Goal: Task Accomplishment & Management: Manage account settings

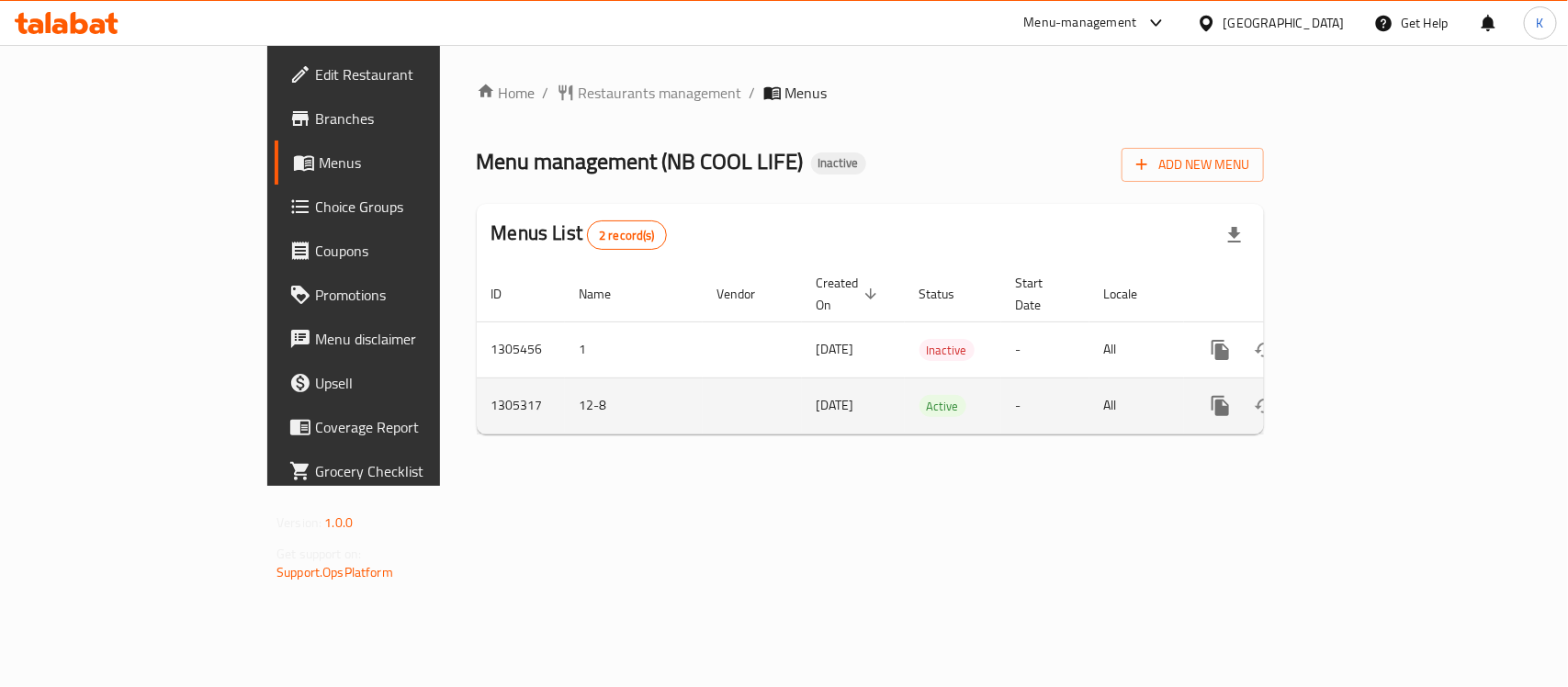
click at [1364, 395] on icon "enhanced table" at bounding box center [1353, 405] width 22 height 22
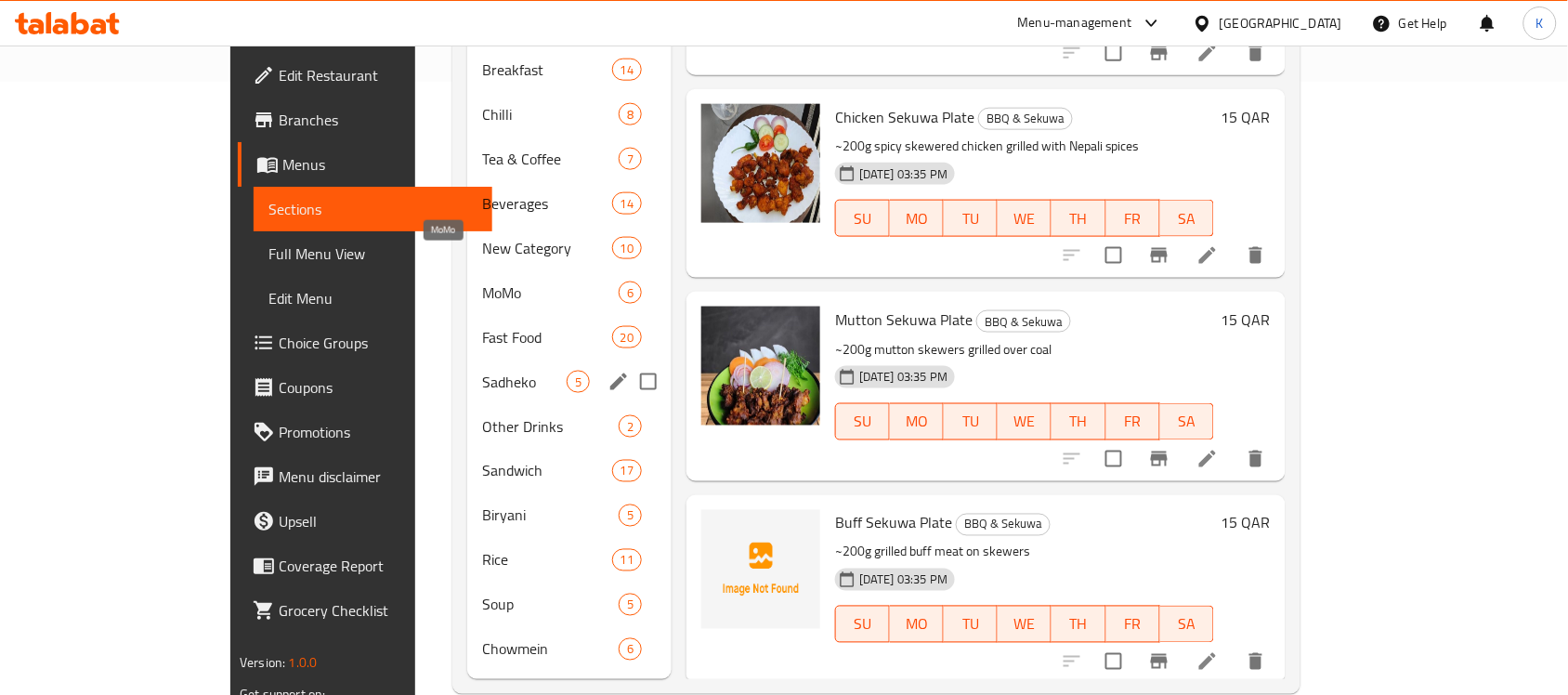
scroll to position [619, 0]
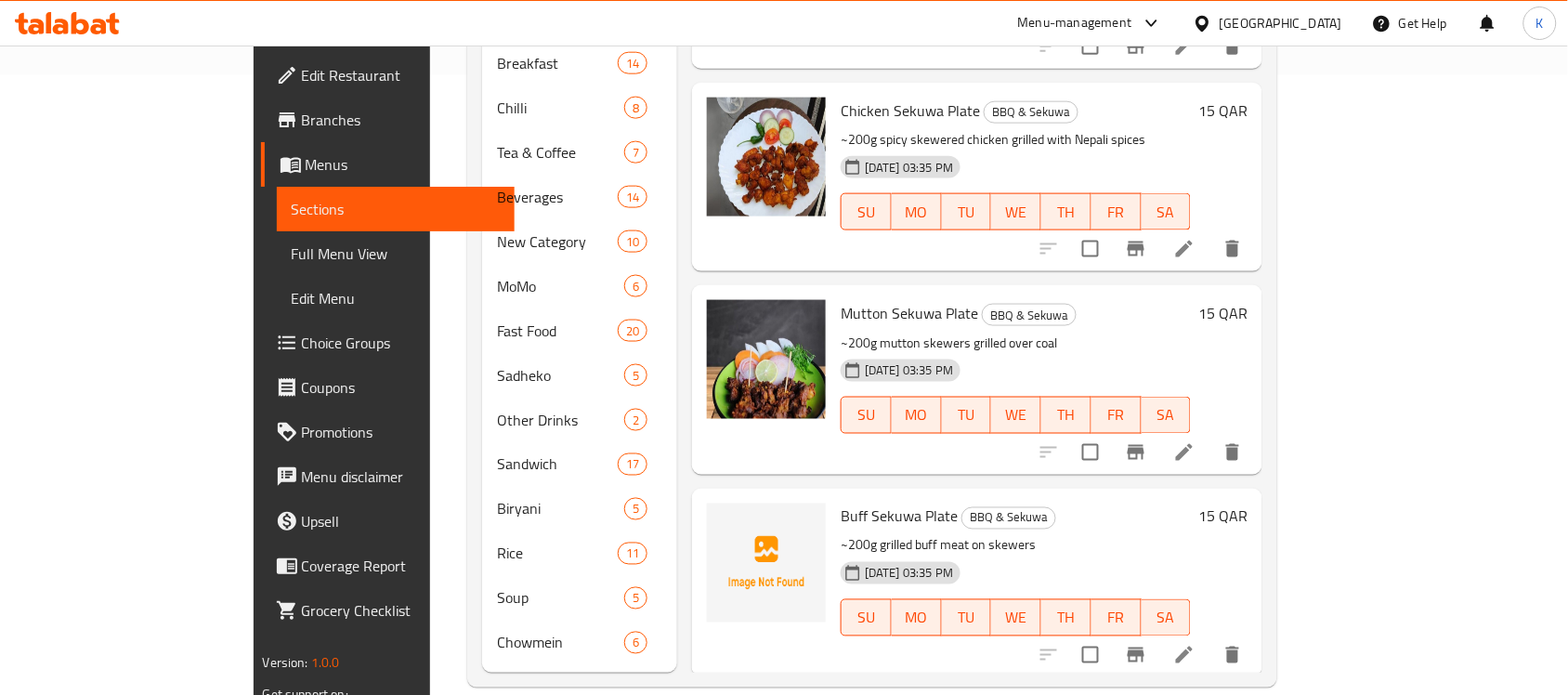
click at [302, 119] on span "Branches" at bounding box center [401, 120] width 199 height 23
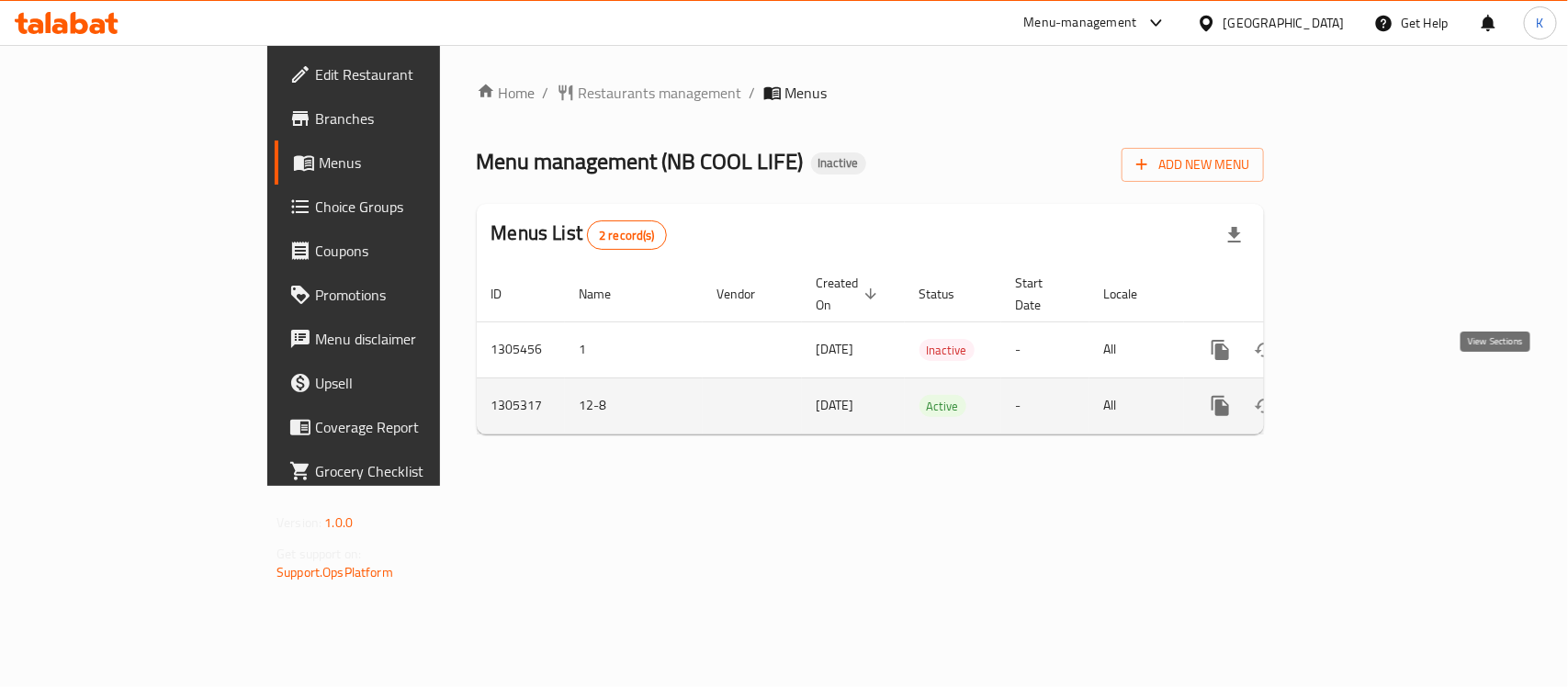
click at [1364, 395] on icon "enhanced table" at bounding box center [1353, 405] width 22 height 22
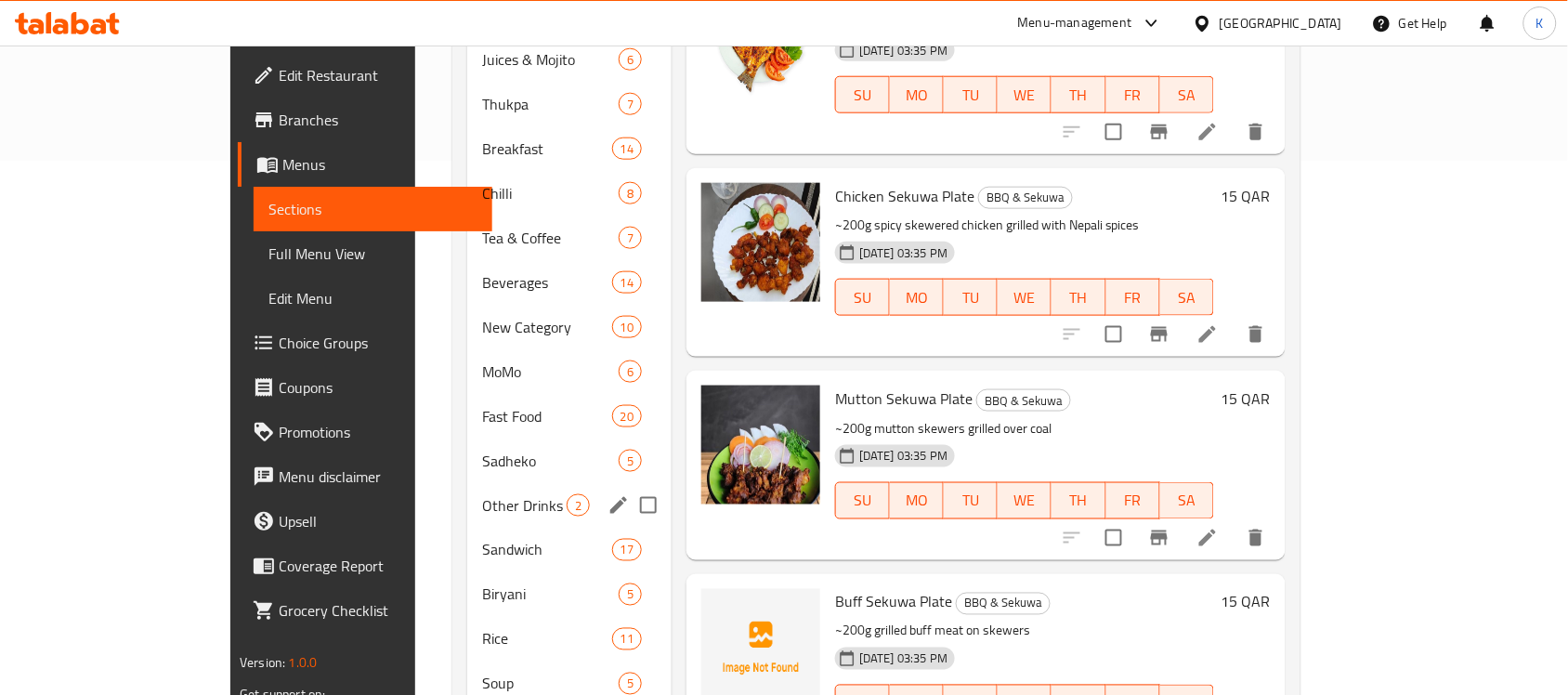
scroll to position [619, 0]
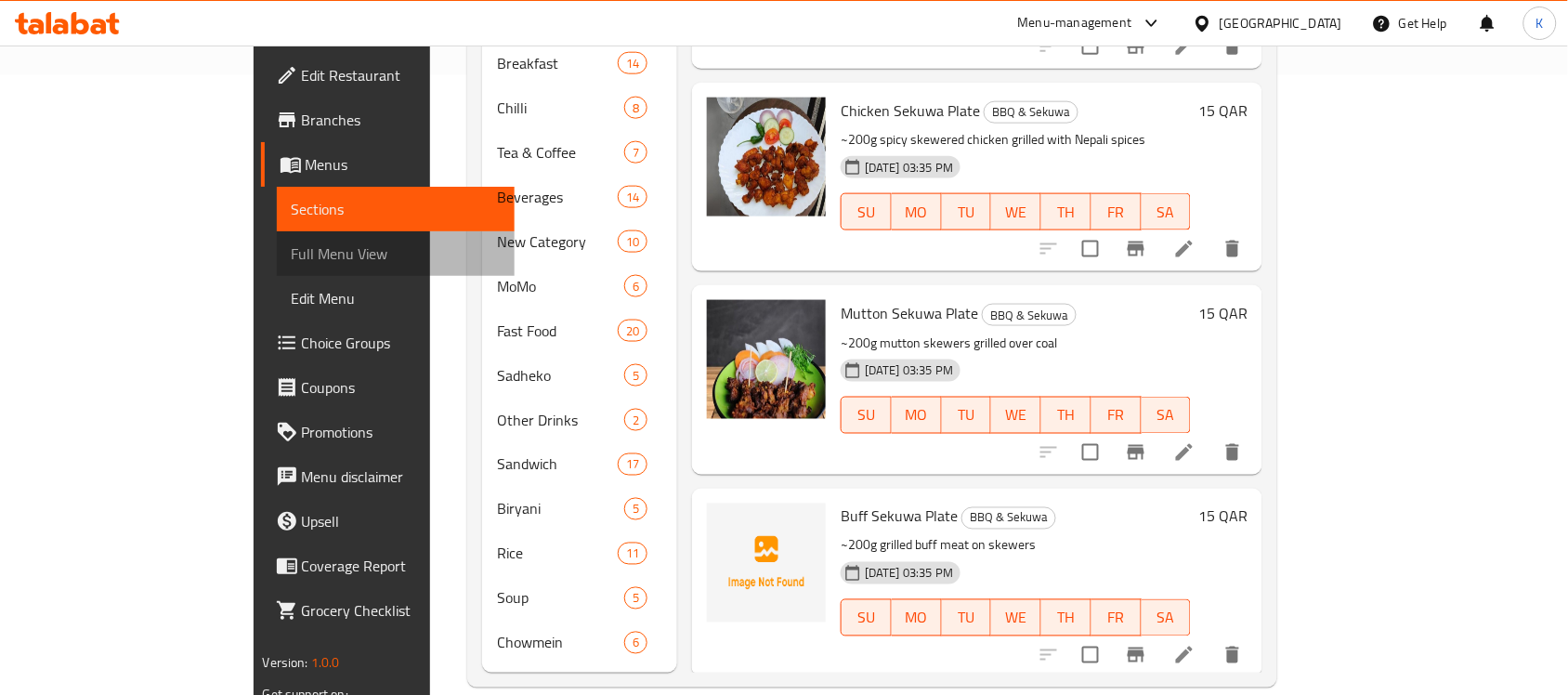
click at [292, 247] on span "Full Menu View" at bounding box center [396, 254] width 209 height 23
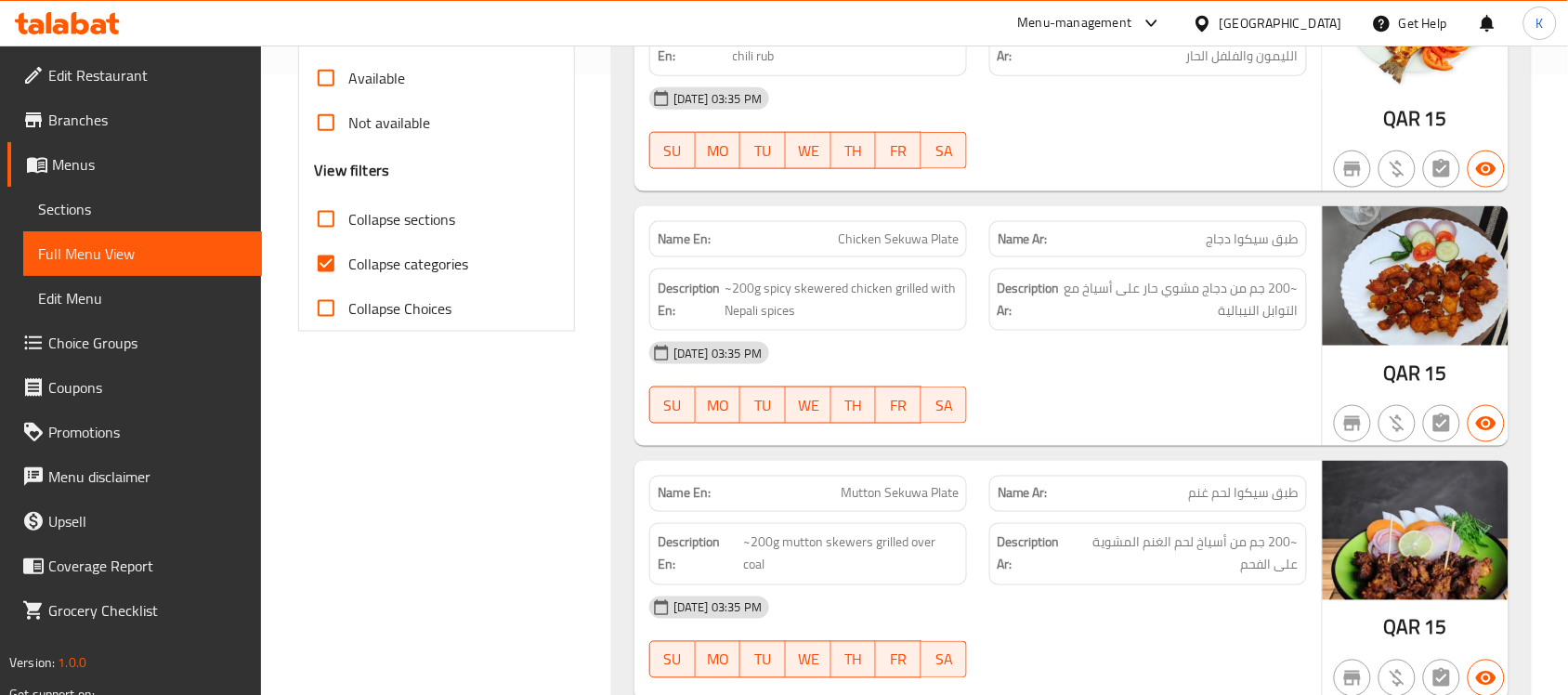
click at [461, 265] on span "Collapse categories" at bounding box center [408, 263] width 120 height 23
click at [348, 265] on input "Collapse categories" at bounding box center [325, 263] width 44 height 44
checkbox input "false"
drag, startPoint x: 679, startPoint y: 317, endPoint x: 653, endPoint y: 289, distance: 38.2
click at [653, 289] on div "Description En: ~200g spicy skewered chicken grilled with Nepali spices" at bounding box center [808, 299] width 318 height 62
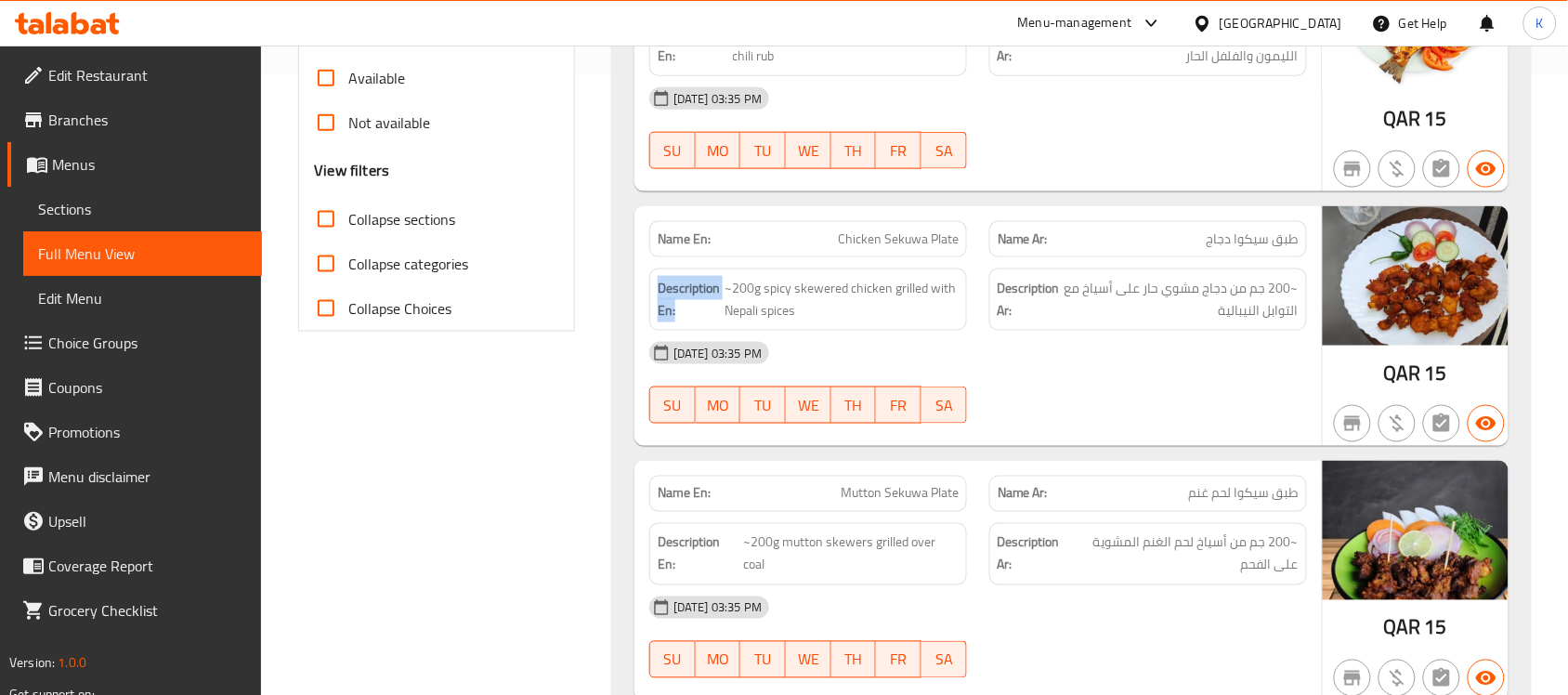
copy strong "Description En:"
click at [1072, 220] on div "Name Ar: طبق سيكوا دجاج" at bounding box center [1148, 240] width 340 height 59
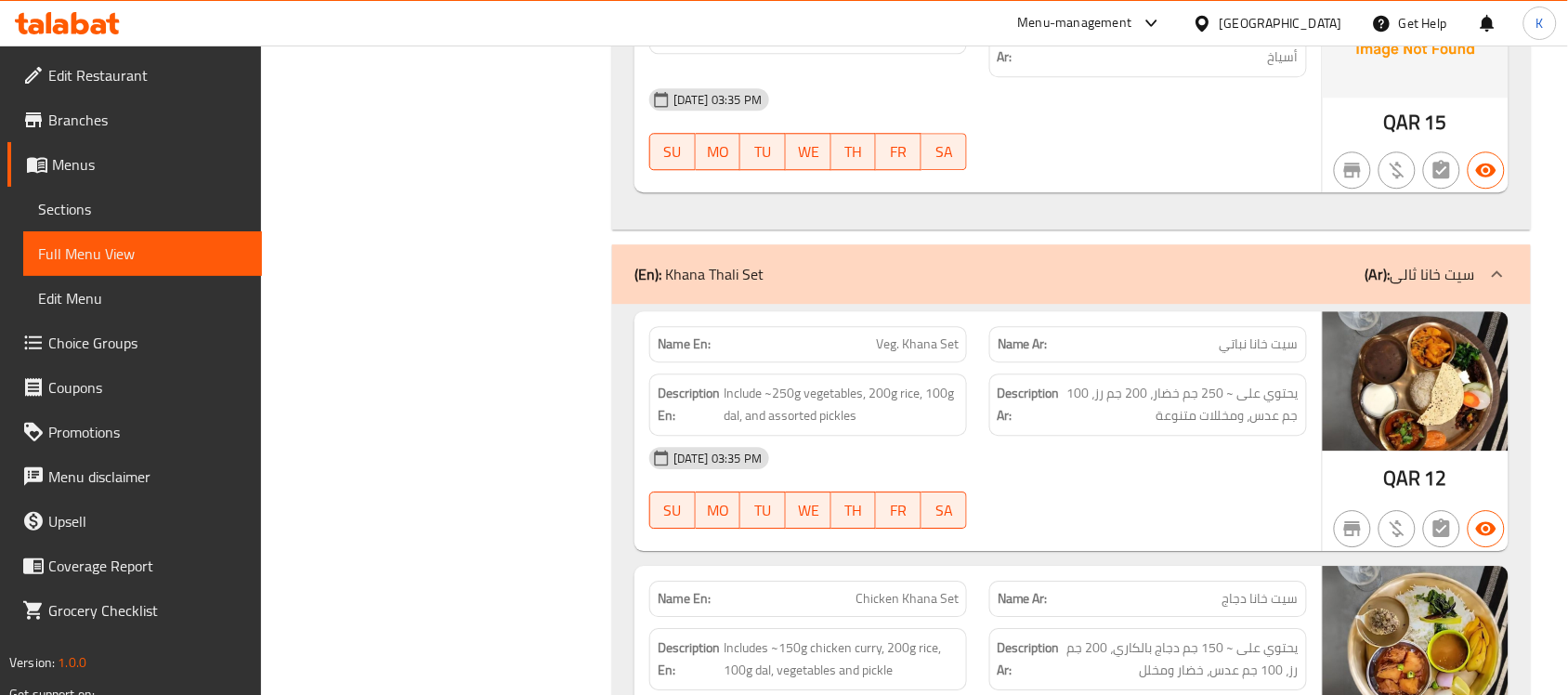
click at [73, 12] on icon at bounding box center [67, 23] width 105 height 23
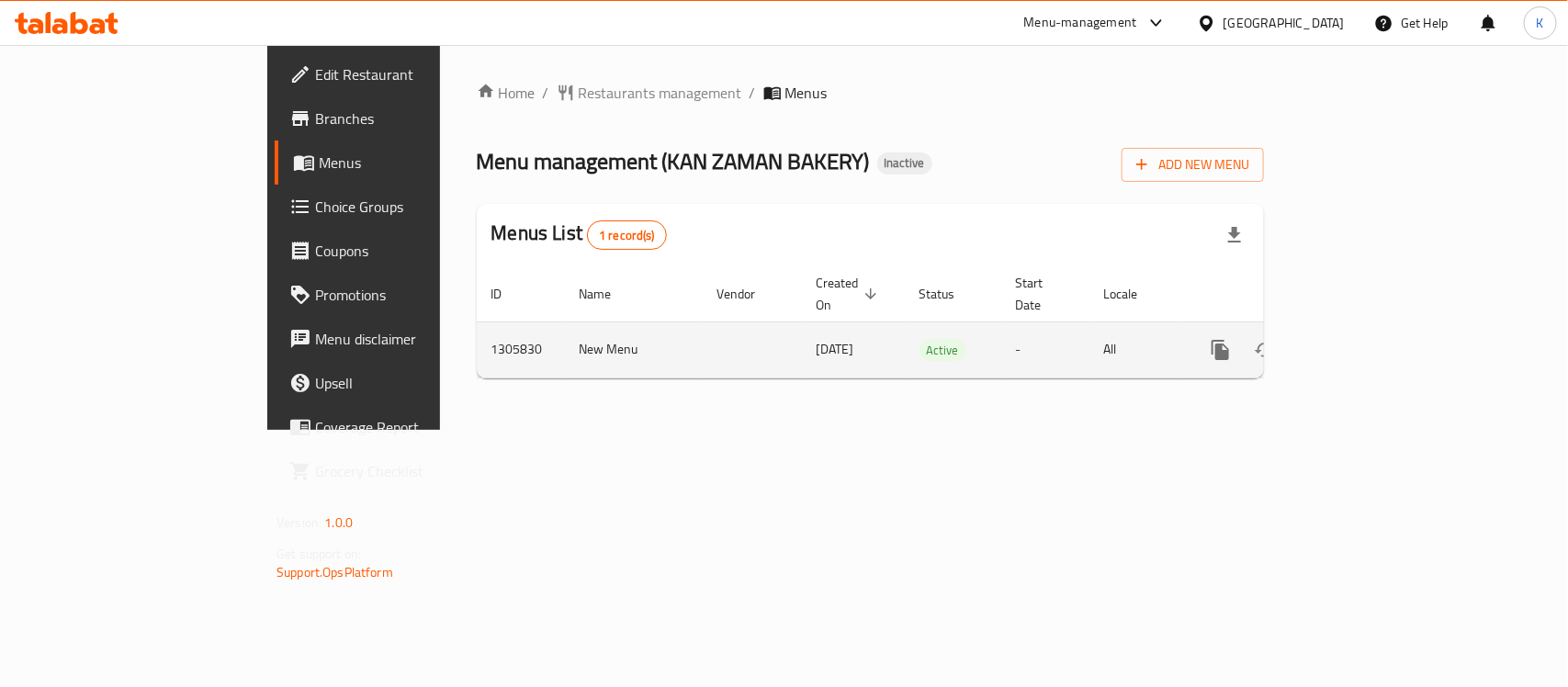
click at [1364, 339] on icon "enhanced table" at bounding box center [1353, 350] width 22 height 22
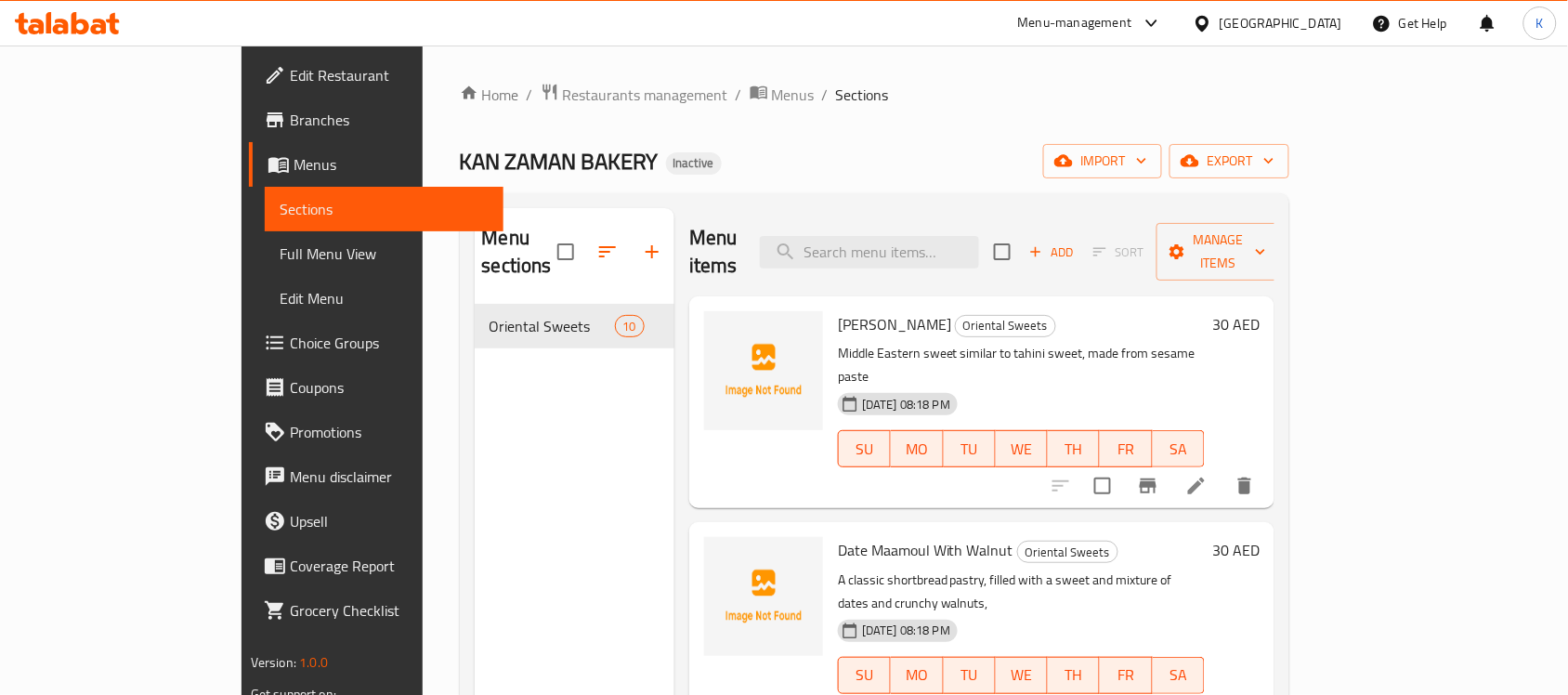
click at [279, 261] on span "Full Menu View" at bounding box center [383, 254] width 209 height 23
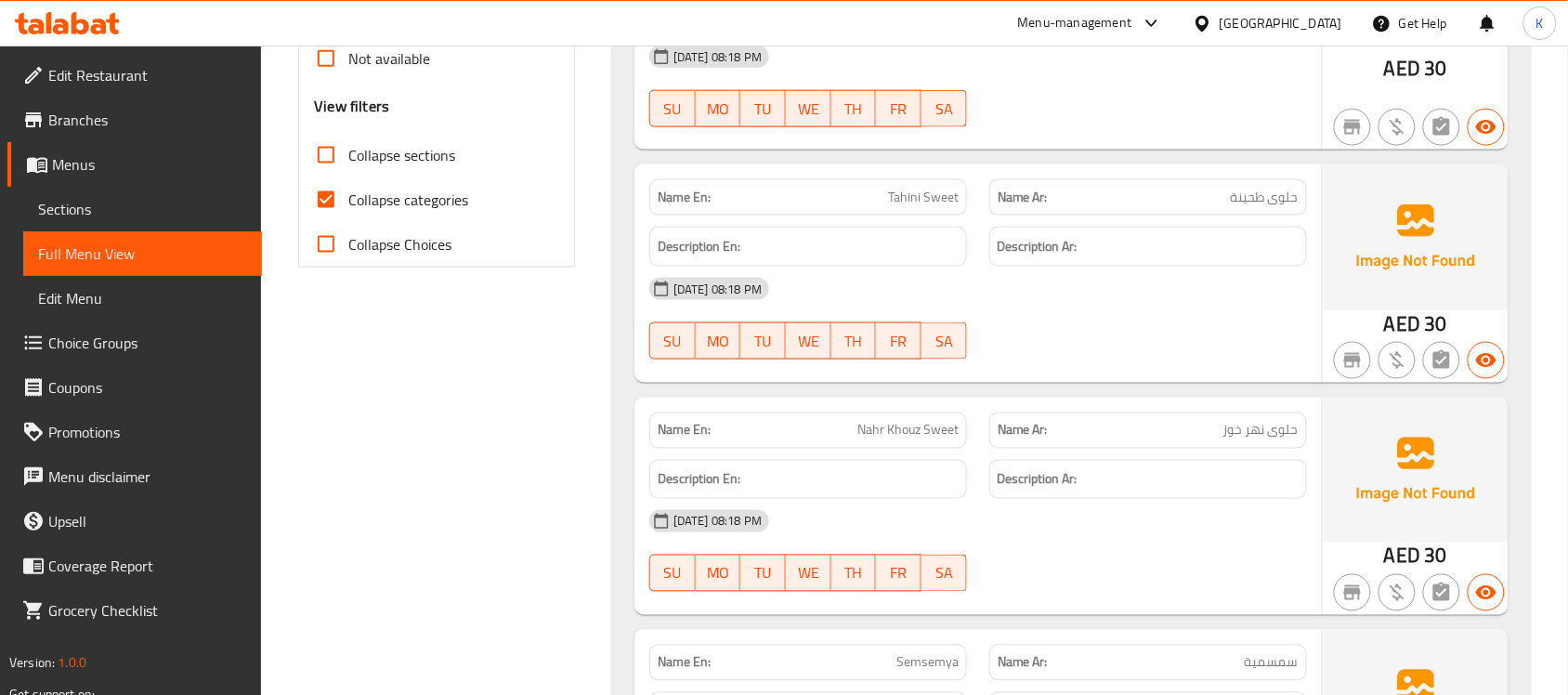
scroll to position [542, 0]
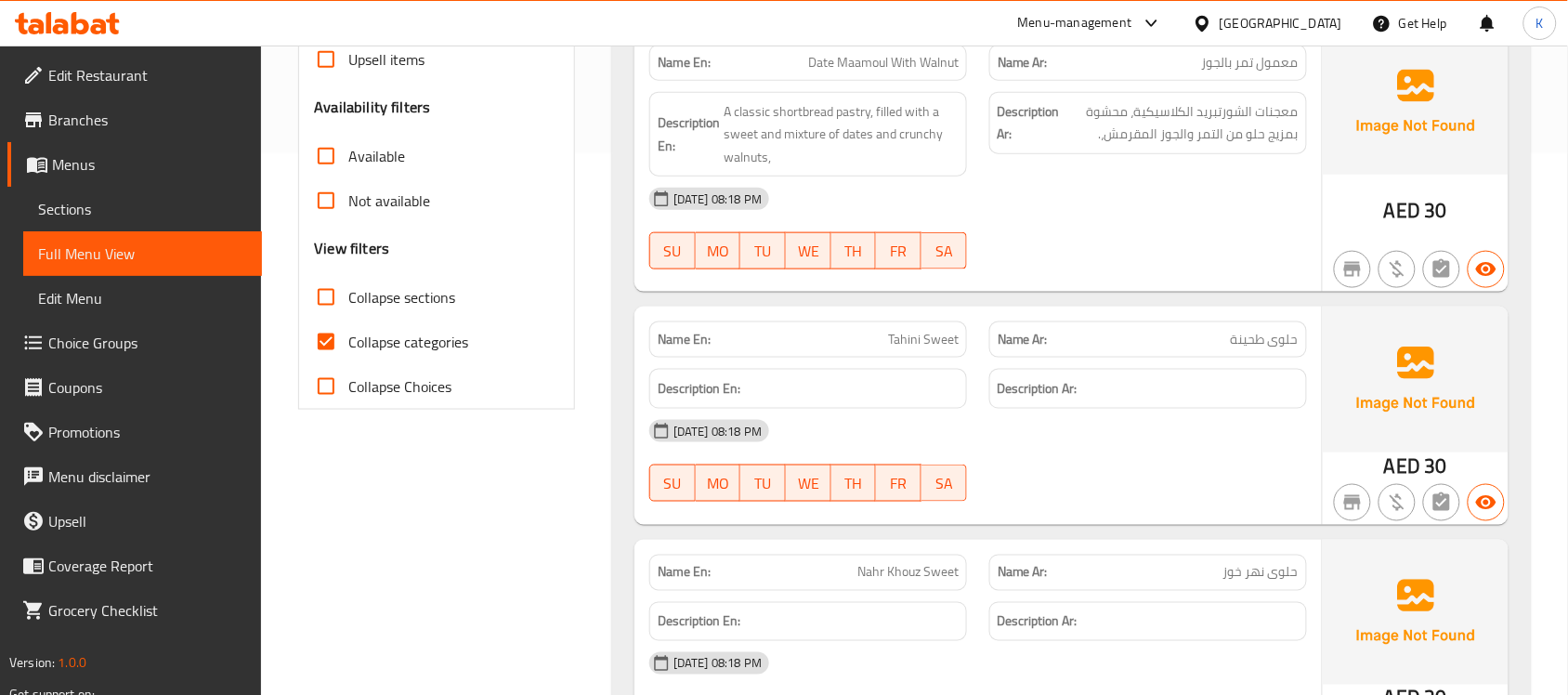
click at [426, 335] on span "Collapse categories" at bounding box center [408, 341] width 120 height 23
click at [348, 335] on input "Collapse categories" at bounding box center [325, 341] width 44 height 44
checkbox input "false"
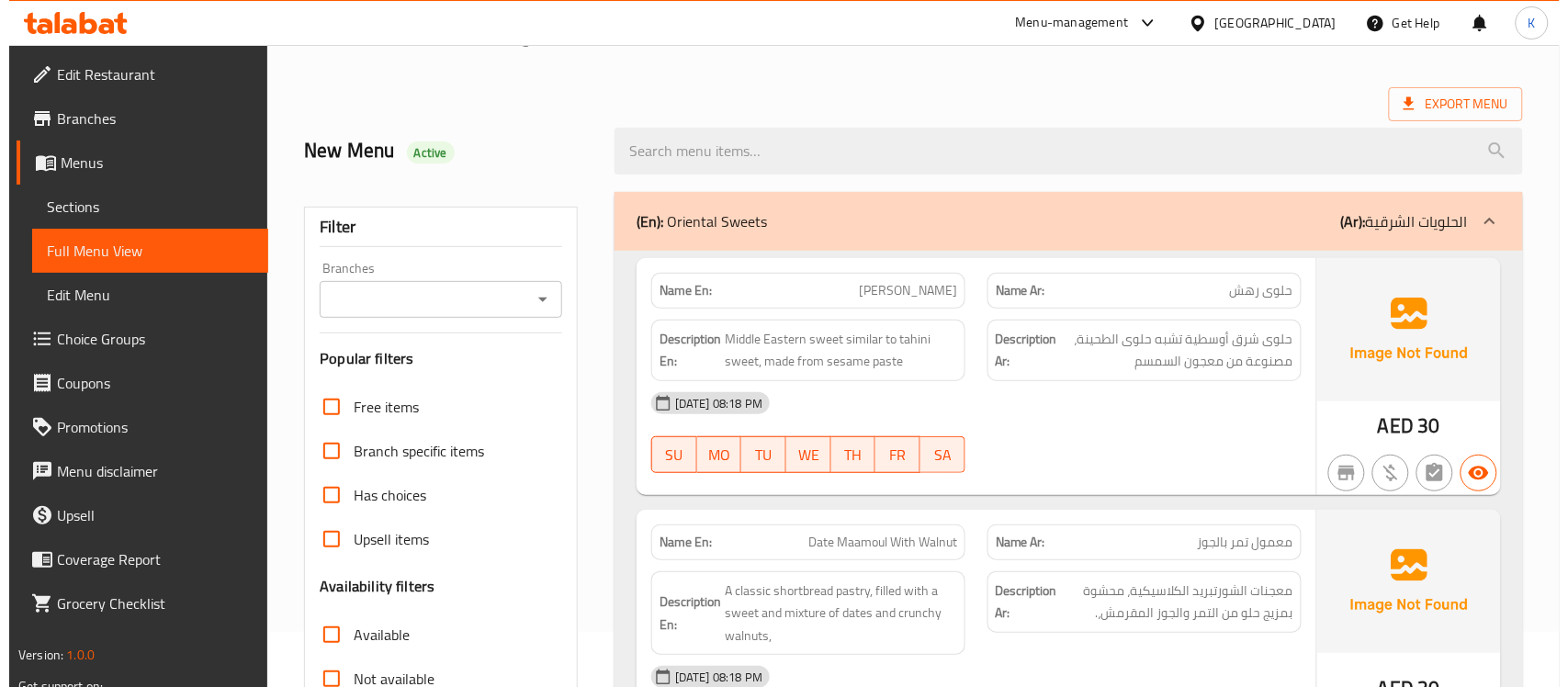
scroll to position [0, 0]
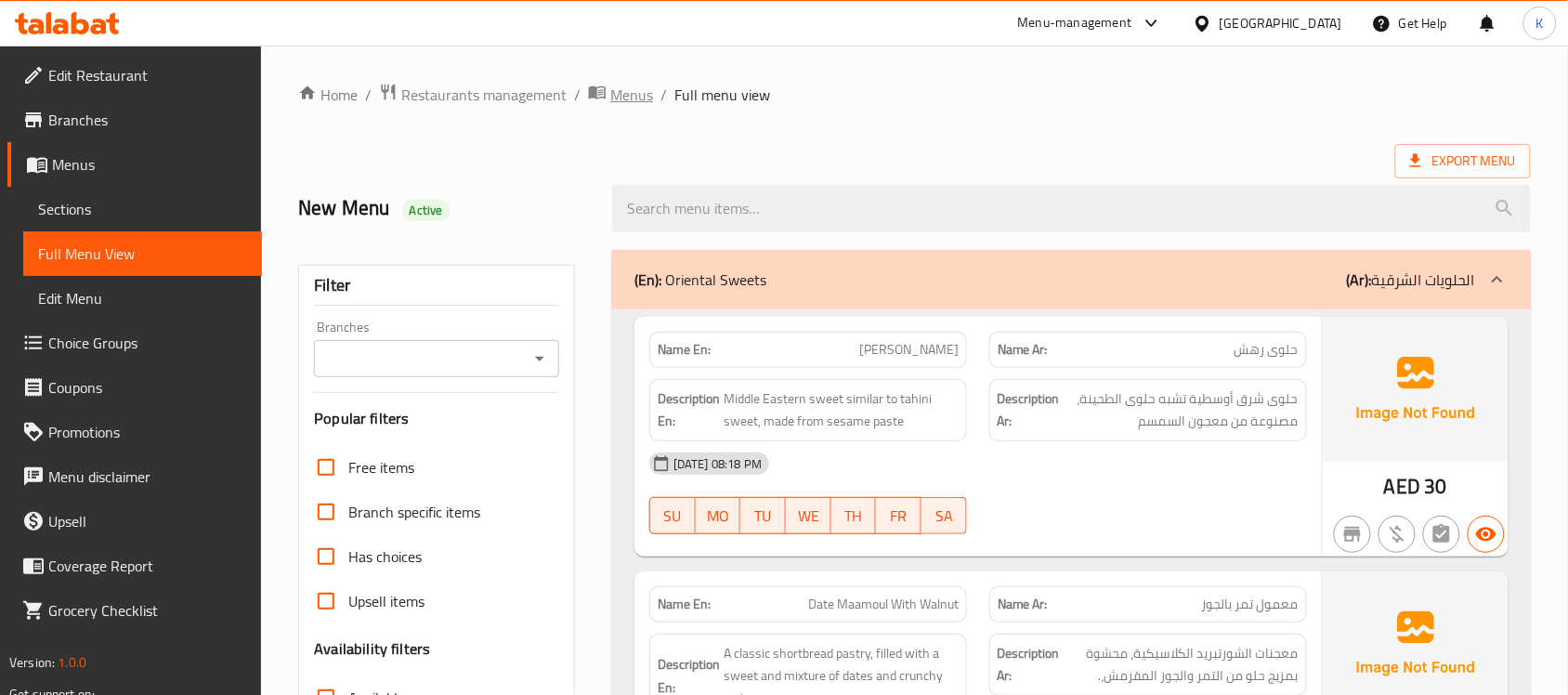
click at [622, 85] on span "Menus" at bounding box center [631, 94] width 42 height 23
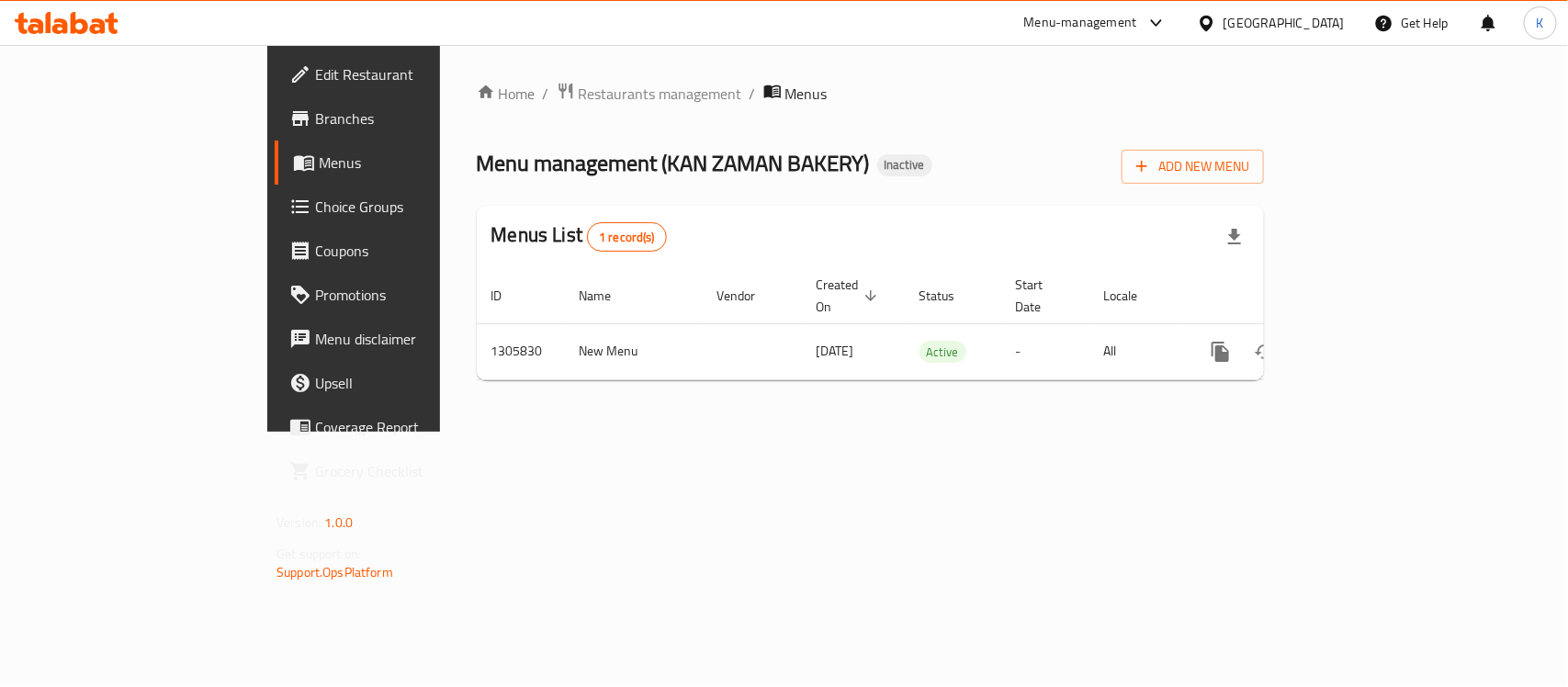
click at [315, 117] on span "Branches" at bounding box center [414, 119] width 199 height 22
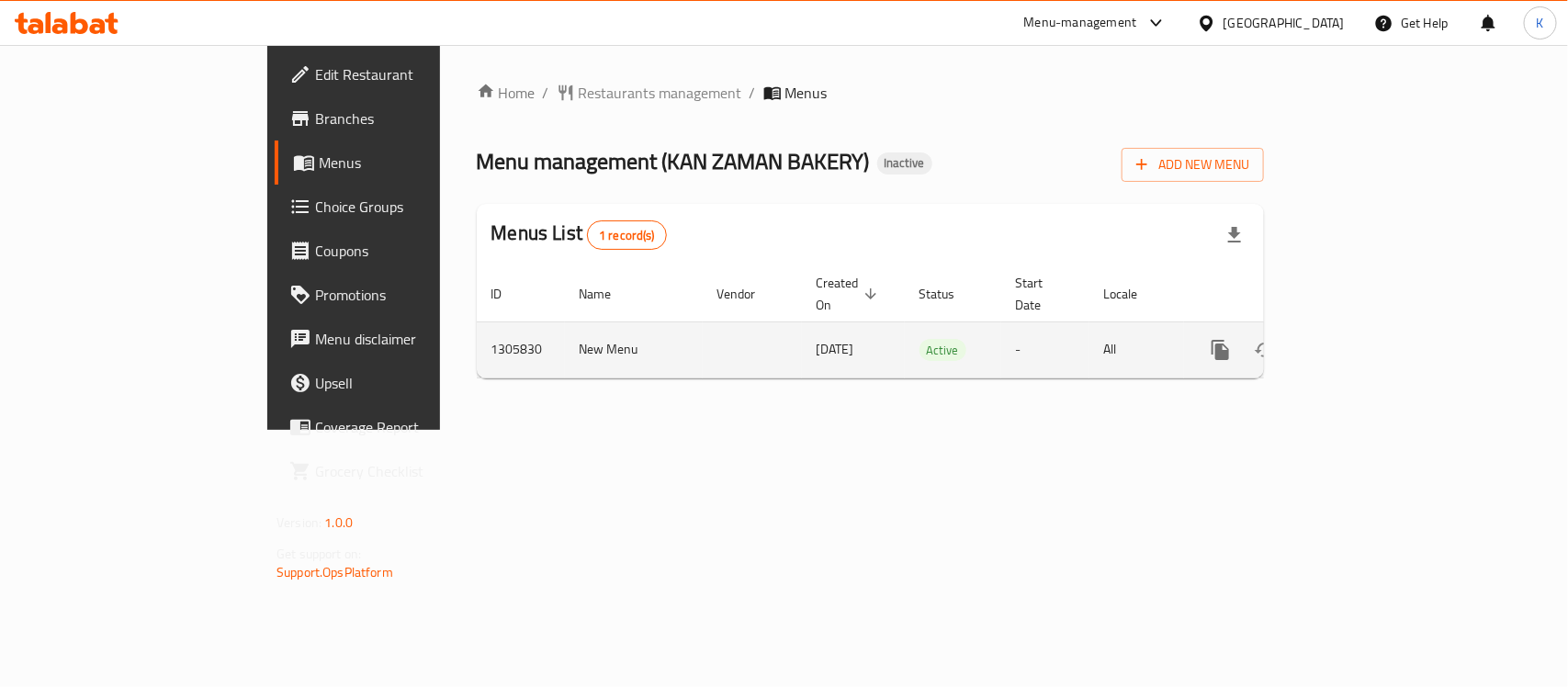
click at [1361, 342] on icon "enhanced table" at bounding box center [1352, 350] width 17 height 17
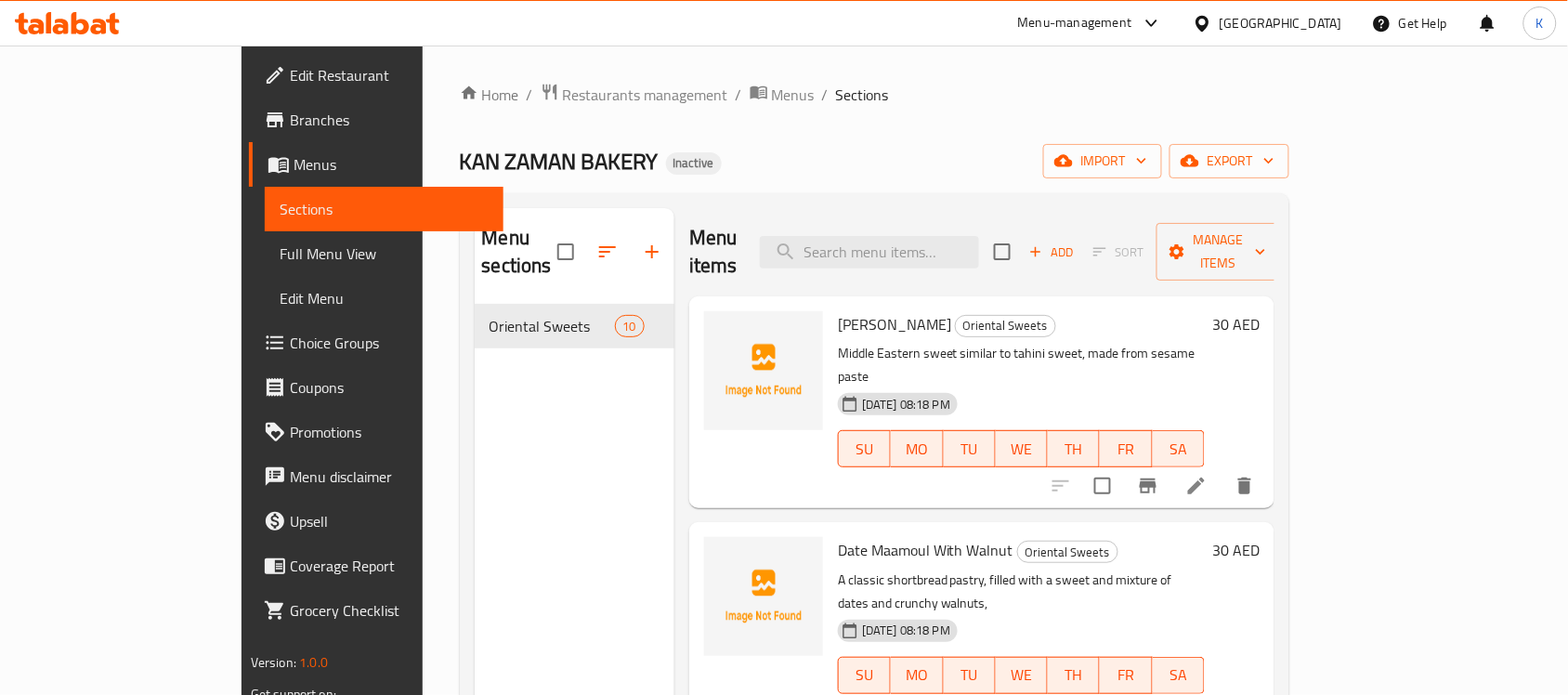
click at [264, 265] on link "Full Menu View" at bounding box center [383, 253] width 239 height 44
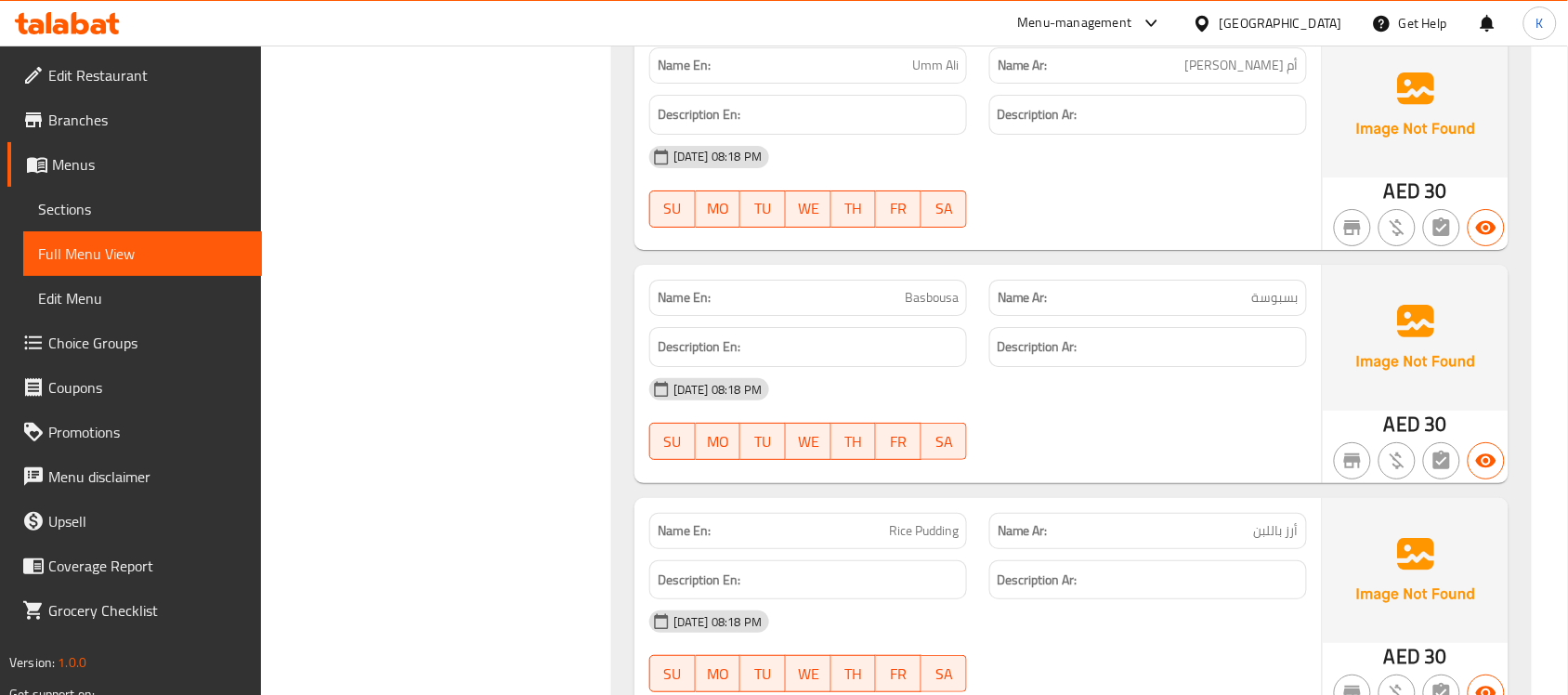
scroll to position [2074, 0]
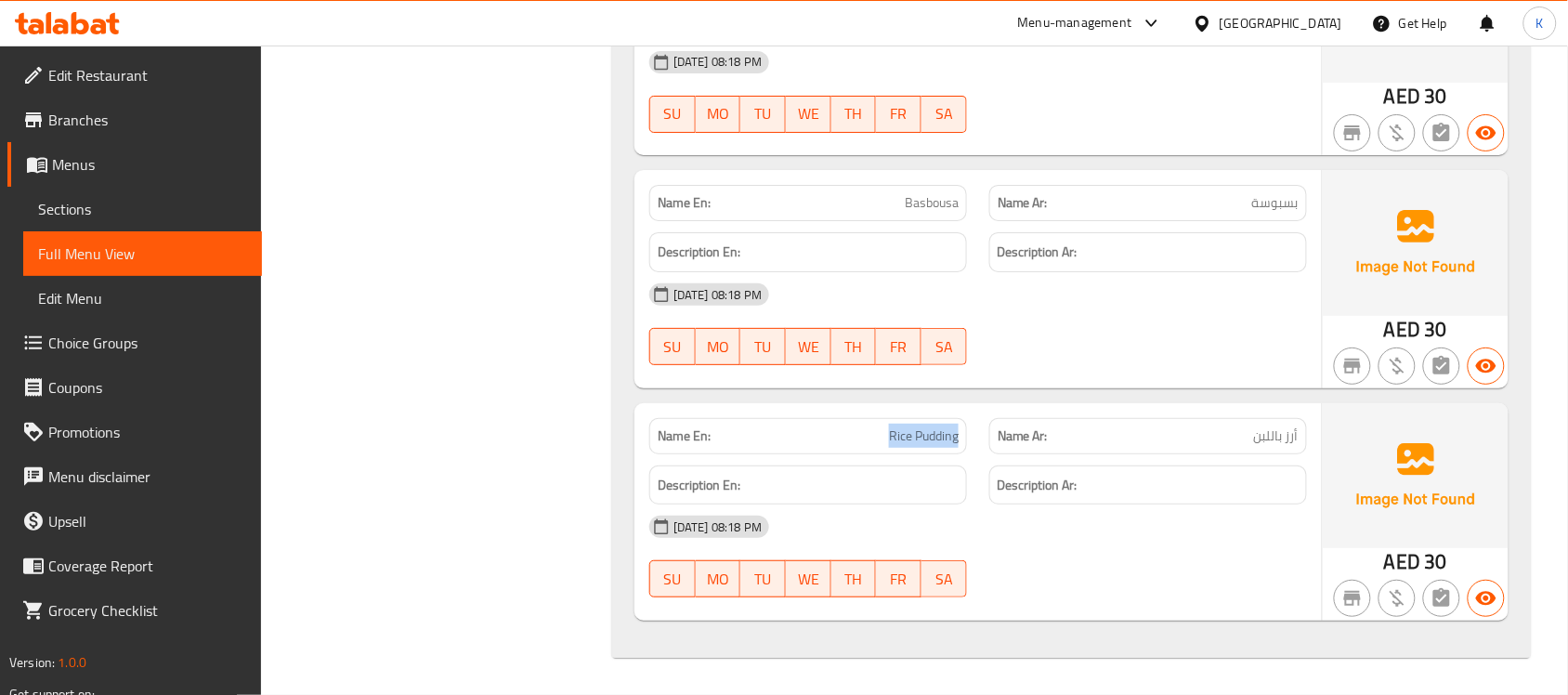
drag, startPoint x: 885, startPoint y: 431, endPoint x: 962, endPoint y: 421, distance: 77.6
click at [962, 421] on div "Name En: Rice Pudding" at bounding box center [808, 435] width 318 height 36
copy span "Rice Pudding"
click at [936, 210] on span "Basbousa" at bounding box center [931, 203] width 54 height 20
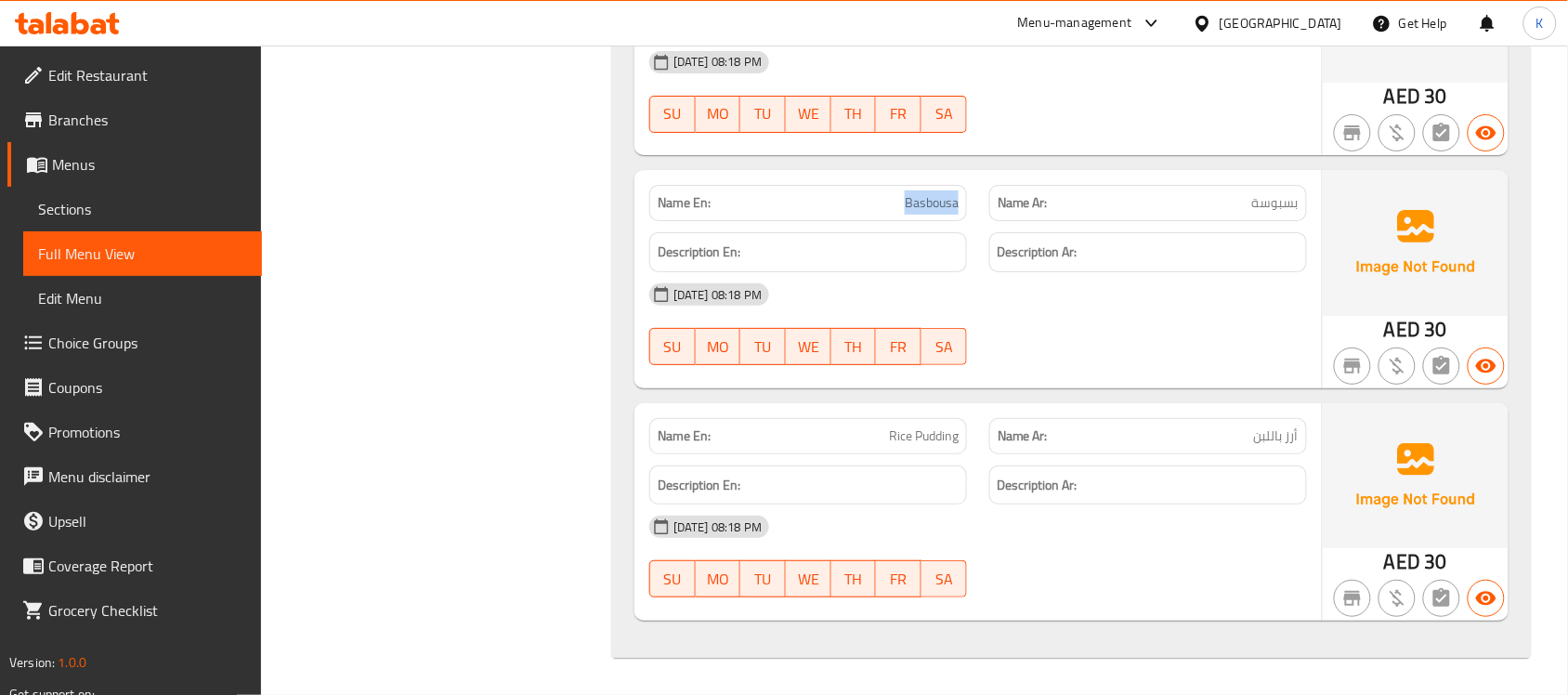
copy span "Basbousa"
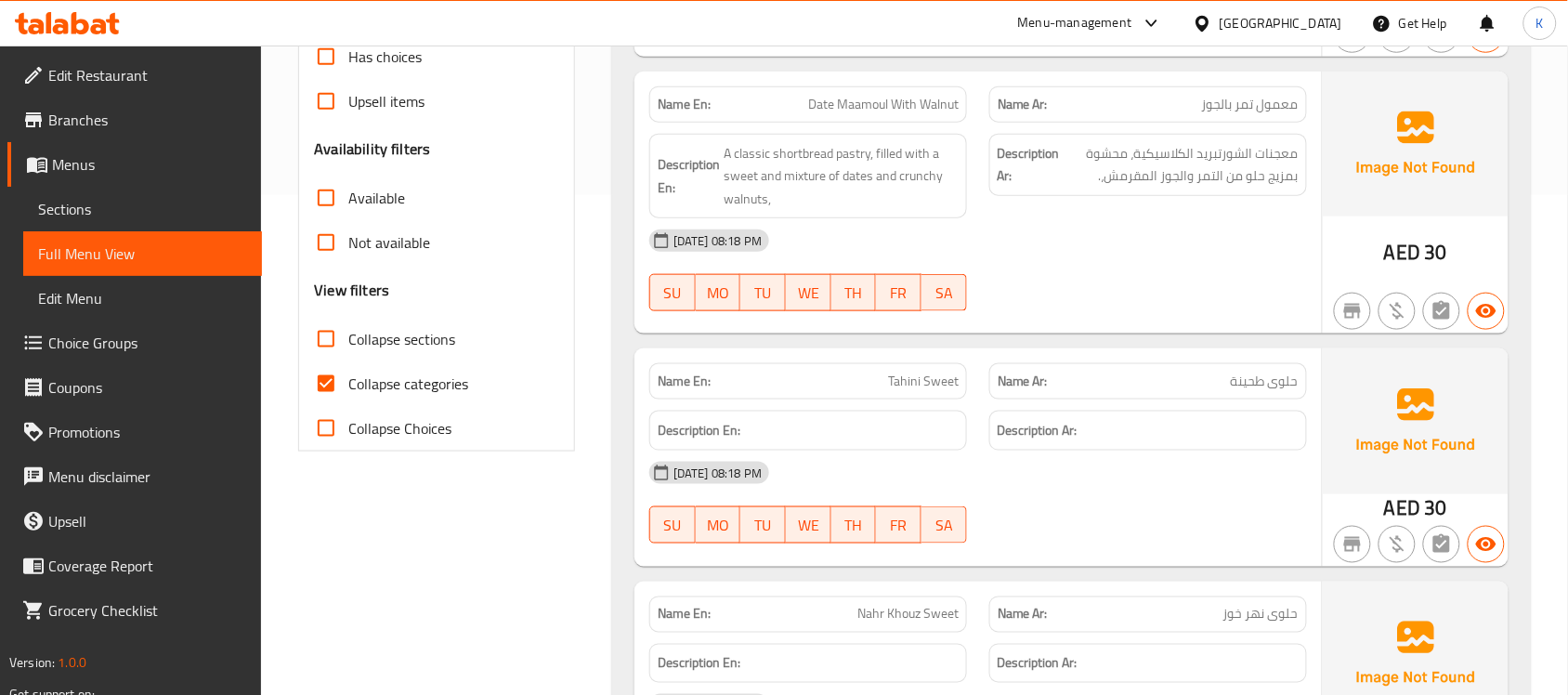
scroll to position [448, 0]
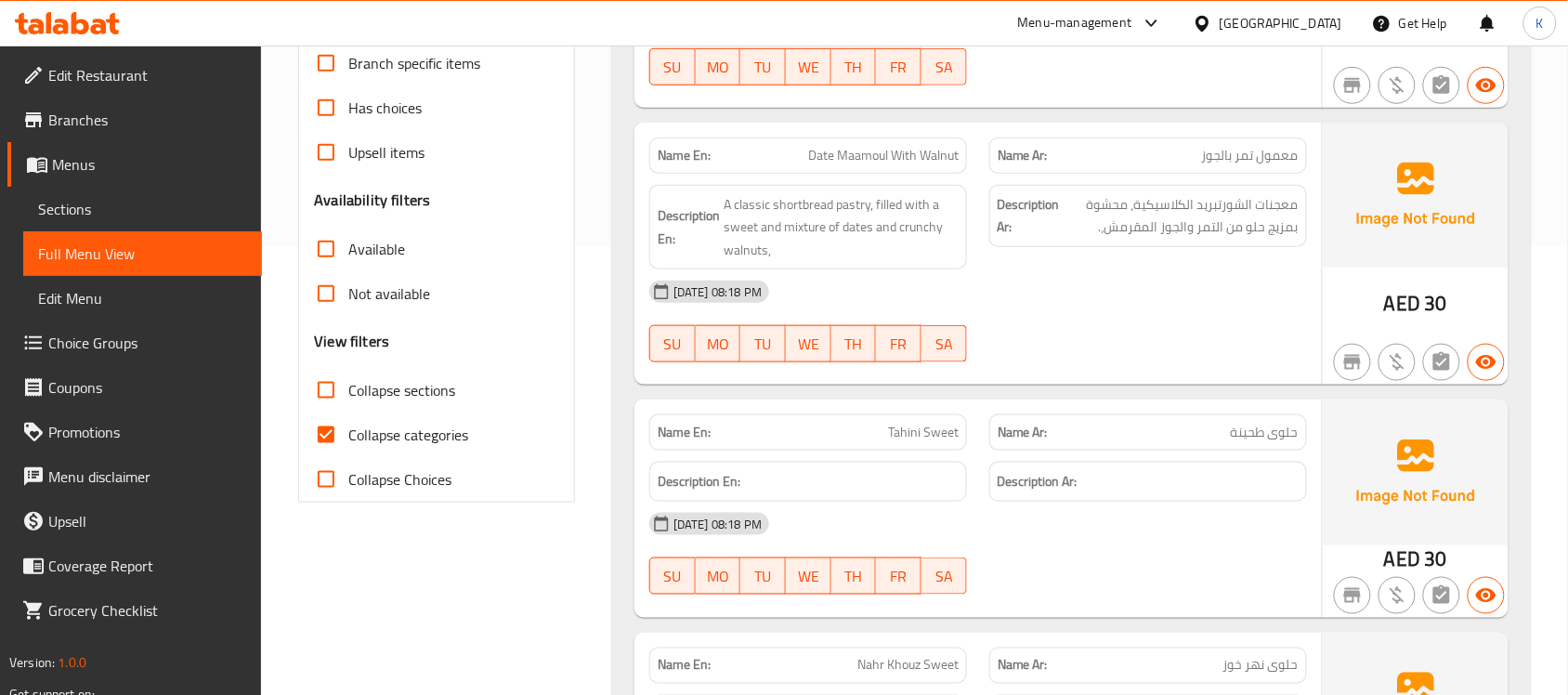
click at [906, 429] on span "Tahini Sweet" at bounding box center [923, 433] width 71 height 20
copy span "Tahini Sweet"
click at [953, 431] on span "Tahini Sweet" at bounding box center [923, 433] width 71 height 20
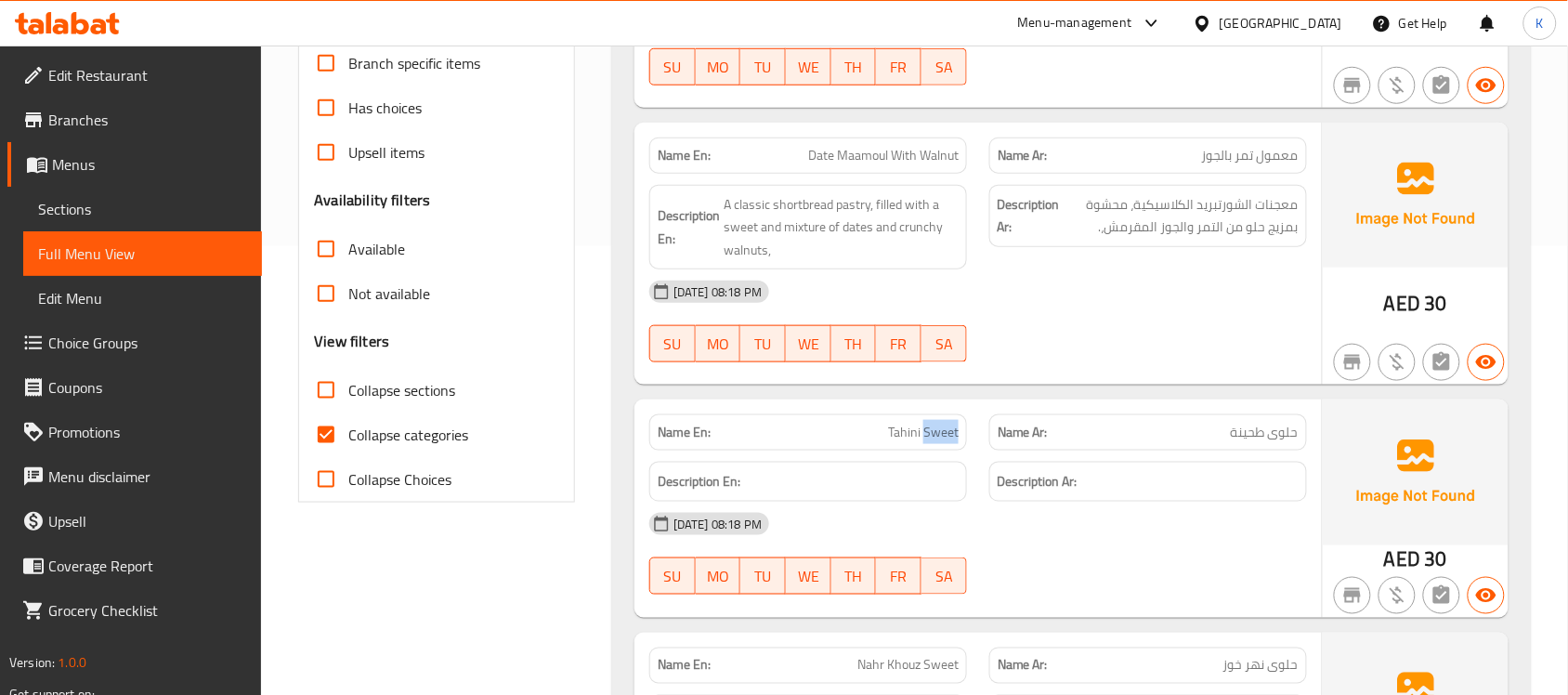
click at [950, 431] on span "Tahini Sweet" at bounding box center [923, 433] width 71 height 20
click at [951, 431] on span "Tahini Sweet" at bounding box center [923, 433] width 71 height 20
click at [184, 205] on span "Sections" at bounding box center [143, 208] width 209 height 23
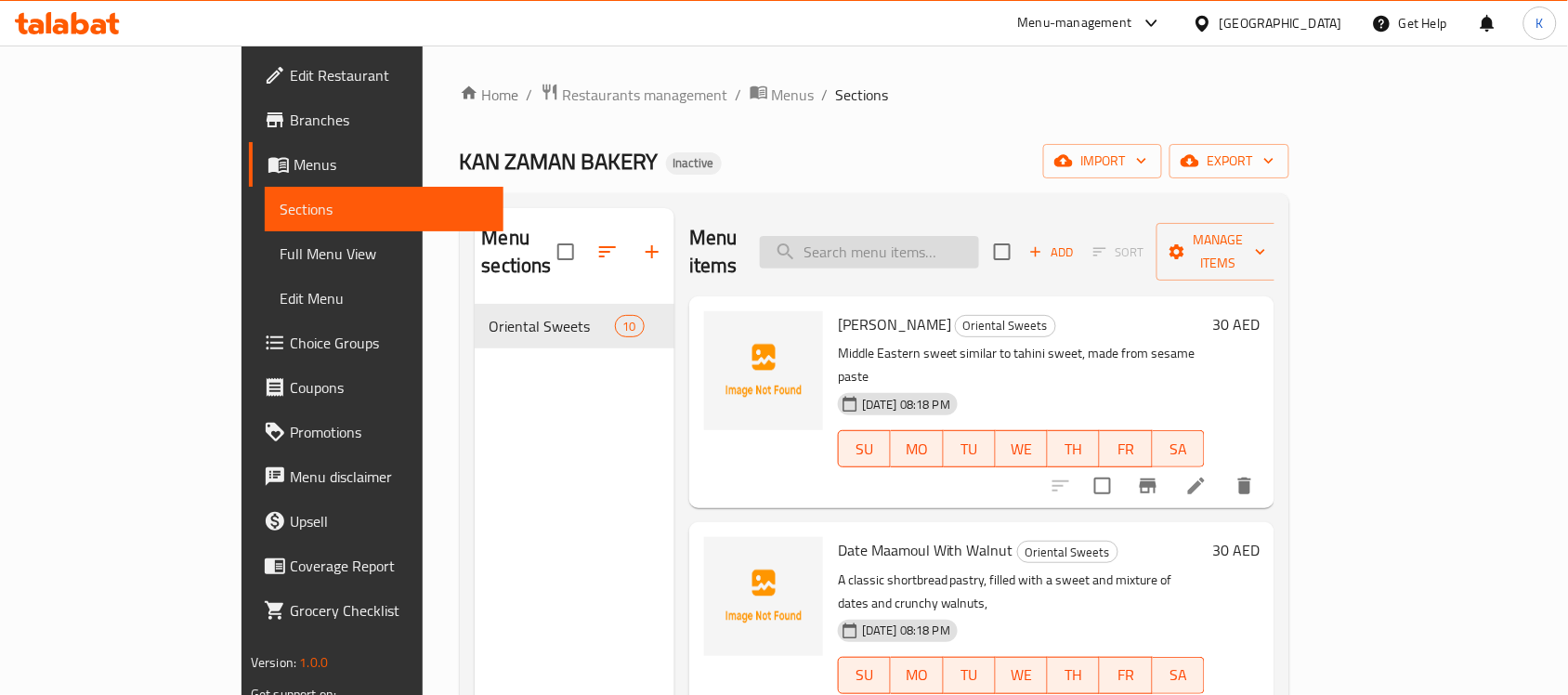
click at [971, 249] on input "search" at bounding box center [869, 252] width 219 height 32
paste input "Tahini Sweet"
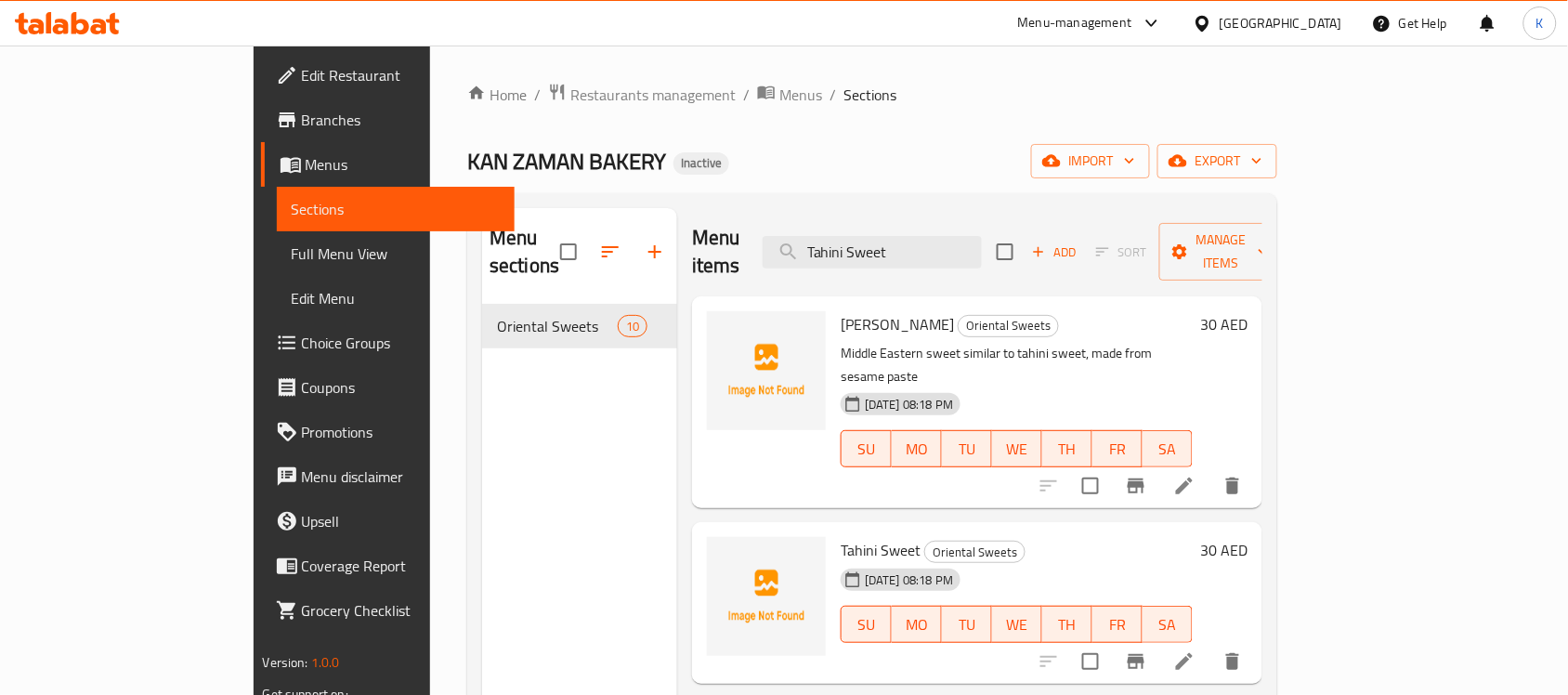
type input "Tahini Sweet"
click at [1210, 645] on li at bounding box center [1184, 662] width 52 height 33
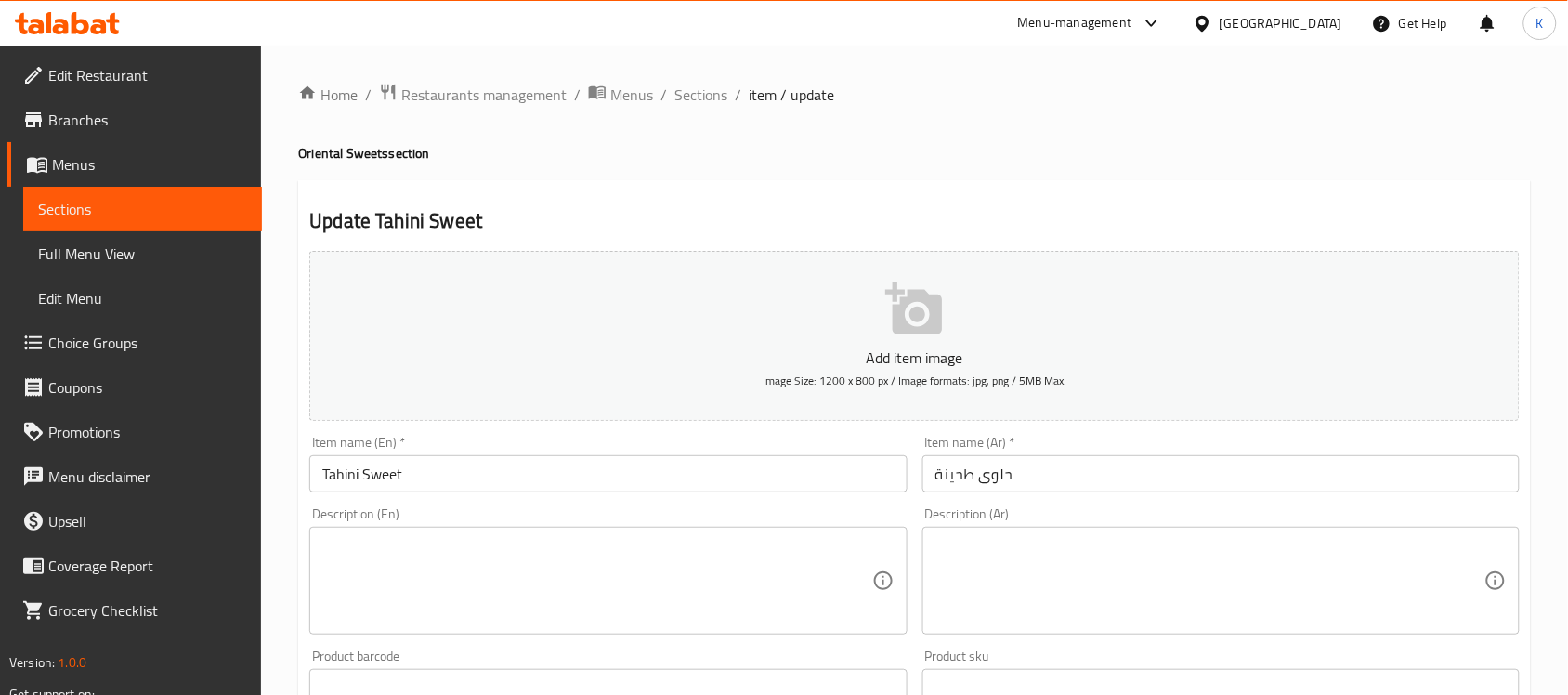
click at [679, 633] on div "Description (En)" at bounding box center [609, 581] width 598 height 108
paste textarea "A dense, crumbly sweet made from sesame paste (tahini), sugar, and often pistac…"
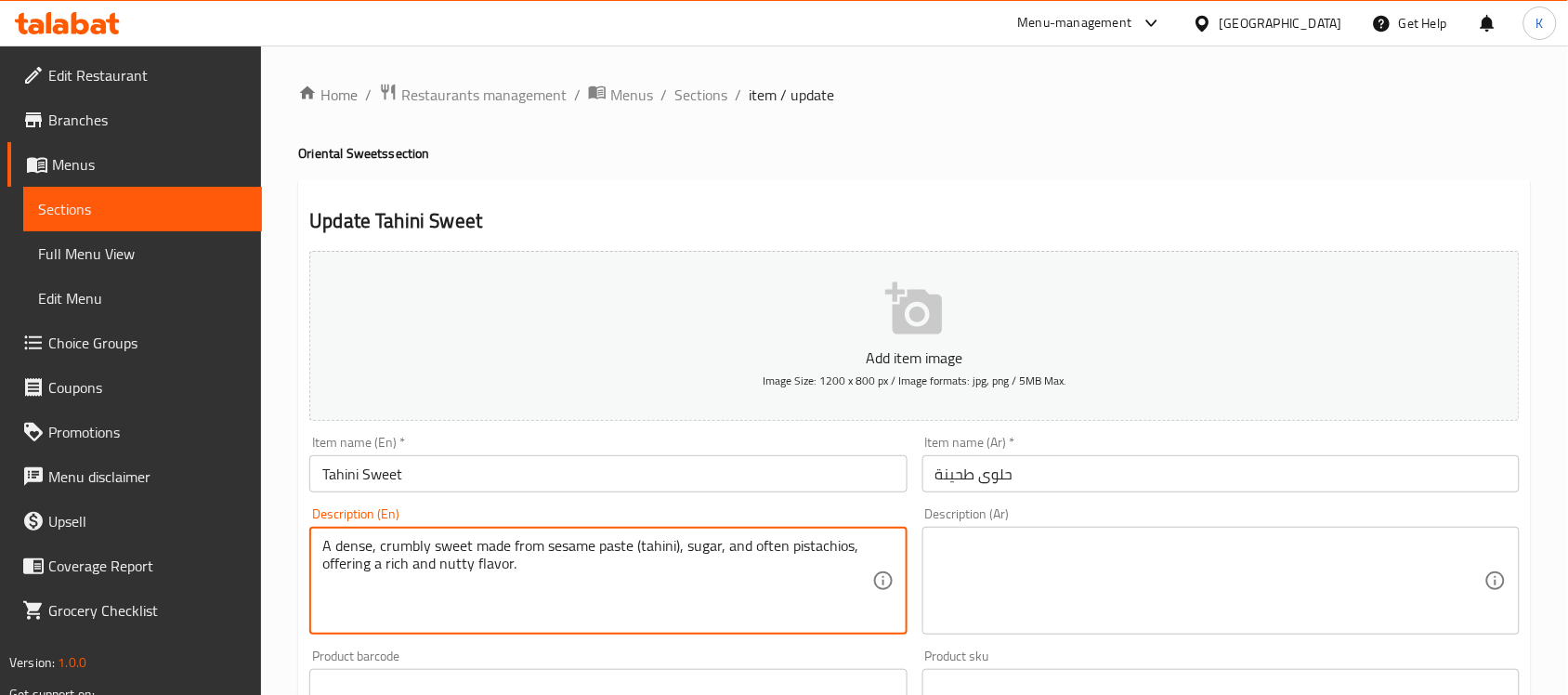
type textarea "A dense, crumbly sweet made from sesame paste (tahini), sugar, and often pistac…"
click at [1124, 587] on textarea at bounding box center [1210, 581] width 549 height 88
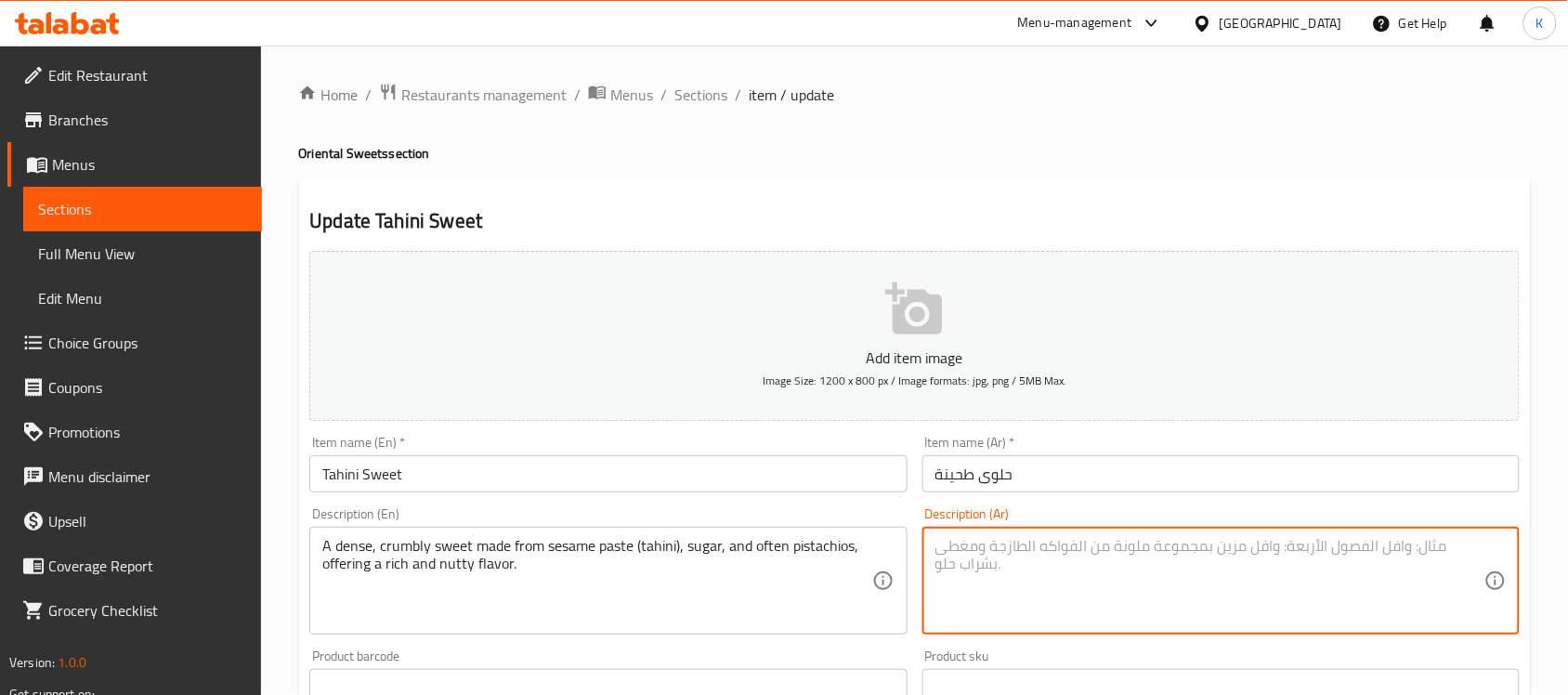
paste textarea "حلوى سميكة ومفتتة مصنوعة من عجينة السمسم (الطحينة)، السكر، وغالباً الفستق، تقدم…"
type textarea "حلوى سميكة ومفتتة مصنوعة من عجينة السمسم (الطحينة)، السكر، وغالباً الفستق، تقدم…"
click at [1328, 601] on textarea "حلوى سميكة ومفتتة مصنوعة من عجينة السمسم (الطحينة)، السكر، وغالباً الفستق، تقدم…" at bounding box center [1210, 581] width 549 height 88
click at [762, 475] on input "Tahini Sweet" at bounding box center [609, 474] width 598 height 37
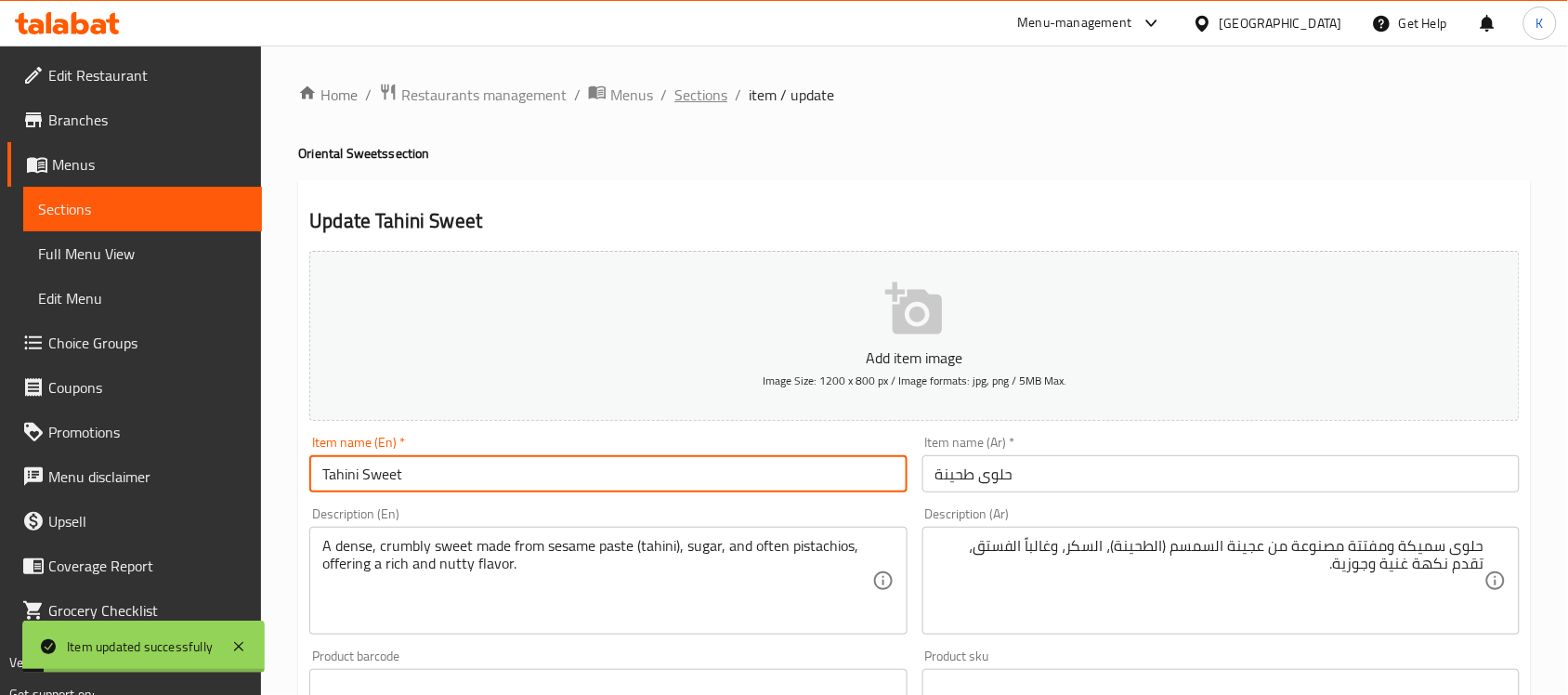
click at [697, 87] on span "Sections" at bounding box center [701, 94] width 53 height 23
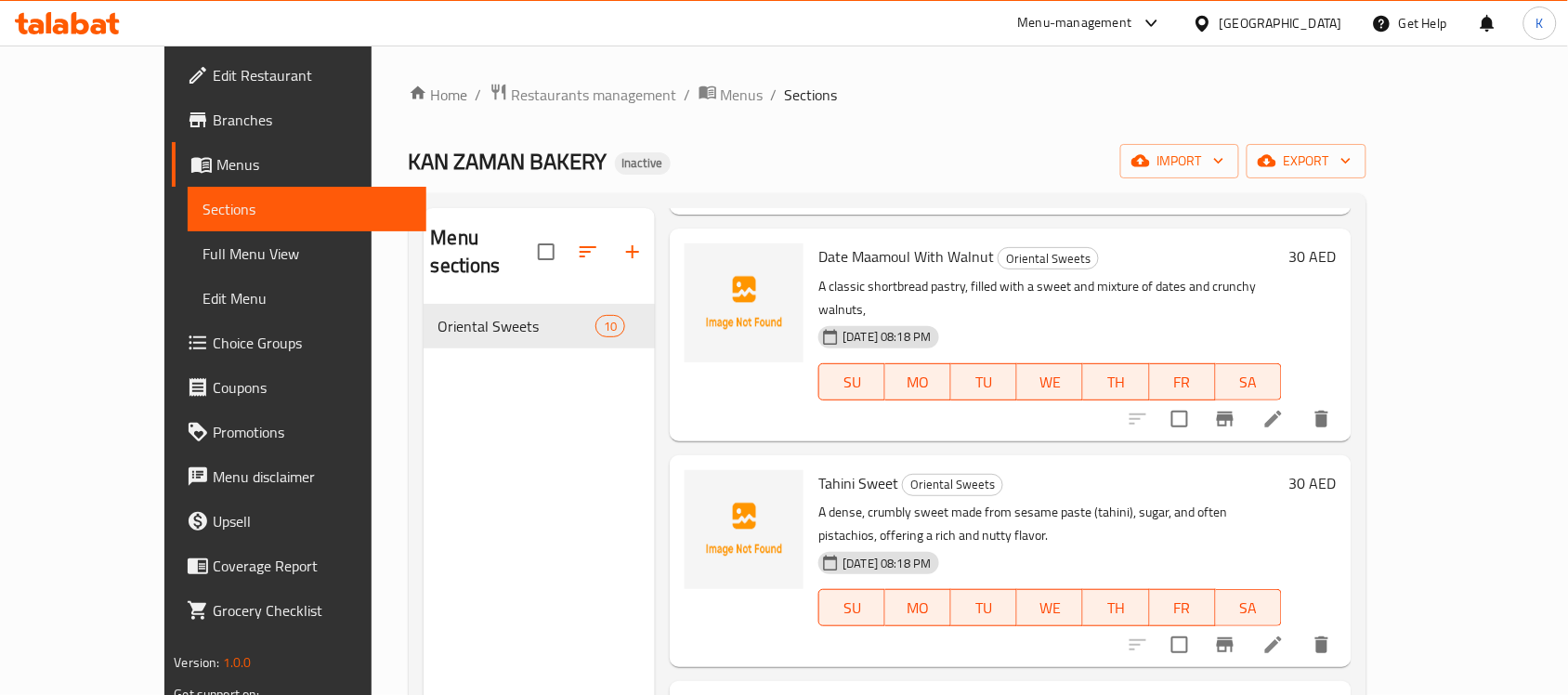
scroll to position [542, 0]
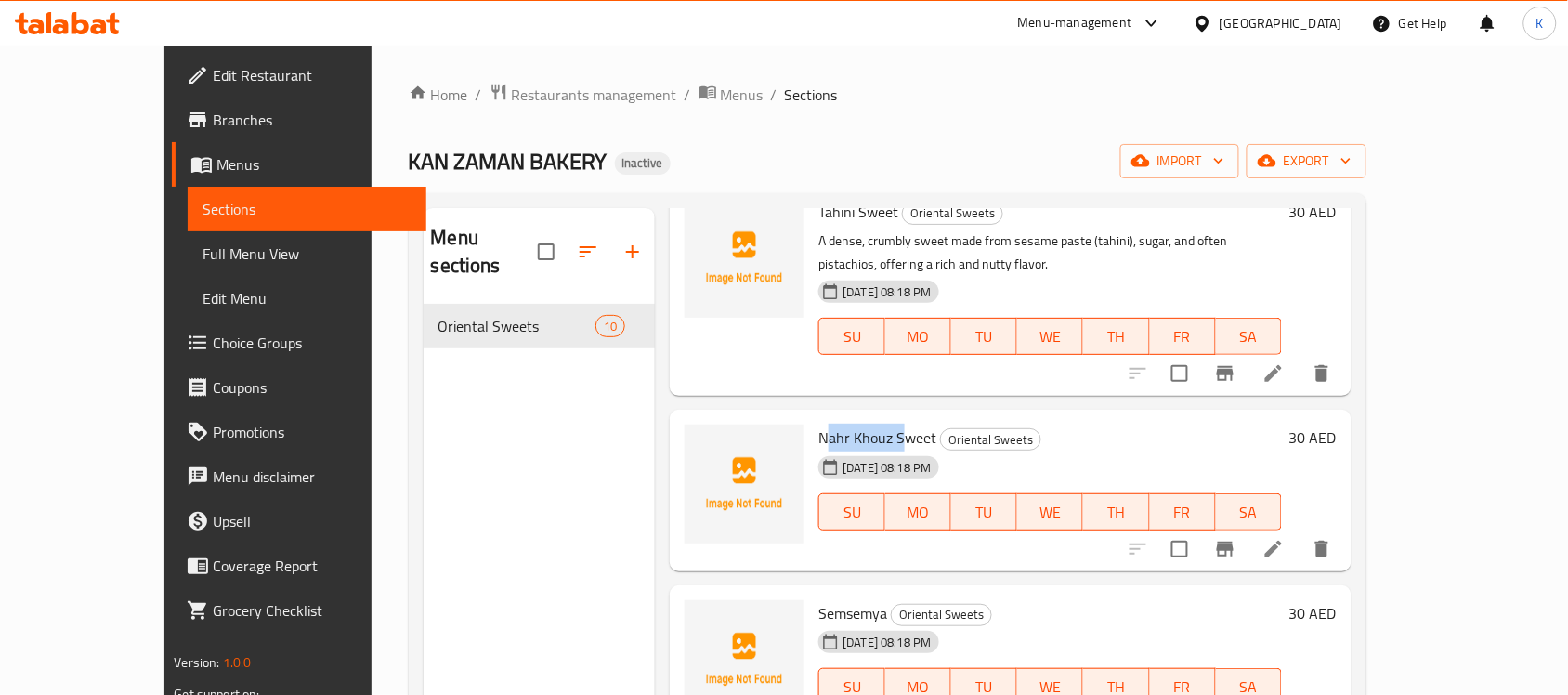
drag, startPoint x: 784, startPoint y: 372, endPoint x: 862, endPoint y: 367, distance: 78.2
click at [862, 424] on span "Nahr Khouz Sweet" at bounding box center [878, 437] width 118 height 28
copy span "Nahr Khouz Swee"
drag, startPoint x: 886, startPoint y: 365, endPoint x: 774, endPoint y: 350, distance: 113.0
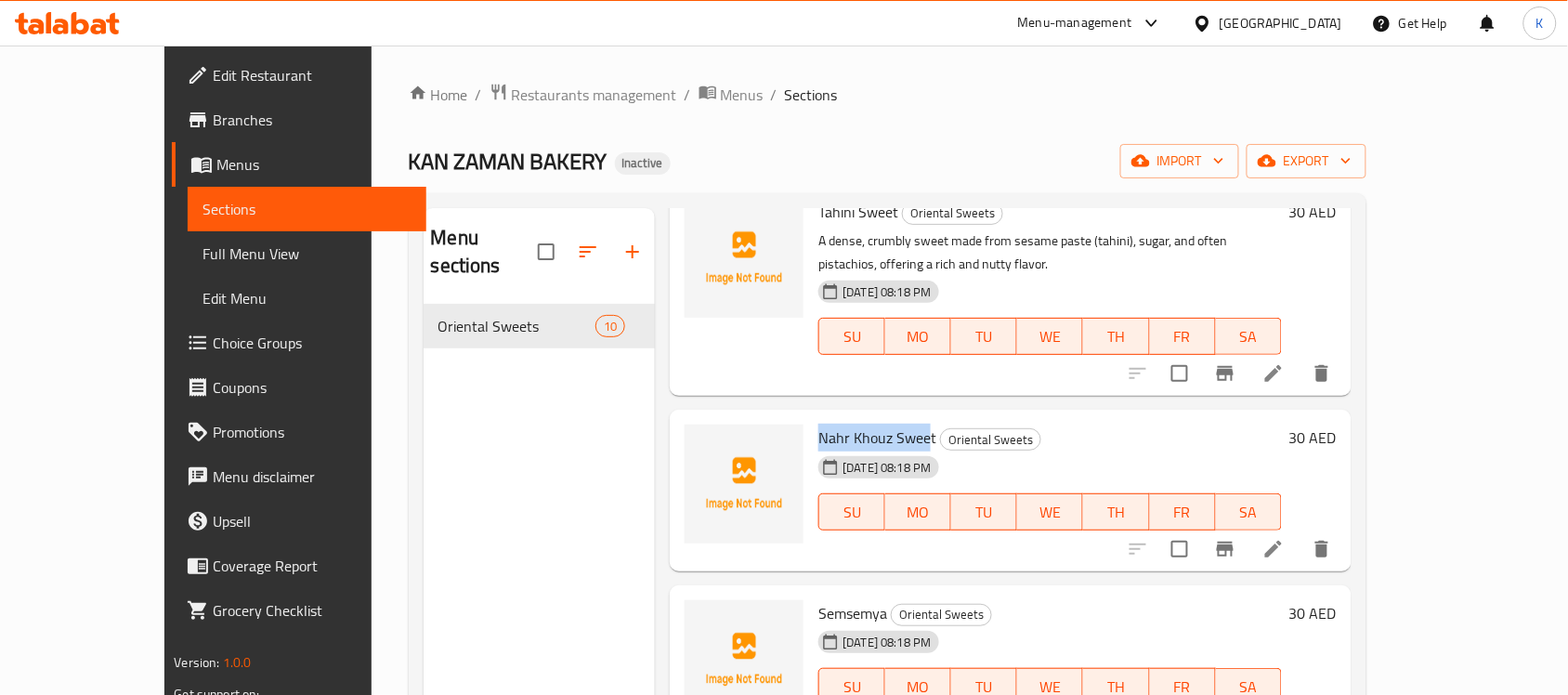
click at [811, 417] on div "Nahr Khouz Sweet Oriental Sweets 15-08-2025 08:18 PM SU MO TU WE TH FR SA" at bounding box center [1050, 490] width 478 height 146
click at [1285, 538] on icon at bounding box center [1273, 549] width 23 height 23
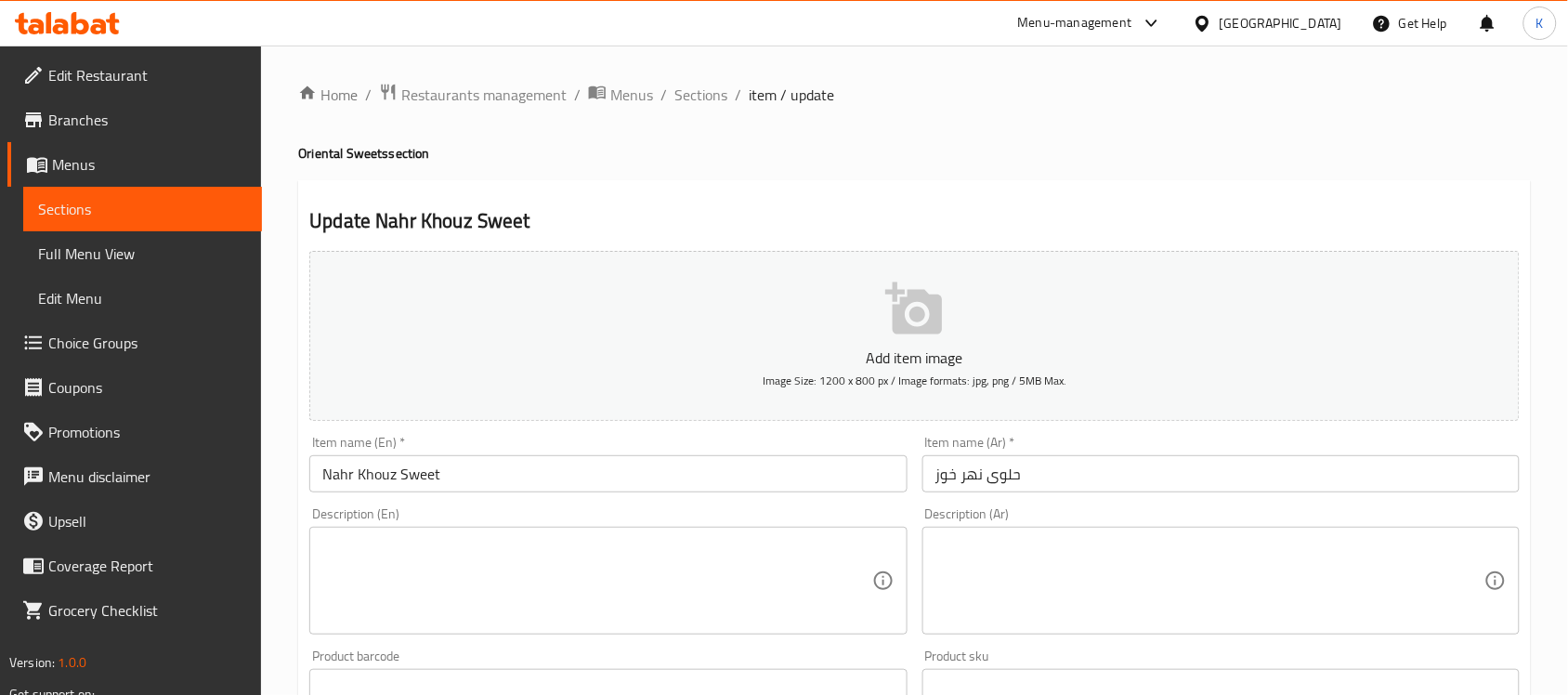
click at [577, 549] on textarea at bounding box center [597, 581] width 549 height 88
paste textarea "A traditional sweet, often a type of dough or pastry, filled with sweet filling…"
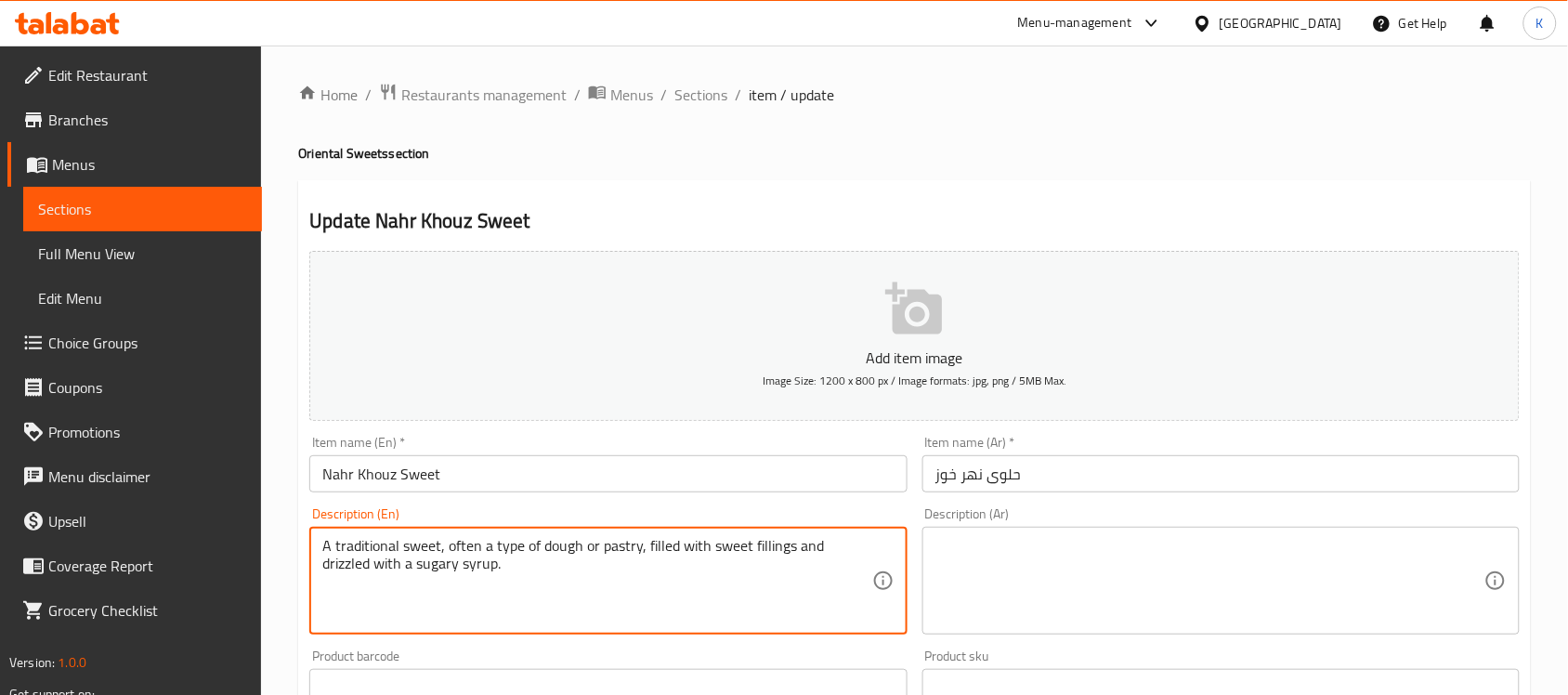
type textarea "A traditional sweet, often a type of dough or pastry, filled with sweet filling…"
click at [1220, 634] on div "Description (Ar) Description (Ar)" at bounding box center [1221, 570] width 612 height 143
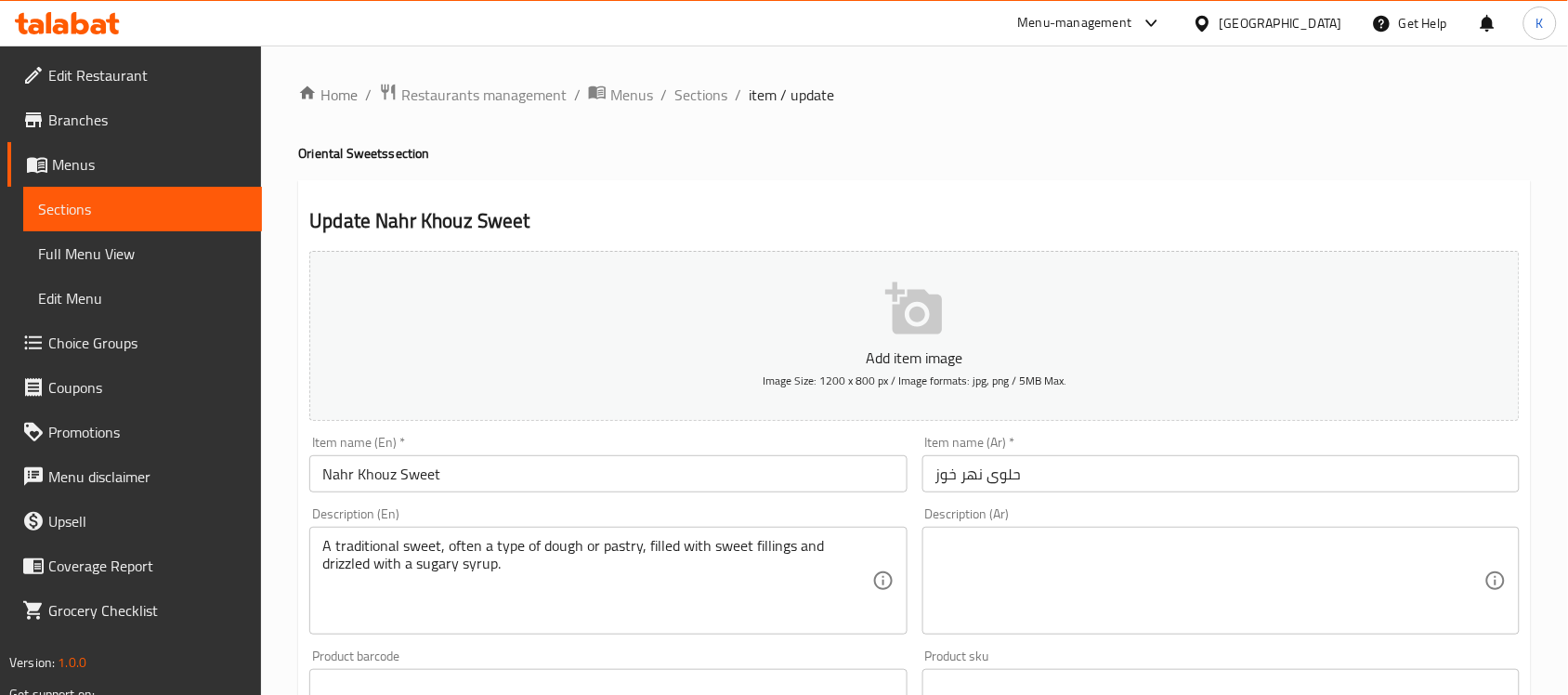
click at [1215, 609] on textarea at bounding box center [1210, 581] width 549 height 88
paste textarea "حلوى تقليدية، غالباً ما تكون نوعاً من العجين أو المعجنات، محشوة بحشوات حلوة ومغ…"
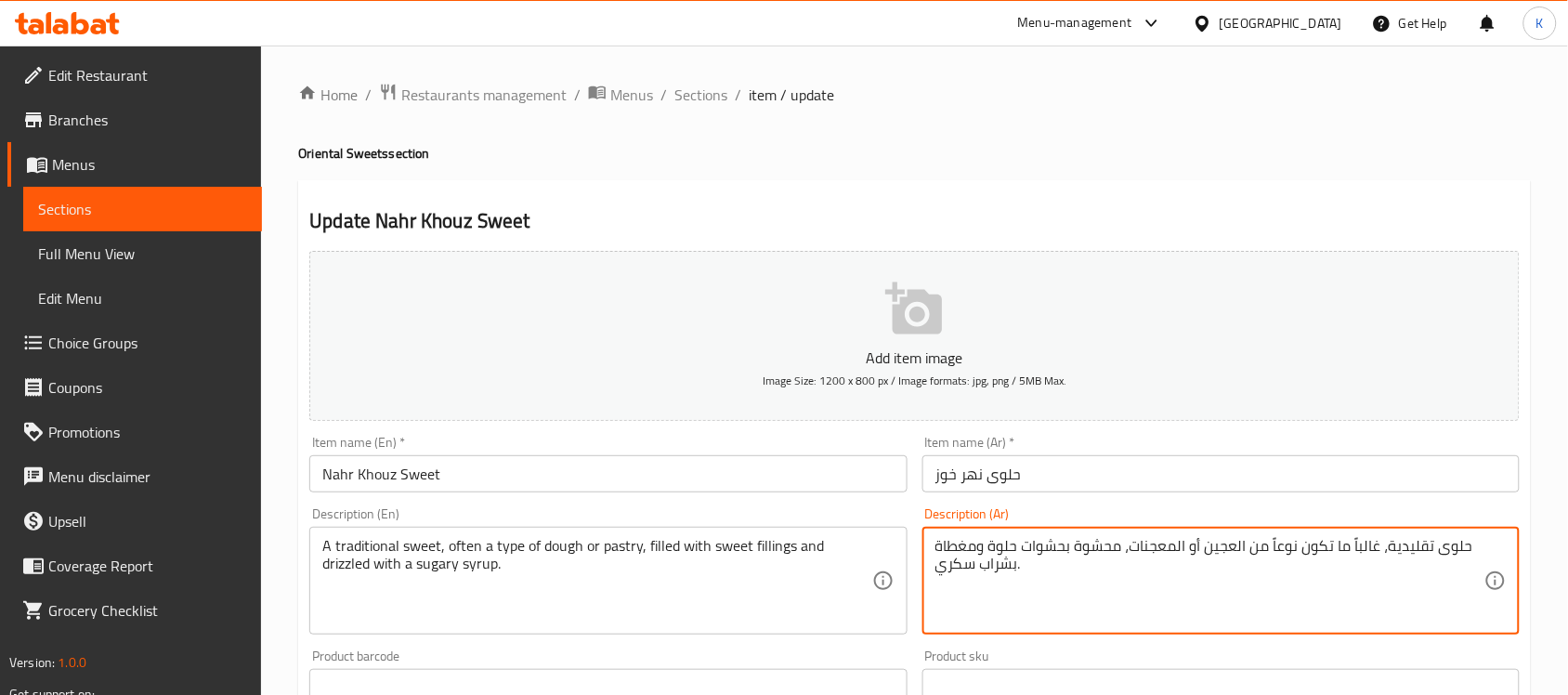
type textarea "حلوى تقليدية، غالباً ما تكون نوعاً من العجين أو المعجنات، محشوة بحشوات حلوة ومغ…"
click at [732, 479] on input "Nahr Khouz Sweet" at bounding box center [609, 474] width 598 height 37
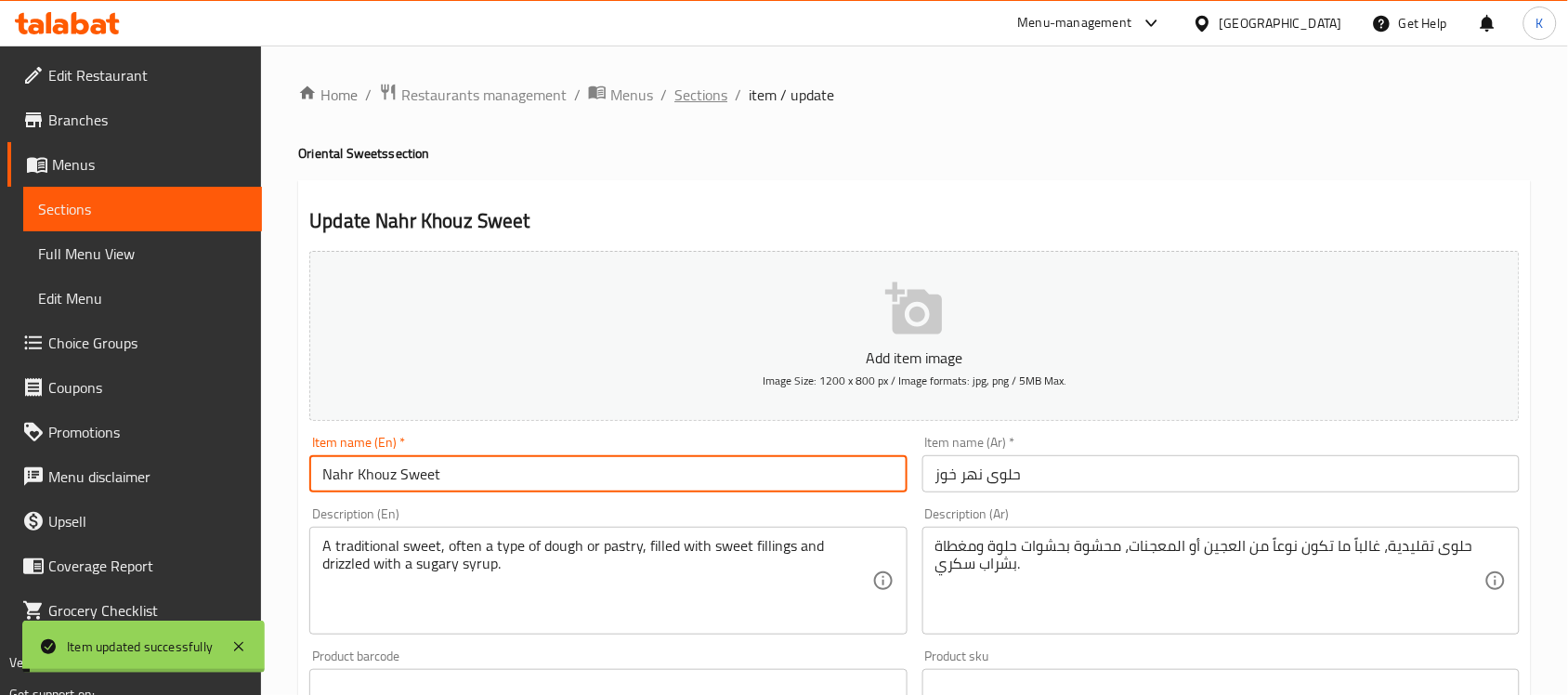
click at [703, 102] on span "Sections" at bounding box center [701, 94] width 53 height 23
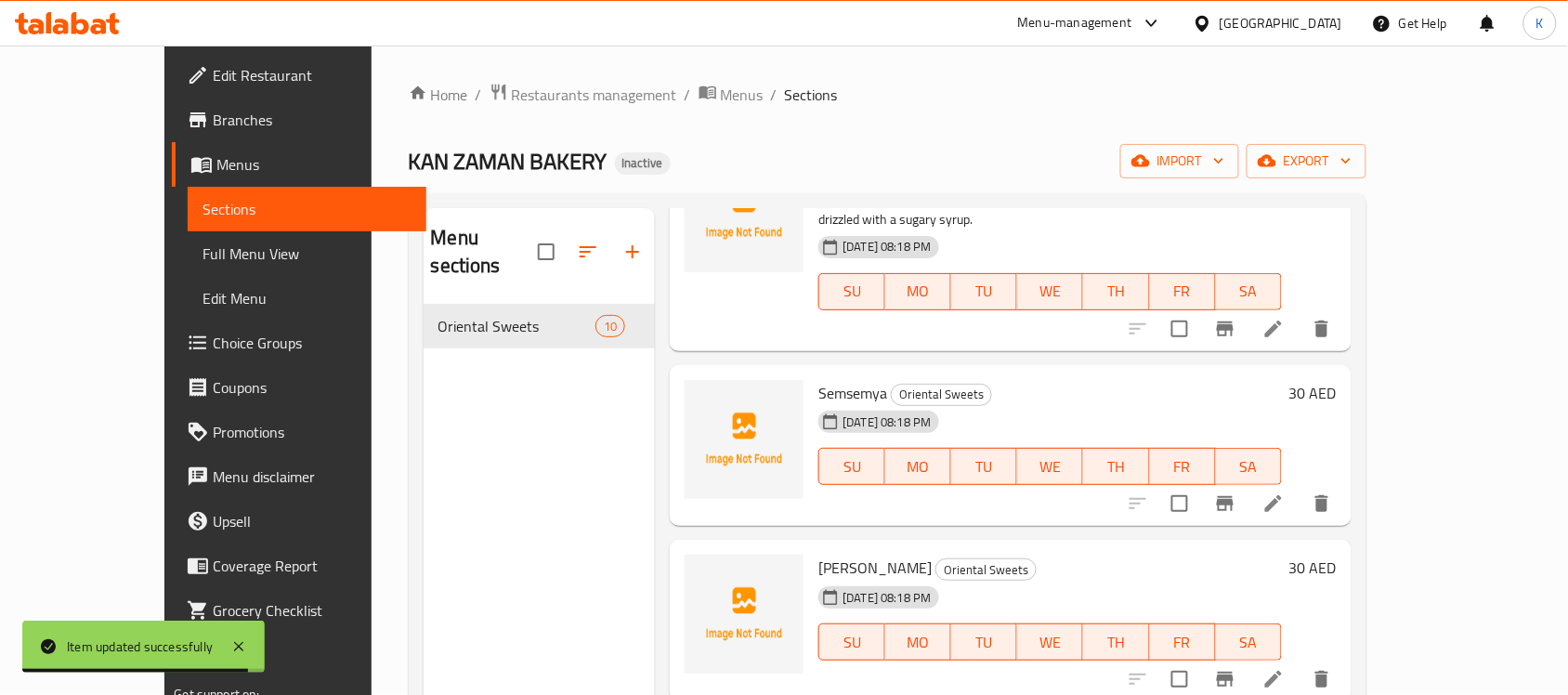
scroll to position [542, 0]
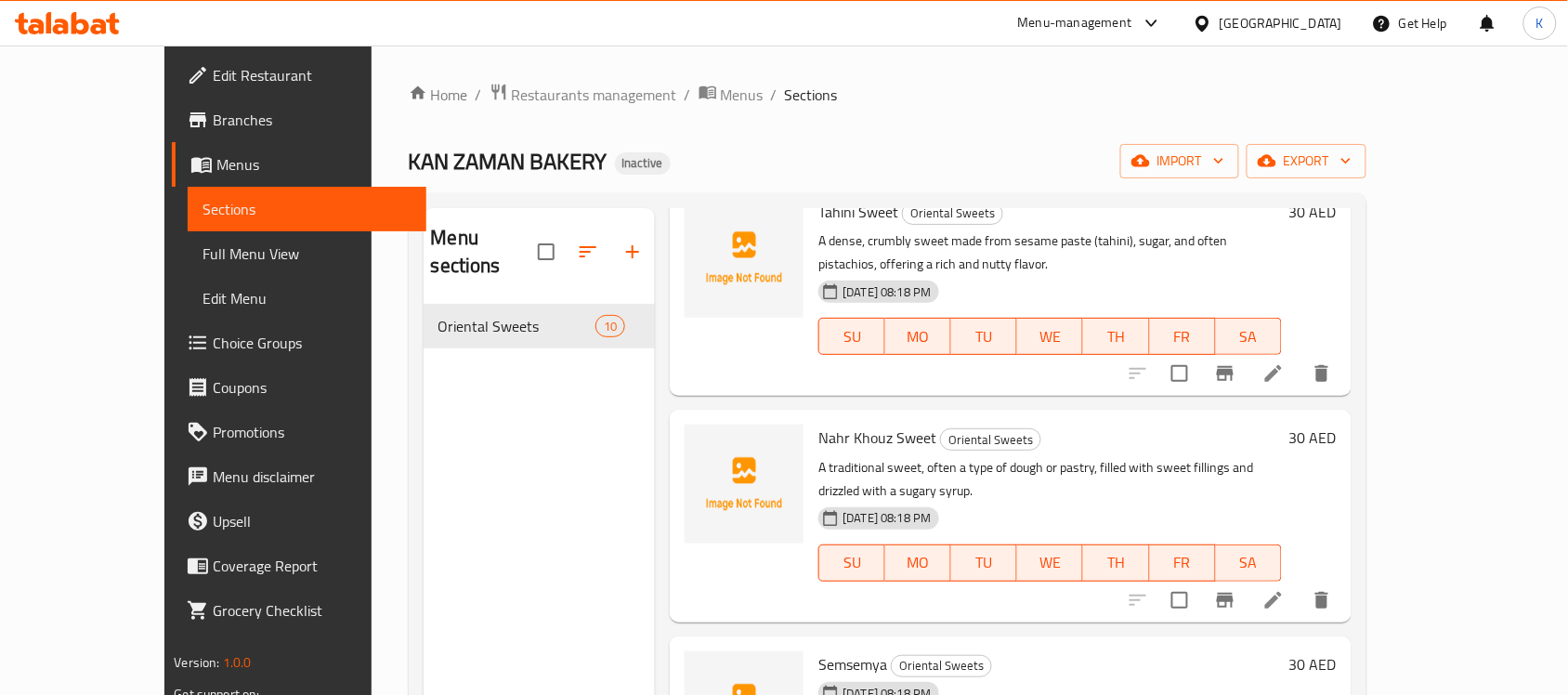
click at [819, 650] on span "Semsemya" at bounding box center [853, 664] width 69 height 28
copy h6 "Semsemya"
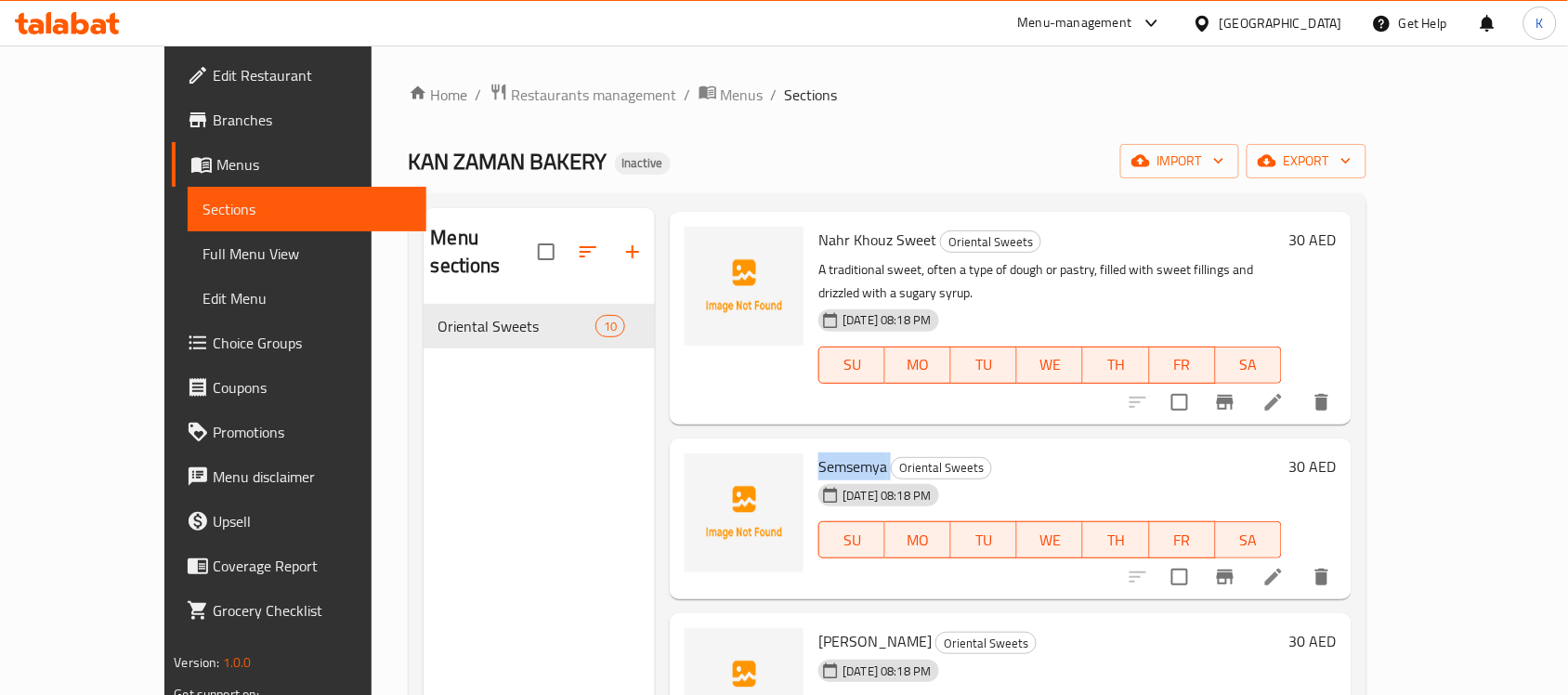
scroll to position [813, 0]
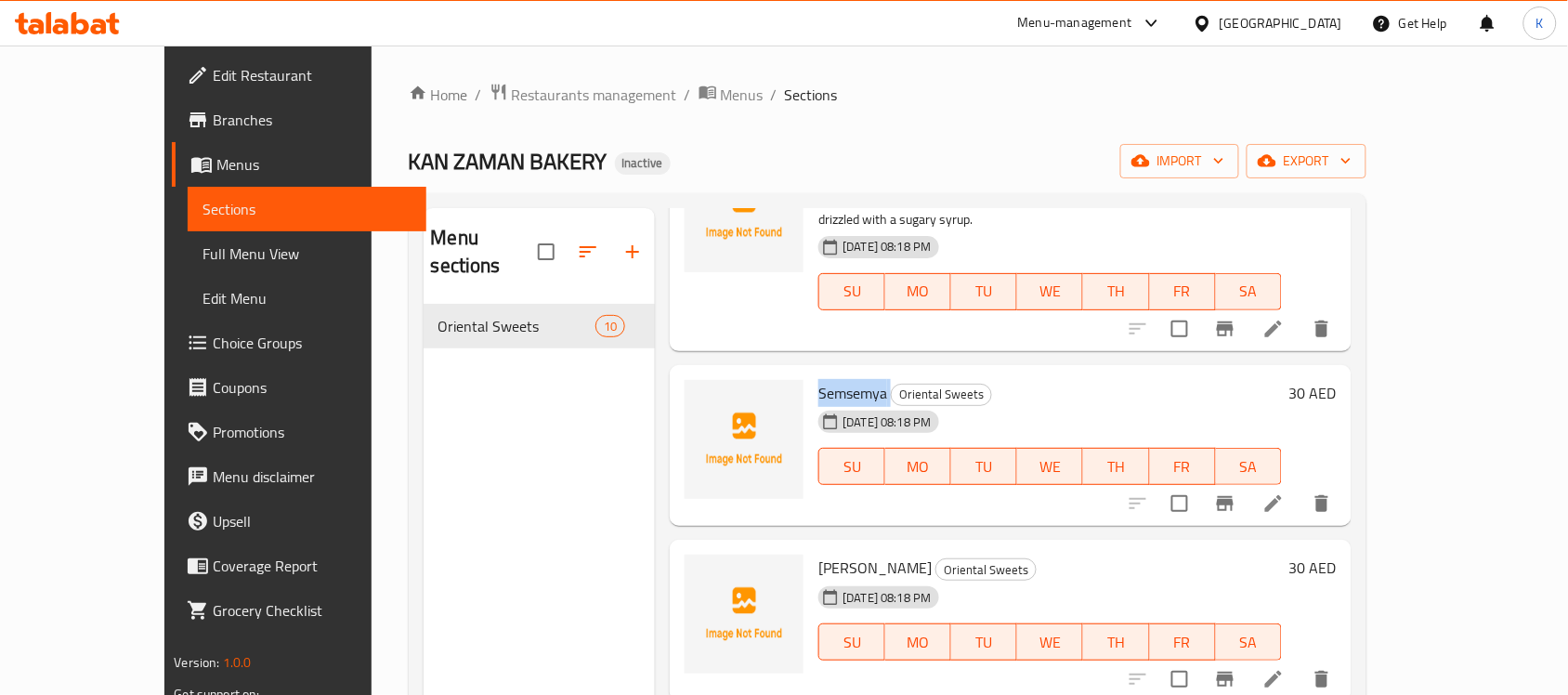
click at [1285, 492] on icon at bounding box center [1273, 503] width 23 height 23
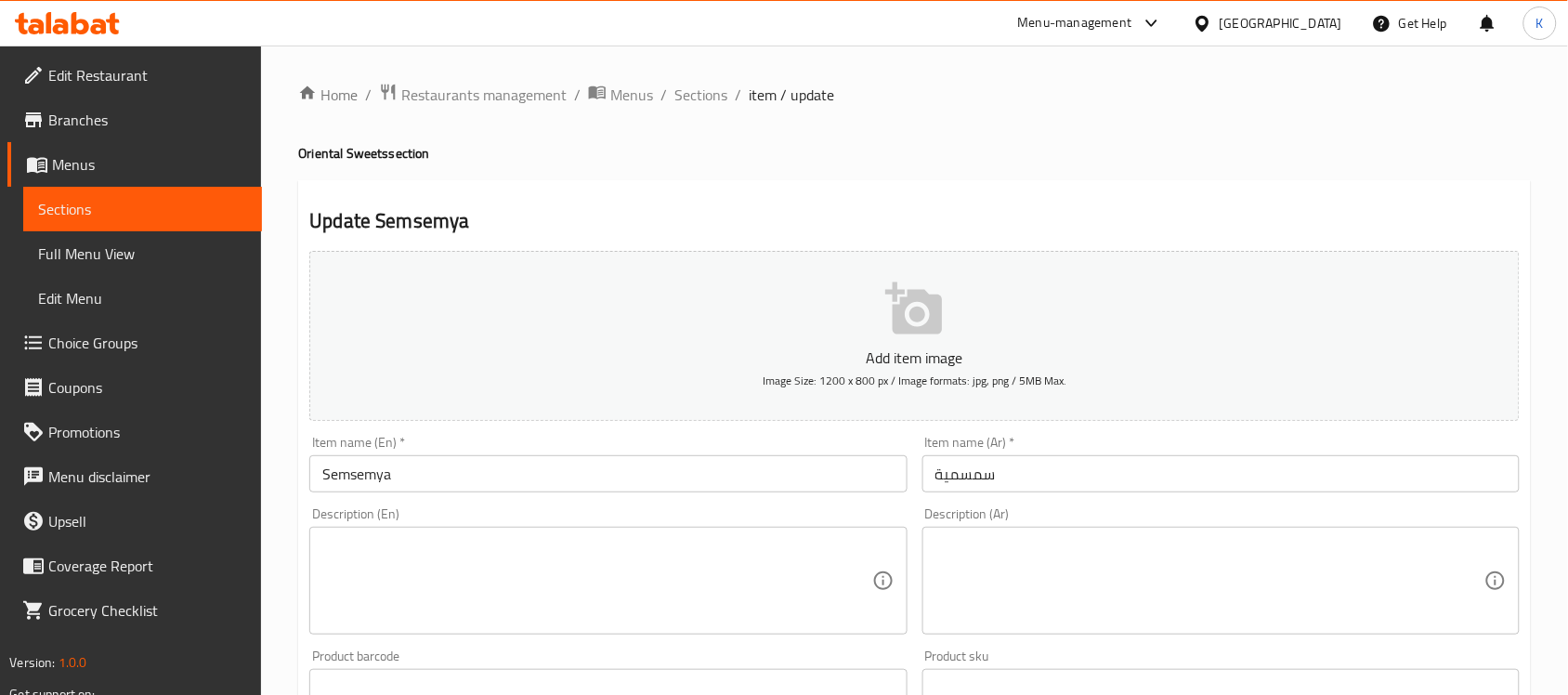
click at [528, 542] on textarea at bounding box center [597, 581] width 549 height 88
paste textarea "A sweet, crunchy snack made from toasted sesame seeds held together with a suga…"
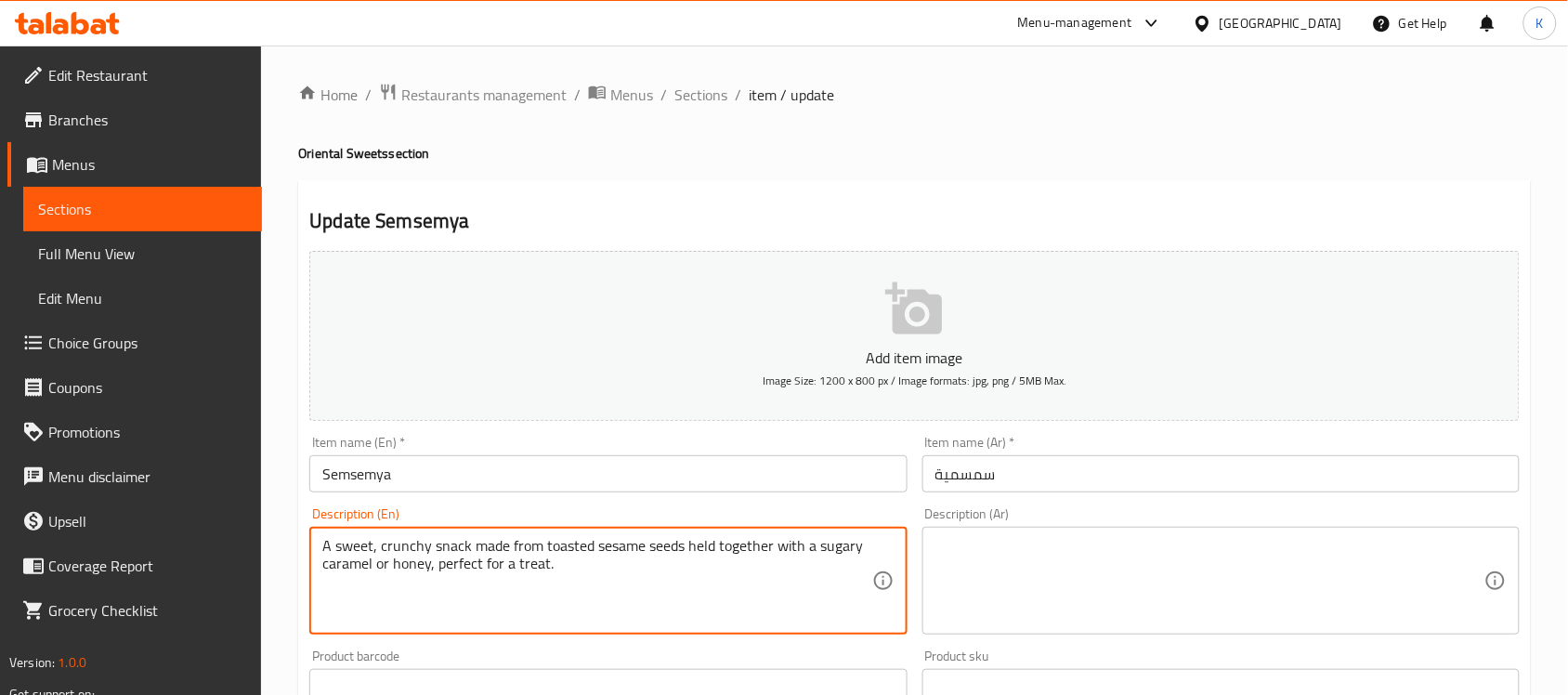
type textarea "A sweet, crunchy snack made from toasted sesame seeds held together with a suga…"
click at [1097, 555] on textarea at bounding box center [1210, 581] width 549 height 88
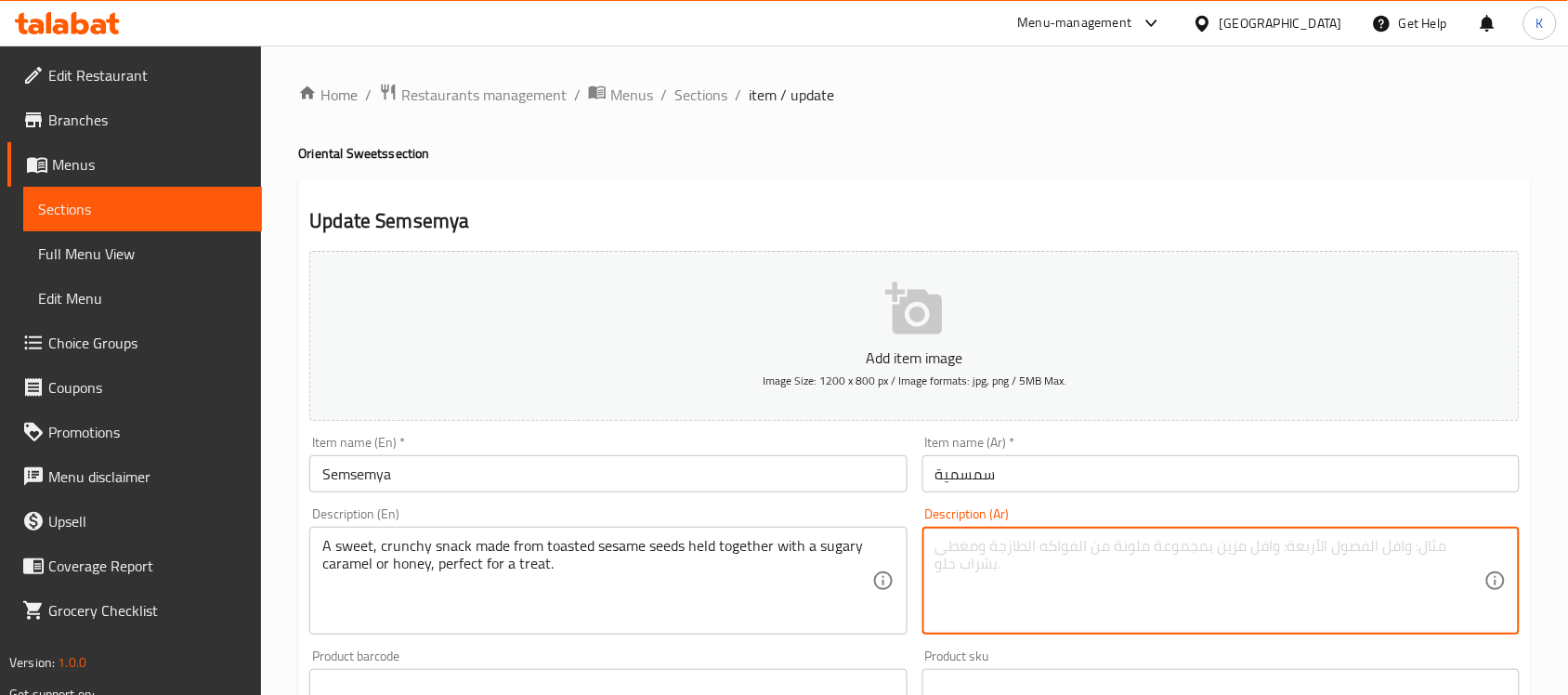
paste textarea "وجبة خفيفة حلوة ومقرمشة مصنوعة من بذور السمسم المحمصة المربوطة بكراميل سكري أو …"
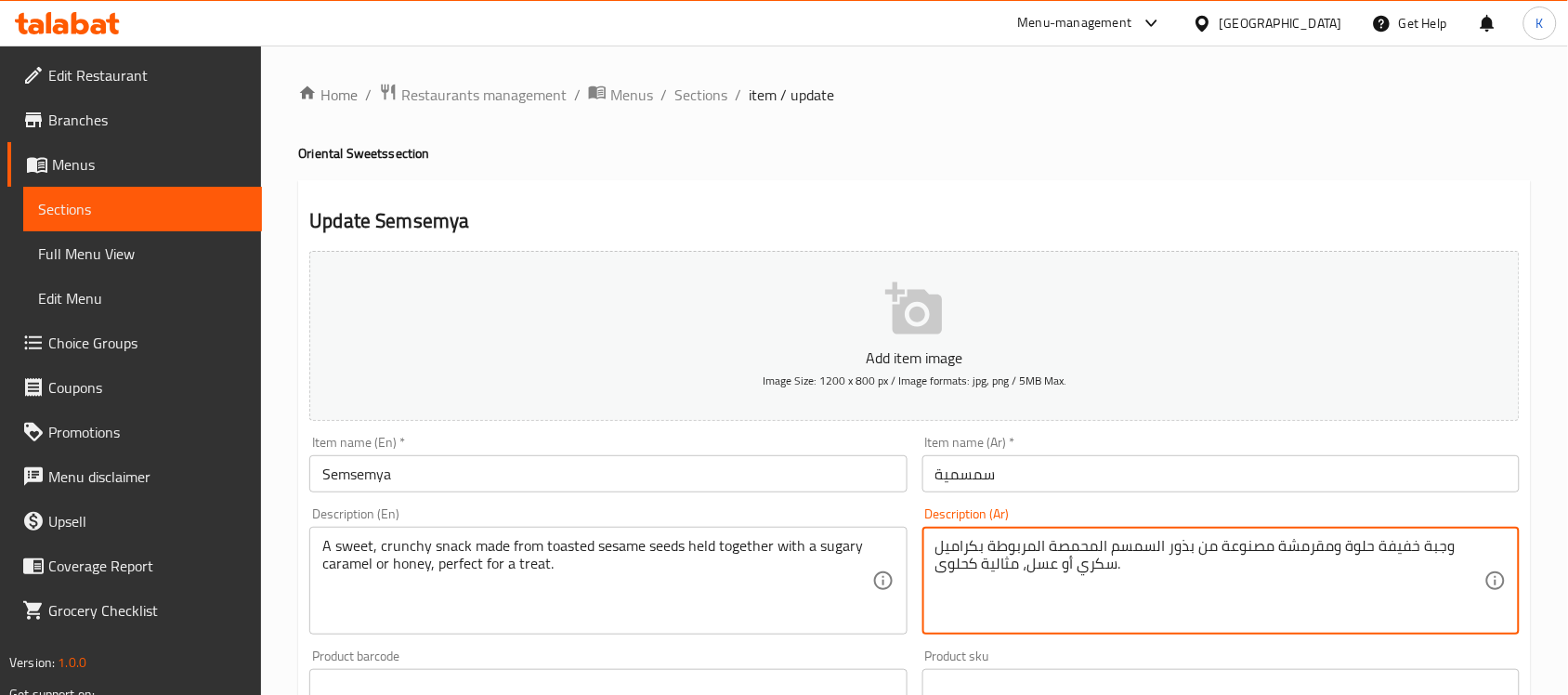
click at [1237, 614] on textarea "وجبة خفيفة حلوة ومقرمشة مصنوعة من بذور السمسم المحمصة المربوطة بكراميل سكري أو …" at bounding box center [1210, 581] width 549 height 88
drag, startPoint x: 1411, startPoint y: 549, endPoint x: 1585, endPoint y: 567, distance: 174.9
click at [1568, 567] on html "​ Menu-management United Arab Emirates Get Help K Edit Restaurant Branches Menu…" at bounding box center [784, 347] width 1568 height 695
click at [1445, 539] on textarea "وجبة خفيفة حلوة ومقرمشة مصنوعة من بذور السمسم المحمصة المربوطة بكراميل سكري أو …" at bounding box center [1210, 581] width 549 height 88
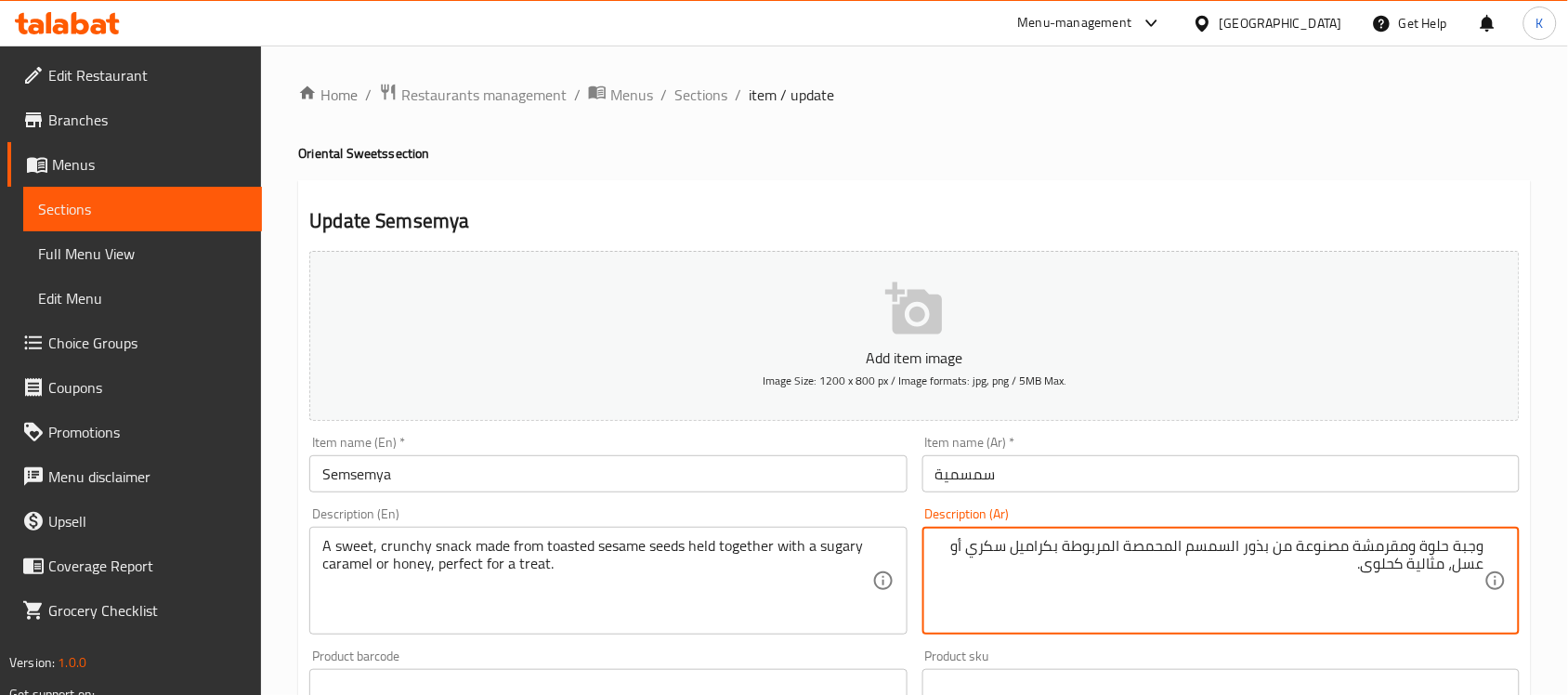
click at [1475, 540] on textarea "وجبة حلوة ومقرمشة مصنوعة من بذور السمسم المحمصة المربوطة بكراميل سكري أو عسل، م…" at bounding box center [1210, 581] width 549 height 88
drag, startPoint x: 1415, startPoint y: 549, endPoint x: 1426, endPoint y: 549, distance: 11.0
click at [1426, 549] on textarea "سناك حلوة ومقرمشة مصنوعة من بذور السمسم المحمصة المربوطة بكراميل سكري أو عسل، م…" at bounding box center [1210, 581] width 549 height 88
click at [1362, 545] on textarea "سناك حلو ومقرمشة مصنوعة من بذور السمسم المحمصة المربوطة بكراميل سكري أو عسل، مث…" at bounding box center [1210, 581] width 549 height 88
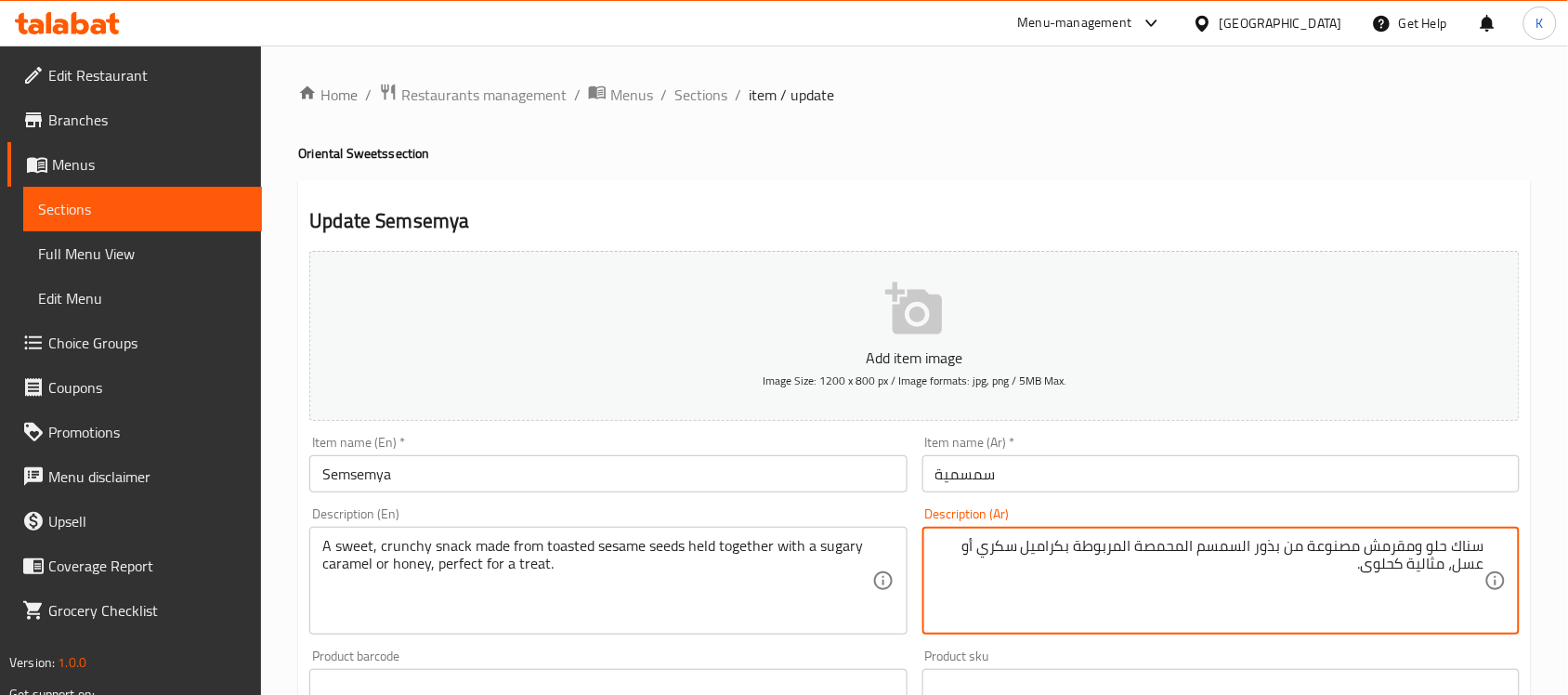
click at [1316, 547] on textarea "سناك حلو ومقرمش مصنوعة من بذور السمسم المحمصة المربوطة بكراميل سكري أو عسل، مثا…" at bounding box center [1210, 581] width 549 height 88
type textarea "سناك حلو ومقرمش مصنوع من بذور السمسم المحمصة المربوطة بكراميل سكري أو عسل، مثال…"
click at [491, 475] on input "Semsemya" at bounding box center [609, 474] width 598 height 37
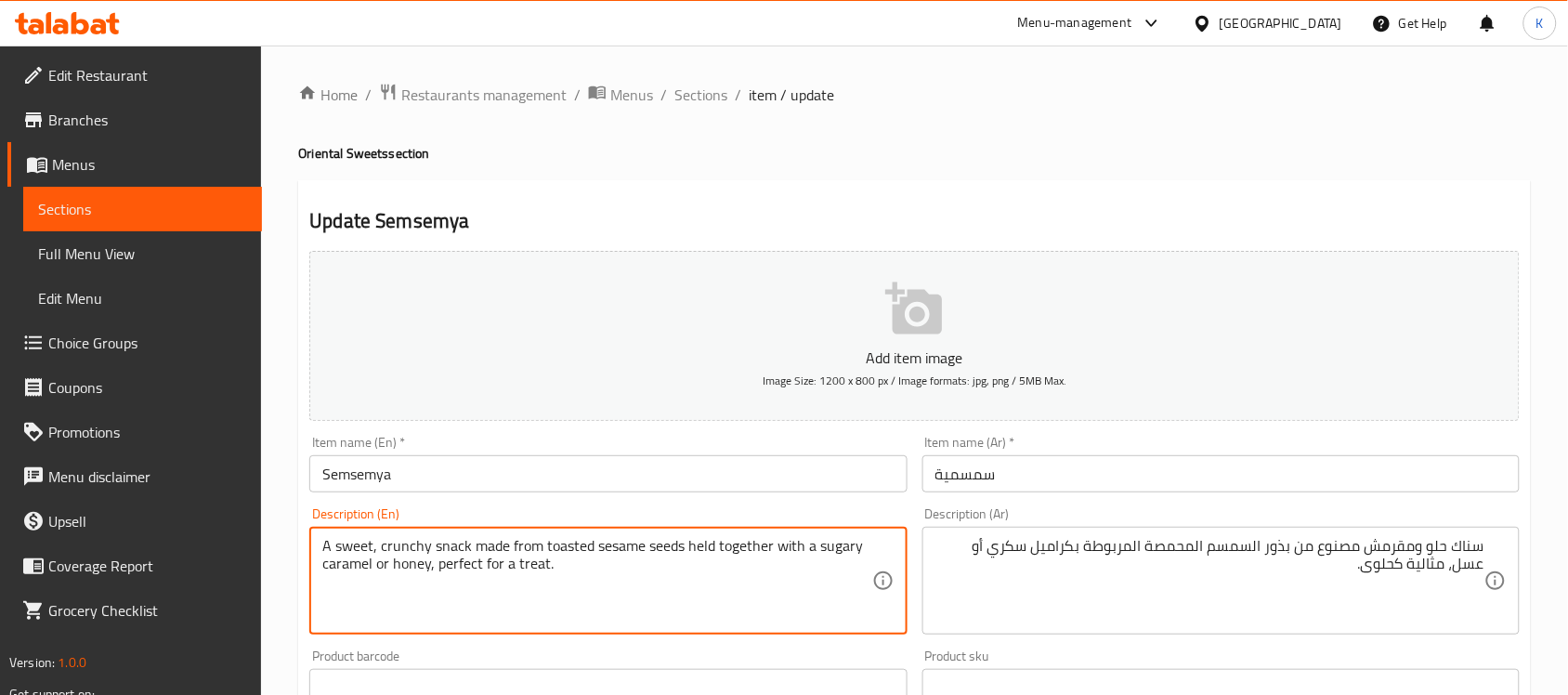
drag, startPoint x: 374, startPoint y: 568, endPoint x: 430, endPoint y: 568, distance: 56.0
click at [430, 568] on textarea "A sweet, crunchy snack made from toasted sesame seeds held together with a suga…" at bounding box center [597, 581] width 549 height 88
type textarea "A sweet, crunchy snack made from toasted sesame seeds held together with a suga…"
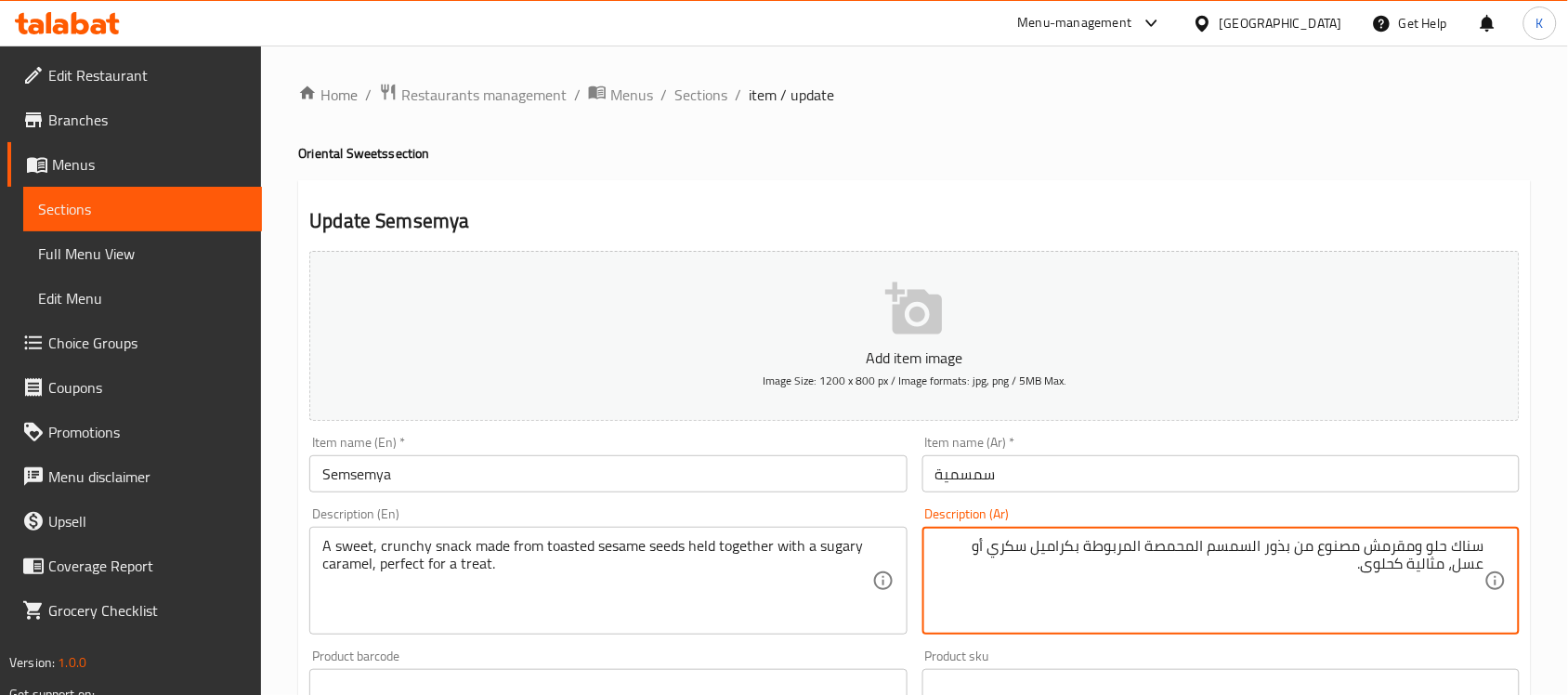
click at [982, 550] on textarea "سناك حلو ومقرمش مصنوع من بذور السمسم المحمصة المربوطة بكراميل سكري أو عسل، مثال…" at bounding box center [1210, 581] width 549 height 88
click at [976, 550] on textarea "سناك حلو ومقرمش مصنوع من بذور السمسم المحمصة المربوطة بكراميل سكري عسل، مثالية …" at bounding box center [1210, 581] width 549 height 88
type textarea "سناك حلو ومقرمش مصنوع من بذور السمسم المحمصة المربوطة بكراميل سكري ، مثالية كحل…"
click at [680, 469] on input "Semsemya" at bounding box center [609, 474] width 598 height 37
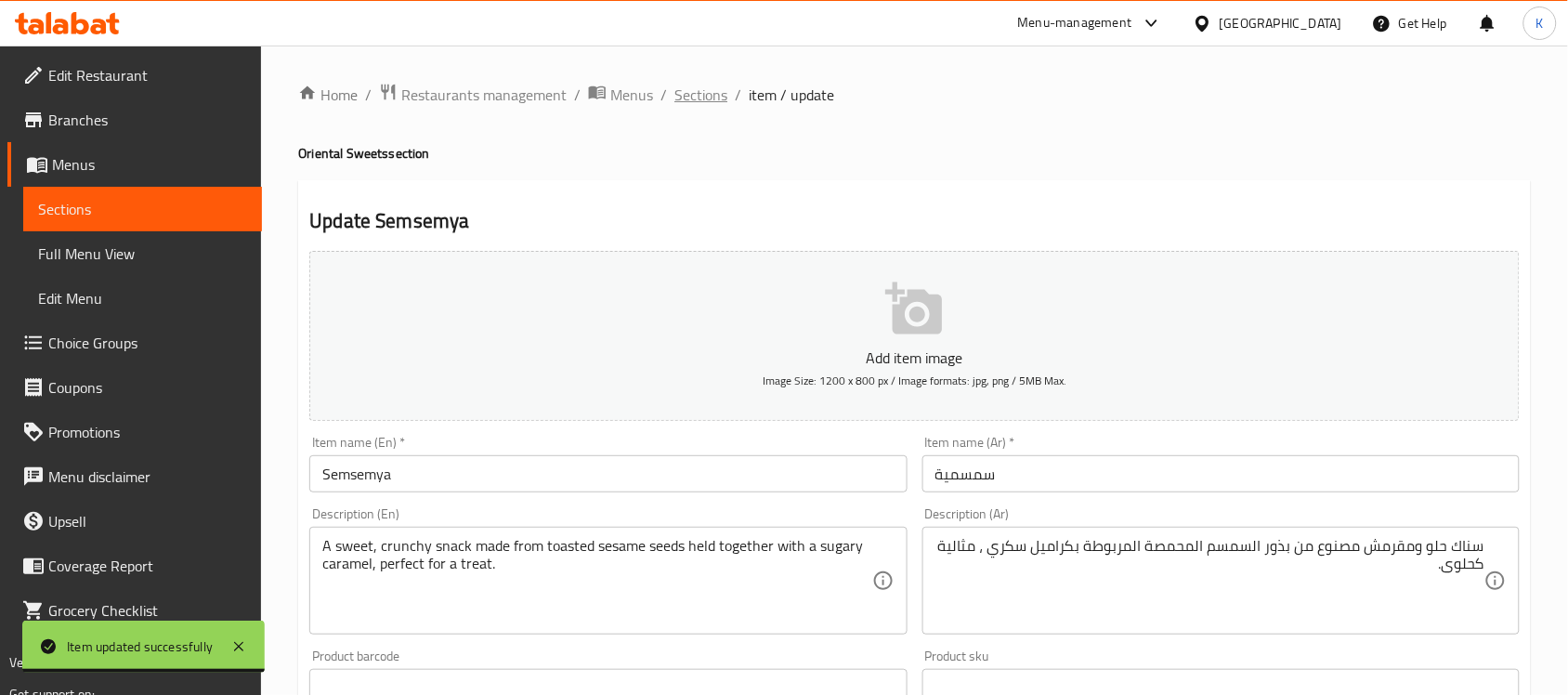
click at [693, 94] on span "Sections" at bounding box center [701, 94] width 53 height 23
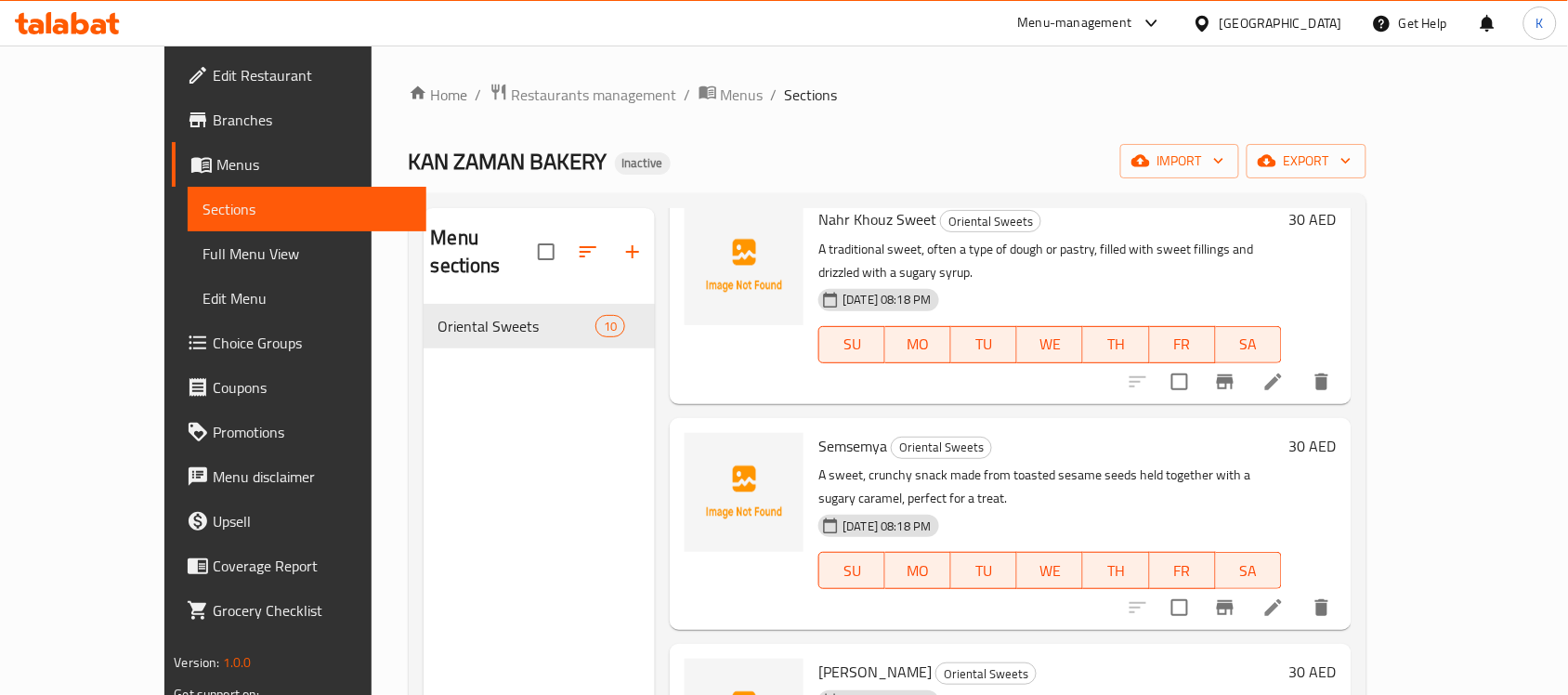
scroll to position [813, 0]
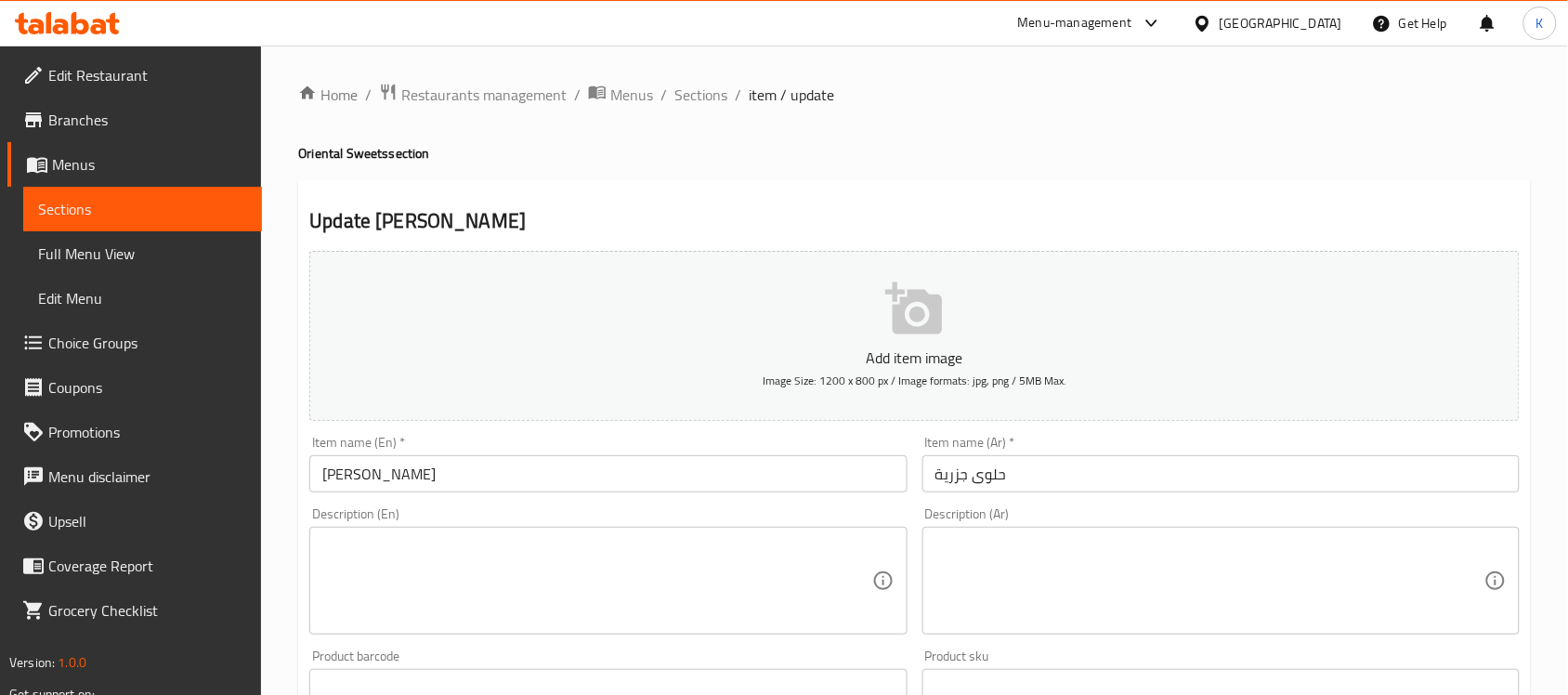
click at [397, 476] on input "Jazariyyah Sweet" at bounding box center [609, 474] width 598 height 37
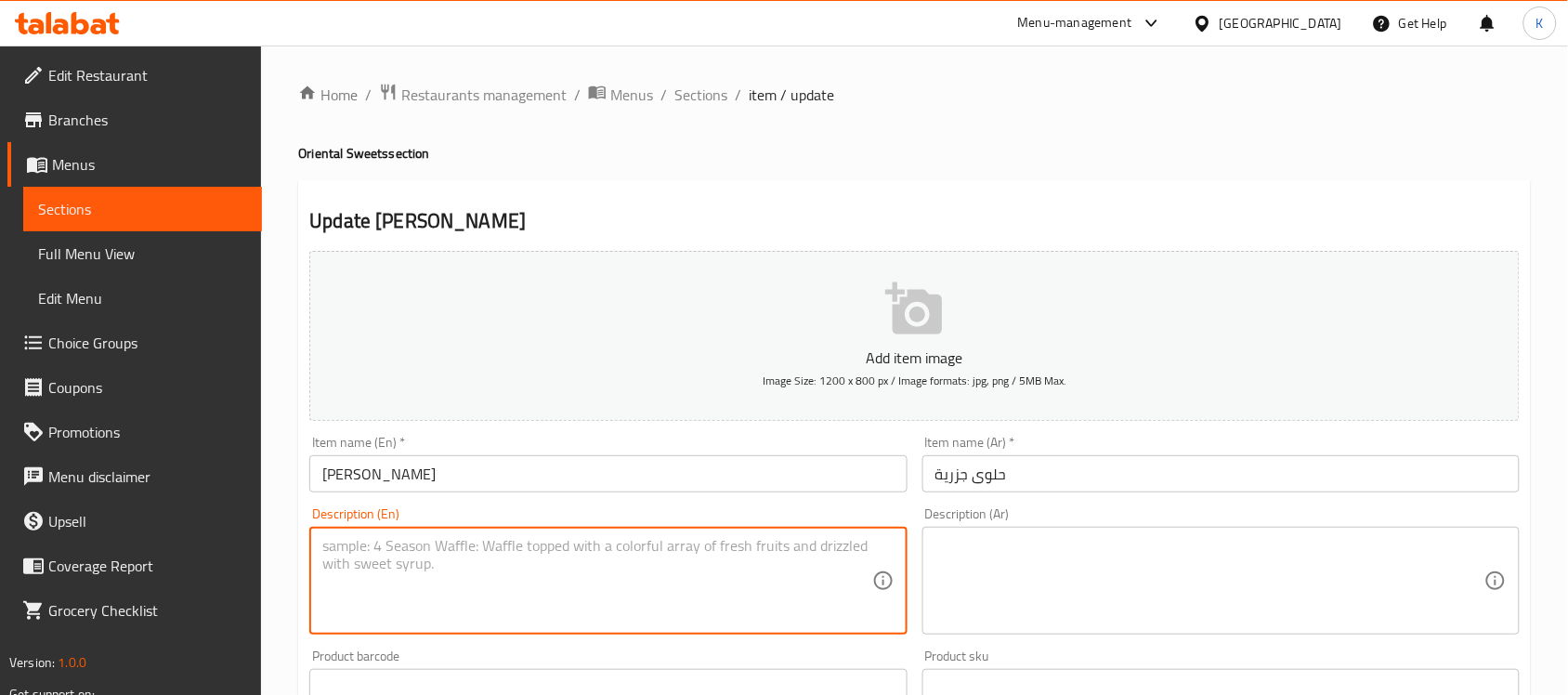
click at [600, 585] on textarea at bounding box center [597, 581] width 549 height 88
paste textarea "A traditional sweet, typically made from carrots and other ingredients, offerin…"
type textarea "A traditional sweet, typically made from carrots and other ingredients, offerin…"
click at [971, 560] on textarea at bounding box center [1210, 581] width 549 height 88
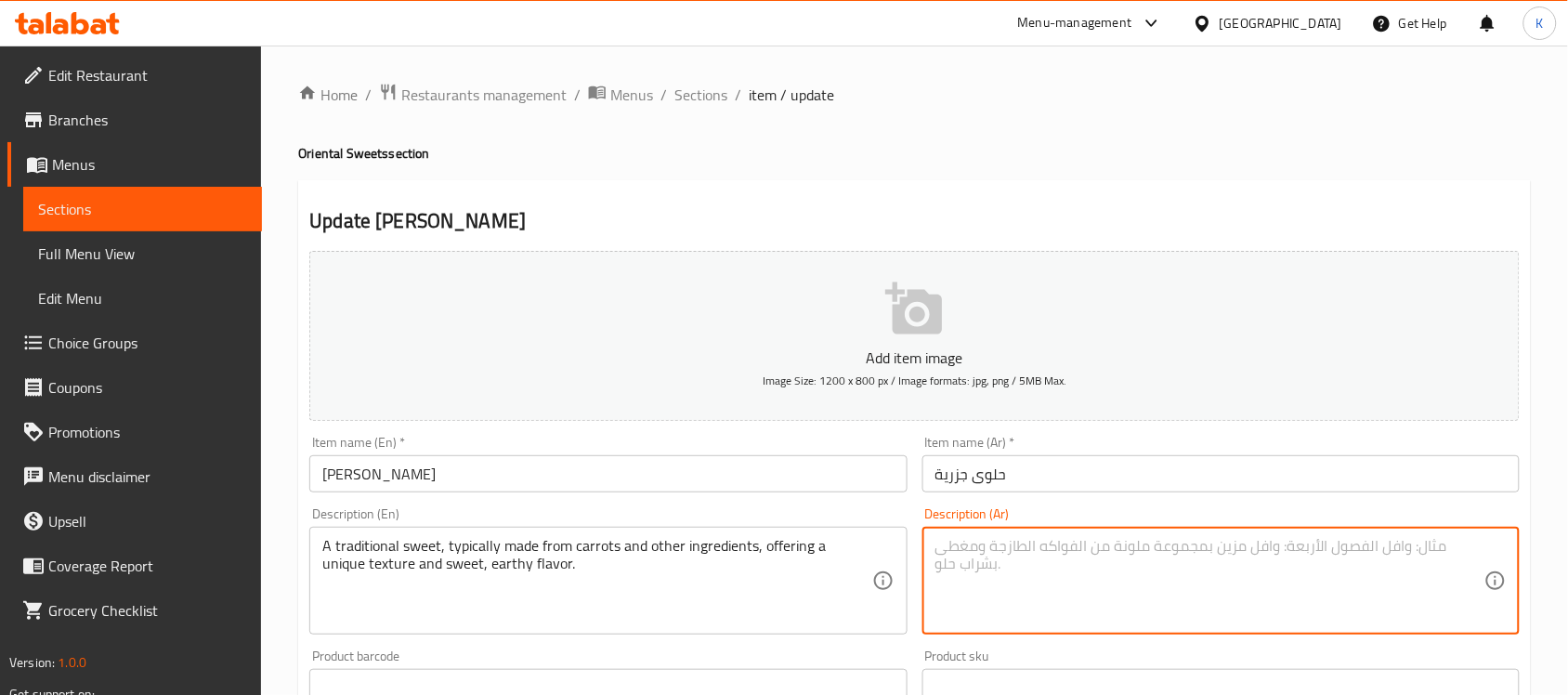
paste textarea "حلوى تقليدية، تُصنع عادة من الجزر ومكونات أخرى، تقدم قواماً فريداً ونكهة حلوة و…"
type textarea "حلوى تقليدية، تُصنع عادة من الجزر ومكونات أخرى، تقدم قواماً فريداً ونكهة حلوة و…"
click at [818, 481] on input "Jazariyyah Sweet" at bounding box center [609, 474] width 598 height 37
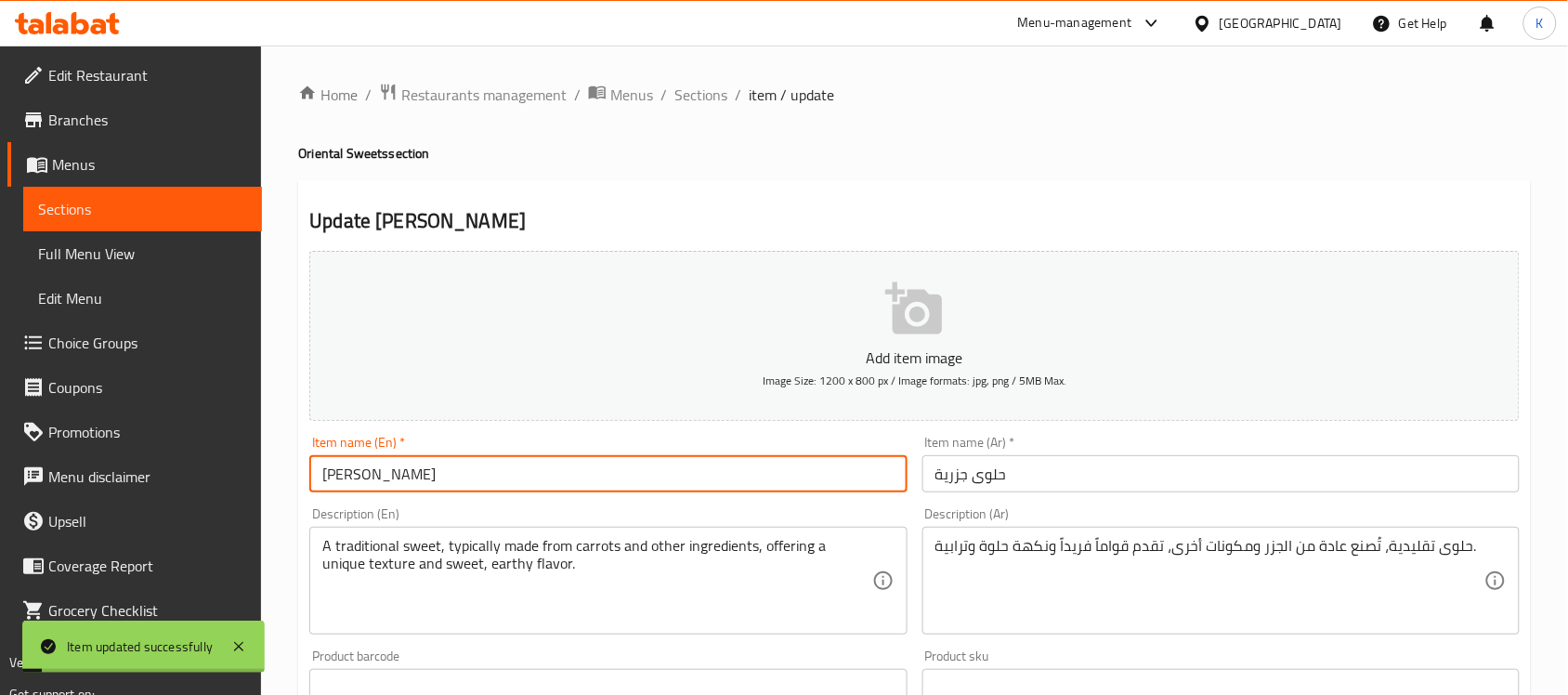
click at [726, 87] on ol "Home / Restaurants management / Menus / Sections / item / update" at bounding box center [914, 94] width 1233 height 25
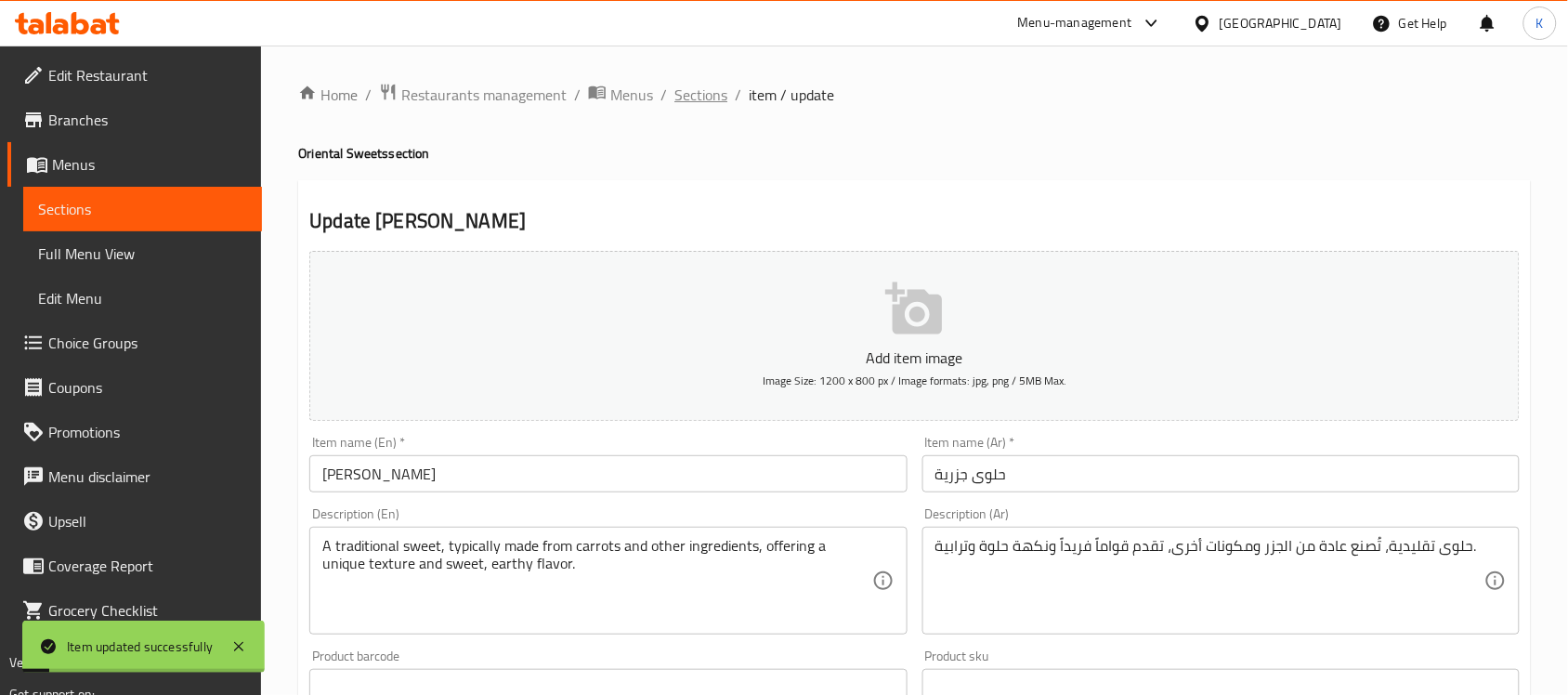
click at [720, 93] on span "Sections" at bounding box center [701, 94] width 53 height 23
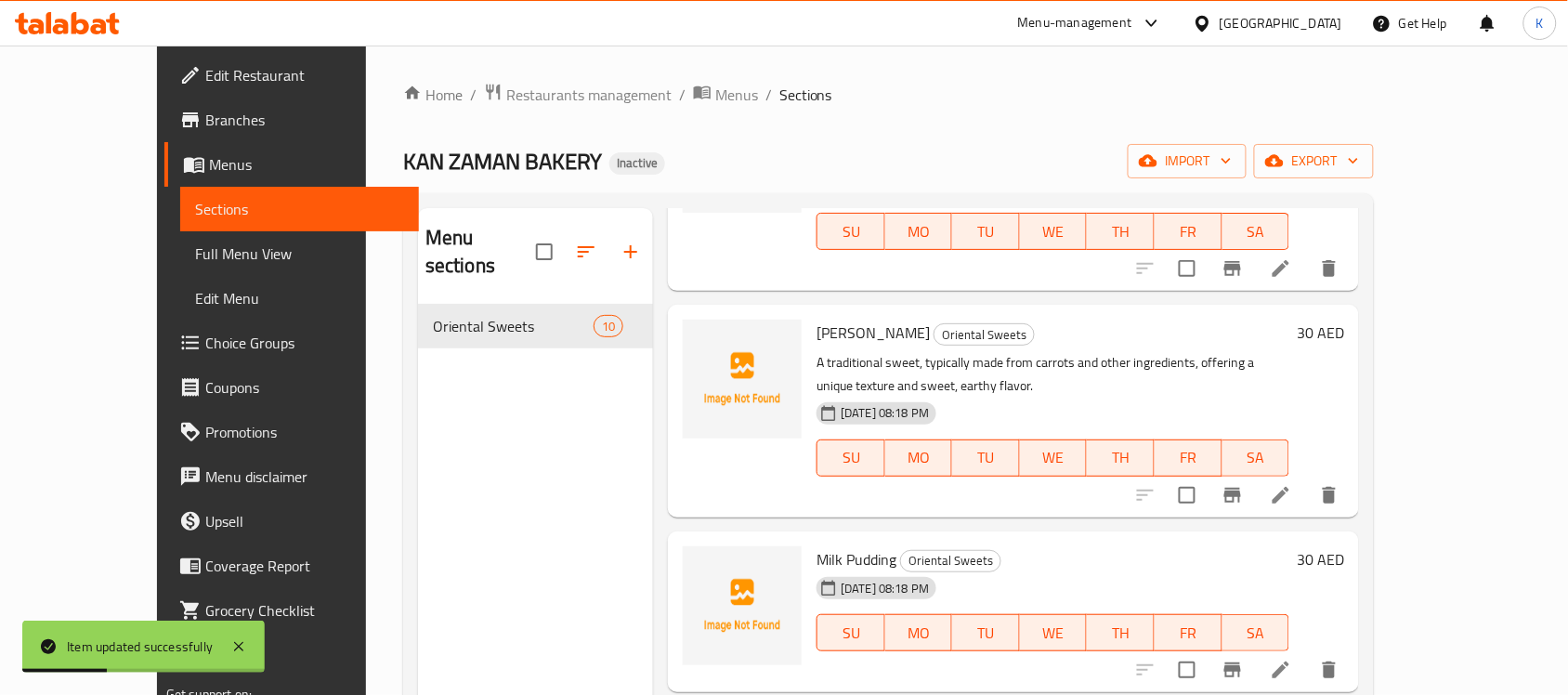
scroll to position [1020, 0]
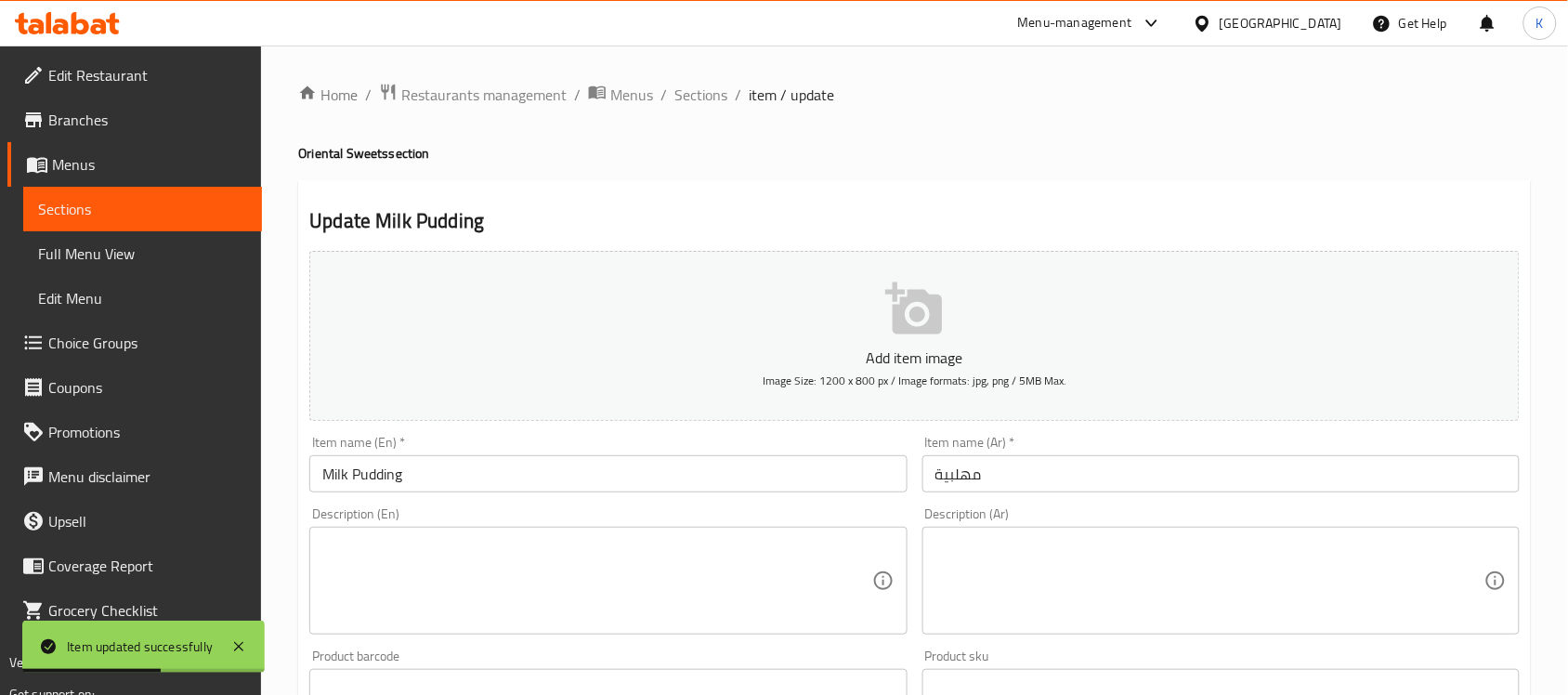
click at [433, 465] on input "Milk Pudding" at bounding box center [609, 474] width 598 height 37
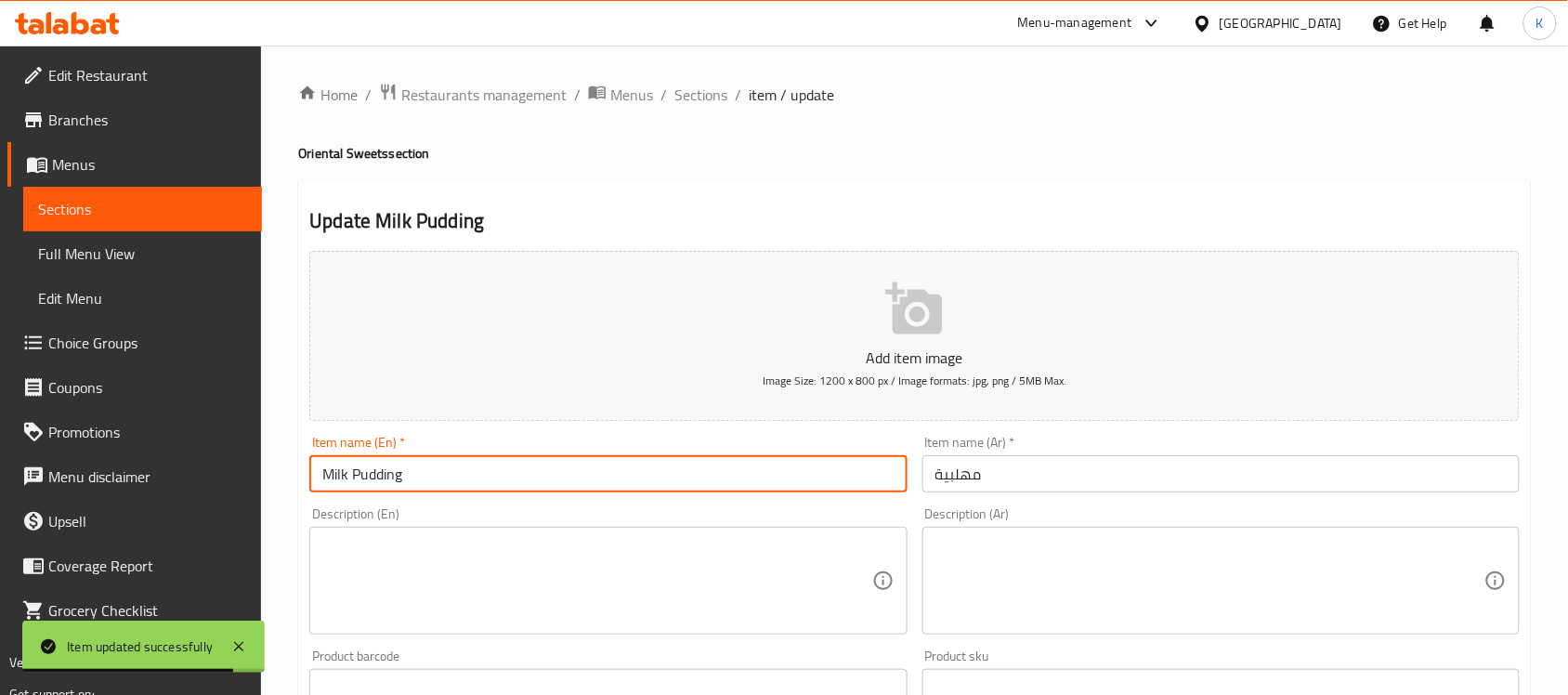
click at [681, 572] on textarea at bounding box center [597, 581] width 549 height 88
paste textarea "A delicate milk pudding, often flavored with rose water or orange blossom, and …"
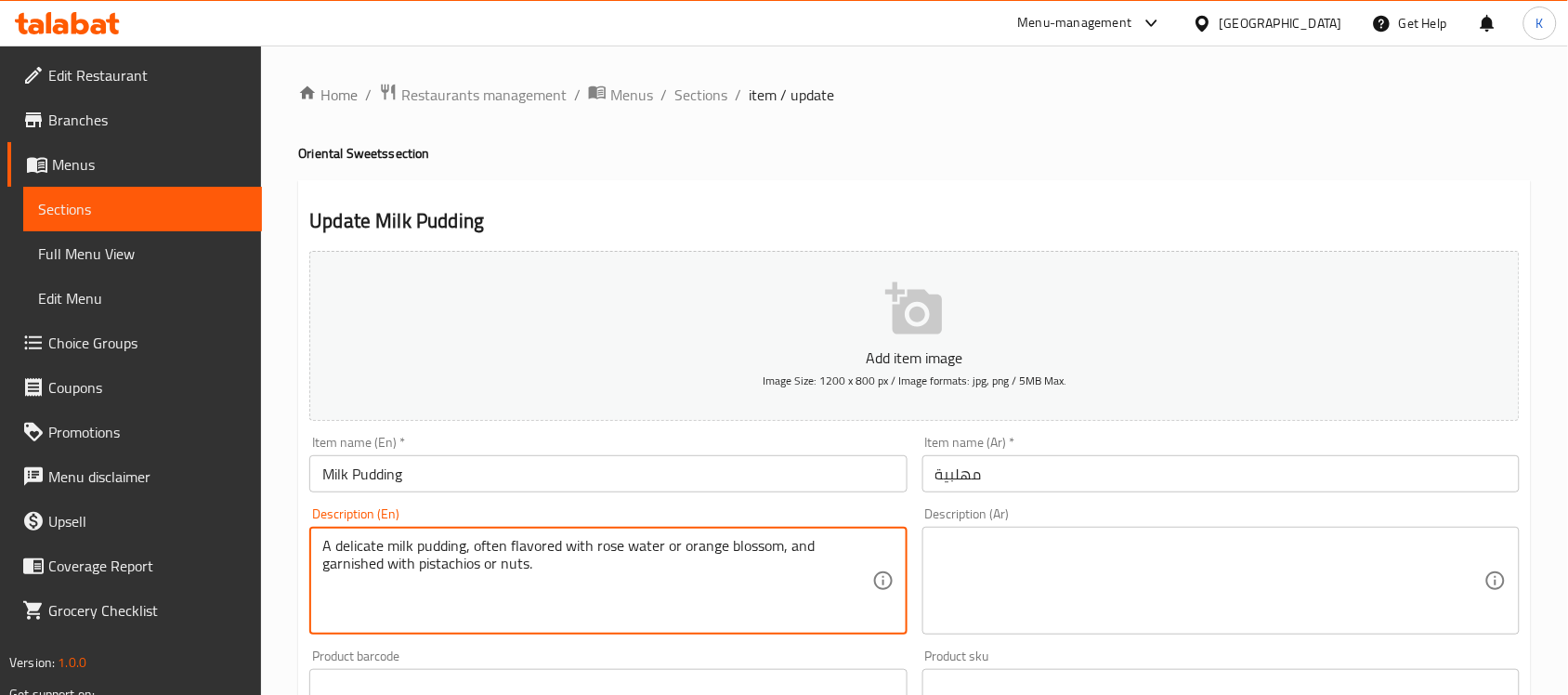
paste textarea "Milk, Cornstarch, Sugar, Rose water"
type textarea "Milk, Cornstarch, Sugar, Rose water"
click at [1041, 591] on textarea at bounding box center [1210, 581] width 549 height 88
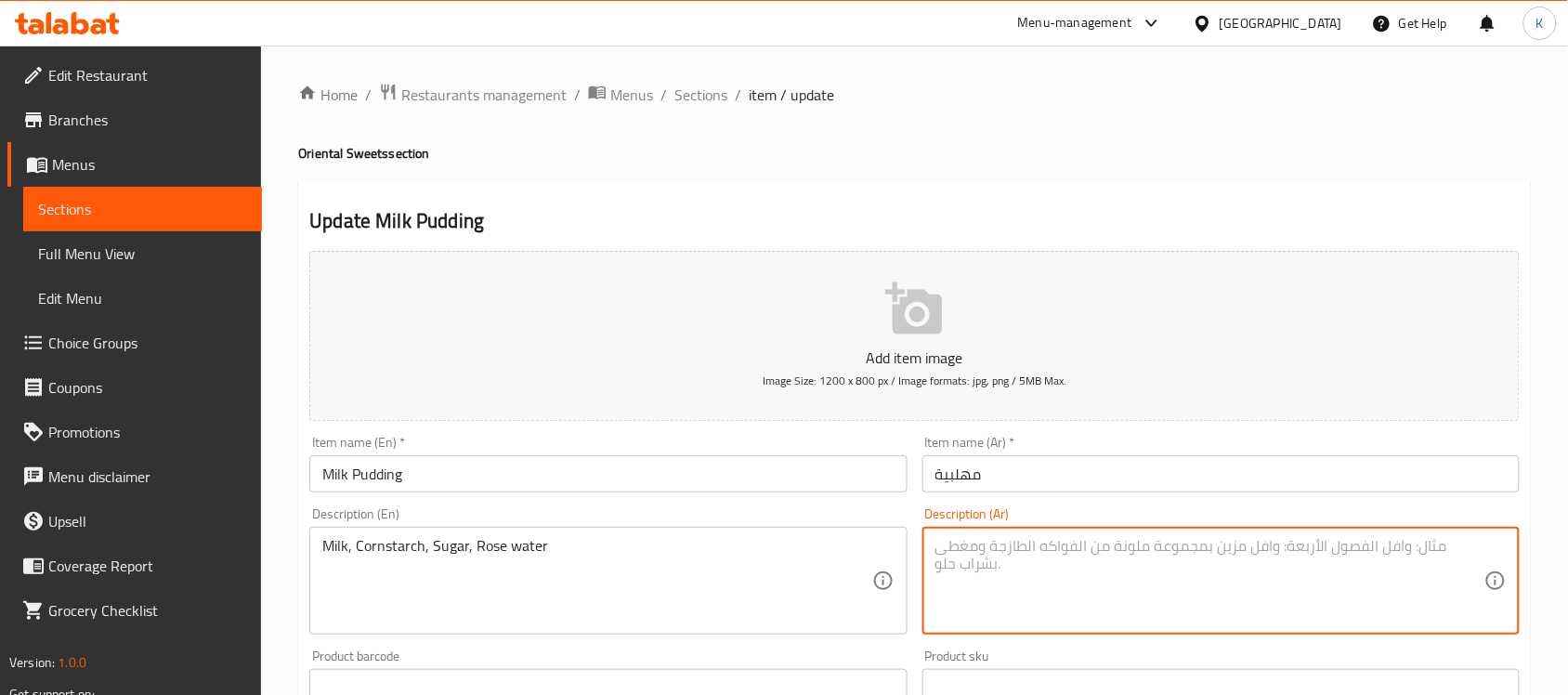
paste textarea "الحليب، نشا الذرة، السكر، ماء الورد"
type textarea "الحليب، نشا الذرة، السكر، ماء الورد"
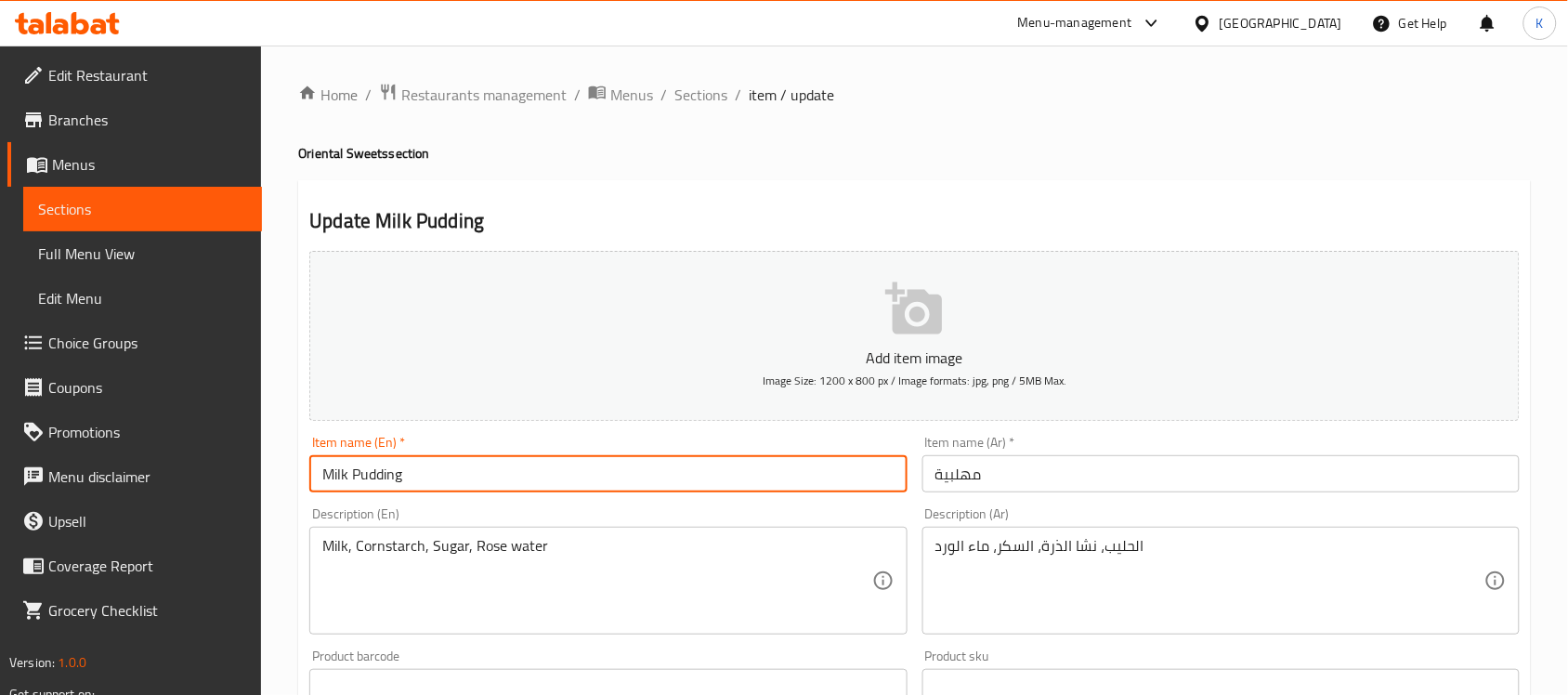
click at [748, 472] on input "Milk Pudding" at bounding box center [609, 474] width 598 height 37
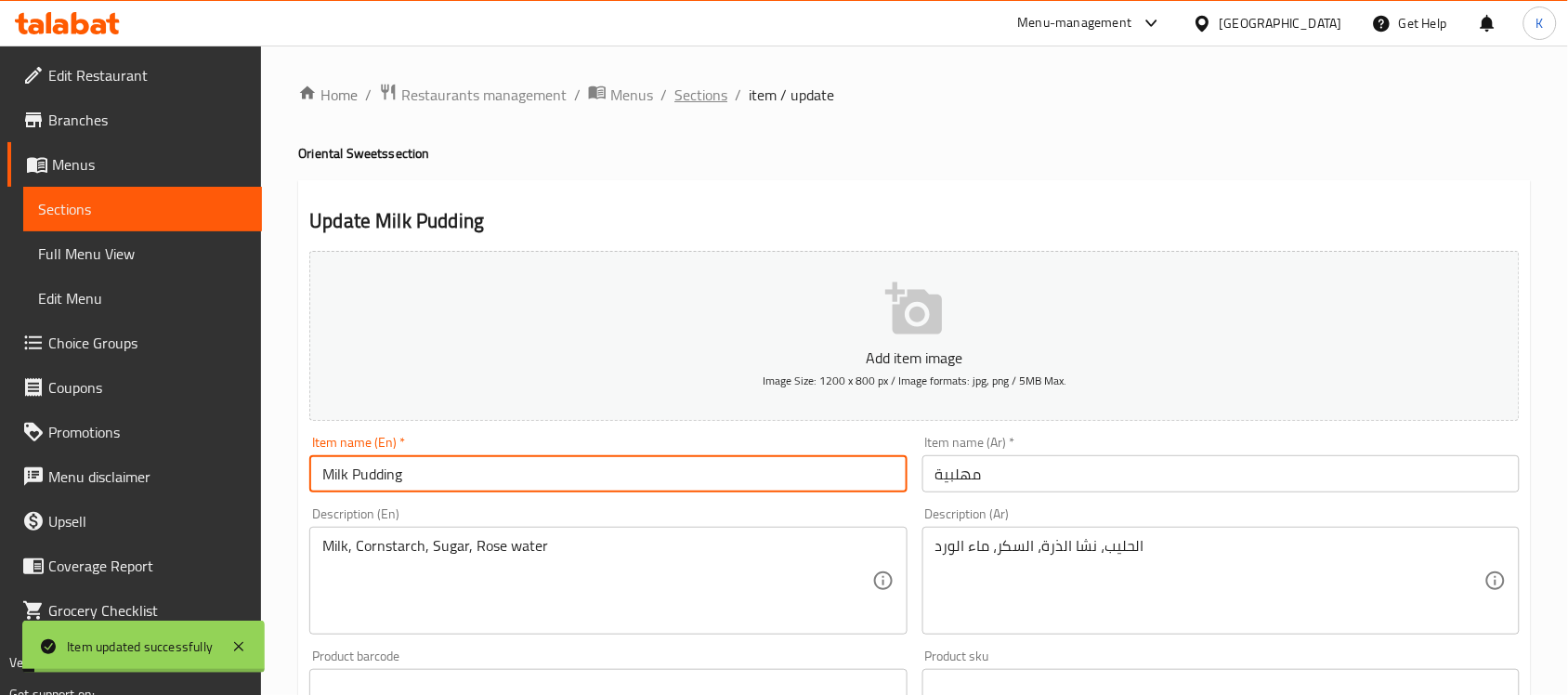
click at [700, 88] on span "Sections" at bounding box center [701, 94] width 53 height 23
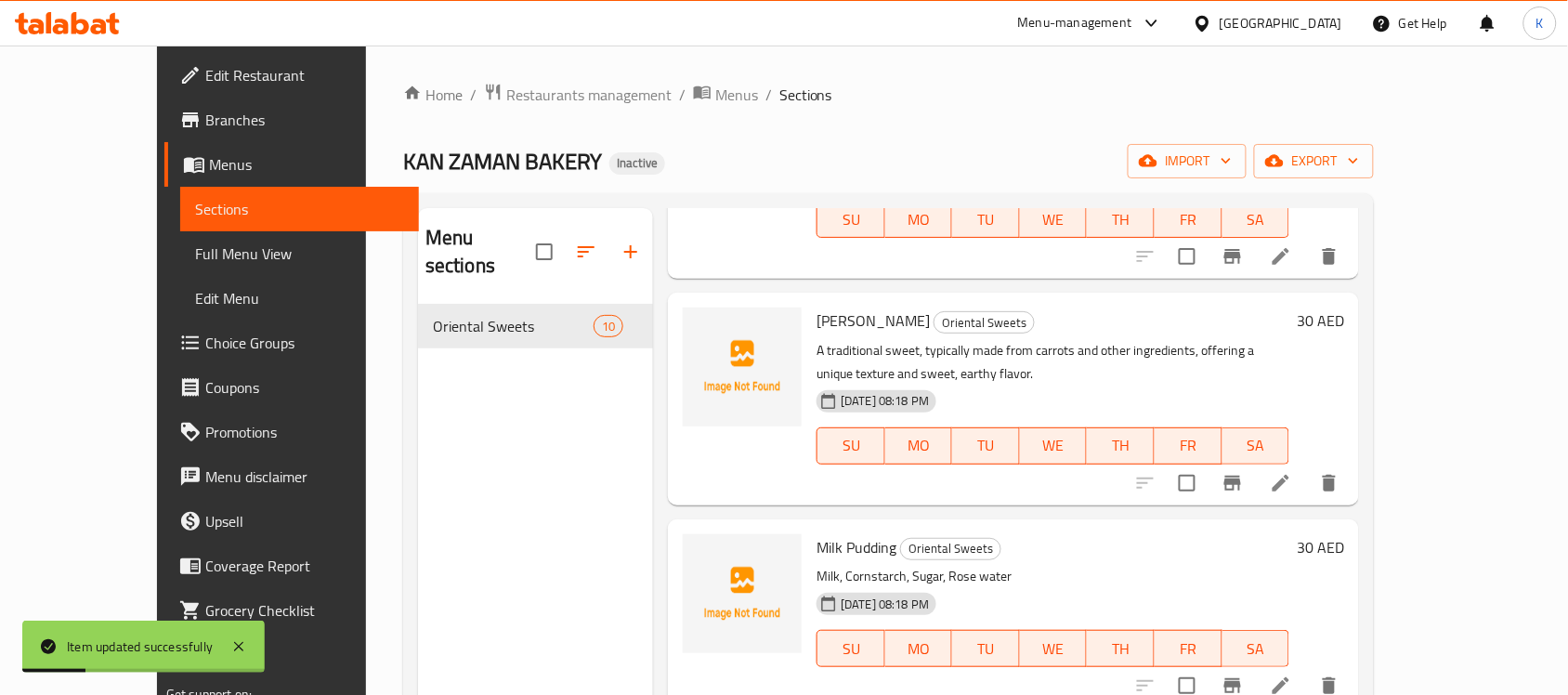
scroll to position [1319, 0]
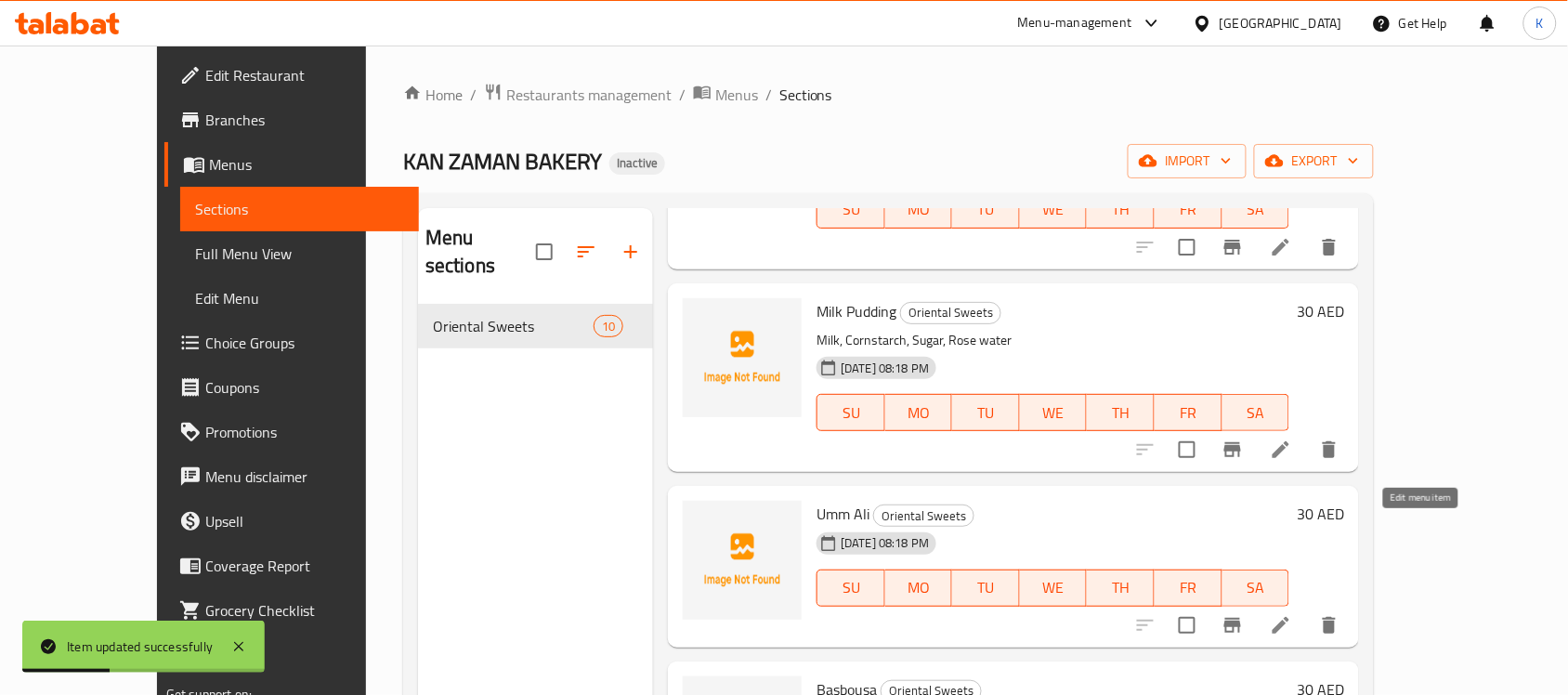
click at [1292, 614] on icon at bounding box center [1281, 625] width 23 height 23
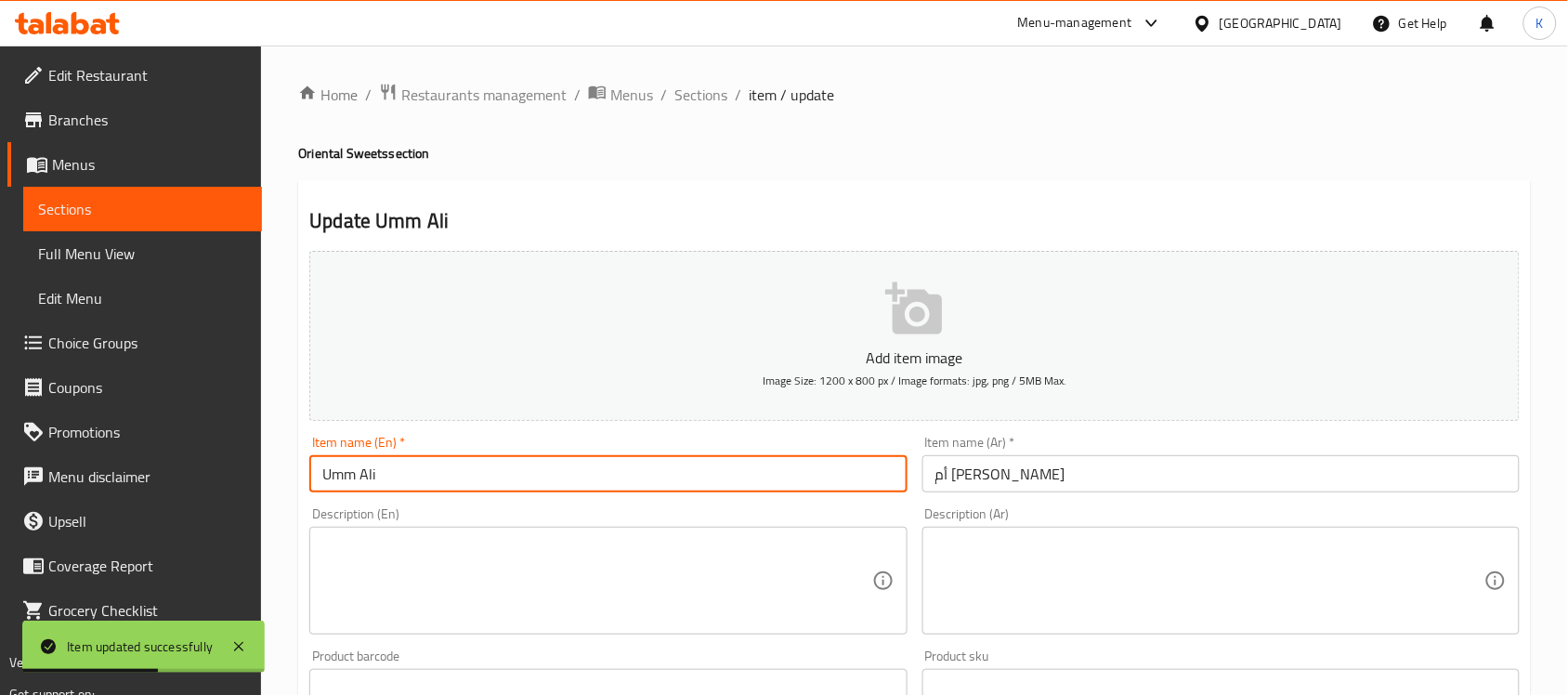
drag, startPoint x: 373, startPoint y: 477, endPoint x: 359, endPoint y: 482, distance: 14.9
click at [359, 482] on input "Umm Ali" at bounding box center [609, 474] width 598 height 37
click at [486, 595] on textarea at bounding box center [597, 581] width 549 height 88
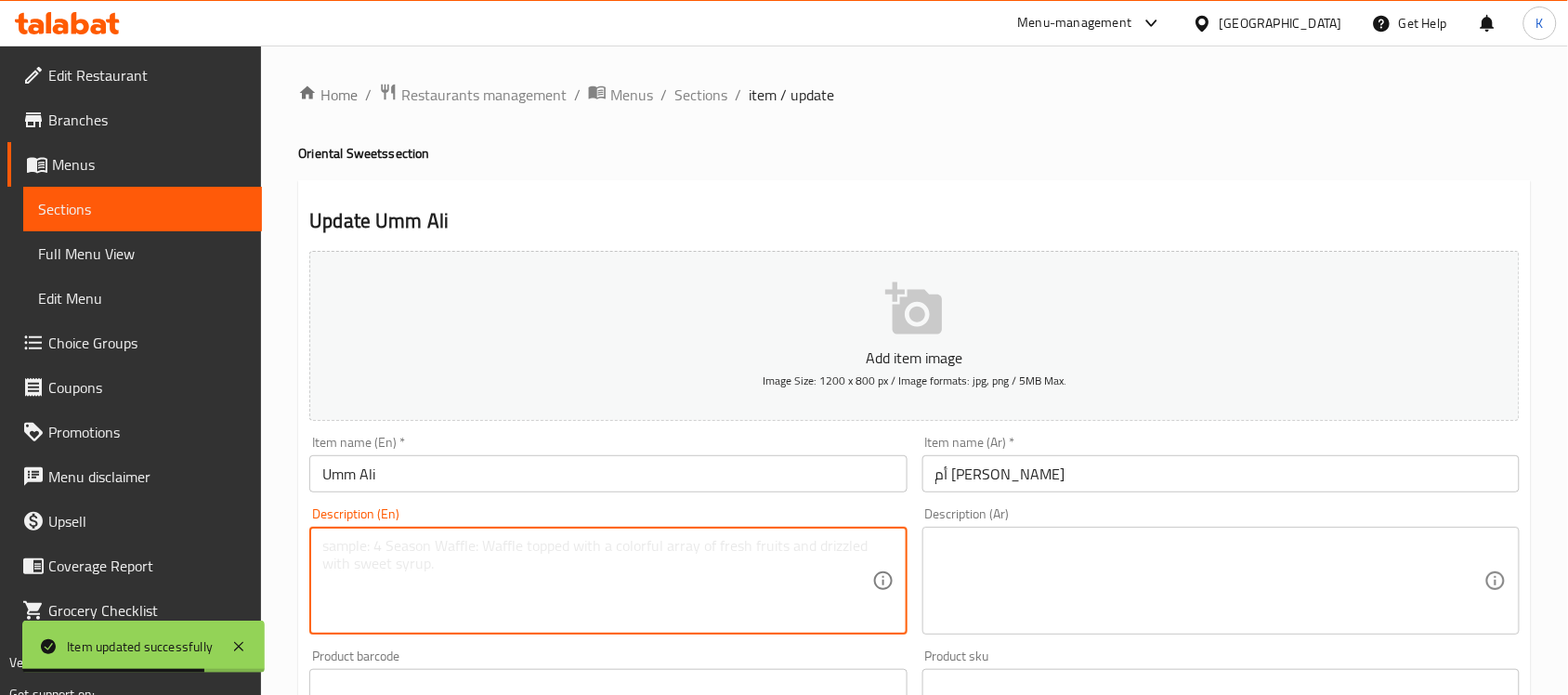
paste textarea "A traditional Egyptian bread pudding, made with flaky pastry, milk, sugar, and …"
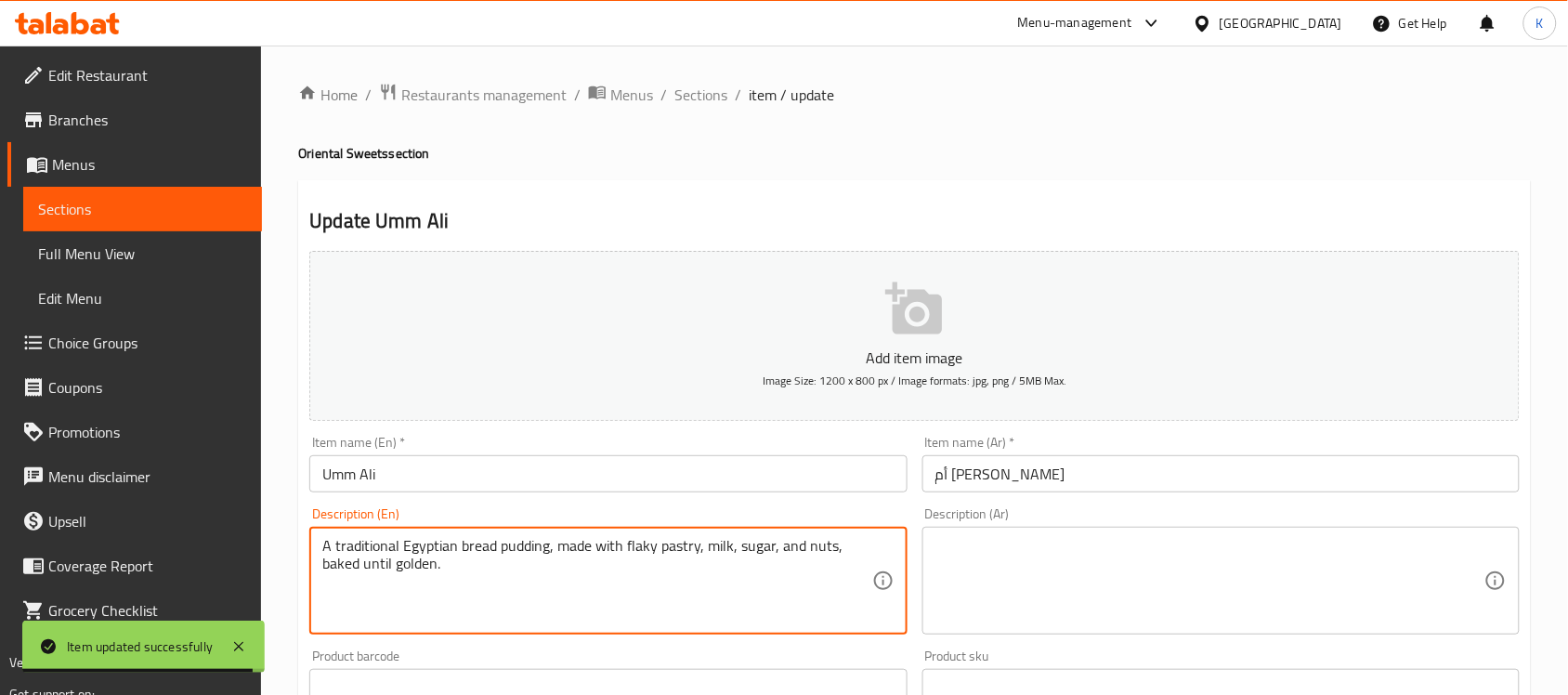
type textarea "A traditional Egyptian bread pudding, made with flaky pastry, milk, sugar, and …"
click at [1194, 606] on textarea at bounding box center [1210, 581] width 549 height 88
paste textarea "بودنج خبز مصري تقليدي، مصنوع من معجنات رقيقة، حليب، سكر، ومكسرات، يخبز حتى يصبح…"
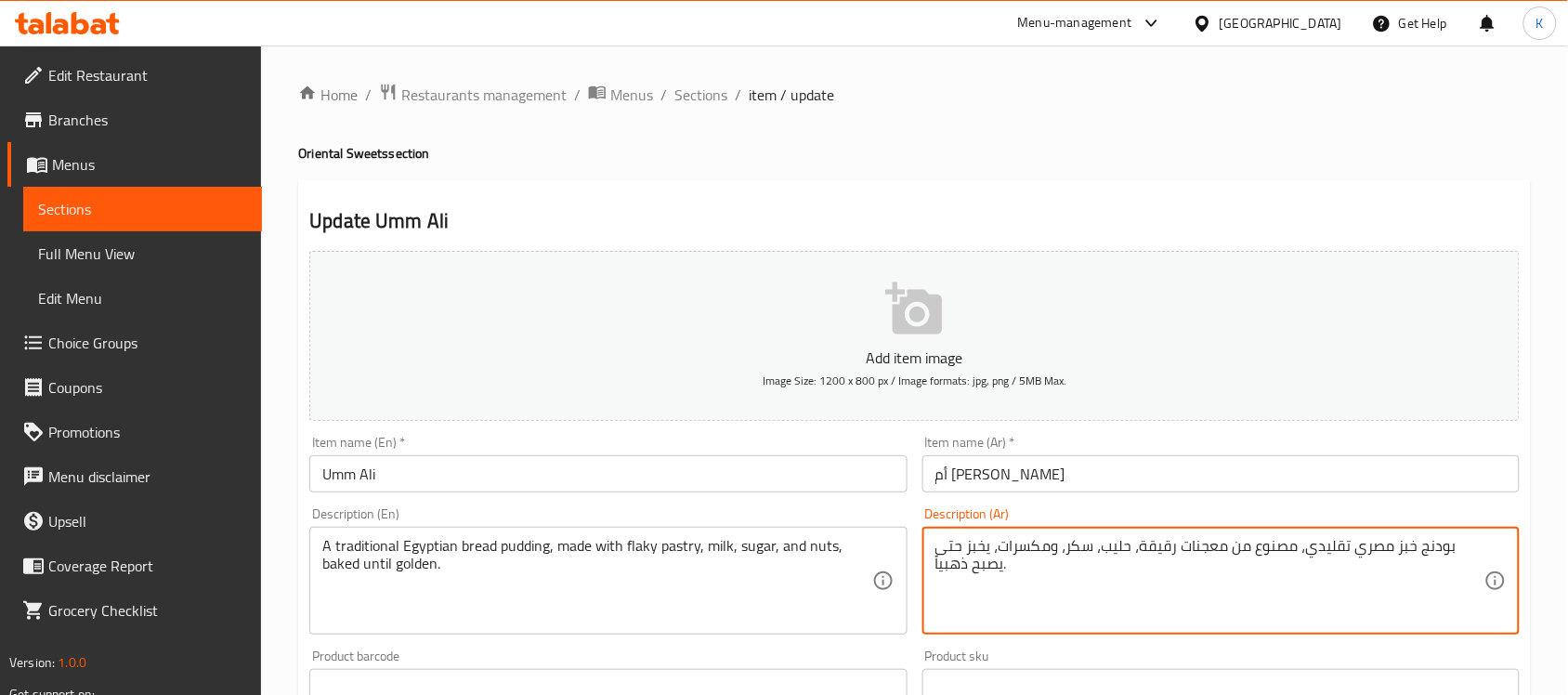
type textarea "بودنج خبز مصري تقليدي، مصنوع من معجنات رقيقة، حليب، سكر، ومكسرات، يخبز حتى يصبح…"
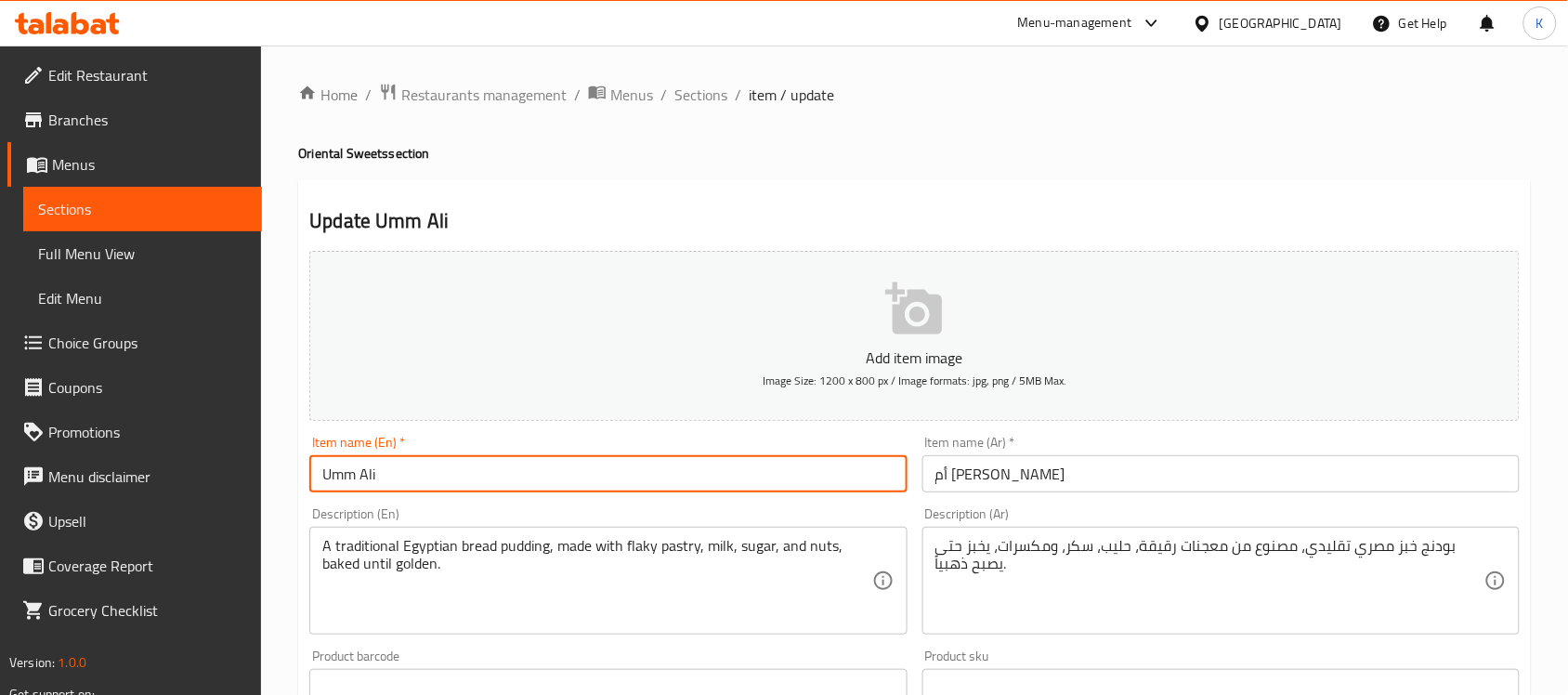
click at [704, 482] on input "Umm Ali" at bounding box center [609, 474] width 598 height 37
click at [694, 70] on div "Home / Restaurants management / Menus / Sections / item / update Oriental Sweet…" at bounding box center [915, 678] width 1307 height 1267
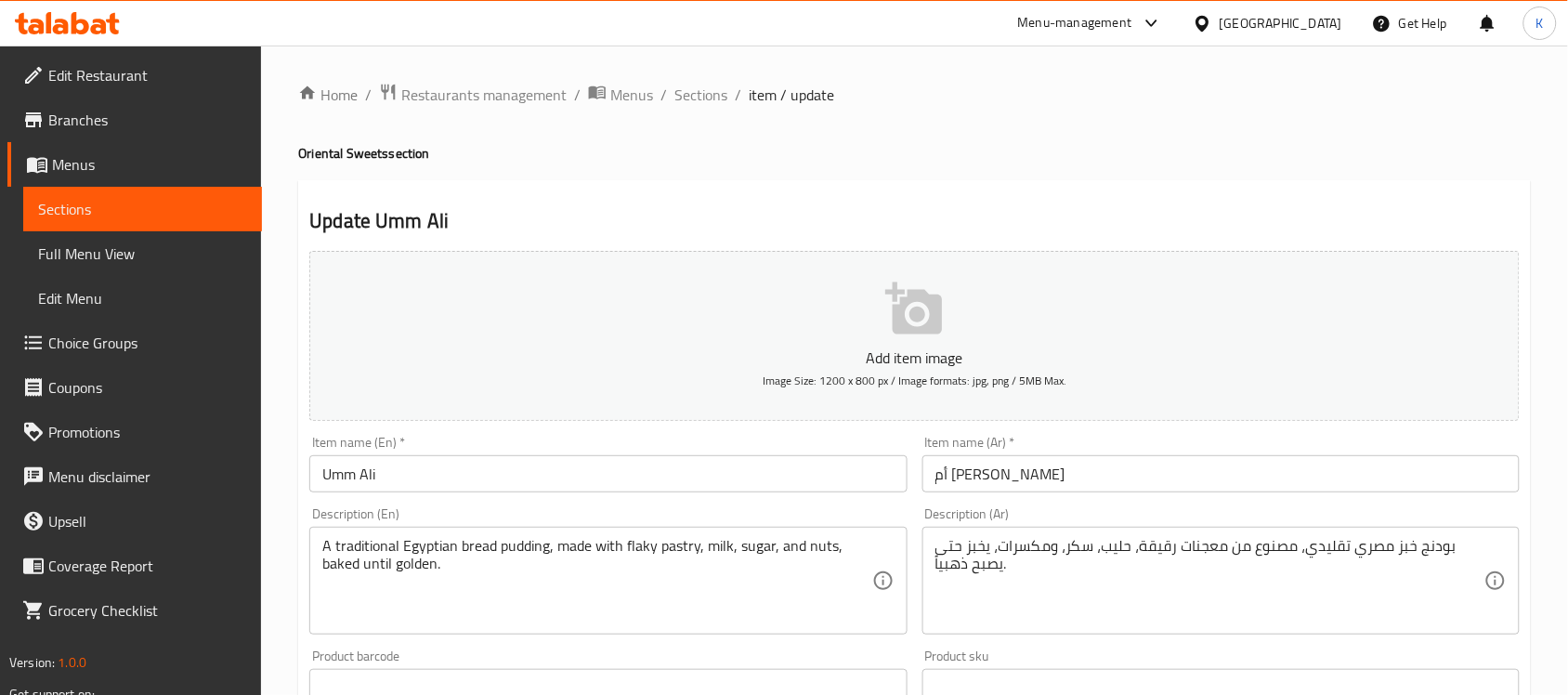
click at [704, 89] on span "Sections" at bounding box center [701, 94] width 53 height 23
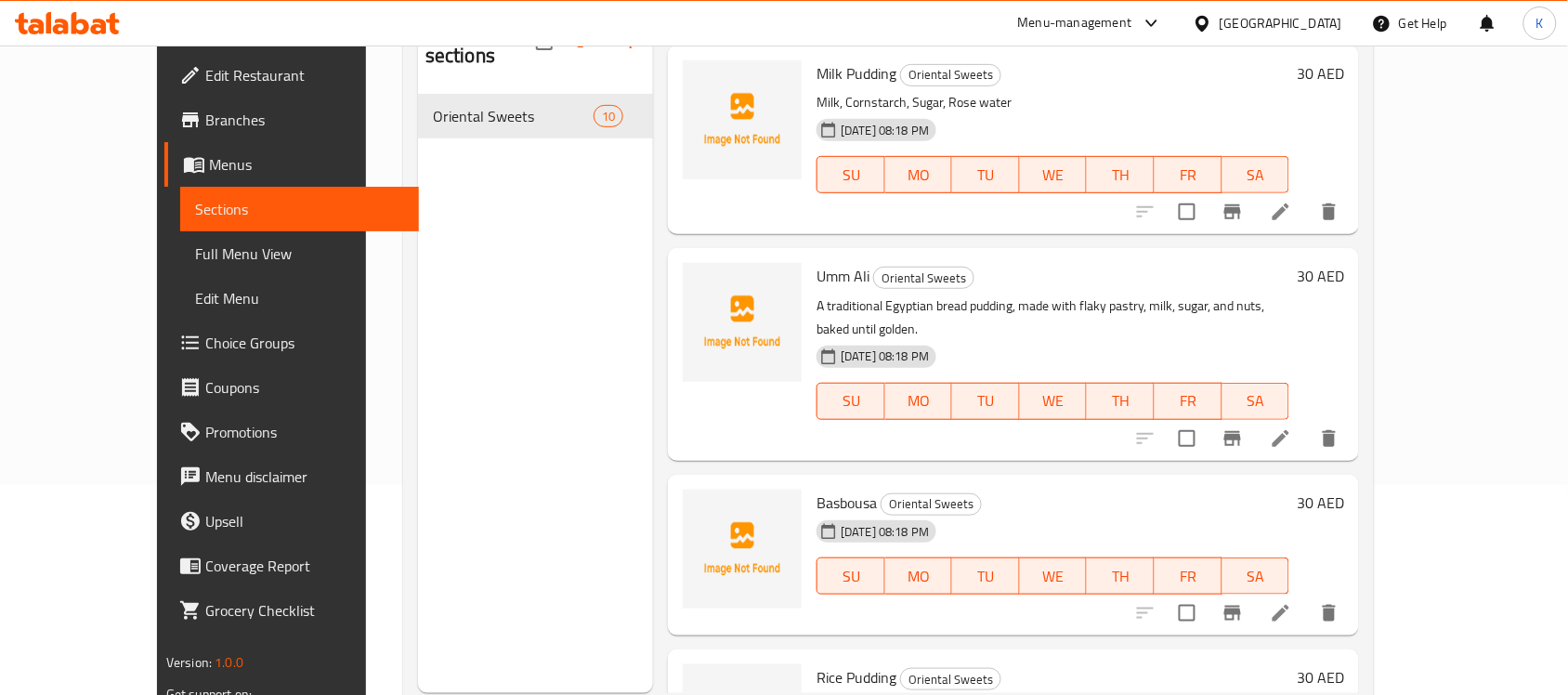
scroll to position [261, 0]
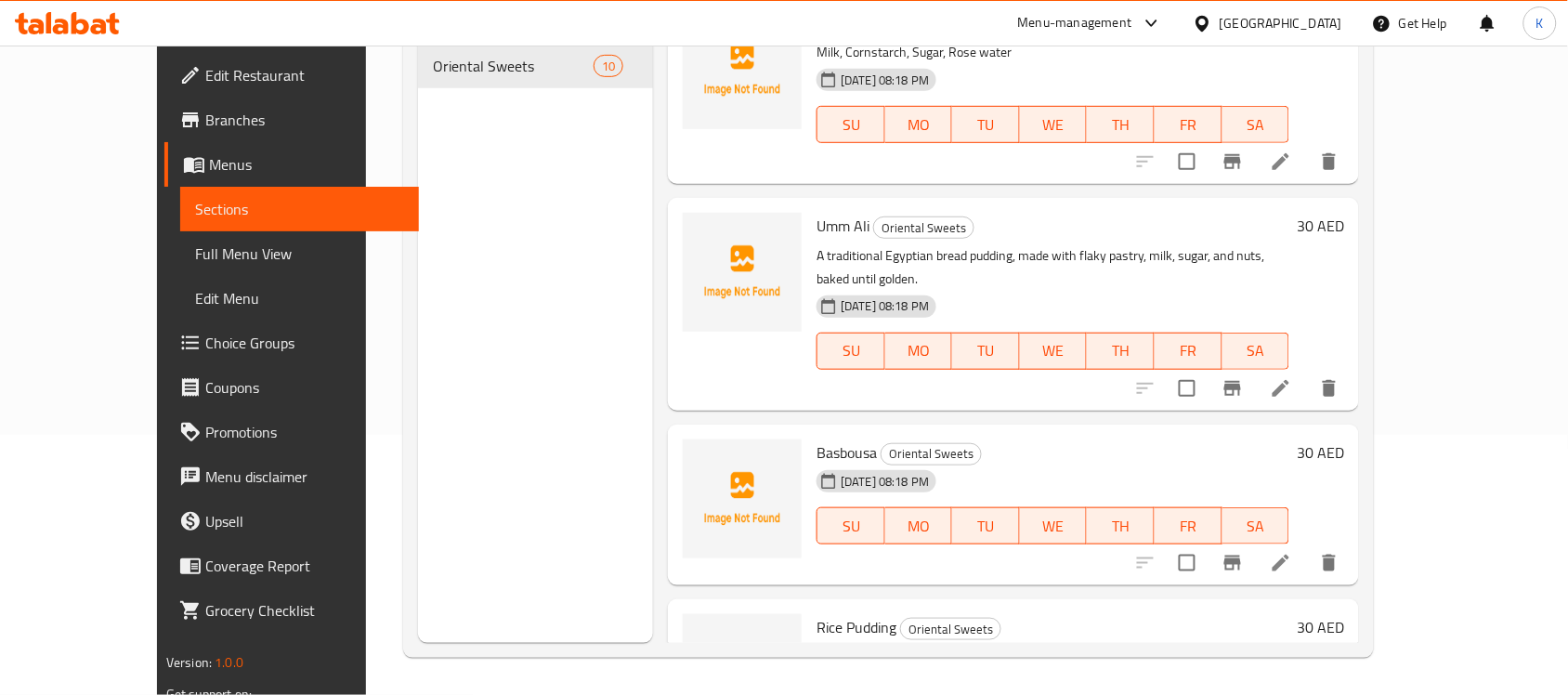
click at [824, 438] on span "Basbousa" at bounding box center [846, 452] width 60 height 28
copy h6 "Basbousa"
click at [1307, 547] on li at bounding box center [1281, 563] width 52 height 33
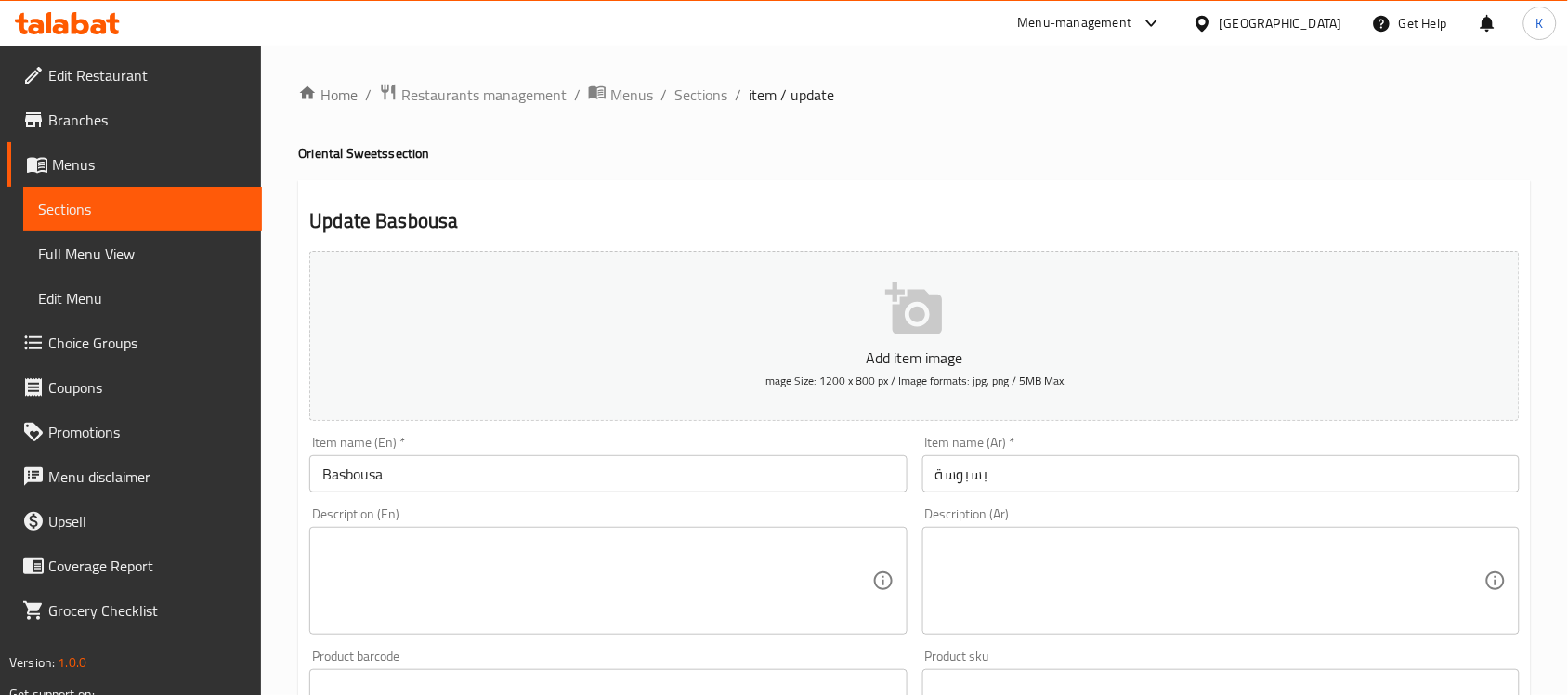
click at [647, 557] on textarea at bounding box center [597, 581] width 549 height 88
paste textarea "A traditional semolina cake, soaked in sweet syrup, often flavored with rose wa…"
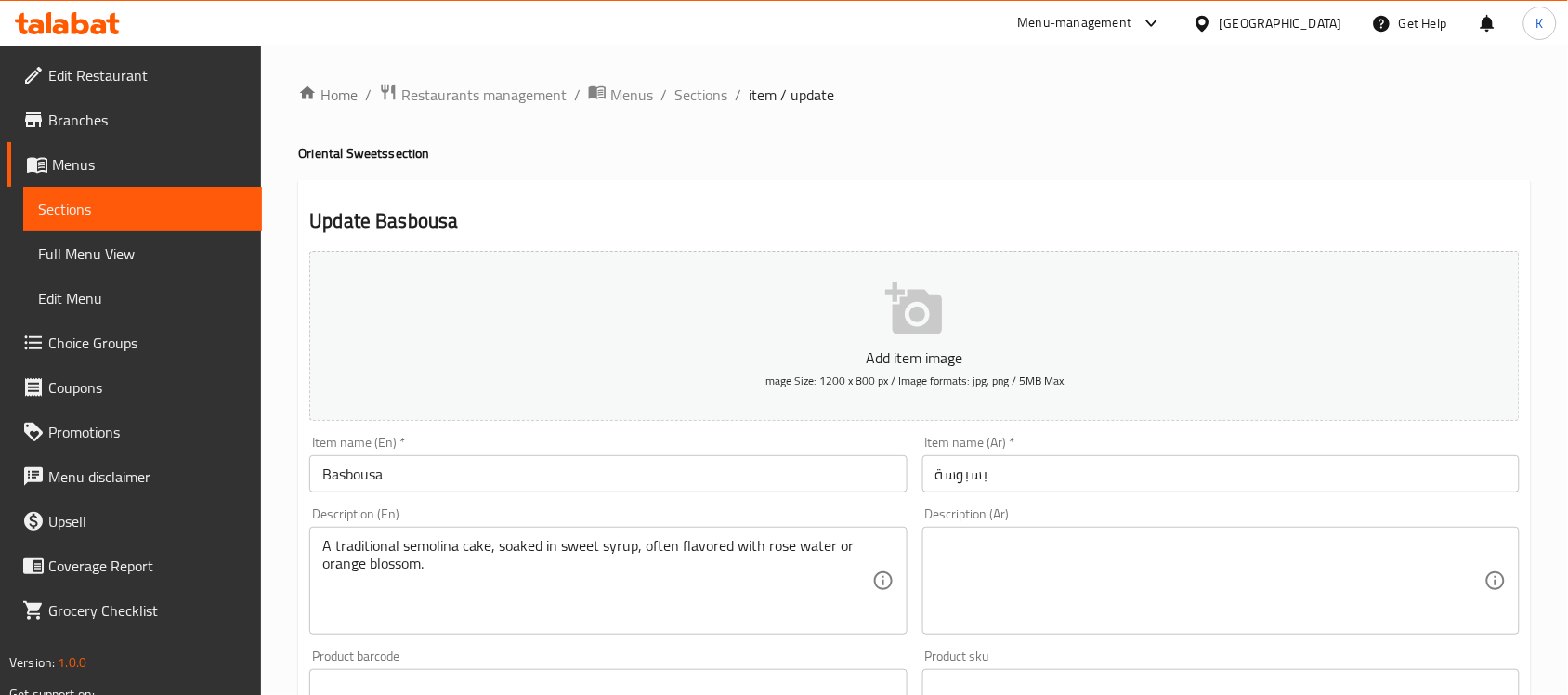
click at [402, 484] on input "Basbousa" at bounding box center [609, 474] width 598 height 37
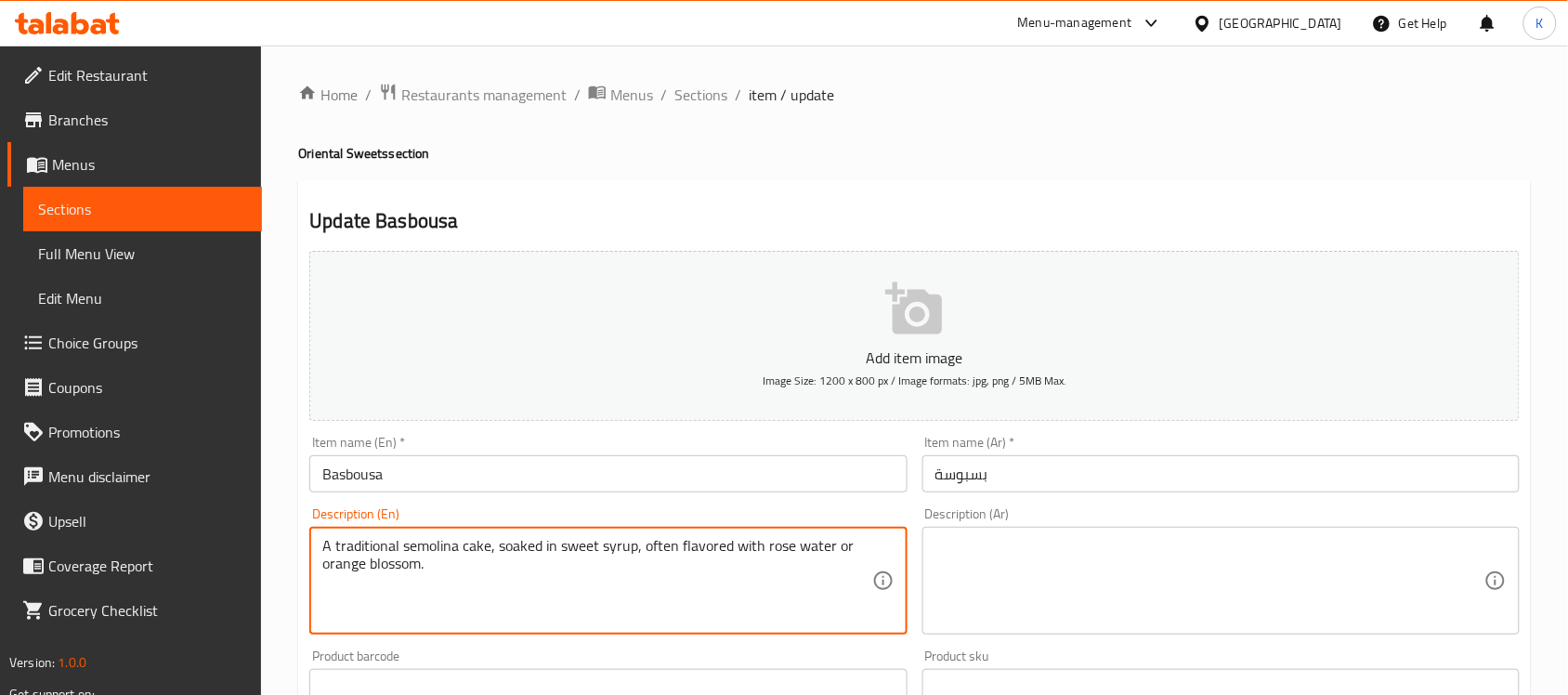
paste textarea "Middle eastern with a delicate semolina texture and aromatic rosewater syrup"
type textarea "Middle eastern with a delicate semolina texture and aromatic rosewater syrup"
click at [1028, 583] on textarea at bounding box center [1210, 581] width 549 height 88
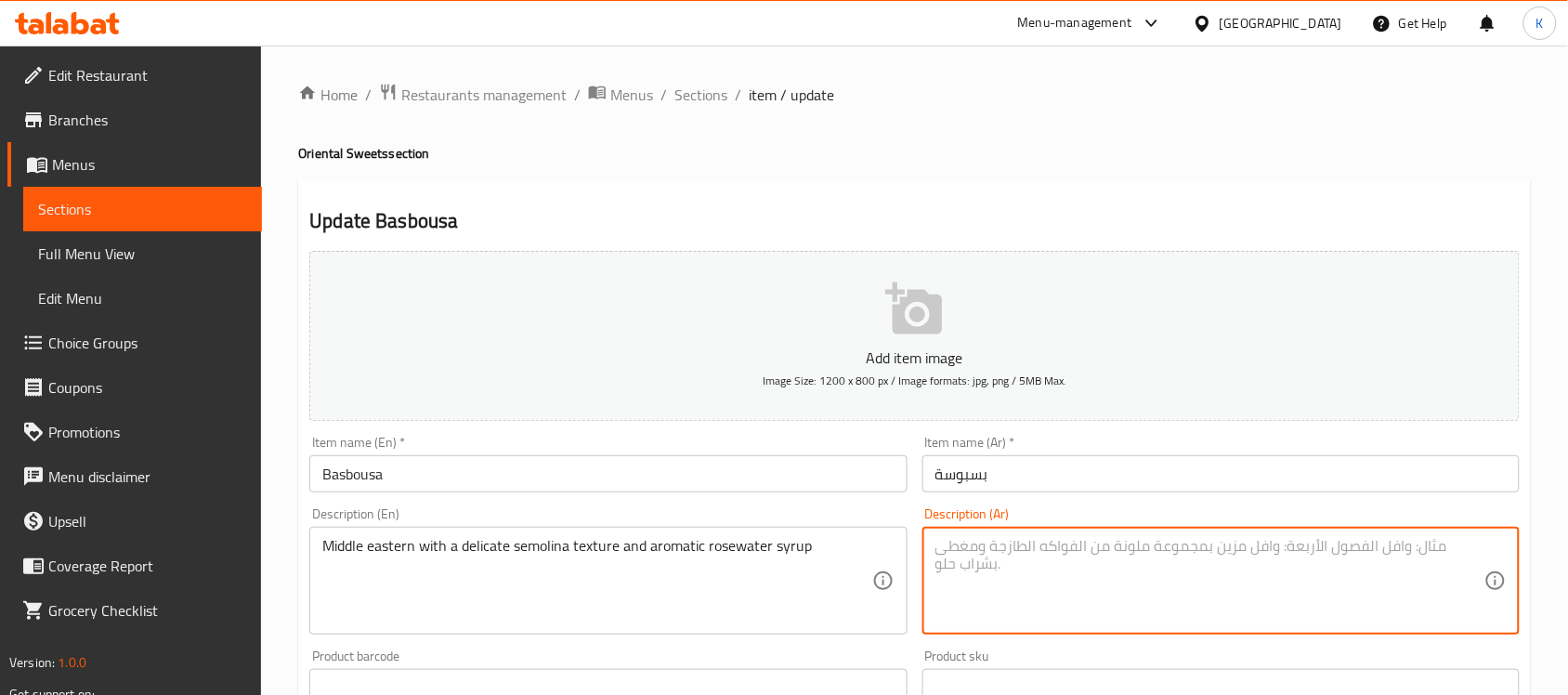
paste textarea "حلوى شرقية مع قوام سميد رقيق وشراب الورد العطري."
click at [1123, 555] on textarea "حلوى شرقية مع قوام سميد رقيق وشراب الورد العطري." at bounding box center [1210, 581] width 549 height 88
type textarea "حلوى شرقية مع قوام سيمولينا رقيق وشراب الورد العطري."
click at [837, 488] on input "Basbousa" at bounding box center [609, 474] width 598 height 37
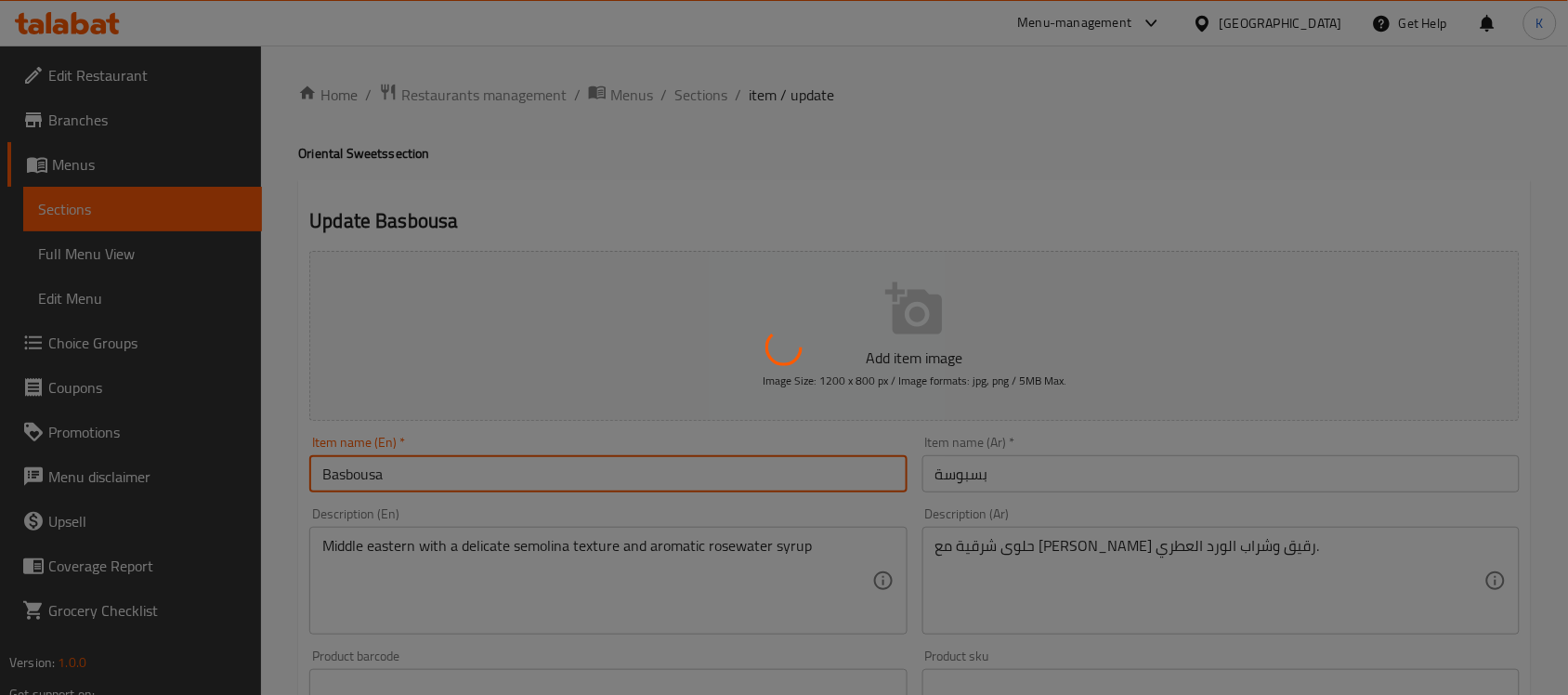
click at [745, 593] on div at bounding box center [784, 347] width 1568 height 695
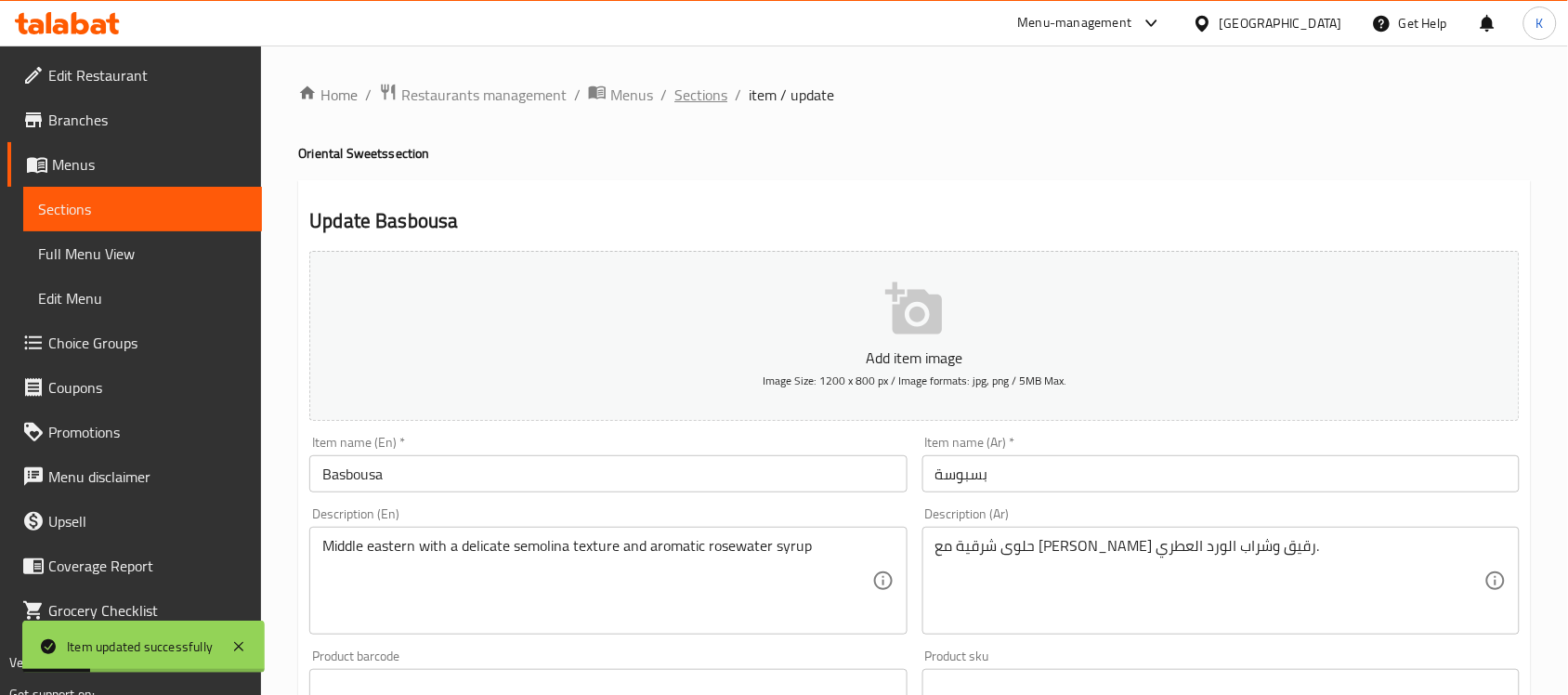
click at [716, 102] on span "Sections" at bounding box center [701, 94] width 53 height 23
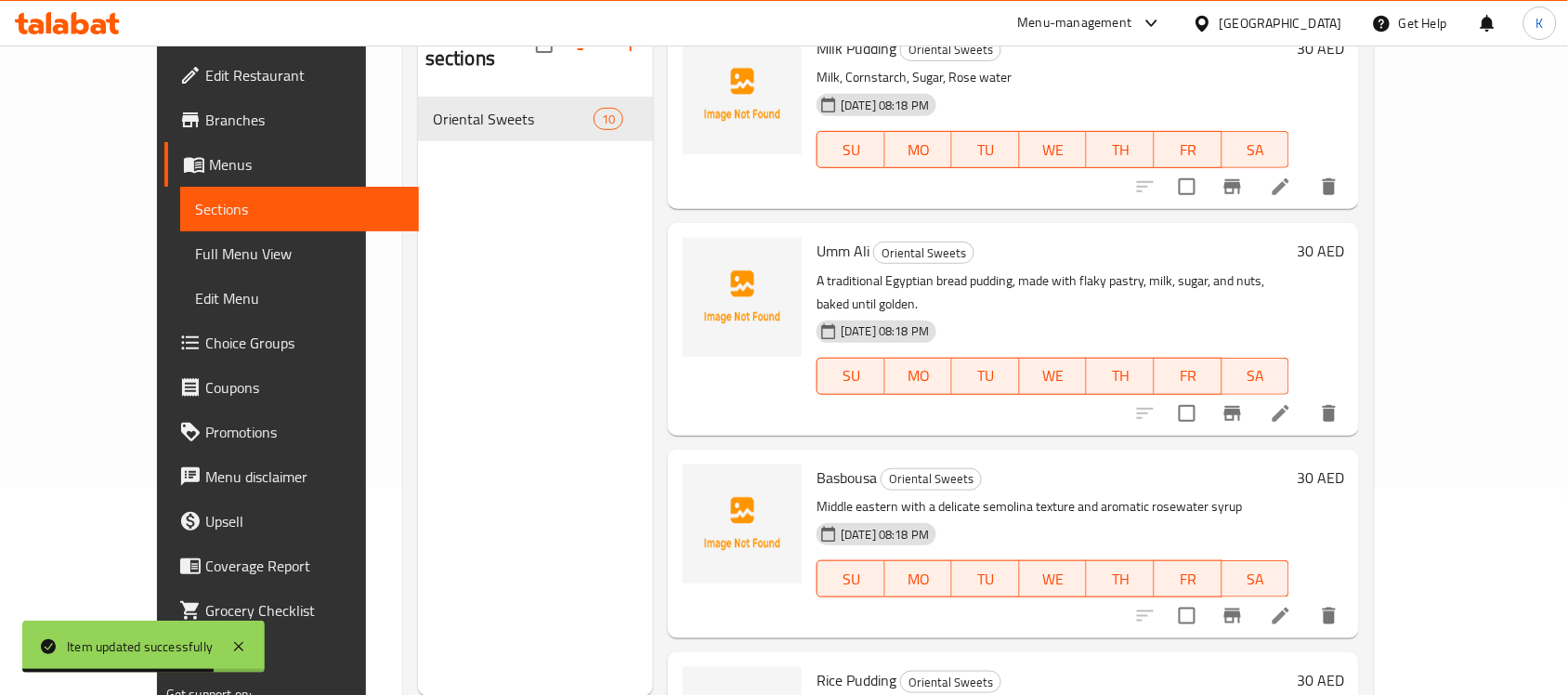
scroll to position [261, 0]
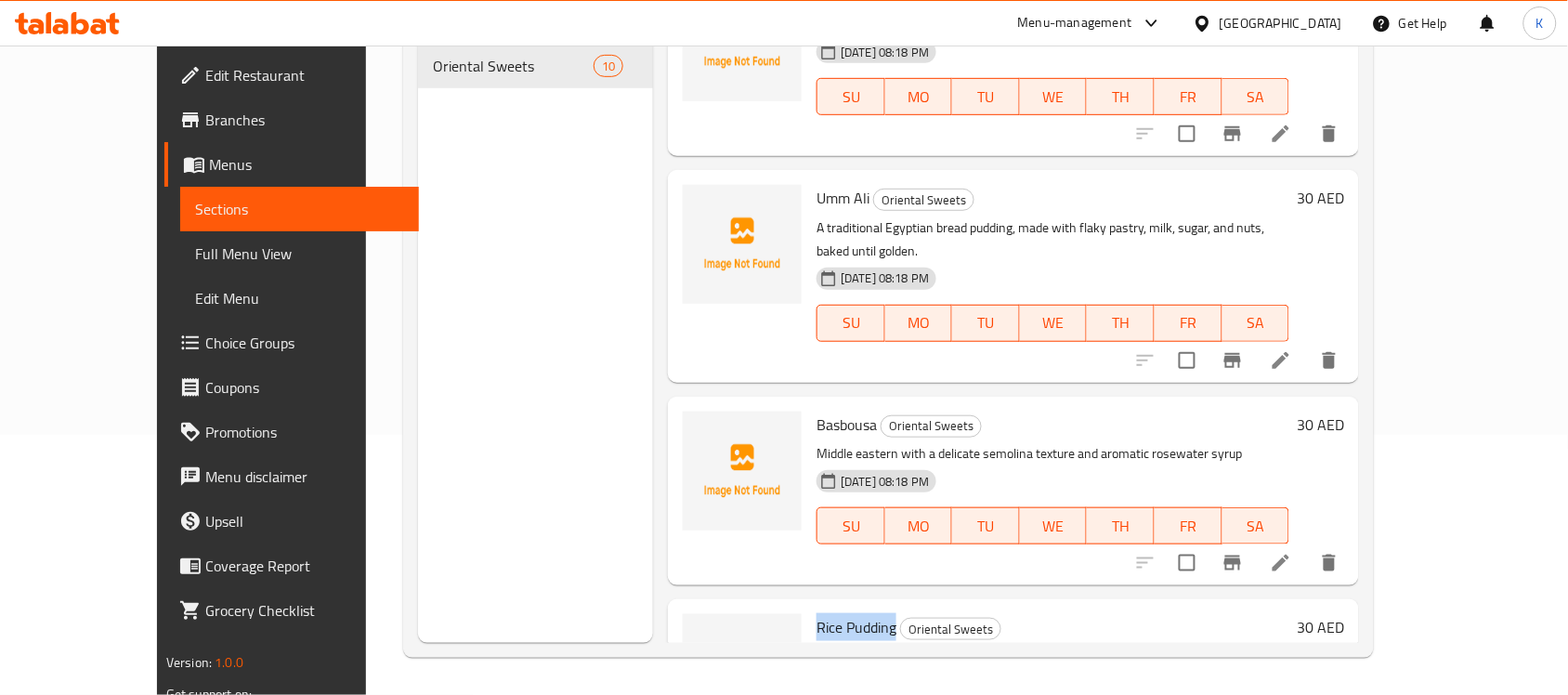
drag, startPoint x: 857, startPoint y: 507, endPoint x: 790, endPoint y: 507, distance: 67.0
click at [817, 614] on h6 "Rice Pudding Oriental Sweets" at bounding box center [1053, 627] width 473 height 26
copy span "Rice Pudding"
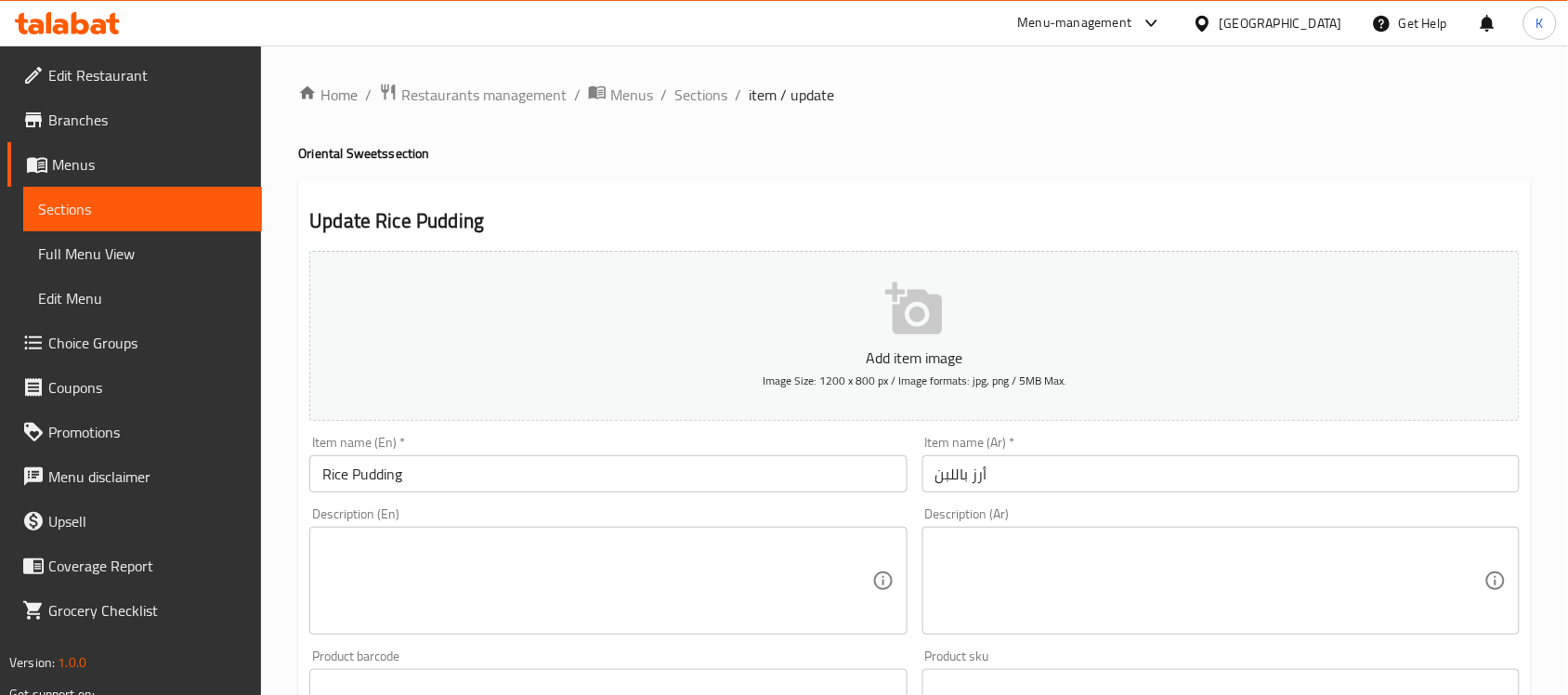
click at [606, 587] on textarea at bounding box center [597, 581] width 549 height 88
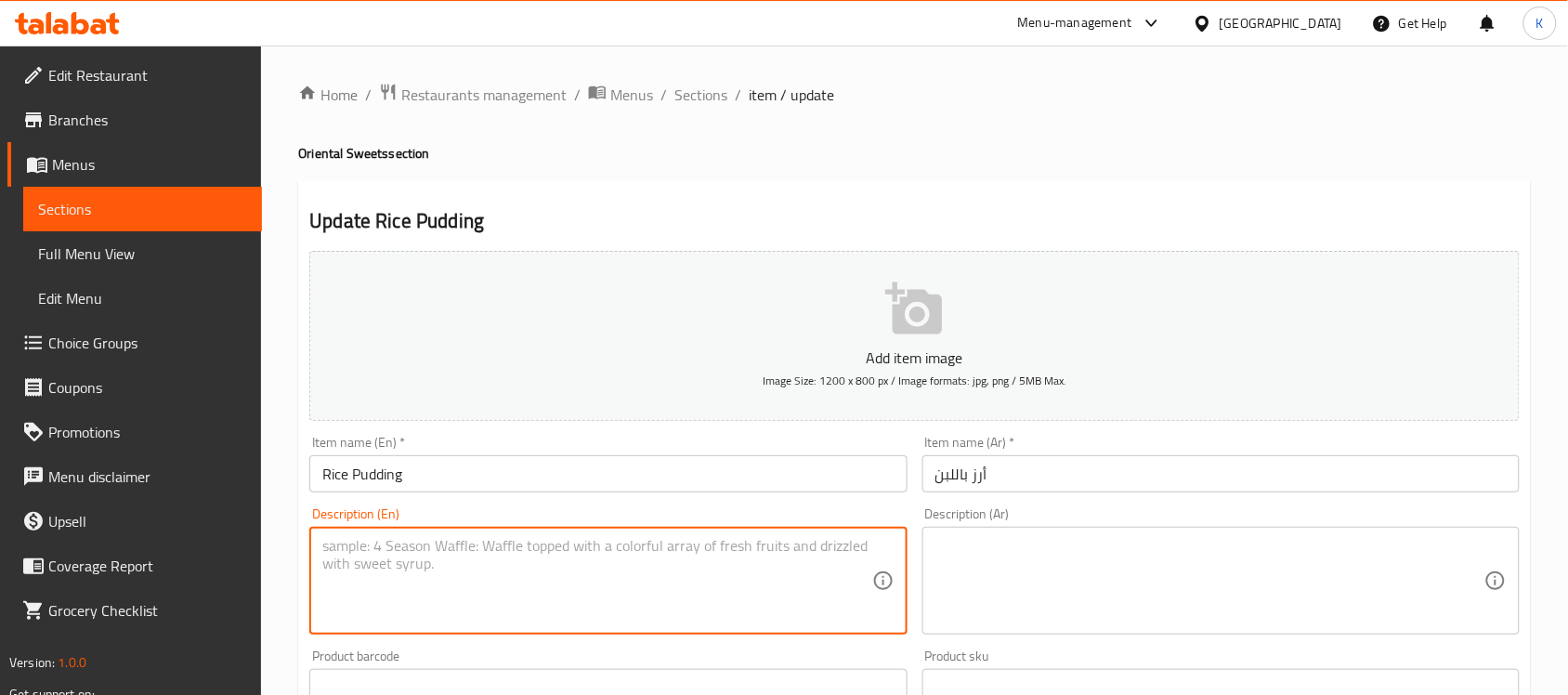
paste textarea "A creamy, sweet rice pudding, slow-cooked with milk and sugar, often flavored w…"
click at [460, 480] on input "Rice Pudding" at bounding box center [609, 474] width 598 height 37
paste textarea "Made with sweet rice, creamy milk and fragrant spices"
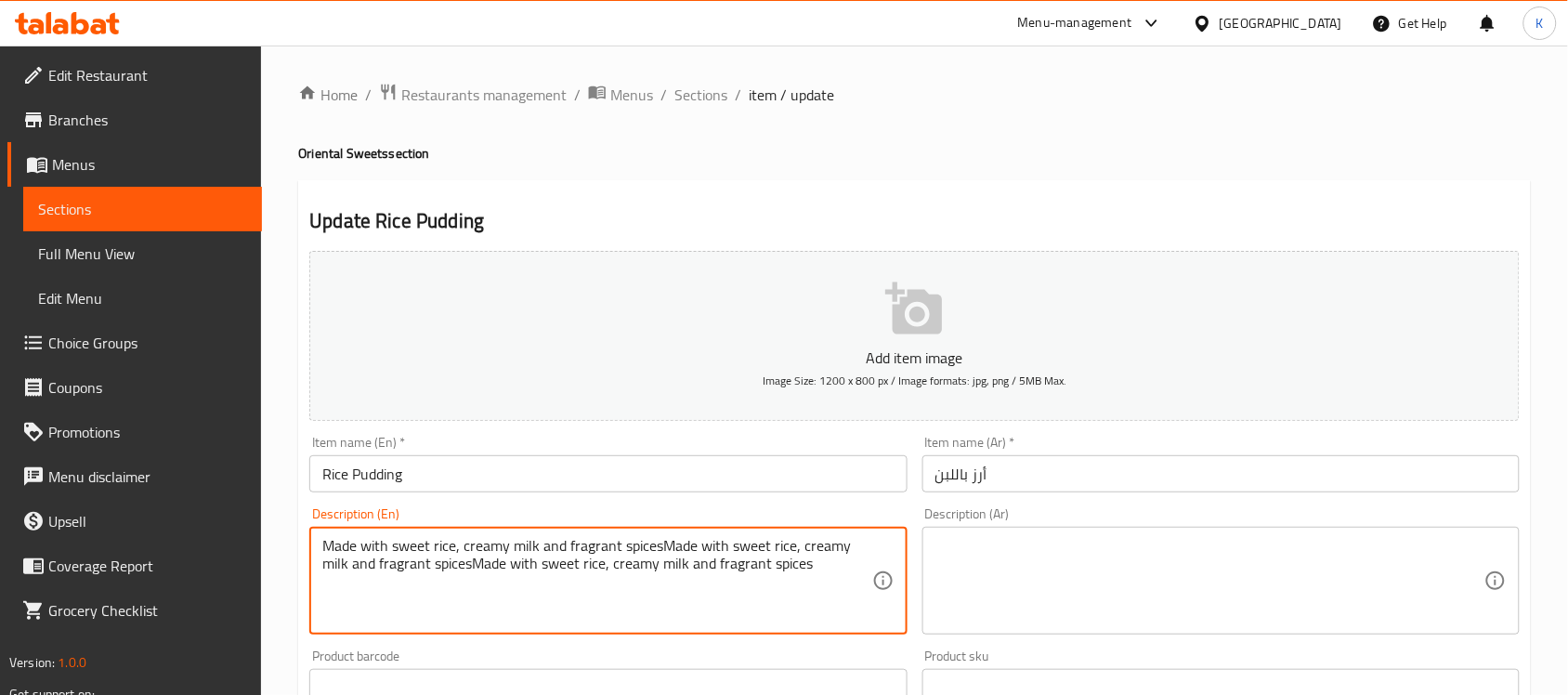
paste textarea "Made with sweet rice, creamy milk and fragrant spices"
paste textarea
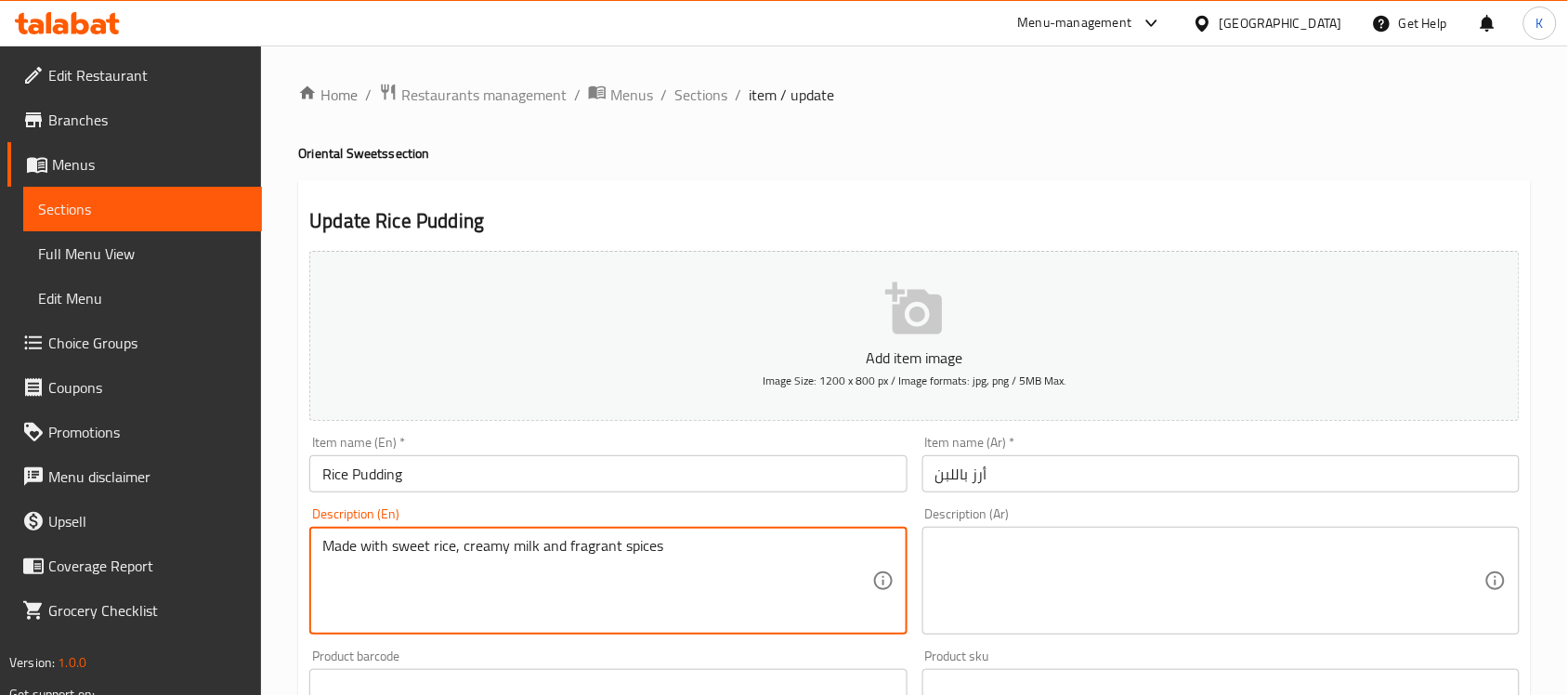
type textarea "Made with sweet rice, creamy milk and fragrant spices"
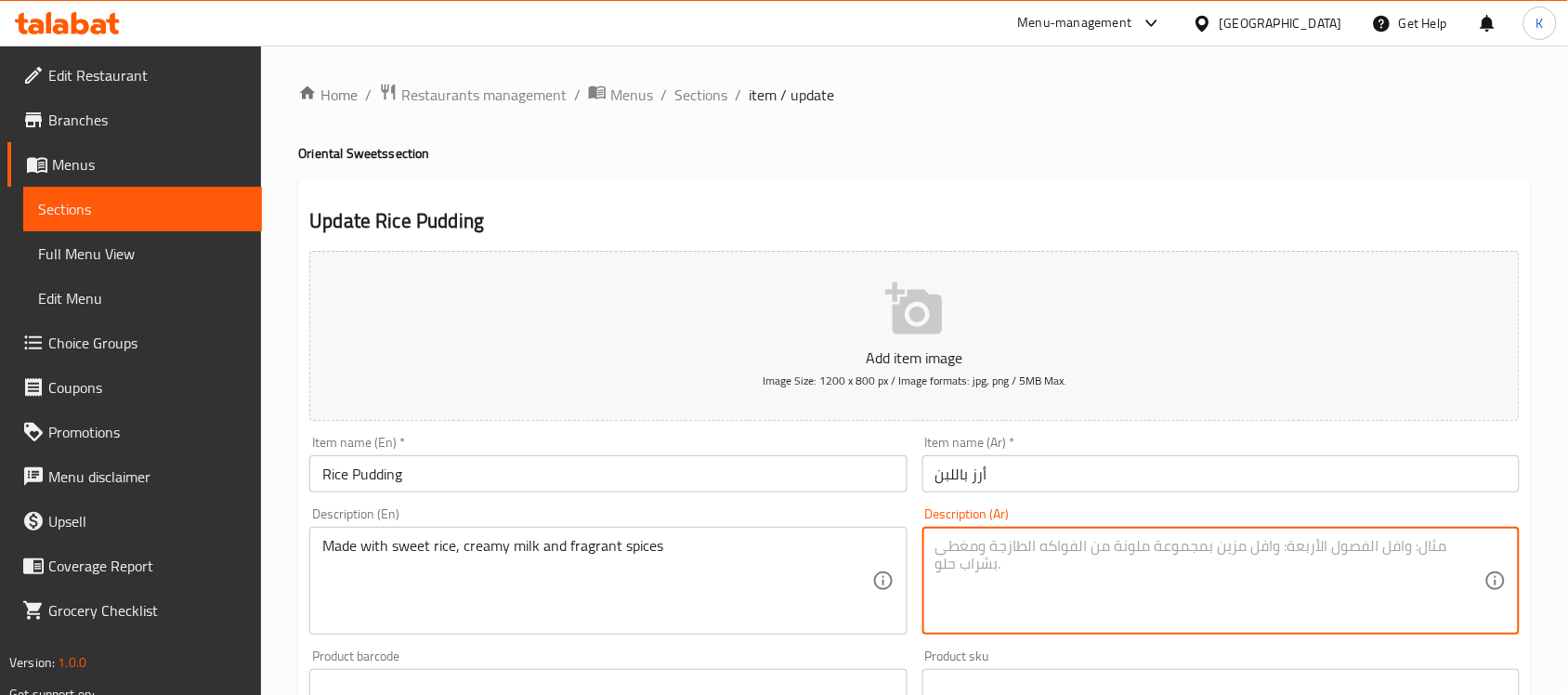
click at [1051, 596] on textarea at bounding box center [1210, 581] width 549 height 88
paste textarea "محضر من أرز حلو وحليب كريمي وبهارات عطرية"
type textarea "محضر من أرز حلو وحليب كريمي وبهارات عطرية"
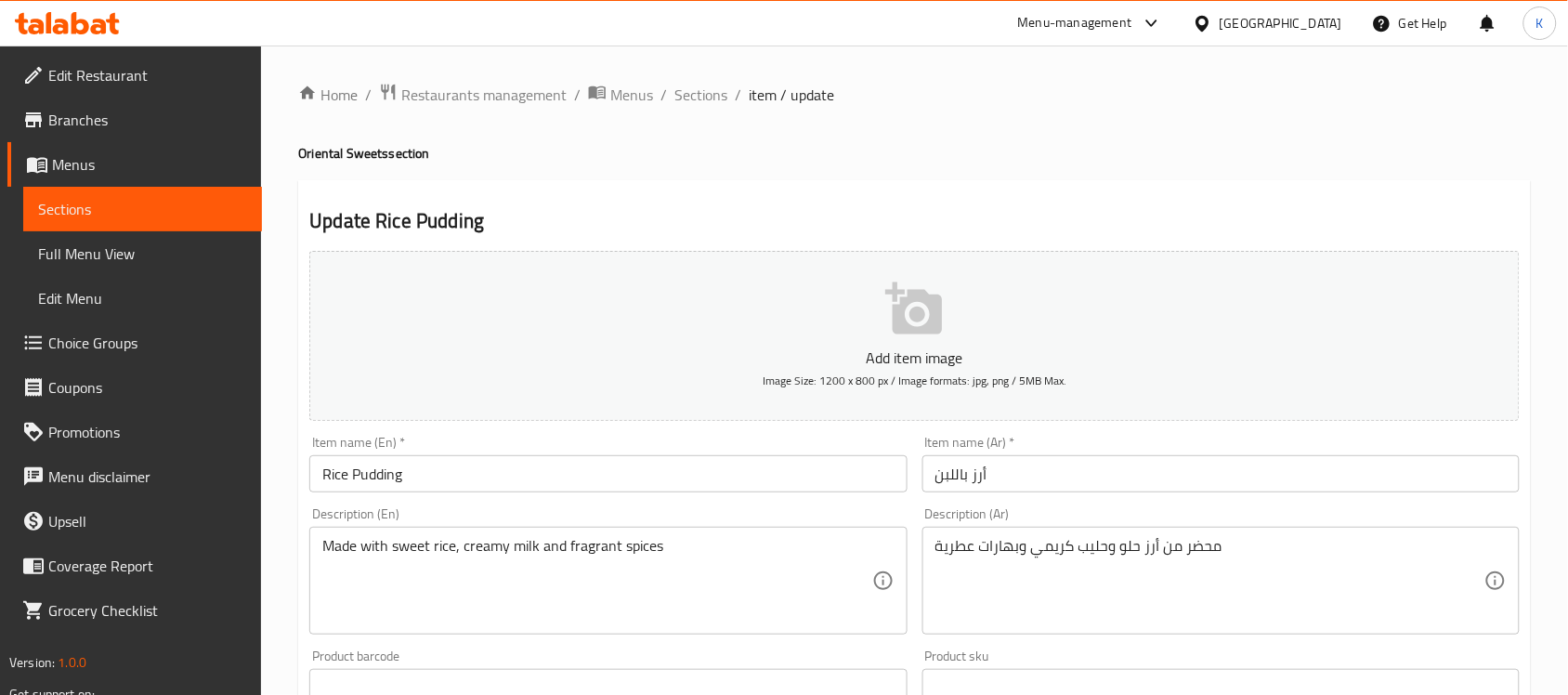
click at [779, 504] on div "Description (En) Made with sweet rice, creamy milk and fragrant spices Descript…" at bounding box center [608, 570] width 612 height 143
click at [790, 488] on input "Rice Pudding" at bounding box center [609, 474] width 598 height 37
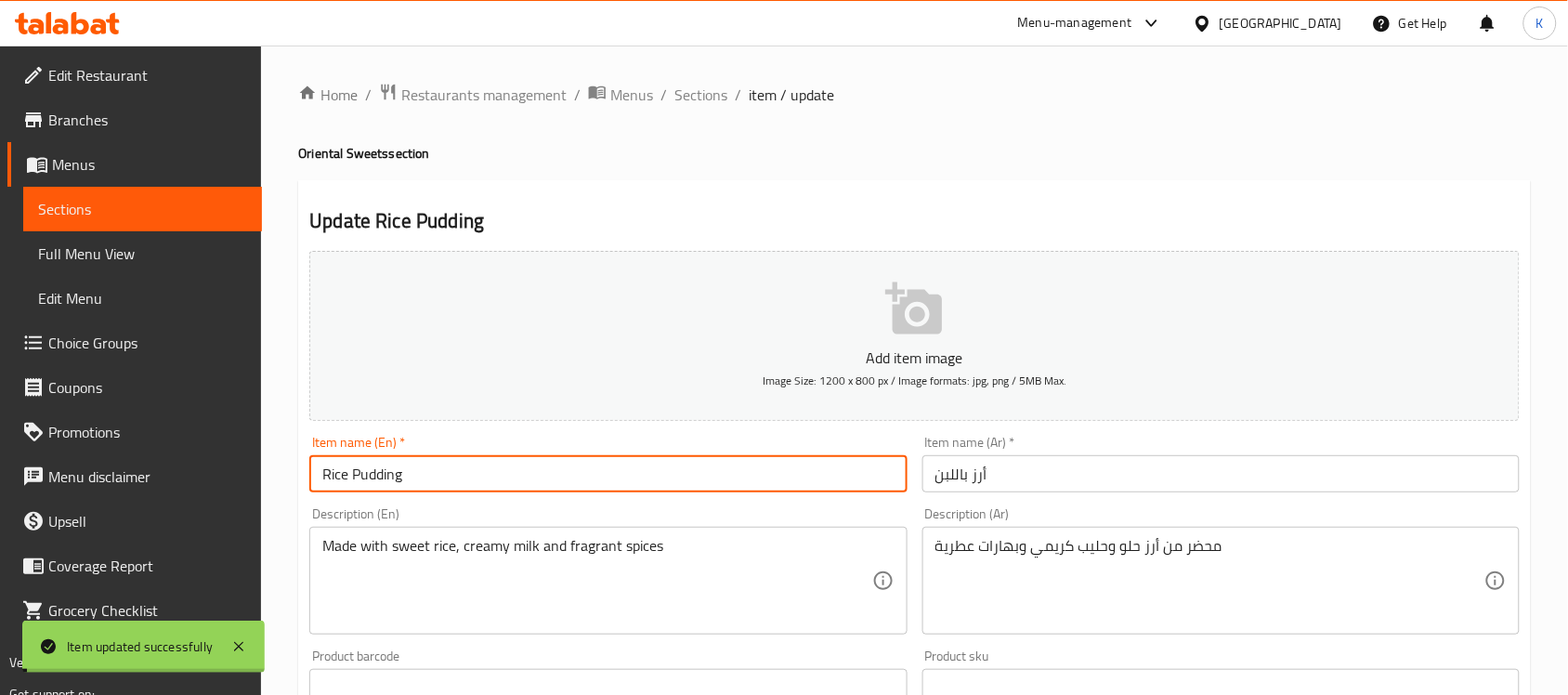
click at [137, 259] on span "Full Menu View" at bounding box center [143, 254] width 209 height 23
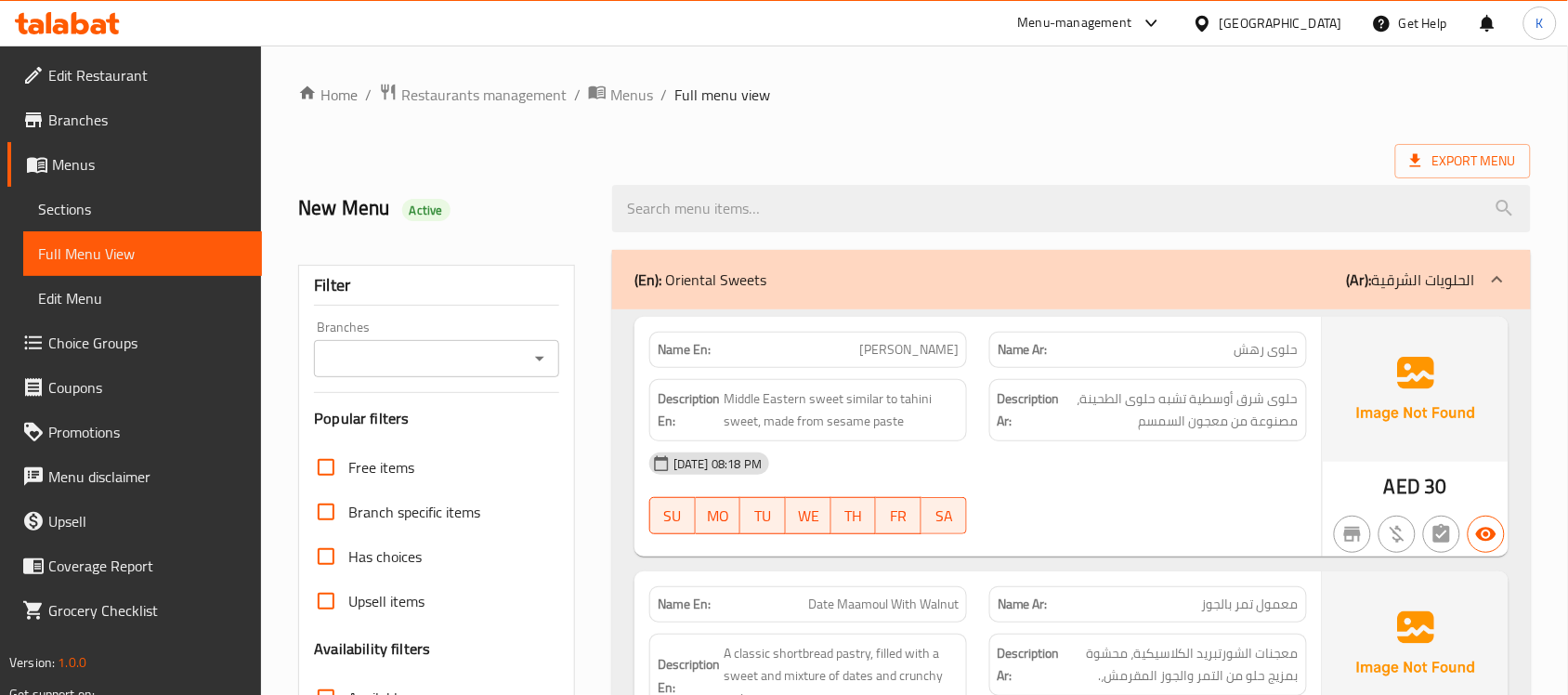
click at [655, 89] on ol "Home / Restaurants management / Menus / Full menu view" at bounding box center [914, 94] width 1233 height 25
click at [648, 89] on span "Menus" at bounding box center [631, 94] width 42 height 23
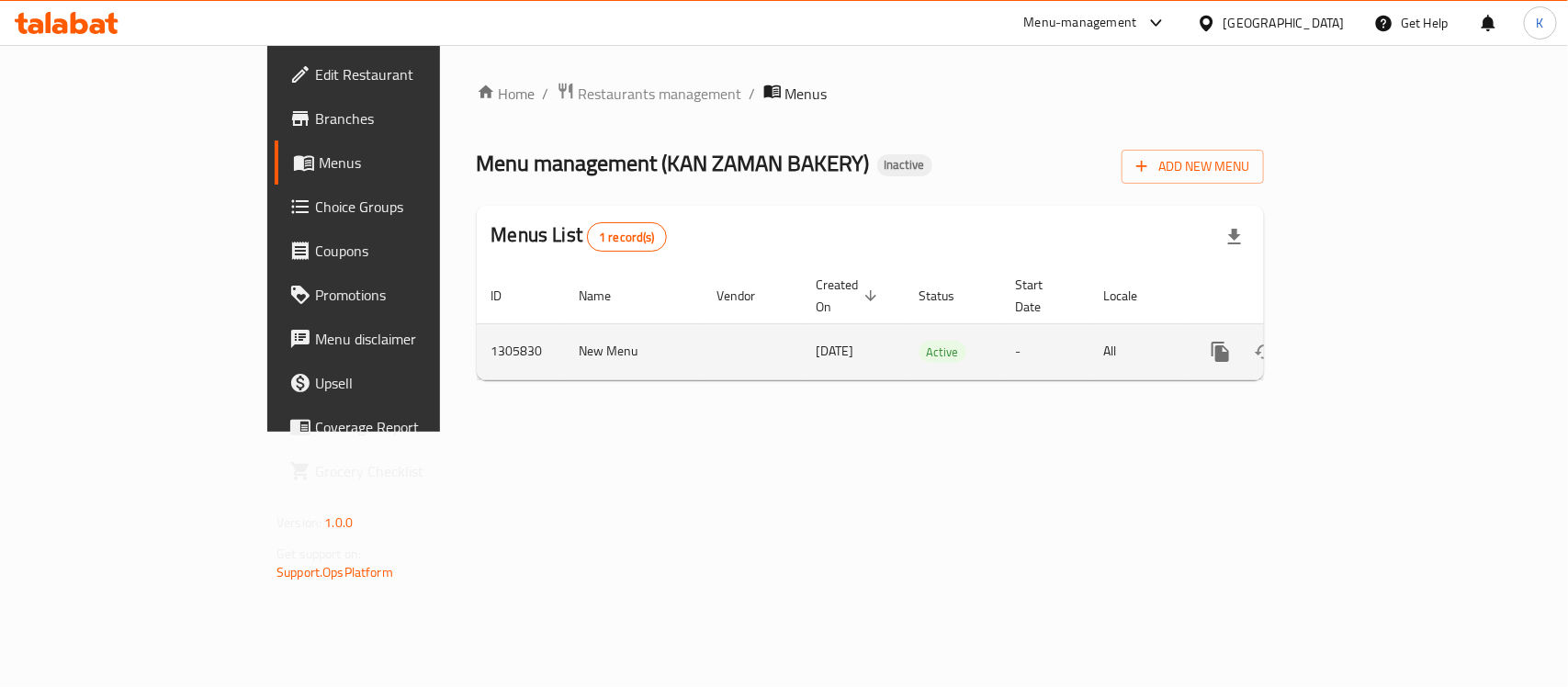
click at [1376, 346] on link "enhanced table" at bounding box center [1352, 351] width 44 height 44
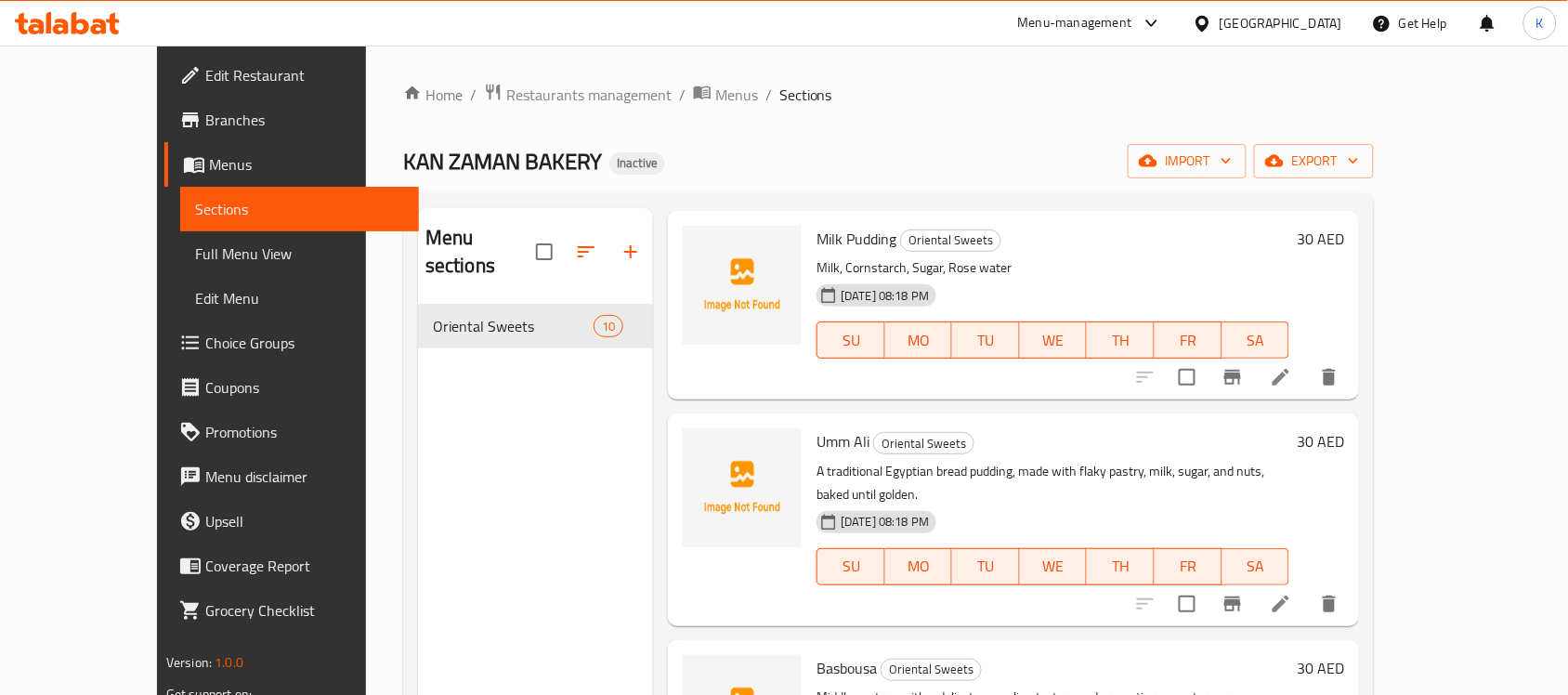
scroll to position [1403, 0]
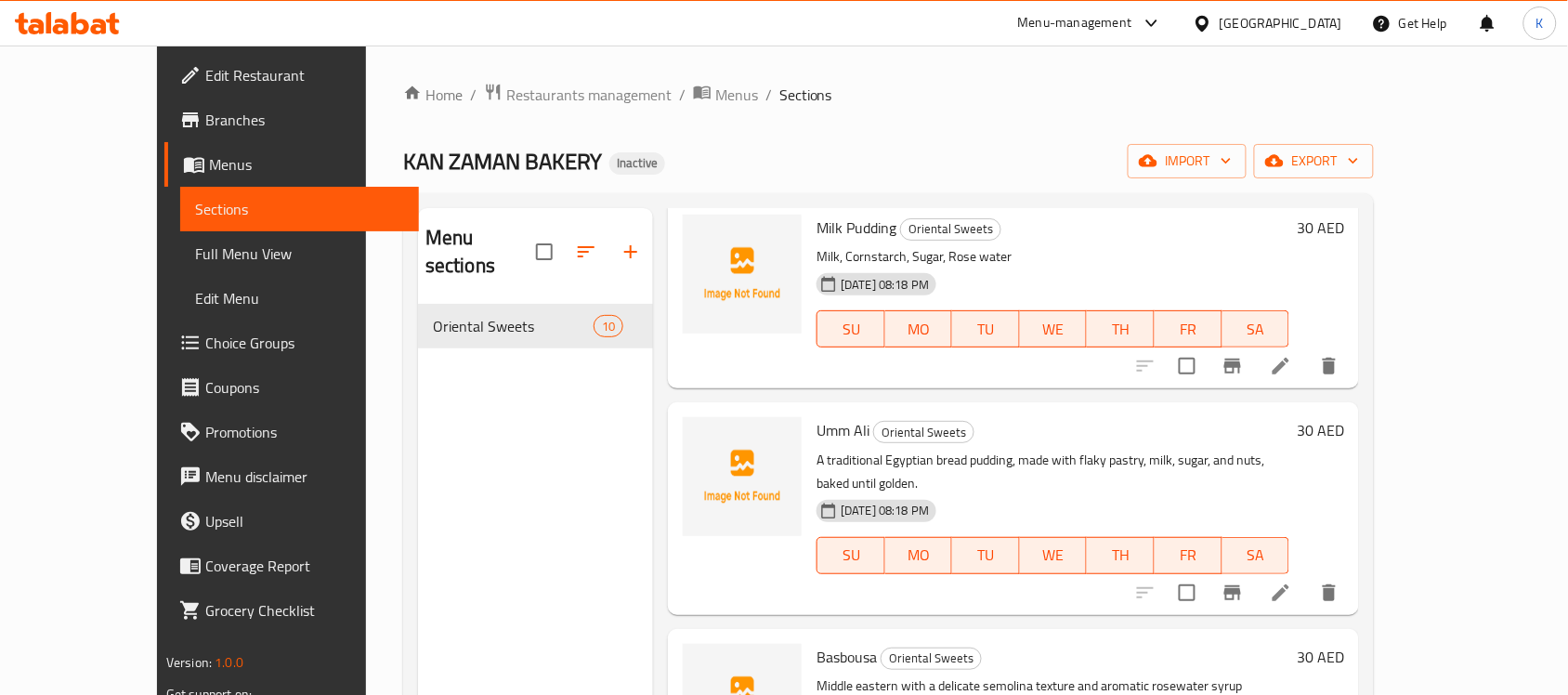
click at [195, 259] on span "Full Menu View" at bounding box center [299, 254] width 209 height 23
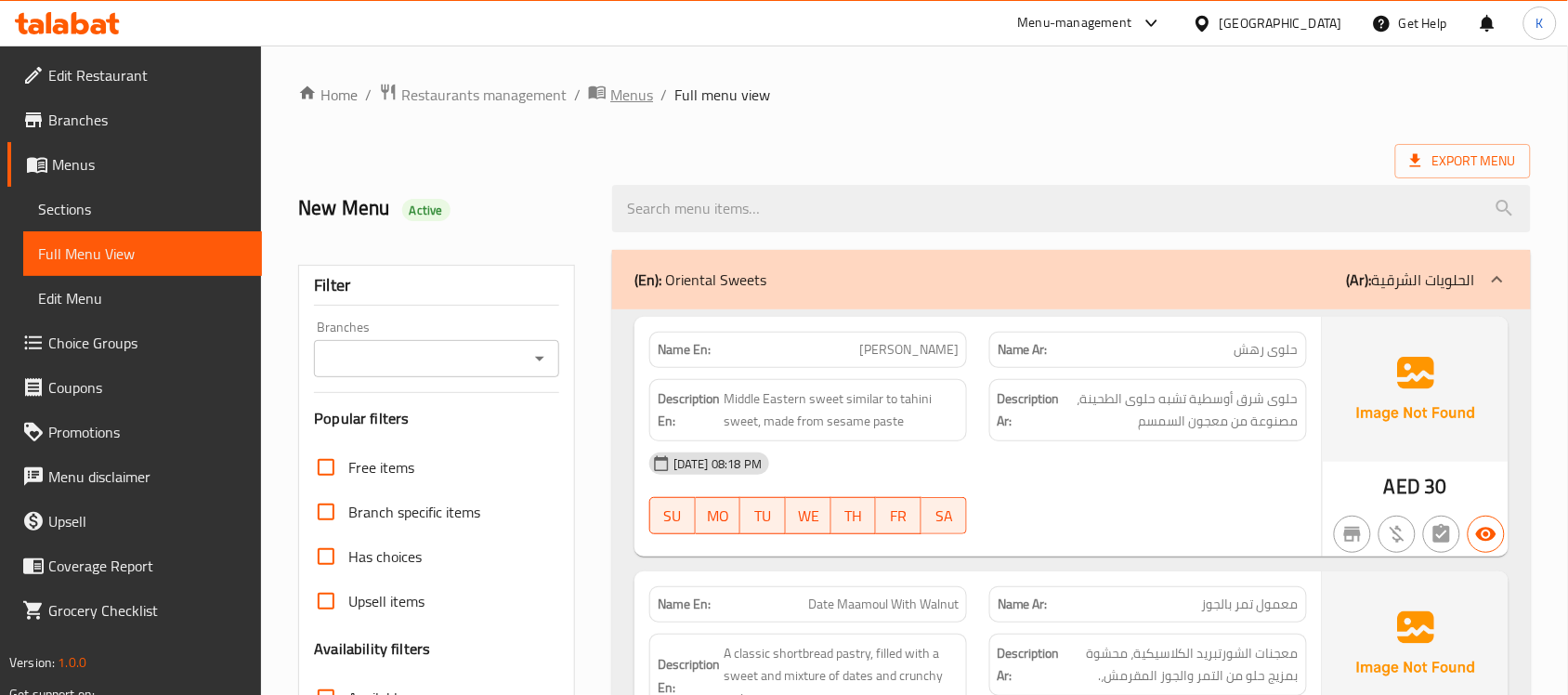
click at [646, 91] on span "Menus" at bounding box center [631, 94] width 42 height 23
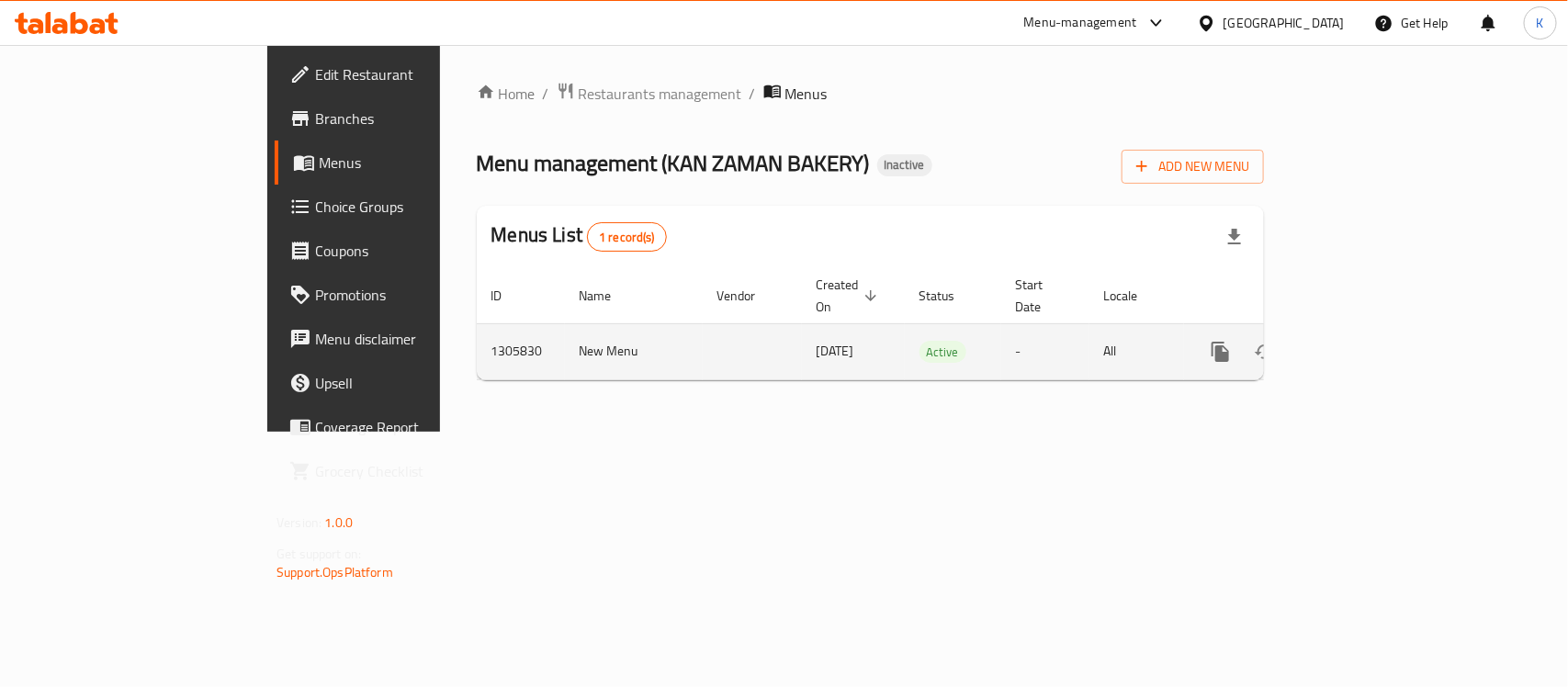
click at [1364, 341] on icon "enhanced table" at bounding box center [1353, 352] width 22 height 22
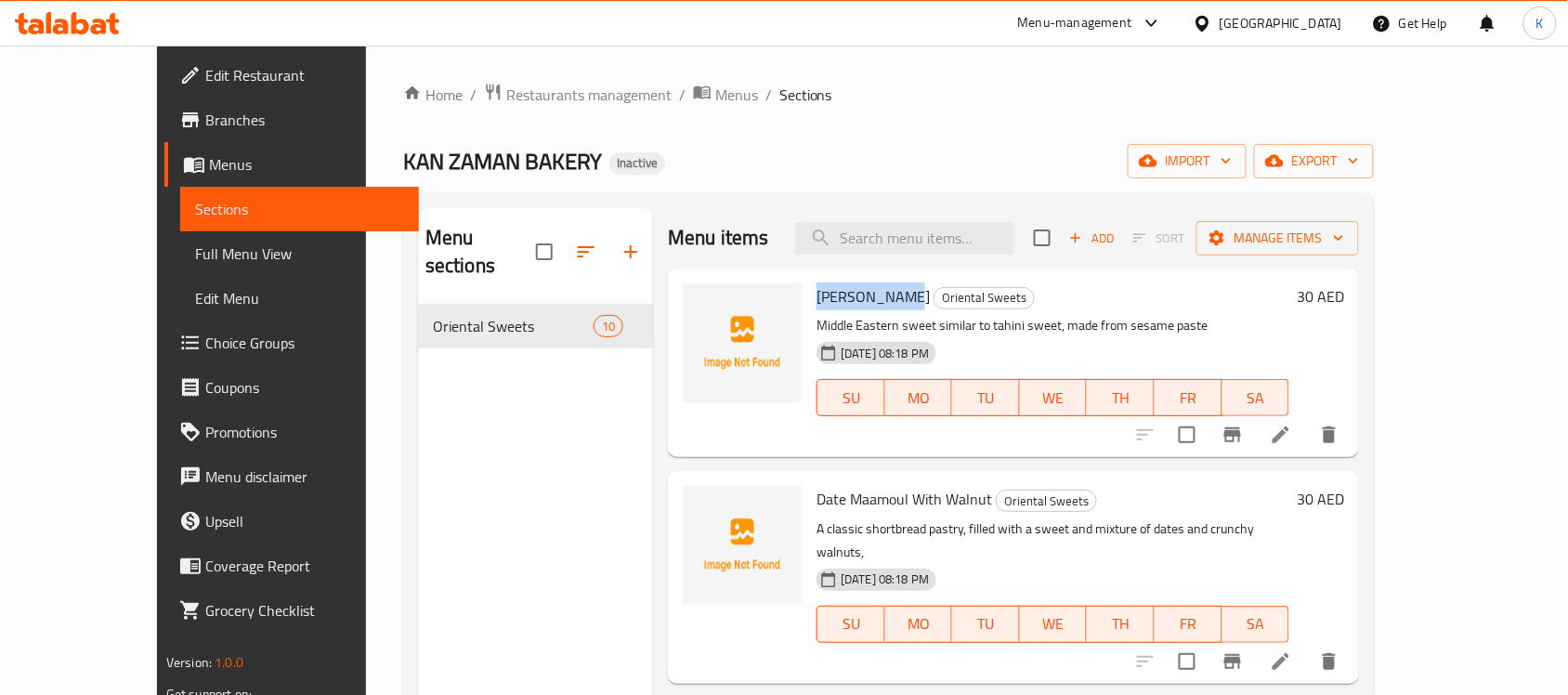
drag, startPoint x: 786, startPoint y: 296, endPoint x: 865, endPoint y: 298, distance: 79.0
click at [865, 298] on span "Rahash Sweet" at bounding box center [873, 296] width 113 height 28
click at [865, 299] on span "Rahash Sweet" at bounding box center [873, 296] width 113 height 28
click at [195, 247] on span "Full Menu View" at bounding box center [299, 254] width 209 height 23
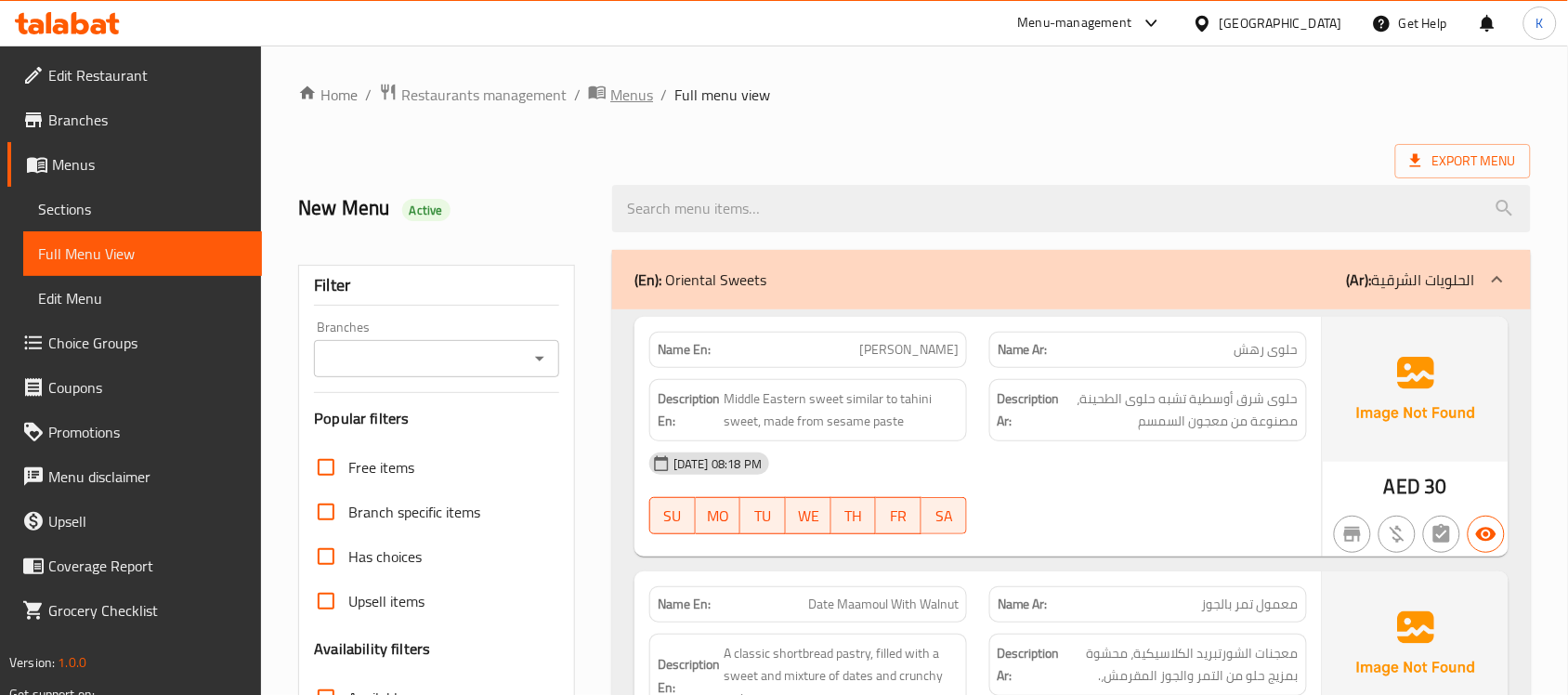
click at [636, 97] on span "Menus" at bounding box center [631, 94] width 42 height 23
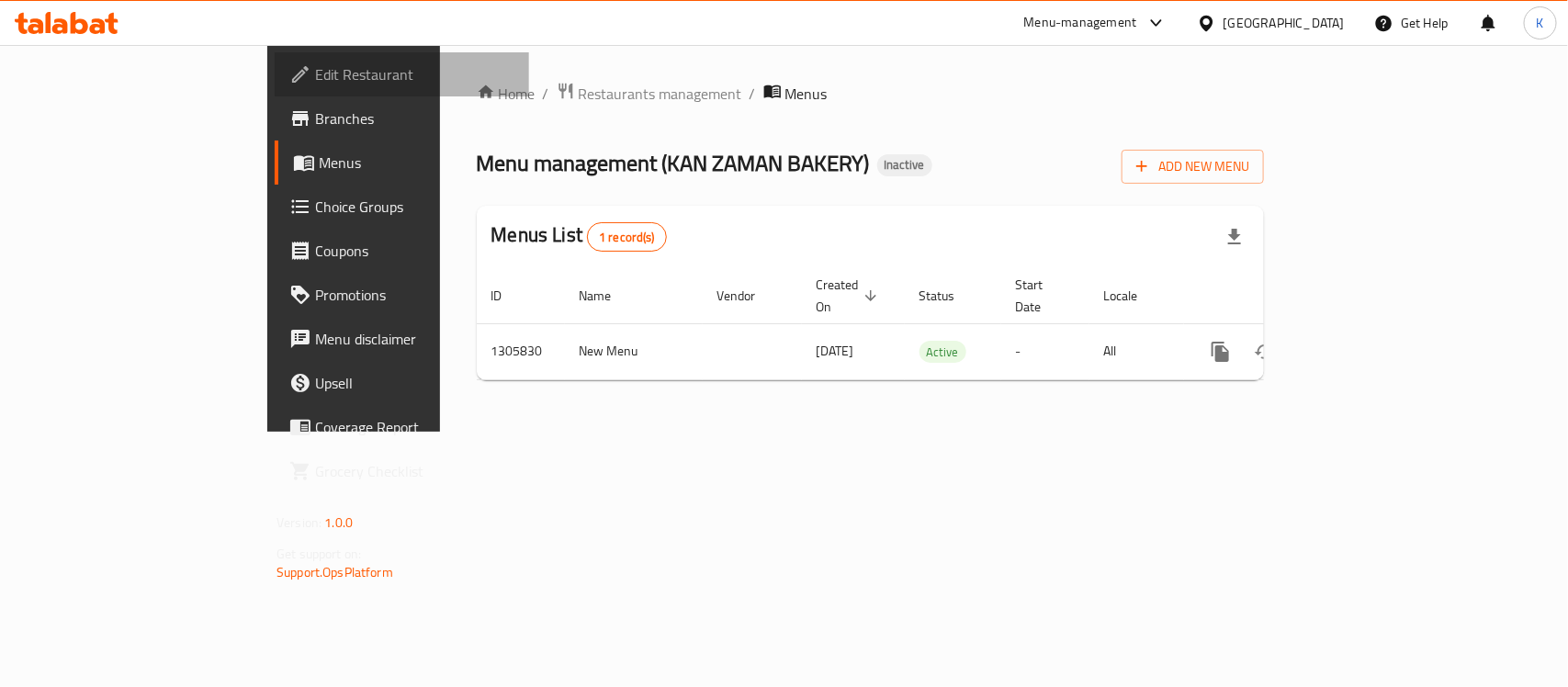
click at [315, 84] on span "Edit Restaurant" at bounding box center [414, 74] width 199 height 22
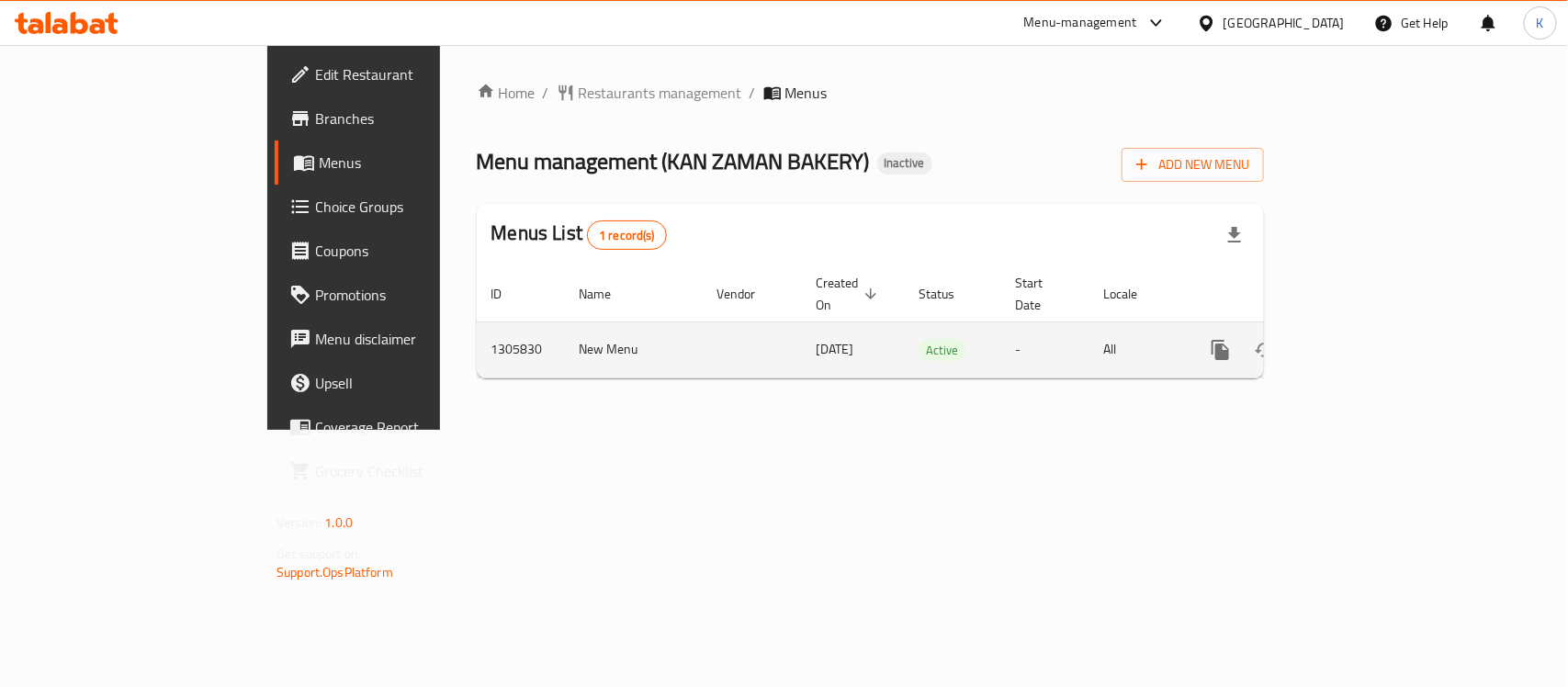
click at [1364, 339] on icon "enhanced table" at bounding box center [1353, 350] width 22 height 22
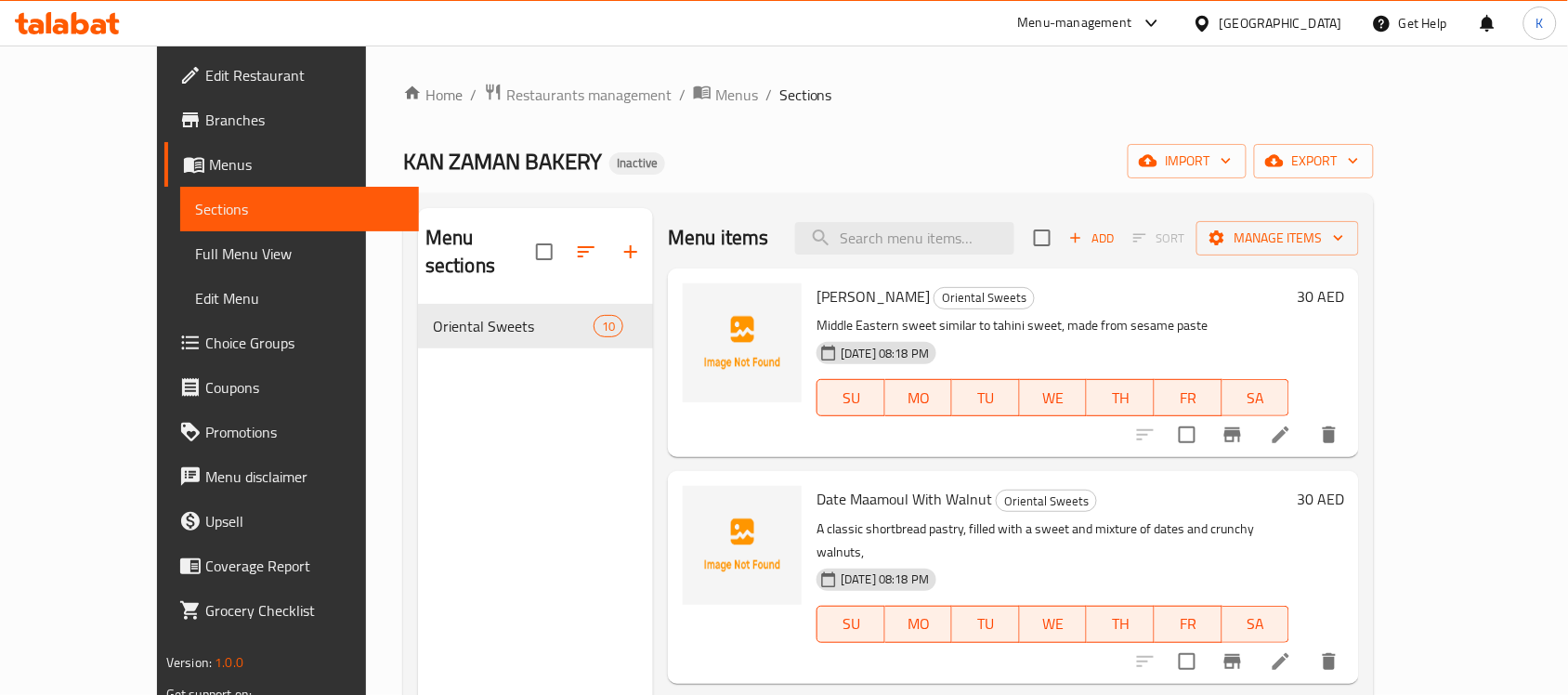
click at [195, 252] on span "Full Menu View" at bounding box center [299, 254] width 209 height 23
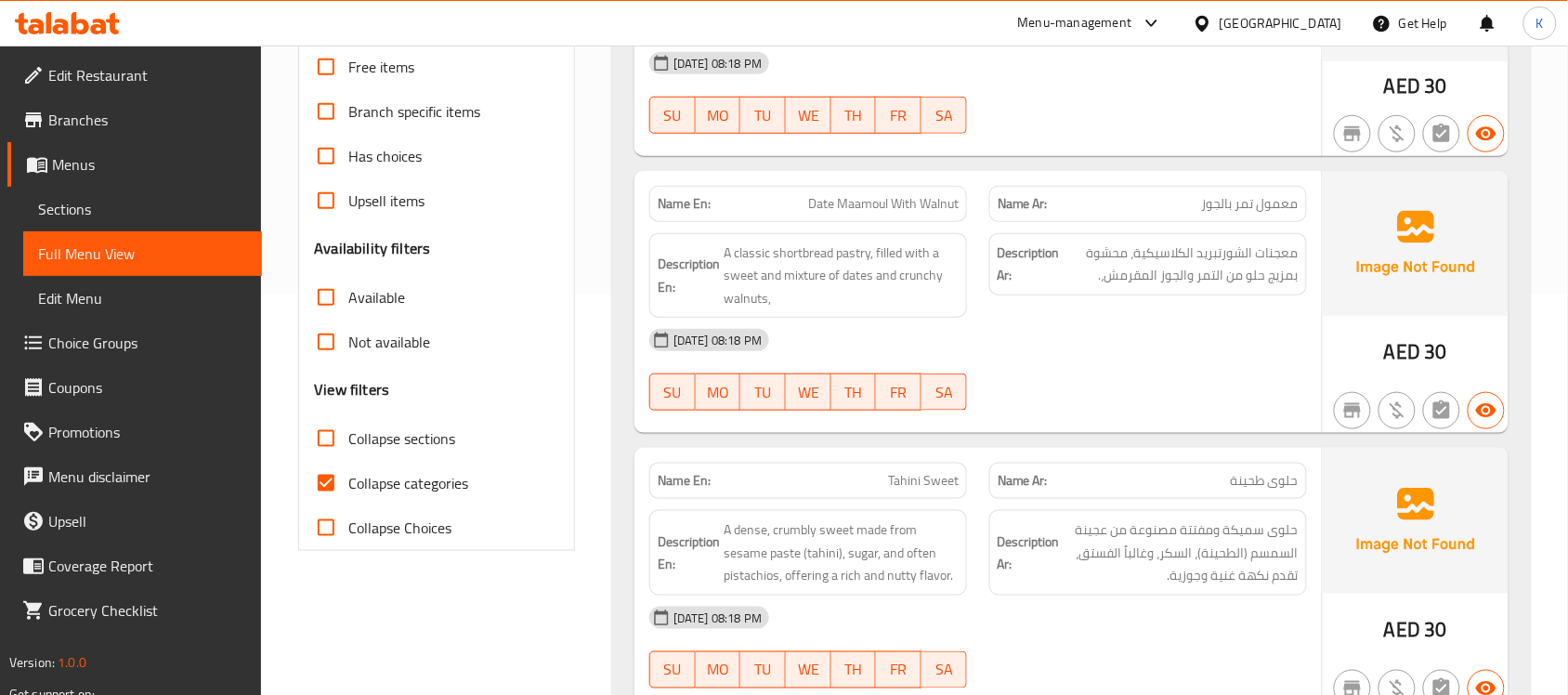
scroll to position [542, 0]
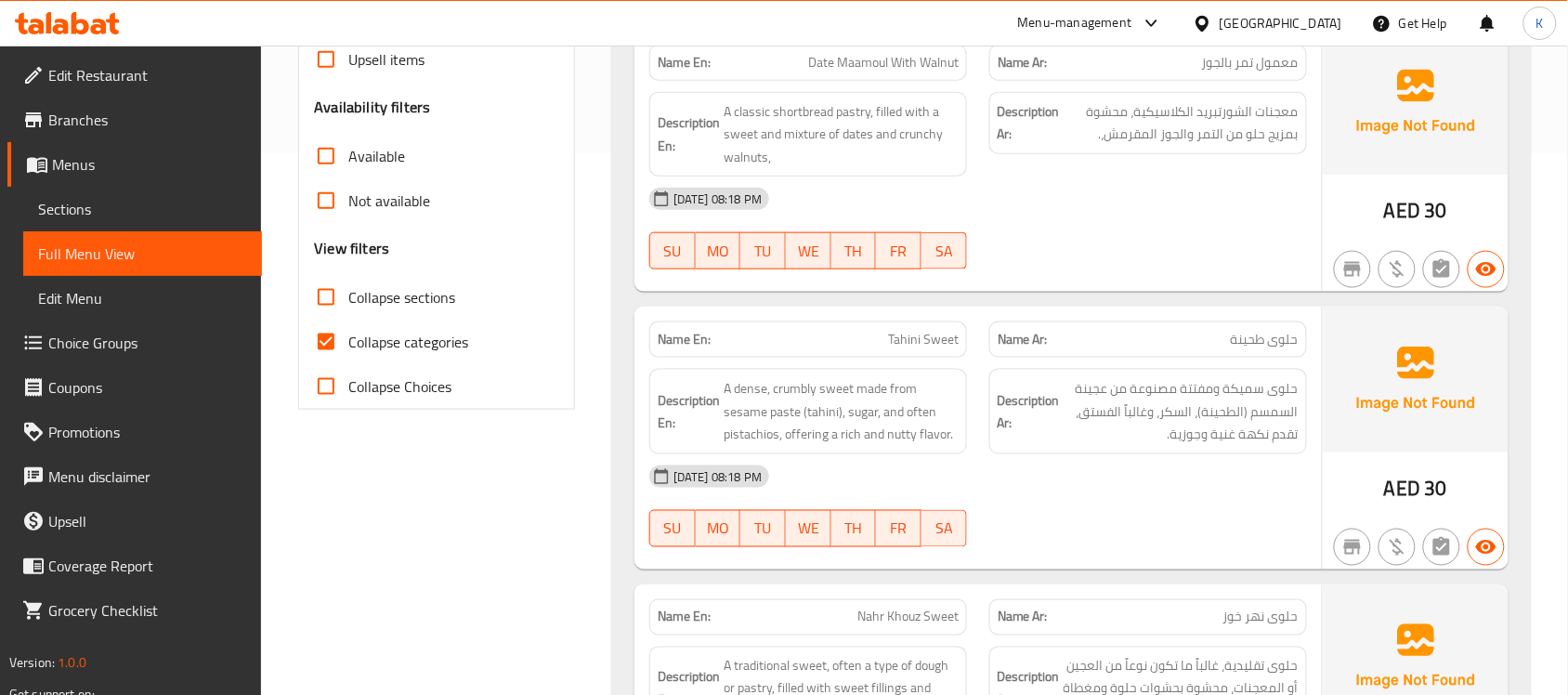
click at [421, 355] on label "Collapse categories" at bounding box center [385, 341] width 164 height 44
click at [348, 355] on input "Collapse categories" at bounding box center [325, 341] width 44 height 44
checkbox input "false"
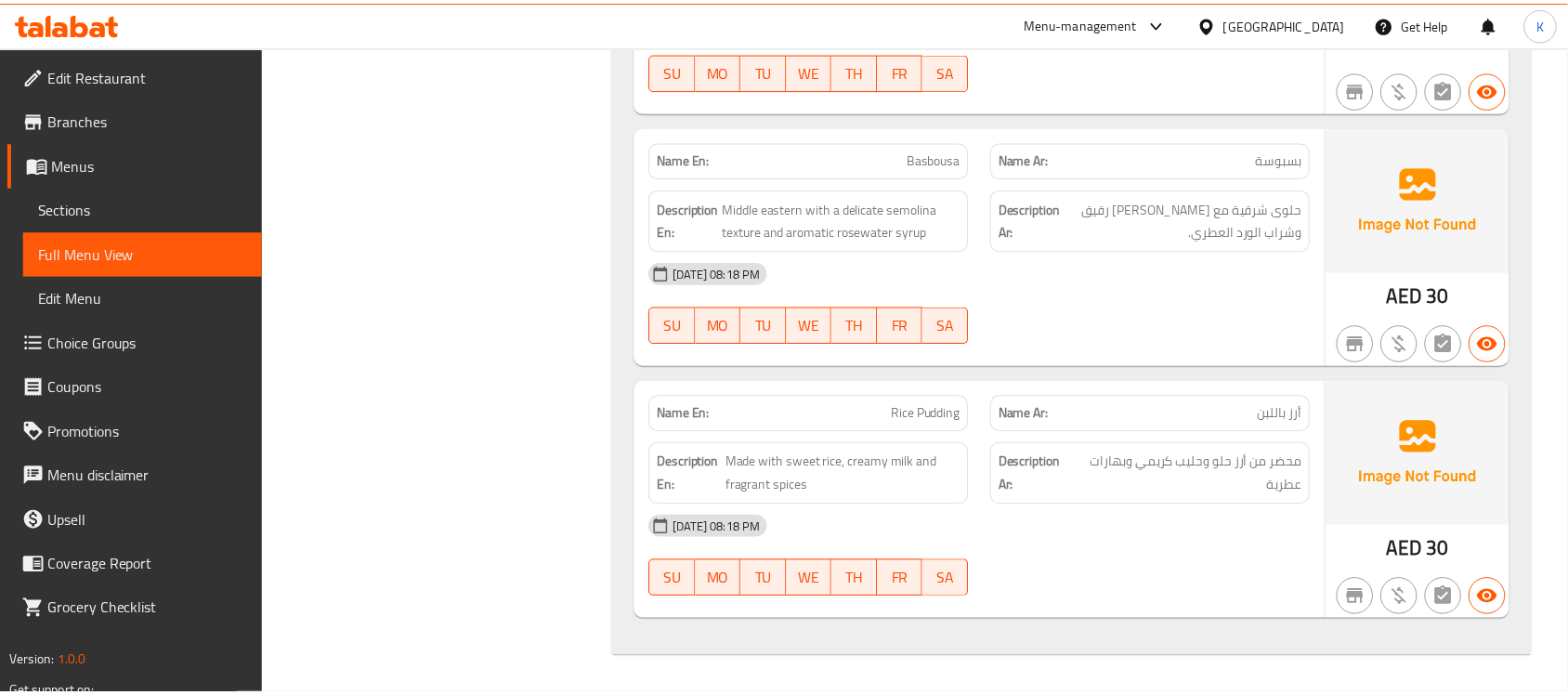
scroll to position [0, 0]
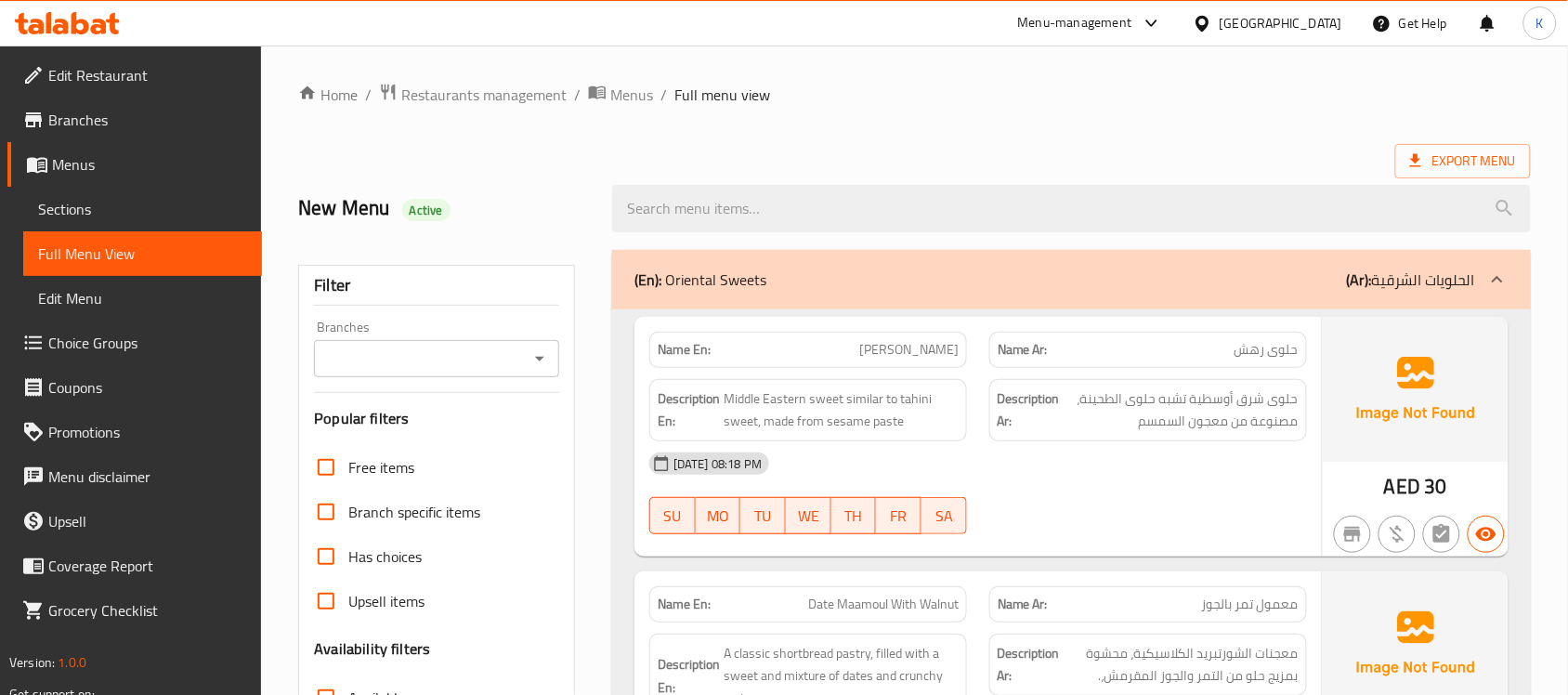
click at [107, 28] on icon at bounding box center [67, 23] width 105 height 23
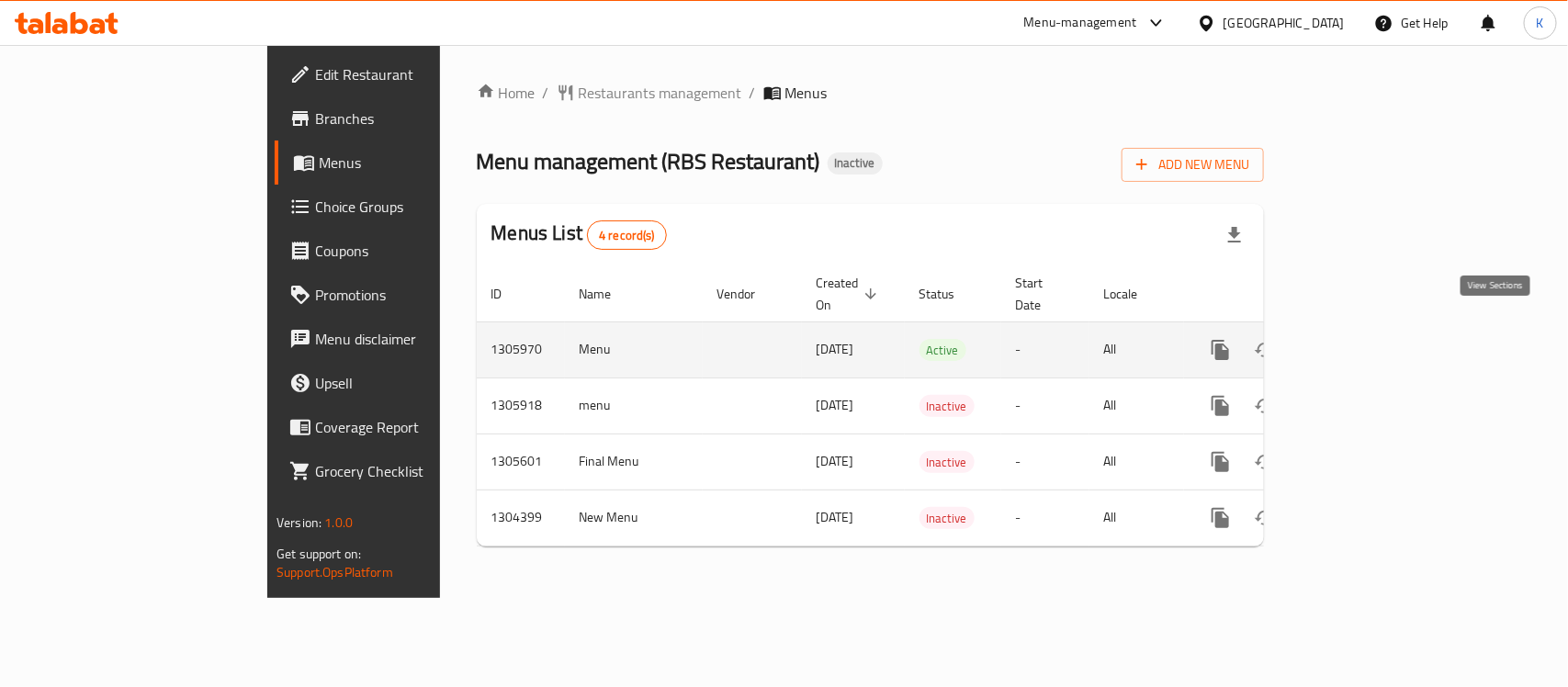
click at [1364, 339] on icon "enhanced table" at bounding box center [1353, 350] width 22 height 22
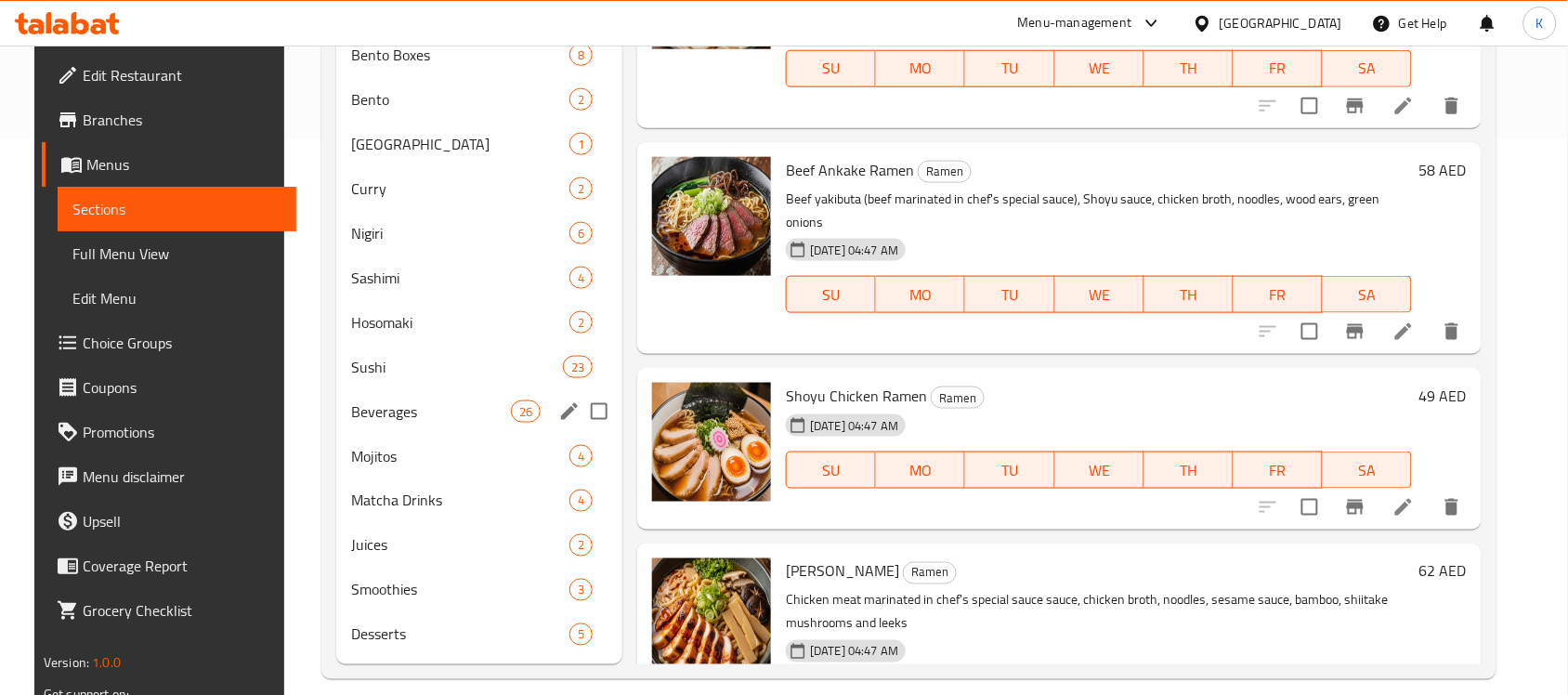
scroll to position [576, 0]
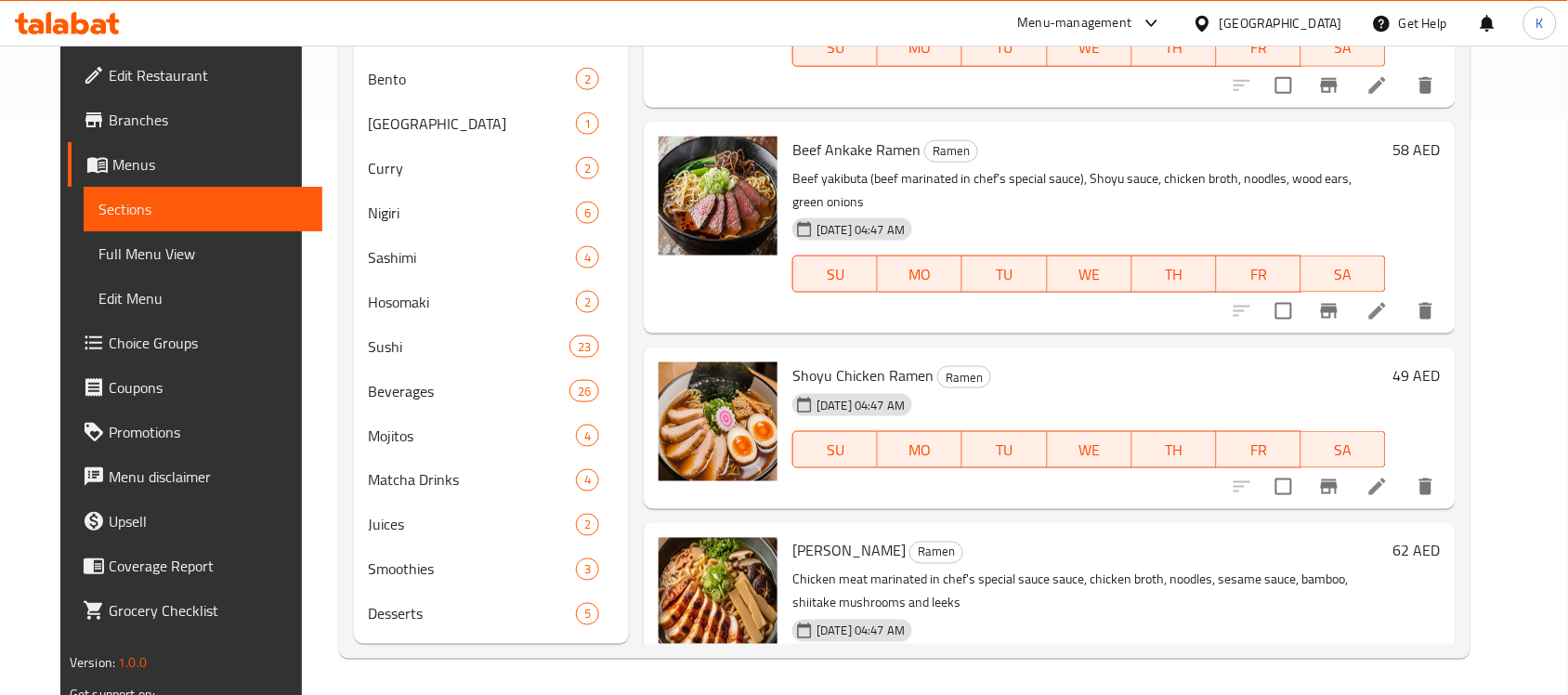
click at [133, 261] on span "Full Menu View" at bounding box center [203, 254] width 209 height 23
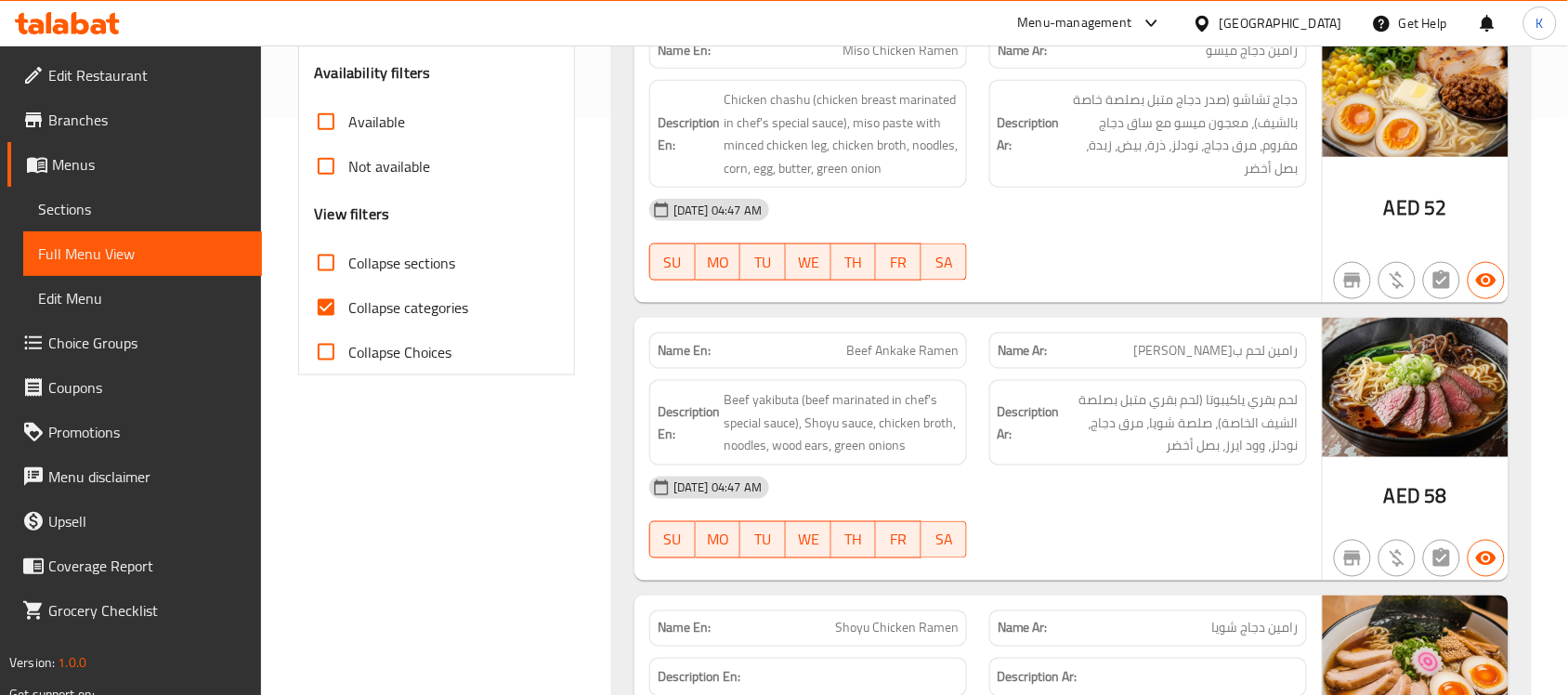
click at [442, 308] on span "Collapse categories" at bounding box center [408, 307] width 120 height 23
click at [348, 308] on input "Collapse categories" at bounding box center [325, 307] width 44 height 44
checkbox input "false"
drag, startPoint x: 683, startPoint y: 434, endPoint x: 660, endPoint y: 415, distance: 29.8
click at [660, 415] on strong "Description En:" at bounding box center [688, 423] width 62 height 45
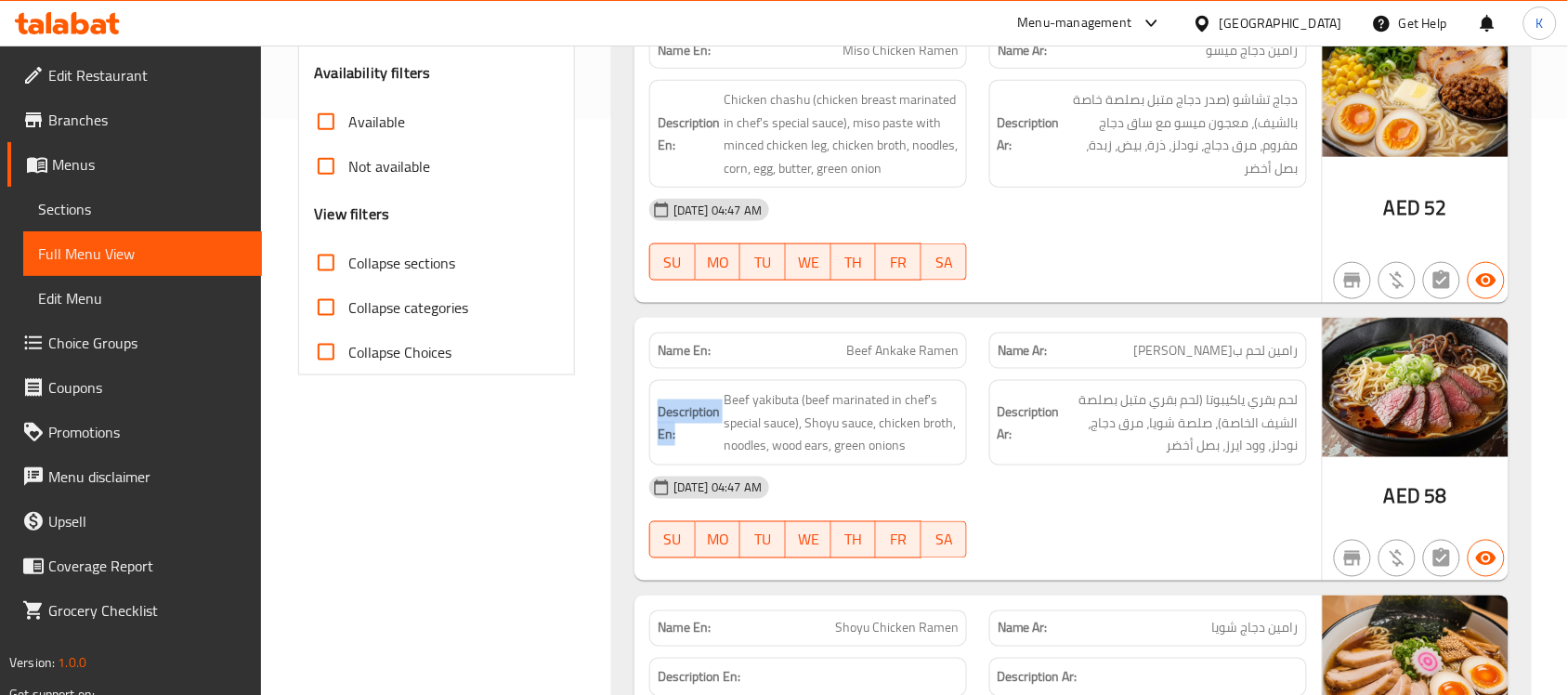
copy strong "Description En:"
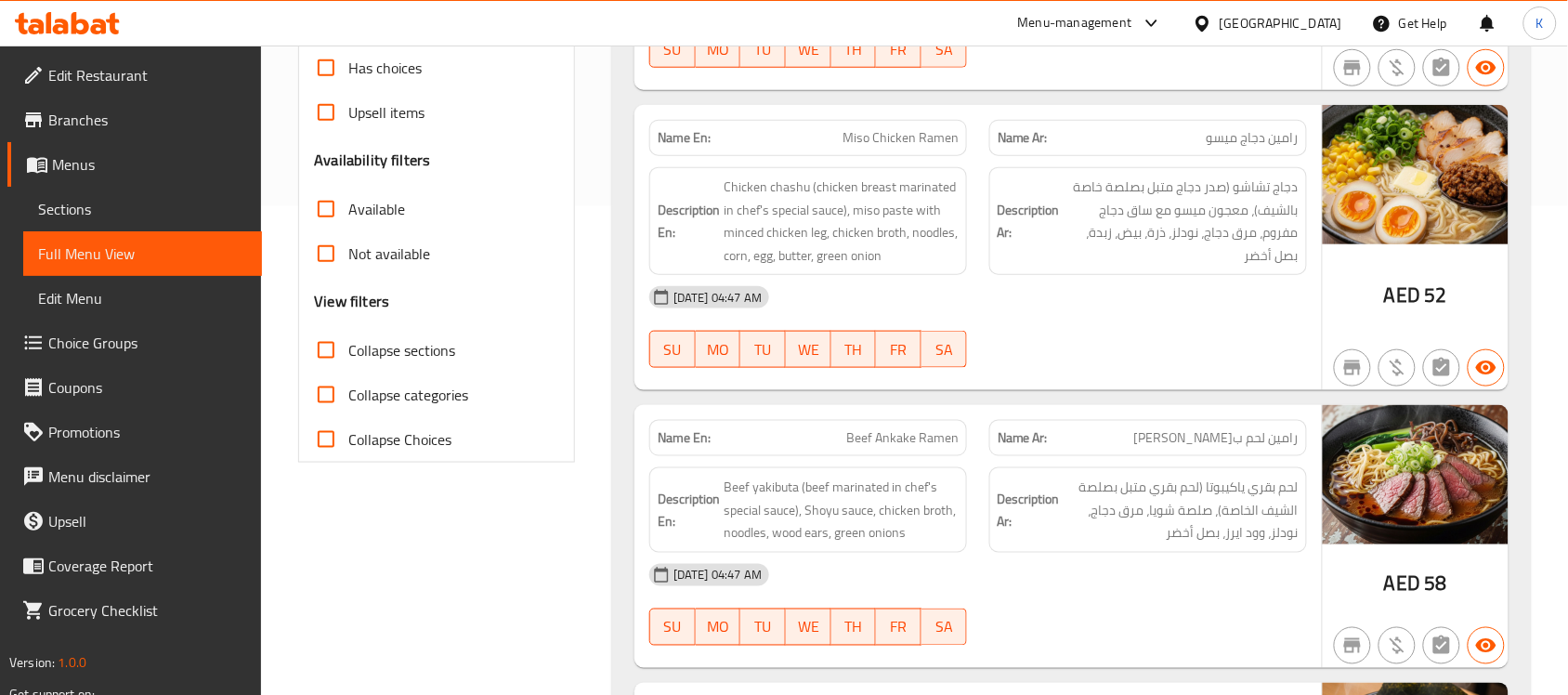
scroll to position [542, 0]
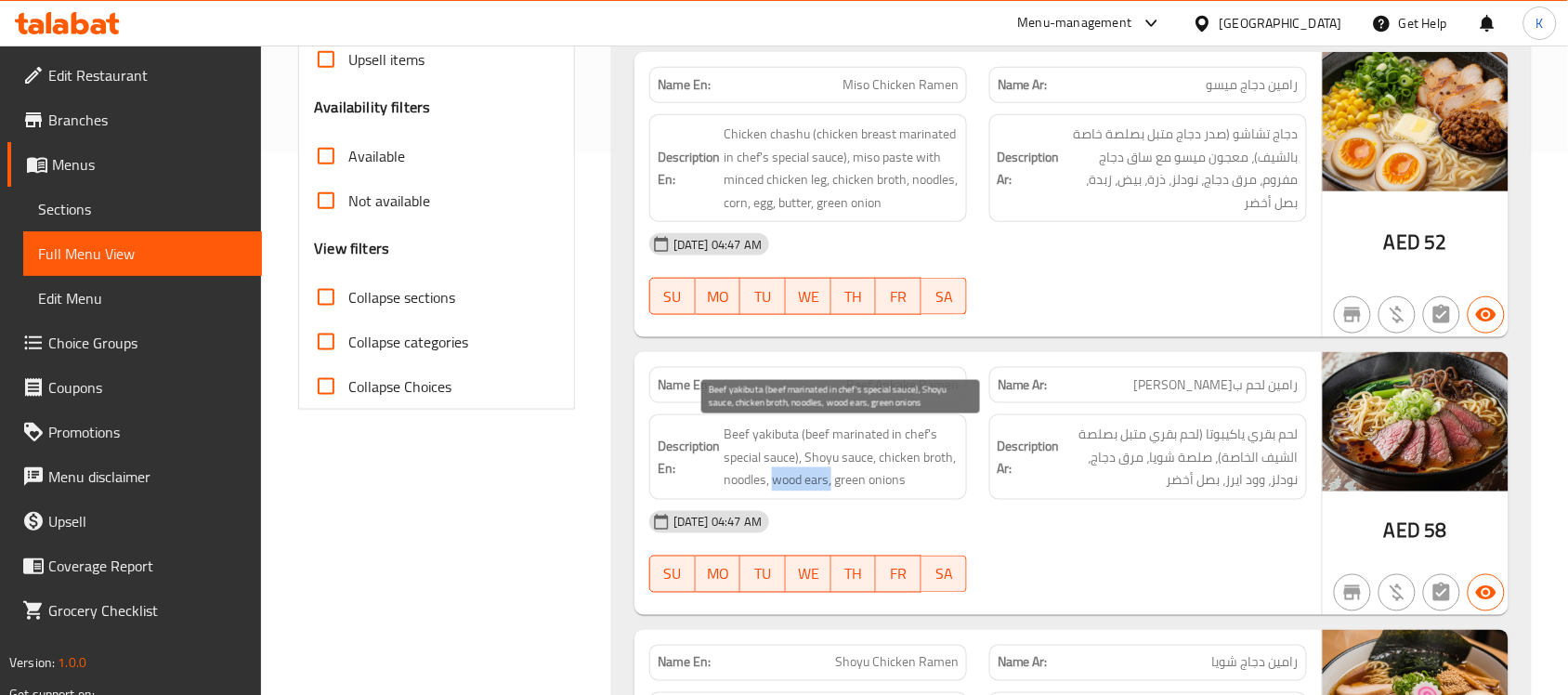
drag, startPoint x: 773, startPoint y: 488, endPoint x: 833, endPoint y: 475, distance: 61.4
click at [833, 475] on span "Beef yakibuta (beef marinated in chef's special sauce), Shoyu sauce, chicken br…" at bounding box center [841, 457] width 235 height 69
copy span "wood ears,"
click at [843, 447] on span "Beef yakibuta (beef marinated in chef's special sauce), Shoyu sauce, chicken br…" at bounding box center [841, 457] width 235 height 69
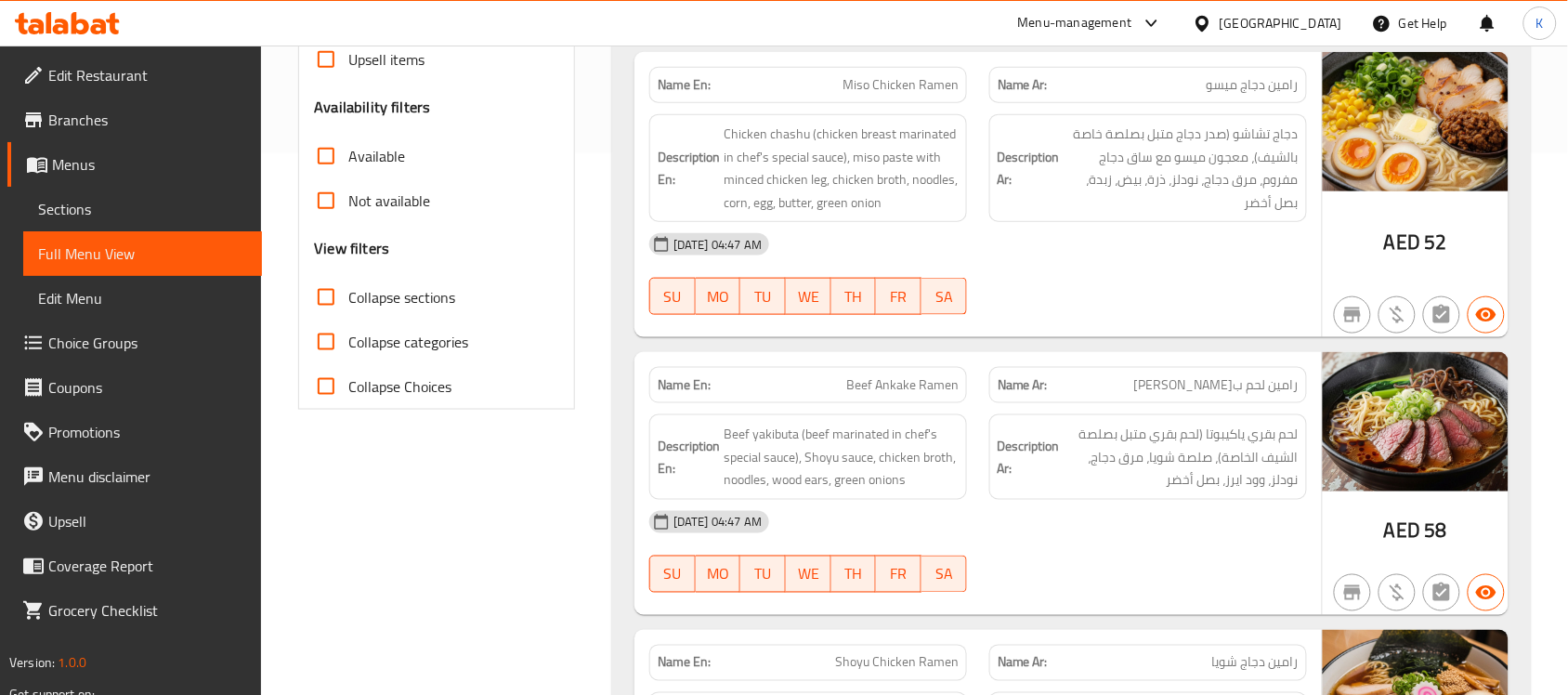
click at [1243, 560] on div "16-08-2025 04:47 AM SU MO TU WE TH FR SA" at bounding box center [978, 551] width 680 height 104
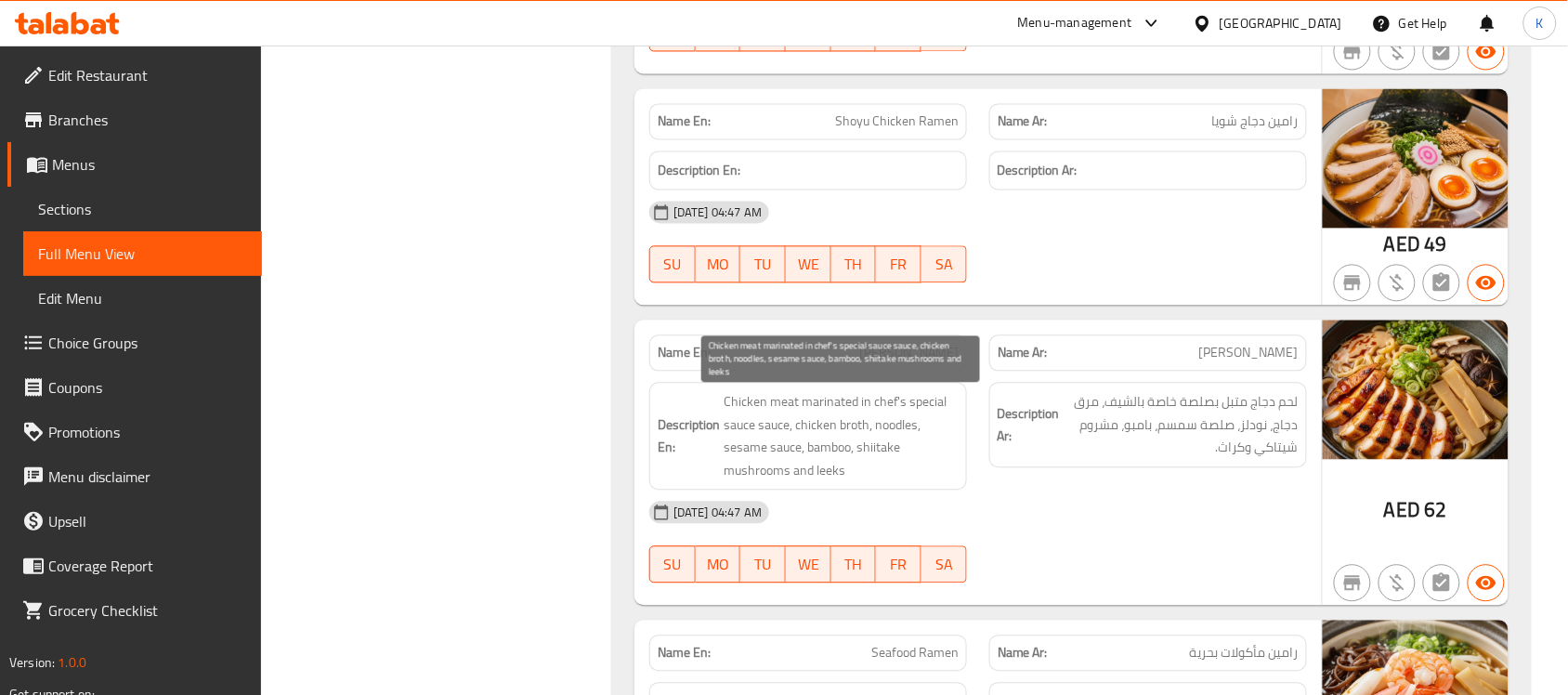
scroll to position [1355, 0]
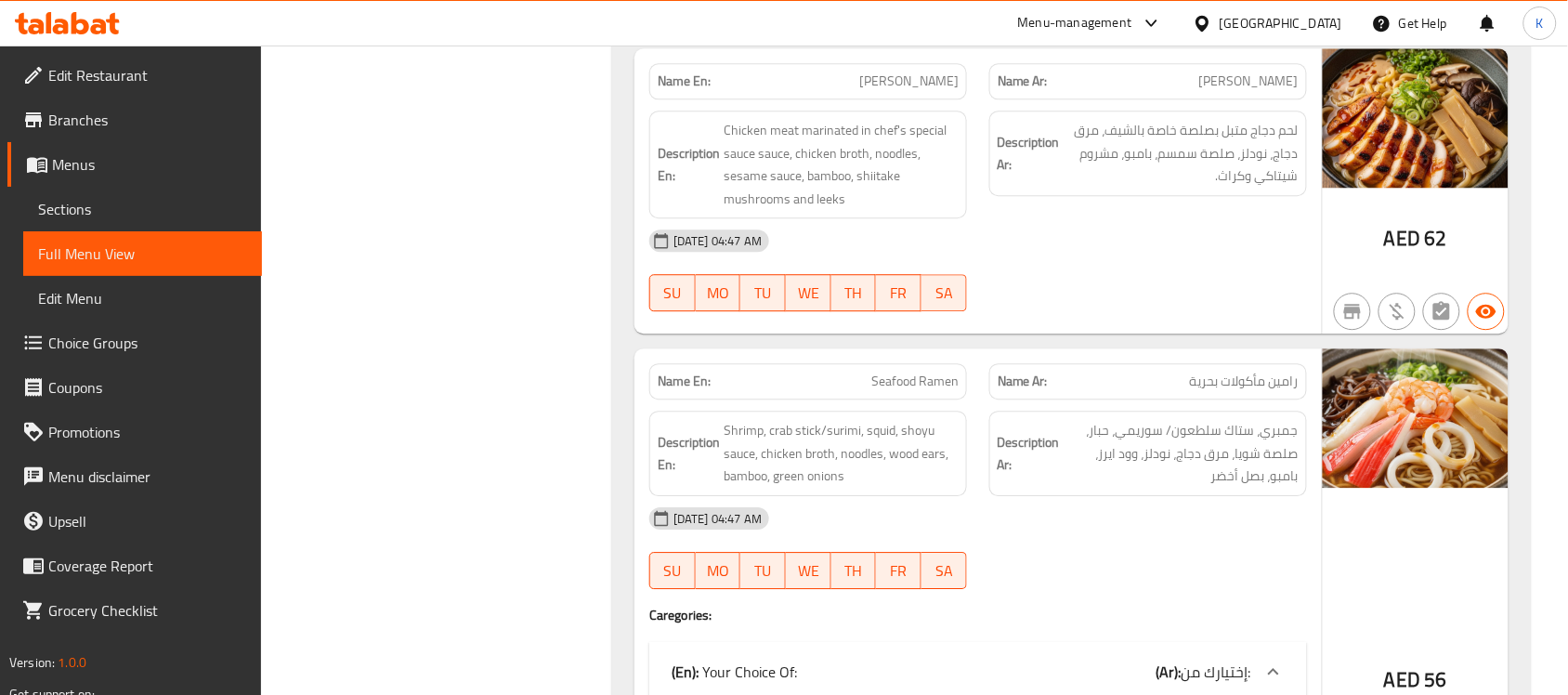
click at [1147, 590] on div at bounding box center [1148, 589] width 340 height 23
click at [859, 426] on span "Shrimp, crab stick/surimi, squid, shoyu sauce, chicken broth, noodles, wood ear…" at bounding box center [841, 453] width 235 height 69
click at [857, 426] on span "Shrimp, crab stick/surimi, squid, shoyu sauce, chicken broth, noodles, wood ear…" at bounding box center [841, 453] width 235 height 69
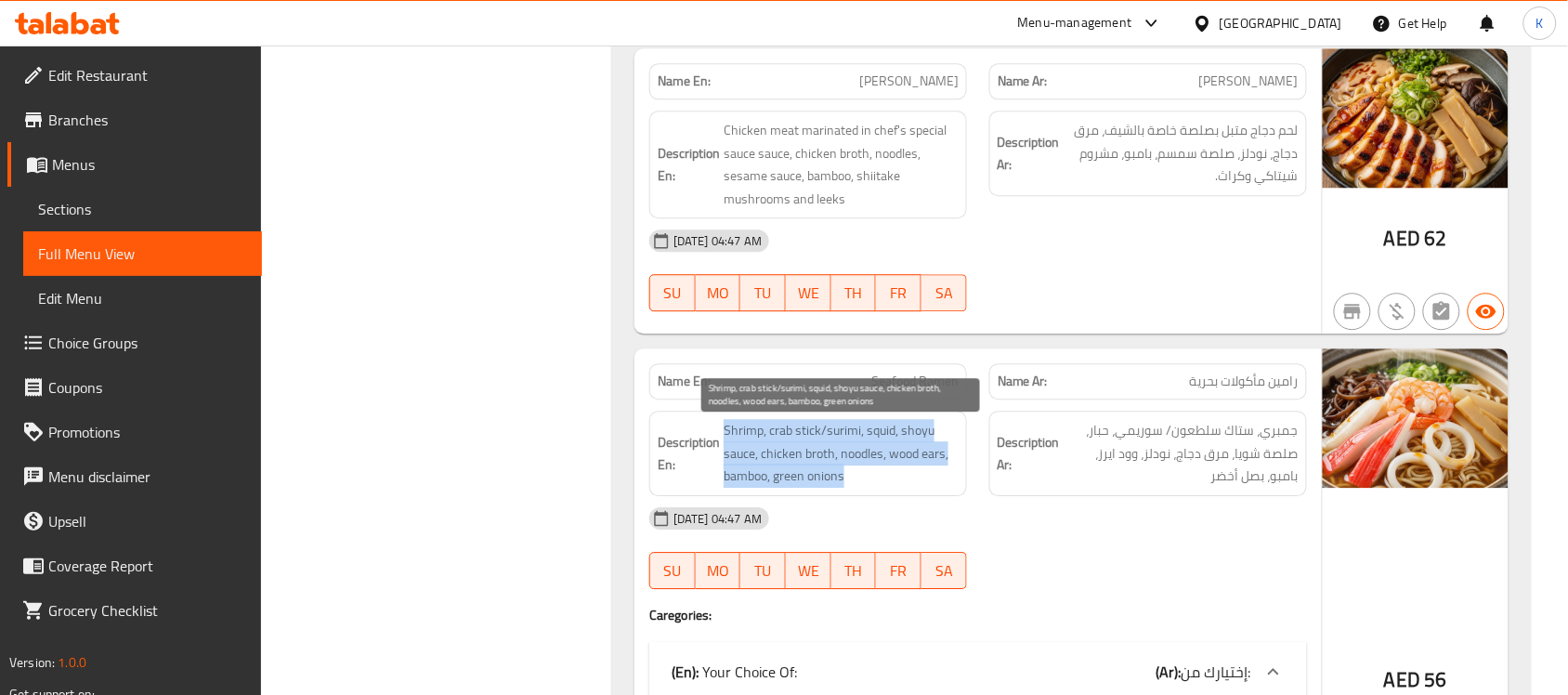
click at [857, 426] on span "Shrimp, crab stick/surimi, squid, shoyu sauce, chicken broth, noodles, wood ear…" at bounding box center [841, 453] width 235 height 69
copy span "Shrimp, crab stick/surimi, squid, shoyu sauce, chicken broth, noodles, wood ear…"
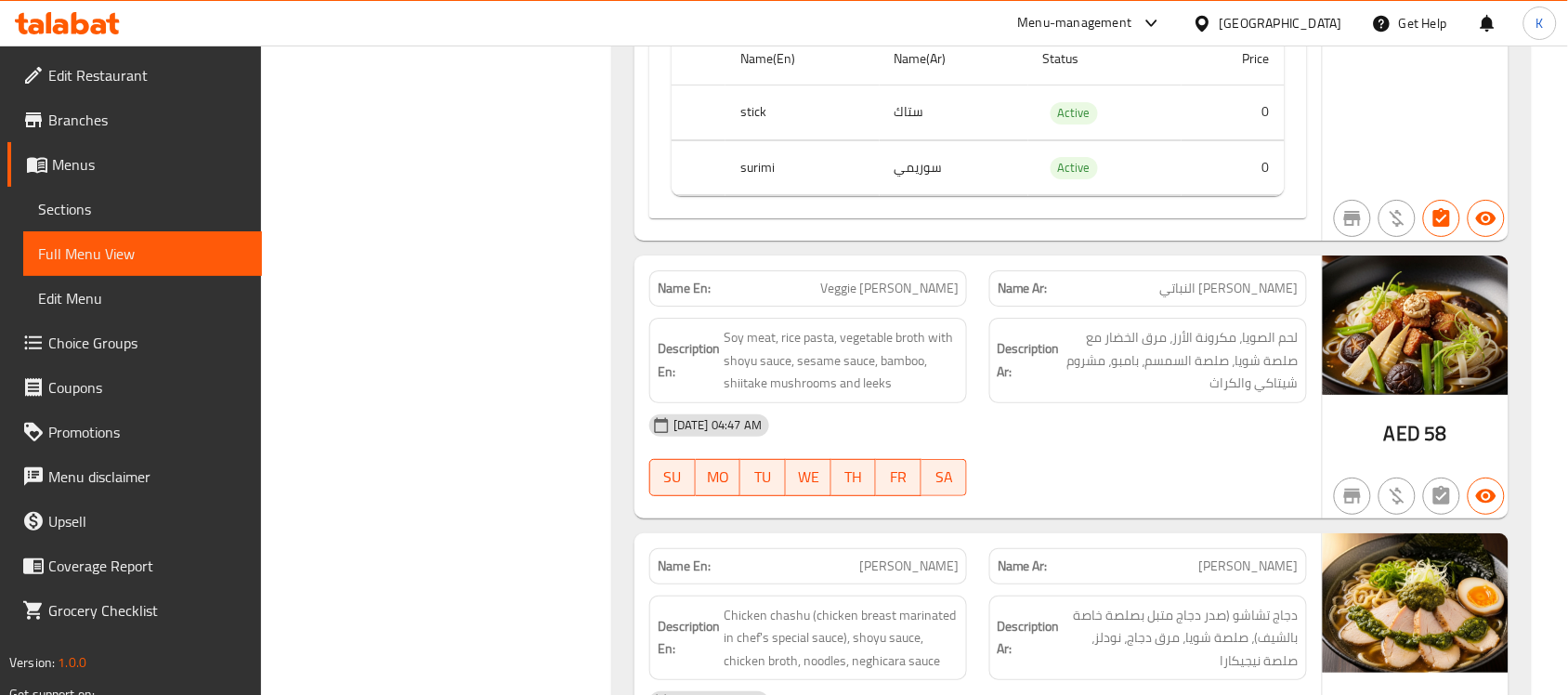
scroll to position [2168, 0]
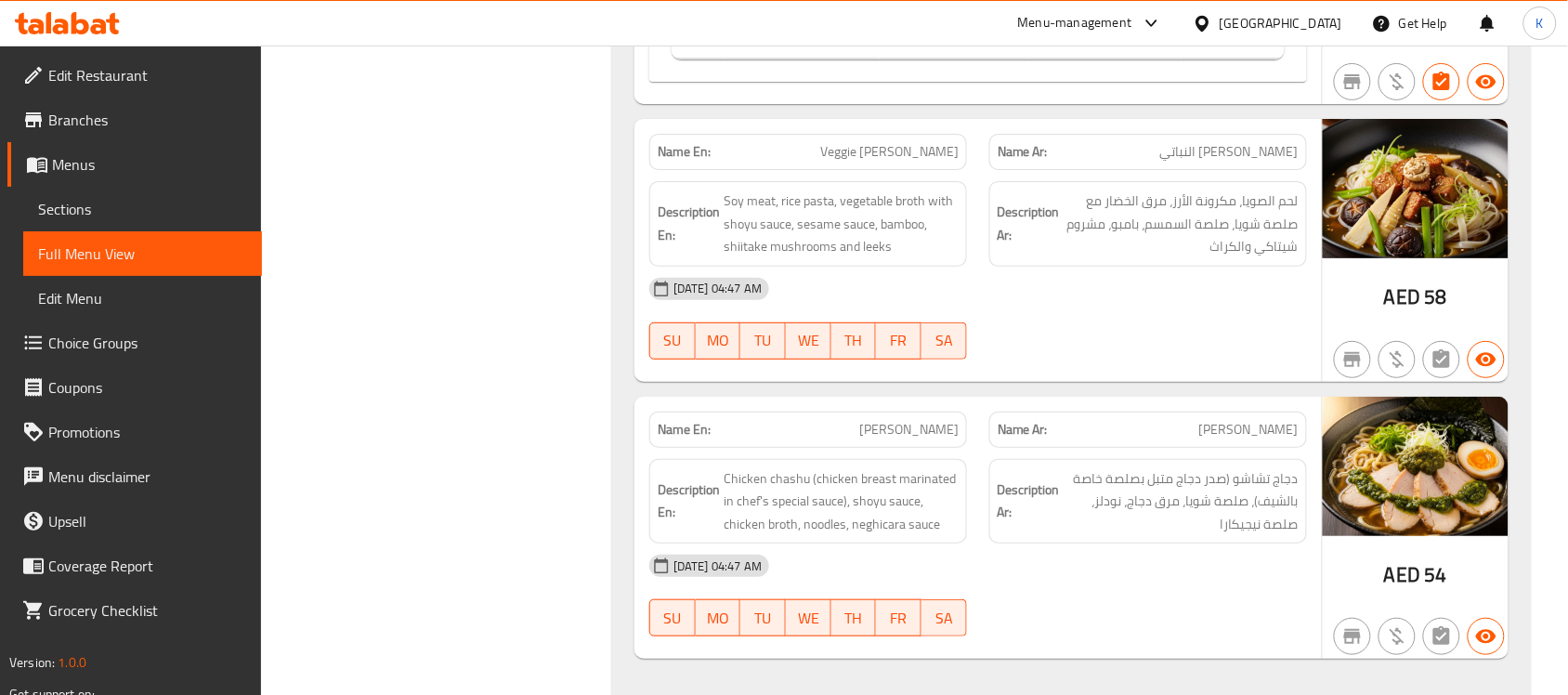
click at [898, 130] on div "Name En: Veggie Tantan Ramen" at bounding box center [808, 152] width 340 height 59
copy span "Veggie Tantan Ramen"
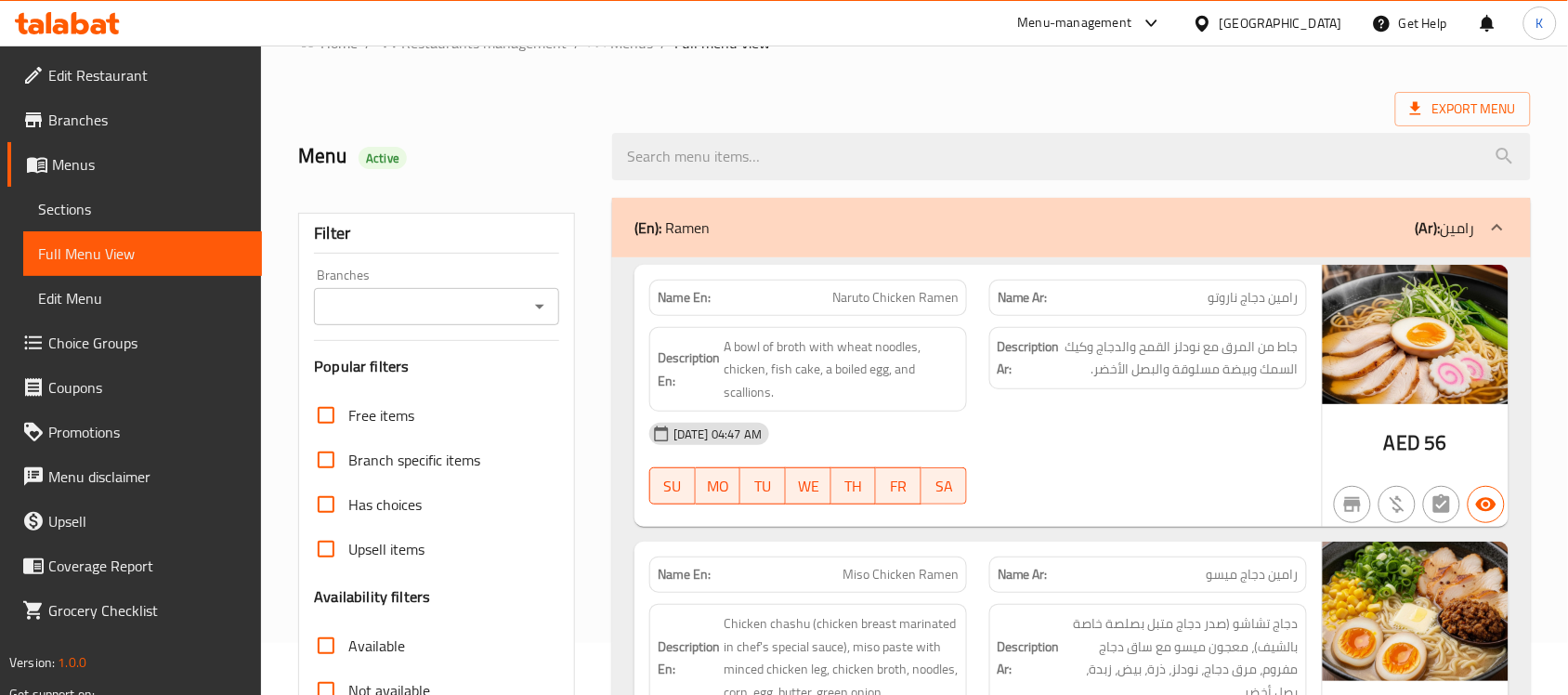
scroll to position [0, 0]
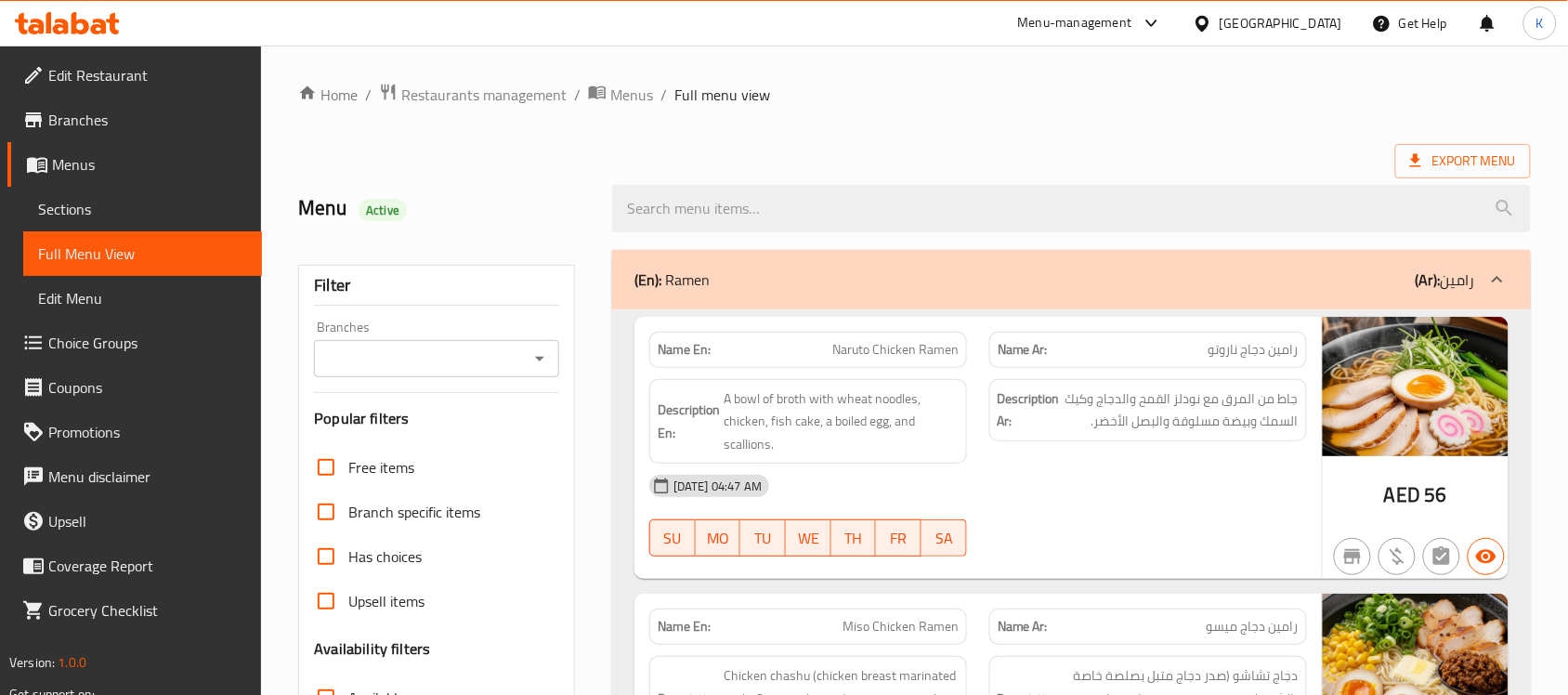
click at [809, 305] on div "(En): Ramen (Ar): رامين" at bounding box center [1072, 279] width 919 height 59
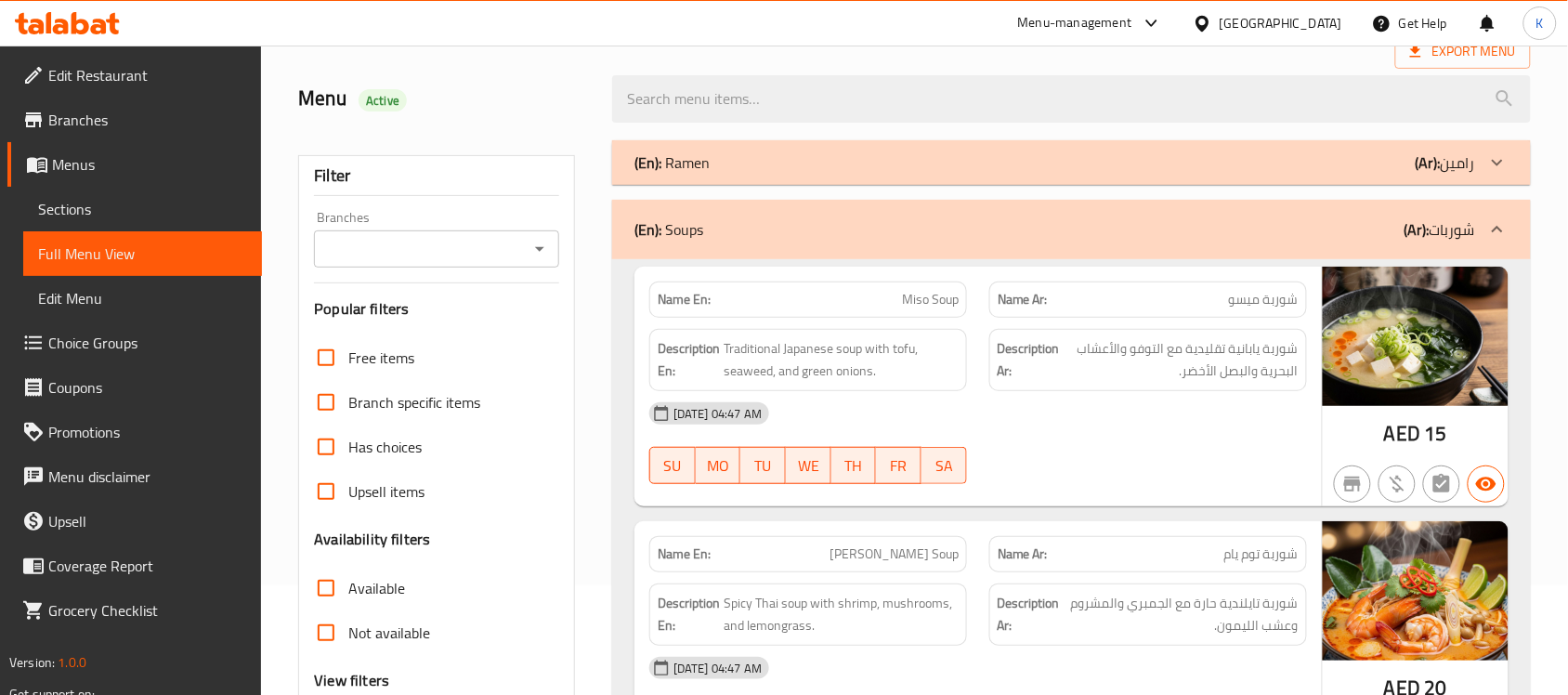
scroll to position [22, 0]
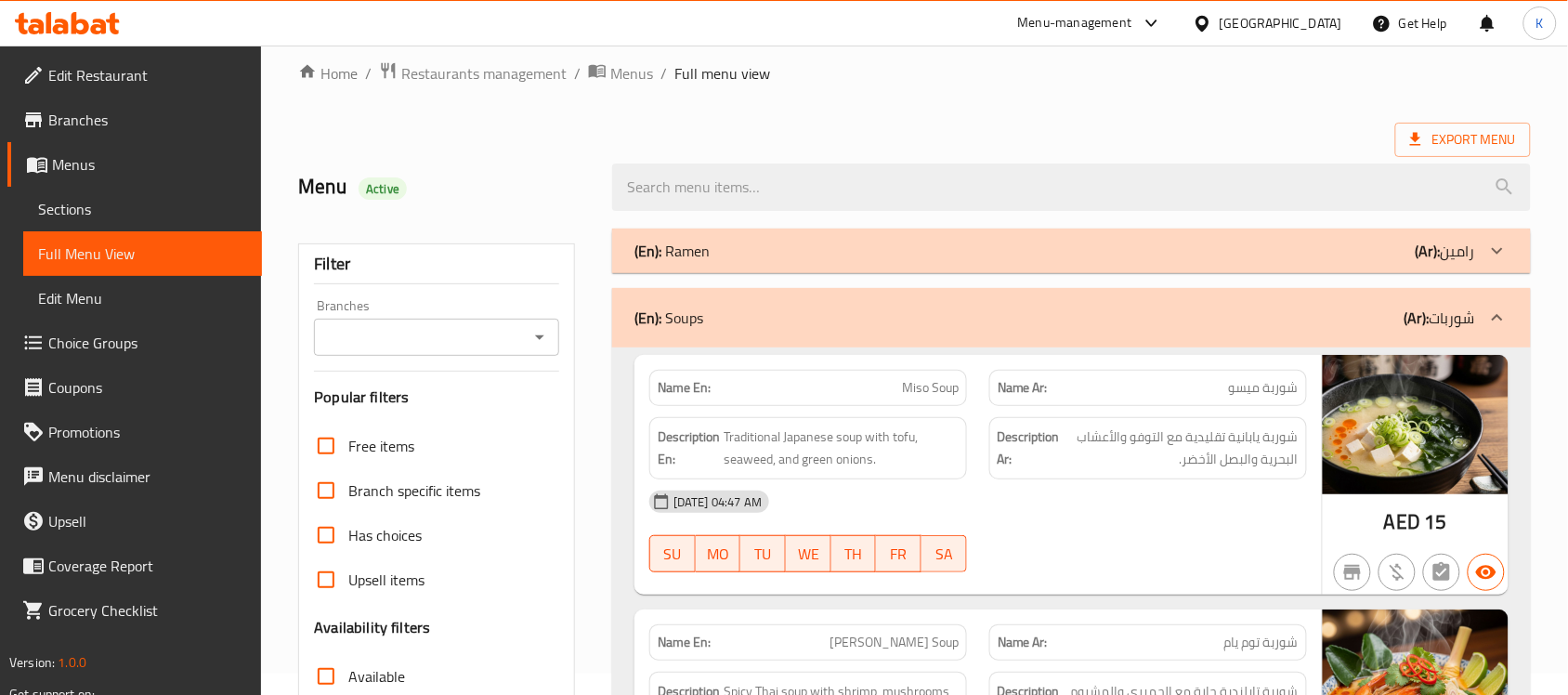
click at [864, 310] on div "(En): Soups (Ar): شوربات" at bounding box center [1054, 318] width 841 height 23
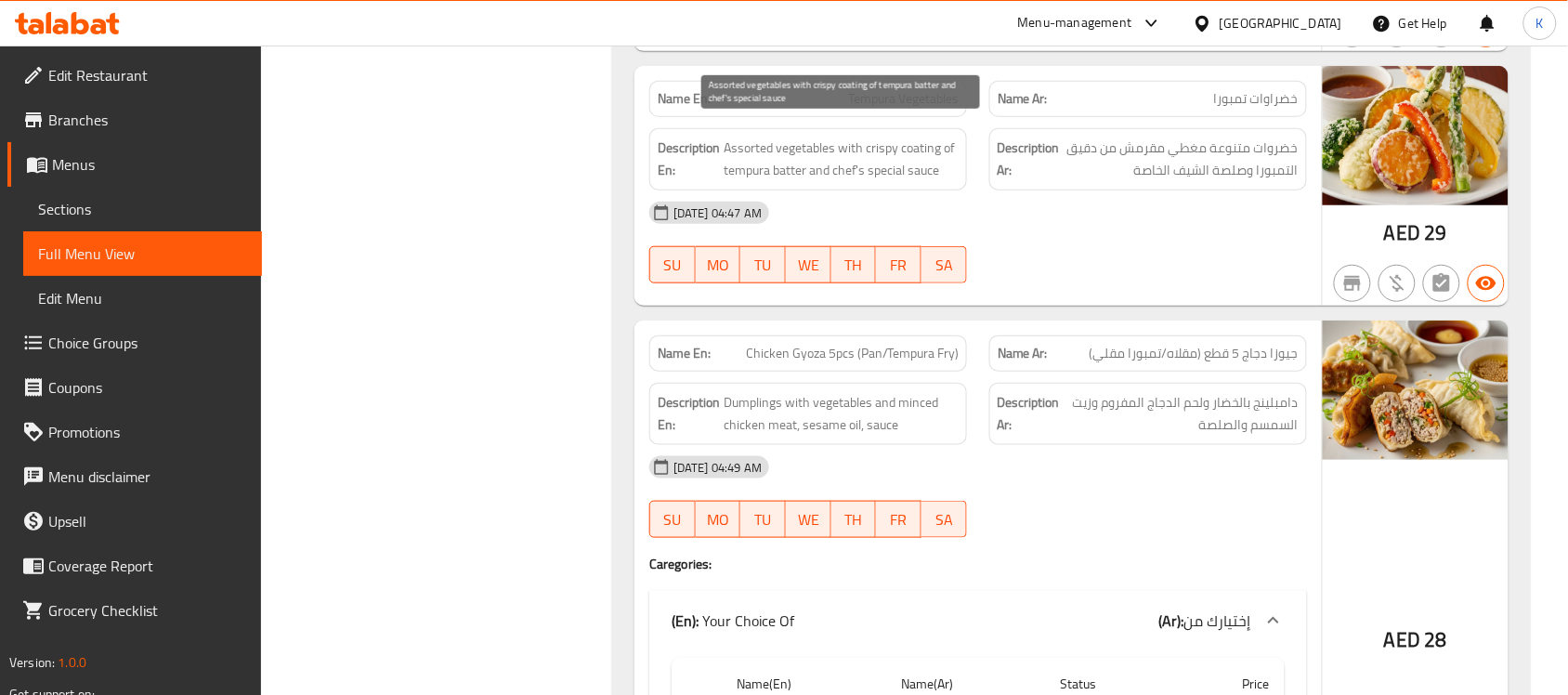
scroll to position [2460, 0]
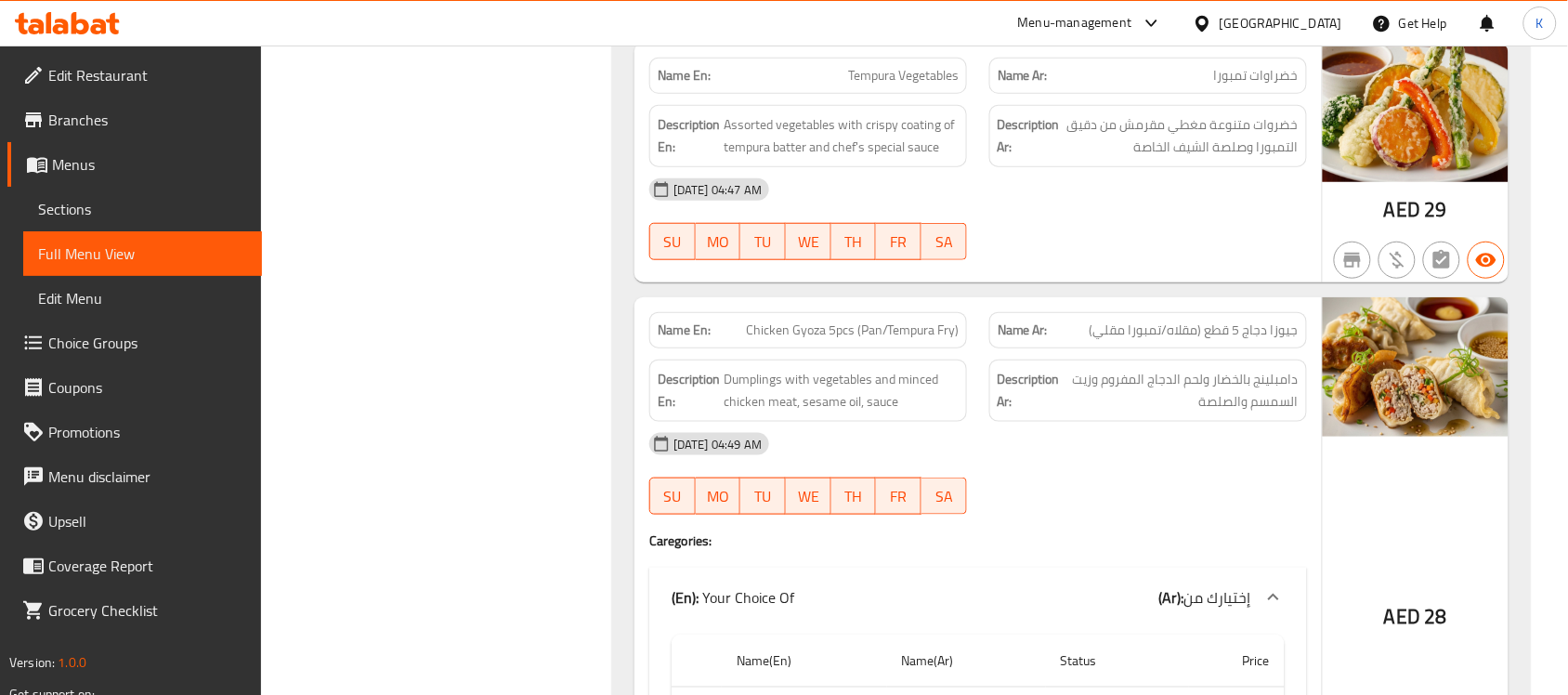
click at [1091, 399] on div "Description Ar: دامبلينج بالخضار ولحم الدجاج المفروم وزيت السمسم والصلصة" at bounding box center [1147, 390] width 318 height 62
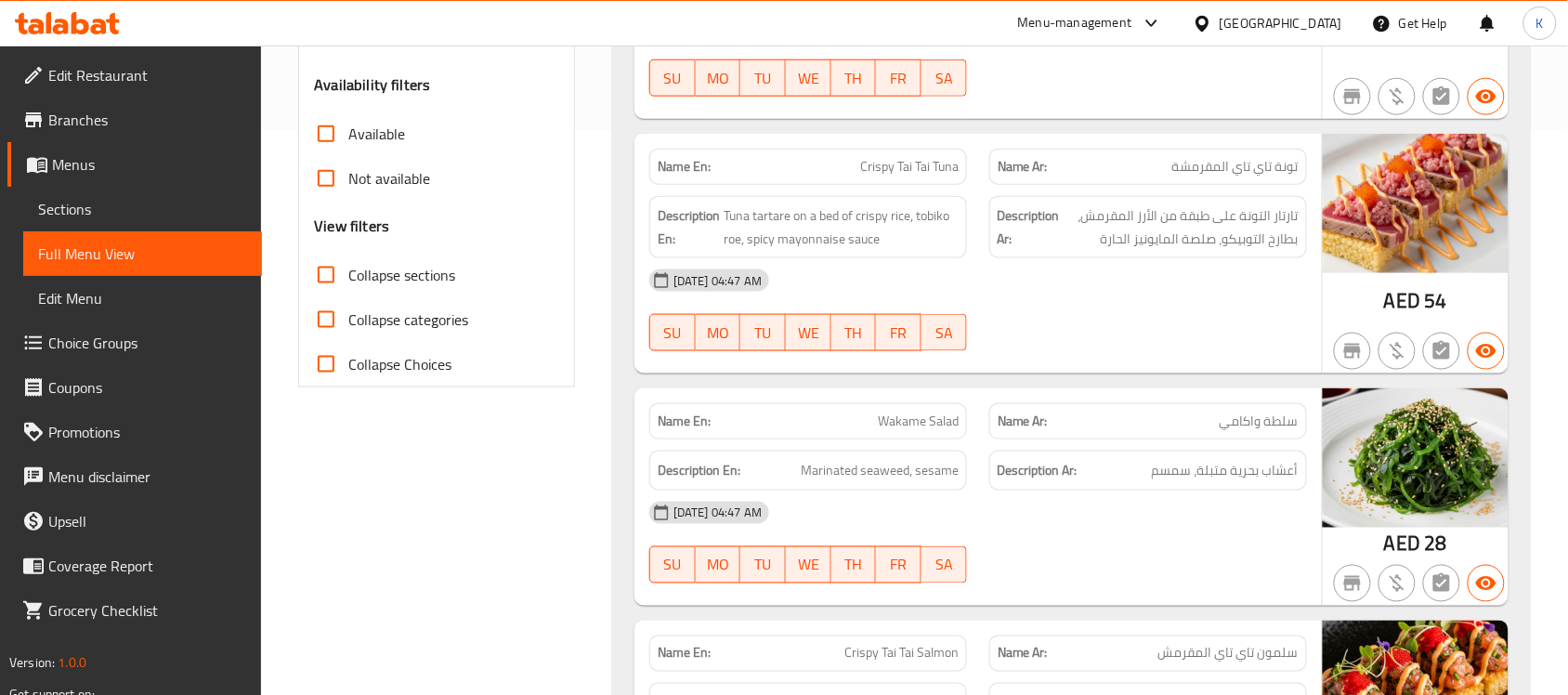
scroll to position [0, 0]
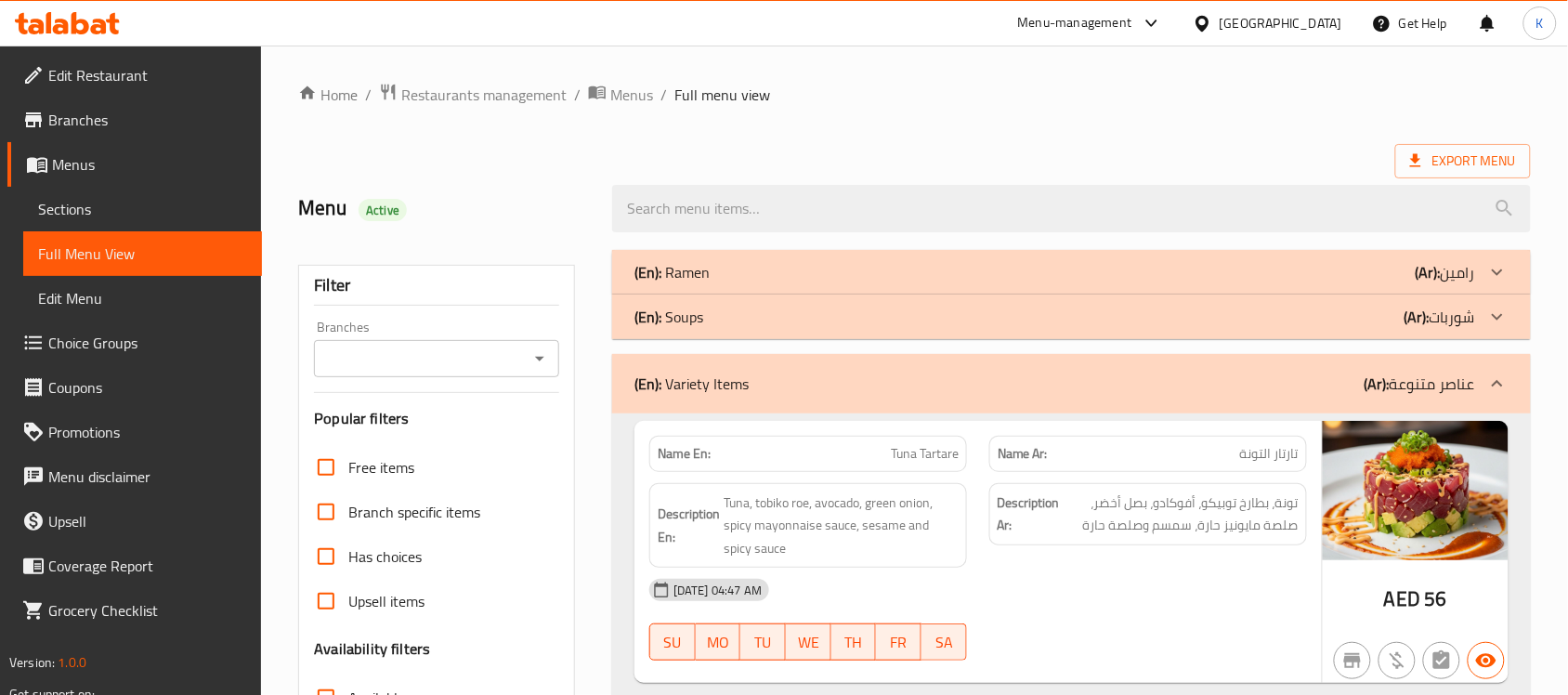
click at [744, 397] on div "(En): Variety Items (Ar): عناصر متنوعة" at bounding box center [1072, 383] width 919 height 59
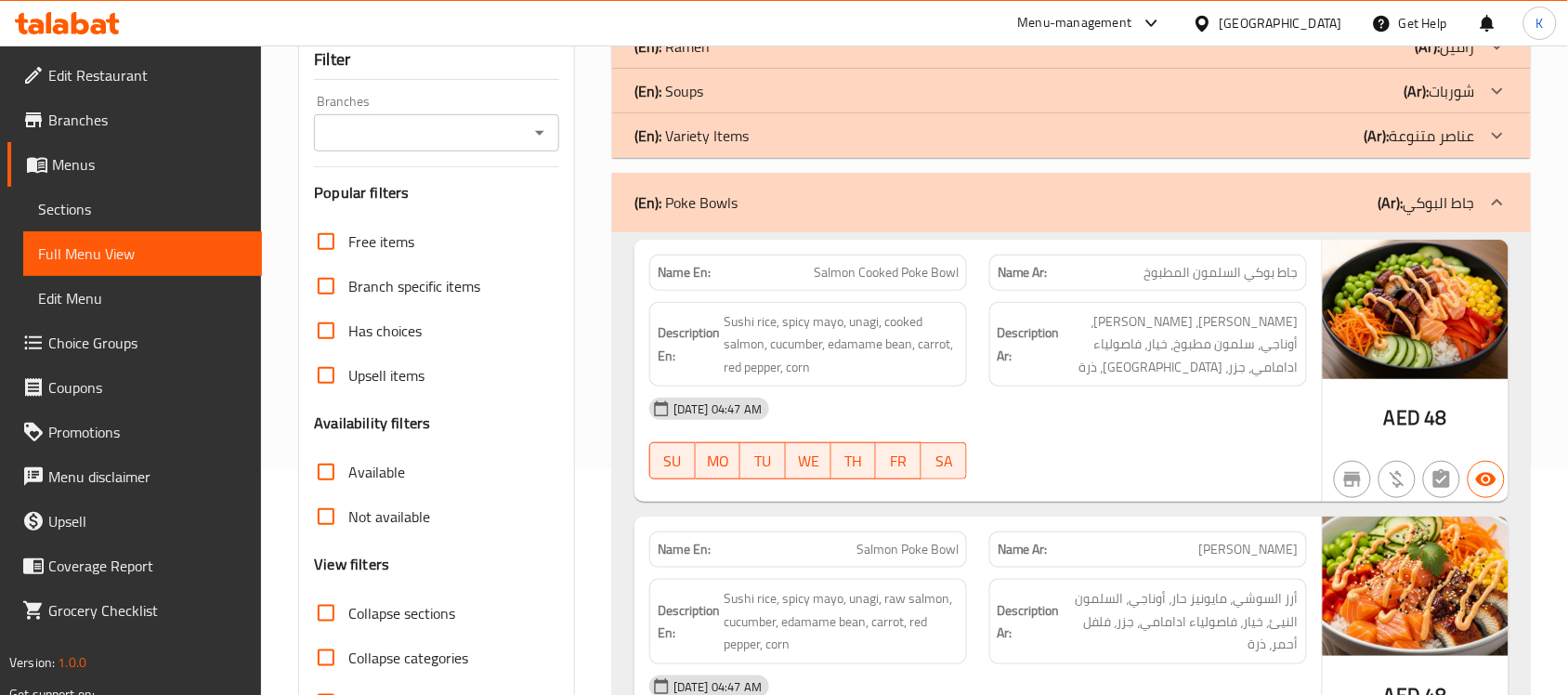
scroll to position [270, 0]
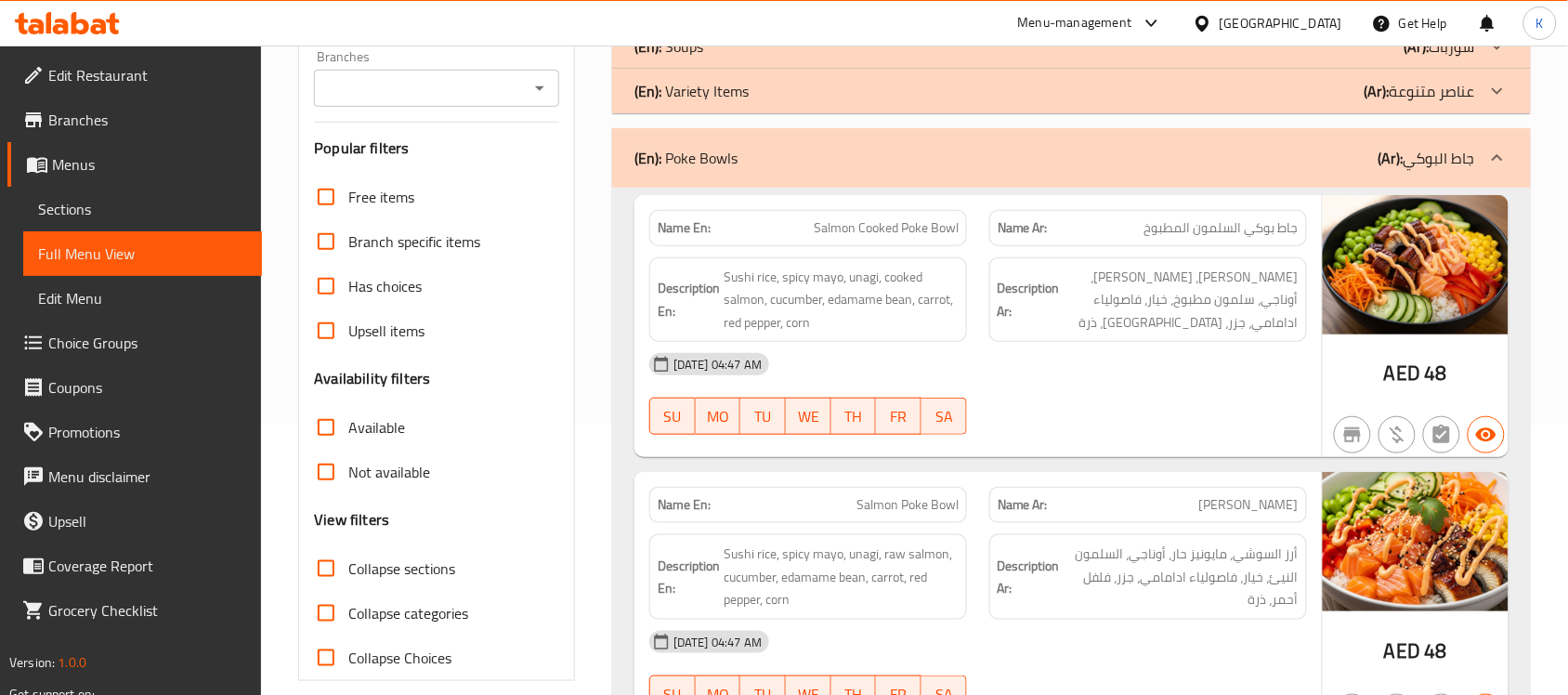
click at [907, 337] on div "Description En: Sushi rice, spicy mayo, unagi, cooked salmon, cucumber, edamame…" at bounding box center [808, 300] width 318 height 86
click at [790, 165] on div "(En): Poke Bowls (Ar): جاط البوكي" at bounding box center [1054, 157] width 841 height 23
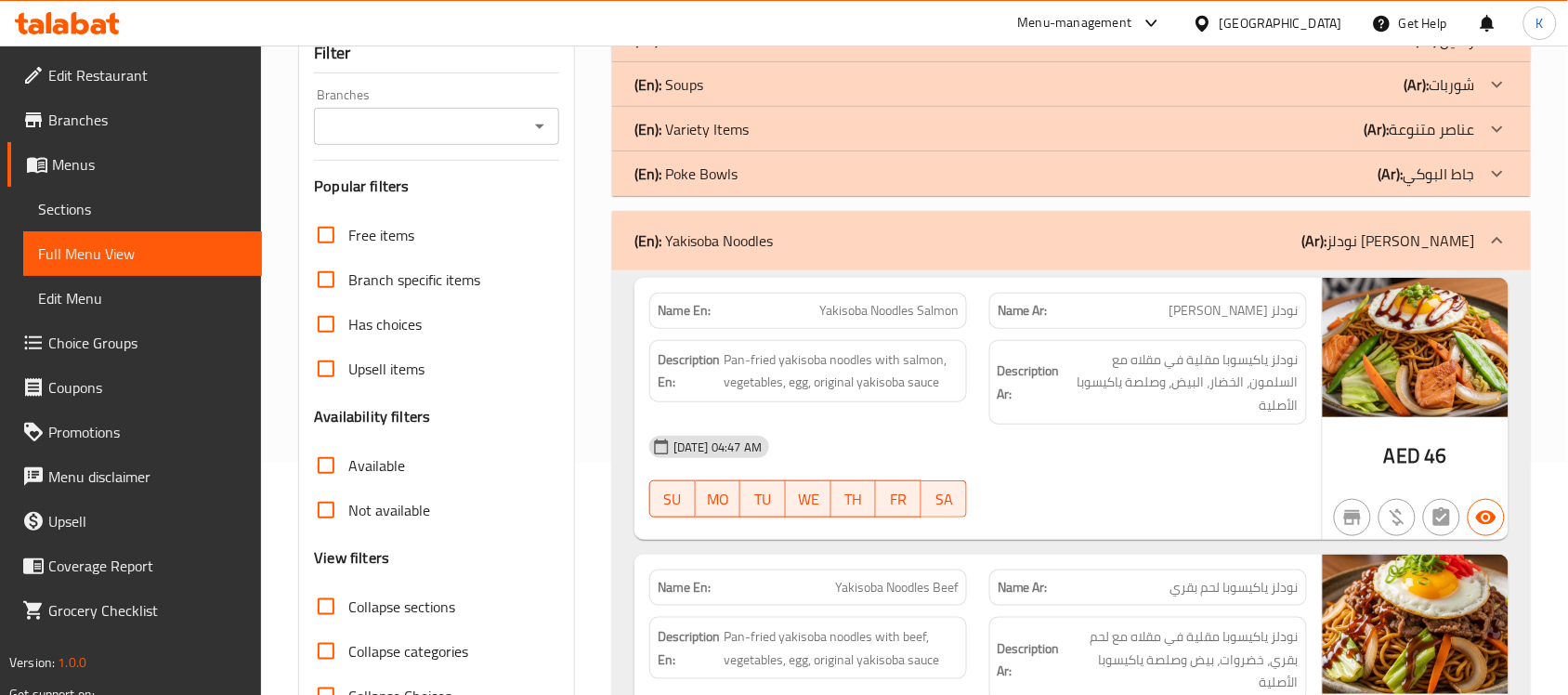
scroll to position [0, 0]
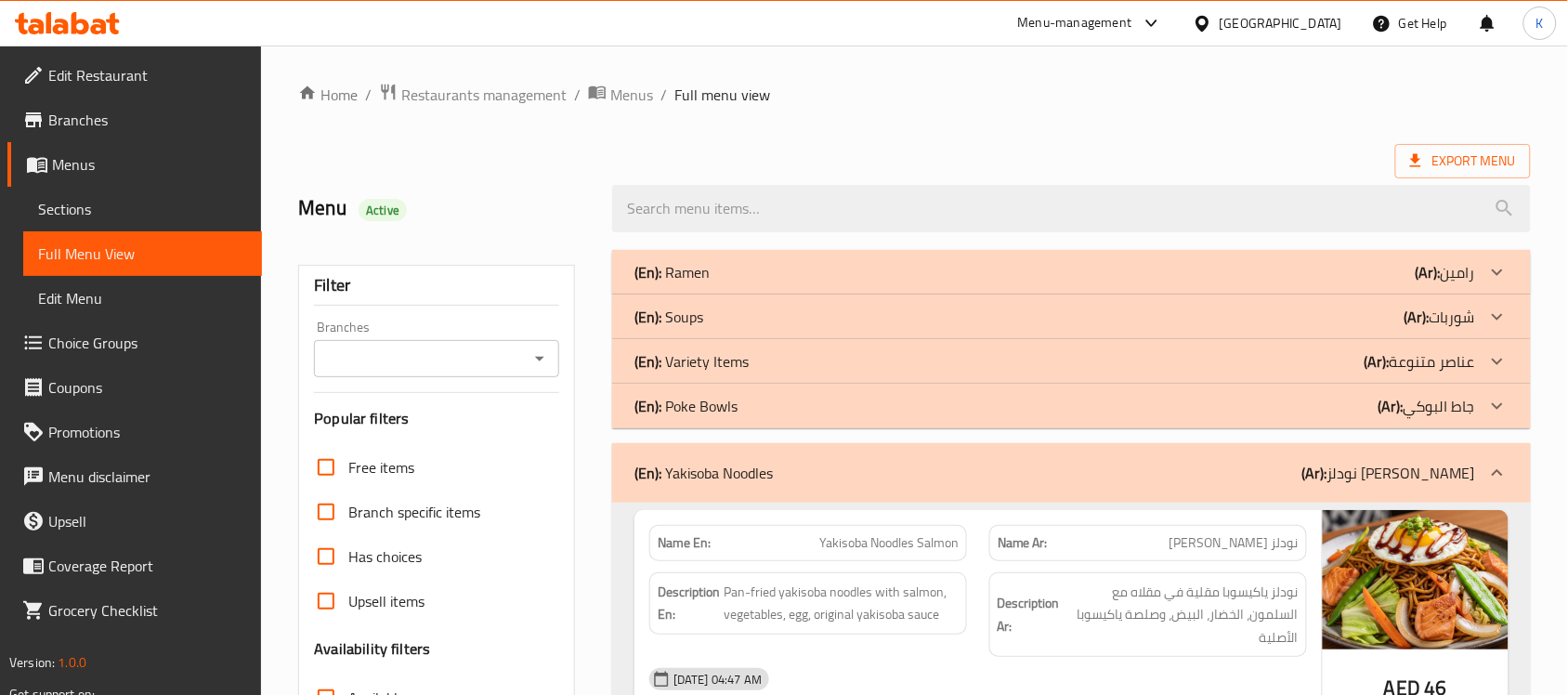
click at [784, 477] on div "(En): Yakisoba Noodles (Ar): نودلز ياكيسوبا" at bounding box center [1054, 473] width 841 height 23
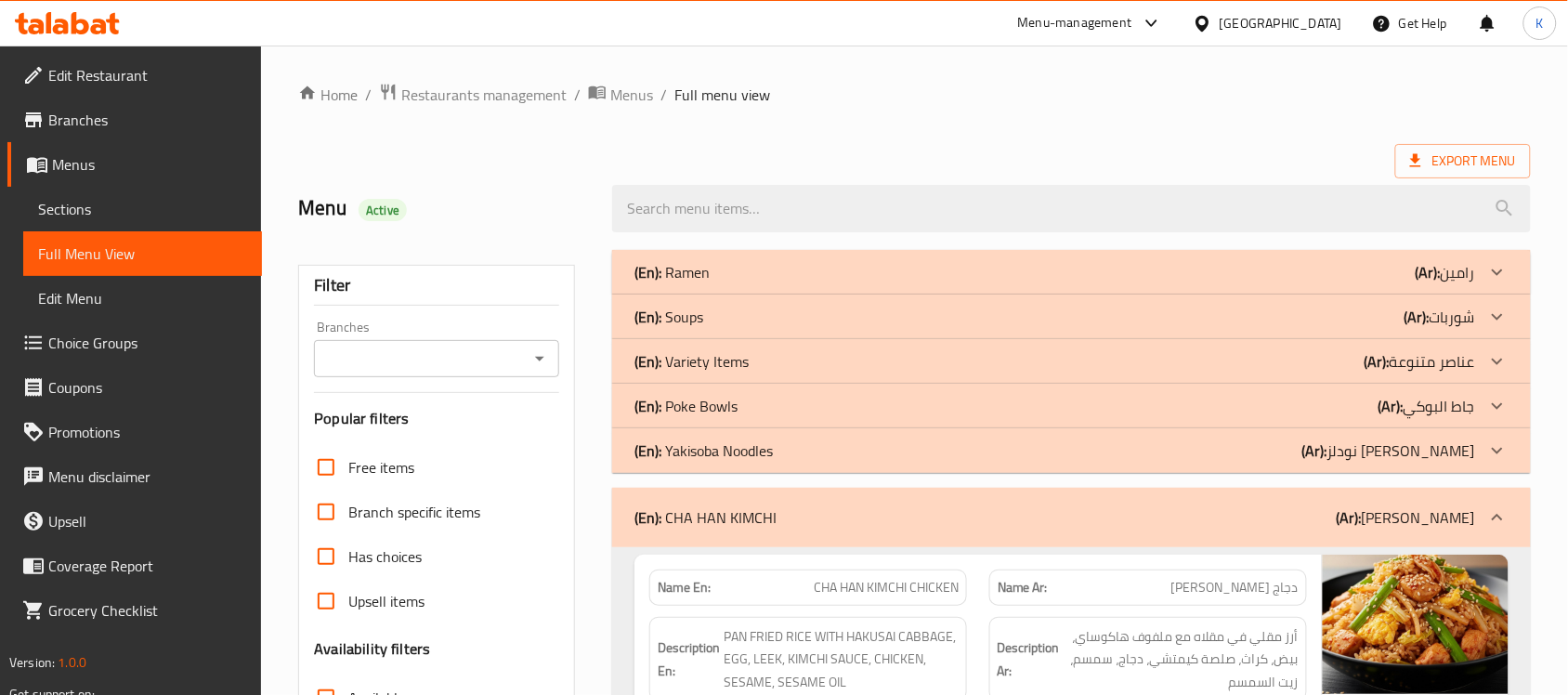
click at [718, 537] on div "(En): CHA HAN KIMCHI (Ar): تشوهان كيمتشي" at bounding box center [1072, 517] width 919 height 59
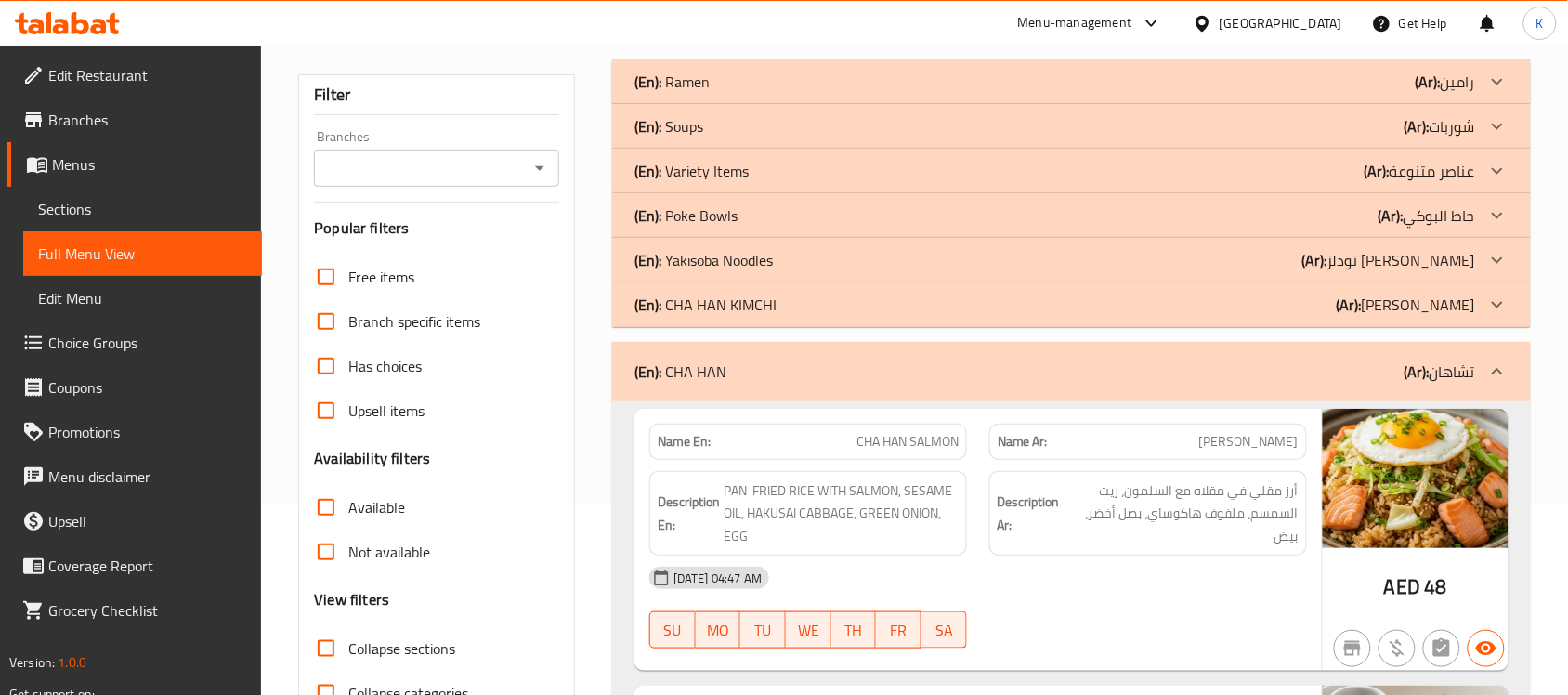
scroll to position [51, 0]
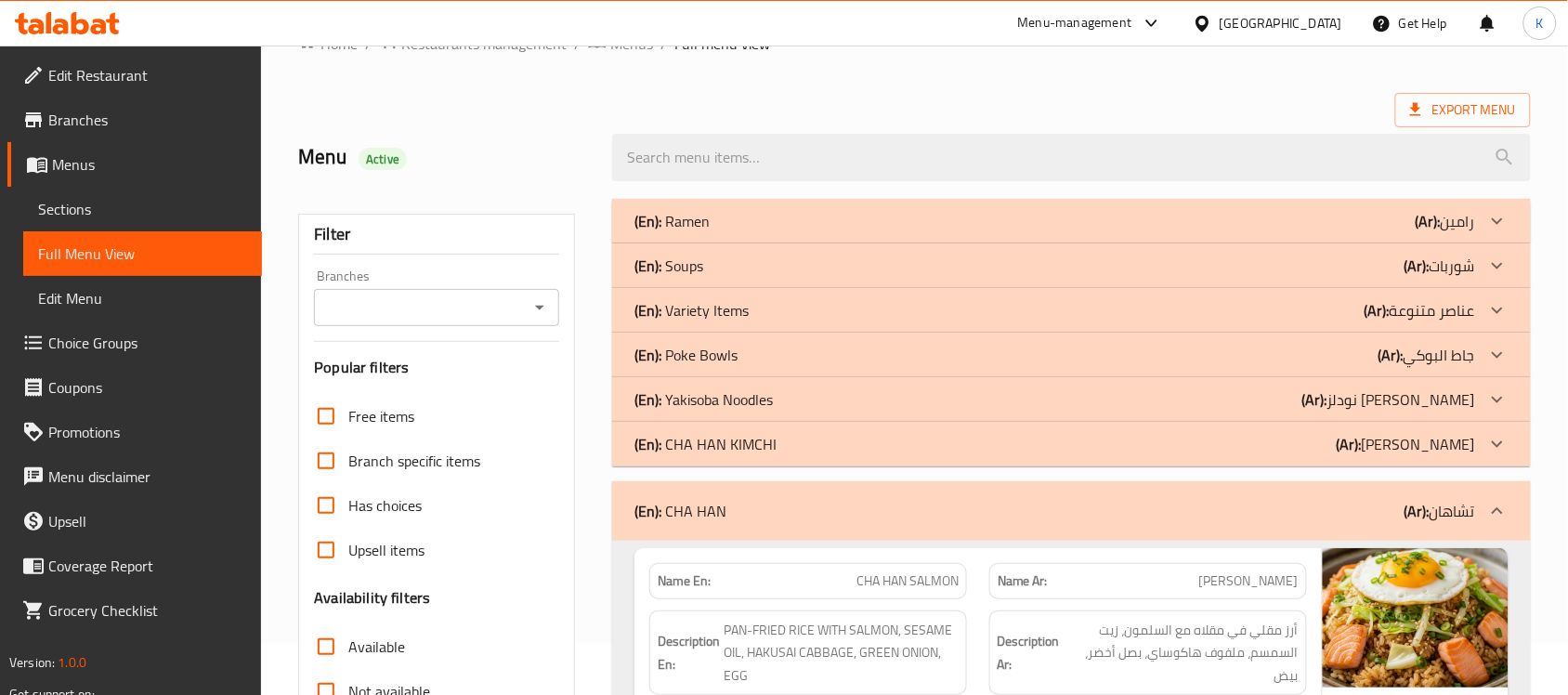
click at [860, 494] on div "(En): CHA HAN (Ar): تشاهان" at bounding box center [1072, 511] width 919 height 59
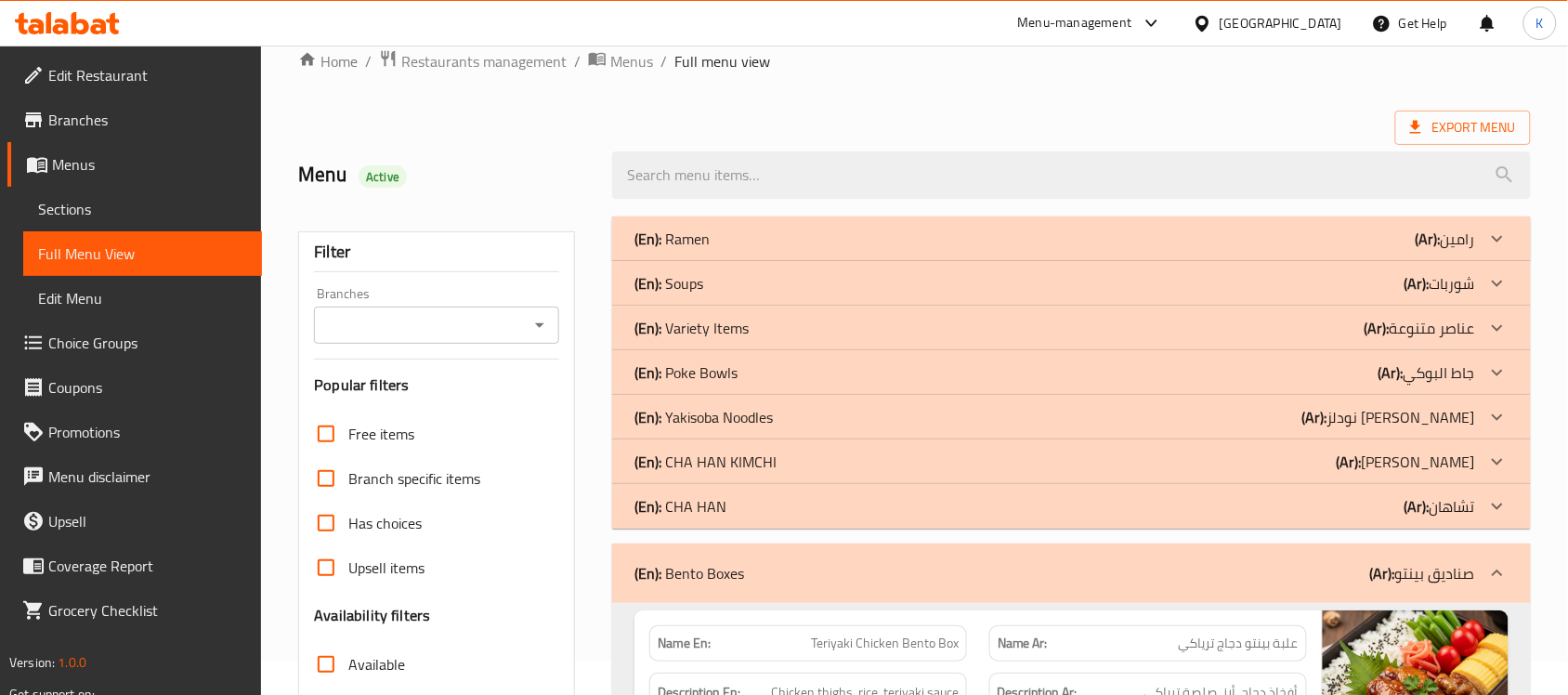
scroll to position [0, 0]
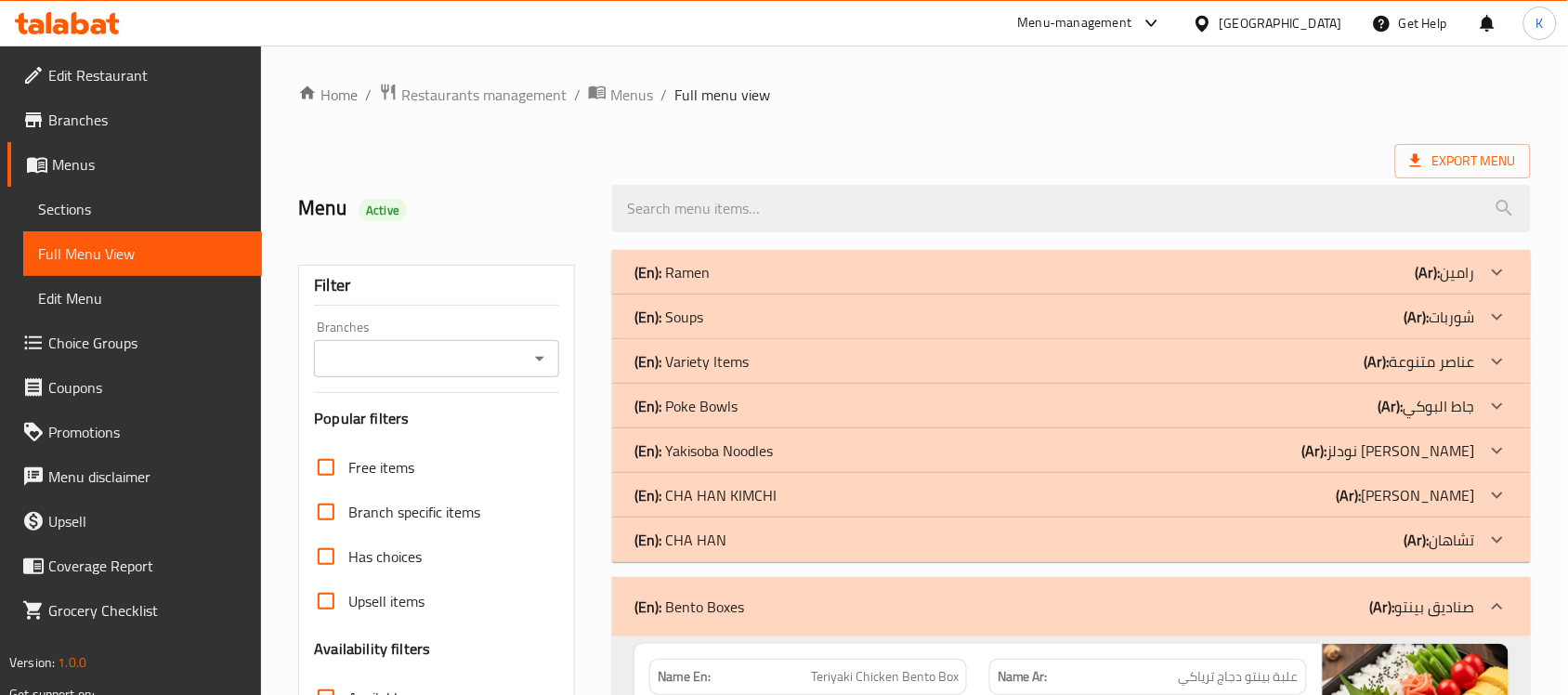
click at [743, 581] on div "(En): Bento Boxes (Ar): صناديق بينتو" at bounding box center [1072, 607] width 919 height 59
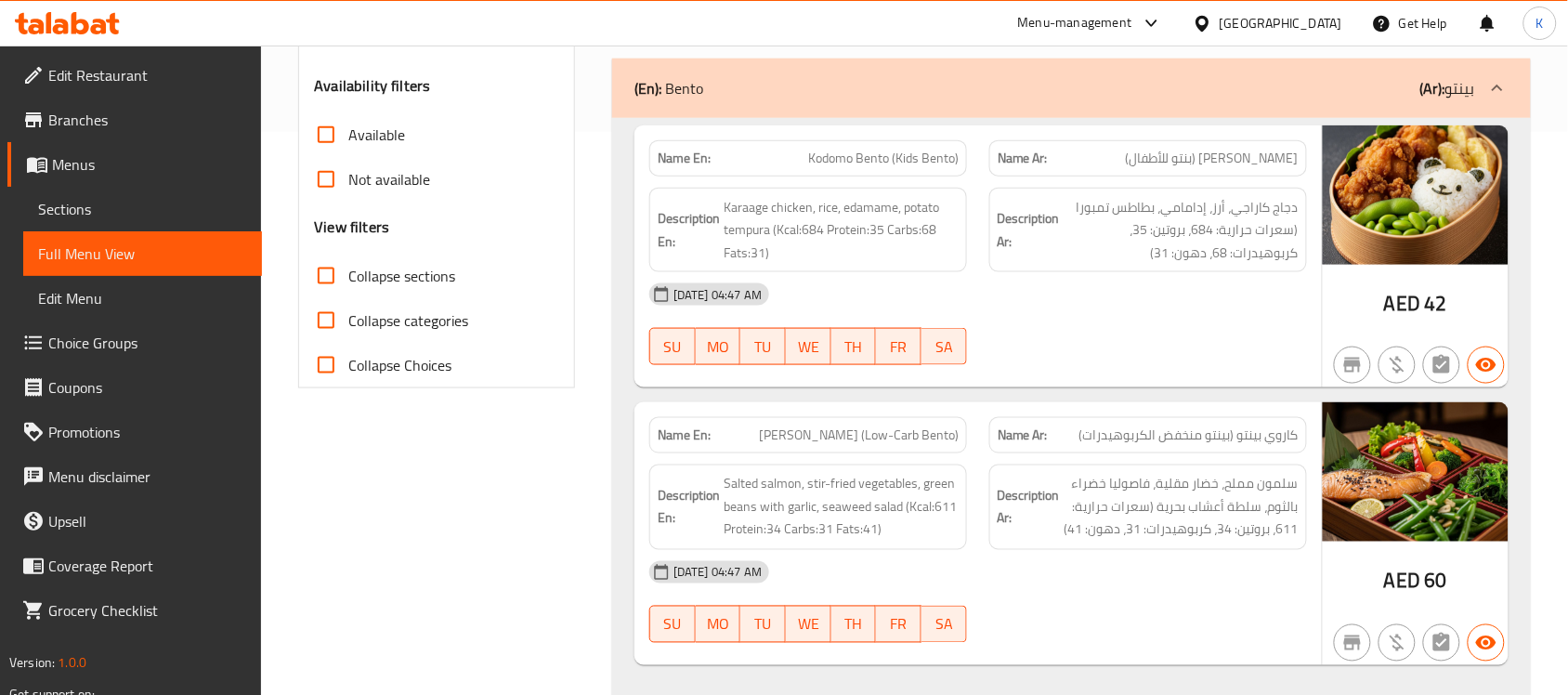
scroll to position [177, 0]
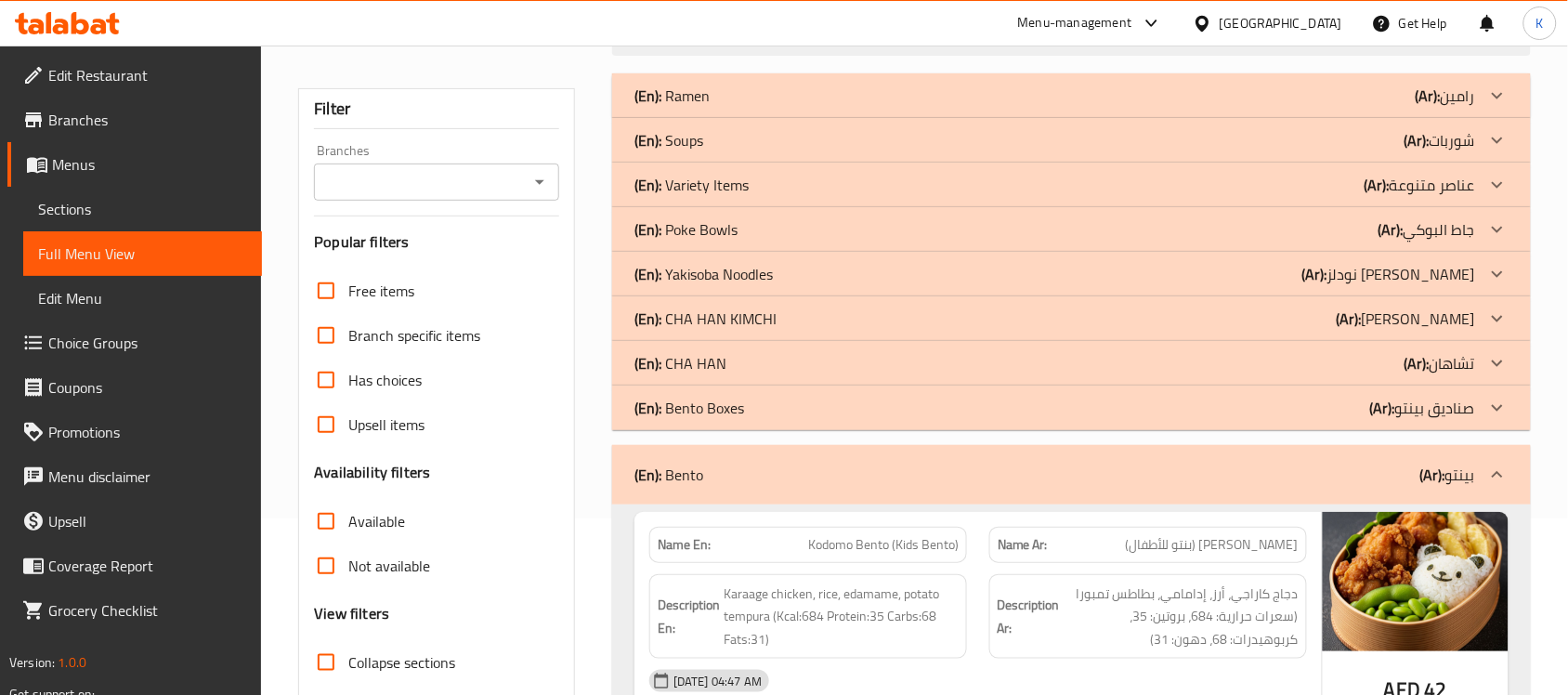
click at [816, 472] on div "(En): Bento (Ar): بينتو" at bounding box center [1054, 475] width 841 height 23
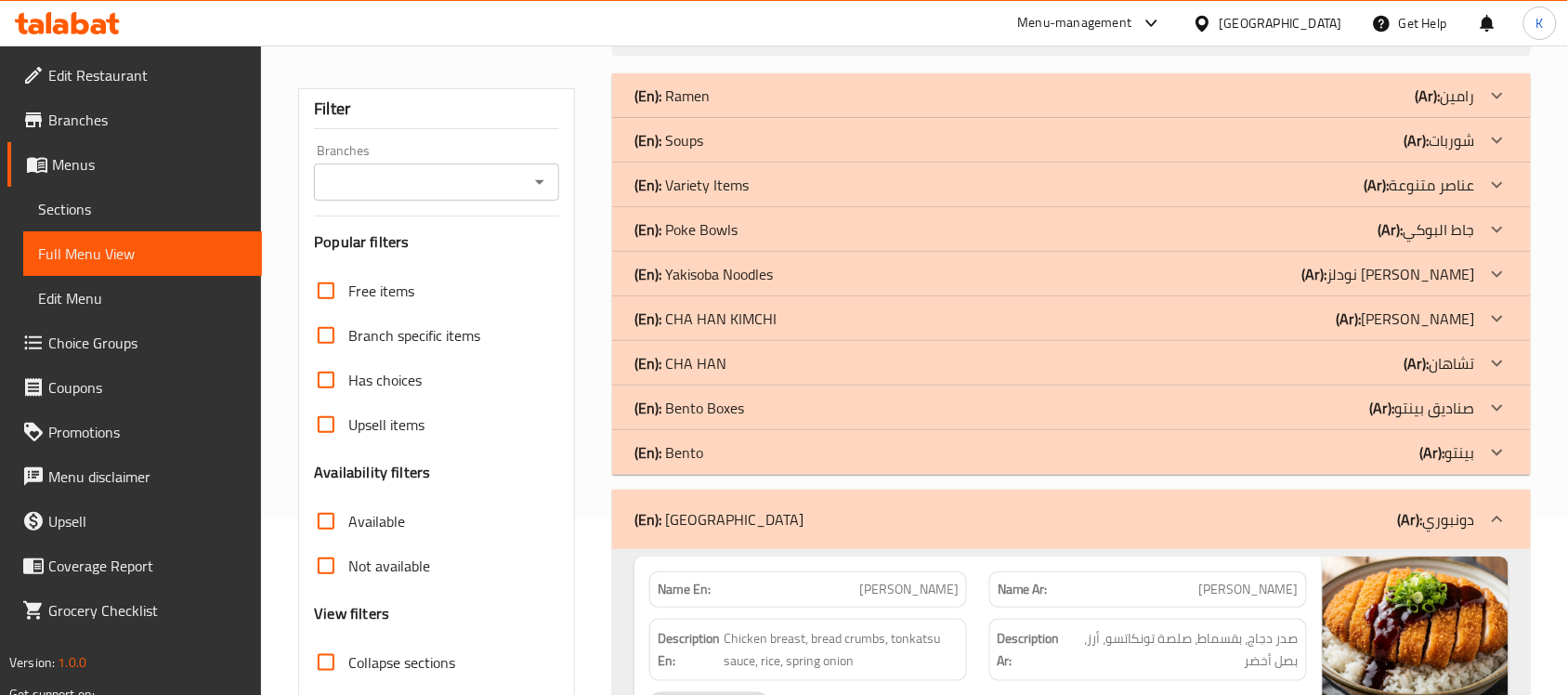
click at [839, 107] on div "(En): Bento (Ar): بينتو" at bounding box center [1054, 95] width 841 height 23
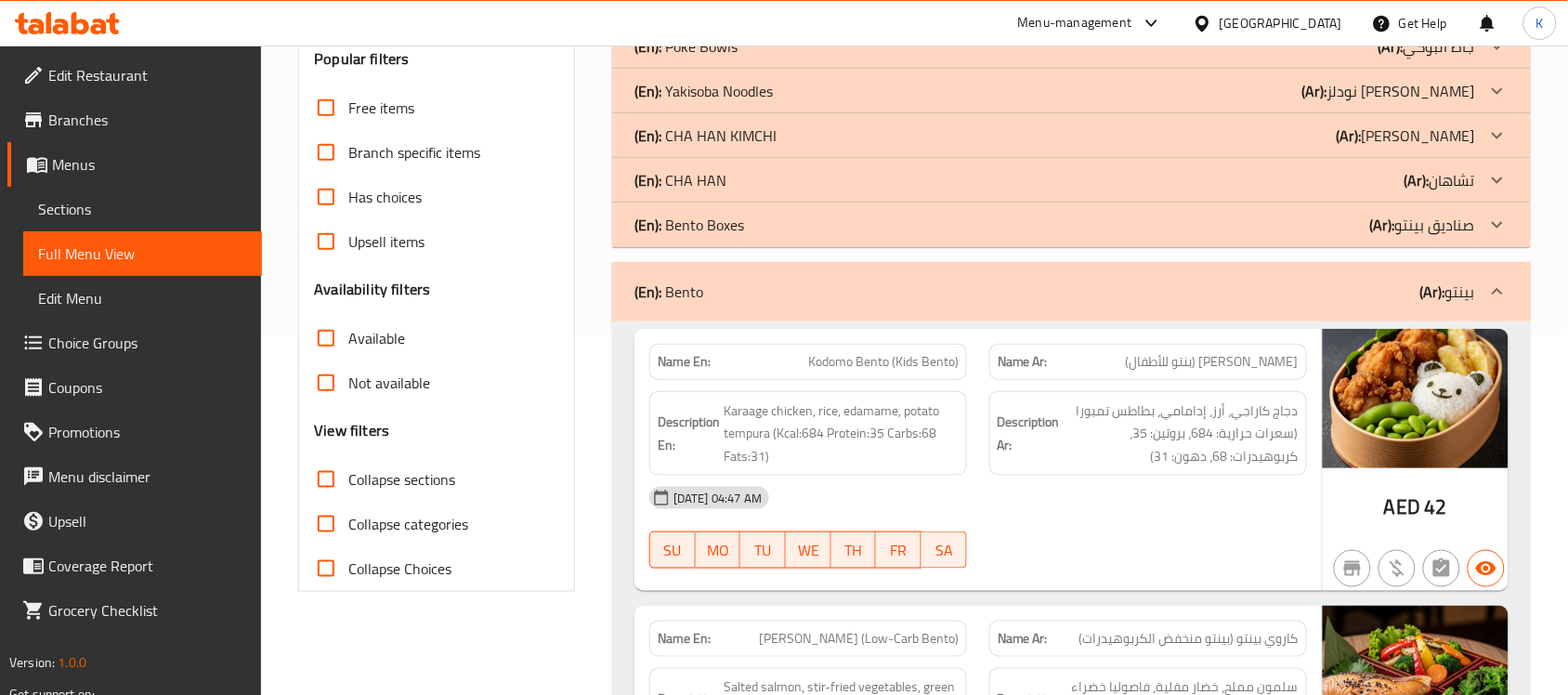
scroll to position [1094, 0]
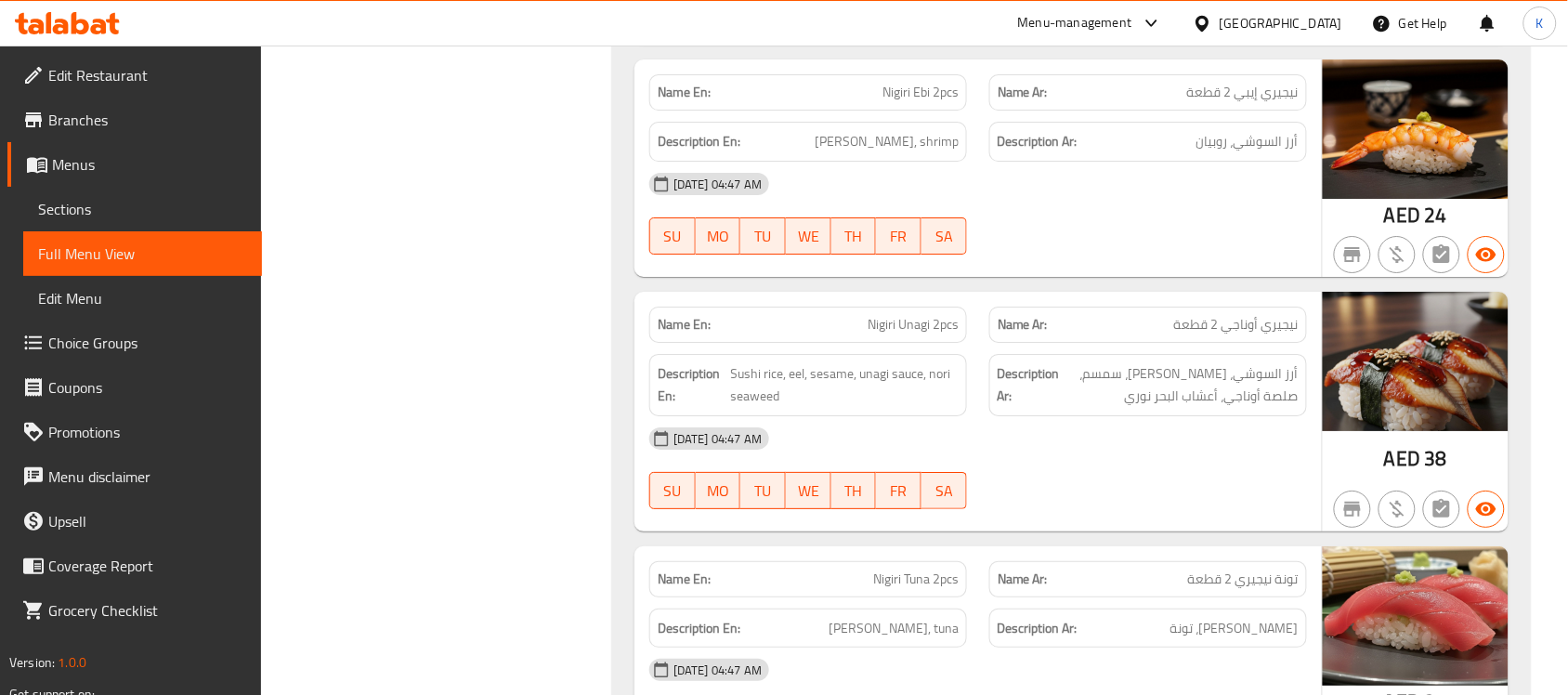
scroll to position [1919, 0]
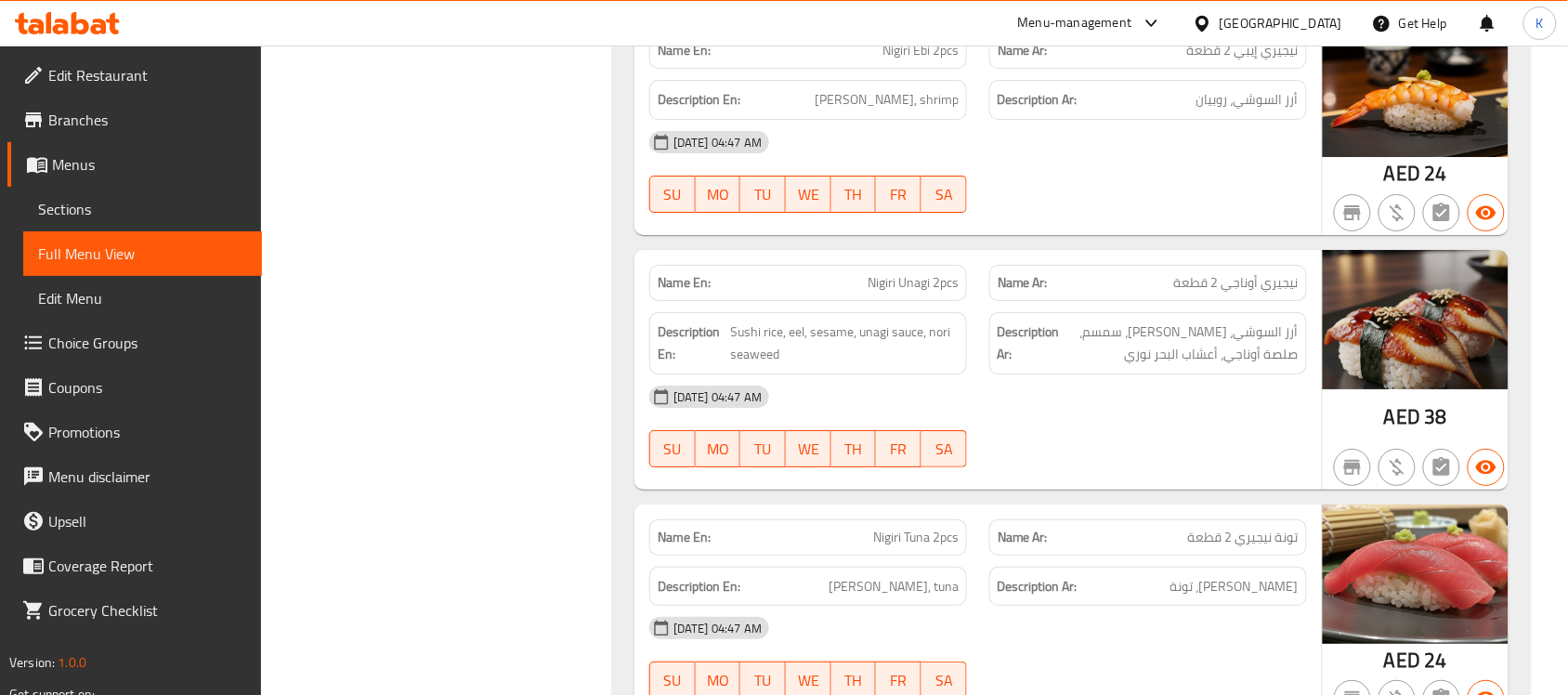
click at [902, 276] on span "Nigiri Unagi 2pcs" at bounding box center [913, 283] width 91 height 20
copy span "Unagi"
click at [902, 276] on span "Nigiri Unagi 2pcs" at bounding box center [913, 283] width 91 height 20
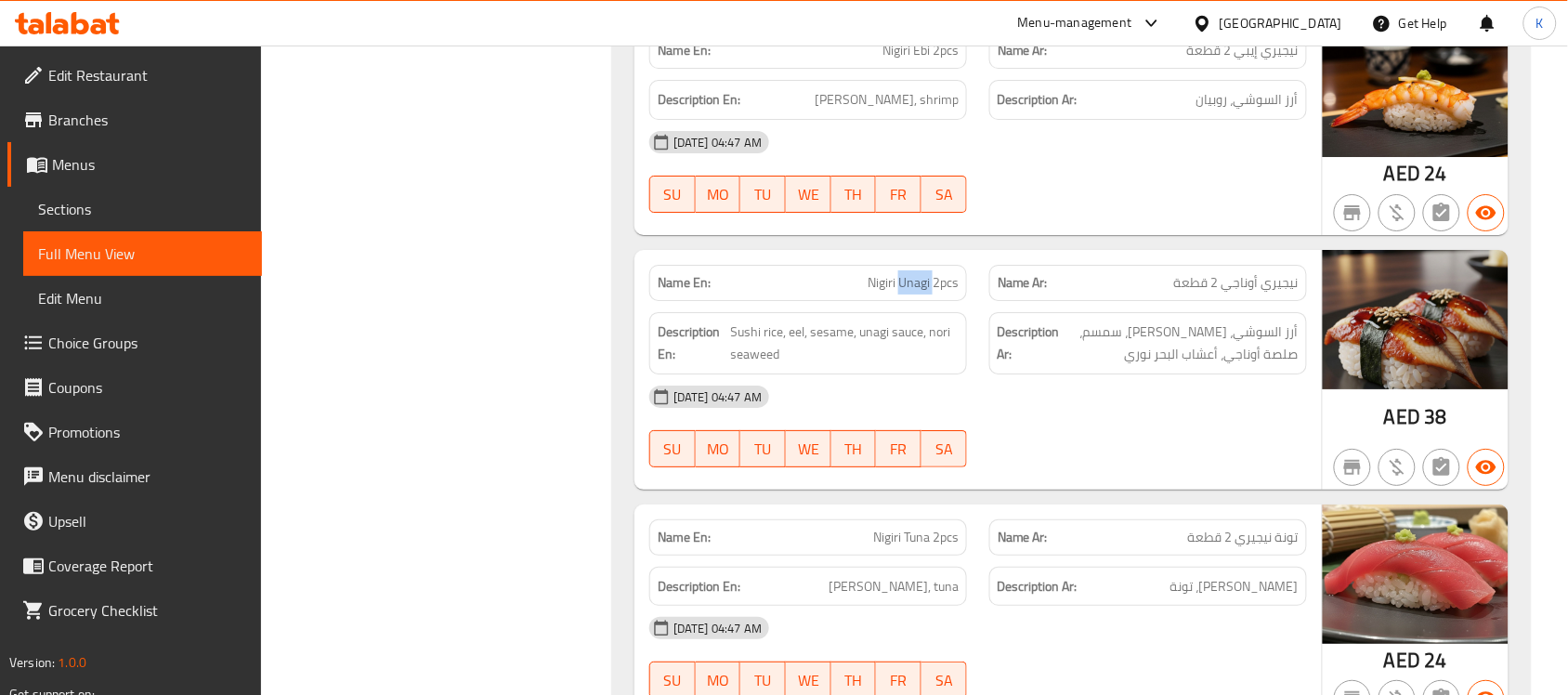
click at [924, 289] on span "Nigiri Unagi 2pcs" at bounding box center [913, 283] width 91 height 20
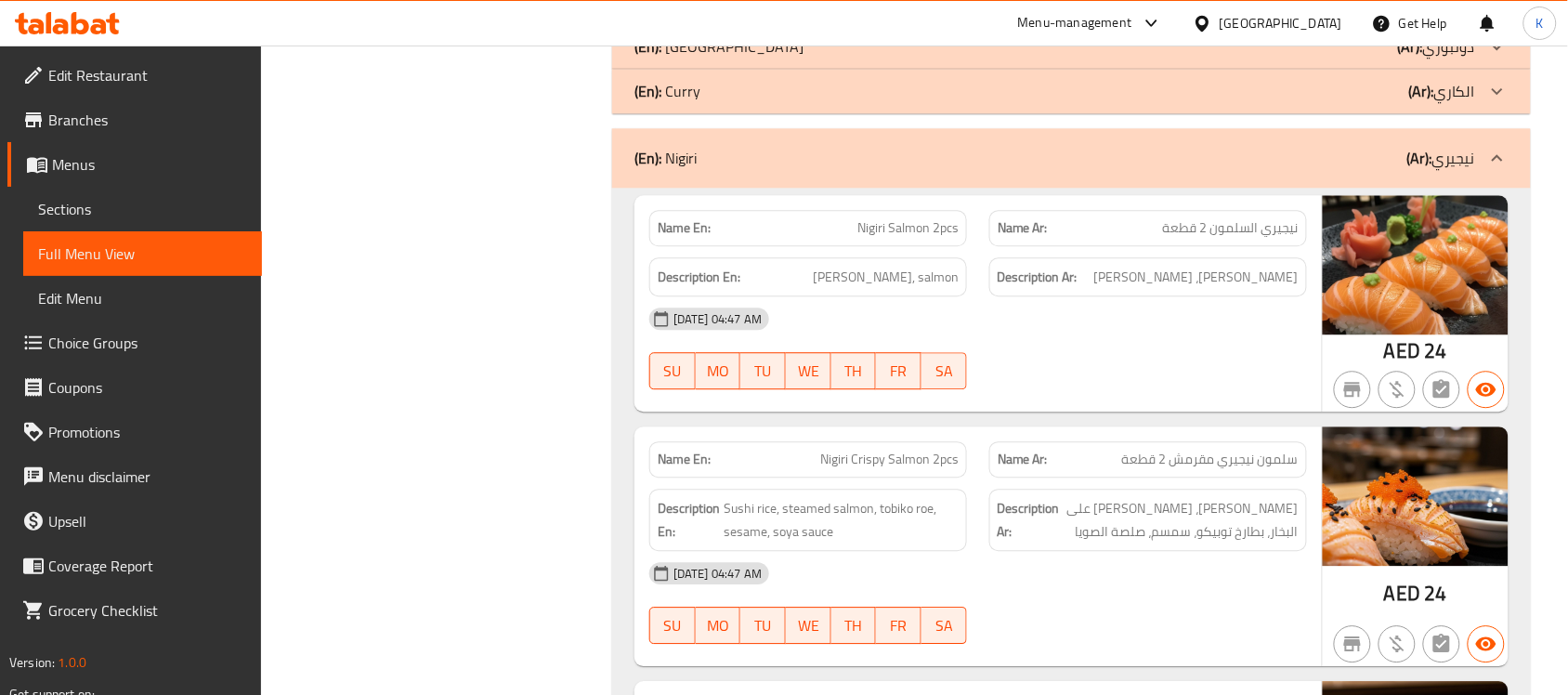
scroll to position [1106, 0]
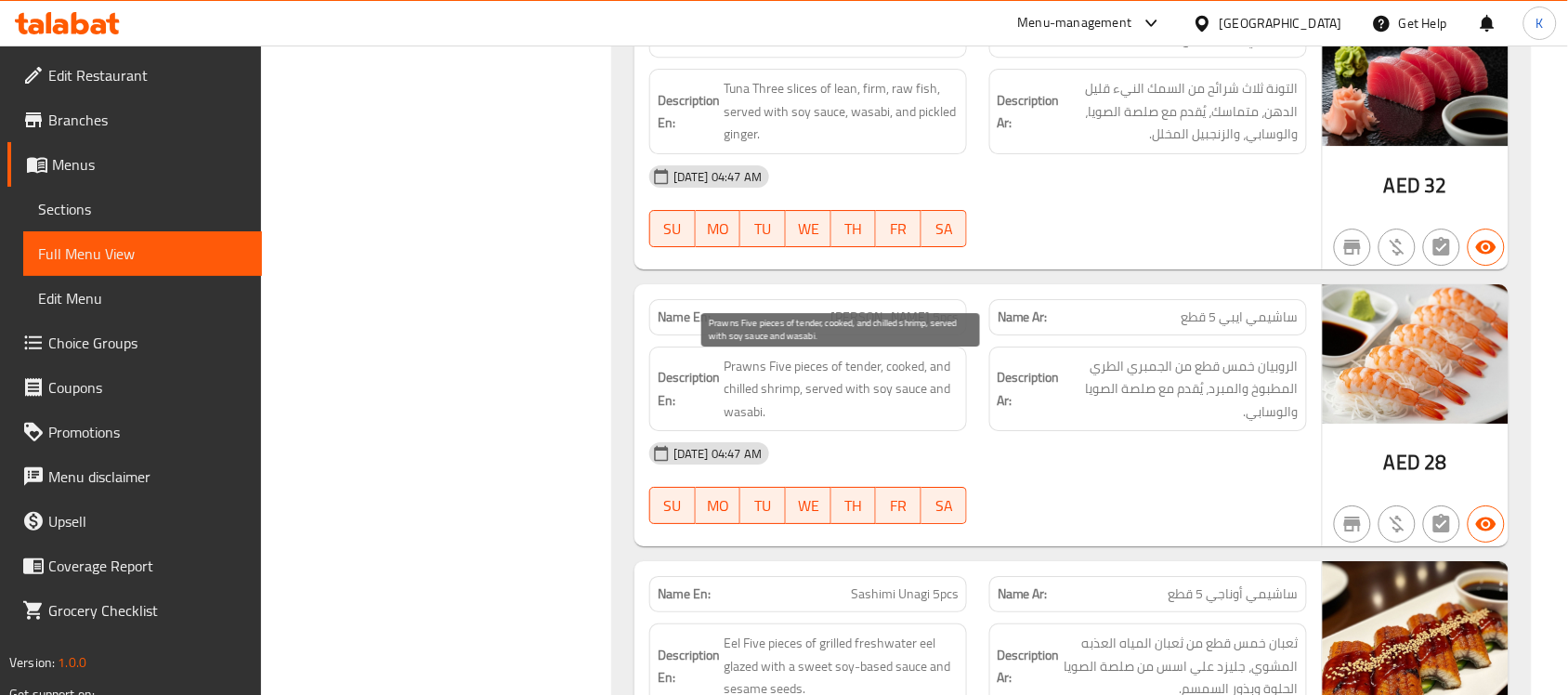
scroll to position [1804, 0]
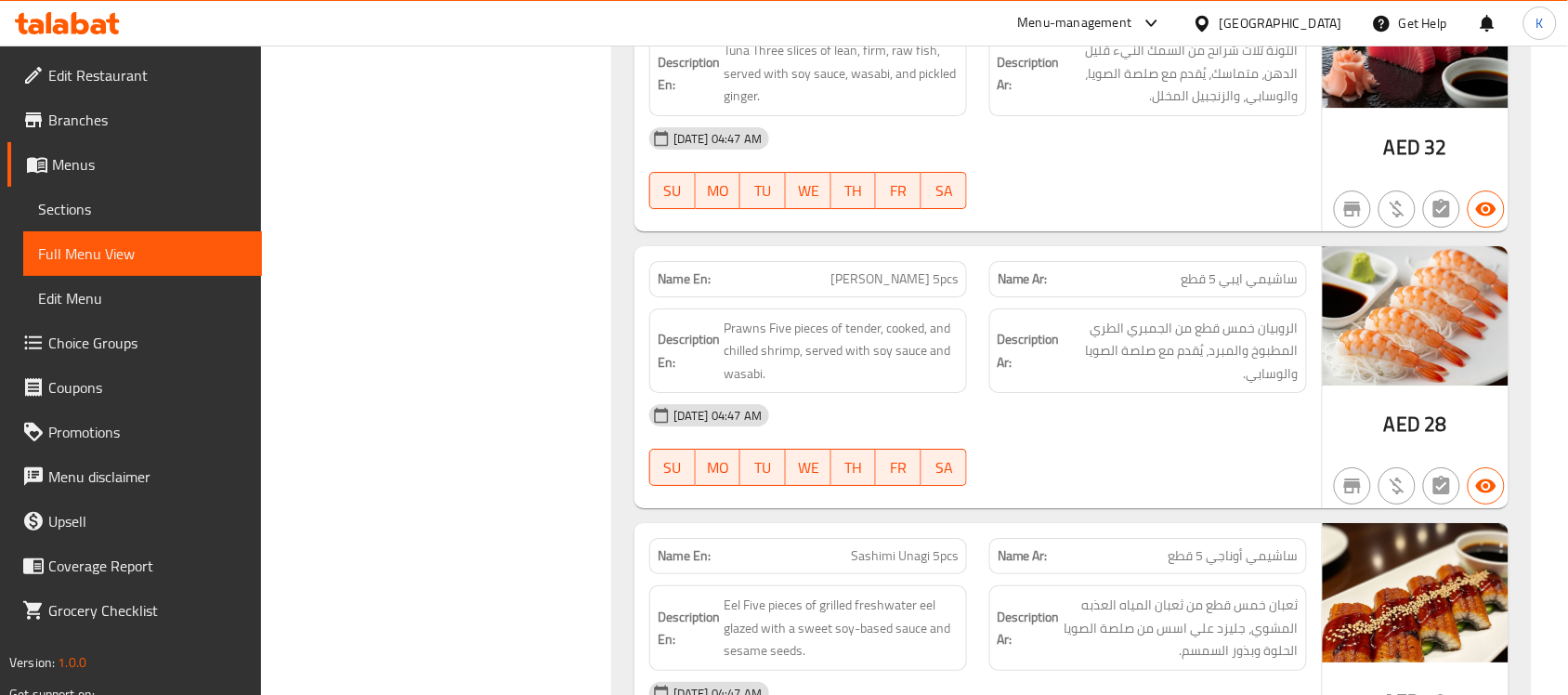
click at [1101, 388] on div "Description Ar: الروبيان خمس قطع من الجمبري الطري المطبوخ والمبرد، يُقدم مع صلص…" at bounding box center [1147, 351] width 318 height 86
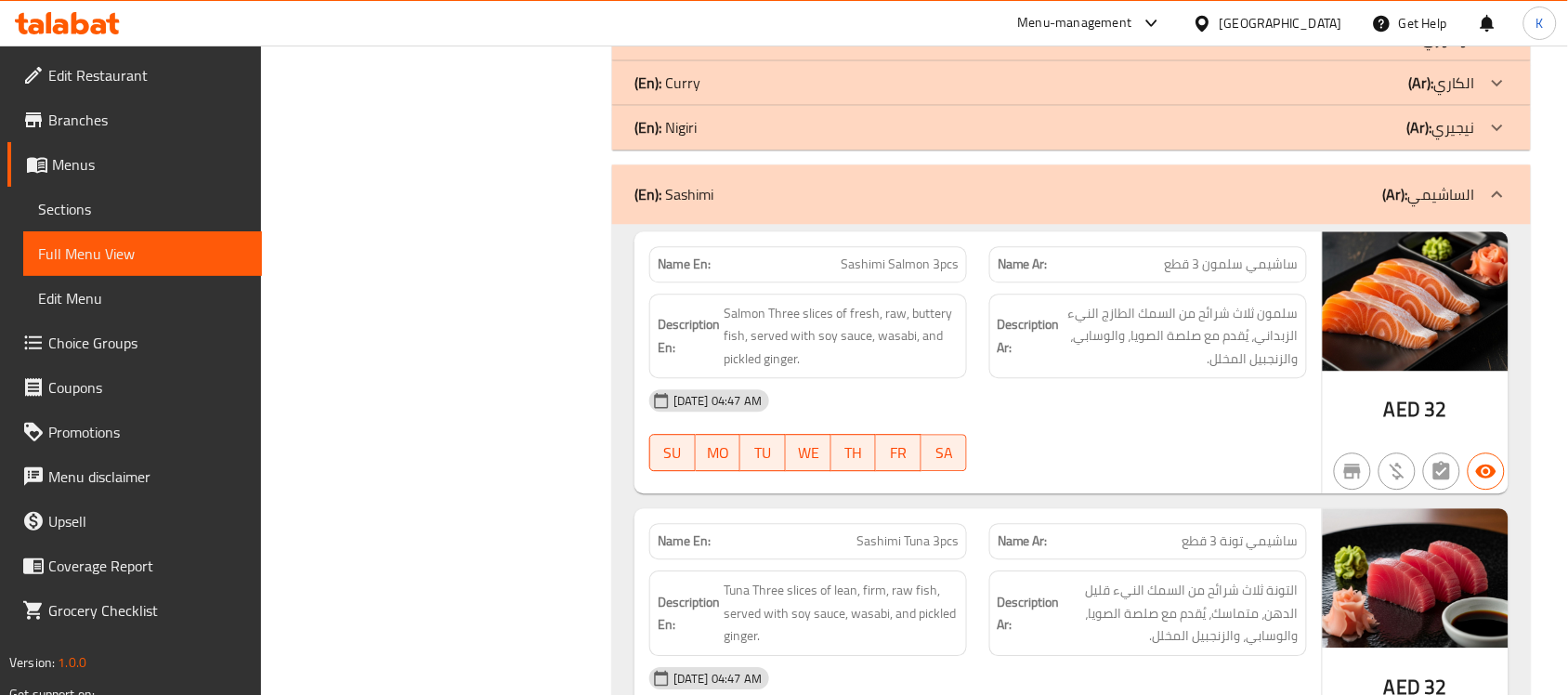
scroll to position [1263, 0]
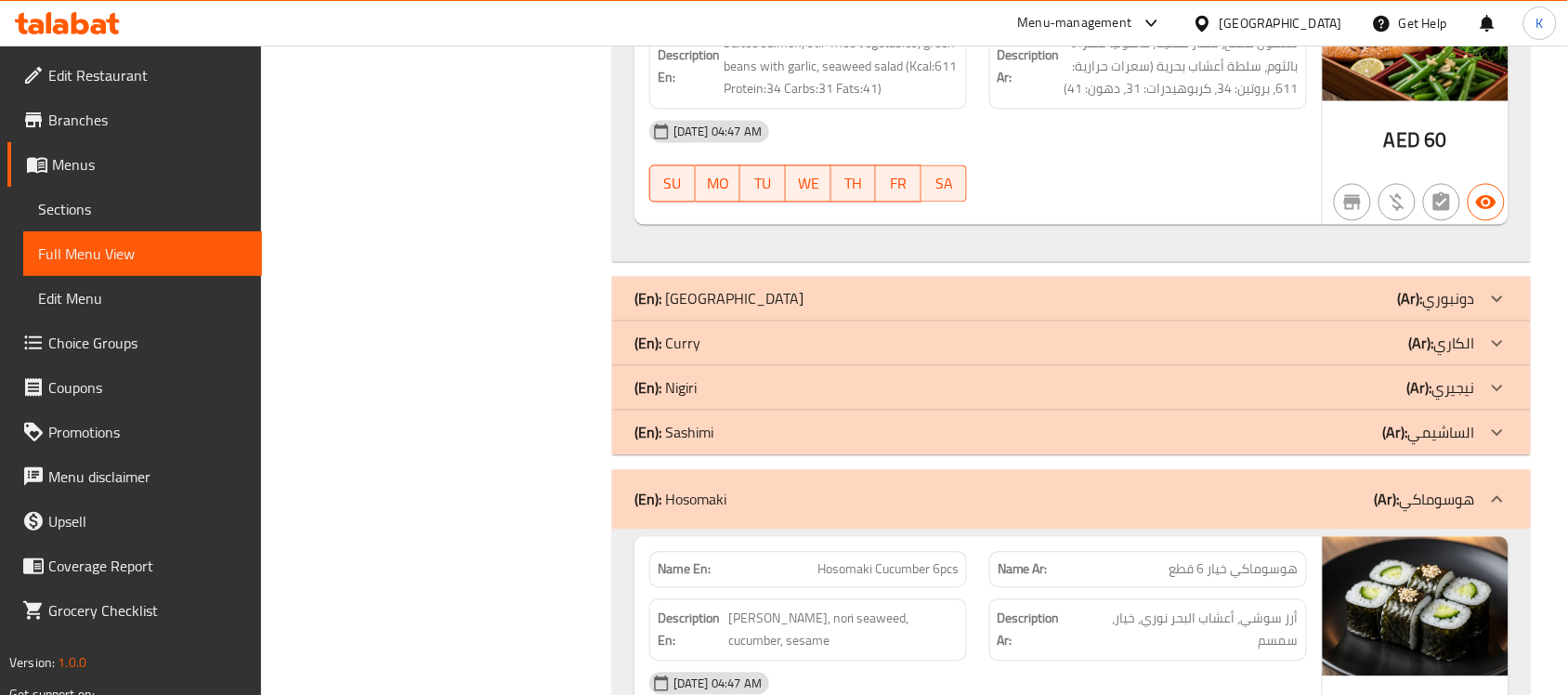
scroll to position [991, 0]
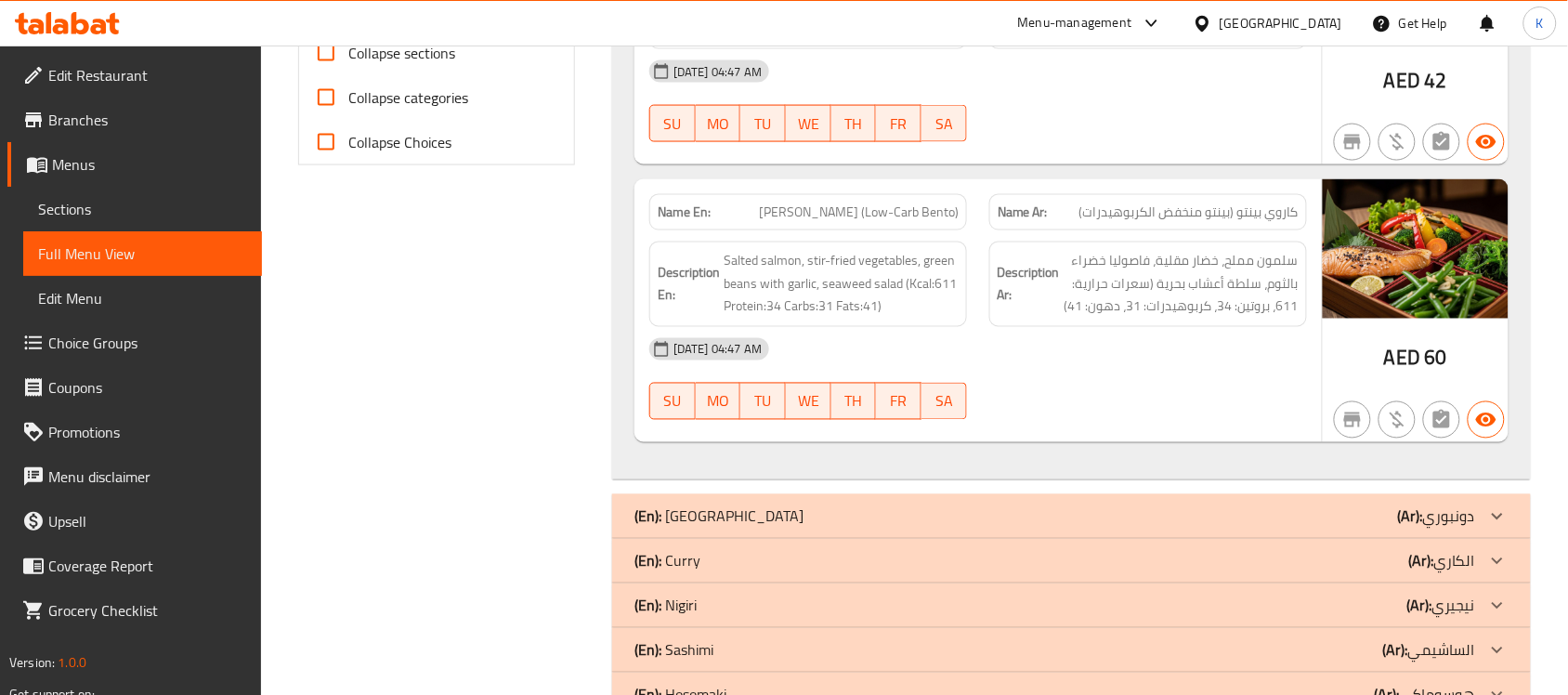
scroll to position [1328, 0]
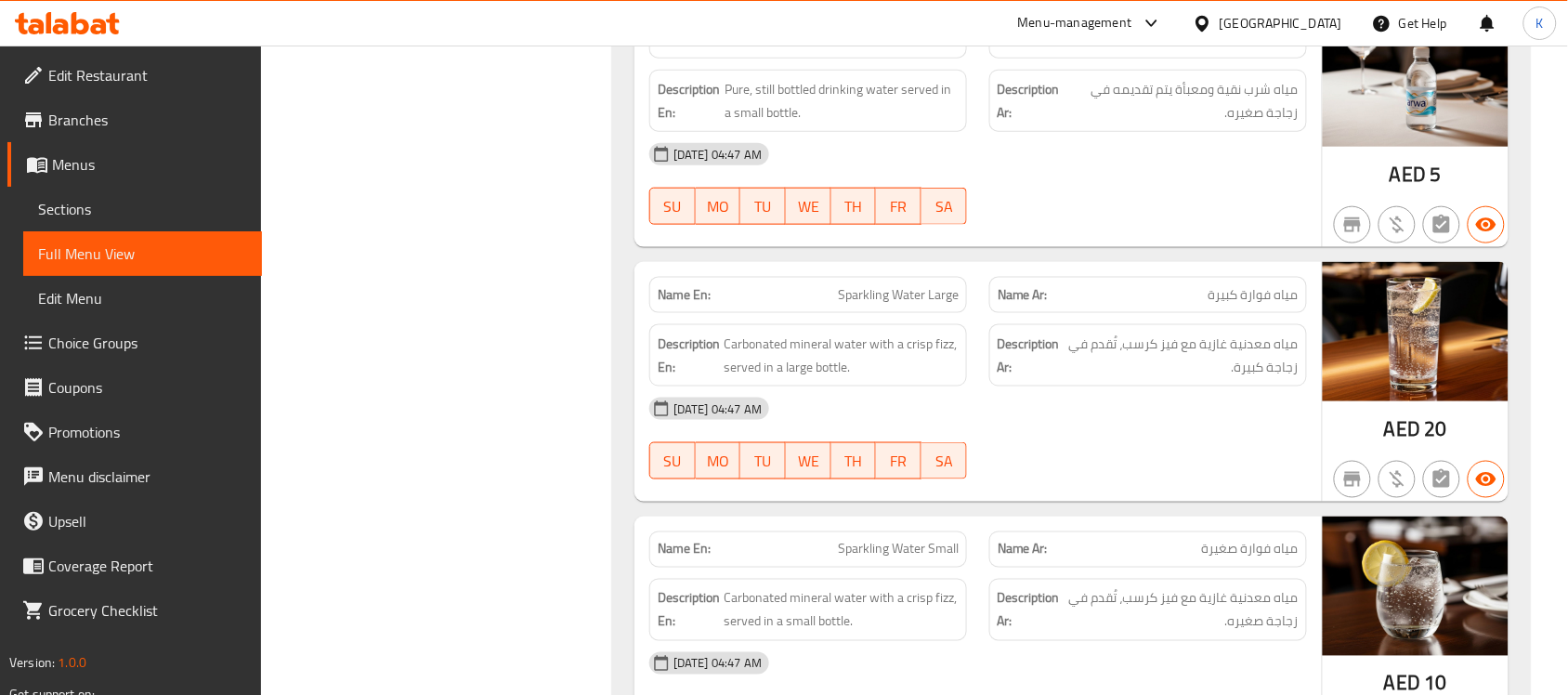
scroll to position [4796, 0]
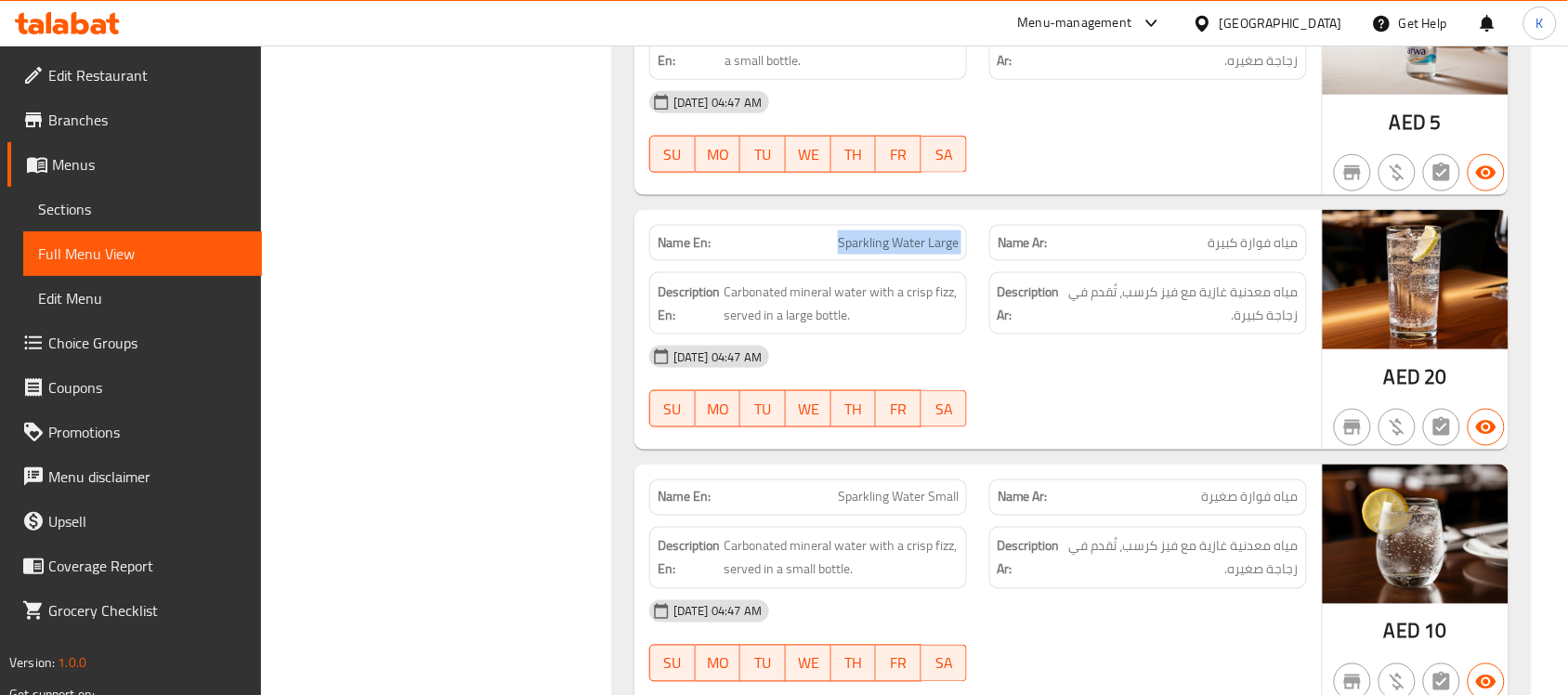
drag, startPoint x: 822, startPoint y: 233, endPoint x: 992, endPoint y: 245, distance: 170.4
click at [992, 245] on div "Name En: Sparkling Water Large Name Ar: مياه فوارة كبيرة" at bounding box center [978, 243] width 680 height 59
copy span "Sparkling Water Large"
click at [813, 308] on span "Carbonated mineral water with a crisp fizz, served in a large bottle." at bounding box center [841, 303] width 235 height 45
click at [813, 309] on span "Carbonated mineral water with a crisp fizz, served in a large bottle." at bounding box center [841, 303] width 235 height 45
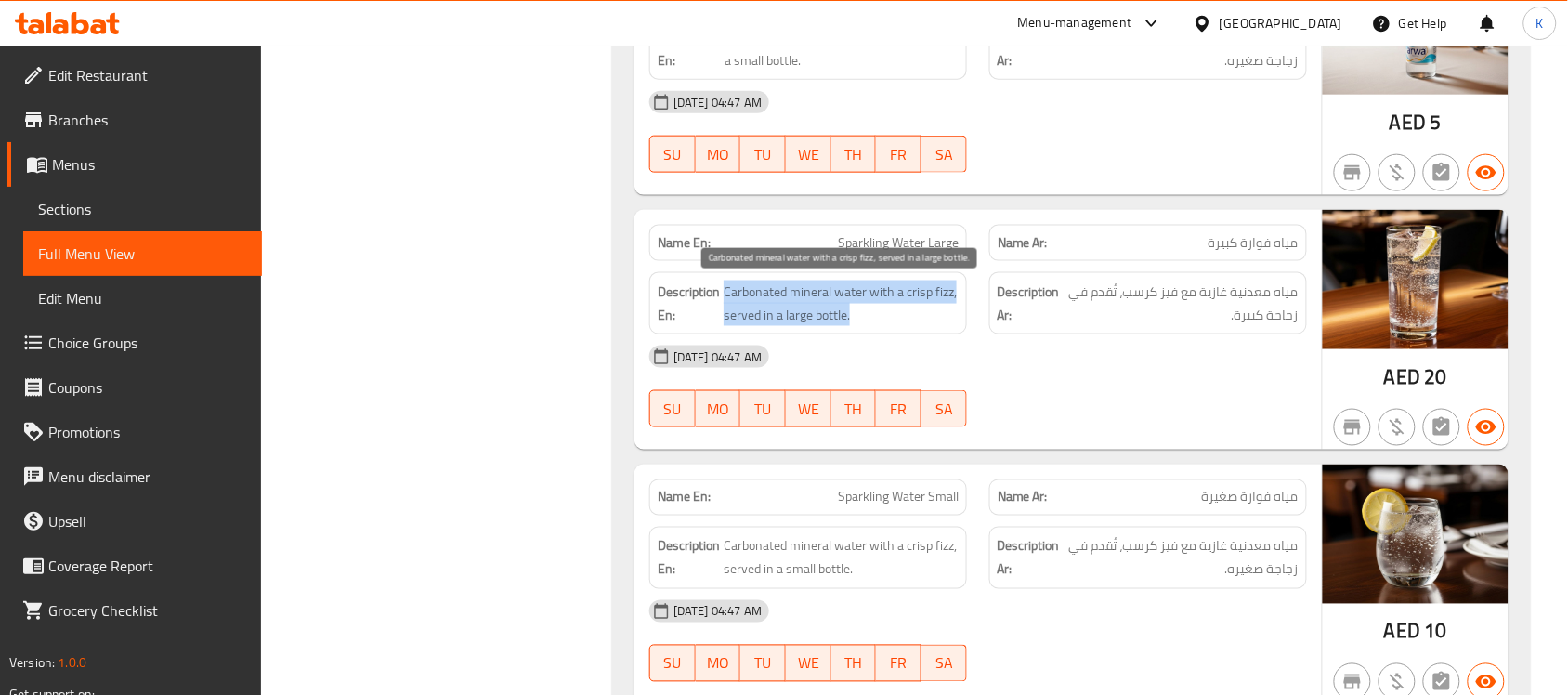
click at [813, 309] on span "Carbonated mineral water with a crisp fizz, served in a large bottle." at bounding box center [841, 303] width 235 height 45
copy span "Carbonated mineral water with a crisp fizz, served in a large bottle."
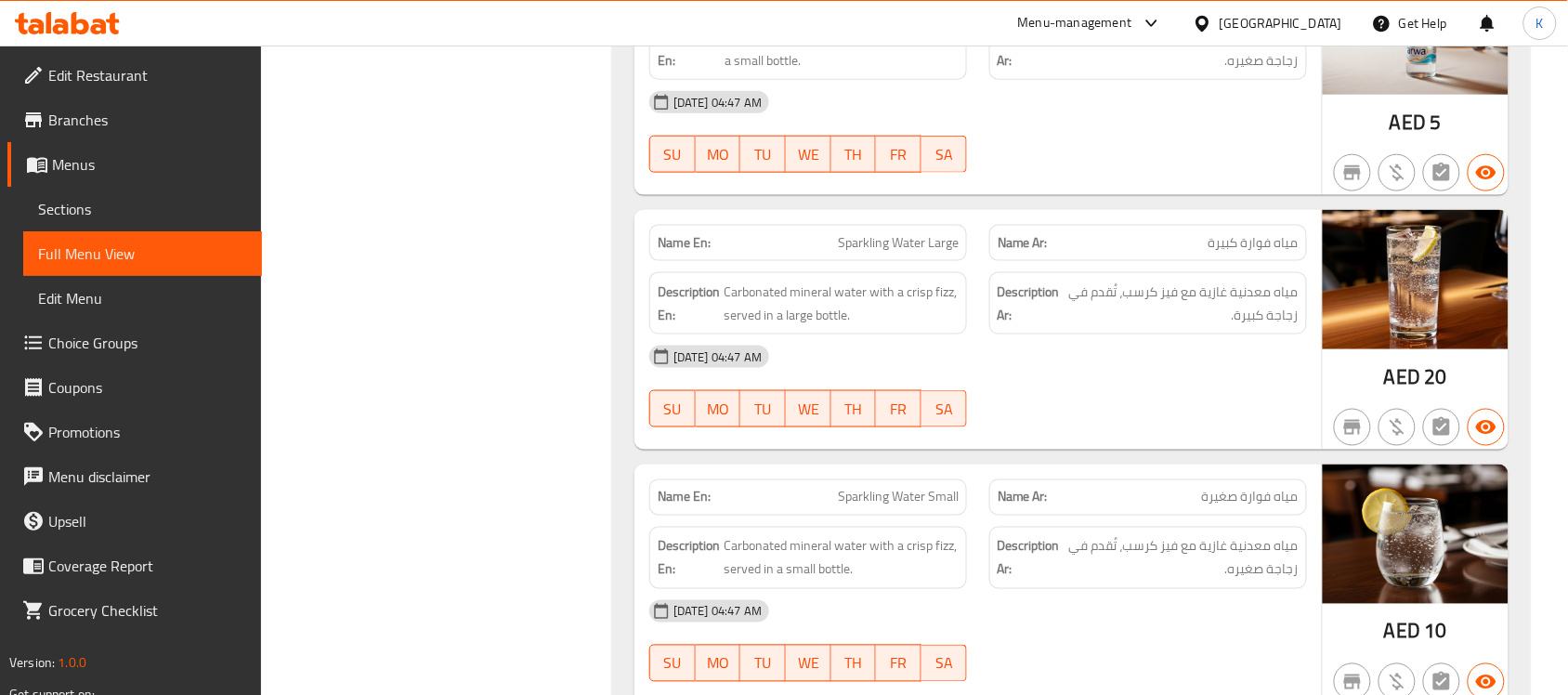
click at [902, 253] on span "Sparkling Water Large" at bounding box center [898, 243] width 121 height 20
click at [903, 253] on span "Sparkling Water Large" at bounding box center [898, 243] width 121 height 20
copy span "Sparkling Water Large"
click at [884, 253] on span "Sparkling Water Large" at bounding box center [898, 243] width 121 height 20
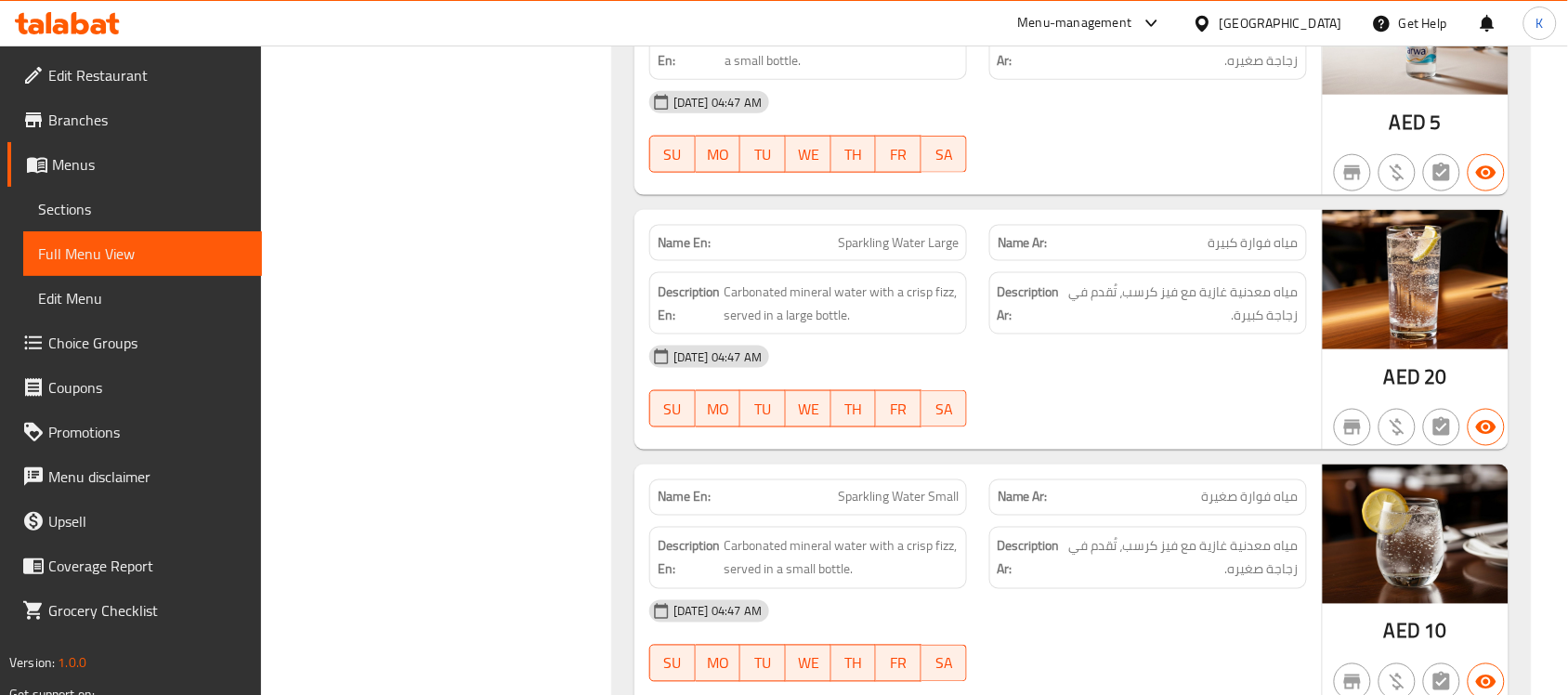
click at [881, 251] on span "Sparkling Water Large" at bounding box center [898, 243] width 121 height 20
click at [880, 249] on span "Sparkling Water Large" at bounding box center [898, 243] width 121 height 20
copy span "Sparkling Water Large"
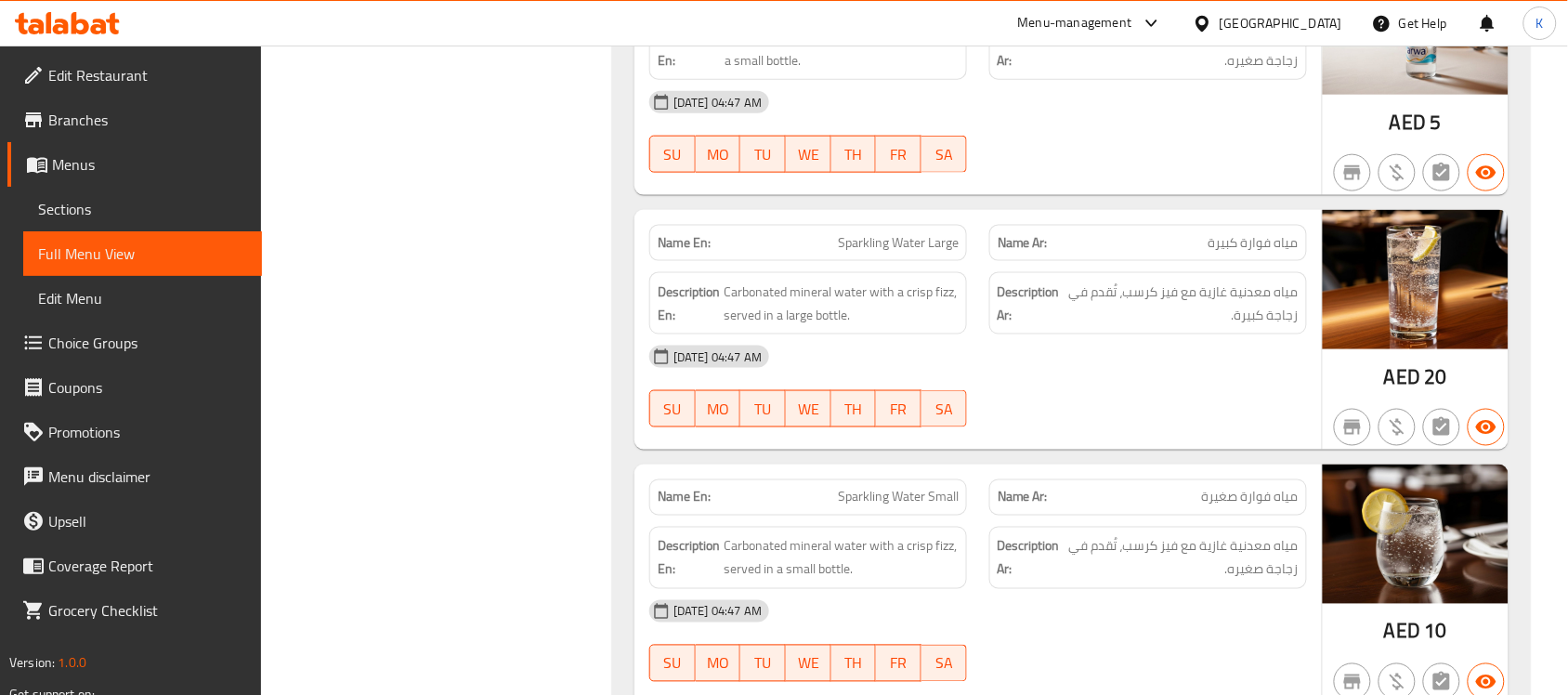
click at [763, 316] on span "Carbonated mineral water with a crisp fizz, served in a large bottle." at bounding box center [841, 303] width 235 height 45
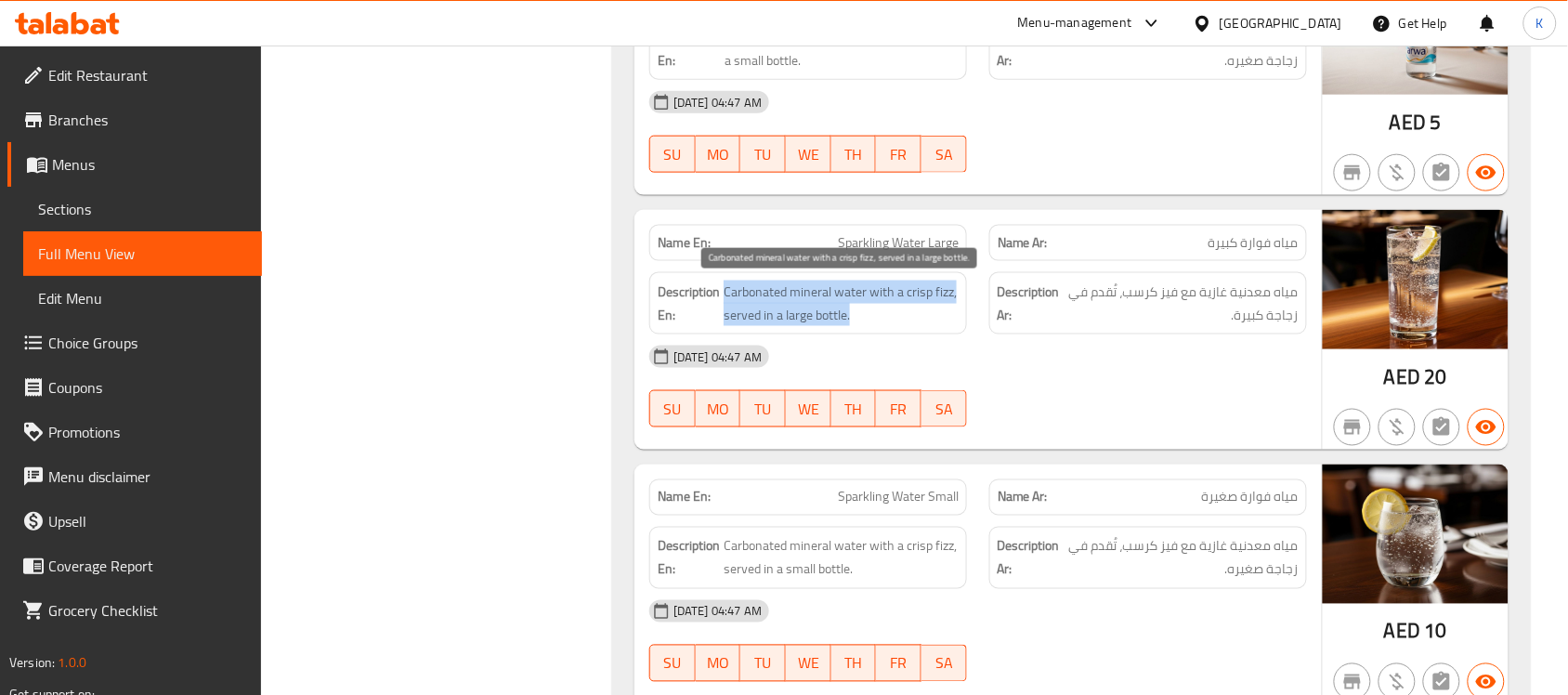
click at [763, 316] on span "Carbonated mineral water with a crisp fizz, served in a large bottle." at bounding box center [841, 303] width 235 height 45
copy span "Carbonated mineral water with a crisp fizz, served in a large bottle."
click at [935, 253] on span "Sparkling Water Large" at bounding box center [898, 243] width 121 height 20
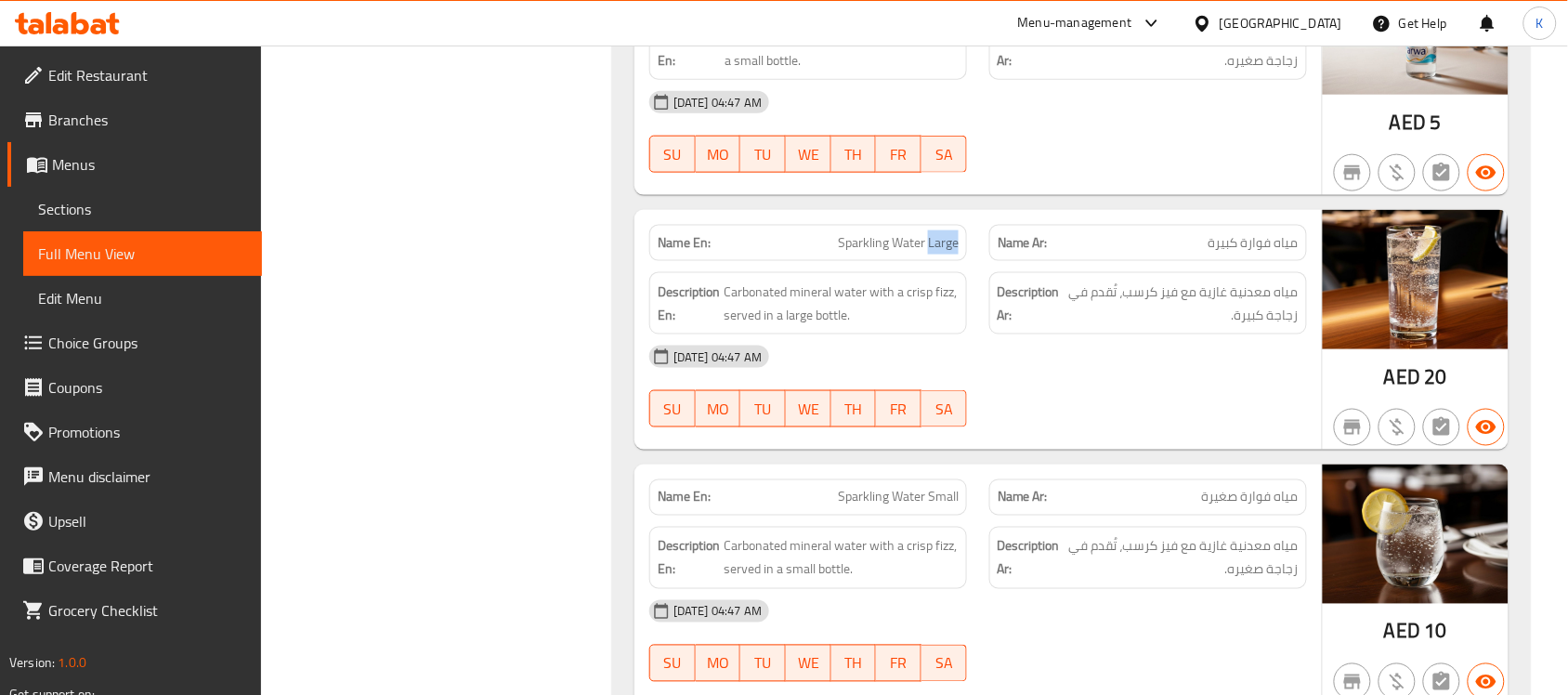
click at [935, 253] on span "Sparkling Water Large" at bounding box center [898, 243] width 121 height 20
click at [846, 507] on span "Sparkling Water Small" at bounding box center [898, 497] width 121 height 20
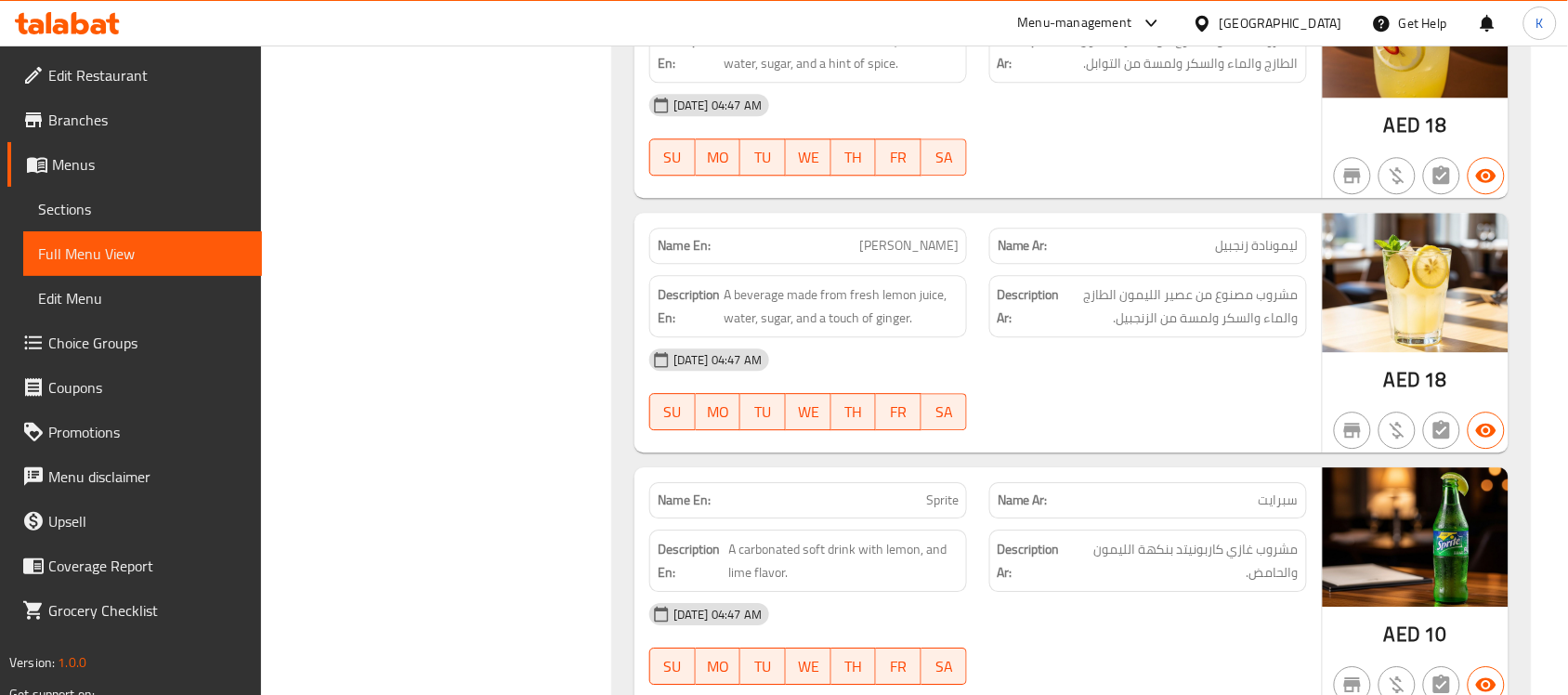
scroll to position [5609, 0]
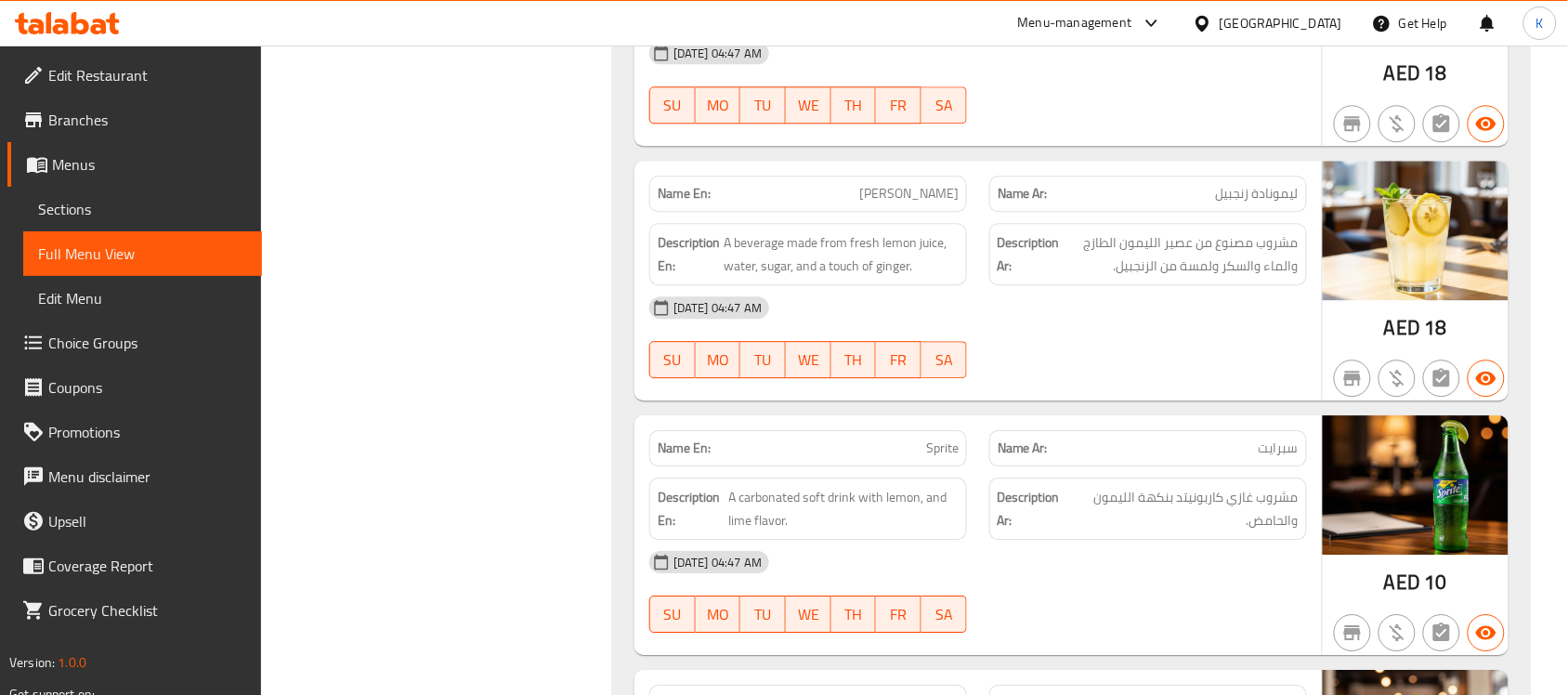
click at [902, 453] on p "Name En: Sprite" at bounding box center [808, 448] width 301 height 20
click at [902, 455] on p "Name En: Sprite" at bounding box center [808, 448] width 301 height 20
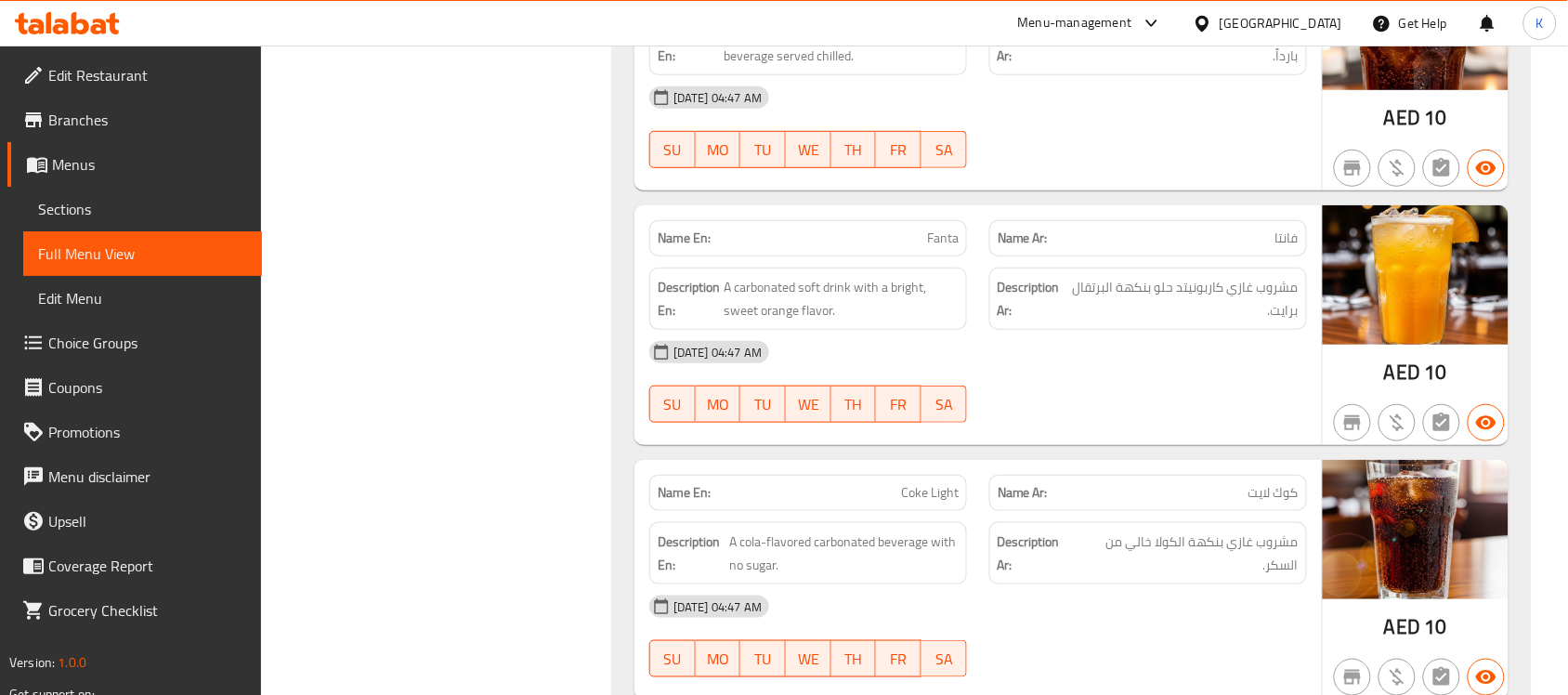
scroll to position [6854, 0]
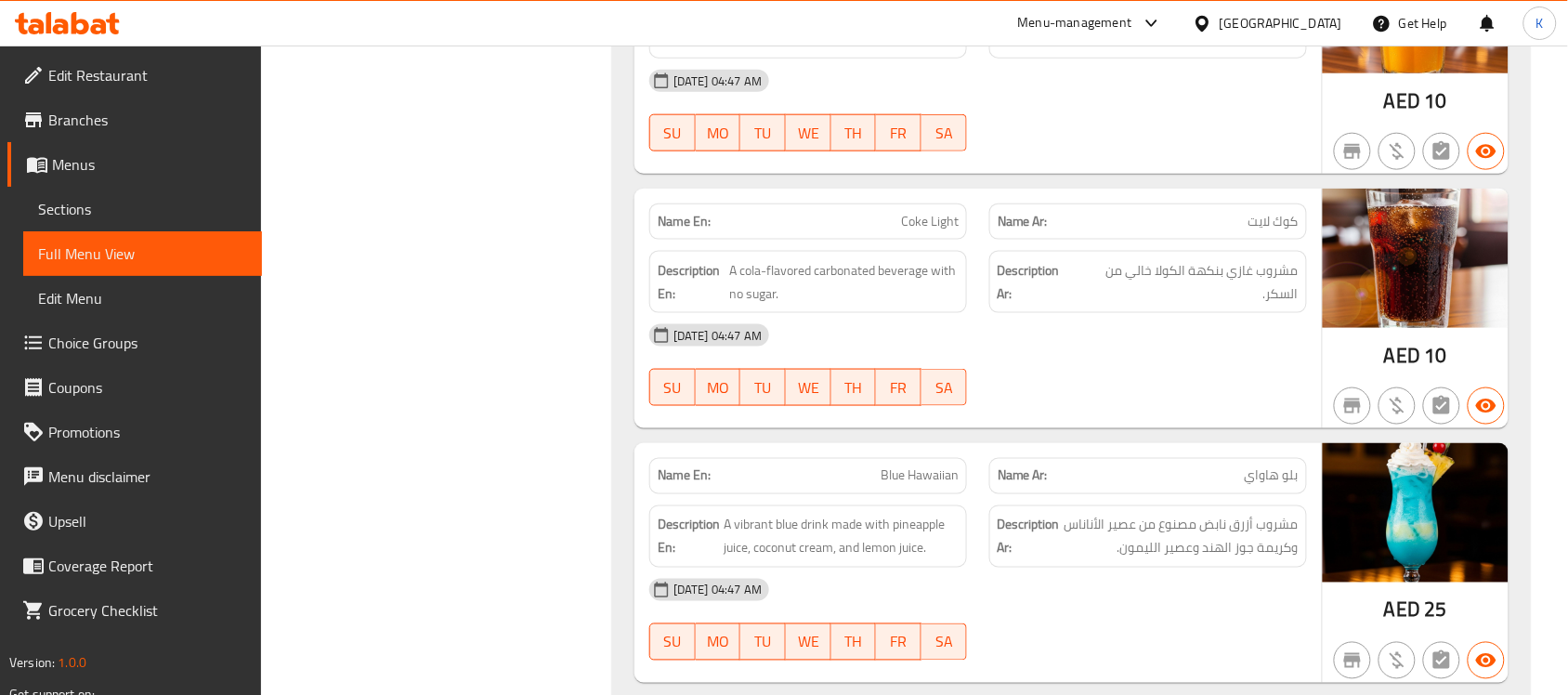
click at [1113, 334] on div "[DATE] 04:47 AM" at bounding box center [978, 334] width 680 height 44
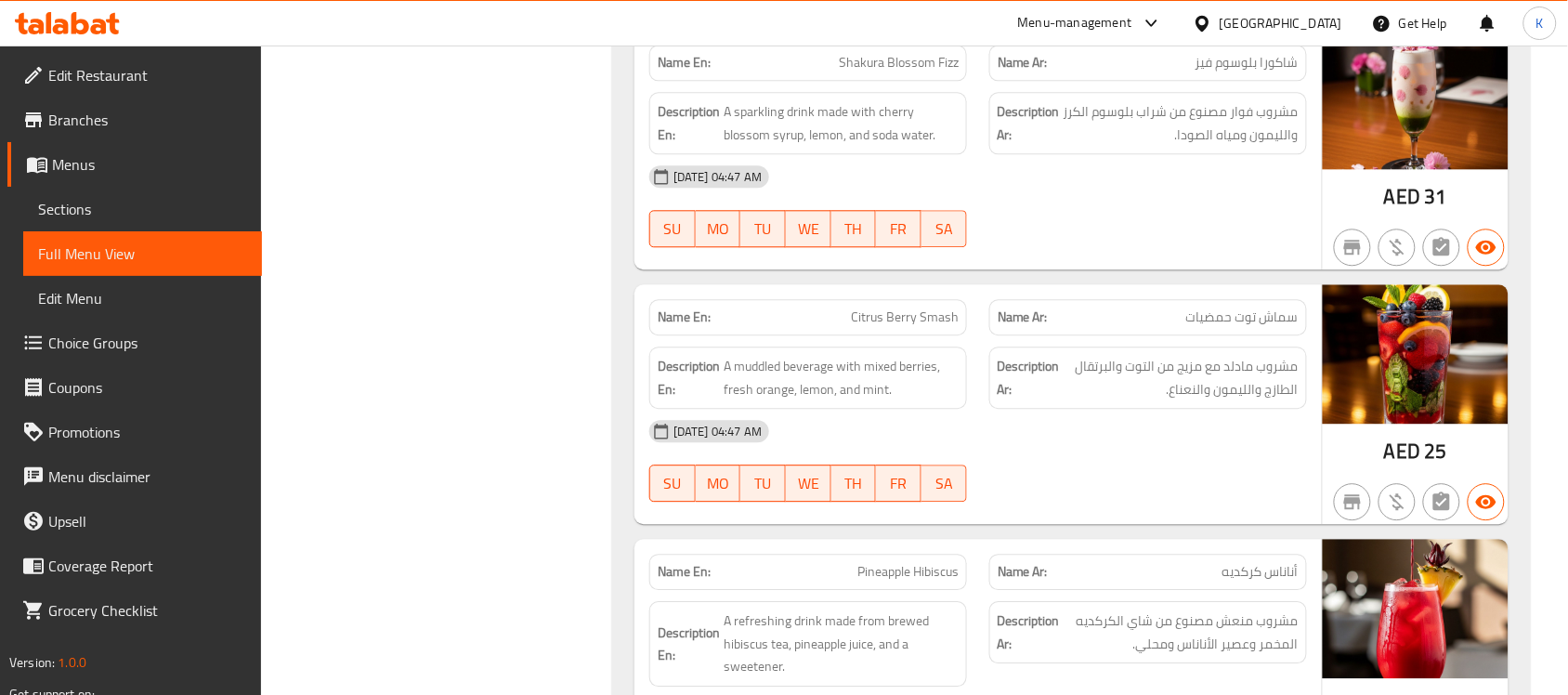
scroll to position [7574, 0]
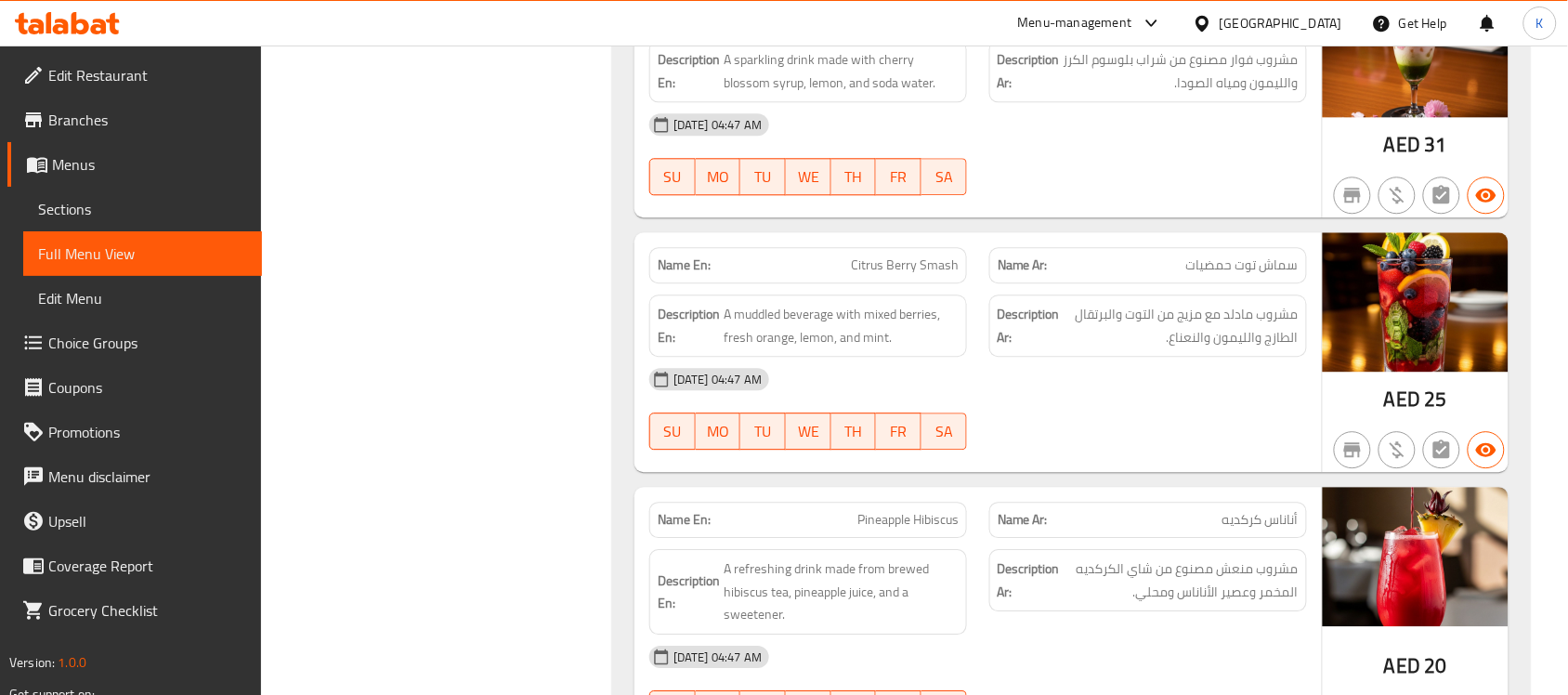
click at [652, 357] on div "Description En: A muddled beverage with mixed berries, fresh orange, lemon, and…" at bounding box center [808, 325] width 318 height 62
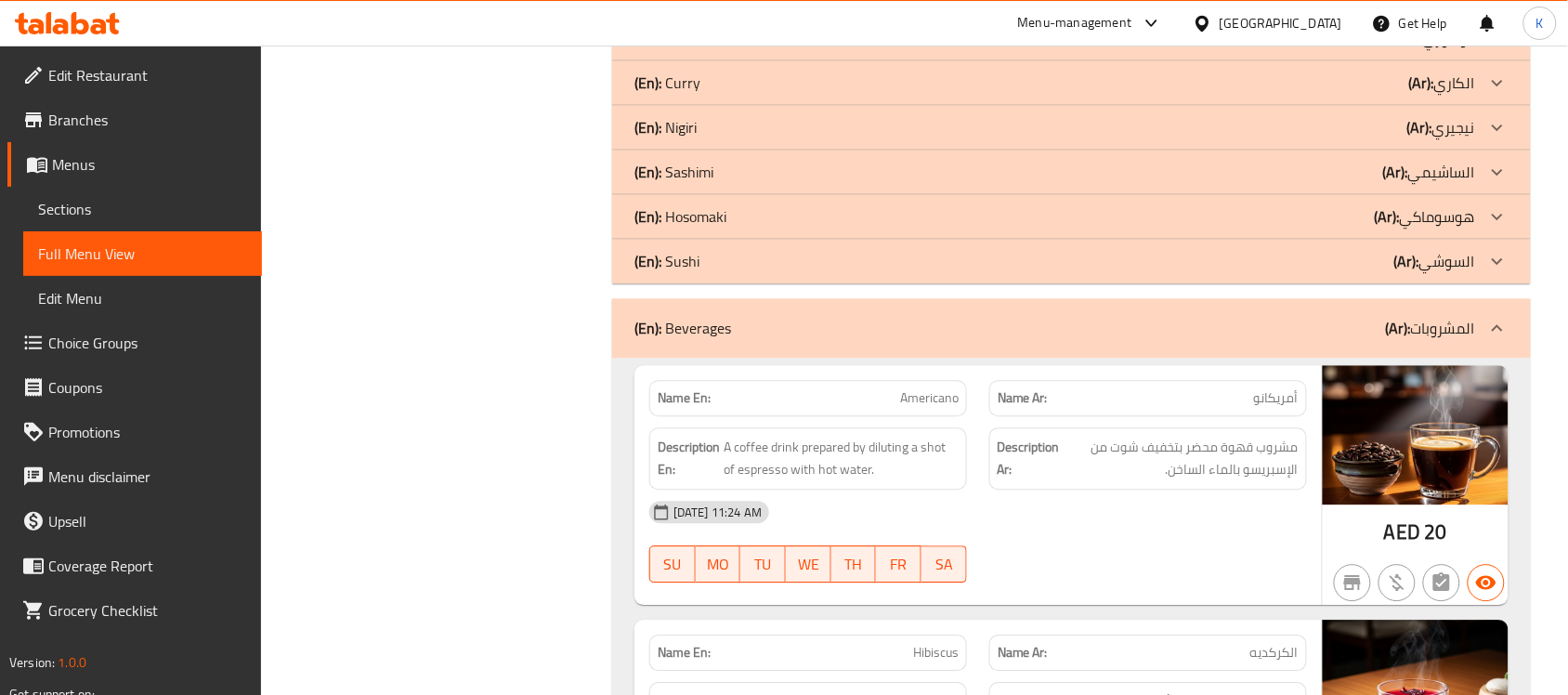
scroll to position [1343, 0]
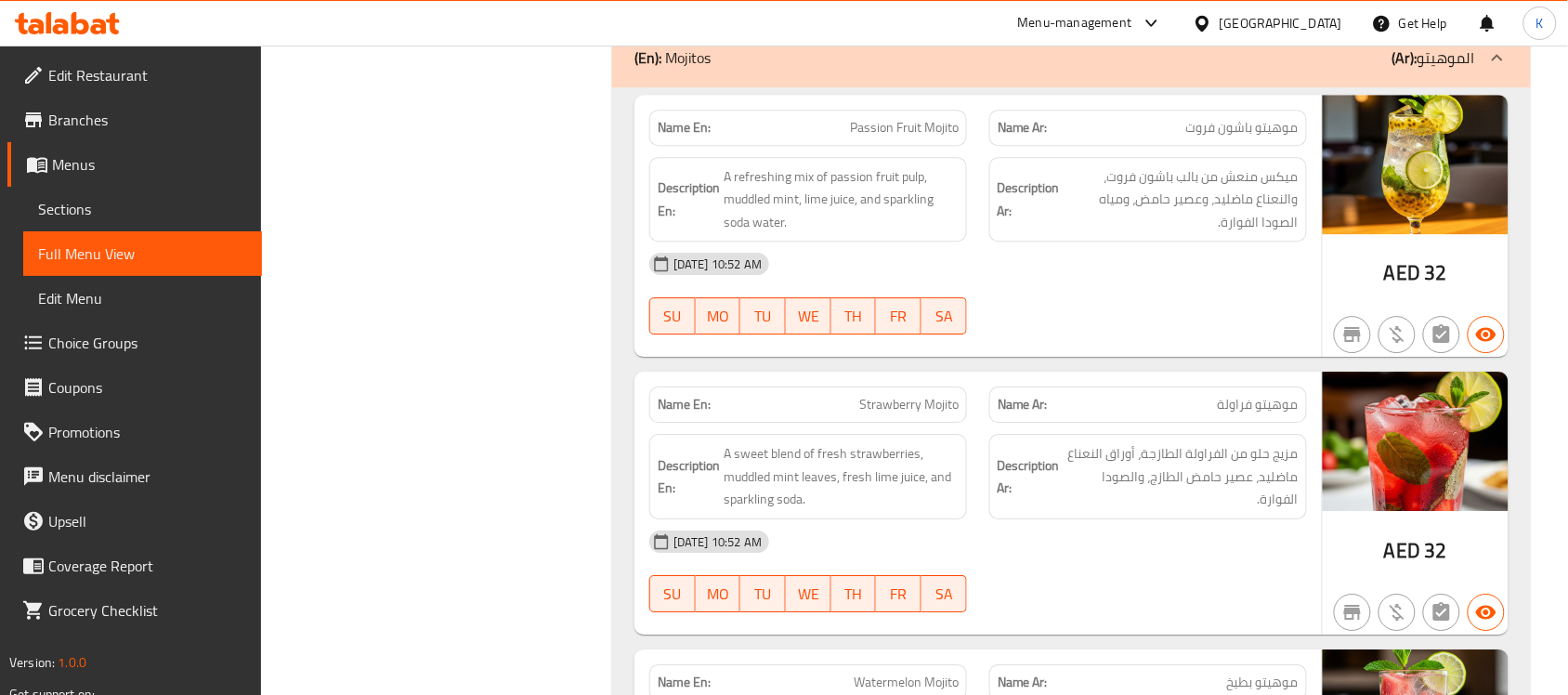
scroll to position [1669, 0]
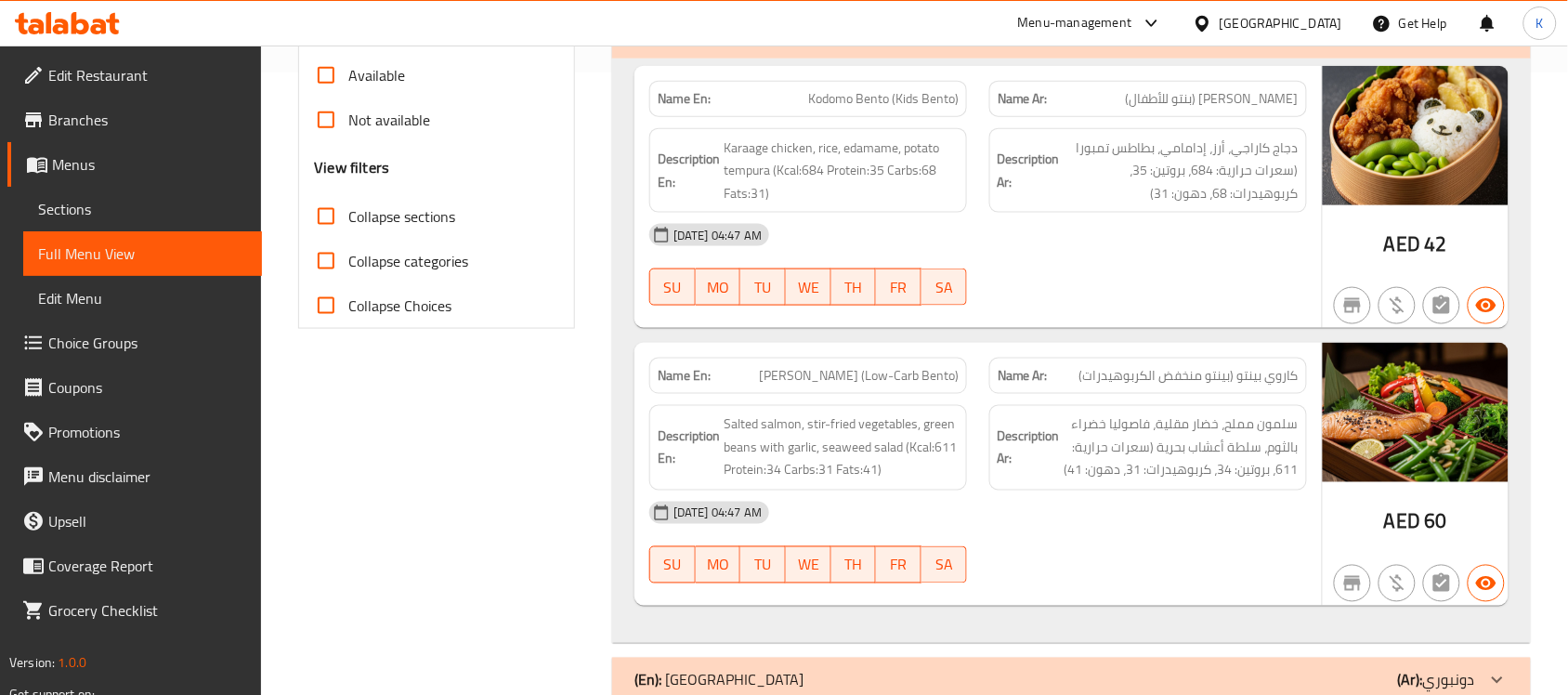
scroll to position [1140, 0]
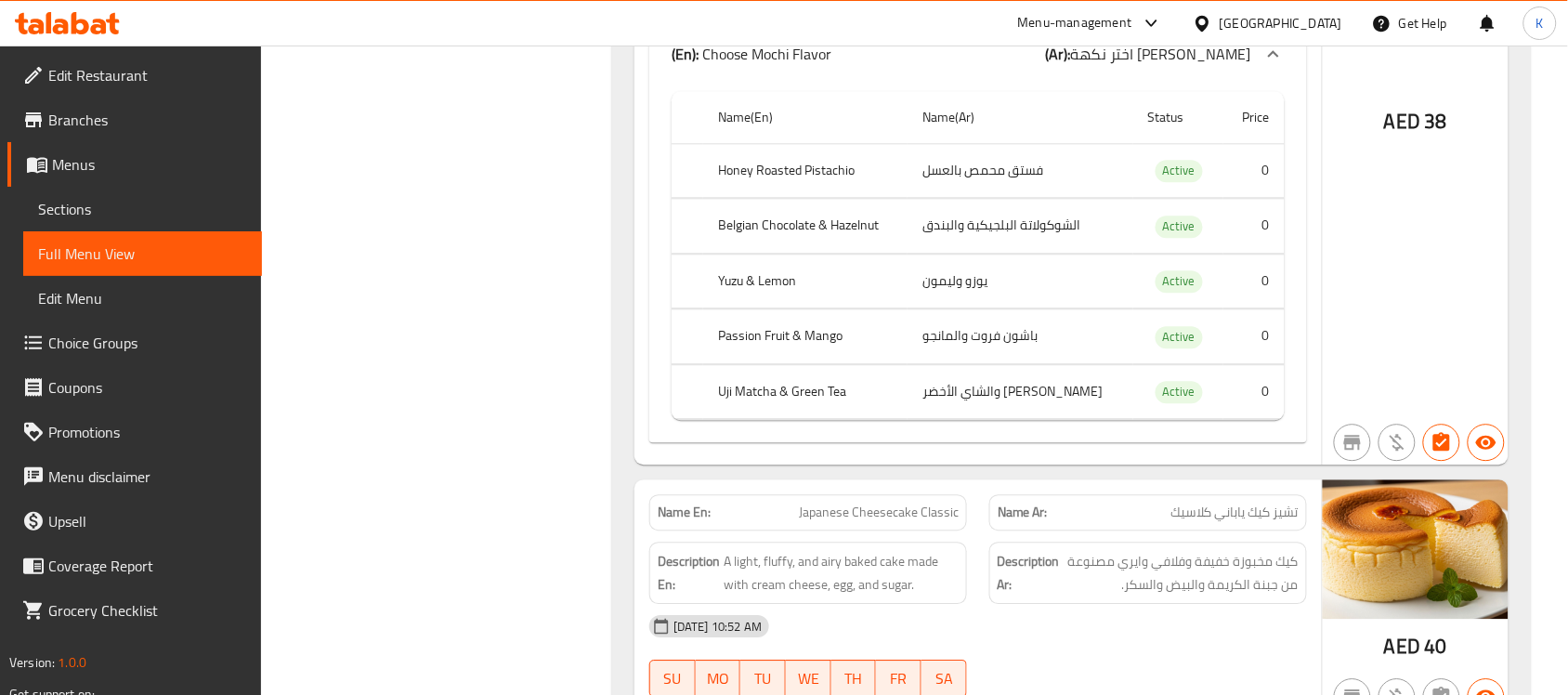
scroll to position [5561, 0]
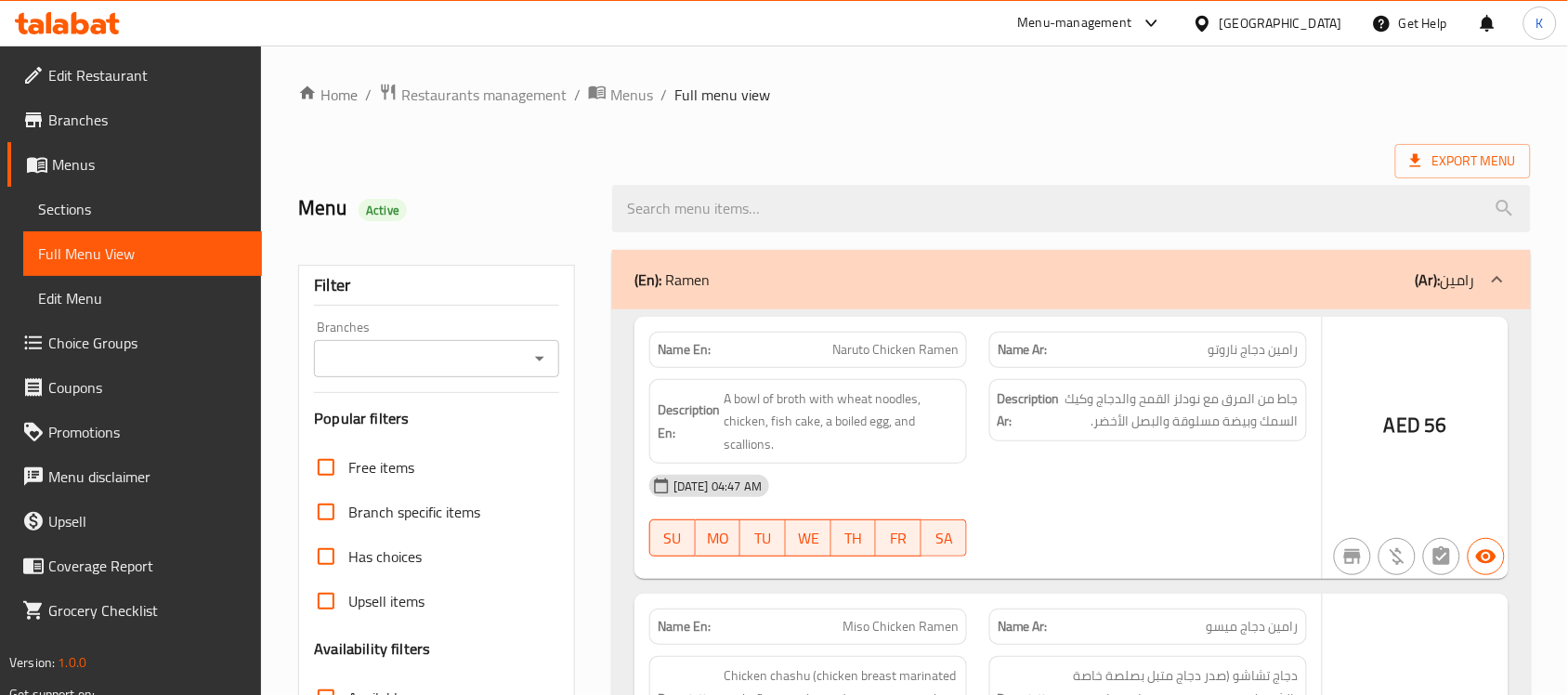
click at [177, 220] on div at bounding box center [784, 347] width 1568 height 695
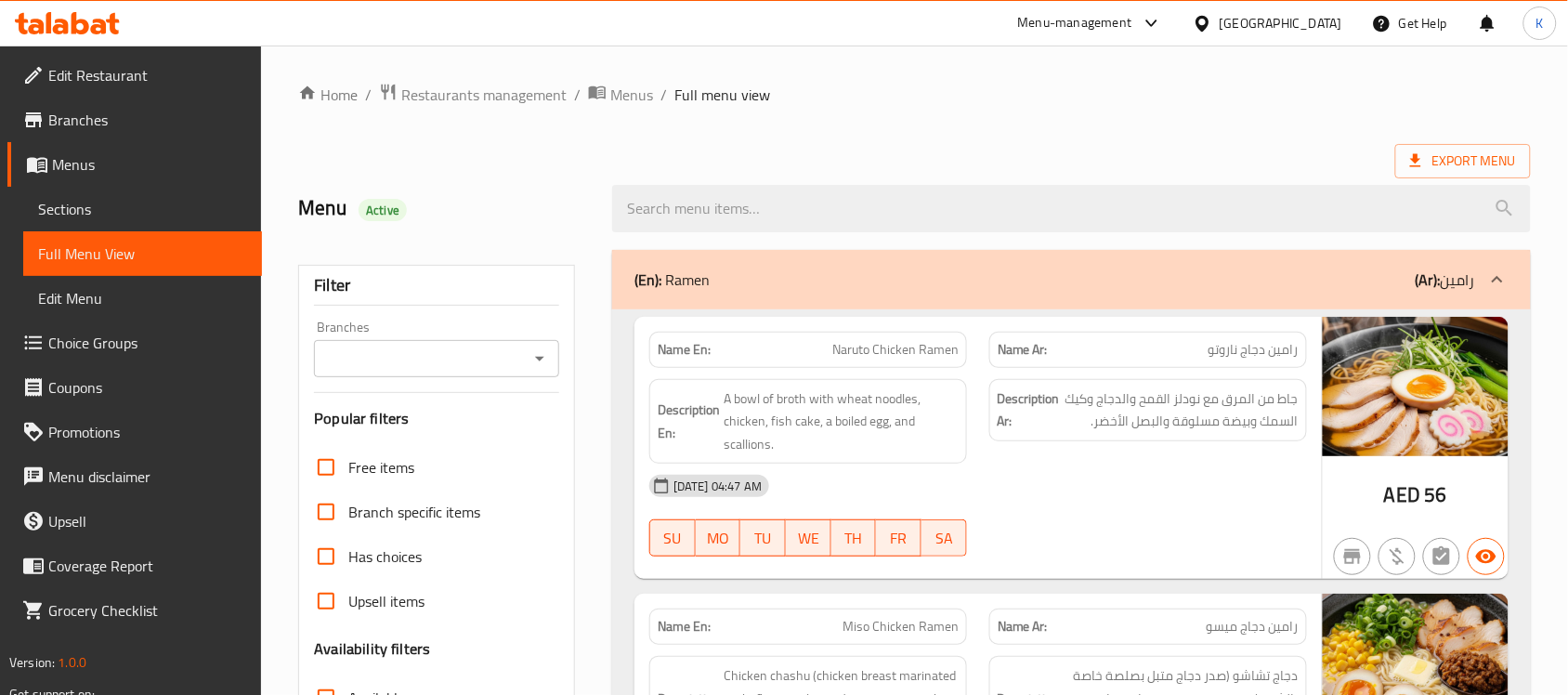
click at [172, 214] on span "Sections" at bounding box center [143, 208] width 209 height 23
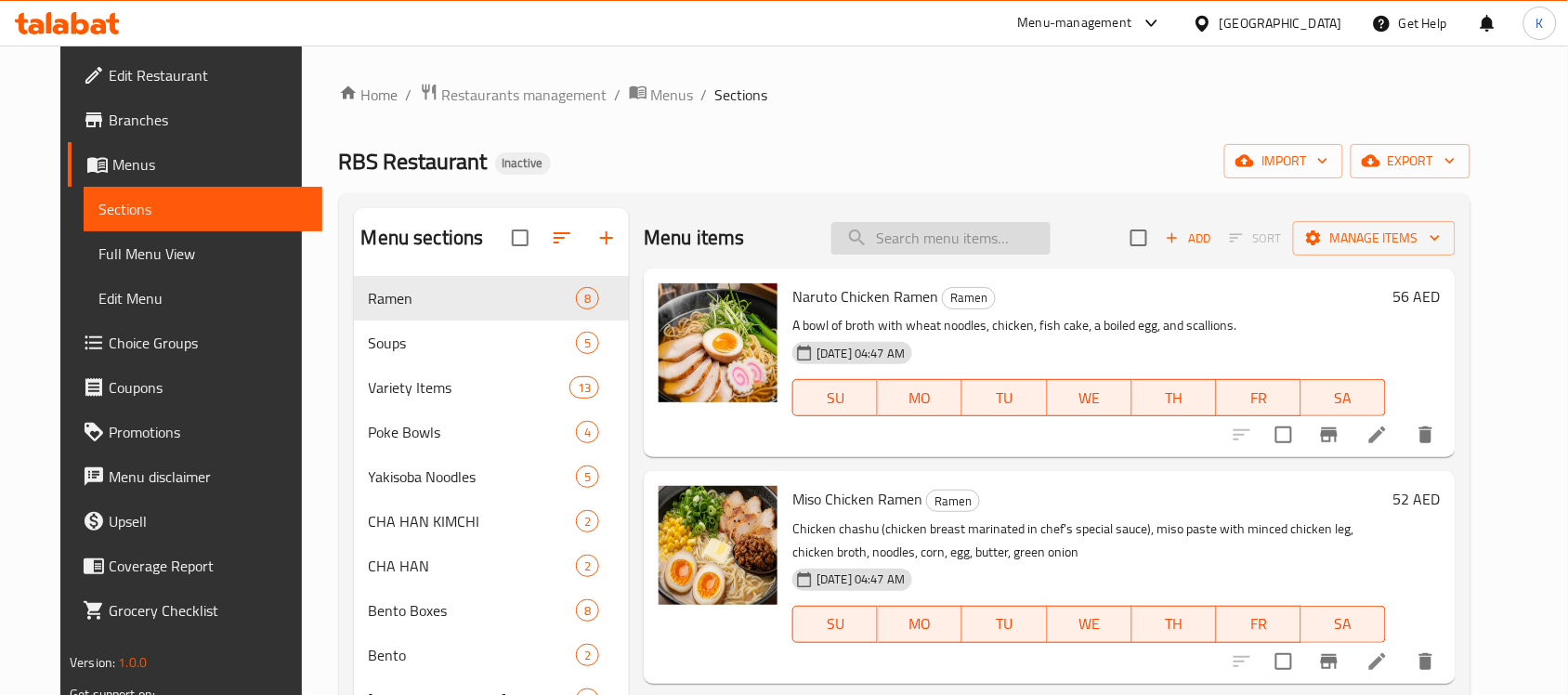
click at [940, 229] on input "search" at bounding box center [941, 238] width 219 height 32
paste input "Shrimp, crab stick/surimi, squid, shoyu sauce, chicken broth, noodles, wood ear…"
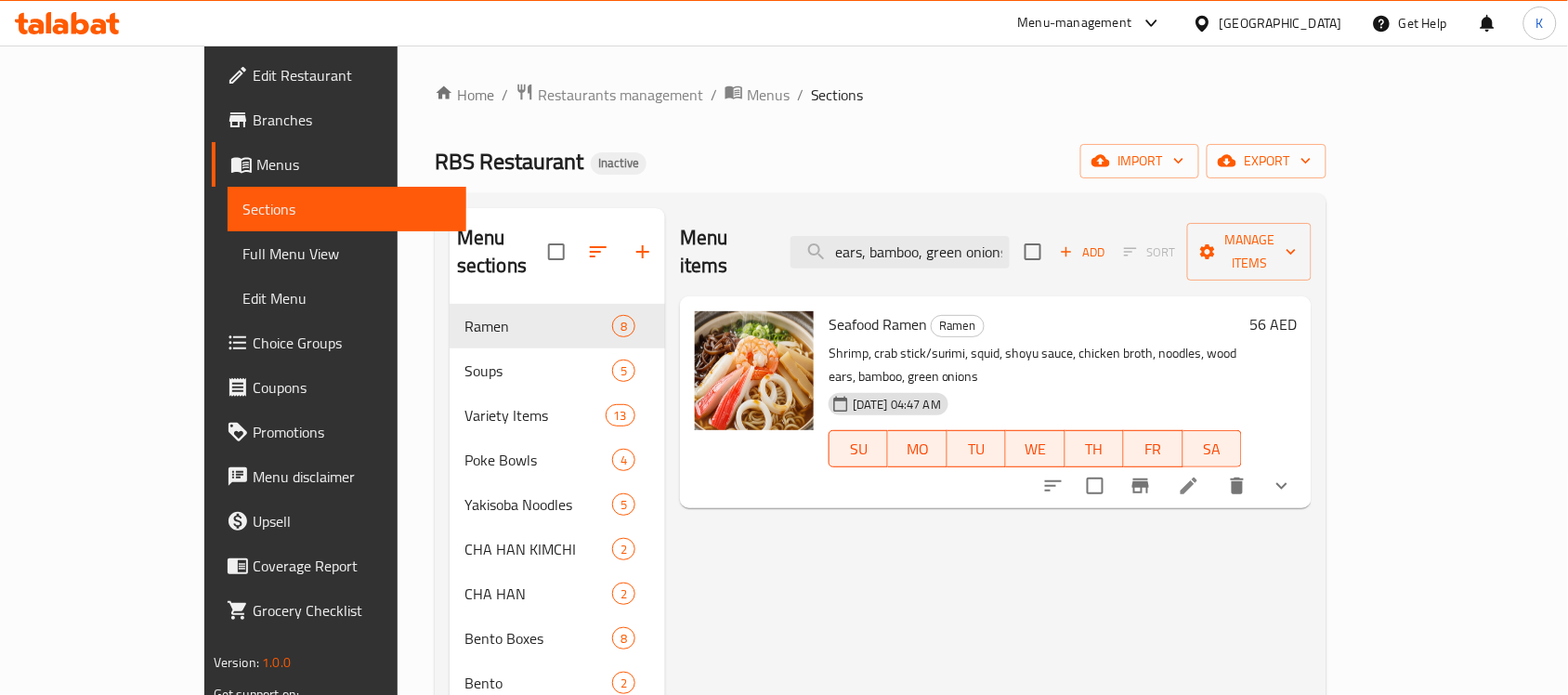
type input "Shrimp, crab stick/surimi, squid, shoyu sauce, chicken broth, noodles, wood ear…"
click at [1200, 475] on icon at bounding box center [1189, 486] width 23 height 23
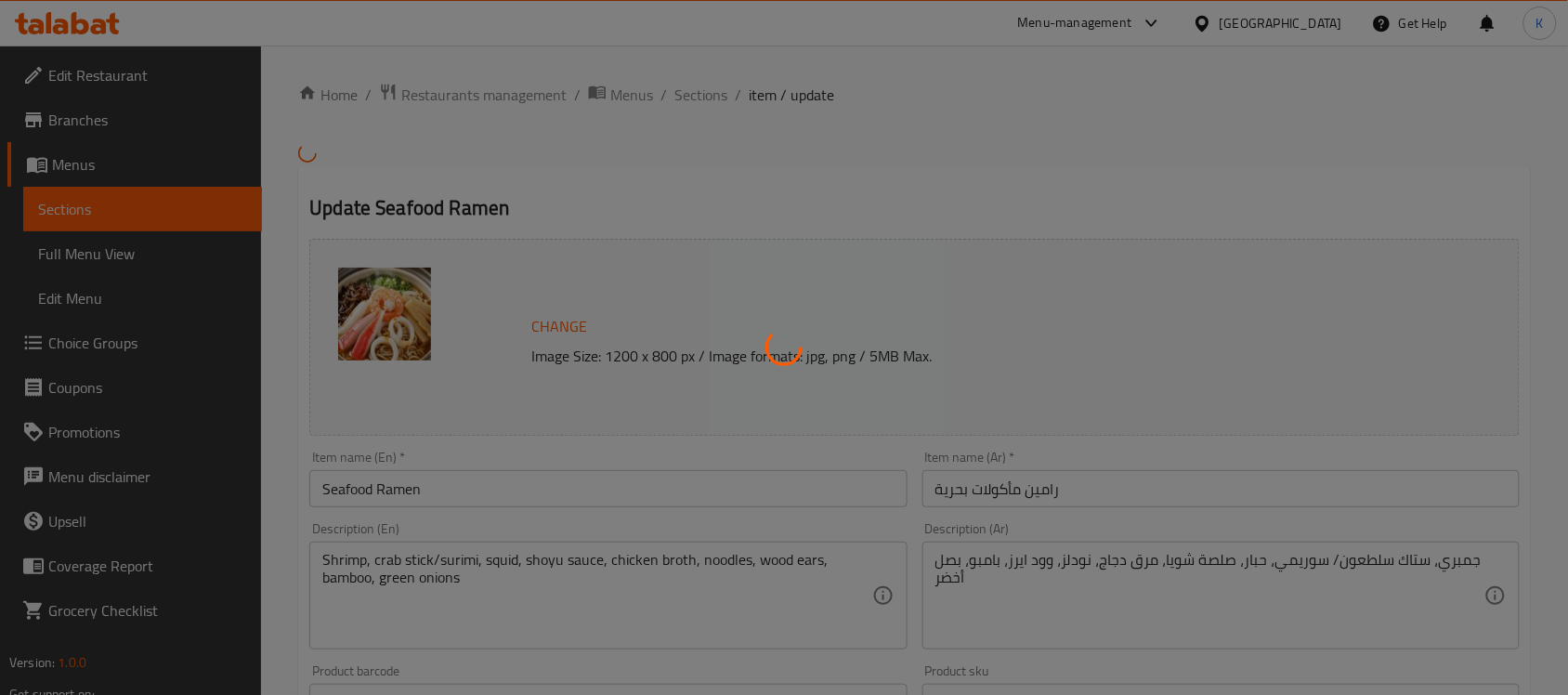
type input "إختيارك من:"
type input "1"
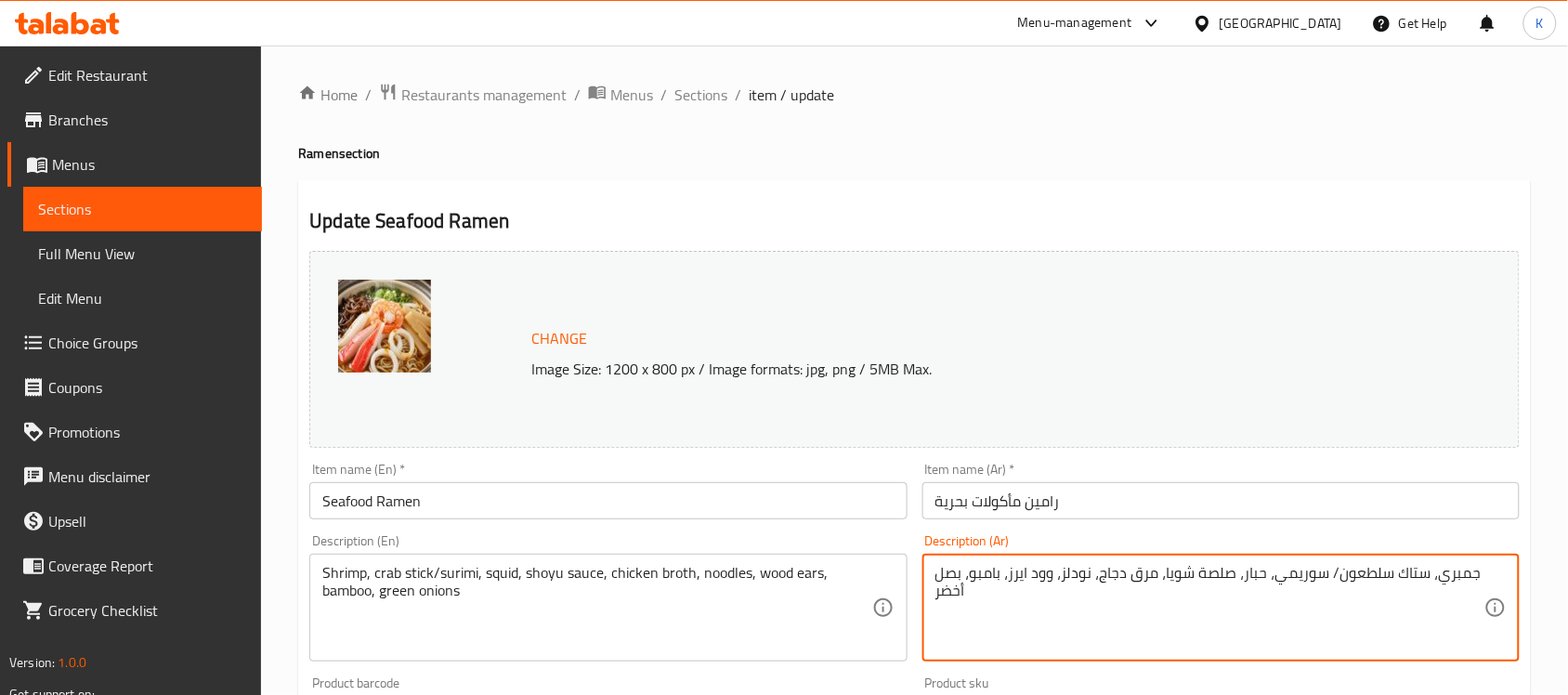
click at [1193, 577] on textarea "جمبري، ستاك سلطعون/ سوريمي، حبار، صلصة شويا، مرق دجاج، نودلز، وود ايرز، بامبو، …" at bounding box center [1210, 608] width 549 height 88
click at [1207, 578] on textarea "جمبري، ستاك سلطعون/ سوريمي، حبار، صلصة شويا، مرق دجاج، نودلز، وود ايرز، بامبو، …" at bounding box center [1210, 608] width 549 height 88
click at [1163, 574] on textarea "جمبري، ستاك سلطعون/ سوريمي، حبار، صوص شويا، مرق دجاج، نودلز، وود ايرز، بامبو، ب…" at bounding box center [1210, 608] width 549 height 88
click at [1161, 578] on textarea "جمبري، ستاك سلطعون/ سوريمي، حبار، صوص شويا، مرق دجاج، نودلز، وود ايرز، بامبو، ب…" at bounding box center [1210, 608] width 549 height 88
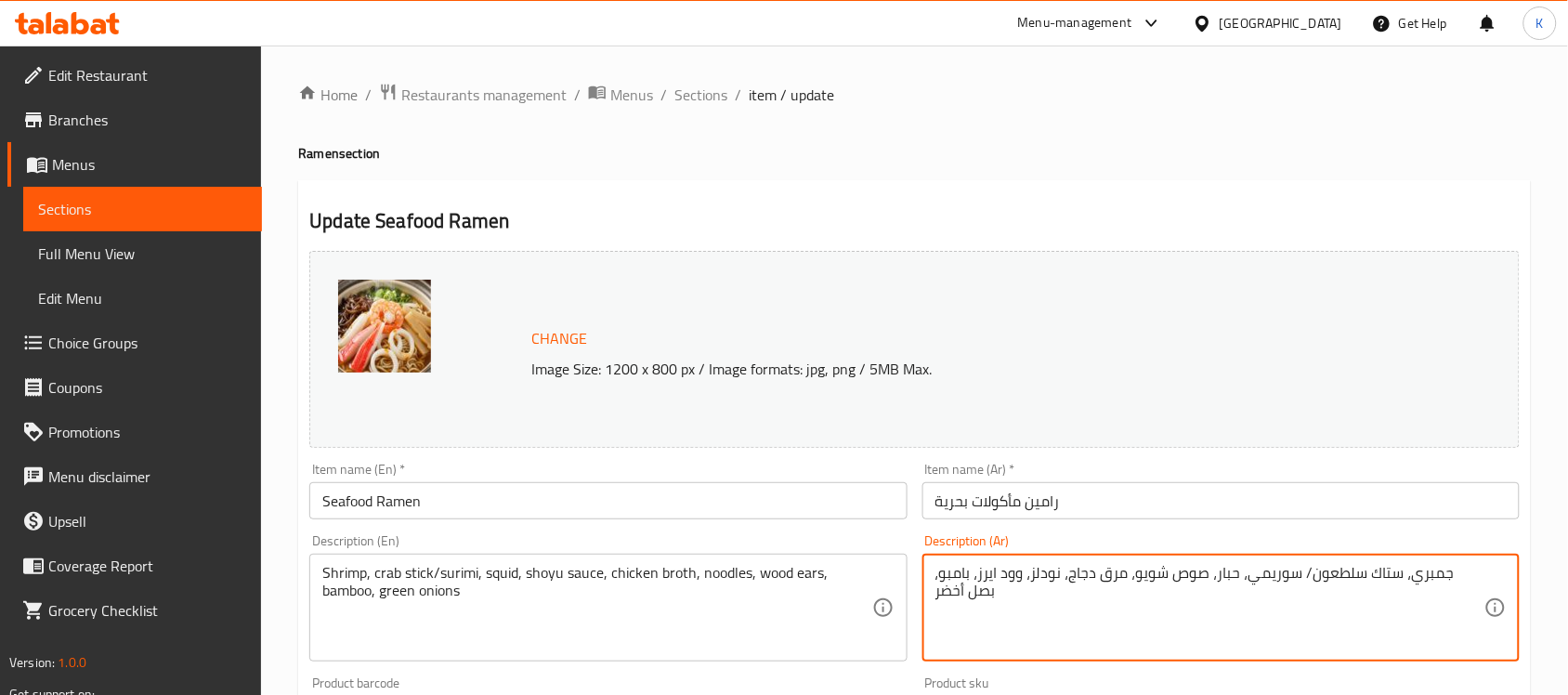
click at [1413, 568] on textarea "جمبري، ستاك سلطعون/ سوريمي، حبار، صوص شويو، مرق دجاج، نودلز، وود ايرز، بامبو، ب…" at bounding box center [1210, 608] width 549 height 88
type textarea "جمبري، أصابع سلطعون/ سوريمي، حبار، صوص شويو، مرق دجاج، نودلز، وود ايرز، بامبو، …"
click at [667, 516] on input "Seafood Ramen" at bounding box center [609, 500] width 598 height 37
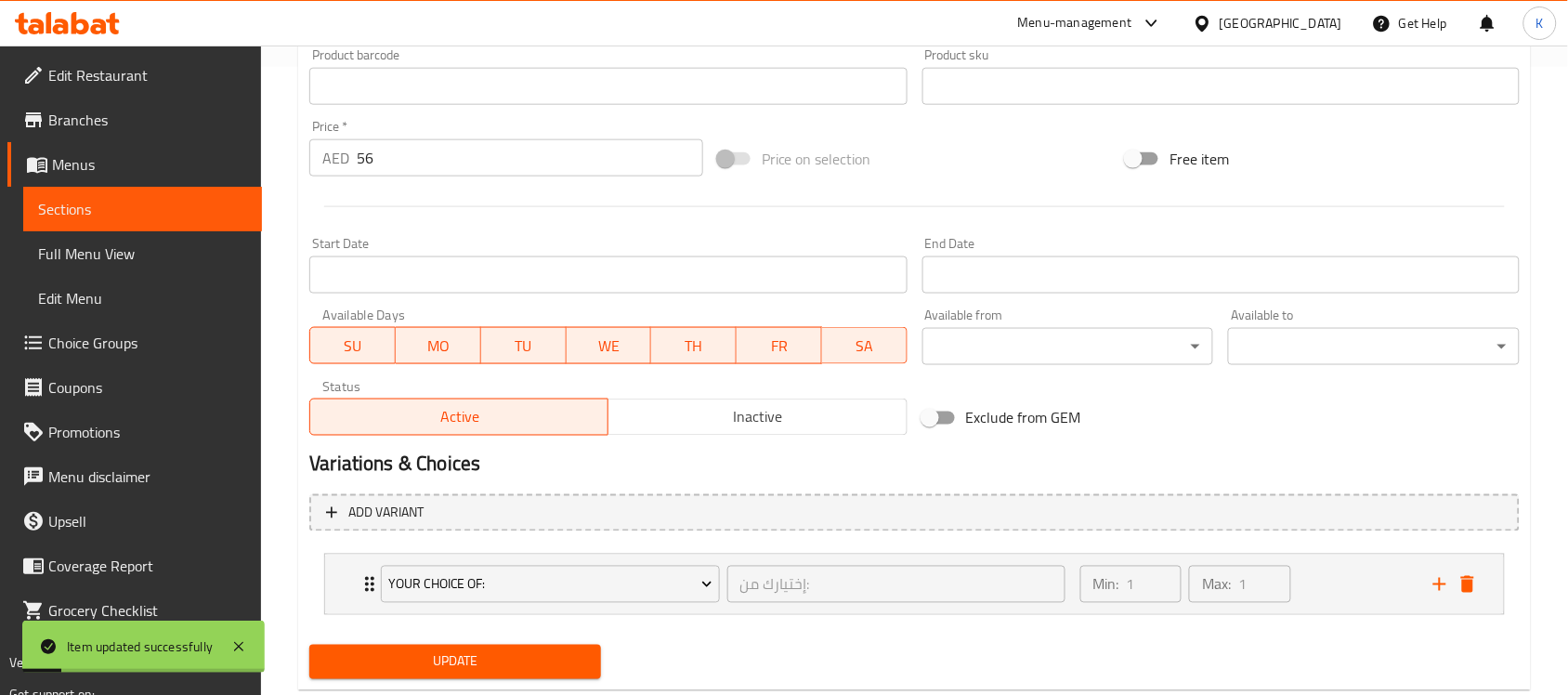
scroll to position [674, 0]
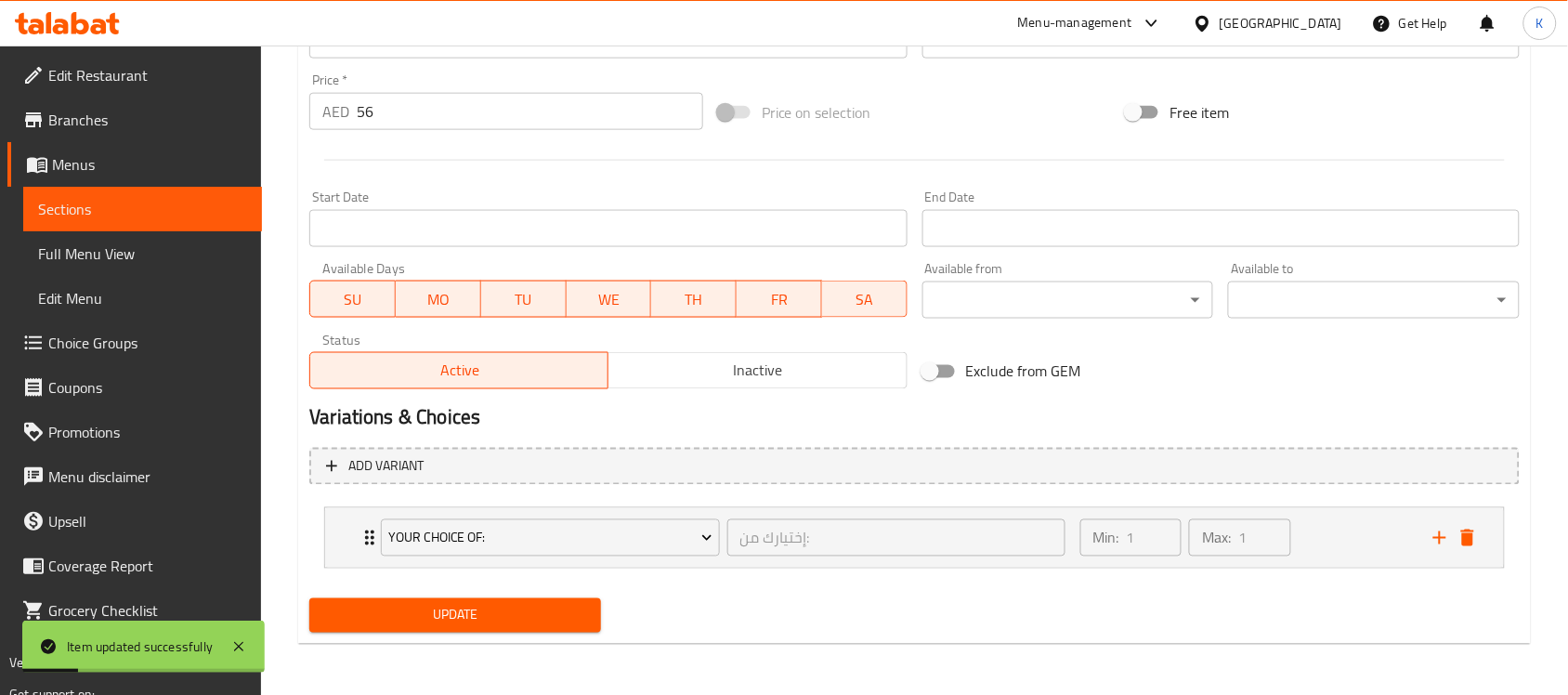
click at [355, 549] on div "Your Choice Of: إختيارك من: ​ Min: 1 ​ Max: 1 ​ stick (ID: 2235580863) 0 AED Na…" at bounding box center [914, 537] width 1210 height 76
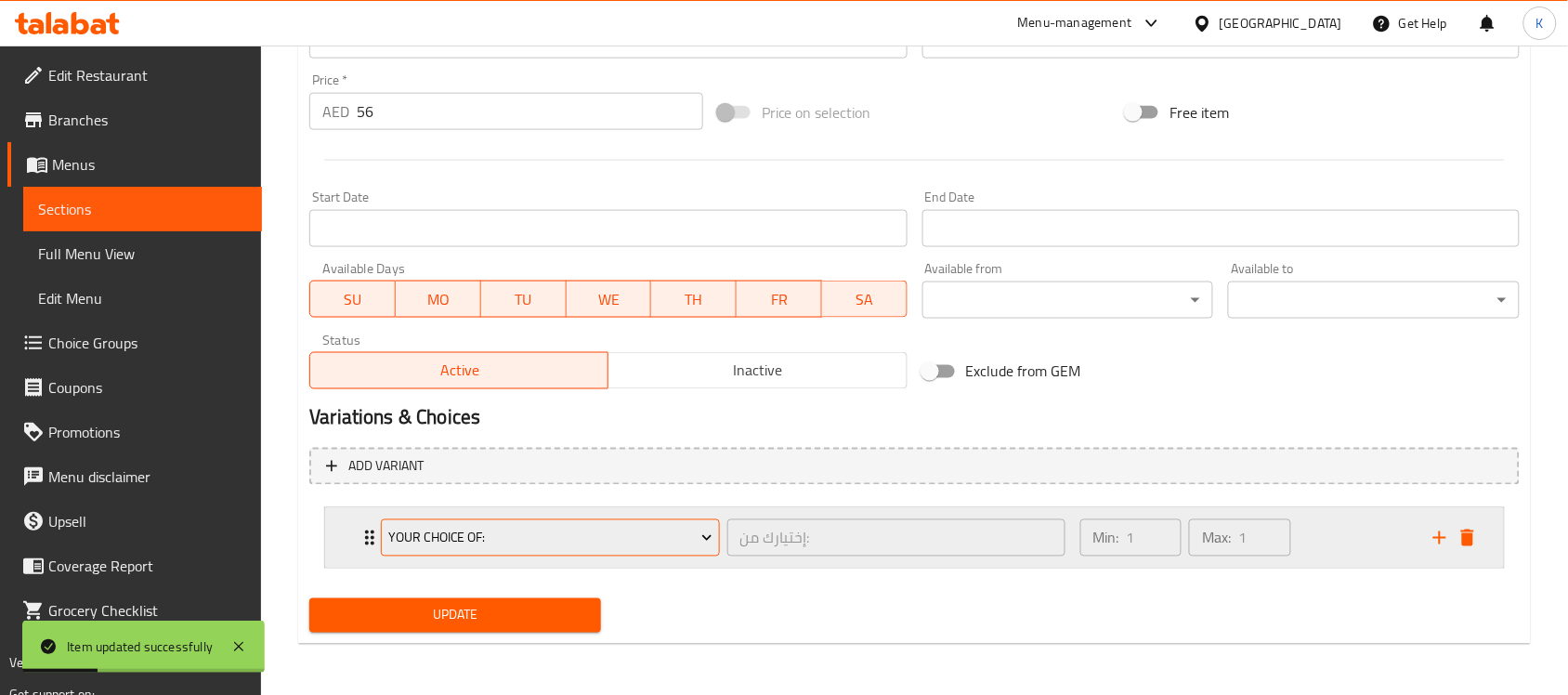
click at [390, 549] on button "Your Choice Of:" at bounding box center [550, 538] width 338 height 37
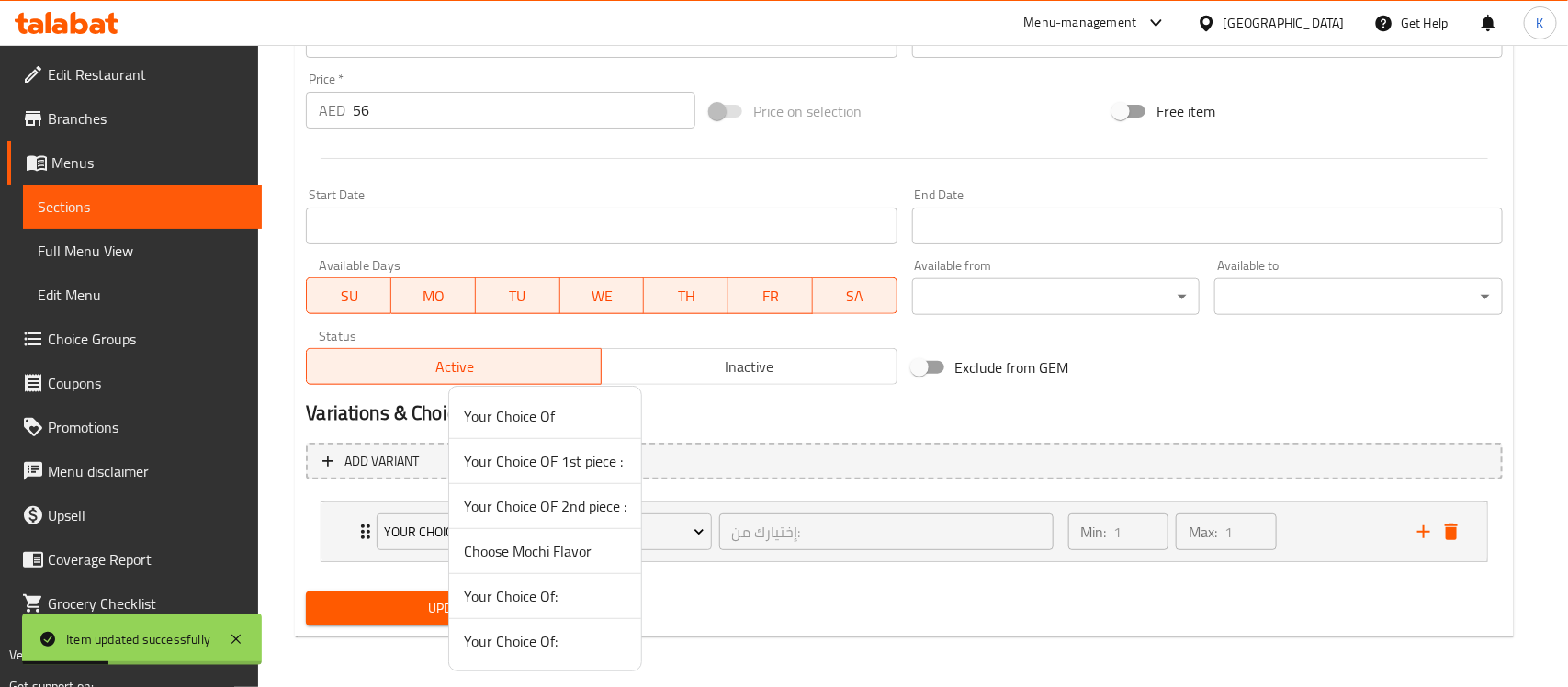
click at [373, 537] on div at bounding box center [784, 343] width 1568 height 687
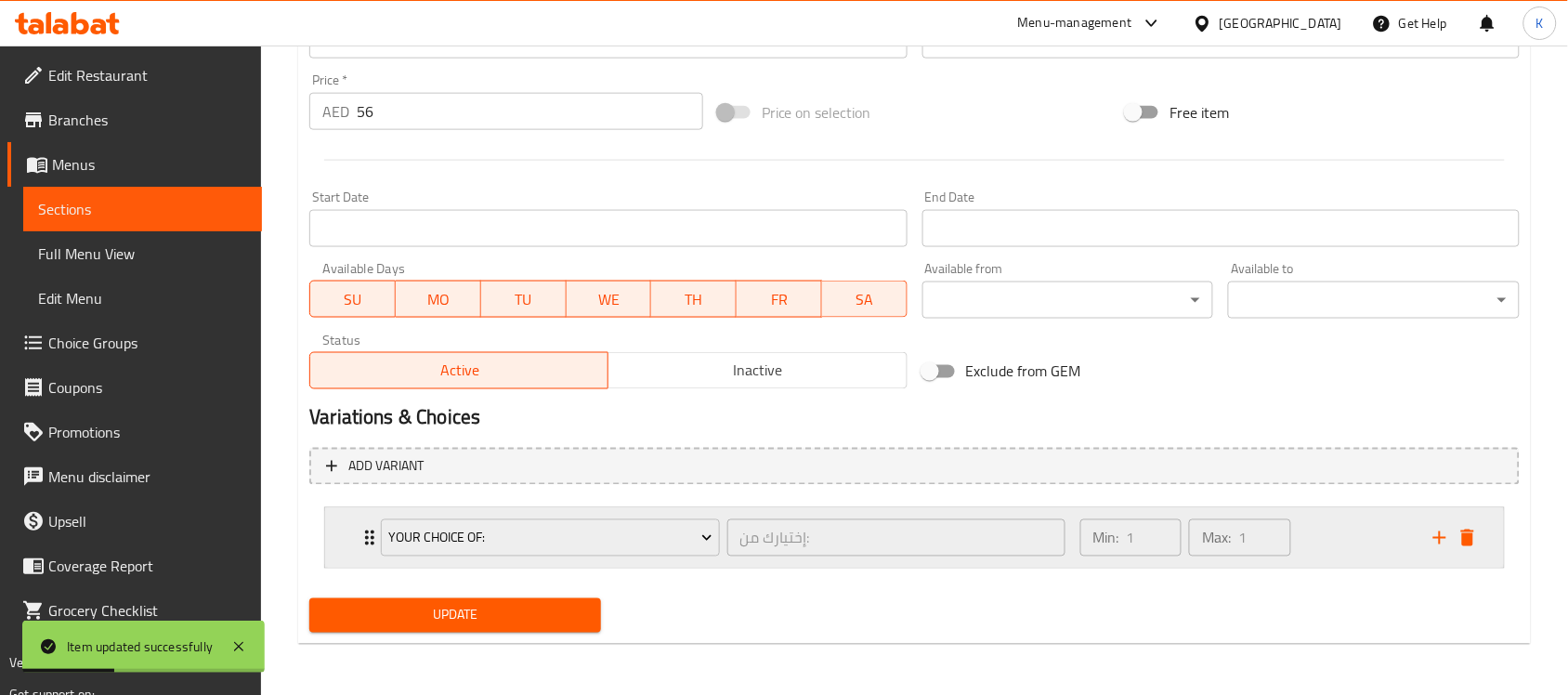
click at [372, 541] on div "Your Choice Of: إختيارك من: ​" at bounding box center [723, 538] width 706 height 59
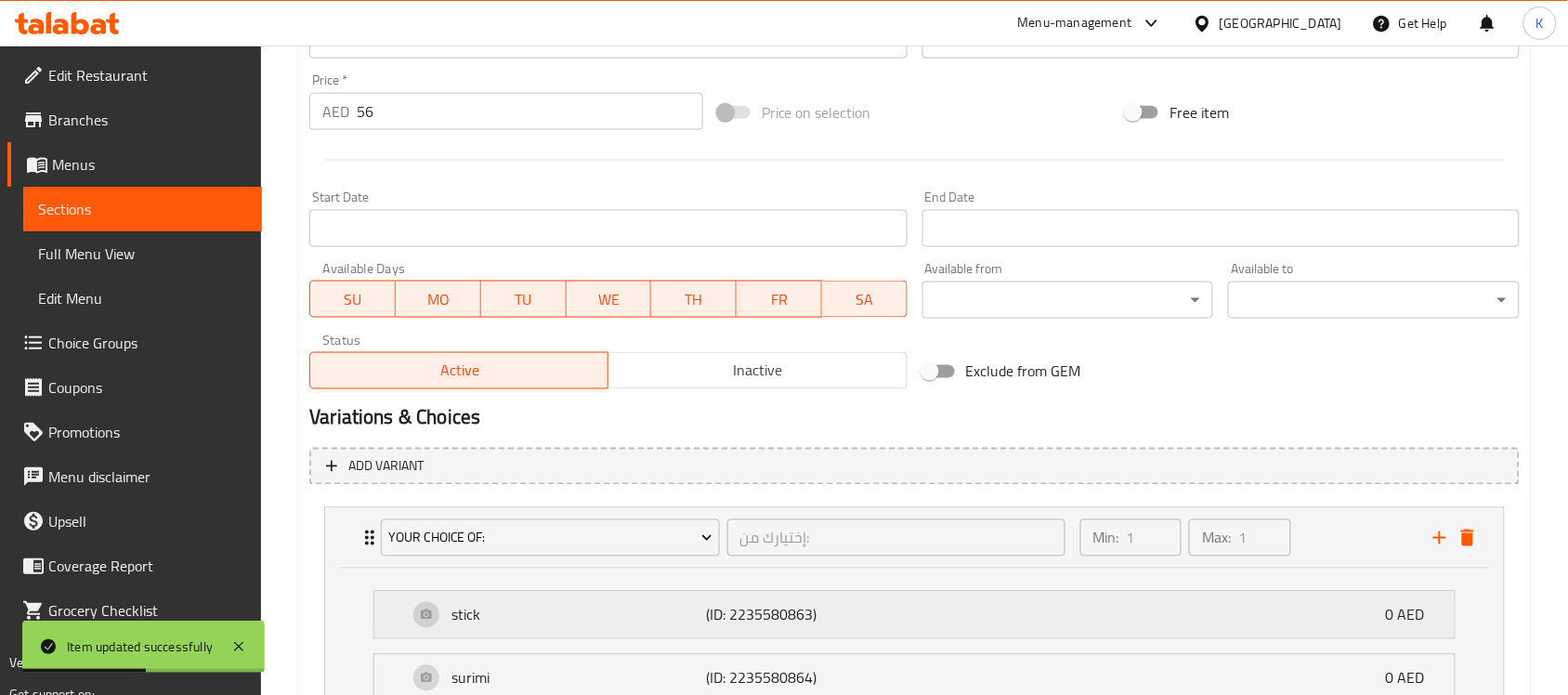
click at [467, 605] on p "stick" at bounding box center [578, 614] width 255 height 23
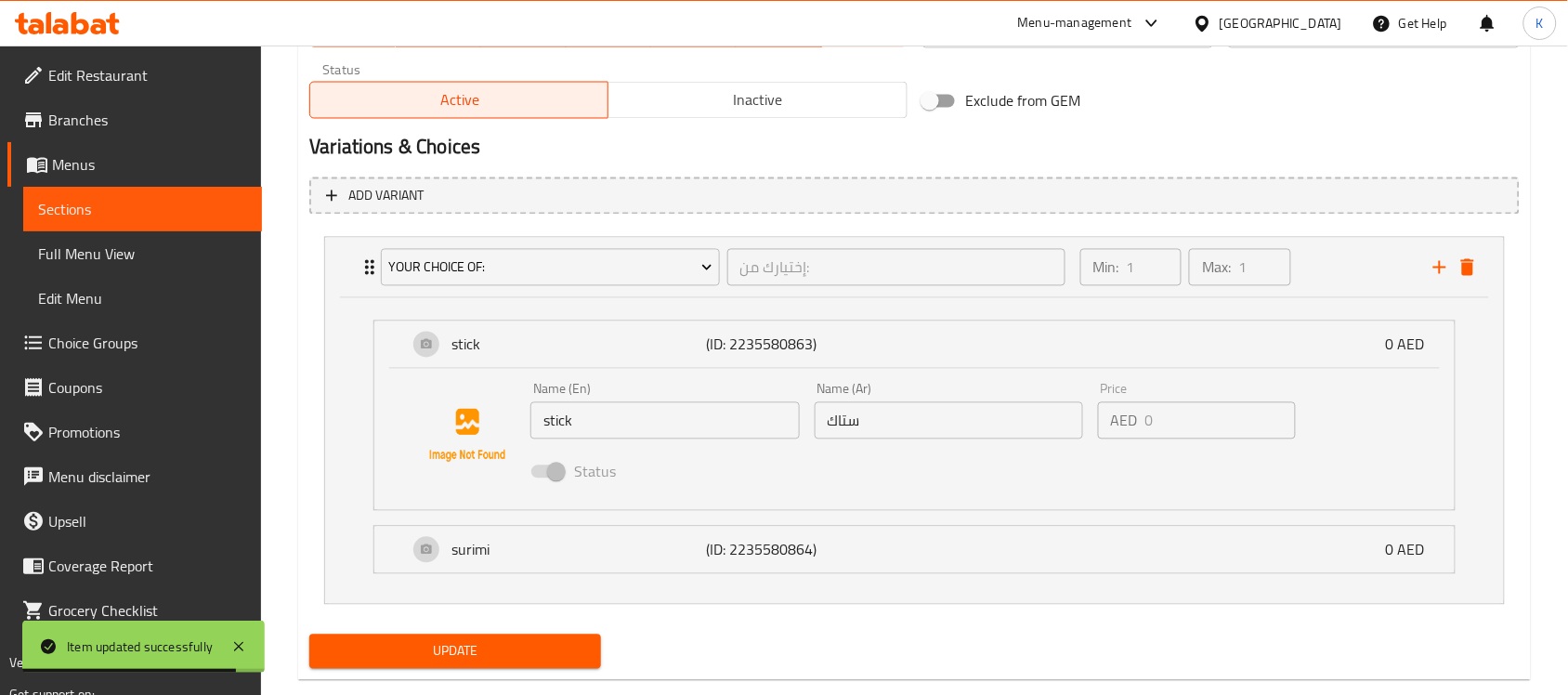
click at [633, 432] on input "stick" at bounding box center [665, 421] width 268 height 37
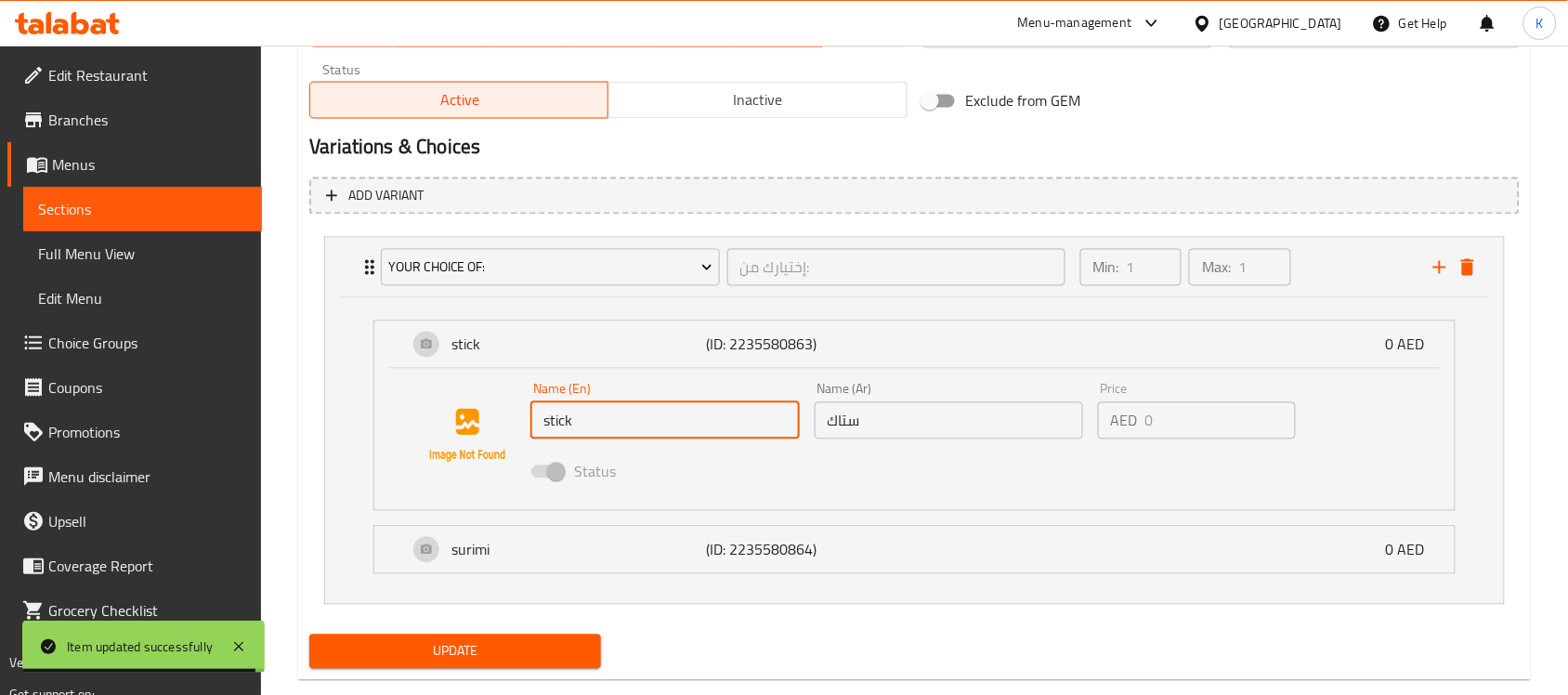
click at [630, 429] on input "stick" at bounding box center [665, 421] width 268 height 37
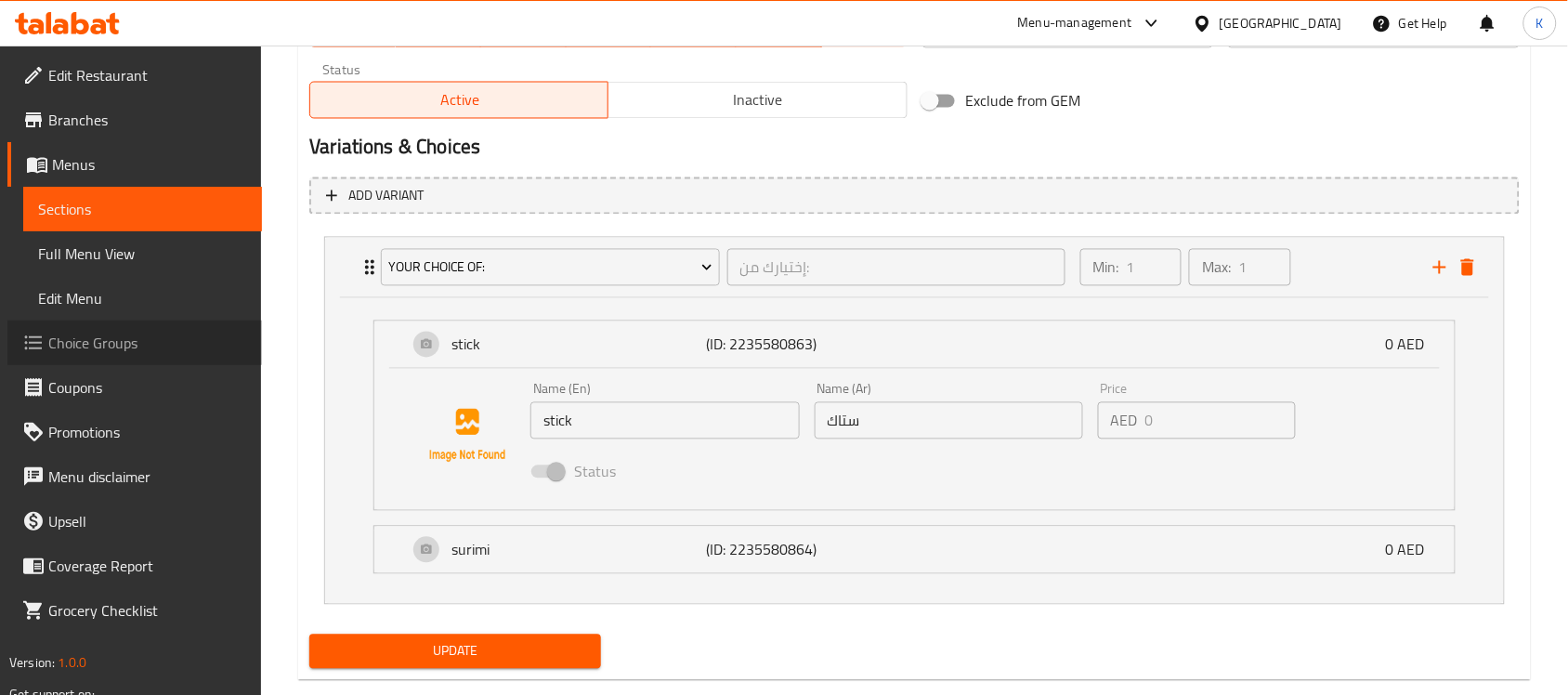
click at [132, 355] on link "Choice Groups" at bounding box center [135, 342] width 255 height 44
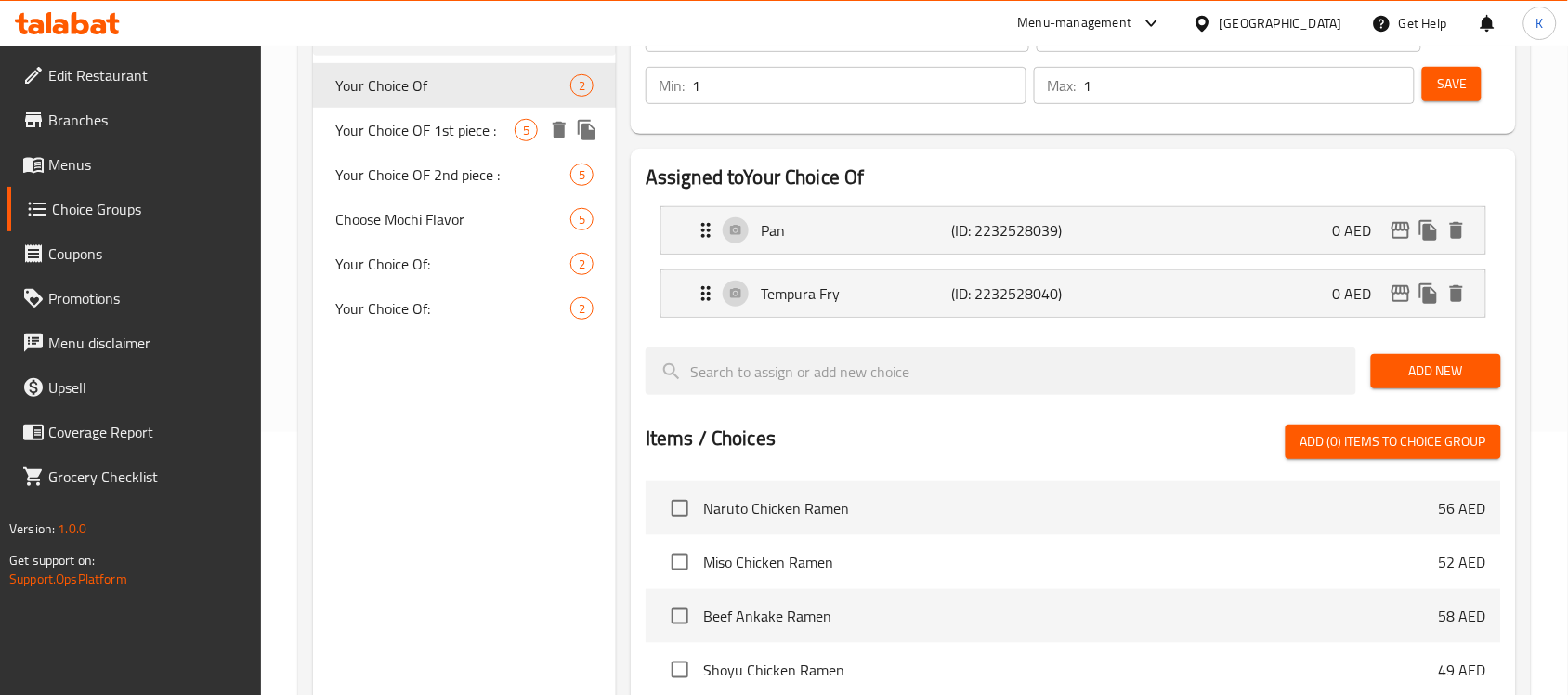
click at [428, 119] on span "Your Choice OF 1st piece :" at bounding box center [425, 130] width 179 height 23
type input "Your Choice OF 1st piece :"
type input "إختيارك من القطعة الاولي:"
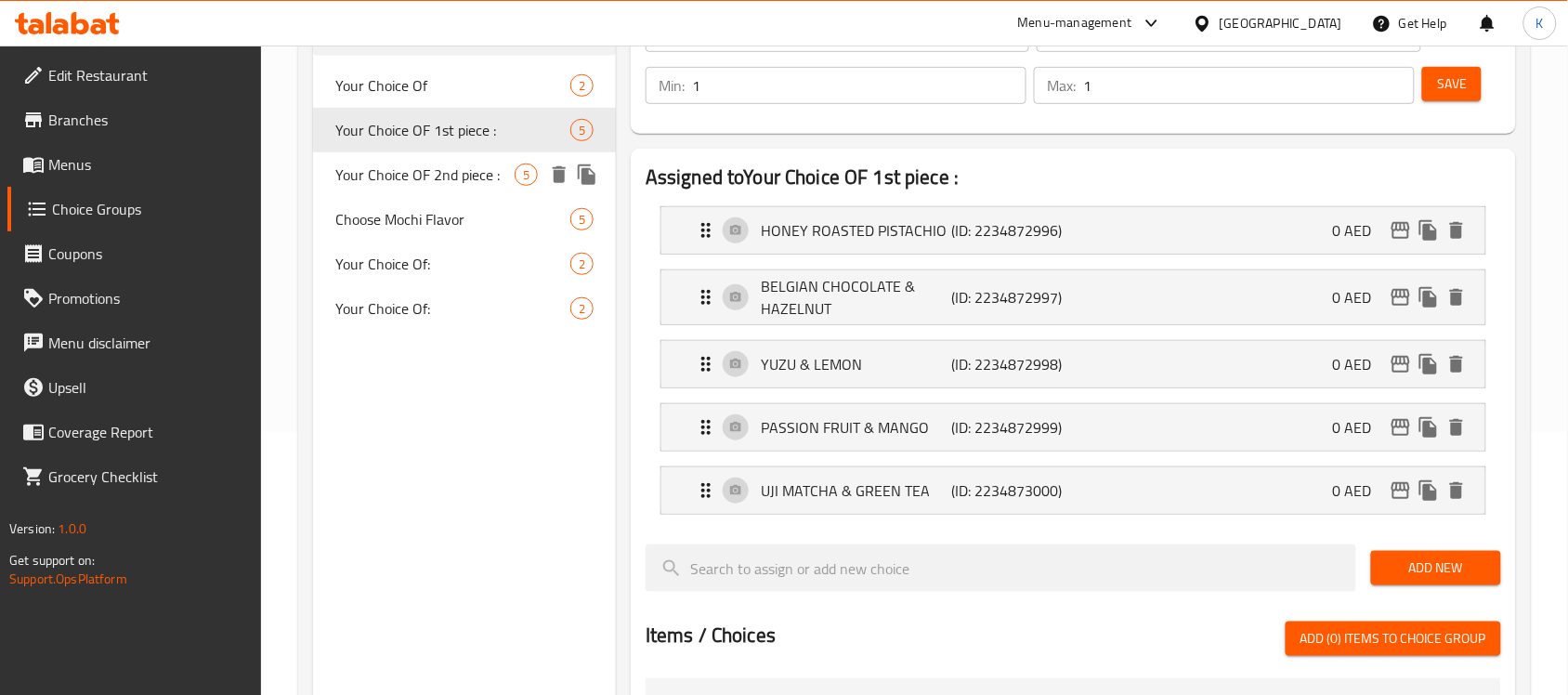
click at [414, 226] on span "Choose Mochi Flavor" at bounding box center [452, 219] width 235 height 23
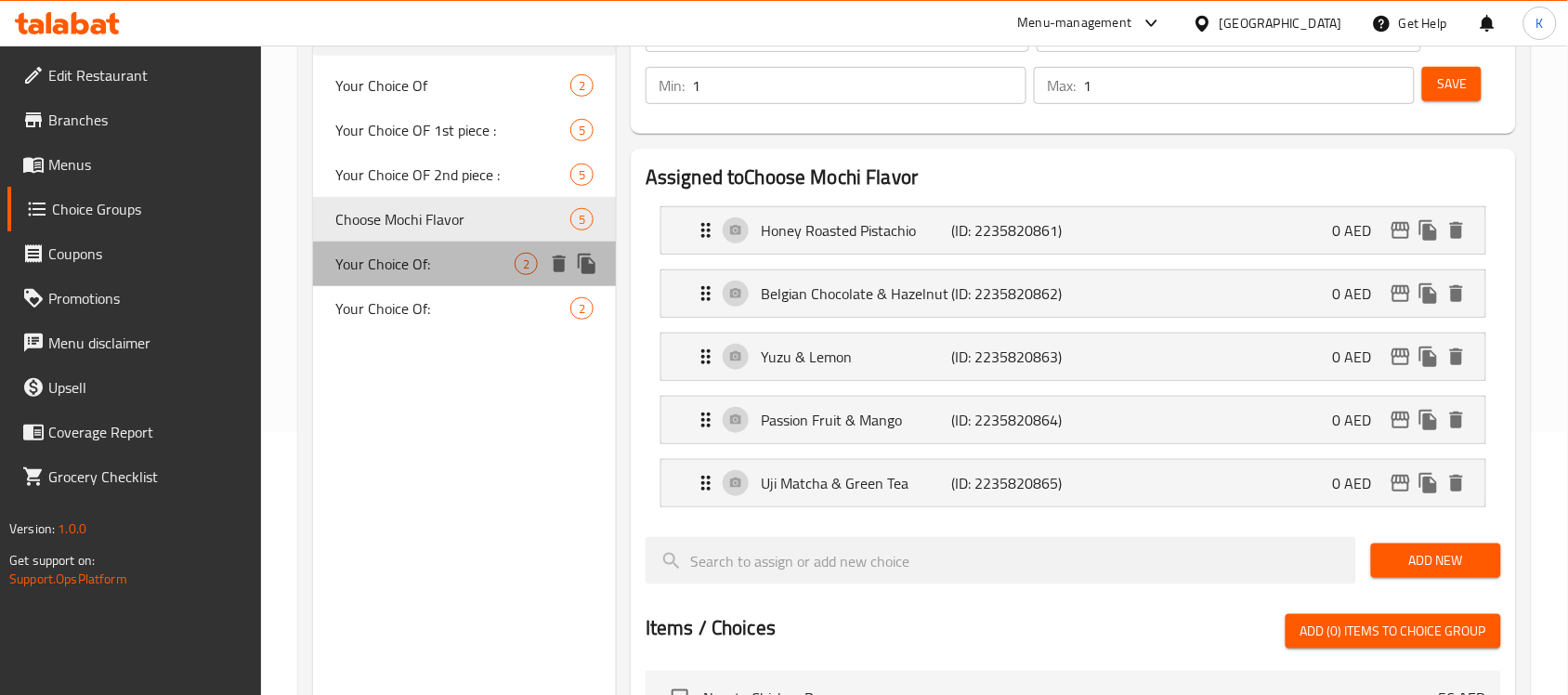
type input "Choose Mochi Flavor"
type input "اختر نكهة موتشي"
click at [412, 253] on span "Your Choice Of:" at bounding box center [425, 263] width 179 height 23
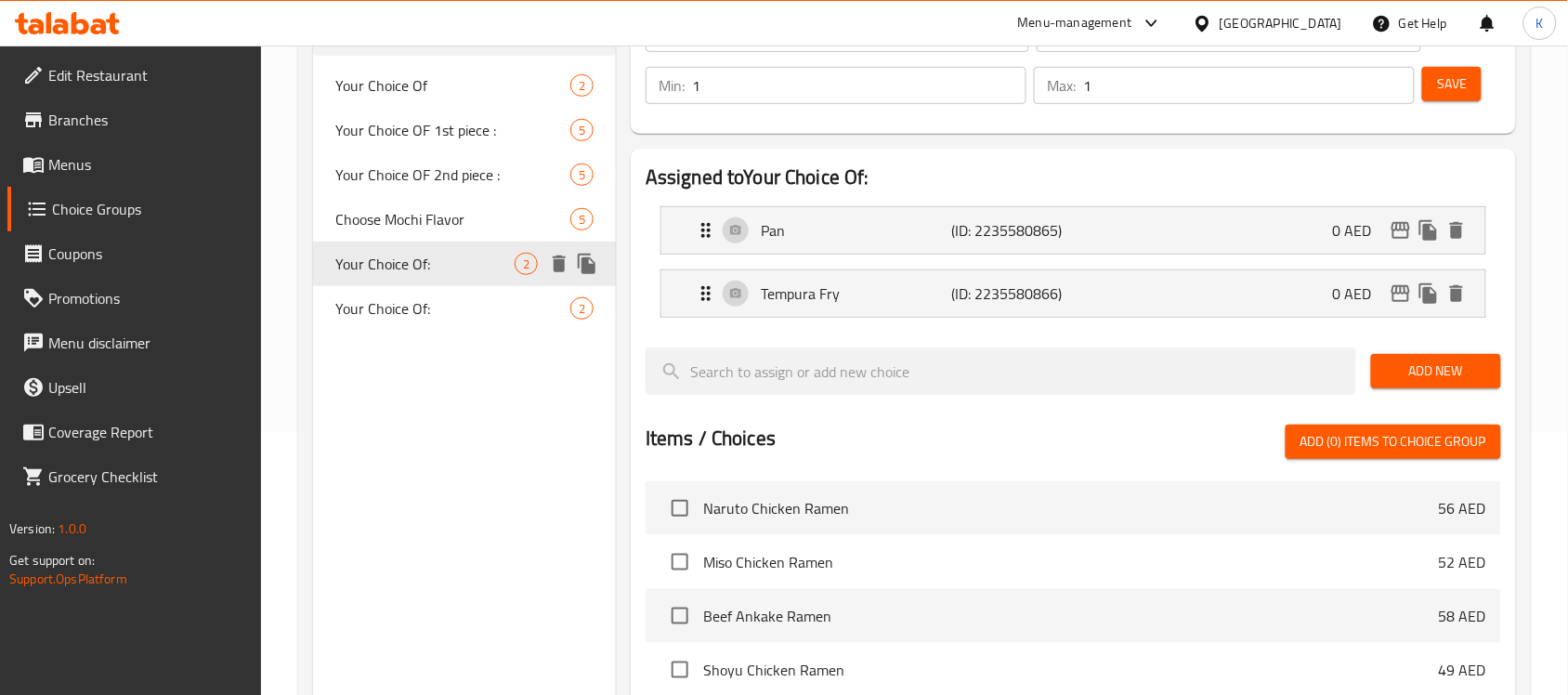
type input "Your Choice Of:"
type input "إختيارك من:"
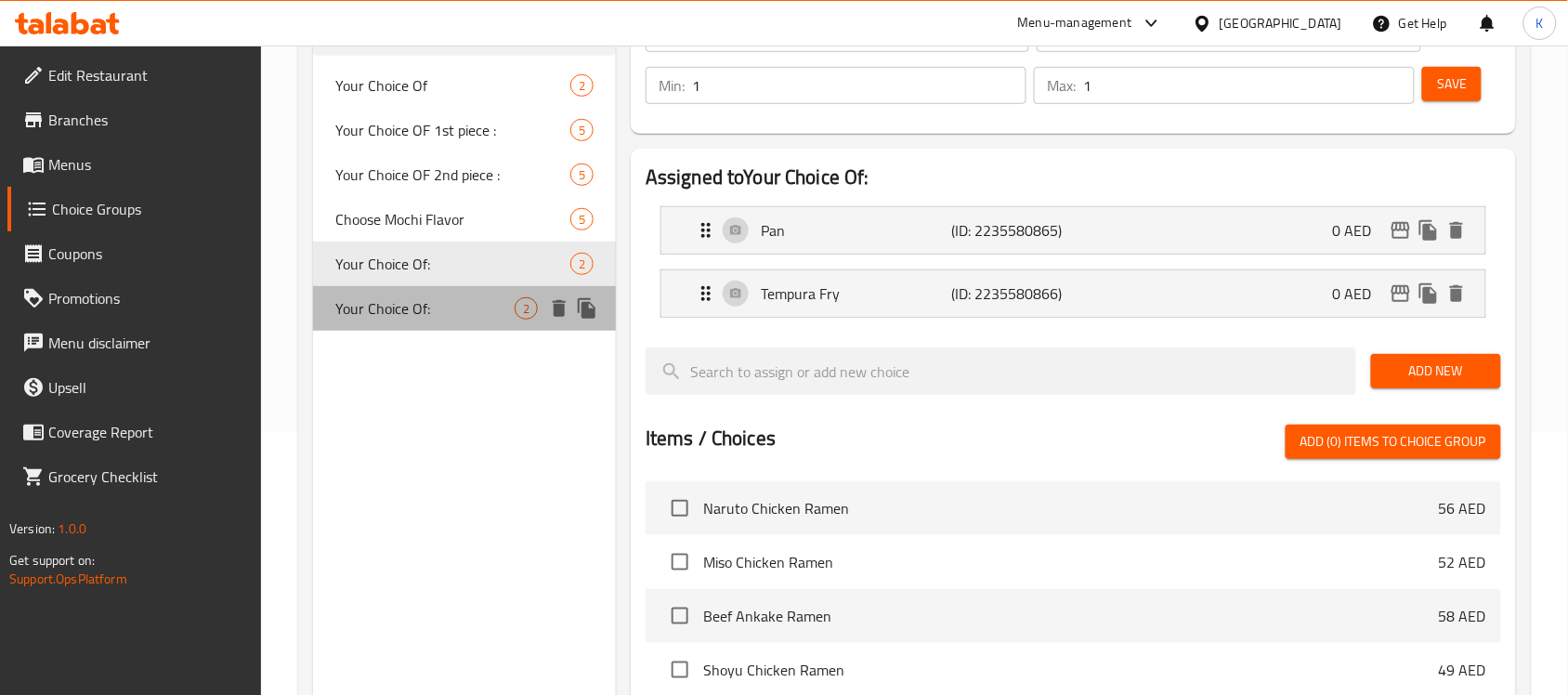
click at [337, 321] on div "Your Choice Of: 2" at bounding box center [464, 308] width 303 height 44
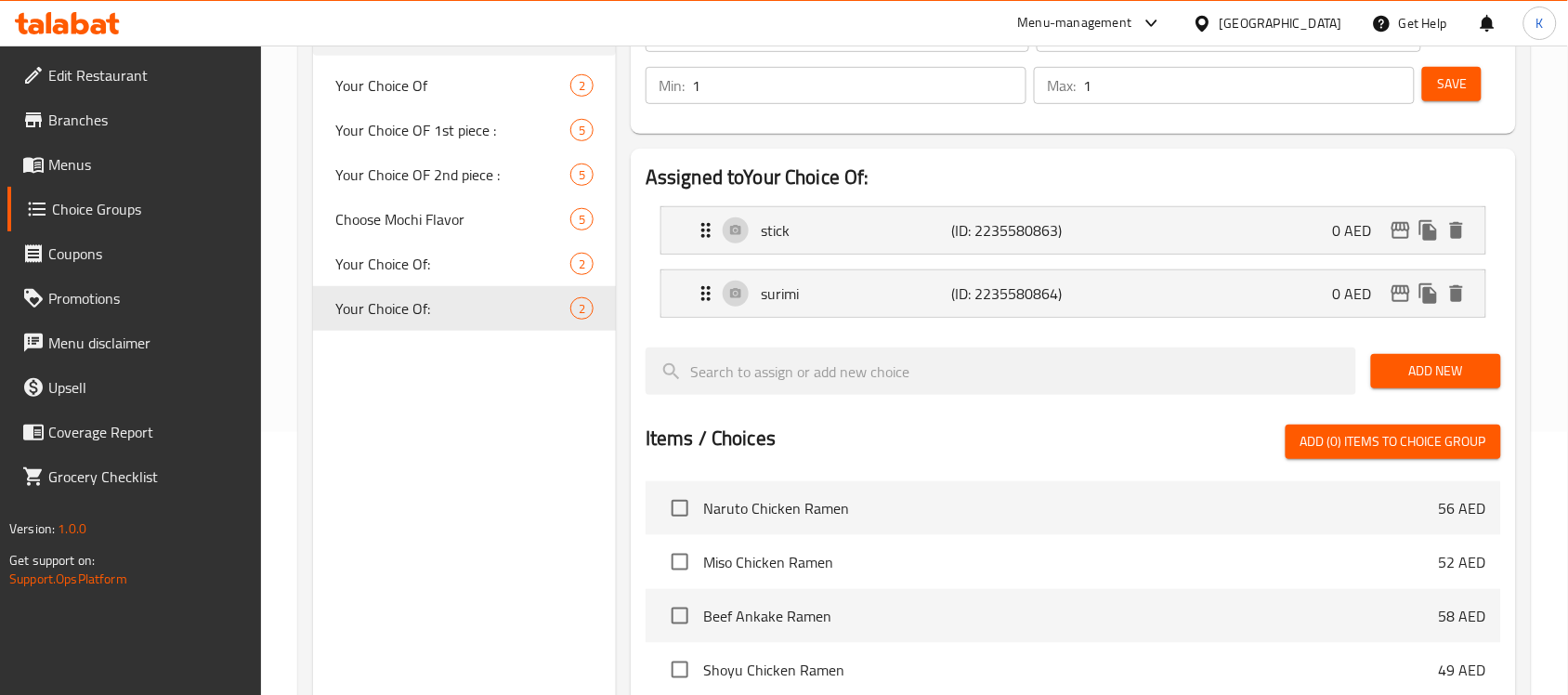
click at [808, 254] on div "stick (ID: 2235580863) 0 AED Name (En) stick Name (En) Name (Ar) ستاك Name (Ar)…" at bounding box center [1074, 230] width 826 height 48
click at [816, 244] on div "stick (ID: 2235580863) 0 AED" at bounding box center [1079, 230] width 769 height 46
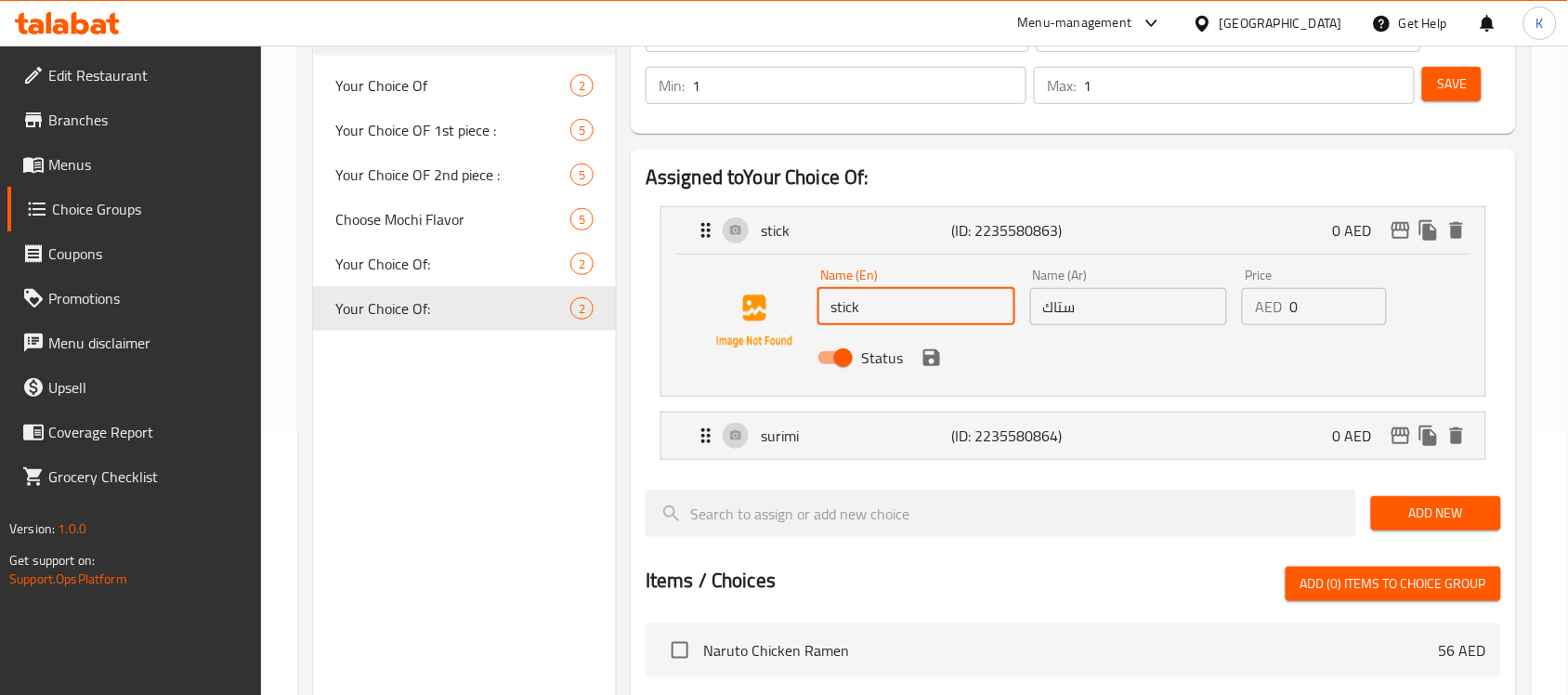
click at [901, 289] on input "stick" at bounding box center [916, 307] width 198 height 37
drag, startPoint x: 901, startPoint y: 289, endPoint x: 571, endPoint y: 289, distance: 330.0
click at [692, 289] on div "Name (En) stick Name (En) Name (Ar) ستاك Name (Ar) Price AED 0 Price Status" at bounding box center [1074, 321] width 765 height 127
type input "Crab Sticks"
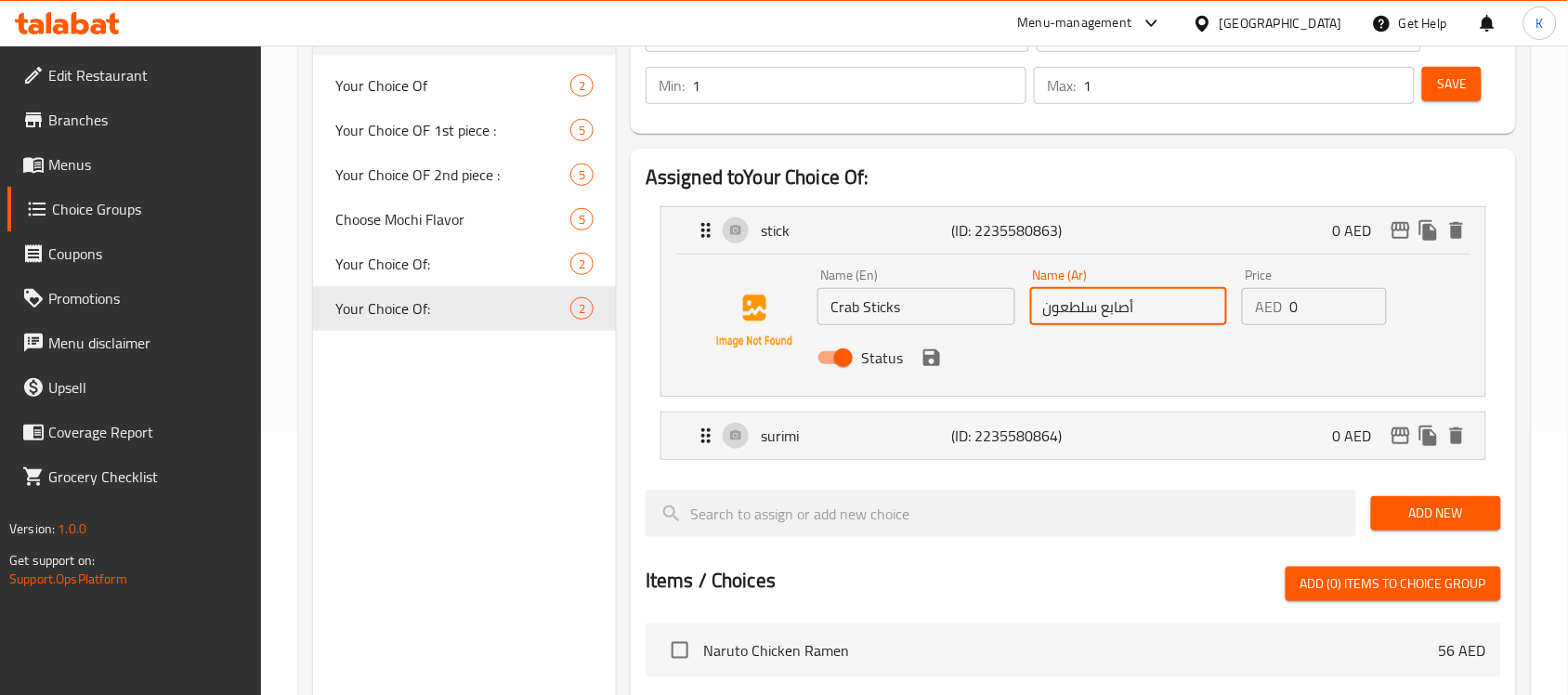
type input "أصابع سلطعون"
click at [1065, 463] on li "surimi (ID: 2235580864) 0 AED Name (En) surimi Name (En) Name (Ar) سوريمي Name …" at bounding box center [1074, 435] width 855 height 63
click at [1066, 452] on div "surimi (ID: 2235580864) 0 AED" at bounding box center [1079, 435] width 769 height 46
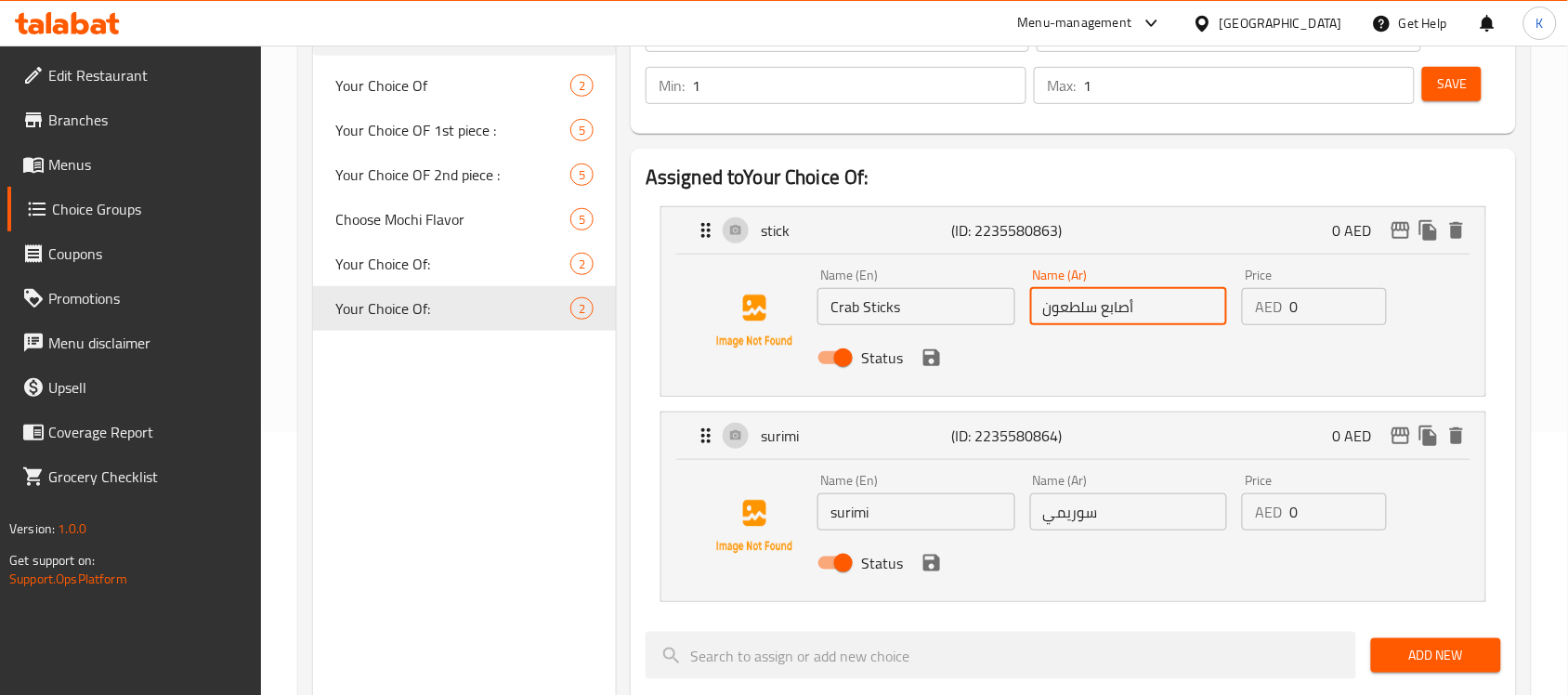
click at [925, 359] on icon "save" at bounding box center [931, 357] width 17 height 17
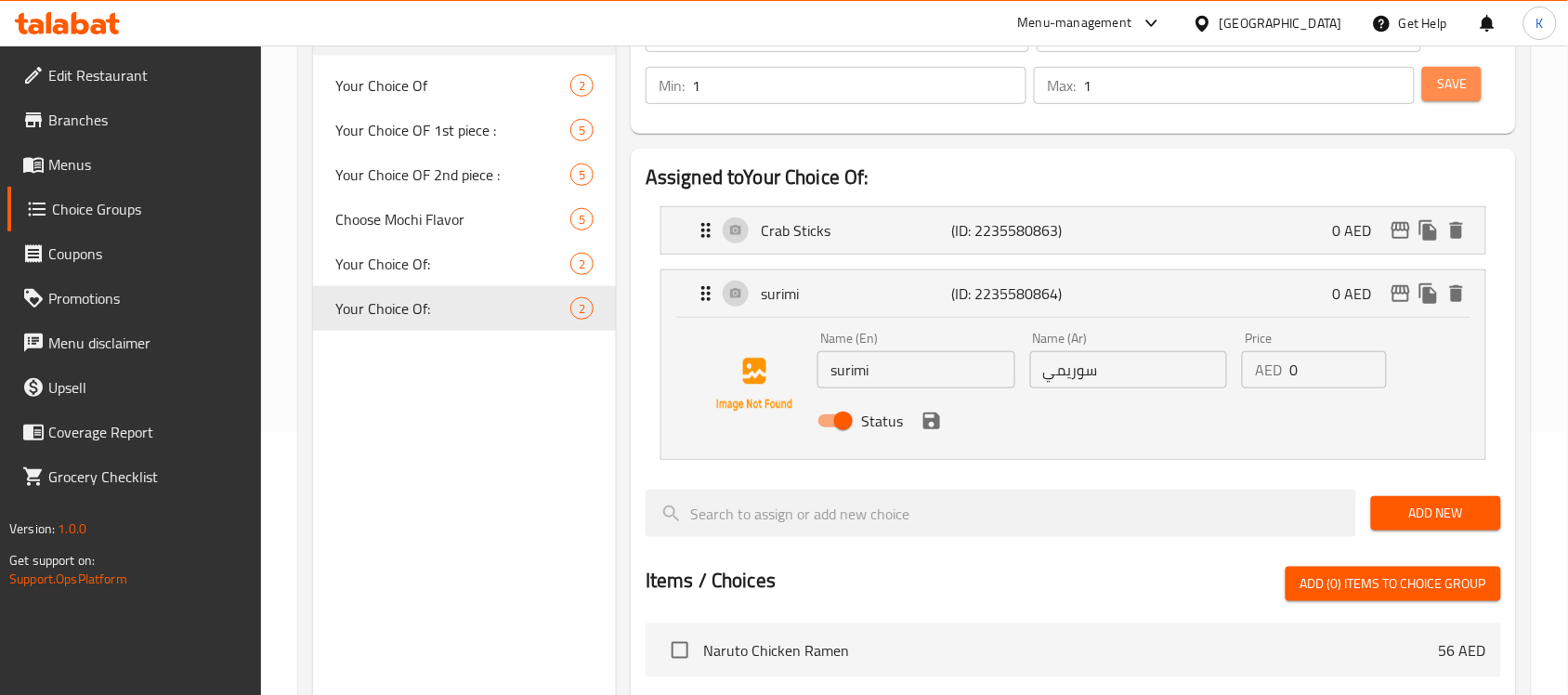
click at [1468, 88] on button "Save" at bounding box center [1452, 84] width 59 height 34
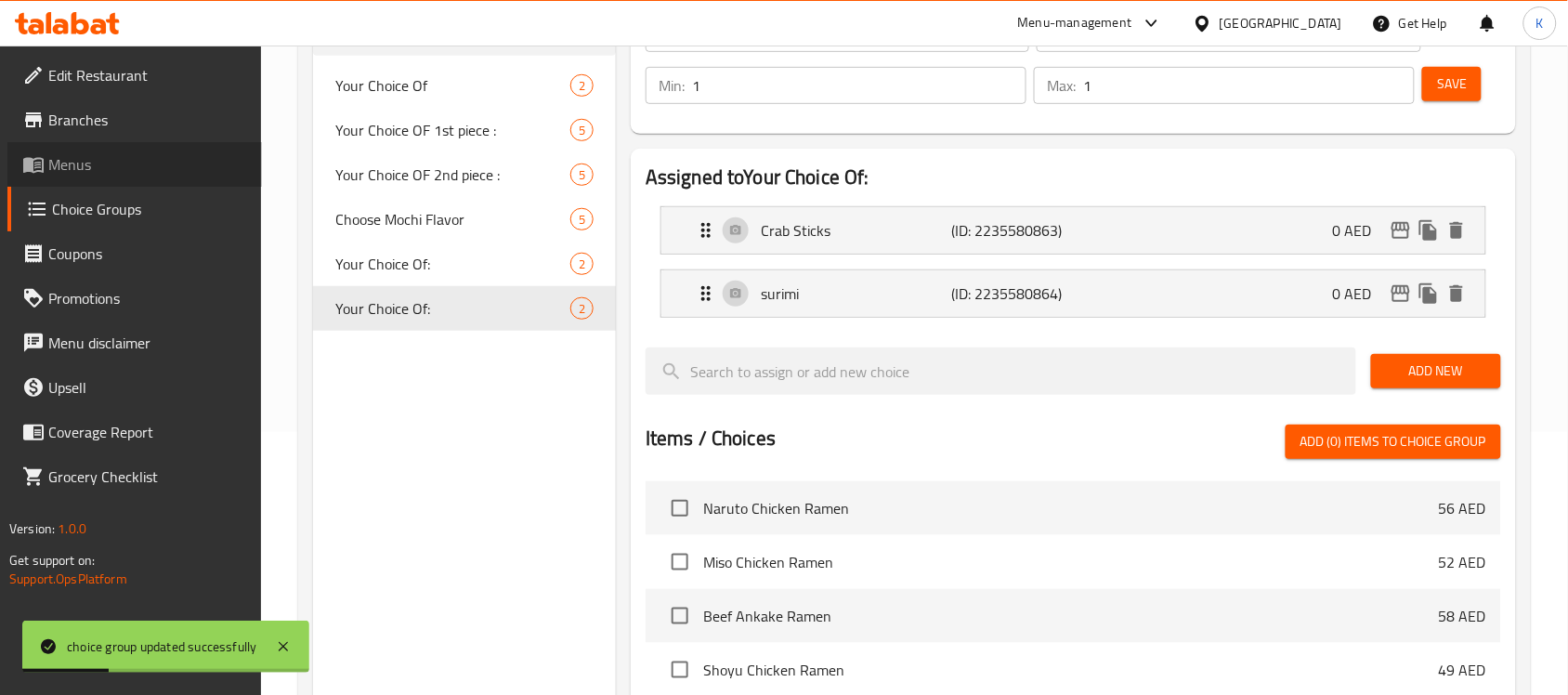
click at [123, 164] on span "Menus" at bounding box center [147, 164] width 199 height 23
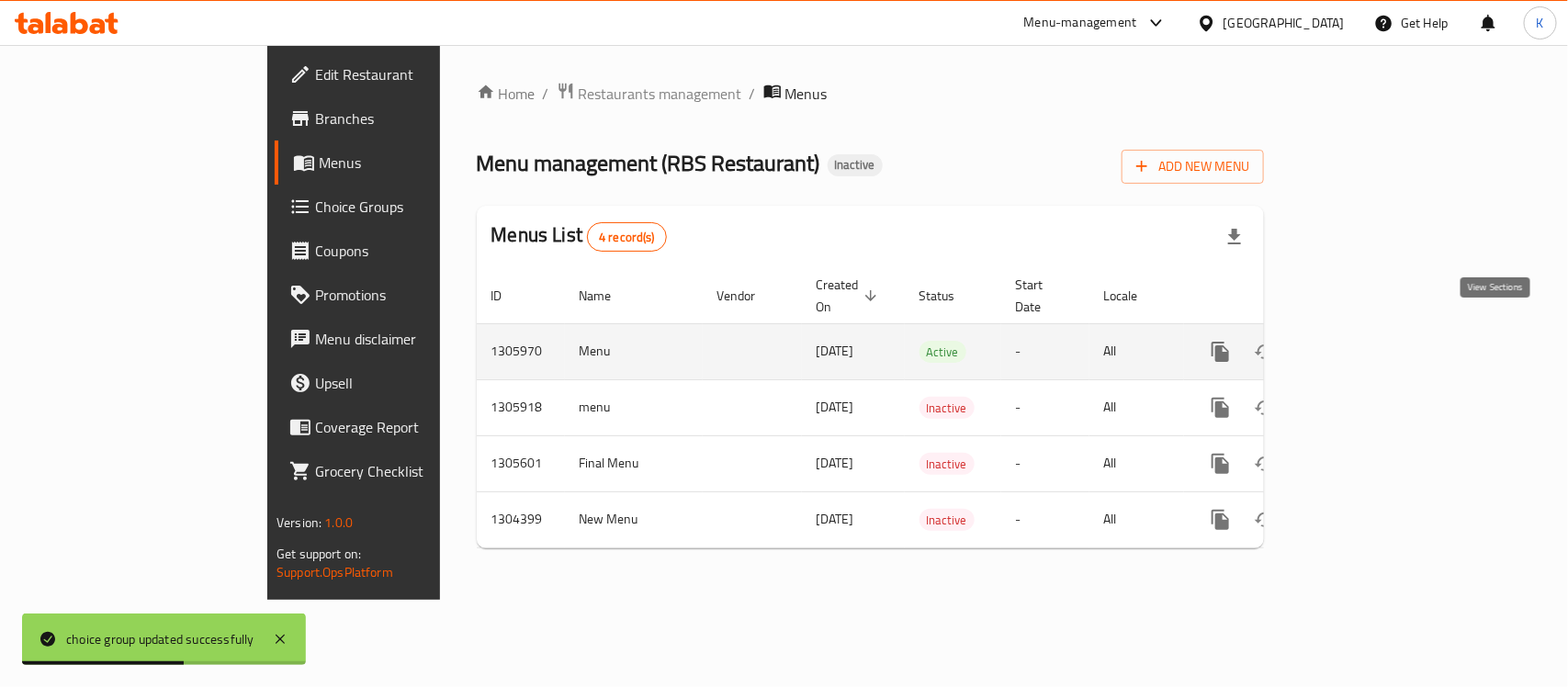
click at [1364, 341] on icon "enhanced table" at bounding box center [1353, 352] width 22 height 22
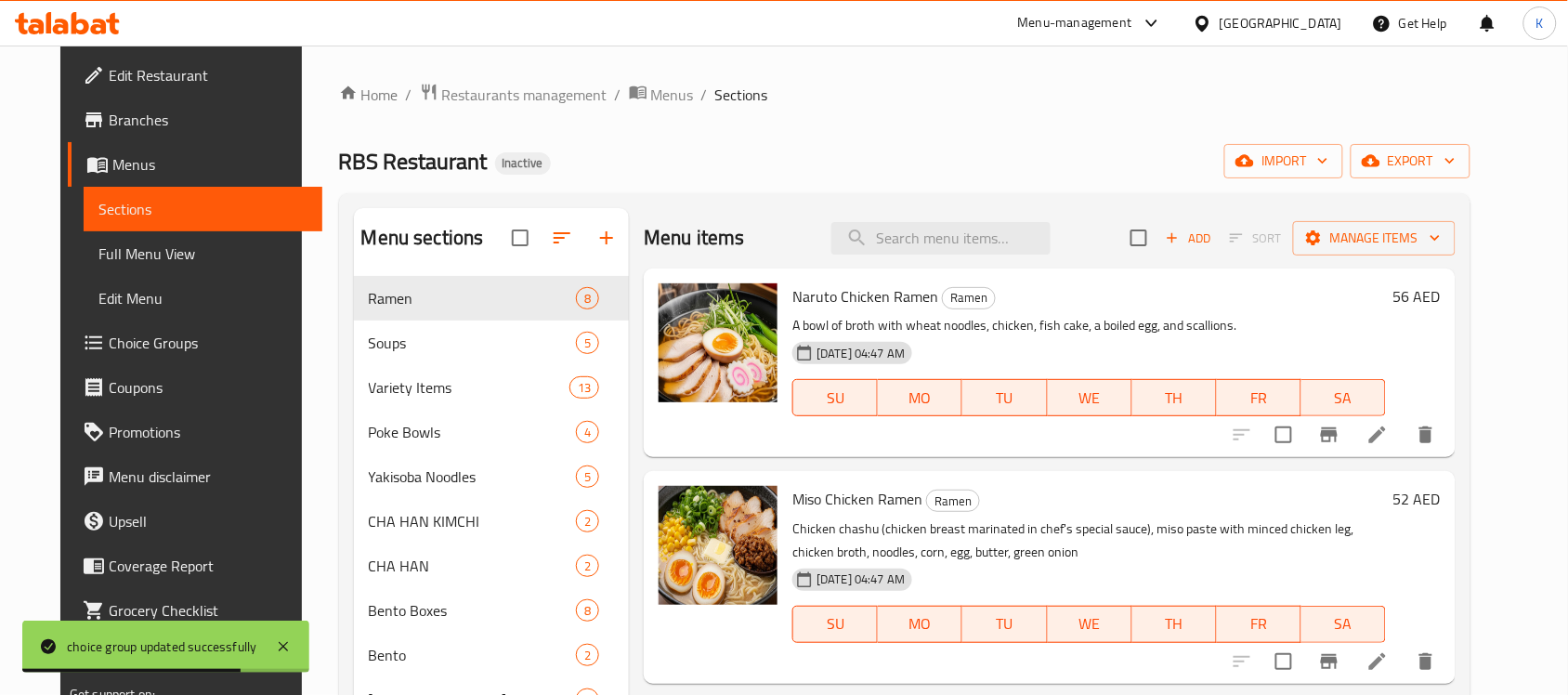
click at [977, 218] on div "Menu items Add Sort Manage items" at bounding box center [1050, 238] width 812 height 60
click at [1029, 177] on div "RBS Restaurant Inactive import export" at bounding box center [905, 160] width 1132 height 34
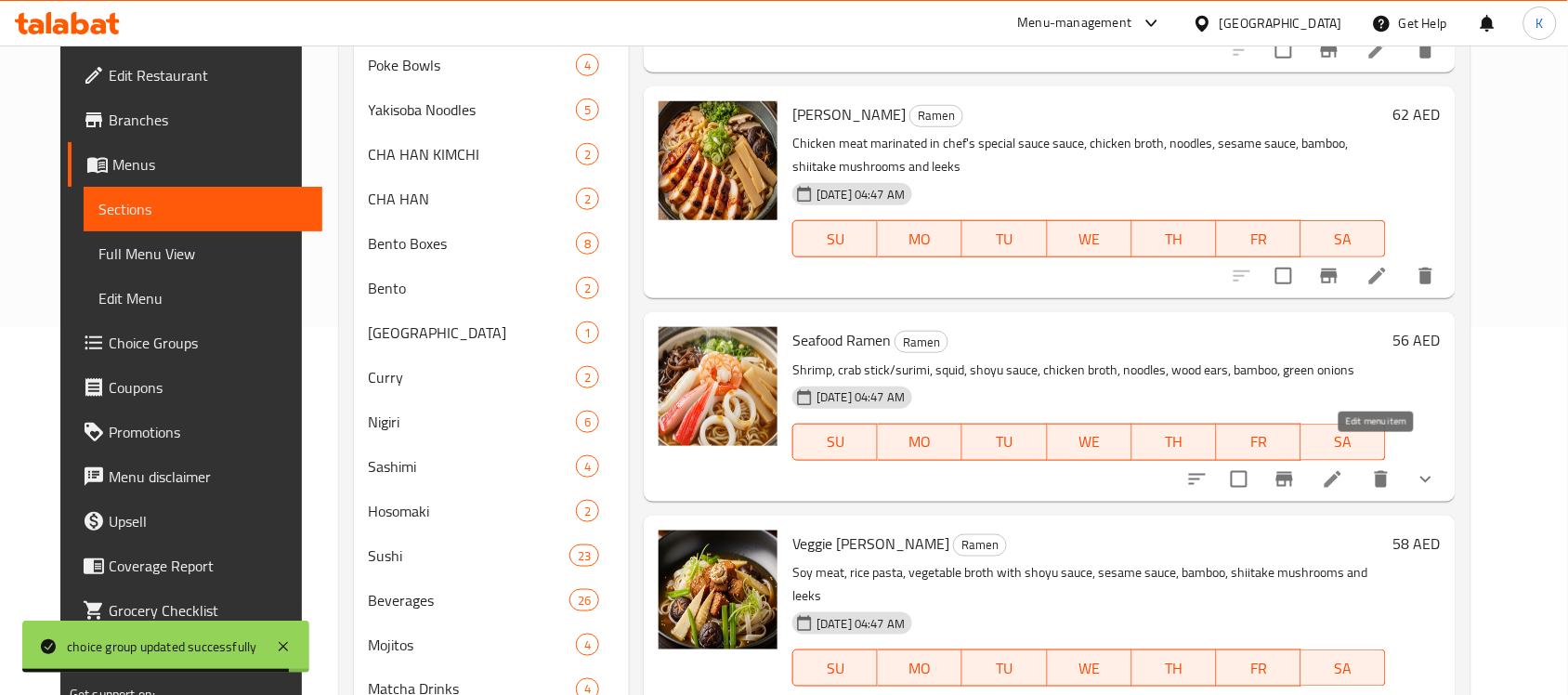
click at [1342, 471] on icon at bounding box center [1333, 479] width 17 height 17
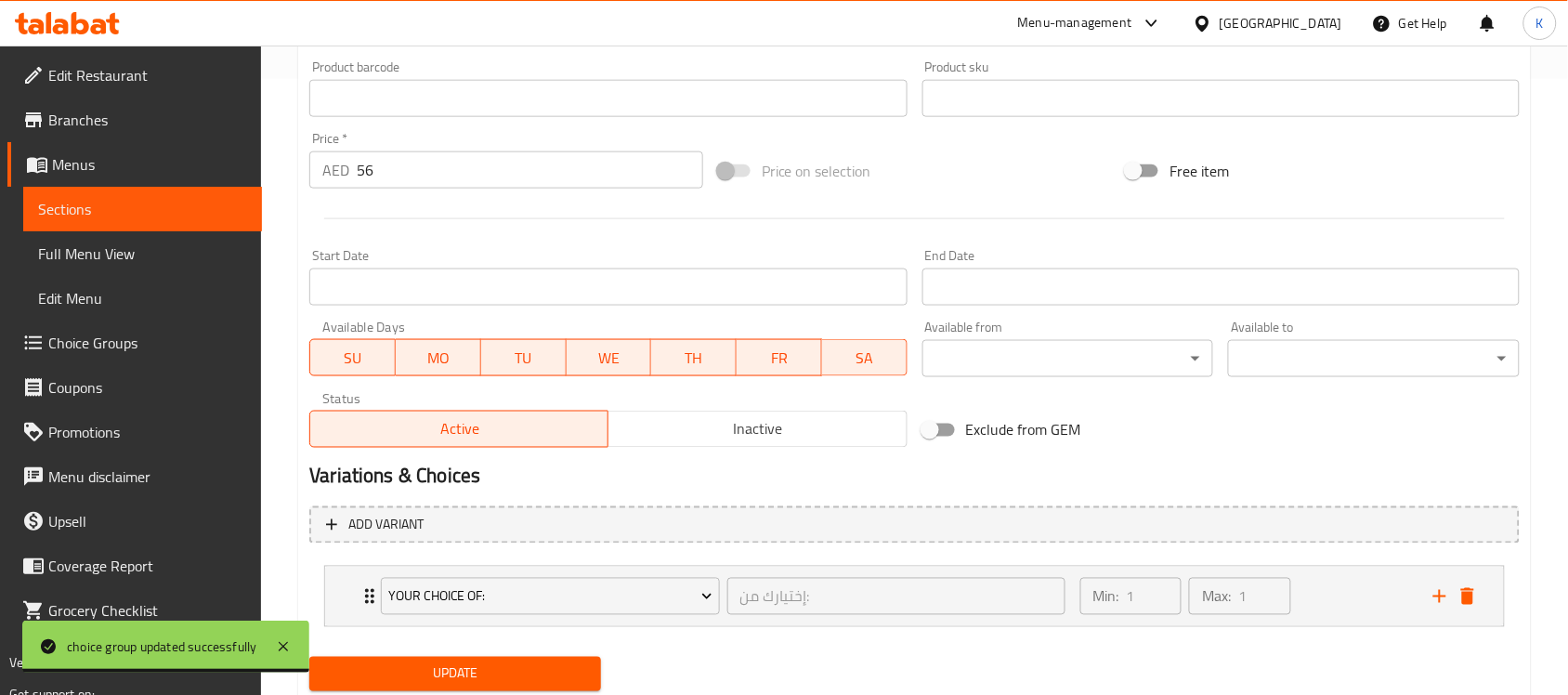
scroll to position [674, 0]
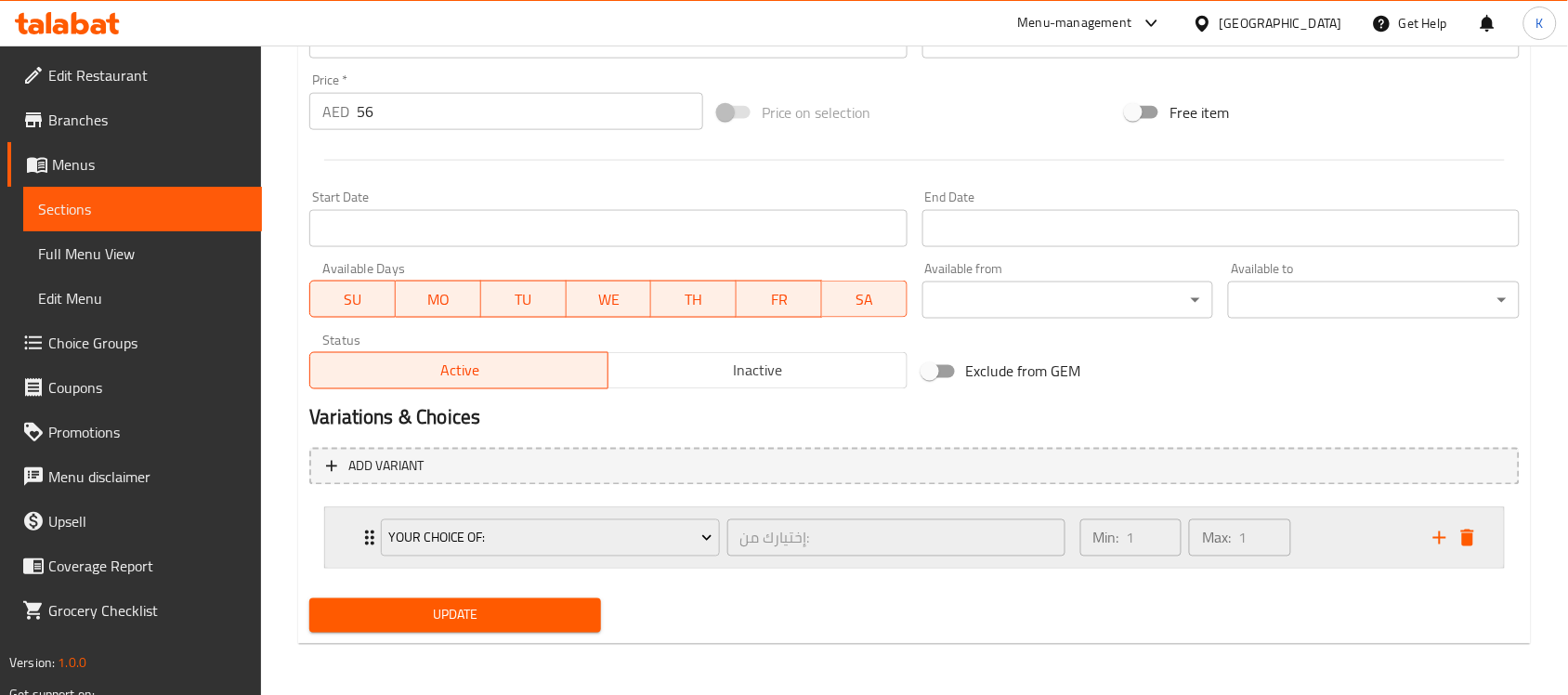
click at [355, 547] on div "Your Choice Of: إختيارك من: ​ Min: 1 ​ Max: 1 ​" at bounding box center [914, 538] width 1179 height 59
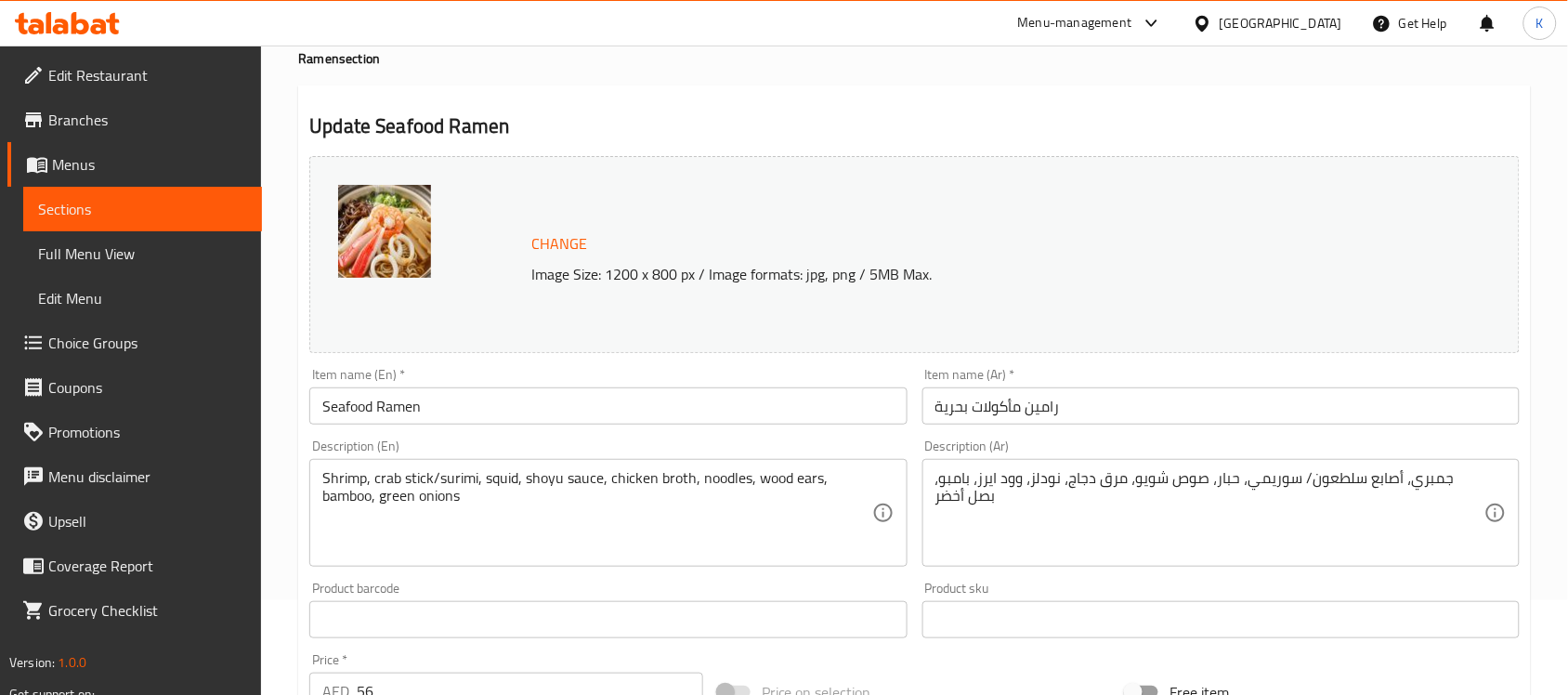
scroll to position [0, 0]
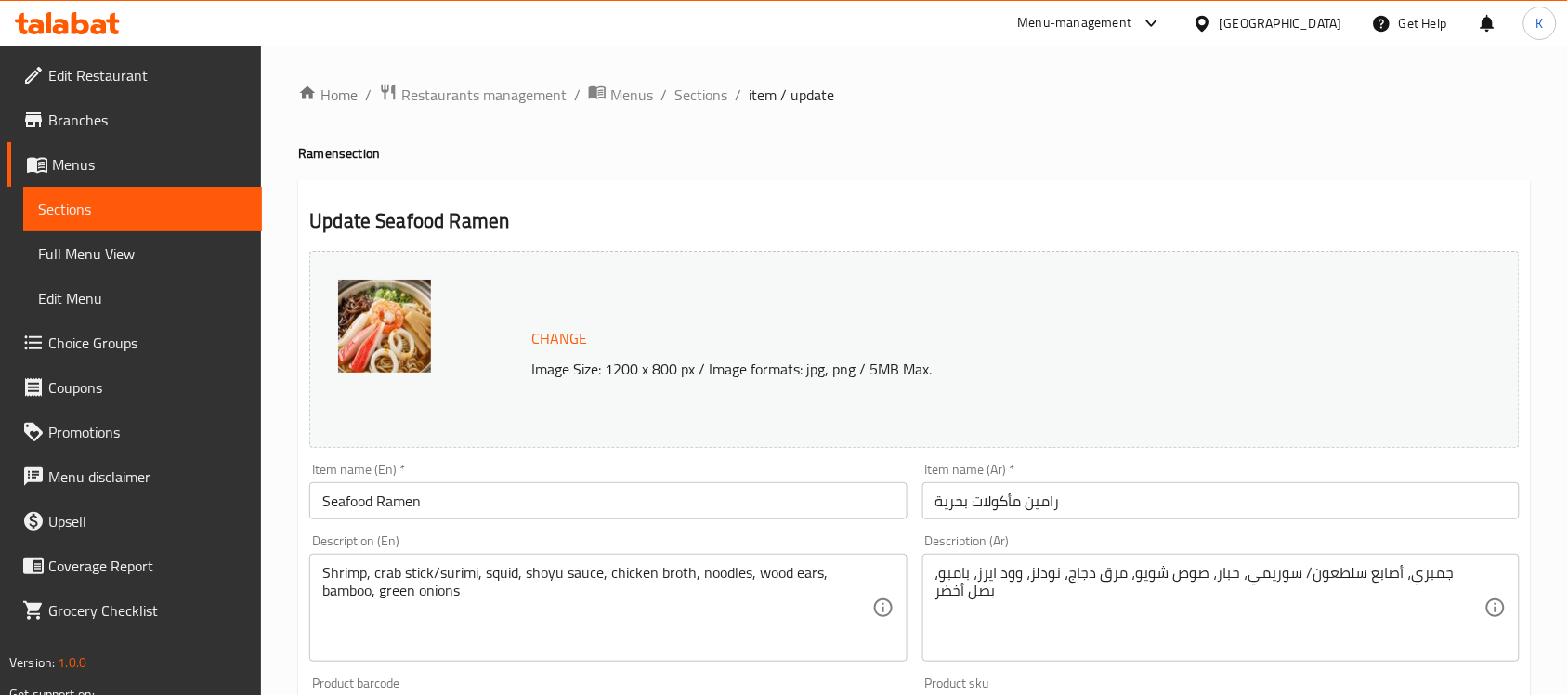
click at [698, 86] on span "Sections" at bounding box center [701, 94] width 53 height 23
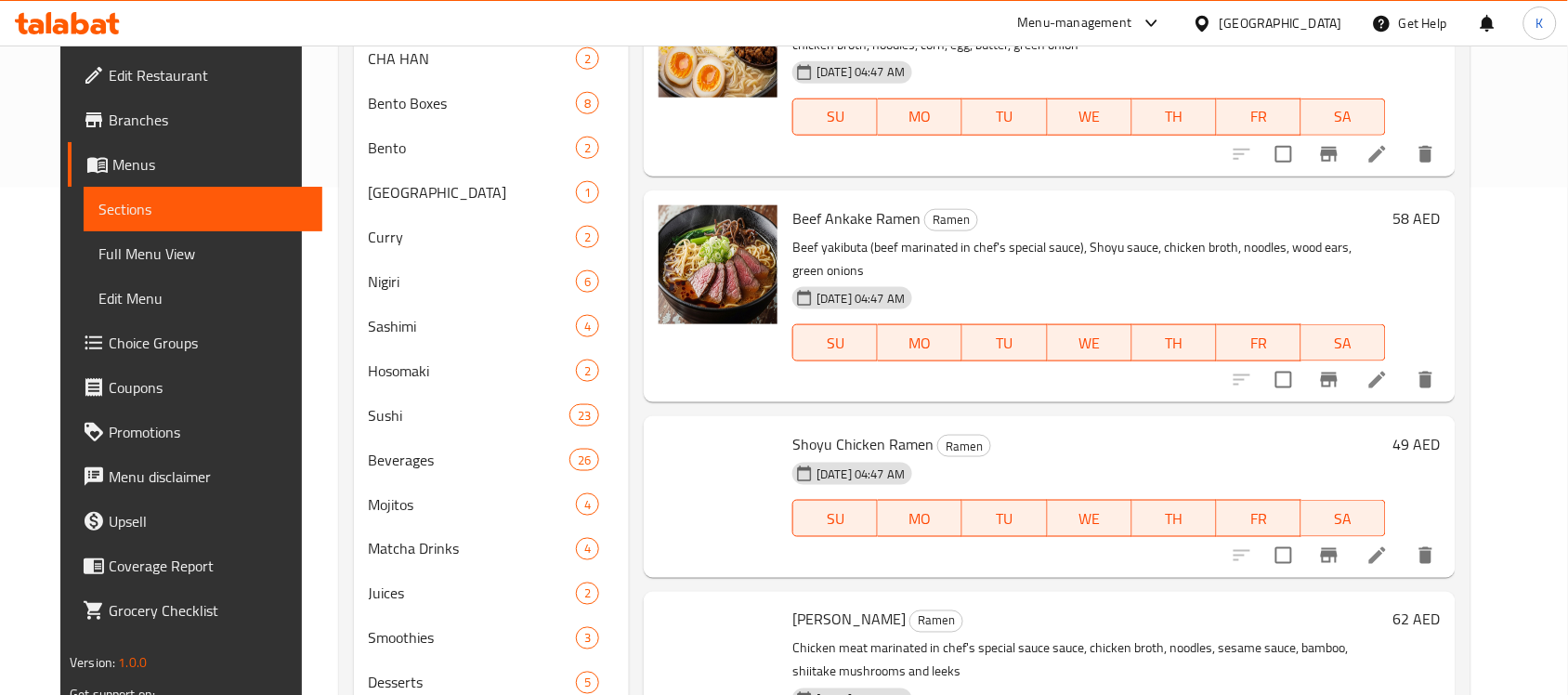
scroll to position [676, 0]
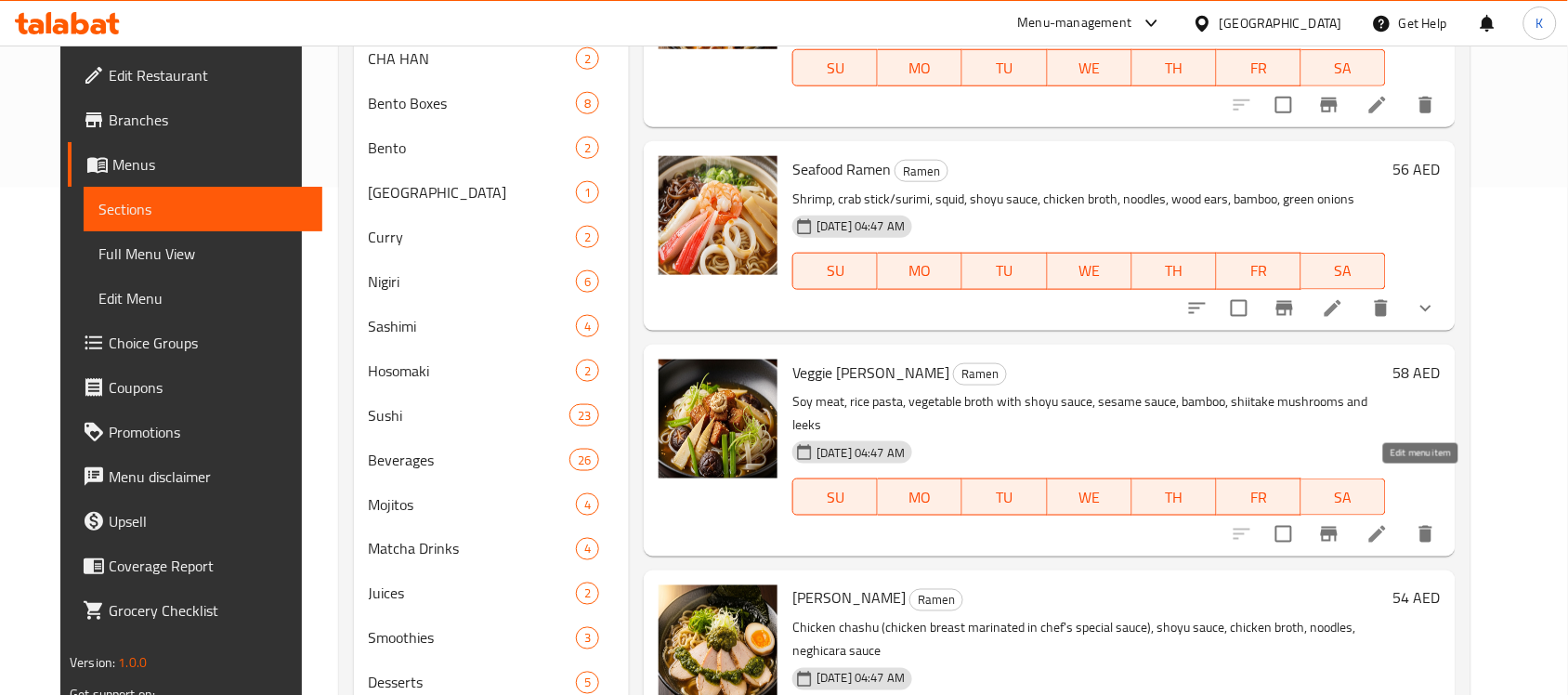
click at [1389, 523] on icon at bounding box center [1377, 534] width 23 height 23
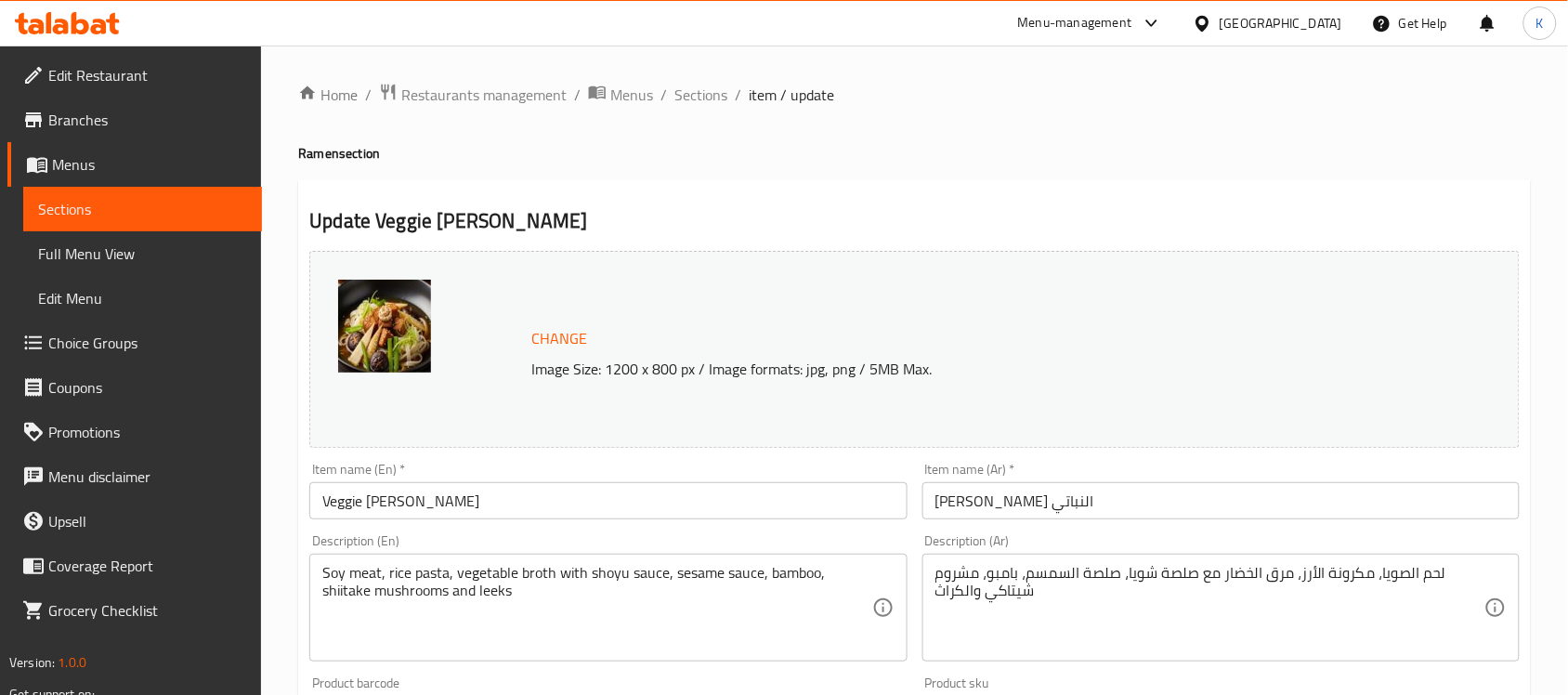
click at [604, 583] on textarea "Soy meat, rice pasta, vegetable broth with shoyu sauce, sesame sauce, bamboo, s…" at bounding box center [597, 608] width 549 height 88
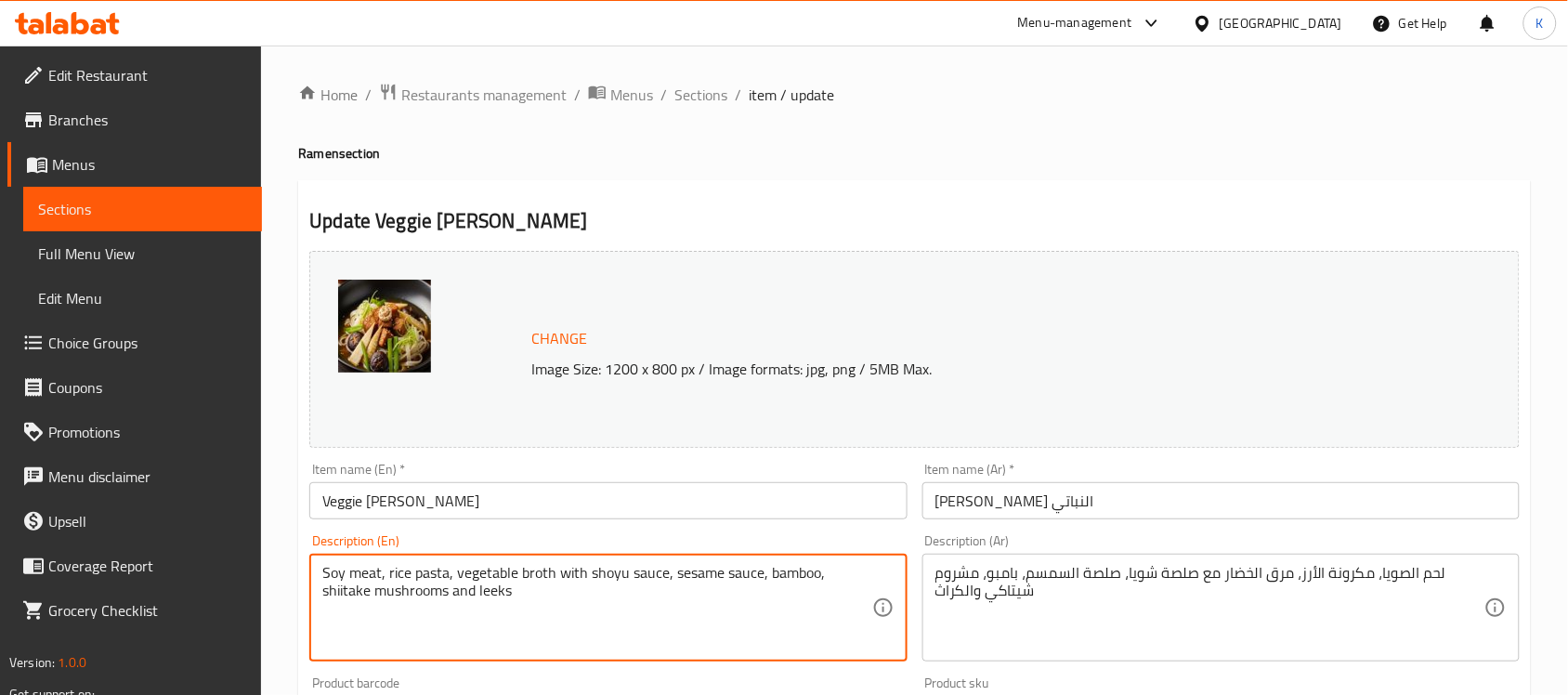
paste textarea "oy"
type textarea "Soy meat, rice pasta, vegetable broth with soy sauce, sesame sauce, bamboo, shi…"
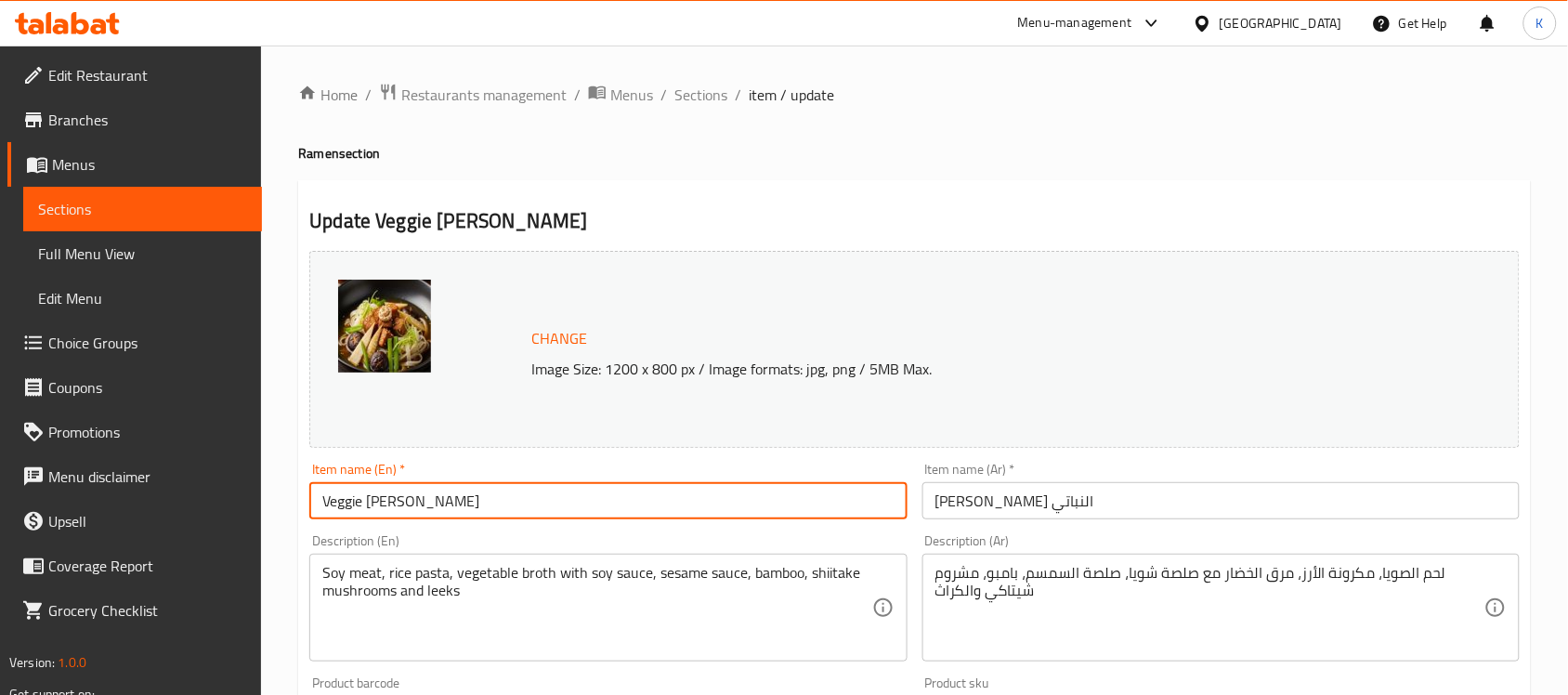
click at [729, 490] on input "Veggie Tantan Ramen" at bounding box center [609, 500] width 598 height 37
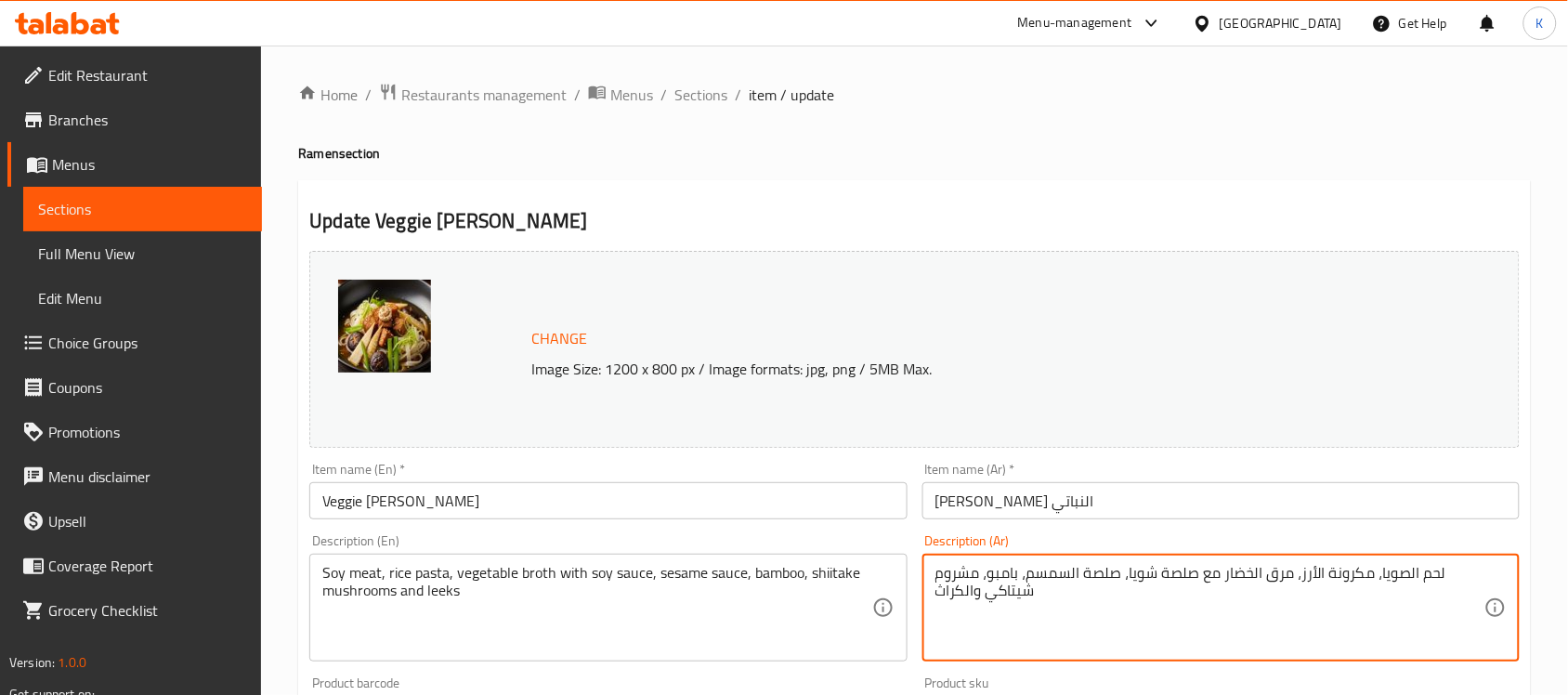
click at [1140, 578] on textarea "لحم الصويا، مكرونة الأرز، مرق الخضار مع صلصة شويا، صلصة السمسم، بامبو، مشروم شي…" at bounding box center [1210, 608] width 549 height 88
click at [1180, 579] on textarea "لحم الصويا، مكرونة الأرز، مرق الخضار مع صلصة صويا، صلصة السمسم، بامبو، مشروم شي…" at bounding box center [1210, 608] width 549 height 88
type textarea "لحم الصويا، مكرونة الأرز، مرق الخضار مع صوص صويا، صلصة السمسم، بامبو، مشروم شيت…"
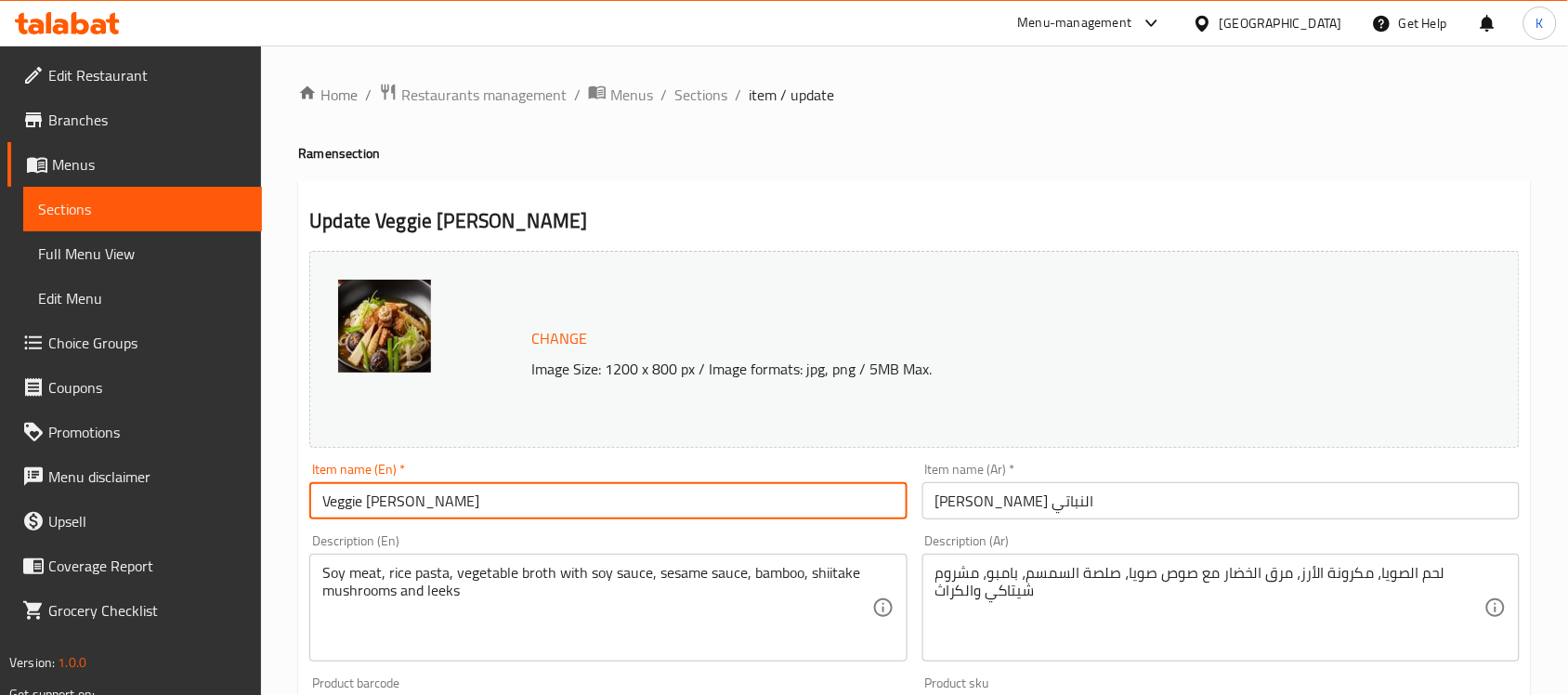
click at [650, 503] on input "Veggie [PERSON_NAME]" at bounding box center [609, 500] width 598 height 37
click at [709, 84] on span "Sections" at bounding box center [701, 94] width 53 height 23
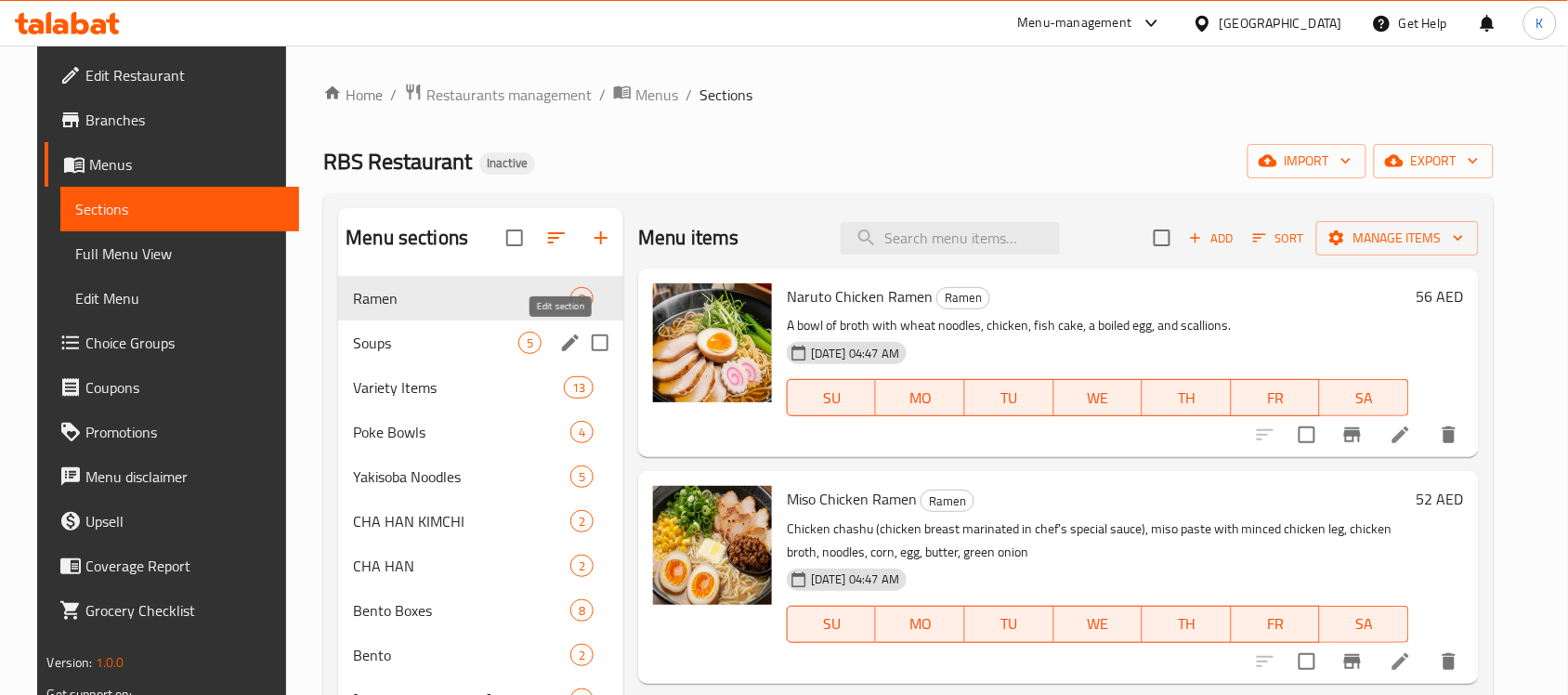
click at [559, 339] on icon "edit" at bounding box center [570, 342] width 23 height 23
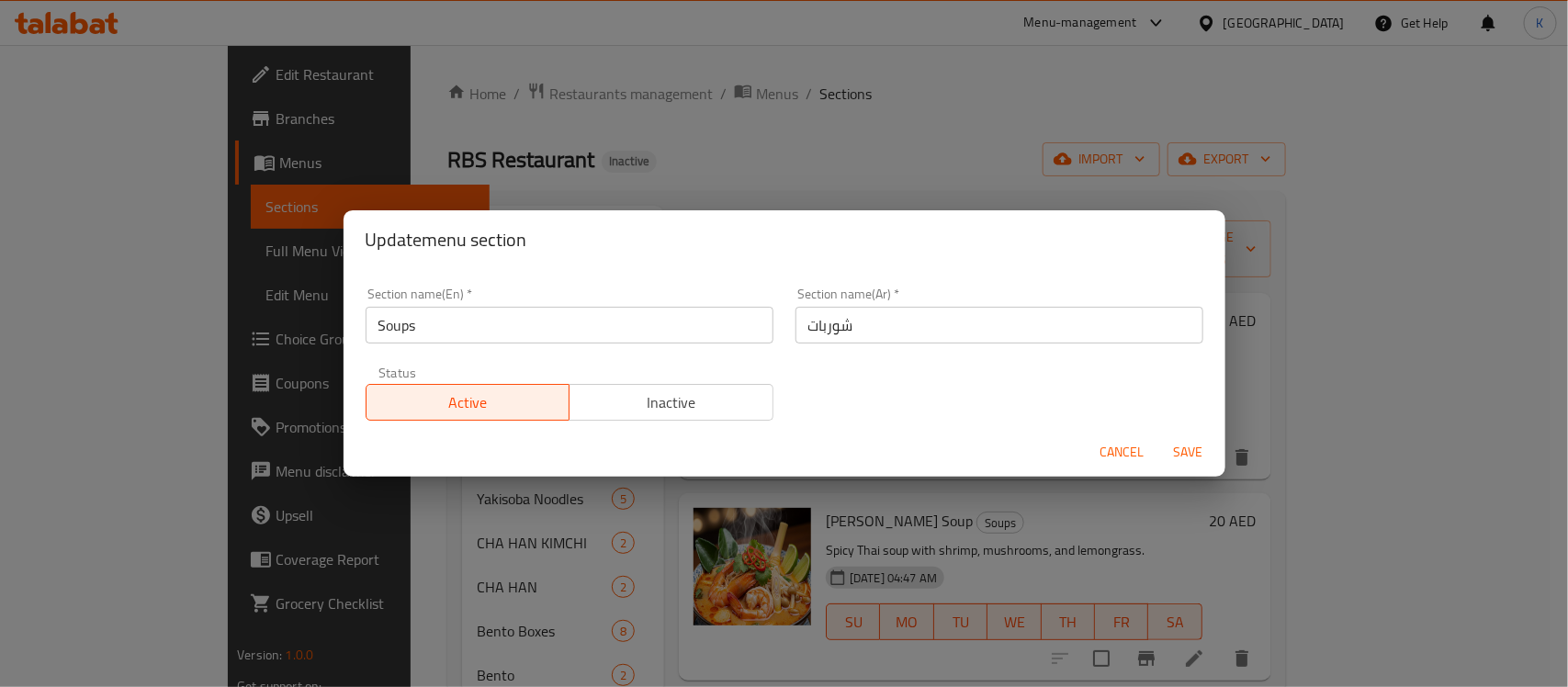
click at [877, 341] on input "شوربات" at bounding box center [999, 326] width 408 height 37
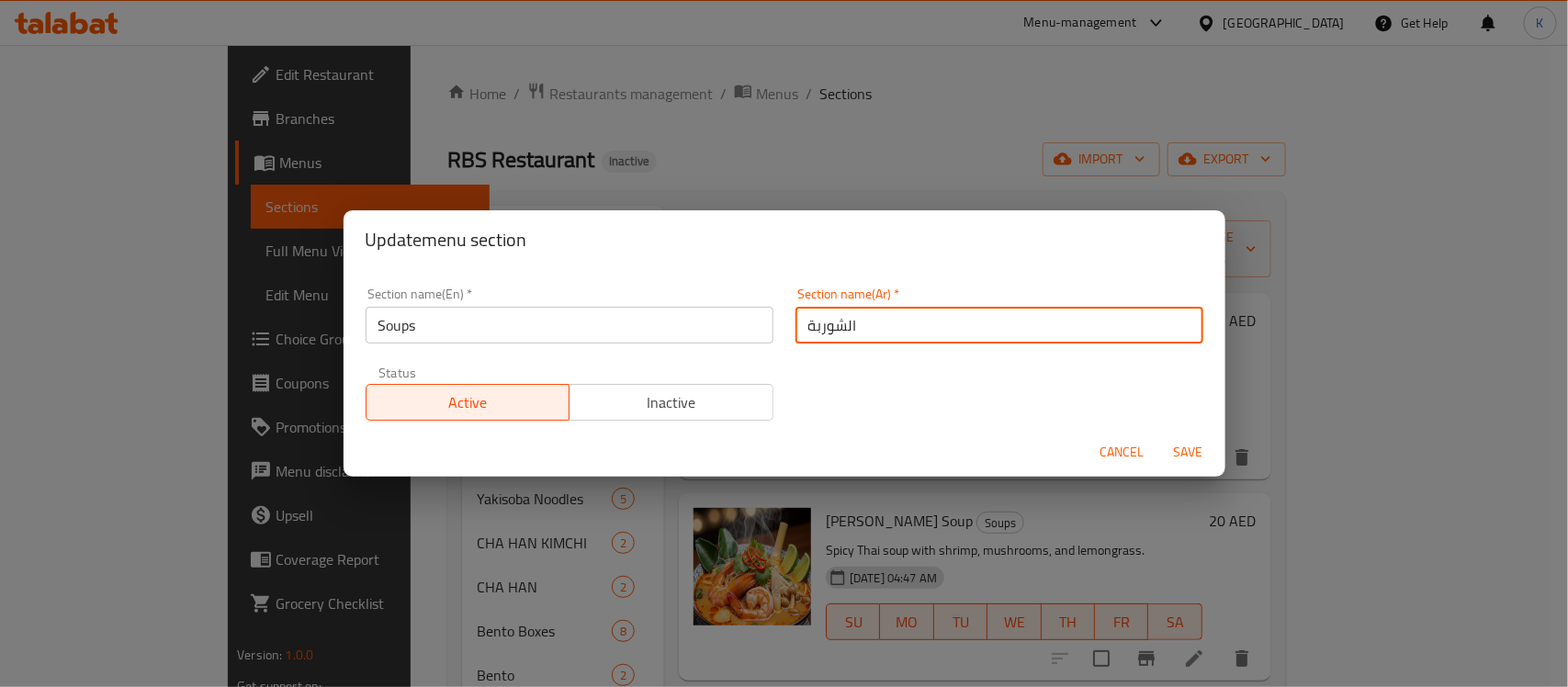
type input "الشوربة"
click at [1195, 460] on span "Save" at bounding box center [1188, 453] width 44 height 23
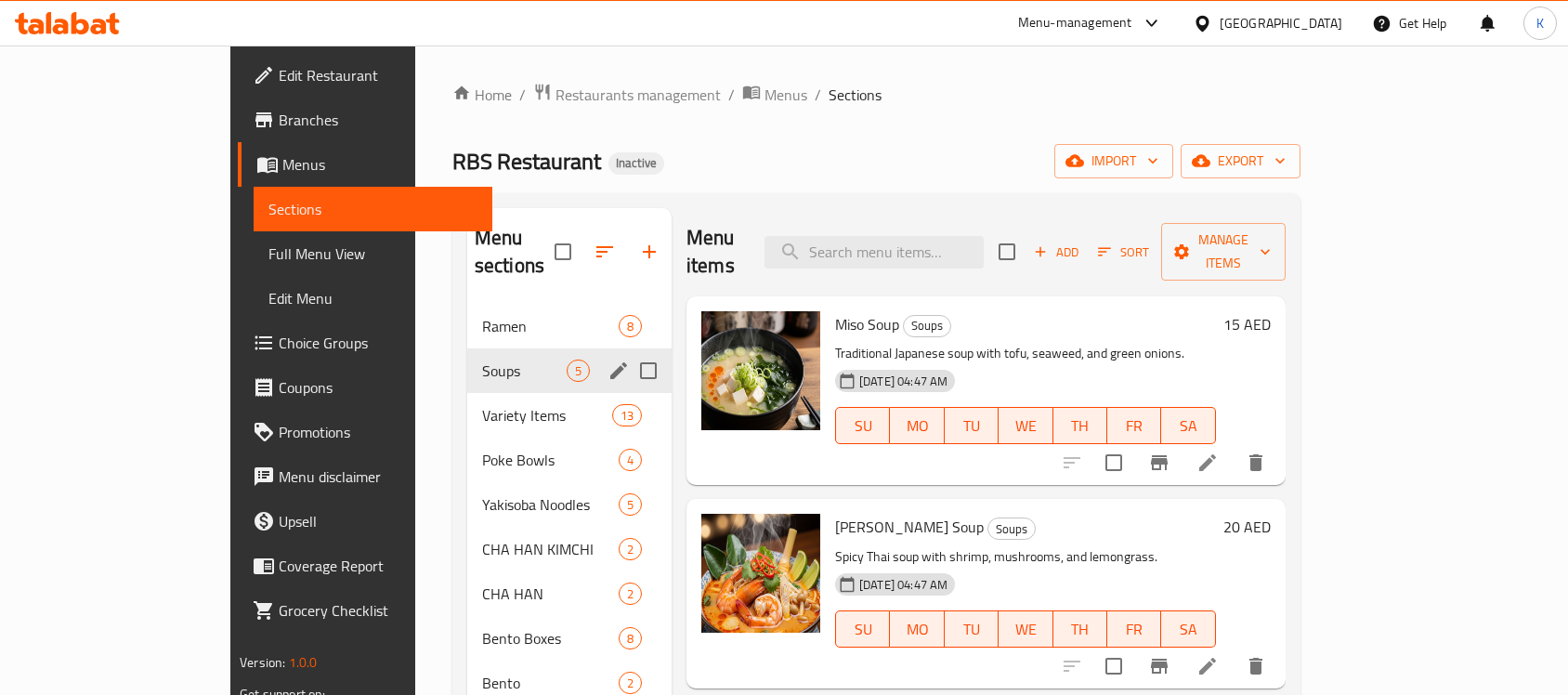
click at [976, 243] on input "search" at bounding box center [874, 252] width 219 height 32
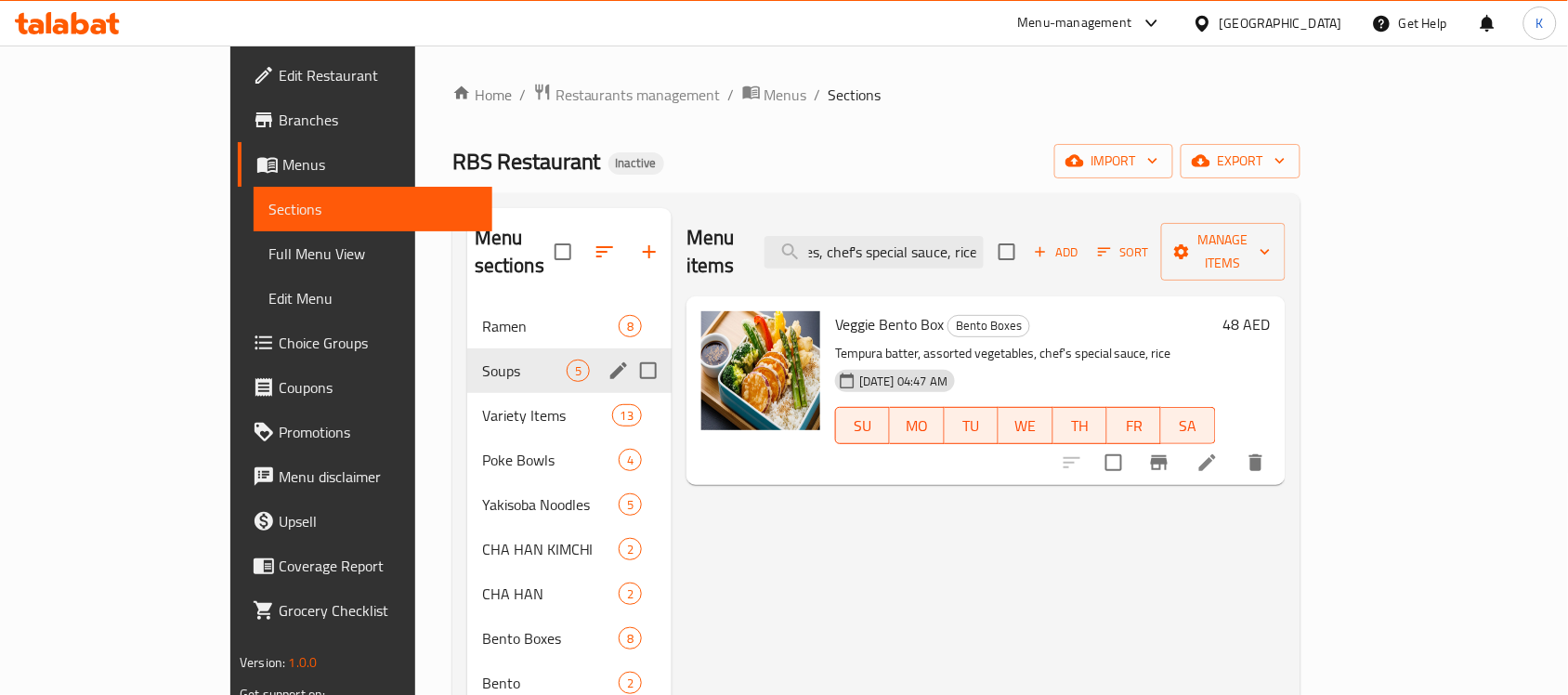
type input "Tempura batter, assorted vegetables, chef's special sauce, rice"
click at [1216, 454] on icon at bounding box center [1207, 462] width 17 height 17
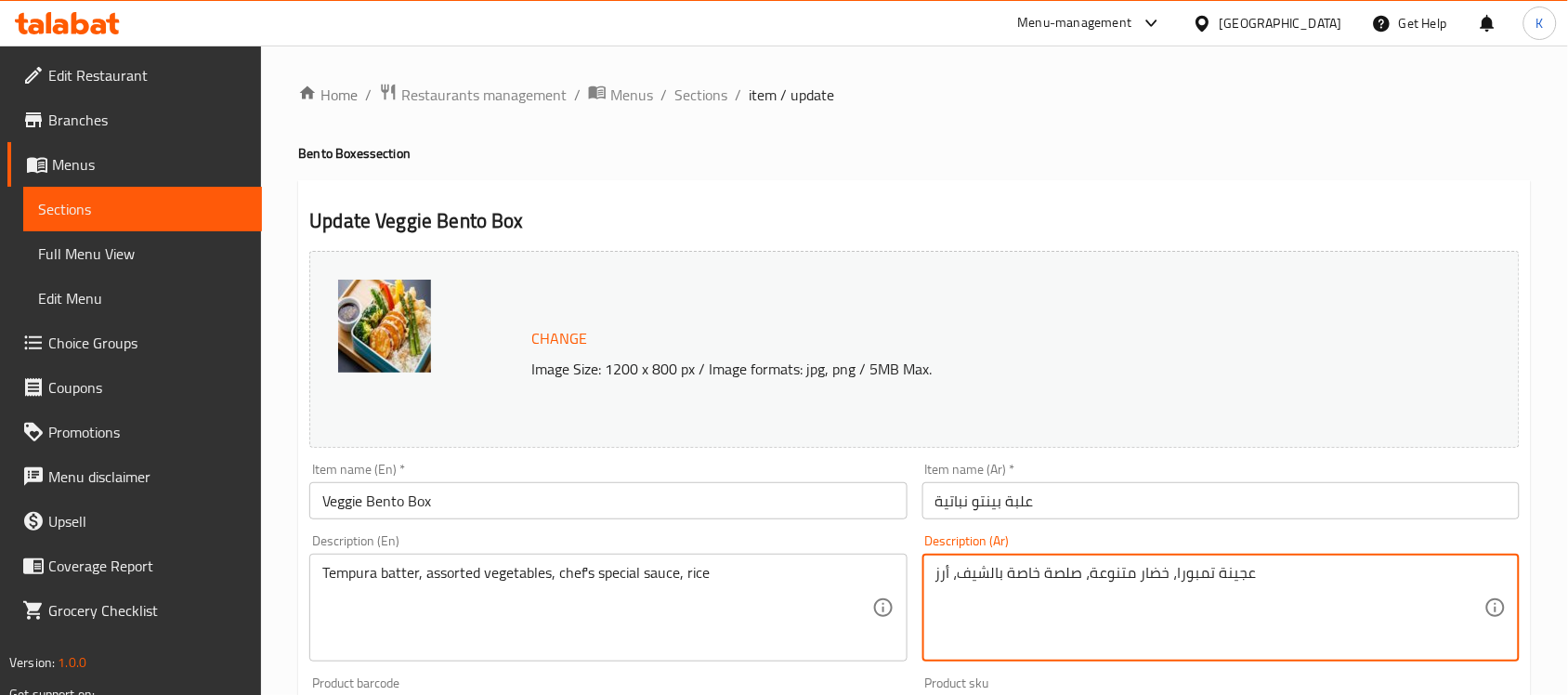
drag, startPoint x: 1087, startPoint y: 579, endPoint x: 1096, endPoint y: 587, distance: 12.0
type textarea "عجينة تمبورا، خضار متنوع، صلصة خاصة بالشيف، أرز"
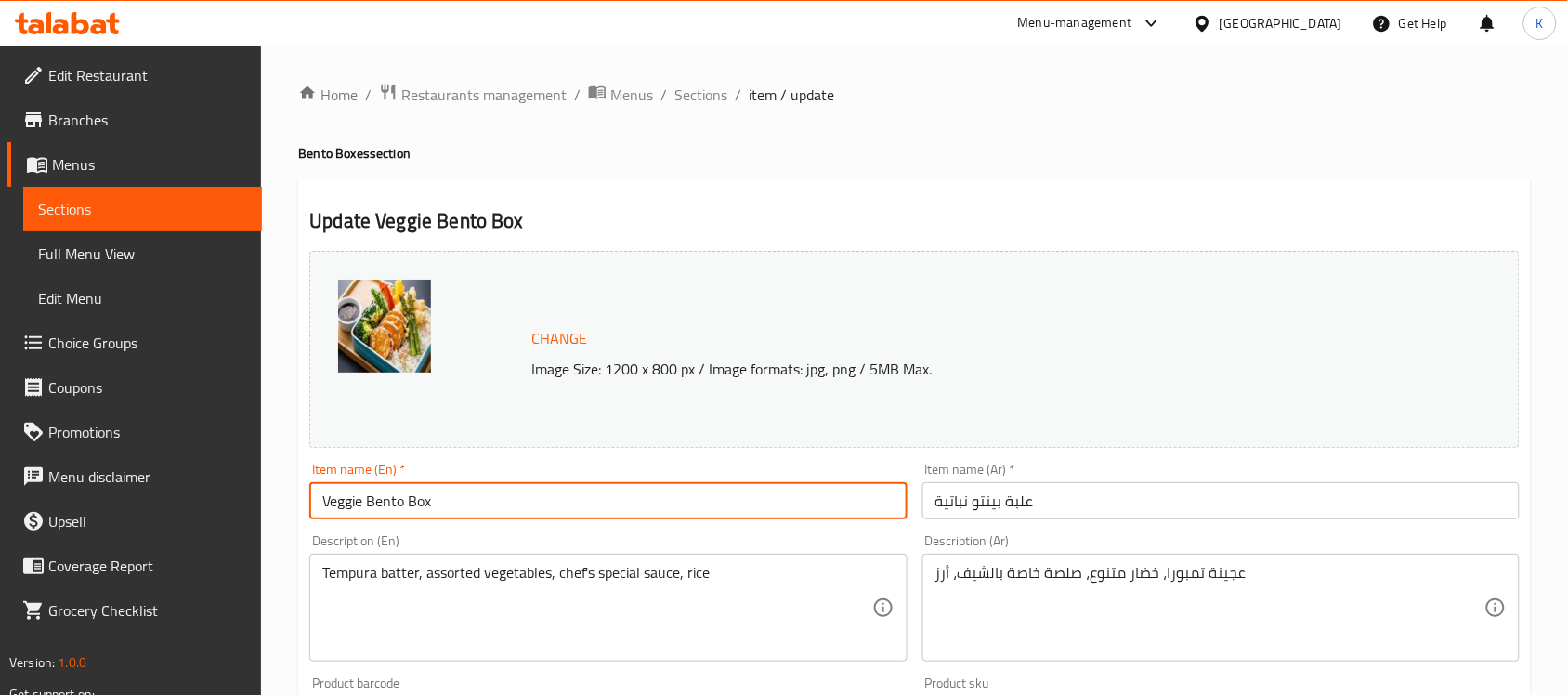
click at [587, 495] on input "Veggie Bento Box" at bounding box center [609, 500] width 598 height 37
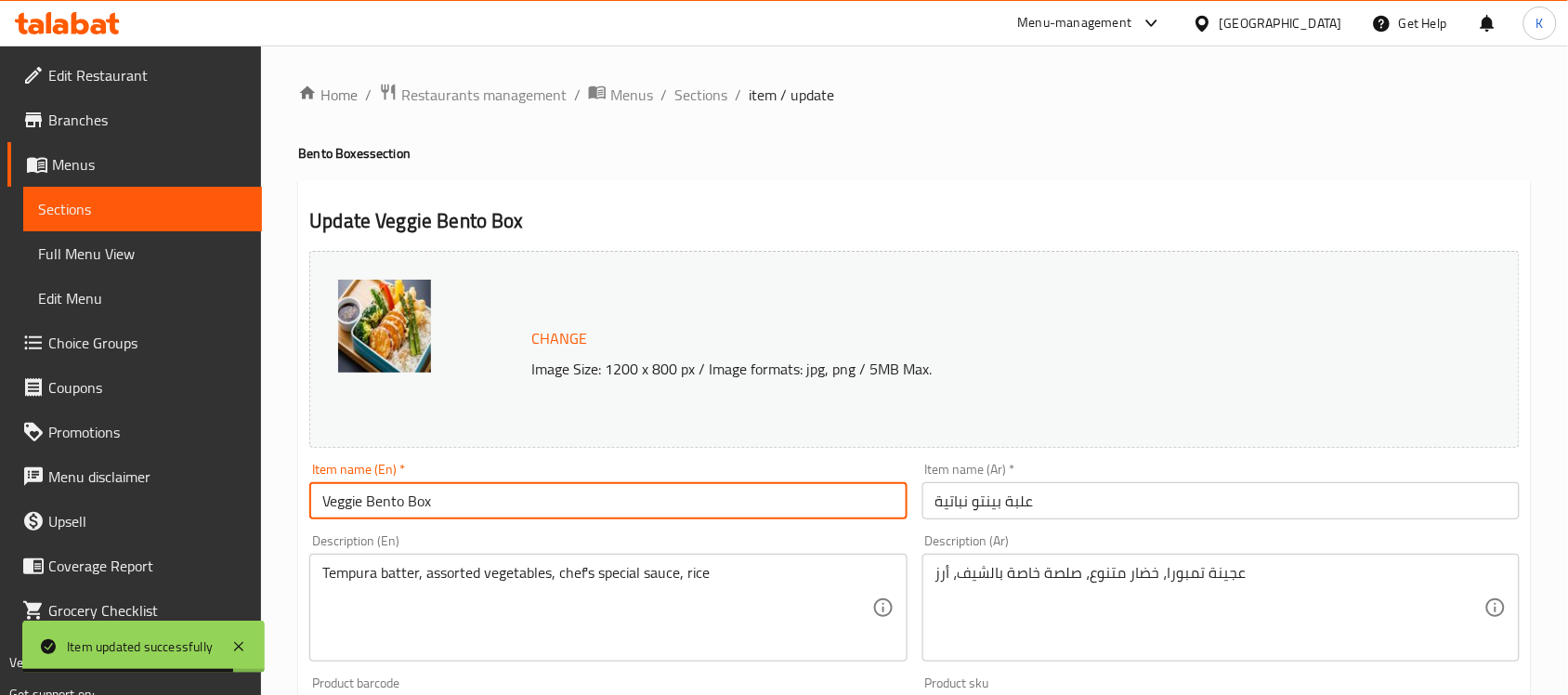
click at [698, 114] on div "Home / Restaurants management / Menus / Sections / item / update Bento Boxes se…" at bounding box center [914, 692] width 1233 height 1220
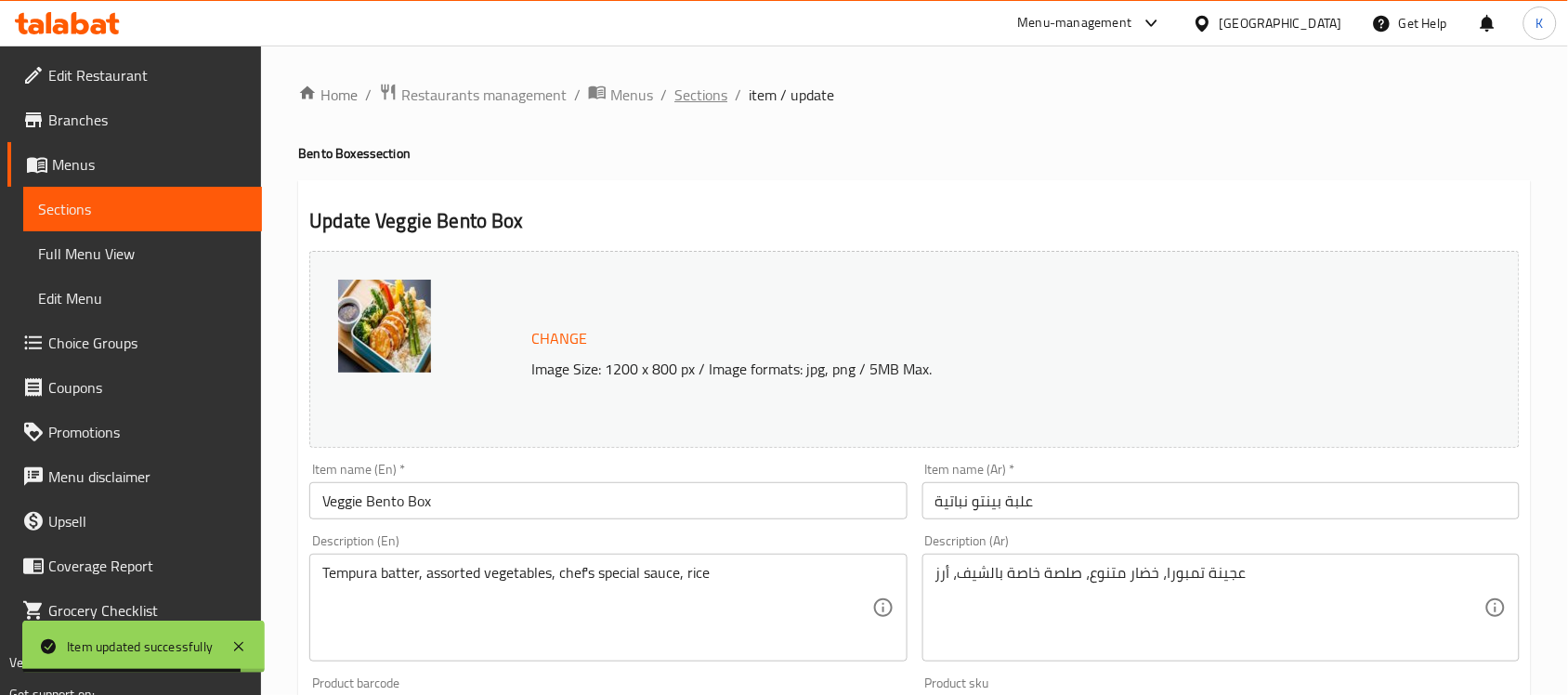
click at [695, 103] on span "Sections" at bounding box center [701, 94] width 53 height 23
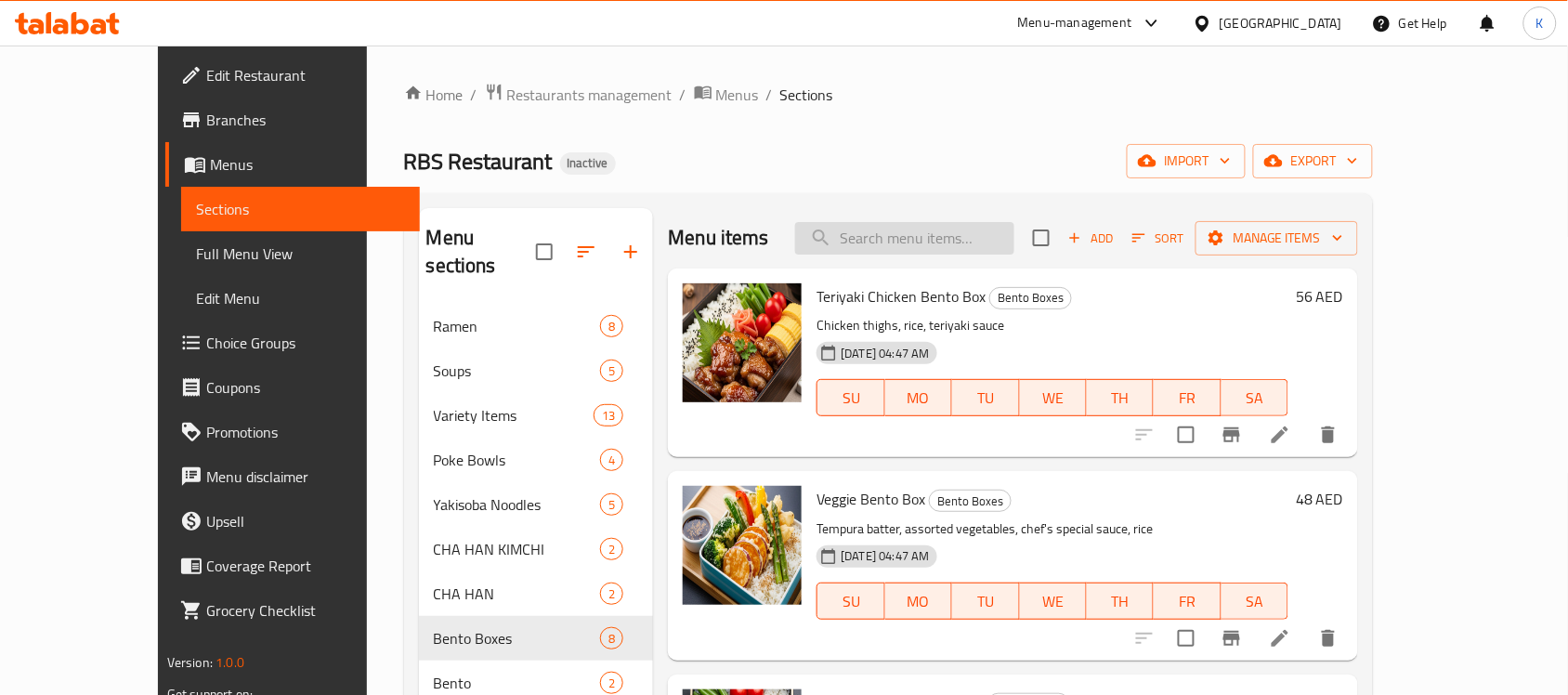
click at [930, 247] on input "search" at bounding box center [904, 238] width 219 height 32
paste input "Nigiri Unagi 2pcs"
type input "Nigiri Unagi 2pcs"
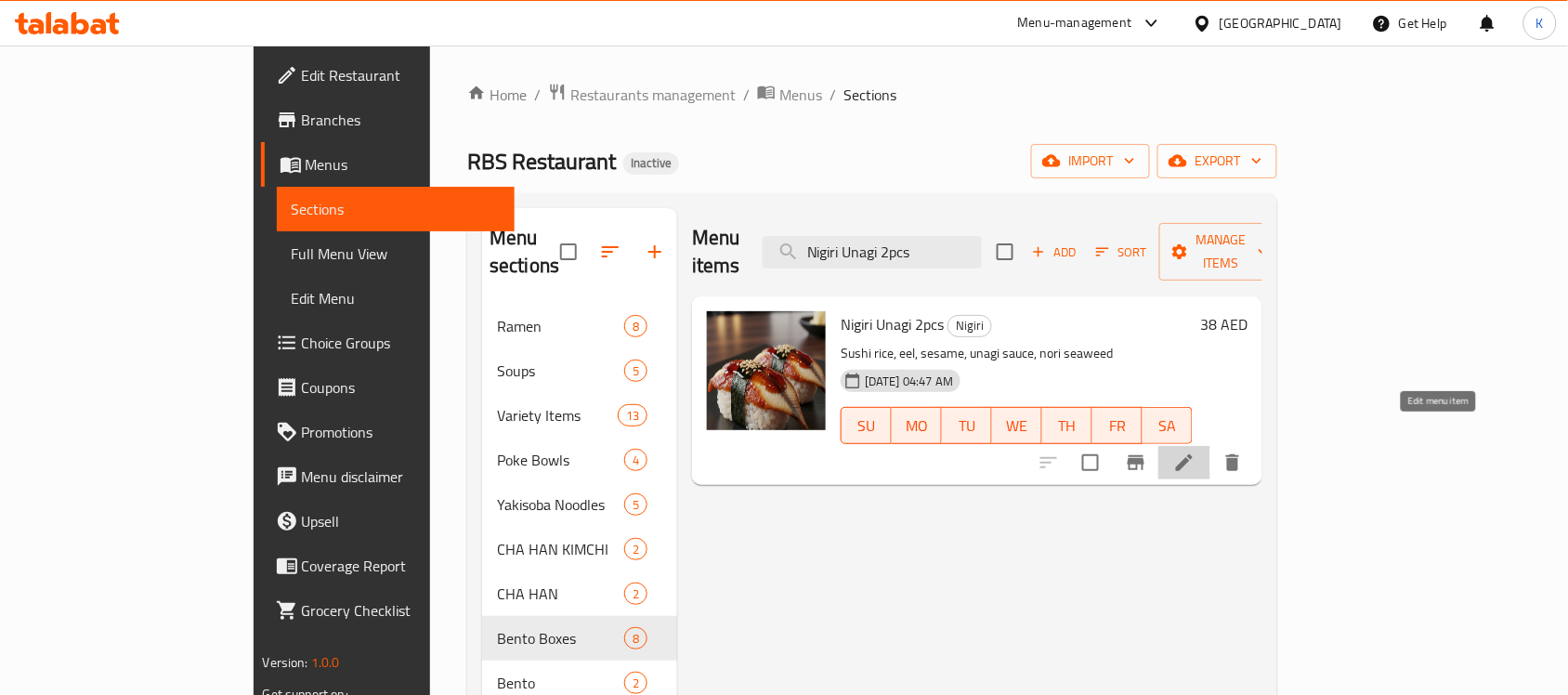
click at [1195, 451] on icon at bounding box center [1185, 462] width 23 height 23
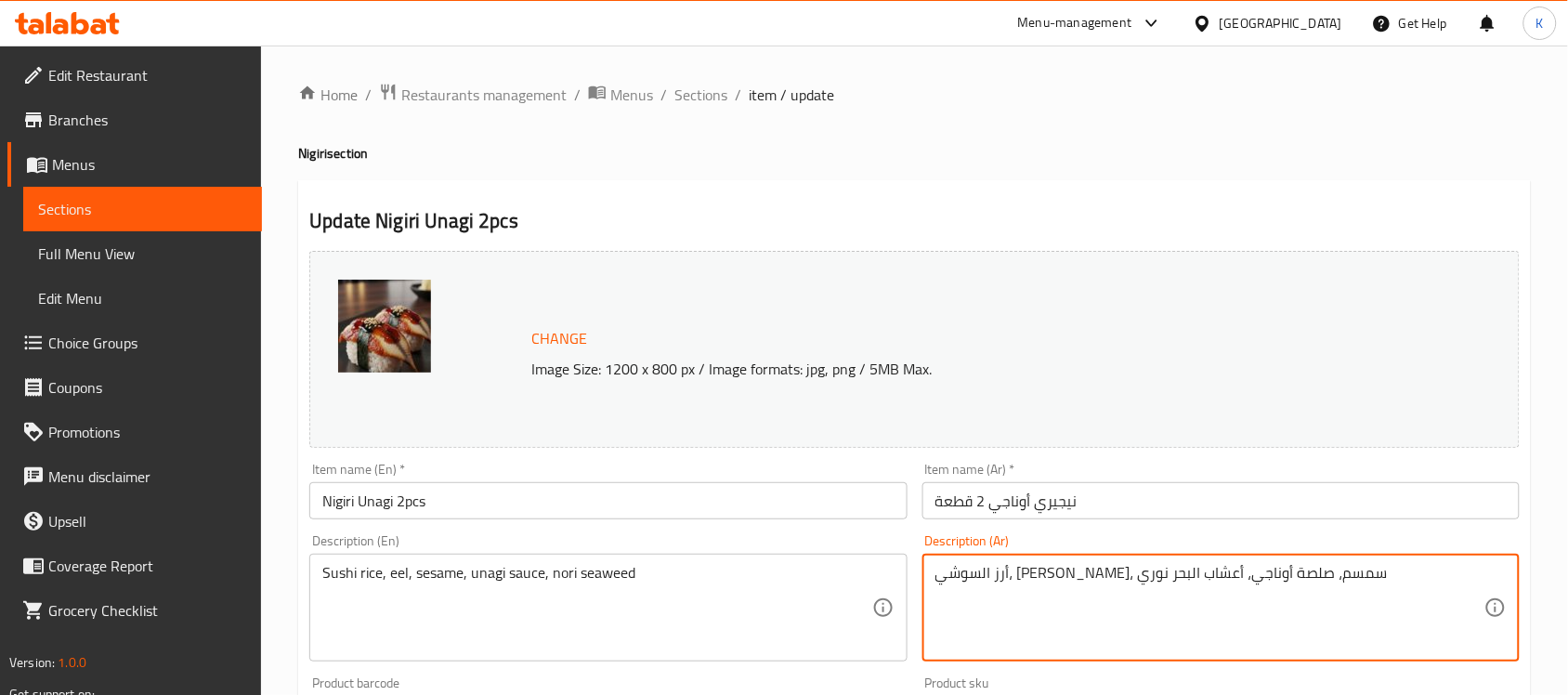
click at [1191, 571] on textarea "أرز السوشي، [PERSON_NAME]، سمسم، صلصة أوناجي، أعشاب البحر نوري" at bounding box center [1210, 608] width 549 height 88
click at [1210, 569] on textarea "أرز السوشي، [PERSON_NAME]، سمسم، صلصة أوناجي، أعشاب البحر نوري" at bounding box center [1210, 608] width 549 height 88
type textarea "أرز السوشي، سمك ثعابيين، سمسم، صلصة أوناجي، أعشاب البحر نوري"
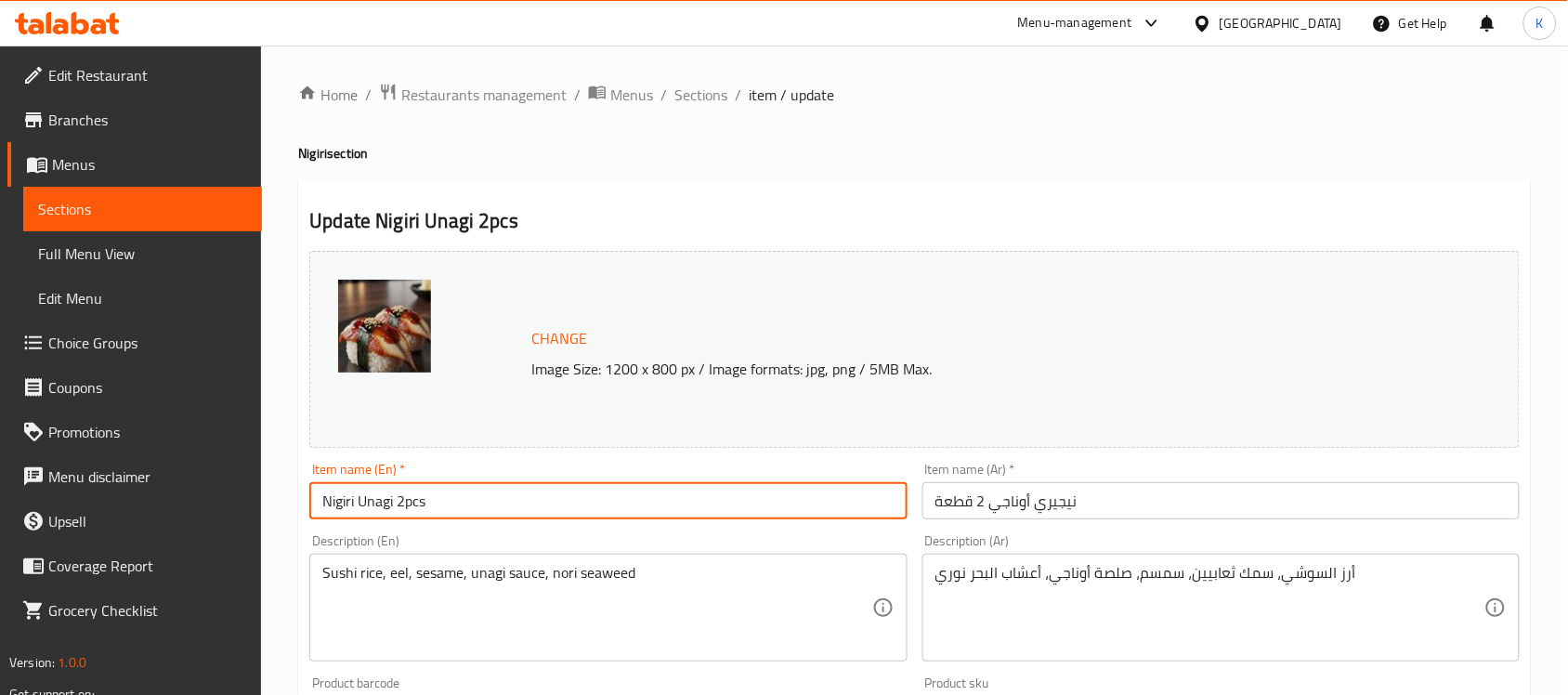
click at [758, 497] on input "Nigiri Unagi 2pcs" at bounding box center [609, 500] width 598 height 37
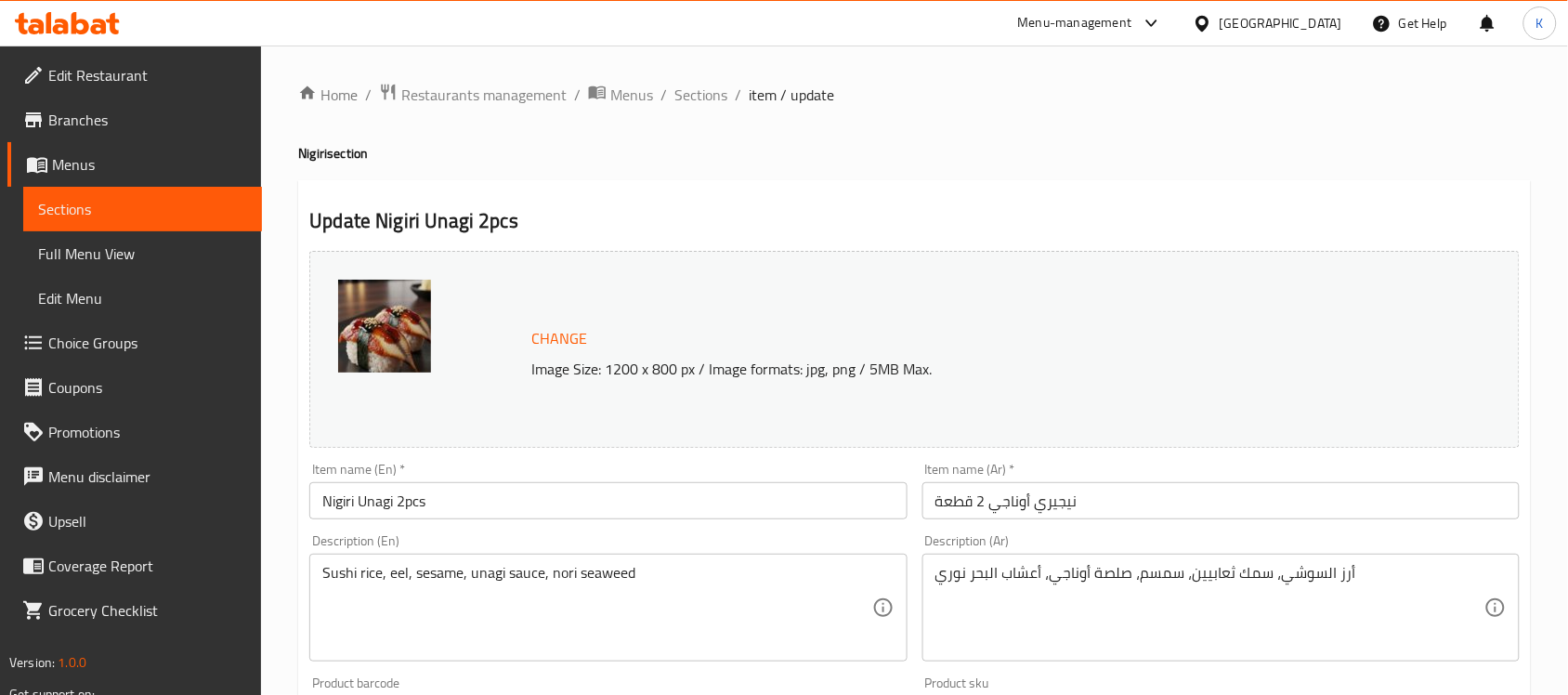
click at [680, 79] on div "Home / Restaurants management / Menus / Sections / item / update Nigiri section…" at bounding box center [915, 692] width 1307 height 1294
click at [701, 95] on span "Sections" at bounding box center [701, 94] width 53 height 23
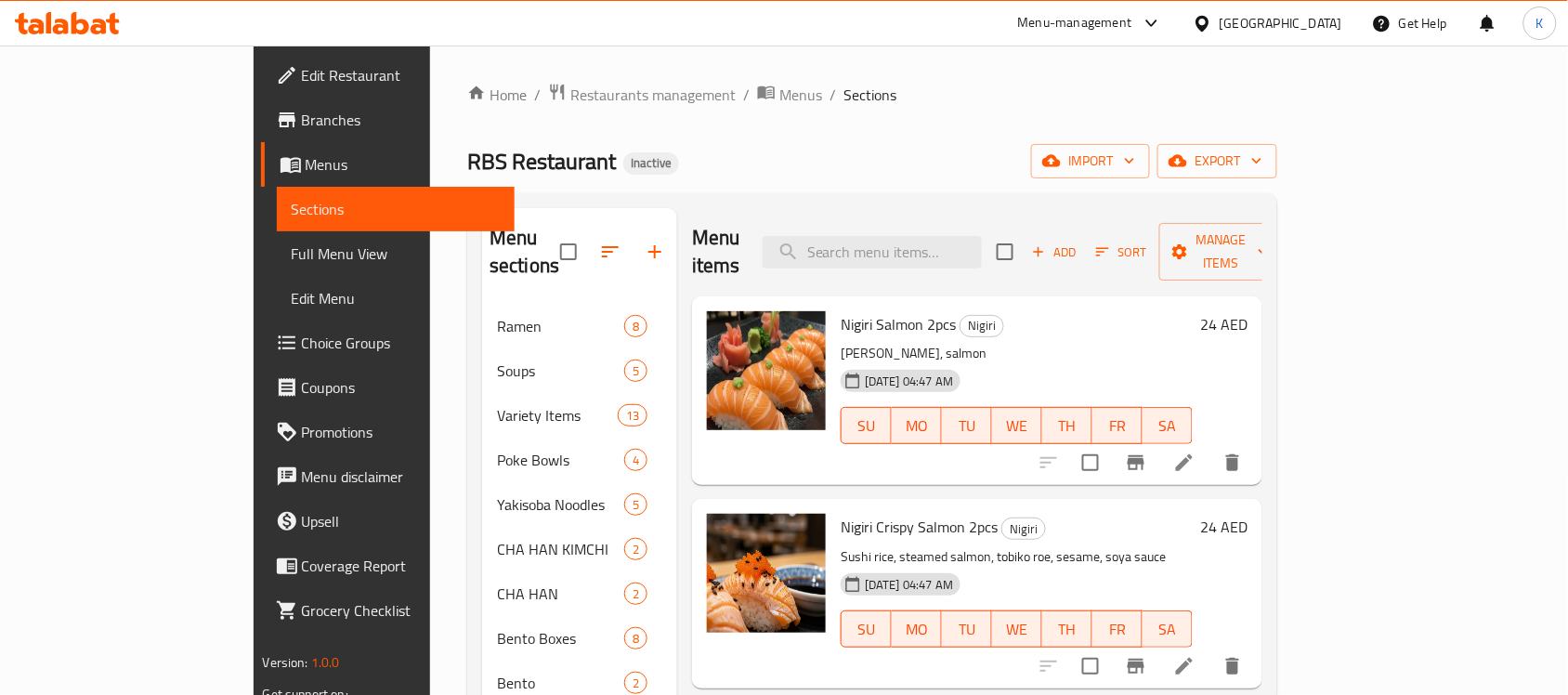
click at [978, 210] on div "Menu items Add Sort Manage items" at bounding box center [977, 253] width 570 height 88
drag, startPoint x: 988, startPoint y: 275, endPoint x: 1005, endPoint y: 254, distance: 27.0
click at [989, 296] on div "Nigiri Salmon 2pcs Nigiri Sushi rice, salmon [DATE] 04:47 AM SU MO TU WE TH FR …" at bounding box center [977, 390] width 570 height 189
click at [982, 238] on input "search" at bounding box center [872, 252] width 219 height 32
paste input "Eel Five pieces of grilled freshwater eel glazed with a sweet soy-based sauce a…"
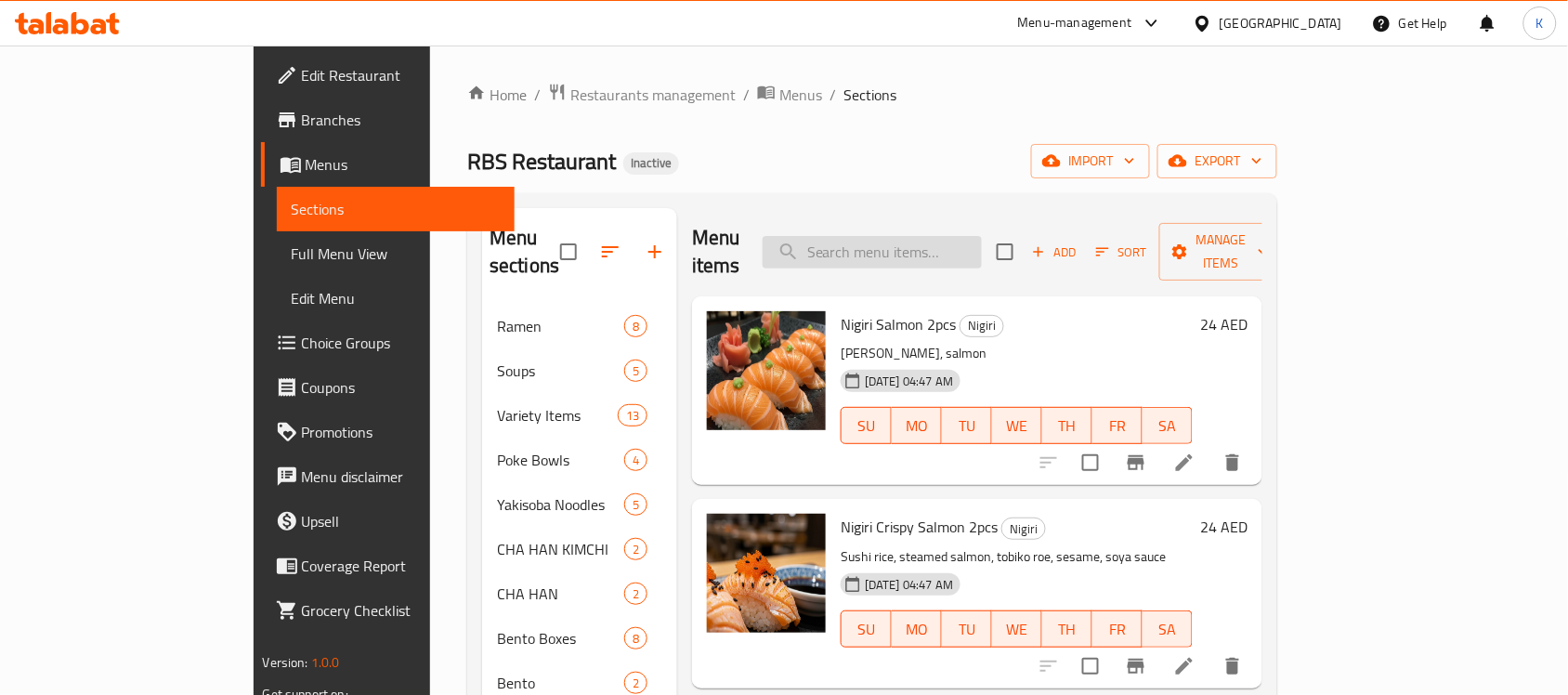
type input "Eel Five pieces of grilled freshwater eel glazed with a sweet soy-based sauce a…"
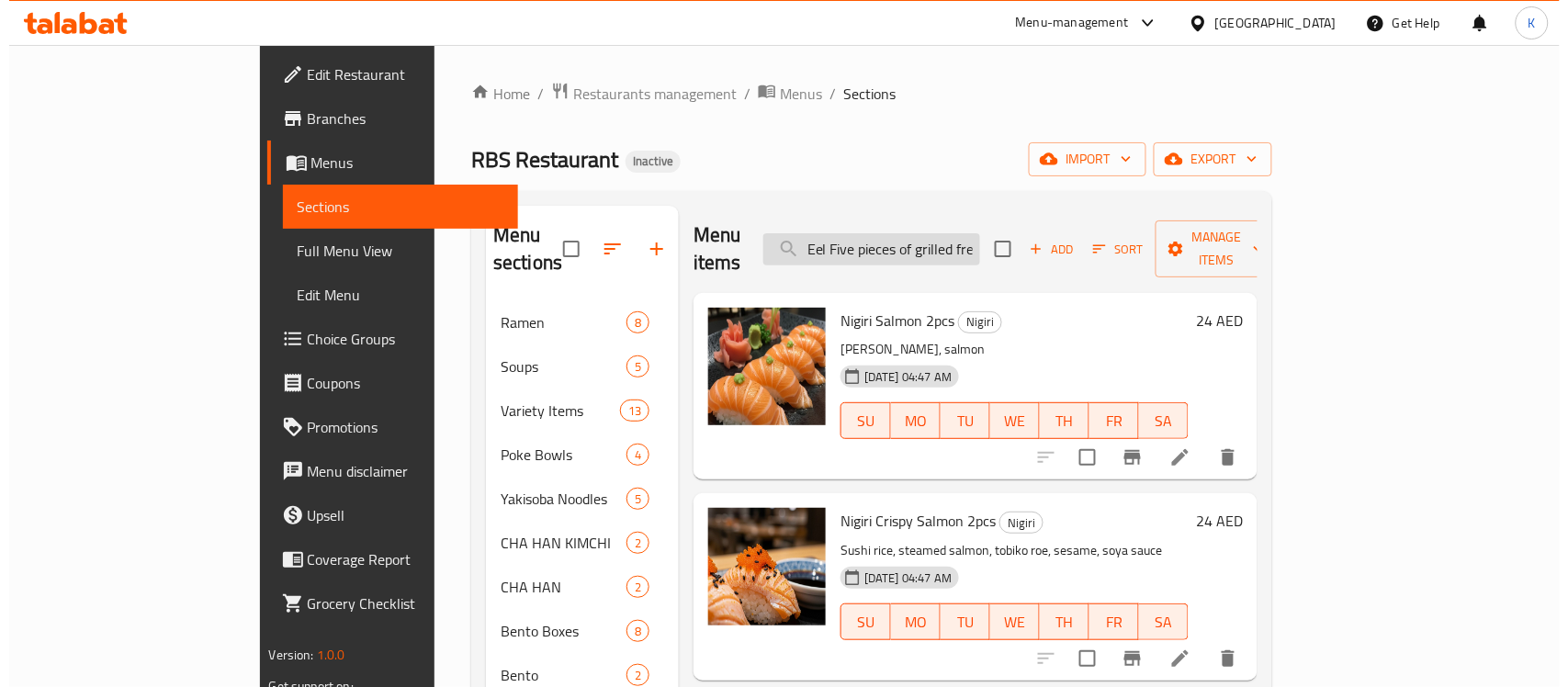
scroll to position [0, 427]
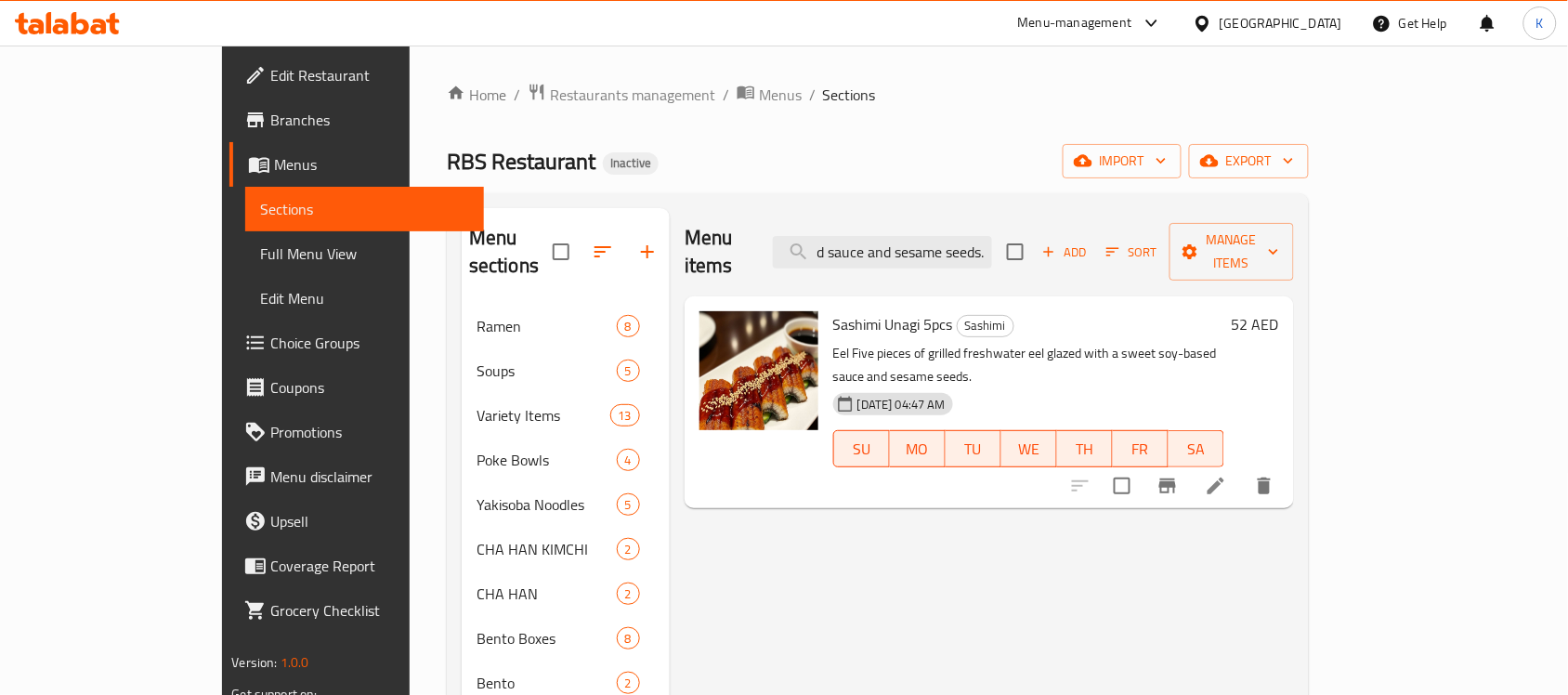
click at [1242, 469] on li at bounding box center [1216, 486] width 52 height 33
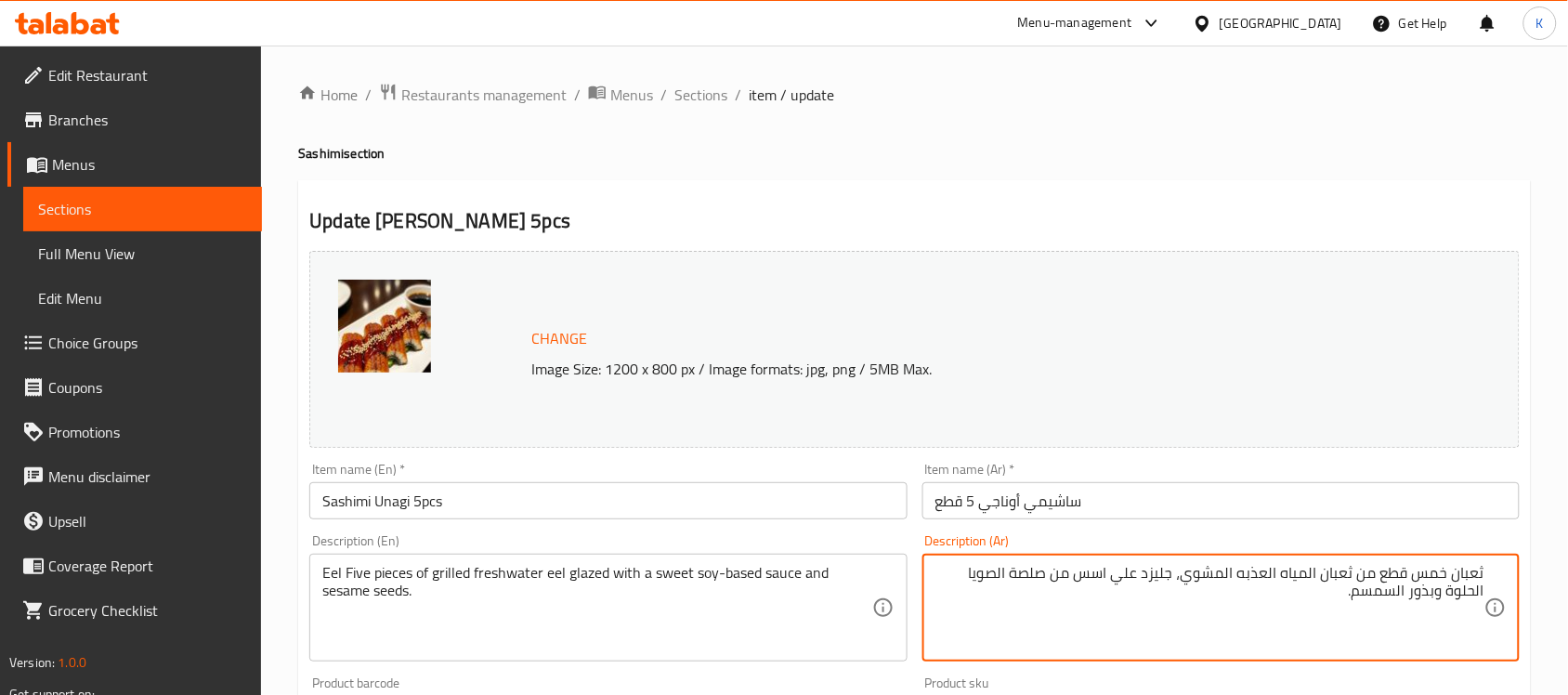
click at [1480, 574] on textarea "ثعبان خمس قطع من ثعبان المياه العذبه المشوي، جليزد علي اسس من صلصة الصويا الحلو…" at bounding box center [1210, 608] width 549 height 88
click at [1349, 582] on textarea "إيل خمس قطع من ثعبان المياه العذبه المشوي، جليزد علي اسس من صلصة الصويا الحلوة …" at bounding box center [1210, 608] width 549 height 88
click at [1354, 577] on textarea "إيل خمس قطع من ثعبان المياه العذبه المشوي، جليزد علي اسس من صلصة الصويا الحلوة …" at bounding box center [1210, 608] width 549 height 88
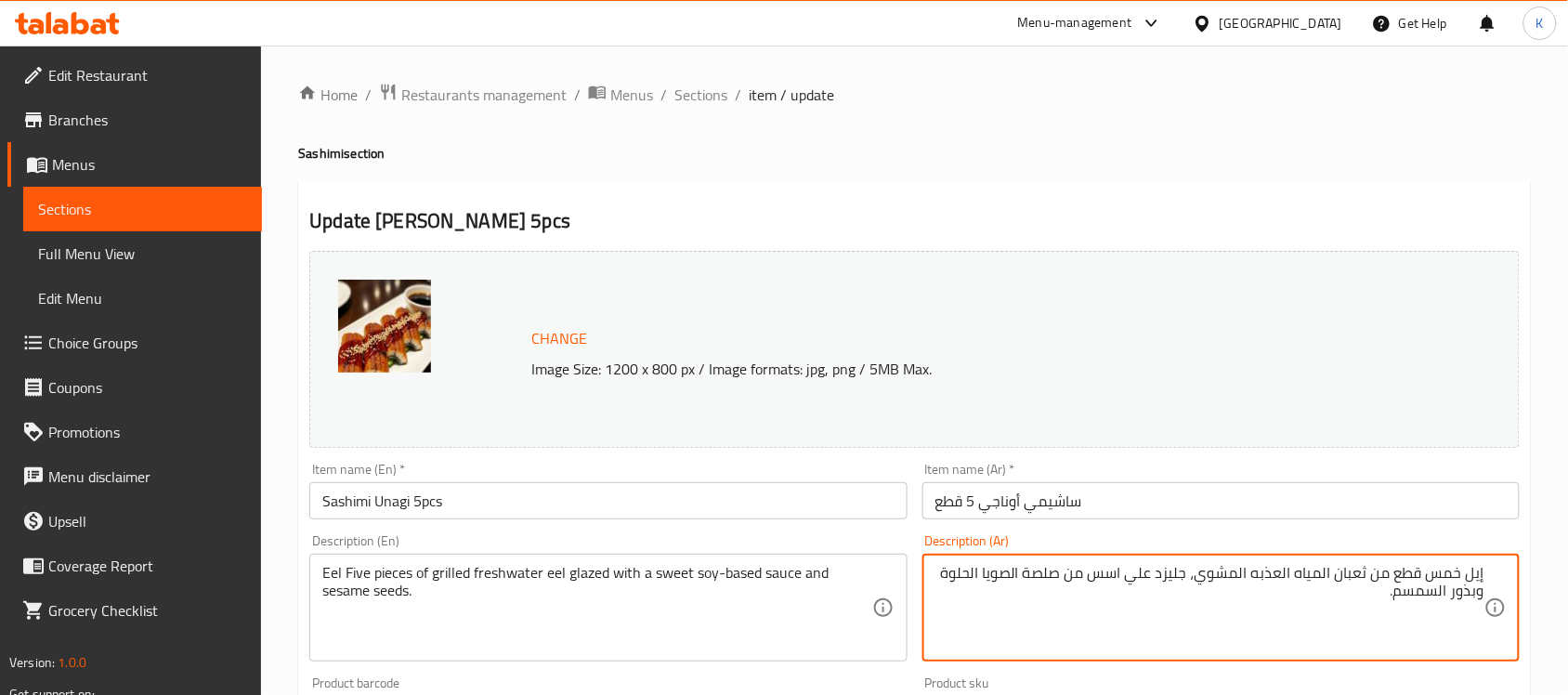
click at [1354, 577] on textarea "إيل خمس قطع من ثعبان المياه العذبه المشوي، جليزد علي اسس من صلصة الصويا الحلوة …" at bounding box center [1210, 608] width 549 height 88
click at [1106, 582] on textarea "إيل خمس قطع من سمك ثعابيين المياه العذبه المشوي، جليزد علي اسس من صلصة الصويا ا…" at bounding box center [1210, 608] width 549 height 88
click at [1125, 581] on textarea "إيل خمس قطع من سمك ثعابيين المياه العذبه المشوي، جليزد اسس من صلصة الصويا الحلو…" at bounding box center [1210, 608] width 549 height 88
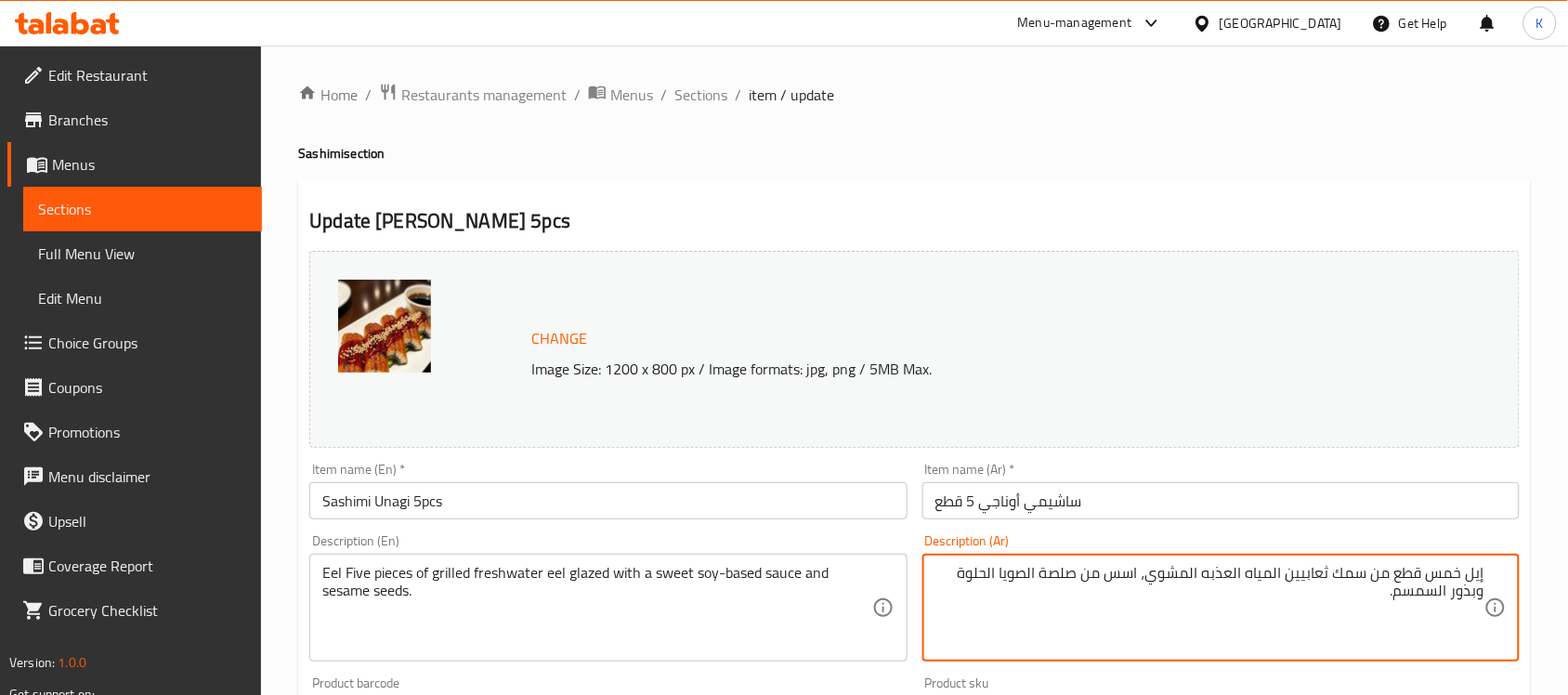
click at [1126, 581] on textarea "إيل خمس قطع من سمك ثعابيين المياه العذبه المشوي، اسس من صلصة الصويا الحلوة وبذو…" at bounding box center [1210, 608] width 549 height 88
click at [1094, 578] on textarea "إيل خمس قطع من سمك ثعابيين المياه العذبه المشوي، مطلي من صلصة الصويا الحلوة وبذ…" at bounding box center [1210, 608] width 549 height 88
click at [1094, 579] on textarea "إيل خمس قطع من سمك ثعابيين المياه العذبه المشوي، مطلي من صلصة الصويا الحلوة وبذ…" at bounding box center [1210, 608] width 549 height 88
click at [1031, 581] on textarea "إيل خمس قطع من سمك ثعابيين المياه العذبه المشوي، مطلي بصوص صلصة الصويا الحلوة و…" at bounding box center [1210, 608] width 549 height 88
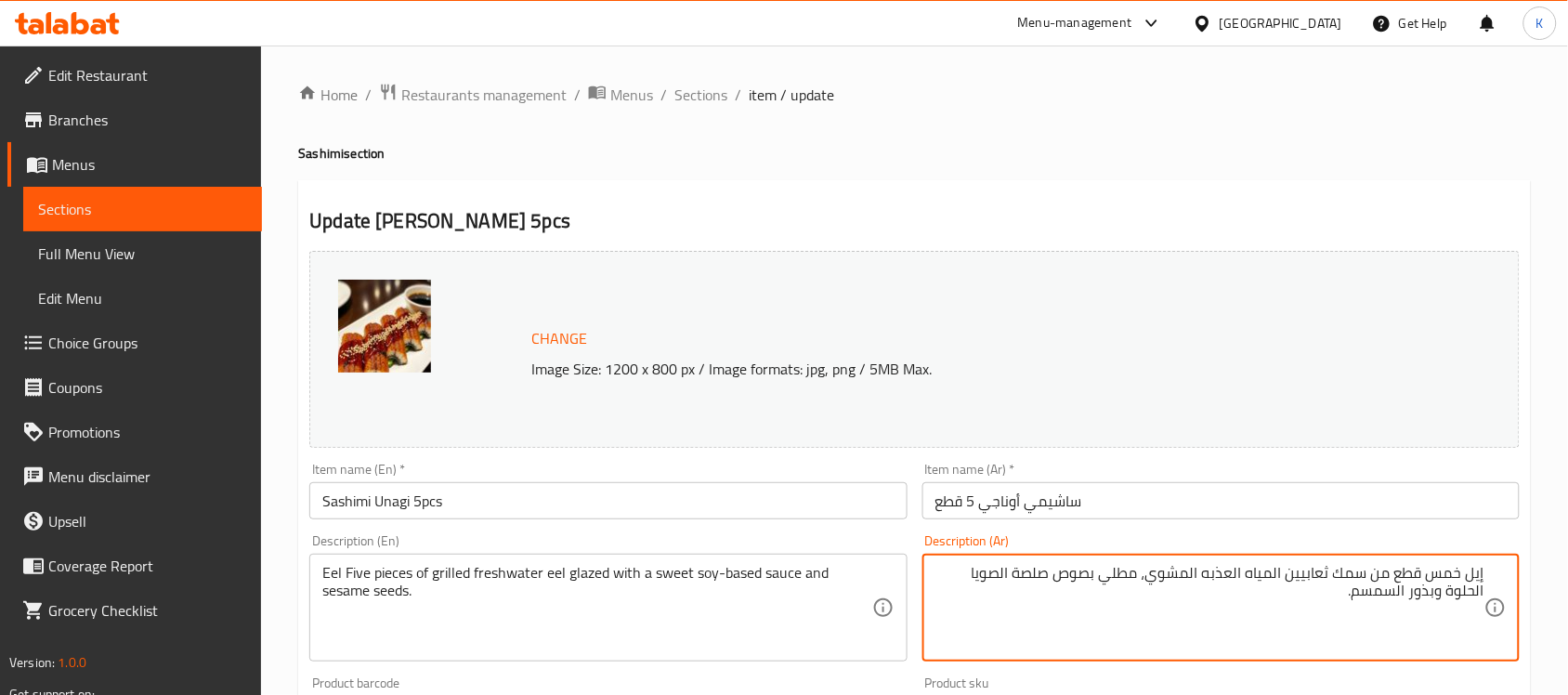
click at [1031, 581] on textarea "إيل خمس قطع من سمك ثعابيين المياه العذبه المشوي، مطلي بصوص صلصة الصويا الحلوة و…" at bounding box center [1210, 608] width 549 height 88
drag, startPoint x: 971, startPoint y: 572, endPoint x: 985, endPoint y: 573, distance: 14.0
click at [985, 573] on textarea "إيل خمس قطع من سمك ثعابيين المياه العذبه المشوي، مطلي بصوص الصويا الحلوة وبذور …" at bounding box center [1210, 608] width 549 height 88
click at [1115, 576] on textarea "إيل خمس قطع من سمك ثعابيين المياه العذبه المشوي، مطلي بصوص الصويا الحلو وبذور ا…" at bounding box center [1210, 608] width 549 height 88
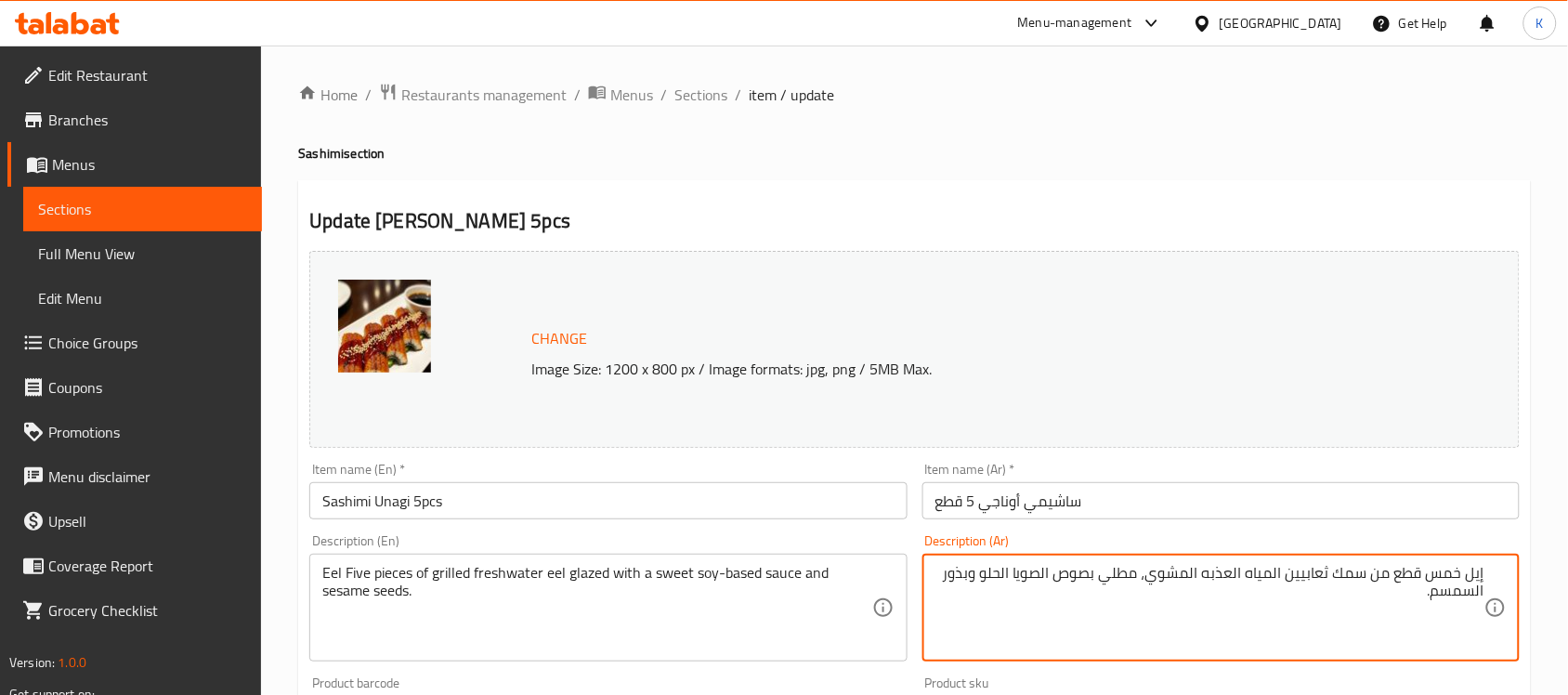
click at [697, 501] on input "Sashimi Unagi 5pcs" at bounding box center [609, 500] width 598 height 37
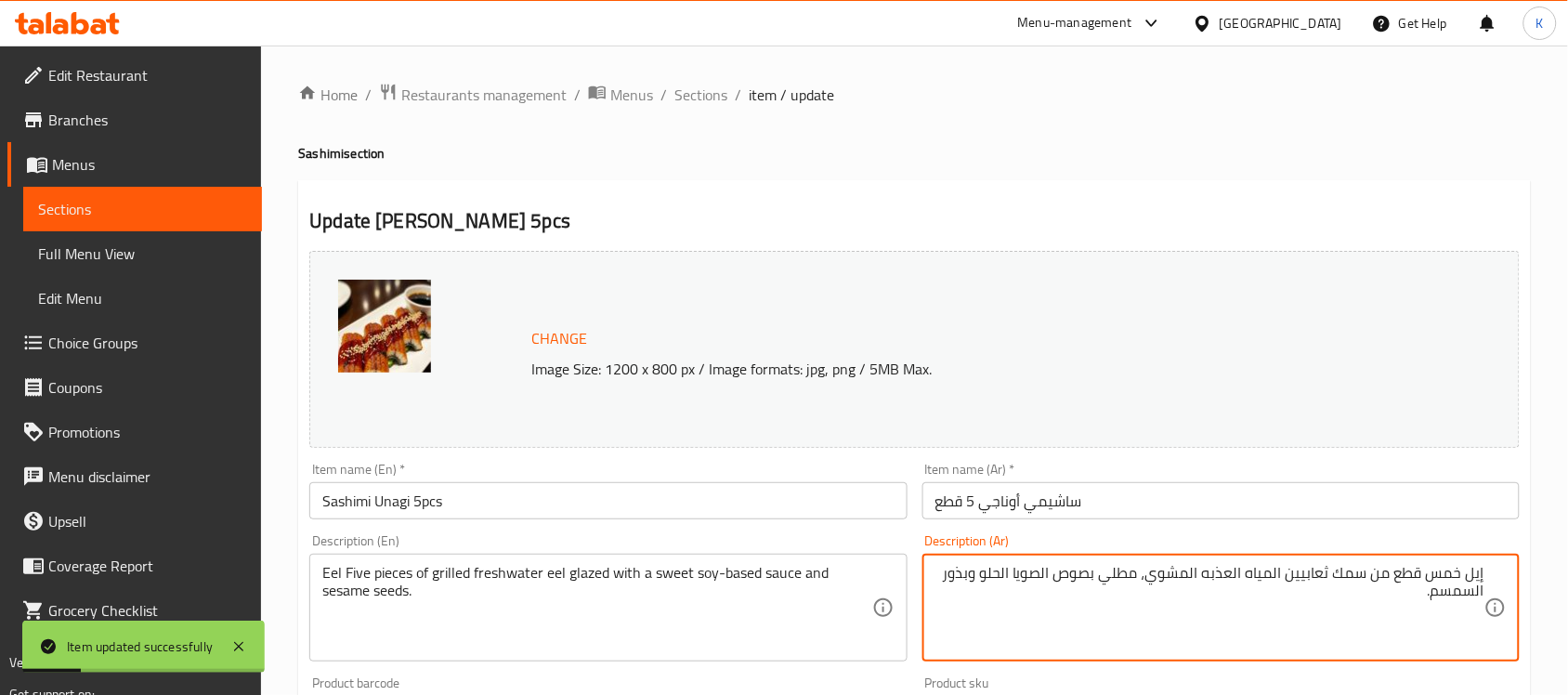
click at [1121, 572] on textarea "إيل خمس قطع من سمك ثعابيين المياه العذبه المشوي، مطلي بصوص الصويا الحلو وبذور ا…" at bounding box center [1210, 608] width 549 height 88
type textarea "إيل خمس قطع من سمك ثعابيين المياه العذبه المشوي، مدهون بصوص الصويا الحلو وبذور …"
click at [823, 494] on input "Sashimi Unagi 5pcs" at bounding box center [609, 500] width 598 height 37
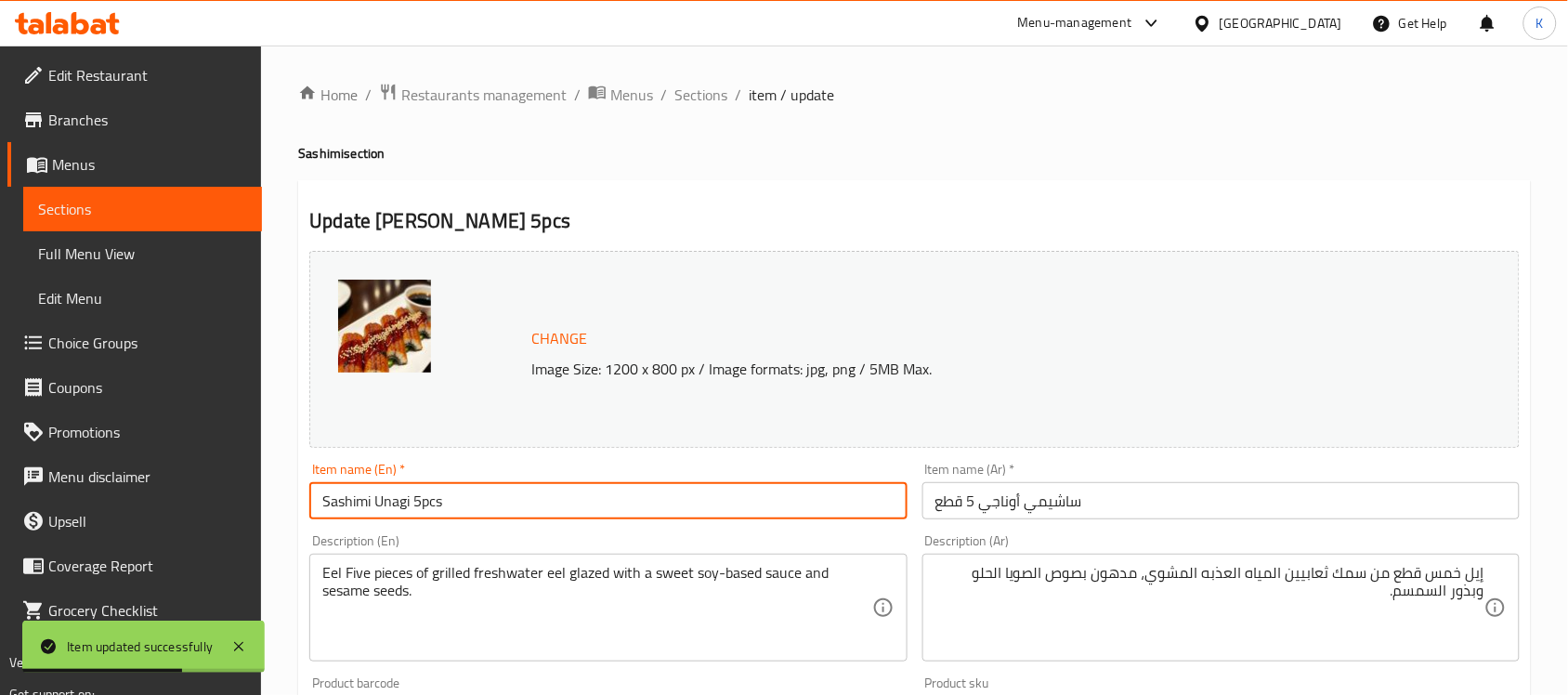
click at [683, 111] on div "Home / Restaurants management / Menus / Sections / item / update Sashimi sectio…" at bounding box center [914, 692] width 1233 height 1220
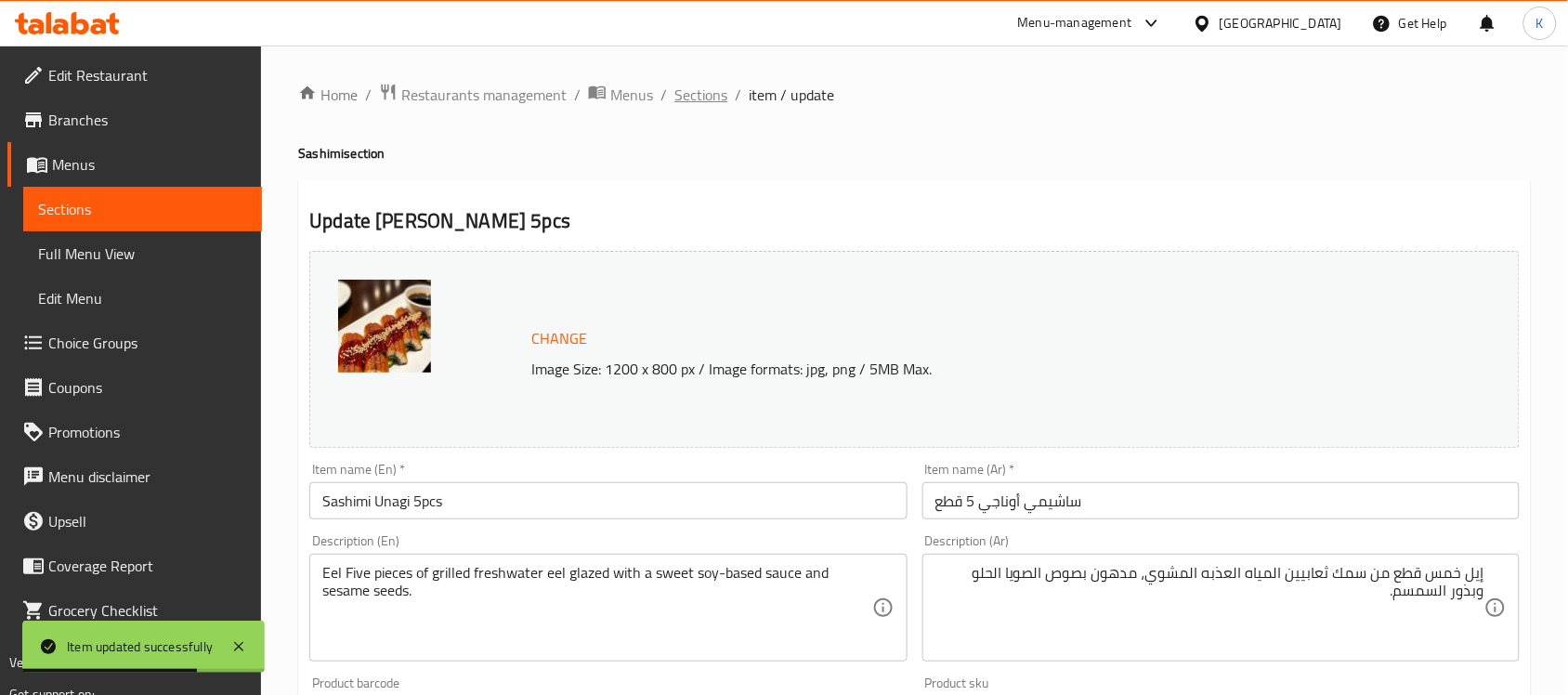
click at [690, 100] on span "Sections" at bounding box center [701, 94] width 53 height 23
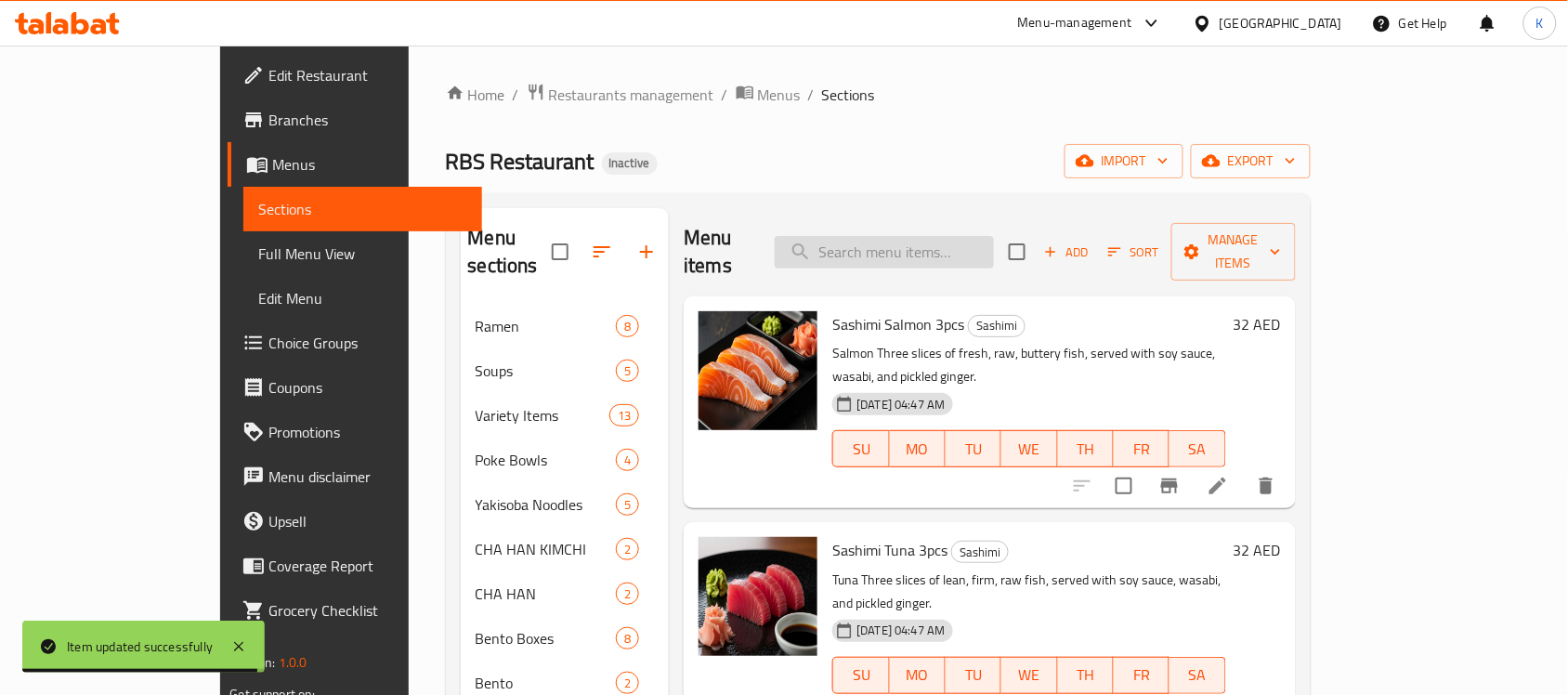
click at [958, 236] on input "search" at bounding box center [884, 252] width 219 height 32
paste input "Nori seaweed, sushi rice, smoked eel, shrimp, avocado, unagi sauce"
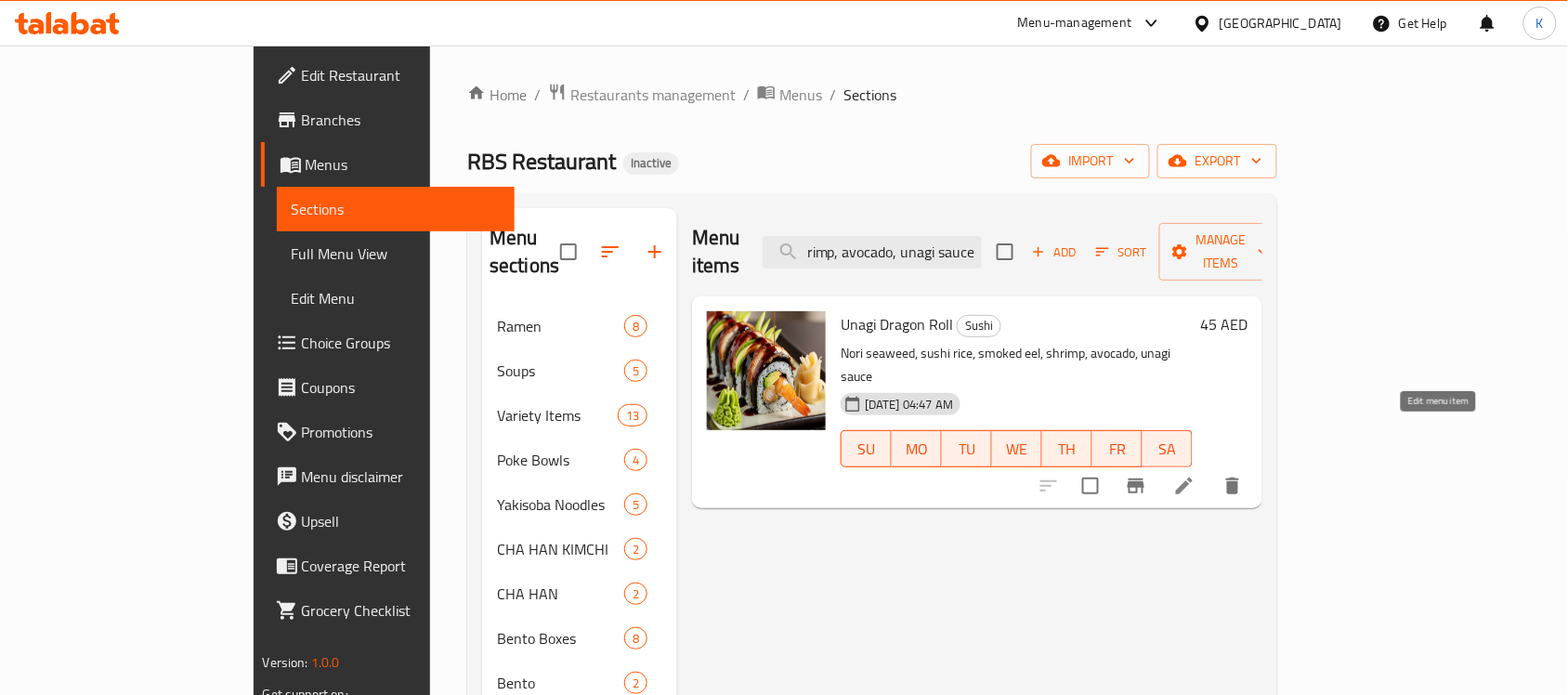
type input "Nori seaweed, sushi rice, smoked eel, shrimp, avocado, unagi sauce"
click at [1195, 475] on icon at bounding box center [1185, 486] width 23 height 23
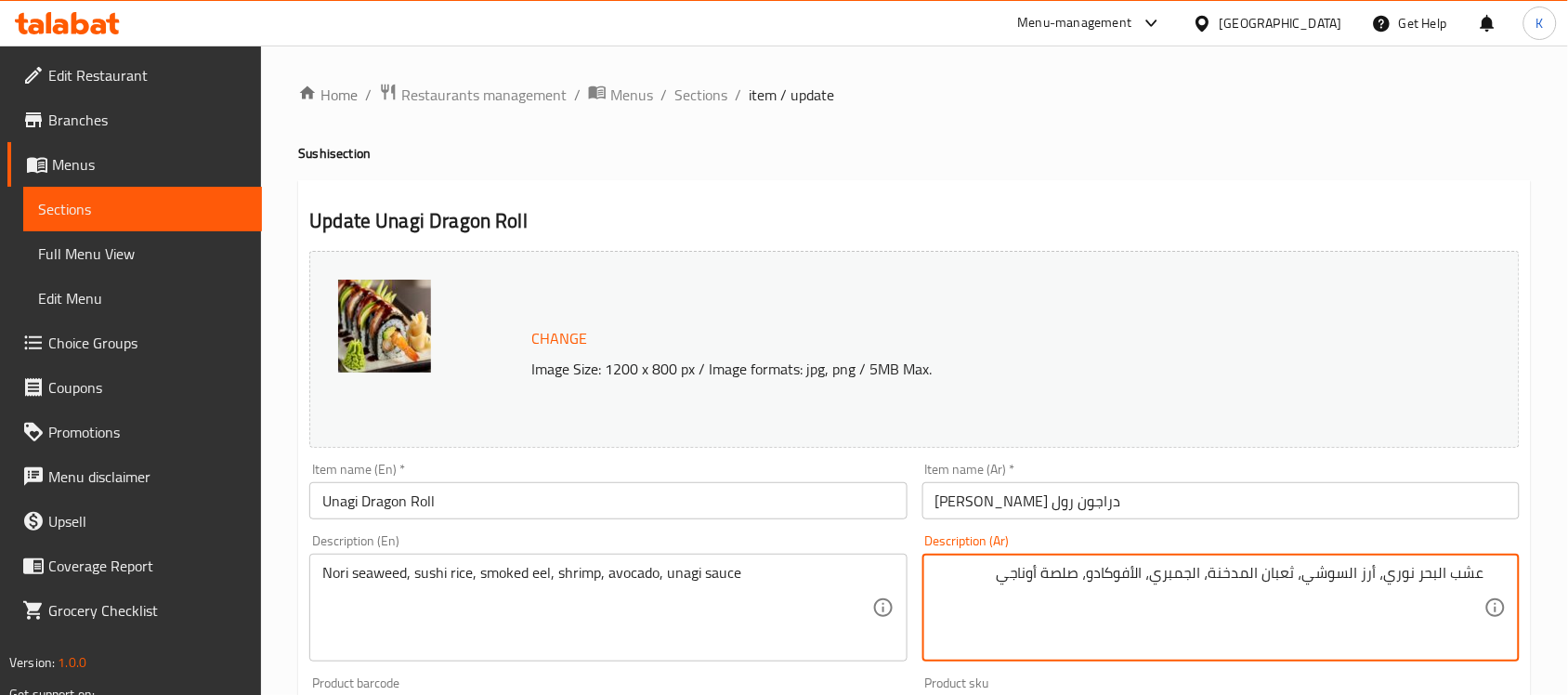
click at [1478, 574] on textarea "عشب البحر نوري، أرز السوشي، ثعبان المدخنة، الجمبري، الأفوكادو، صلصة أوناجي" at bounding box center [1210, 608] width 549 height 88
click at [1298, 581] on textarea "أعشاب البحر نوري، أرز السوشي، ثعبان المدخنة، الجمبري، الأفوكادو، صلصة أوناجي" at bounding box center [1210, 608] width 549 height 88
click at [1223, 569] on textarea "أعشاب البحر نوري، أرز السوشي، سمك ثعبان المدخنة، الجمبري، الأفوكادو، صلصة أوناجي" at bounding box center [1210, 608] width 549 height 88
click at [1246, 573] on textarea "أعشاب البحر نوري، أرز السوشي، سمك ثعبان المدخنة، الجمبري، الأفوكادو، صلصة أوناجي" at bounding box center [1210, 608] width 549 height 88
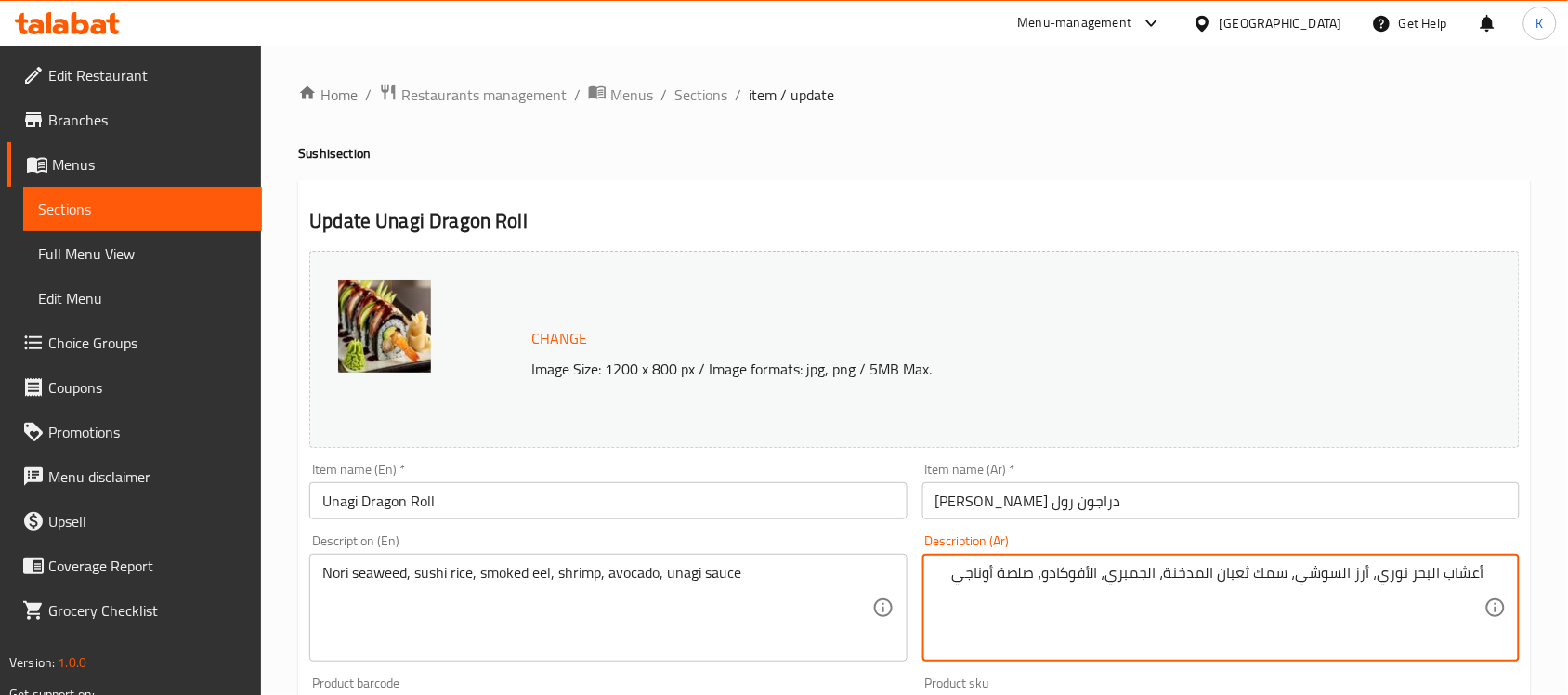
click at [1246, 573] on textarea "أعشاب البحر نوري، أرز السوشي، سمك ثعبان المدخنة، الجمبري، الأفوكادو، صلصة أوناجي" at bounding box center [1210, 608] width 549 height 88
drag, startPoint x: 1198, startPoint y: 576, endPoint x: 1213, endPoint y: 574, distance: 15.1
click at [1213, 574] on textarea "أعشاب البحر نوري، أرز السوشي، سمك ثعابيين المدخنة، الجمبري، الأفوكادو، صلصة أون…" at bounding box center [1210, 608] width 549 height 88
click at [1166, 572] on textarea "أعشاب البحر نوري، أرز السوشي، سمك ثعابيين مدخنة، الجمبري، الأفوكادو، صلصة أوناجي" at bounding box center [1210, 608] width 549 height 88
drag, startPoint x: 1159, startPoint y: 579, endPoint x: 1172, endPoint y: 579, distance: 13.0
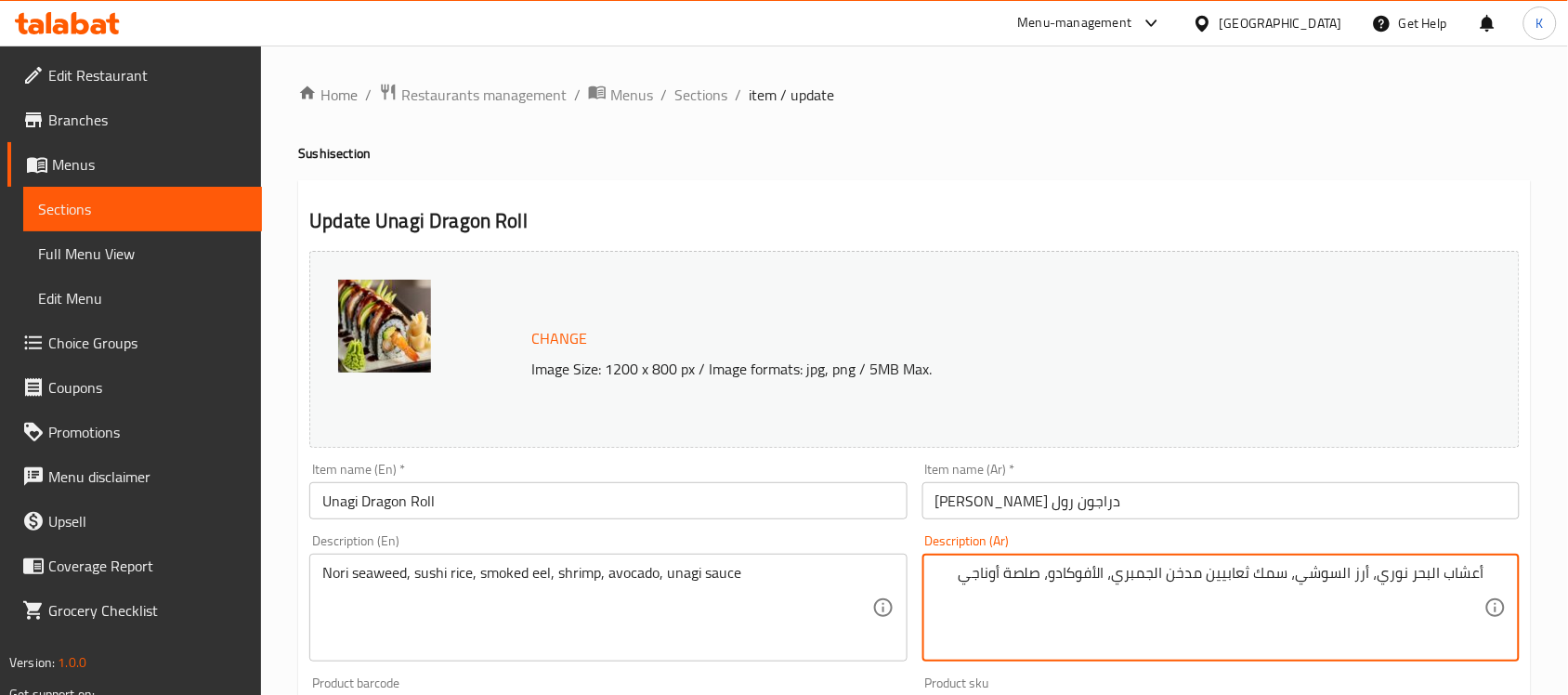
click at [1172, 579] on textarea "أعشاب البحر نوري، أرز السوشي، سمك ثعابيين مدخن الجمبري، الأفوكادو، صلصة أوناجي" at bounding box center [1210, 608] width 549 height 88
drag, startPoint x: 1112, startPoint y: 578, endPoint x: 1124, endPoint y: 578, distance: 12.0
click at [1124, 578] on textarea "أعشاب البحر نوري، أرز السوشي، سمك ثعابيين مدخن جمبري، الأفوكادو، صلصة أوناجي" at bounding box center [1210, 608] width 549 height 88
drag, startPoint x: 1431, startPoint y: 577, endPoint x: 1443, endPoint y: 582, distance: 13.0
click at [1443, 582] on textarea "أعشاب البحر نوري، أرز السوشي، سمك ثعابيين مدخن جمبري،أفوكادو، صلصة أوناجي" at bounding box center [1210, 608] width 549 height 88
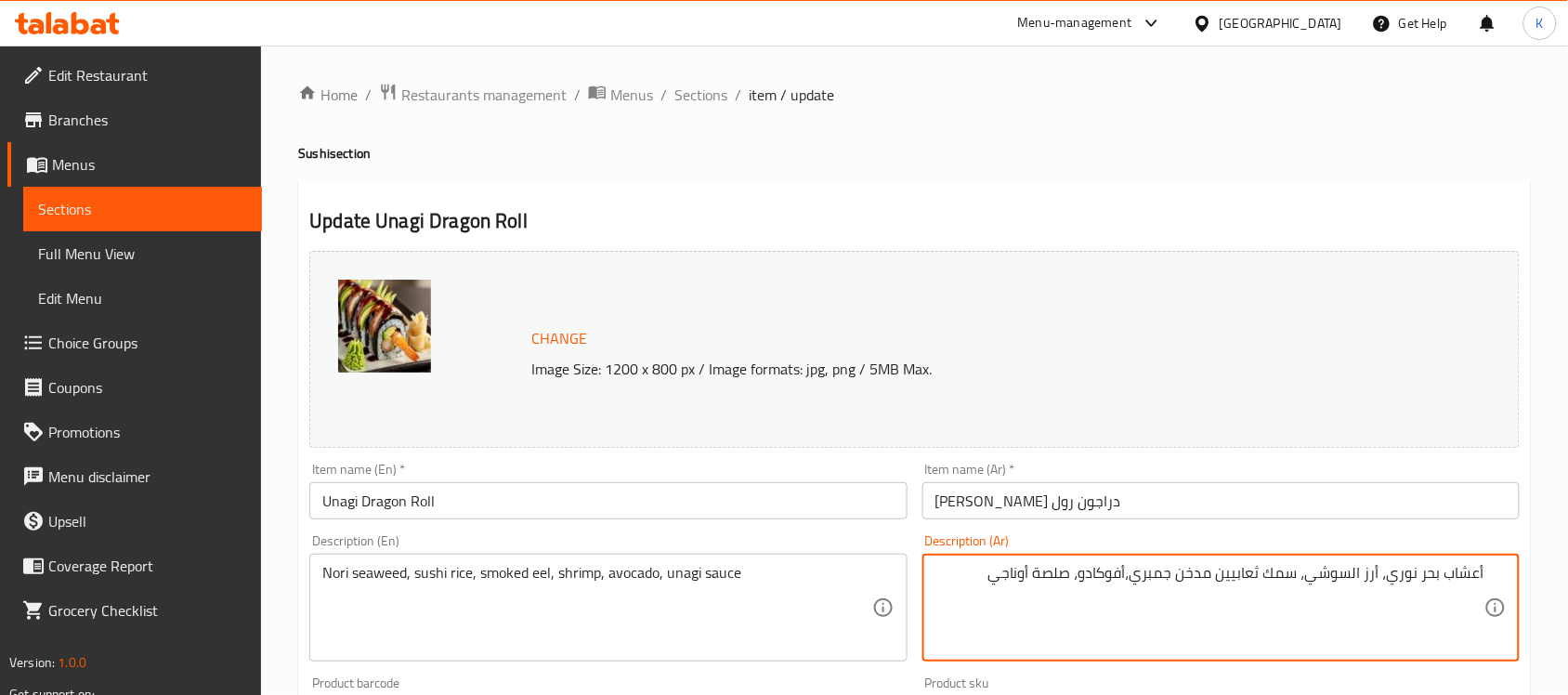
click at [1360, 572] on textarea "أعشاب بحر نوري، أرز السوشي، سمك ثعابيين مدخن جمبري،أفوكادو، صلصة أوناجي" at bounding box center [1210, 608] width 549 height 88
click at [1094, 565] on textarea "أعشاب بحر نوري، أرز السوشي، سمك ثعابيين مدخن جمبري،أفوكادو، صلصة أوناجي" at bounding box center [1210, 608] width 549 height 88
click at [1061, 583] on textarea "أعشاب بحر نوري، أرز السوشي، سمك ثعابيين مدخن جمبري،أفوكادو، صلصة أوناجي" at bounding box center [1210, 608] width 549 height 88
type textarea "أعشاب بحر نوري، أرز السوشي، سمك ثعابيين مدخن جمبري،أفوكادو، صوص أوناجي"
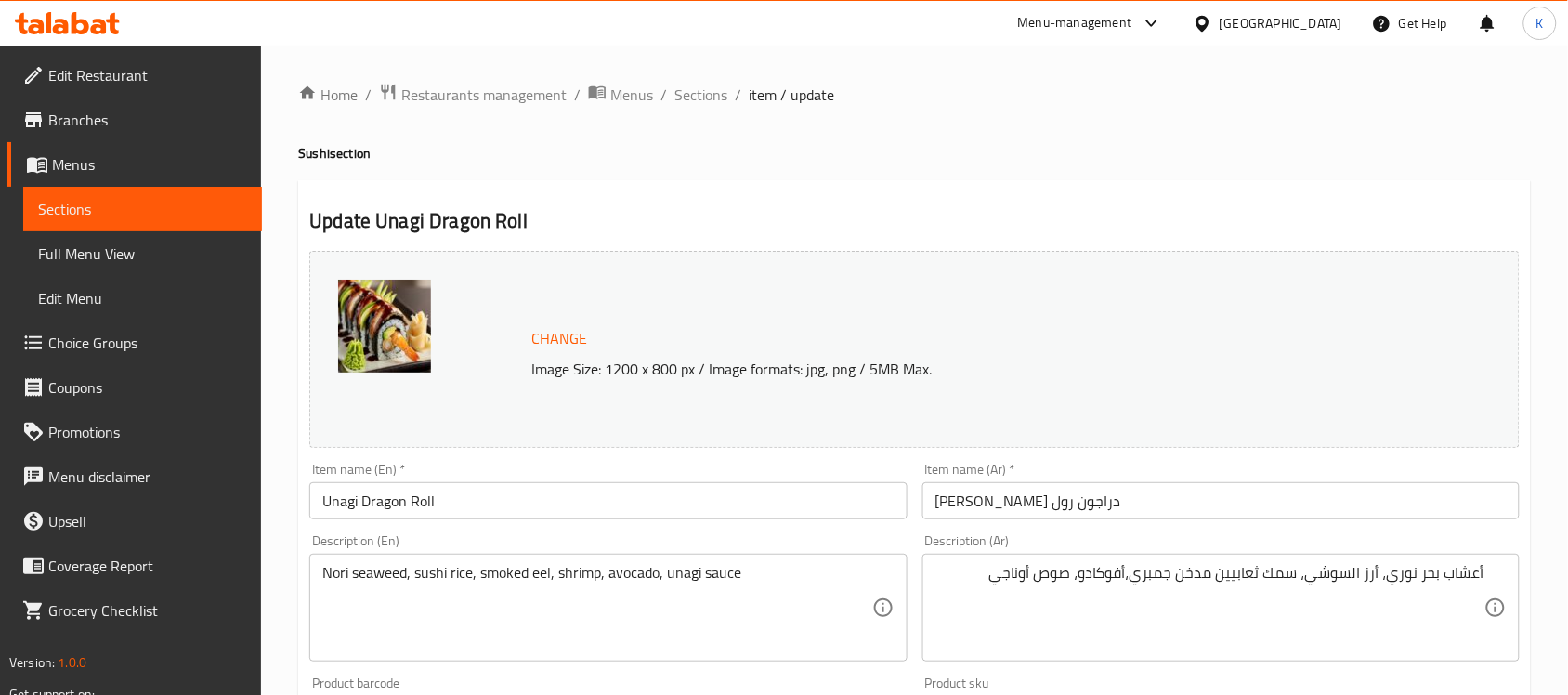
click at [721, 480] on div "Item name (En)   * Unagi Dragon Roll Item name (En) *" at bounding box center [609, 492] width 598 height 57
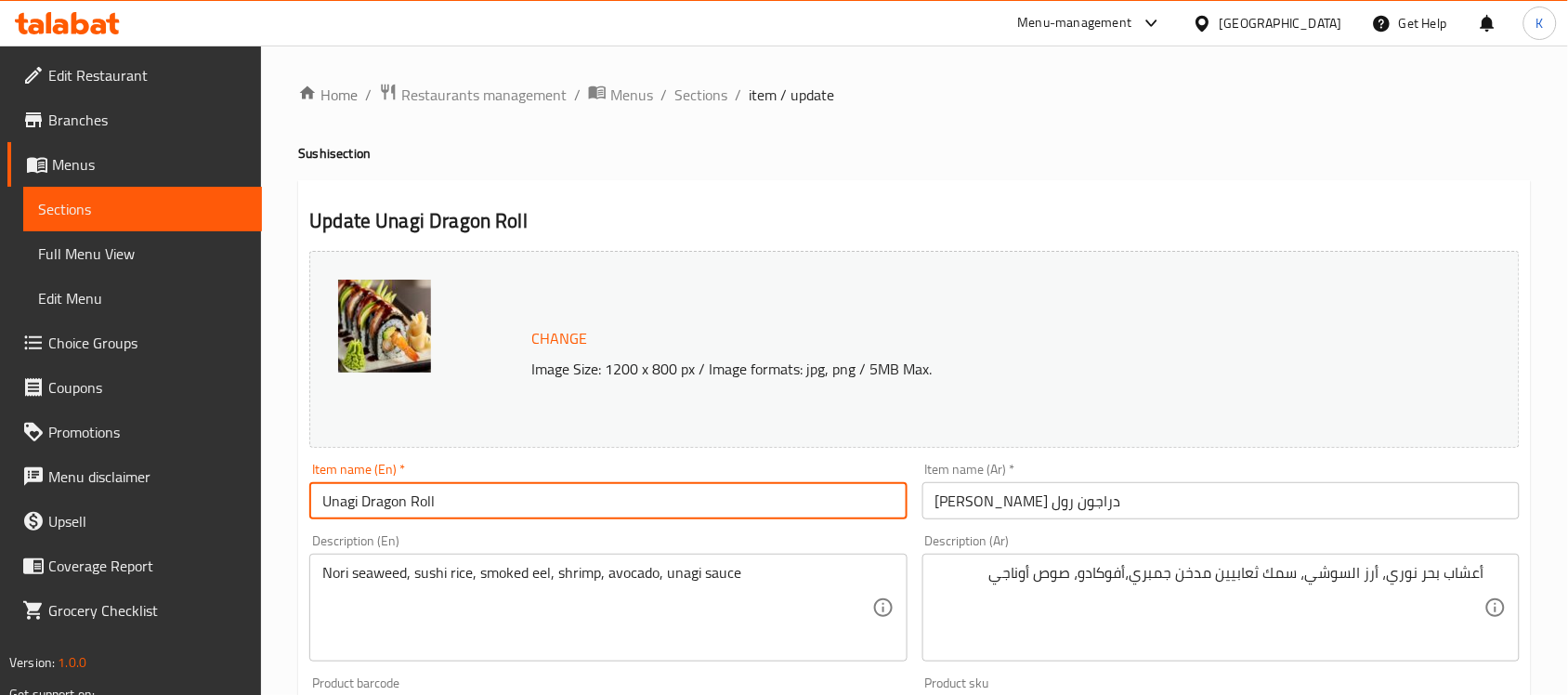
click at [722, 492] on input "Unagi Dragon Roll" at bounding box center [609, 500] width 598 height 37
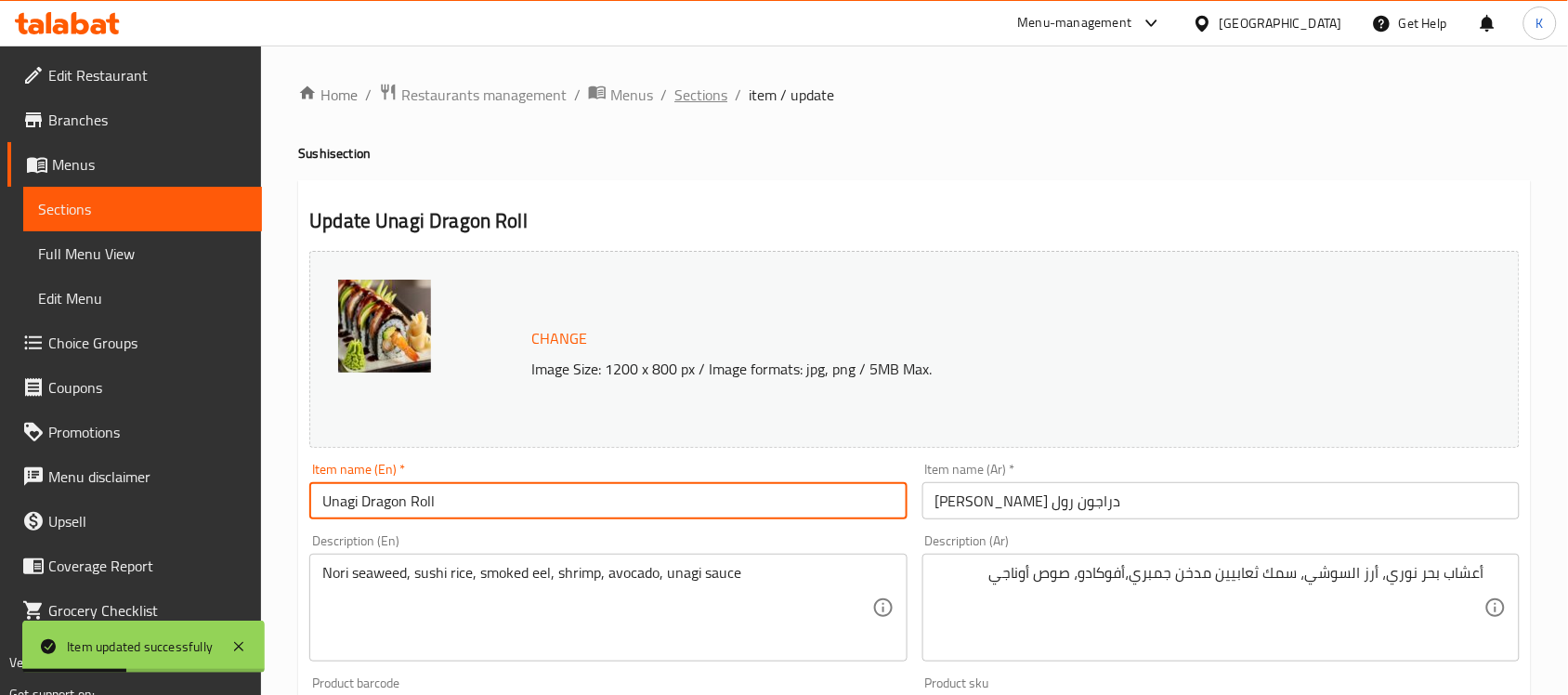
click at [711, 98] on span "Sections" at bounding box center [701, 94] width 53 height 23
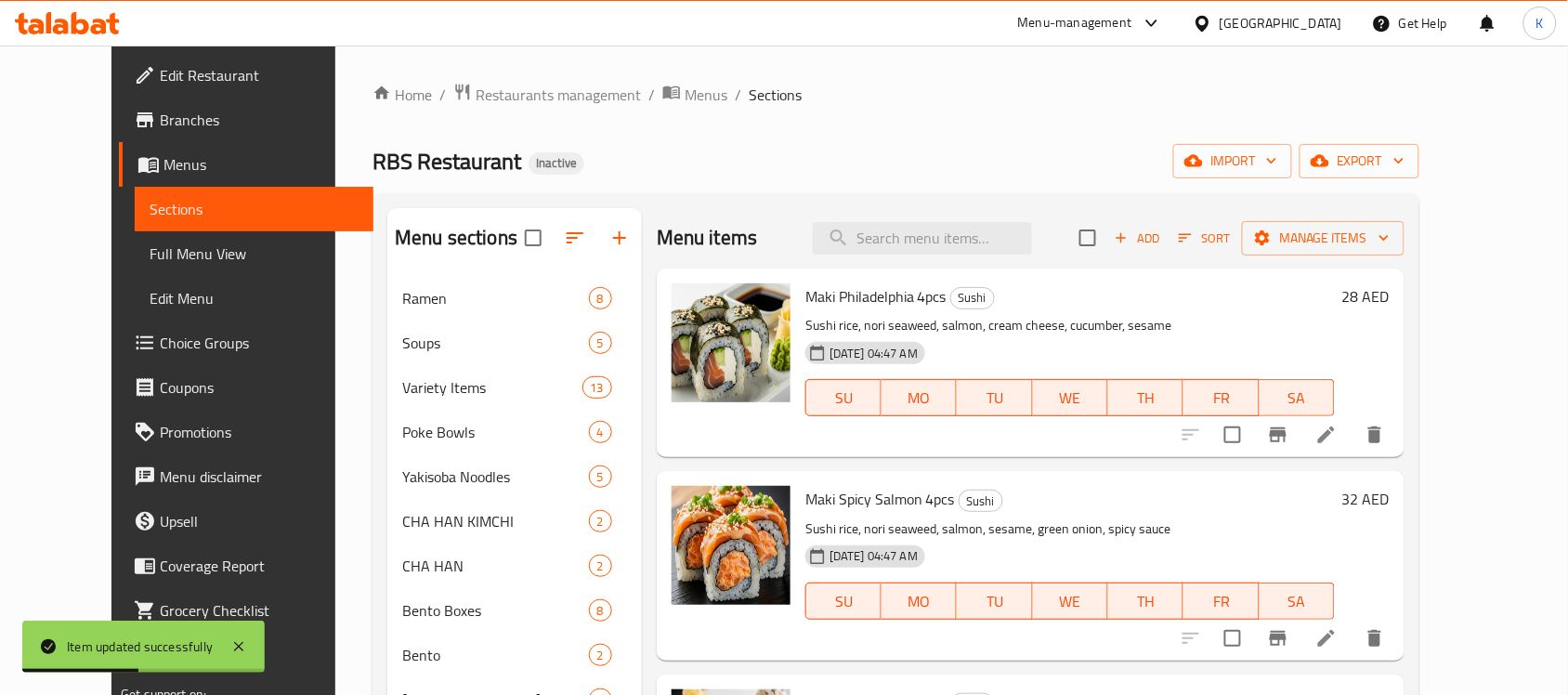
click at [934, 268] on div "Maki Philadelphia 4pcs Sushi Sushi rice, nori seaweed, salmon, cream cheese, cu…" at bounding box center [1030, 363] width 748 height 189
click at [937, 235] on input "search" at bounding box center [922, 238] width 219 height 32
paste input "Pure, still bottled drinking water served in a large bottle."
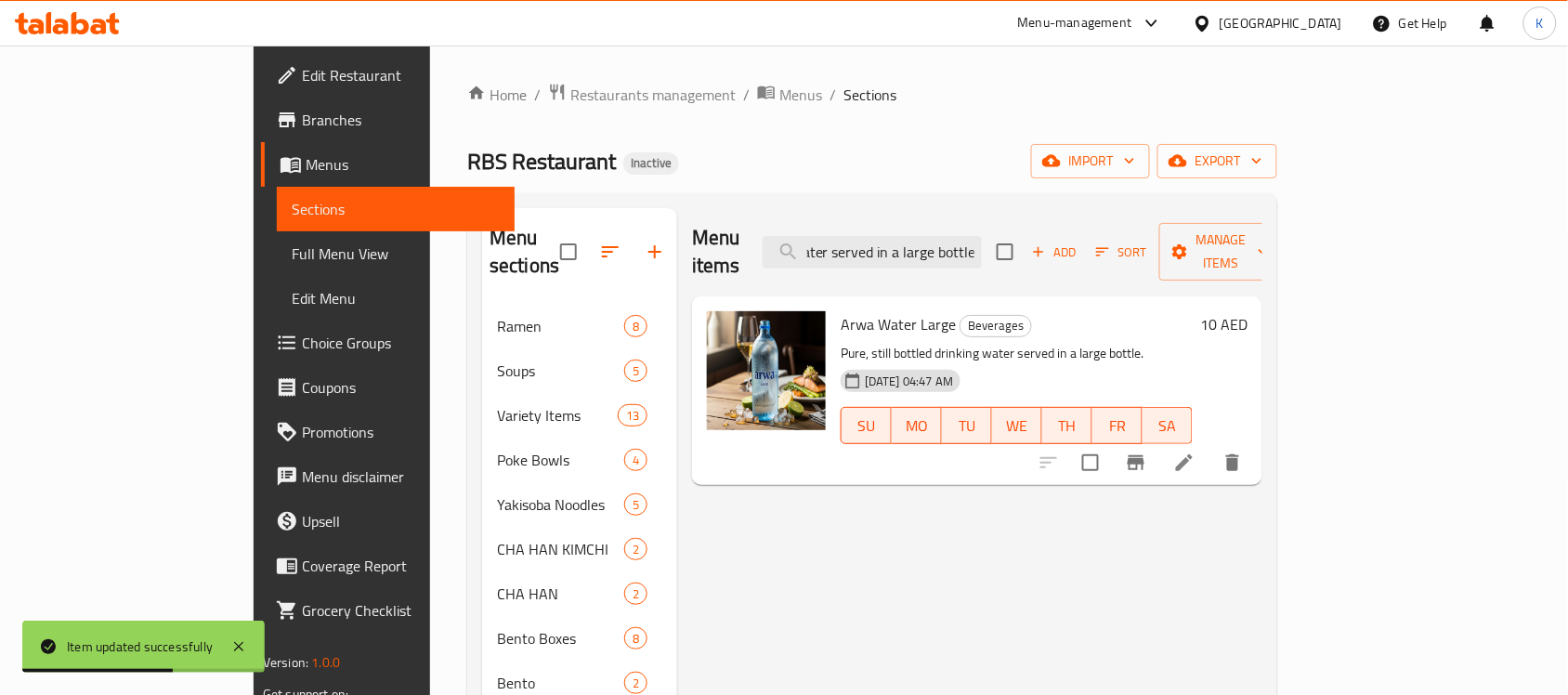
type input "Pure, still bottled drinking water served in a large bottle."
click at [1210, 446] on li at bounding box center [1184, 463] width 52 height 33
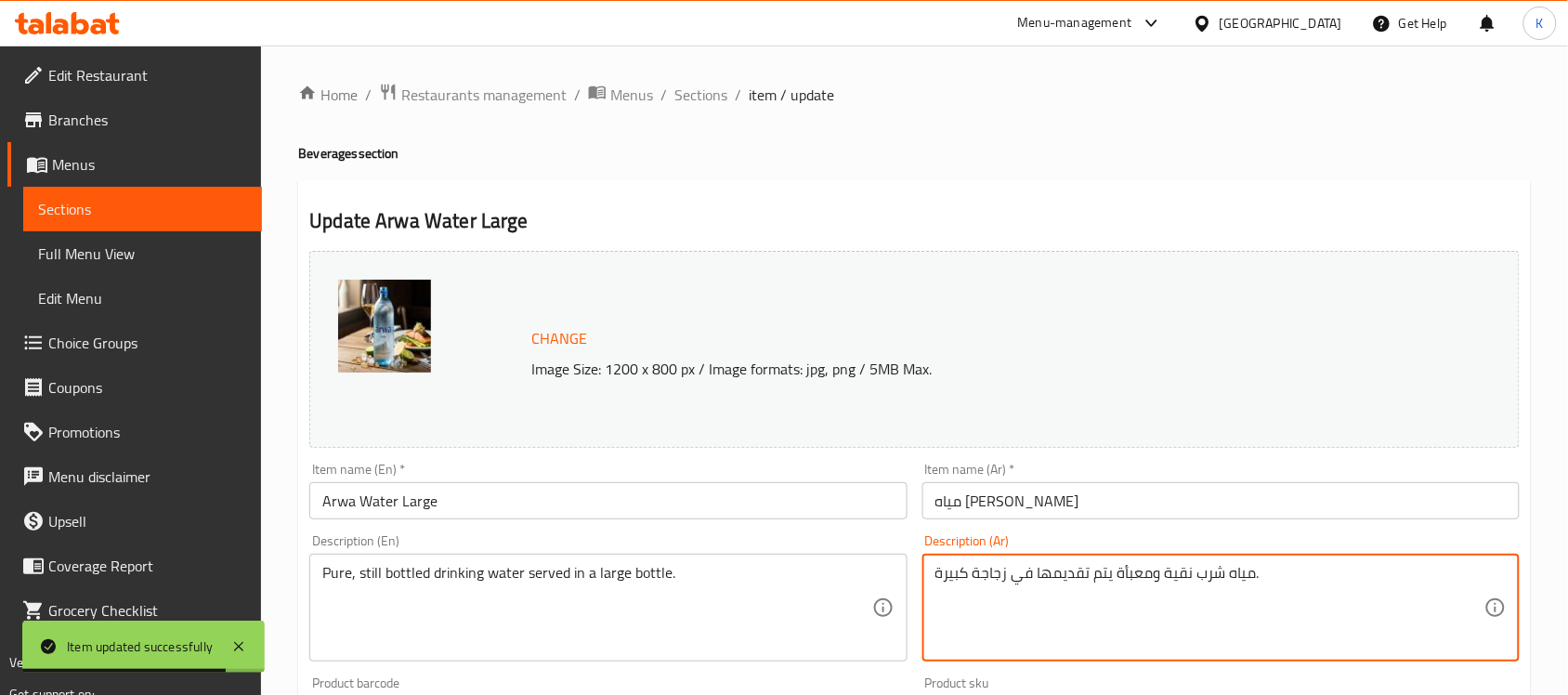
type textarea "مياه شرب نقية ومعبأة يتم تقديمها في زجاجة كبيرة."
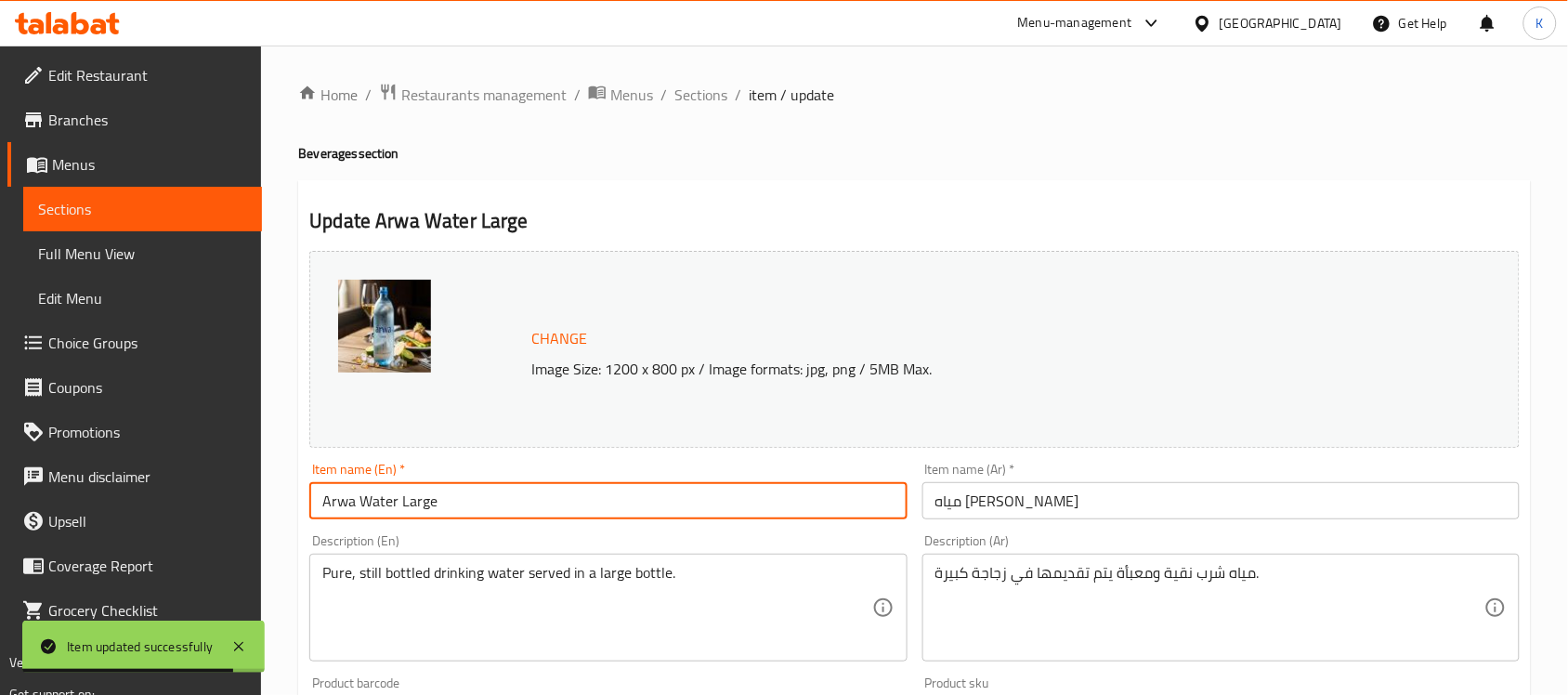
click at [755, 519] on input "Arwa Water Large" at bounding box center [609, 500] width 598 height 37
click at [722, 92] on span "Sections" at bounding box center [701, 94] width 53 height 23
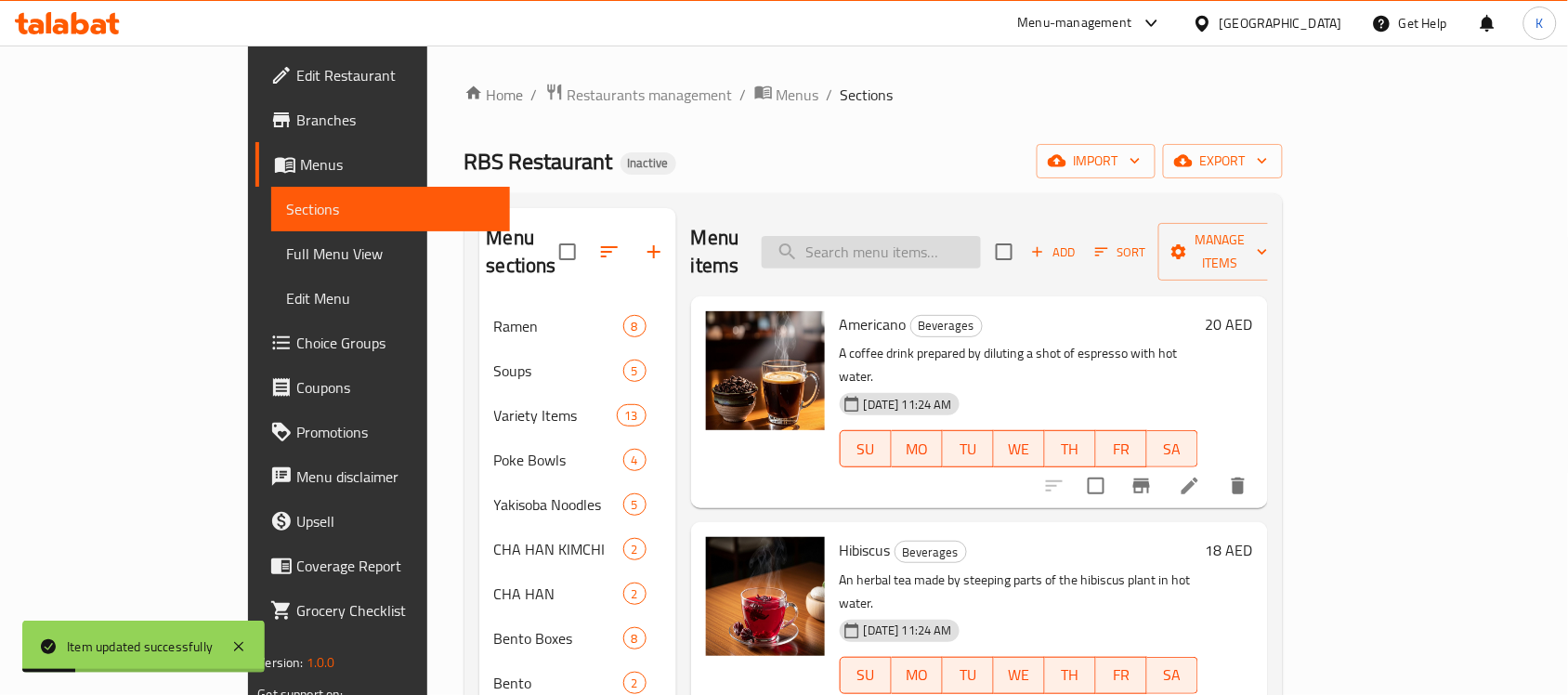
click at [981, 245] on input "search" at bounding box center [871, 252] width 219 height 32
paste input "Pure, still bottled drinking water served in a small bottle."
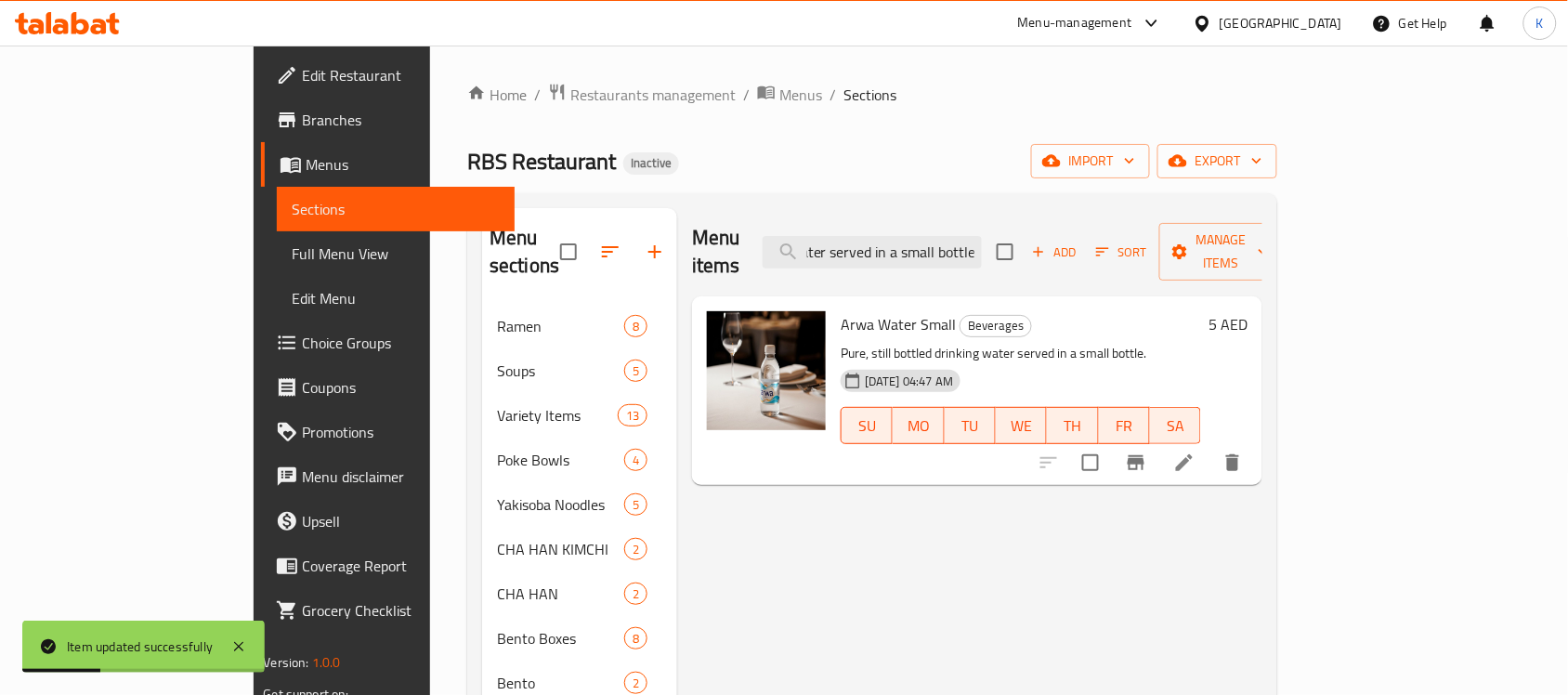
type input "Pure, still bottled drinking water served in a small bottle."
click at [1210, 446] on li at bounding box center [1184, 463] width 52 height 33
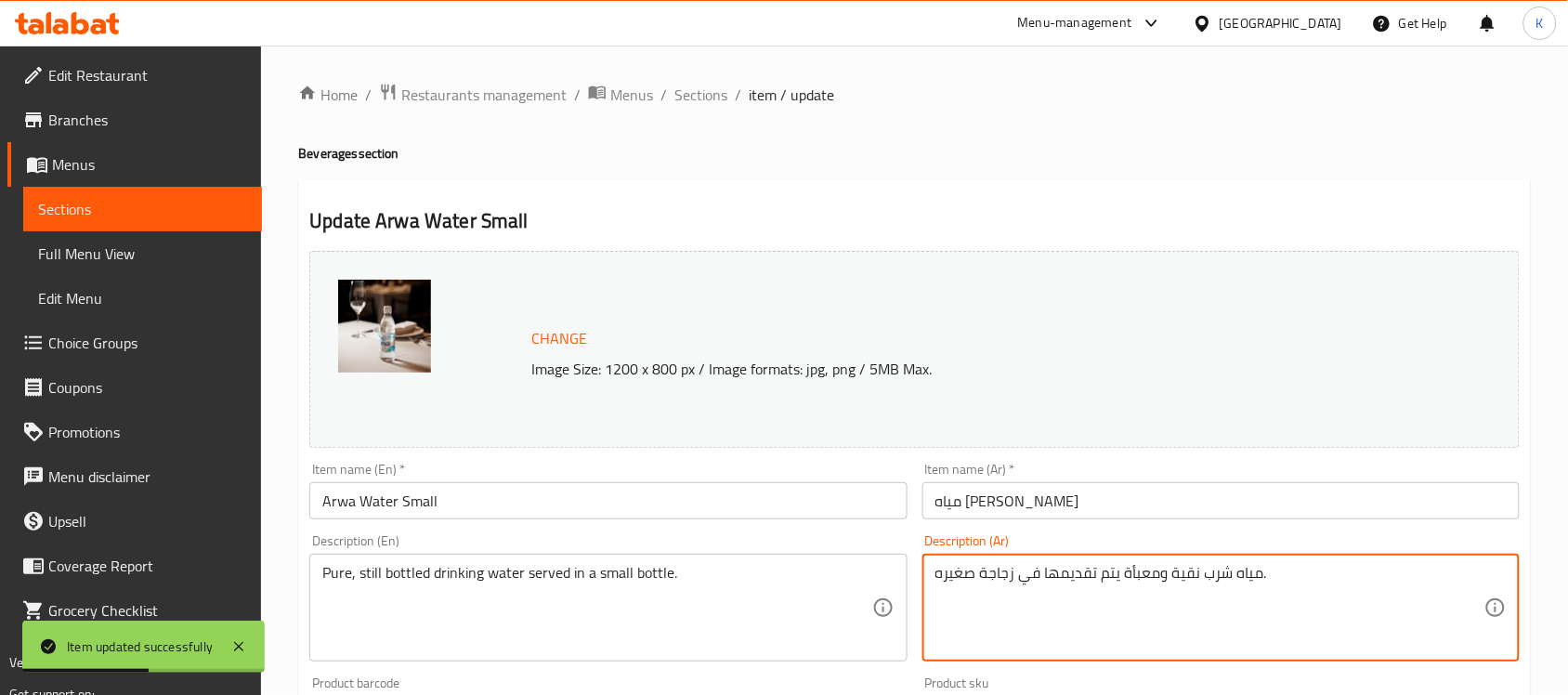
type textarea "مياه شرب نقية ومعبأة يتم تقديمها في زجاجة صغيره."
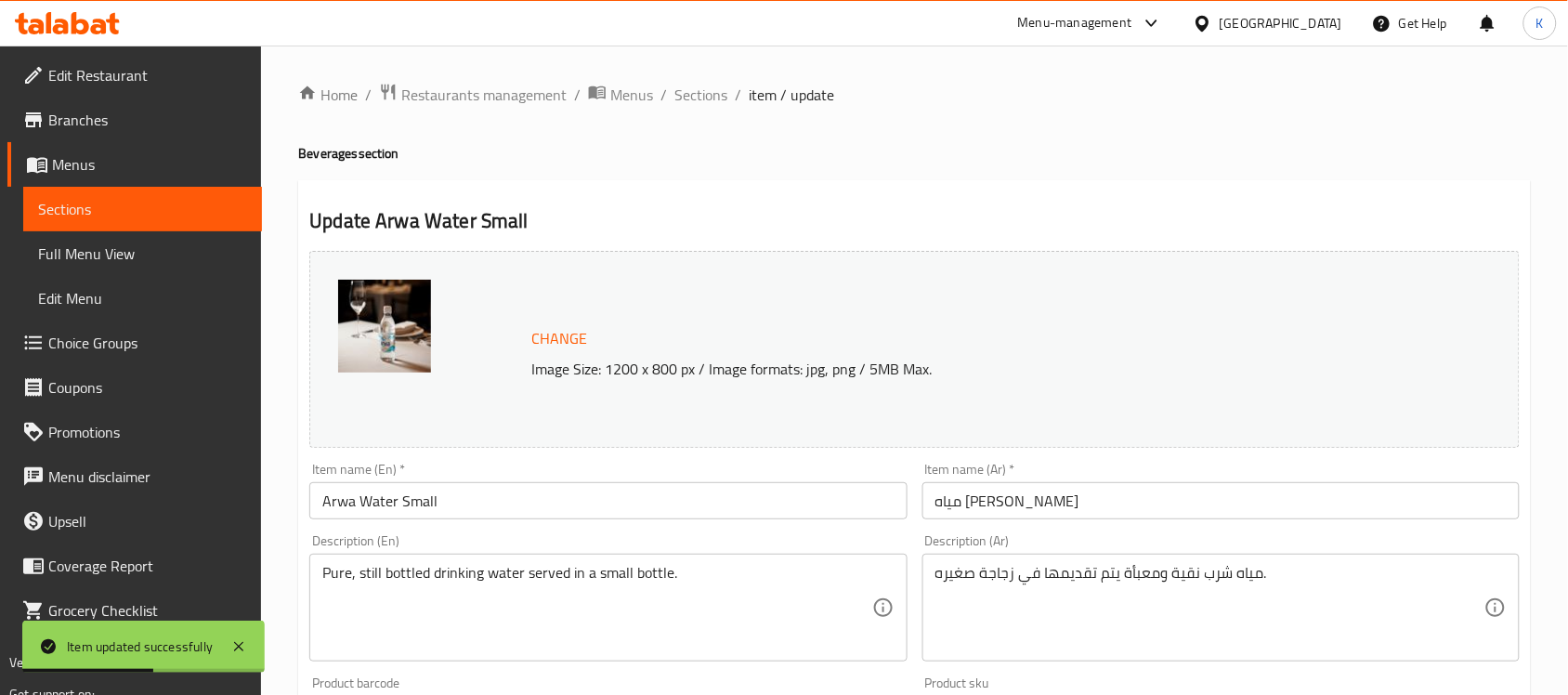
click at [829, 528] on div "Description (En) Pure, still bottled drinking water served in a small bottle. D…" at bounding box center [608, 598] width 612 height 143
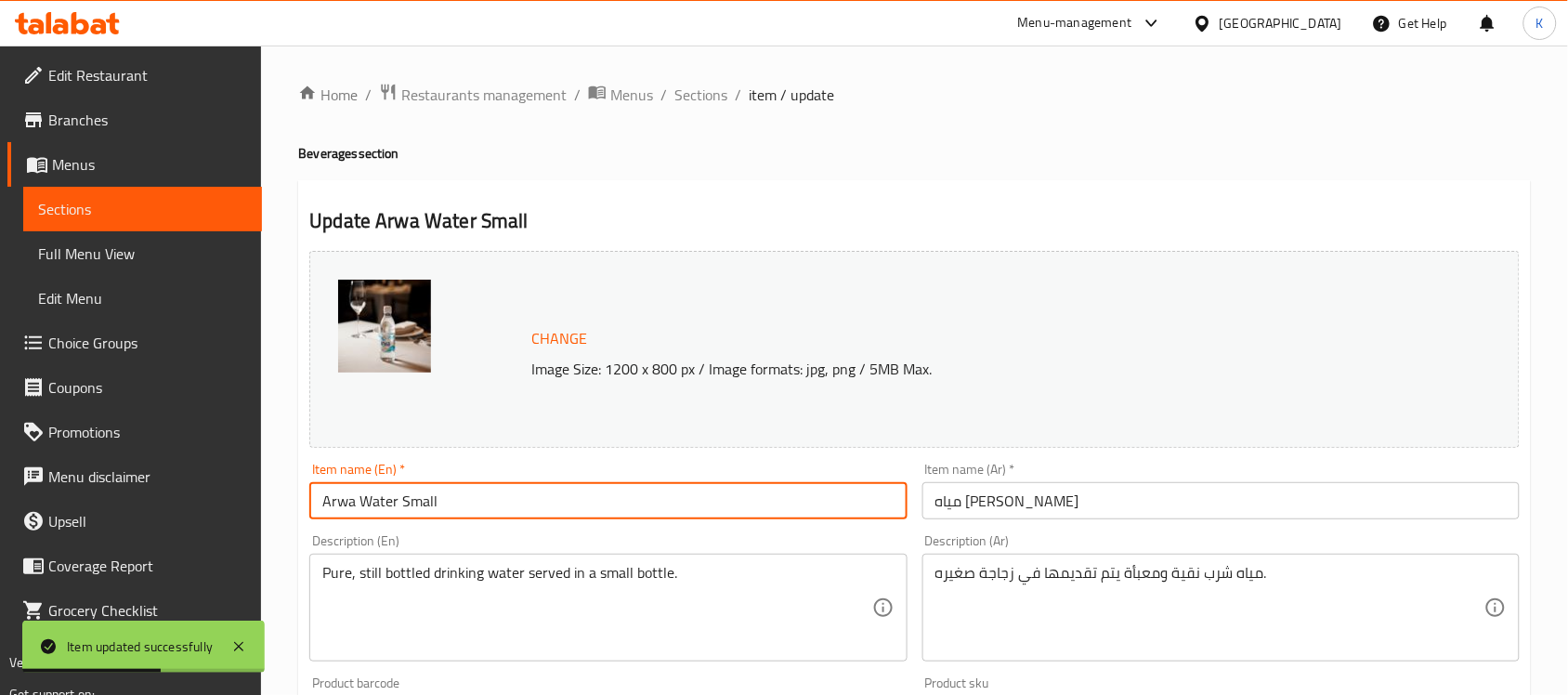
click at [825, 518] on input "Arwa Water Small" at bounding box center [609, 500] width 598 height 37
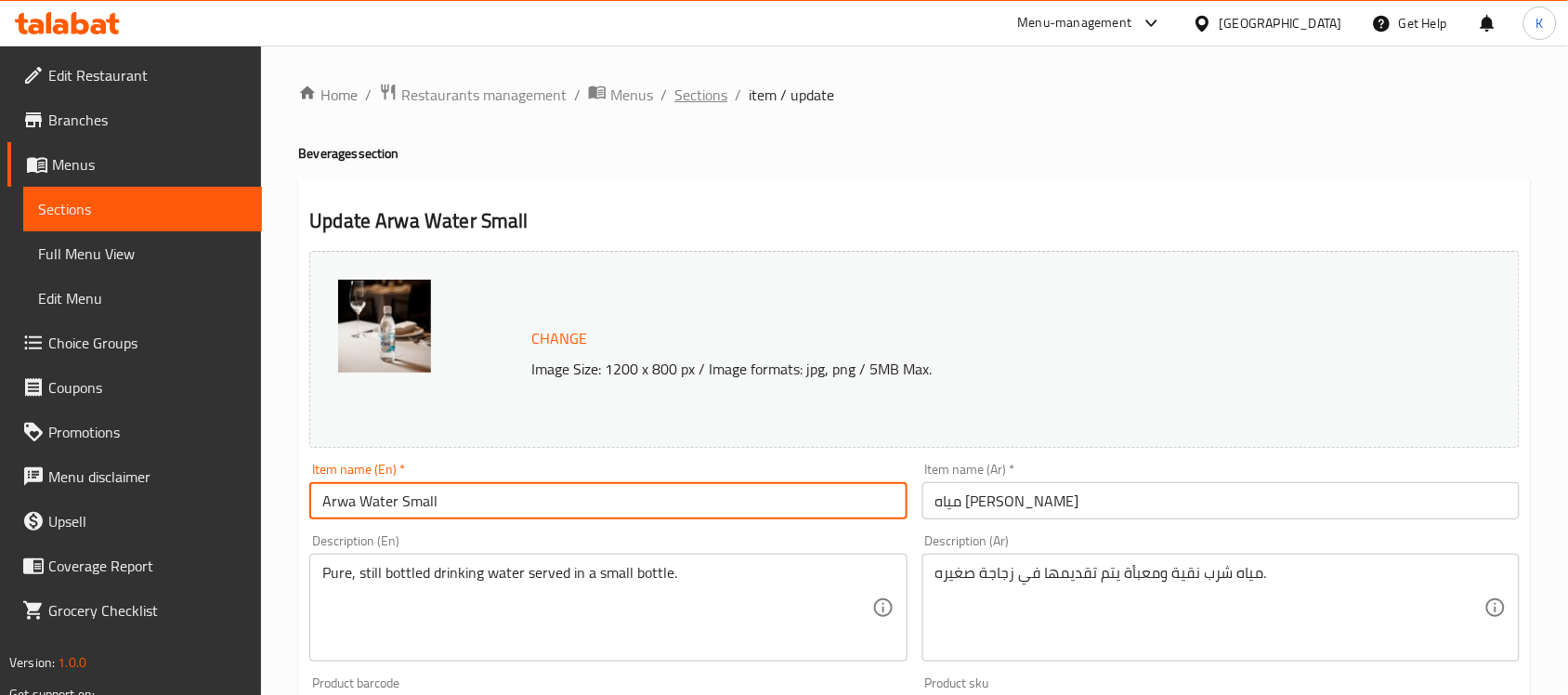
click at [716, 102] on span "Sections" at bounding box center [701, 94] width 53 height 23
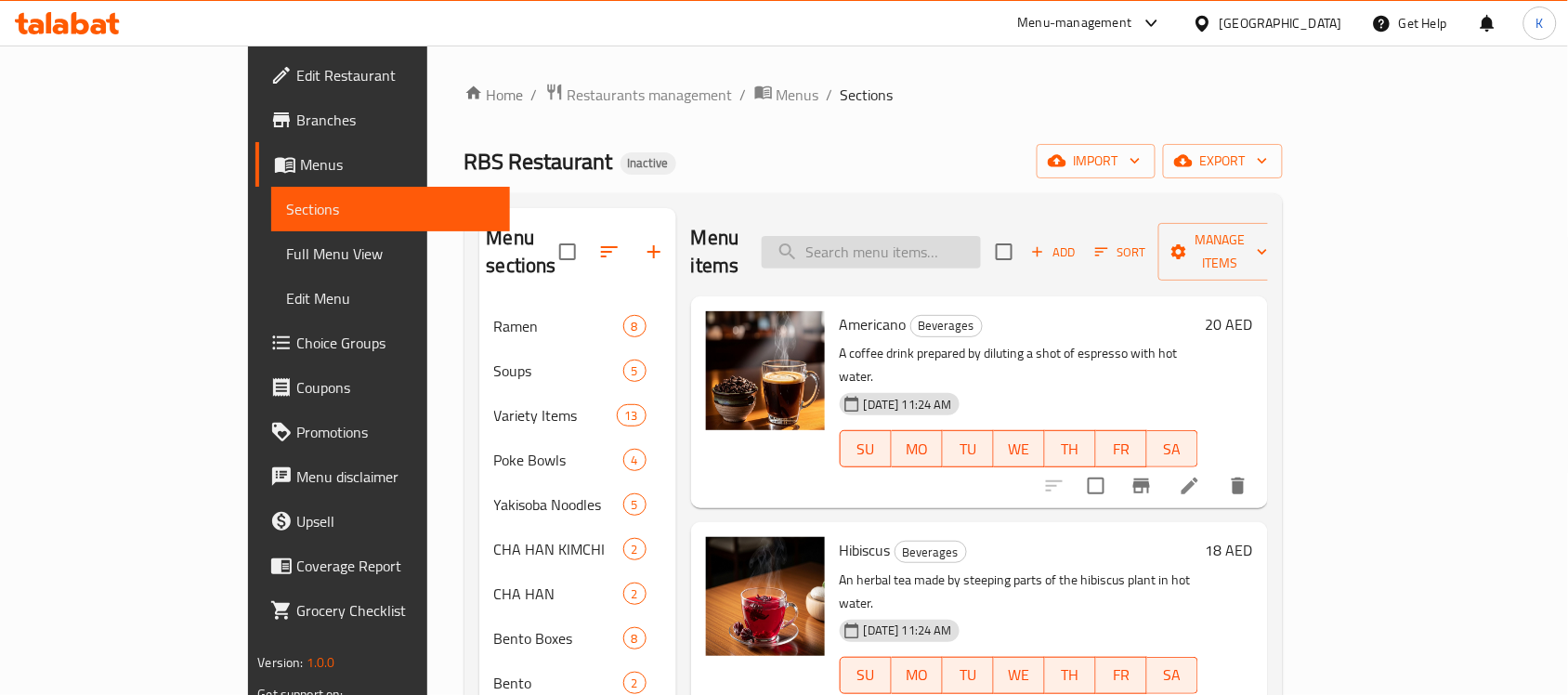
click at [963, 237] on input "search" at bounding box center [871, 252] width 219 height 32
paste input "Sparkling Water Large"
type input "Sparkling Water Large"
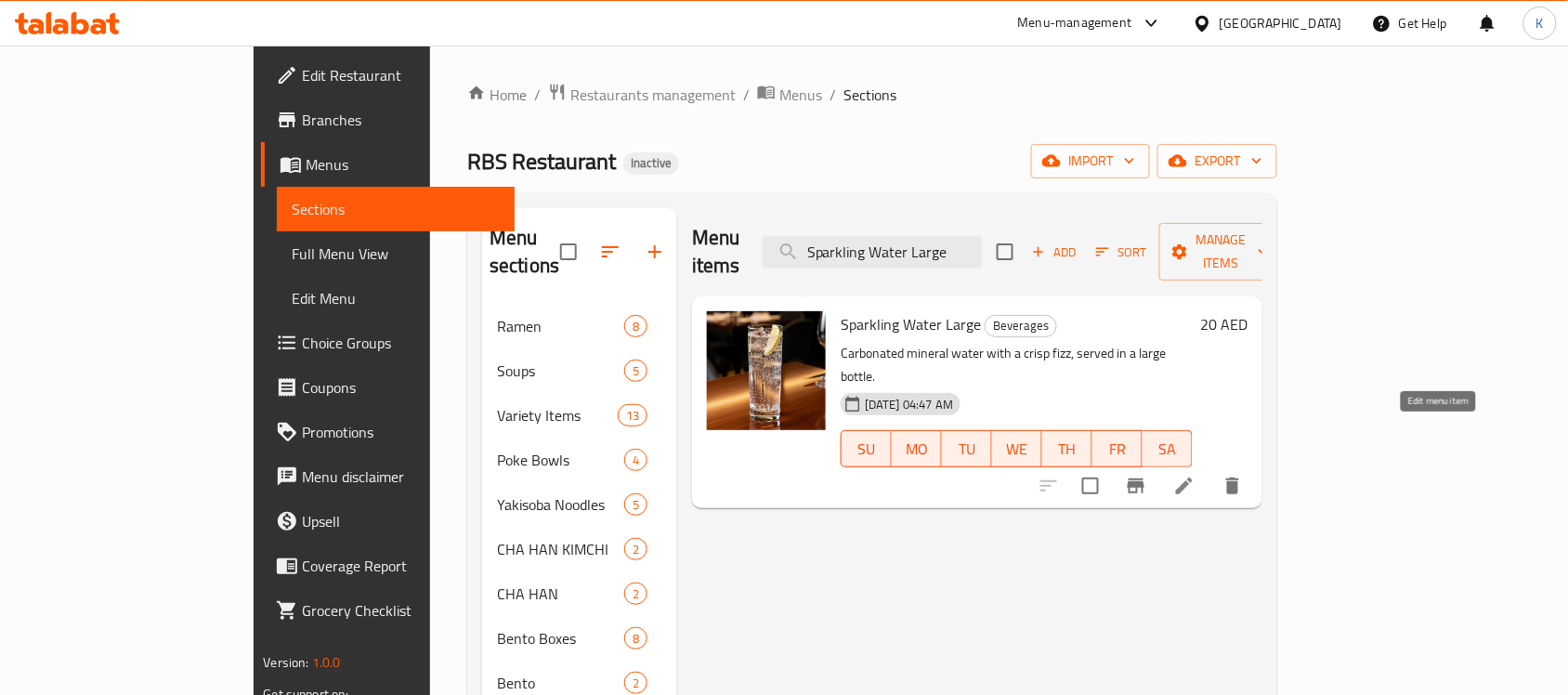
click at [1195, 475] on icon at bounding box center [1185, 486] width 23 height 23
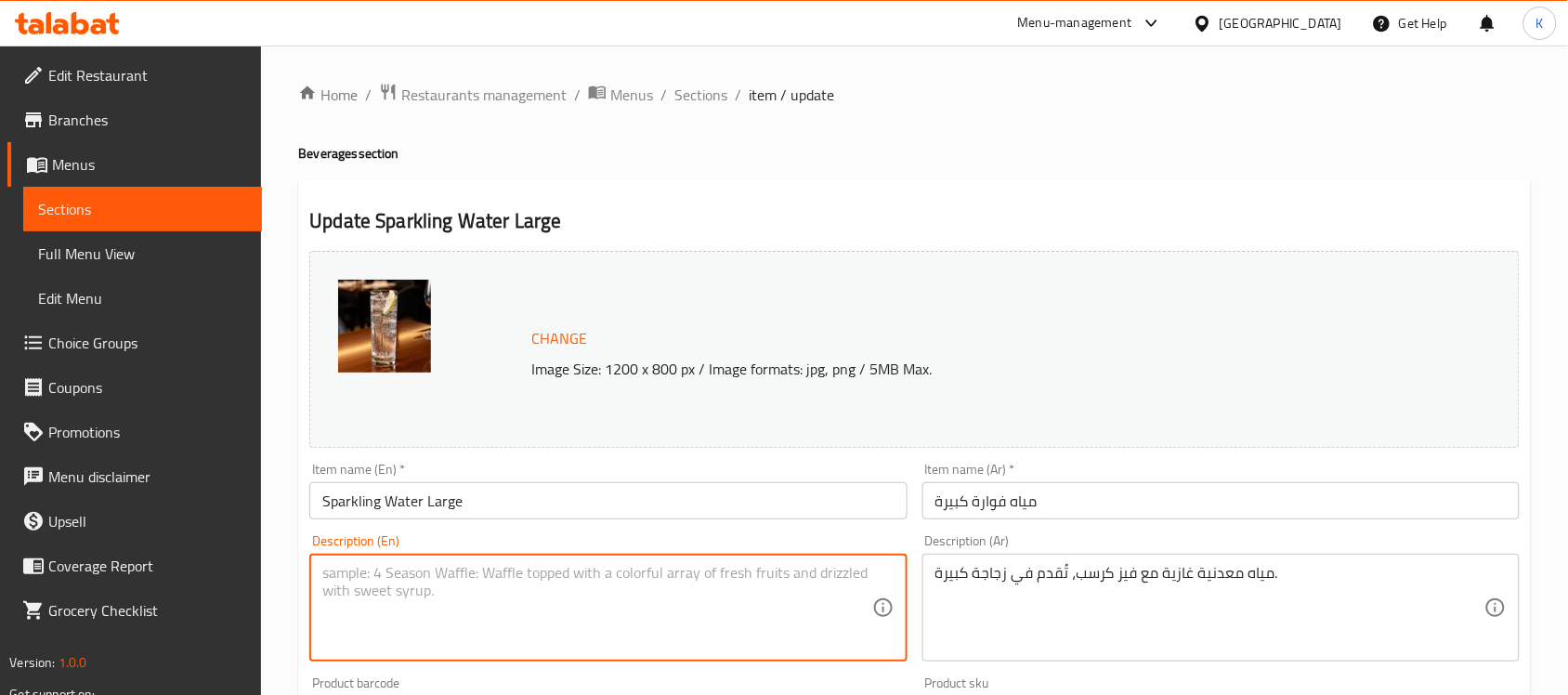
click at [1139, 668] on div "Description (Ar) مياه معدنية غازية مع فيز [GEOGRAPHIC_DATA]، تُقدم في زجاجة كبي…" at bounding box center [1221, 598] width 612 height 143
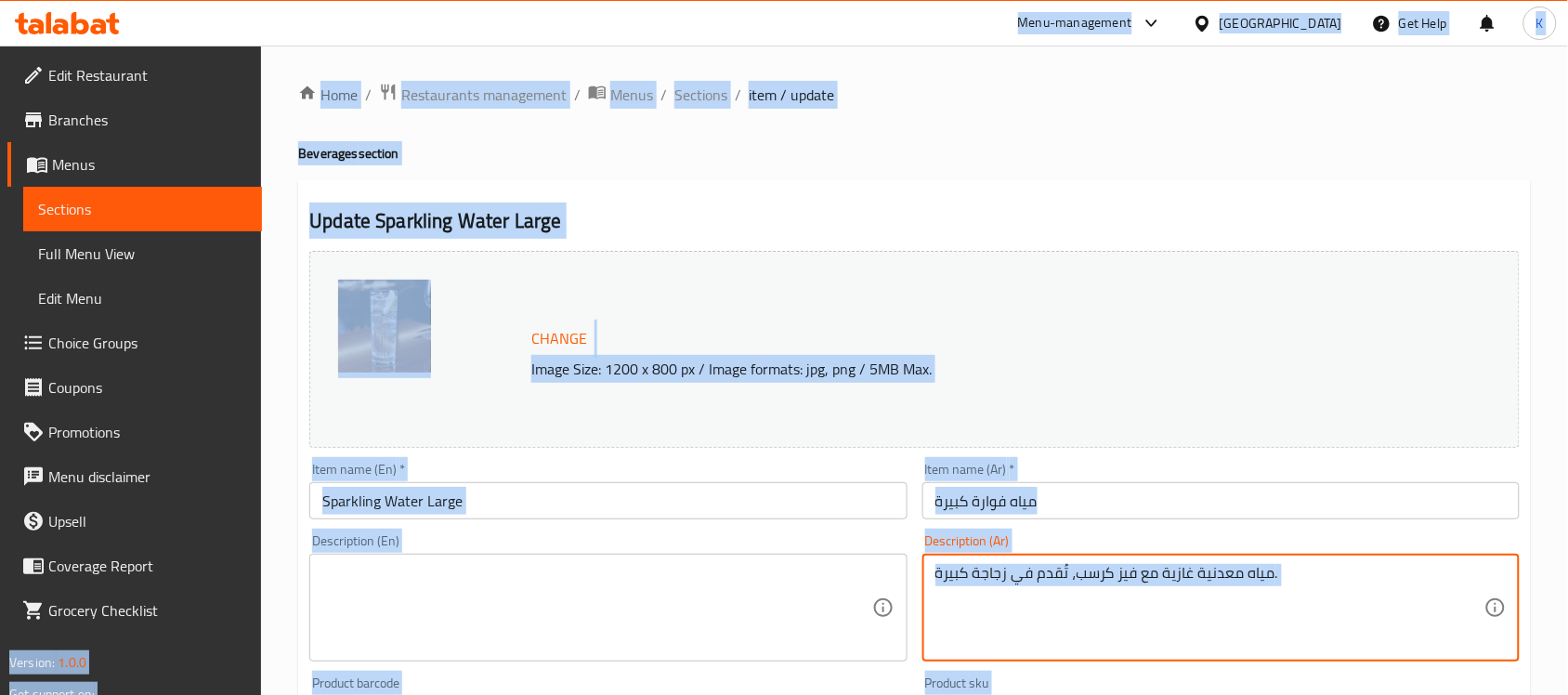
click at [903, 436] on div "Change Image Size: 1200 x 800 px / Image formats: jpg, png / 5MB Max." at bounding box center [914, 349] width 1210 height 197
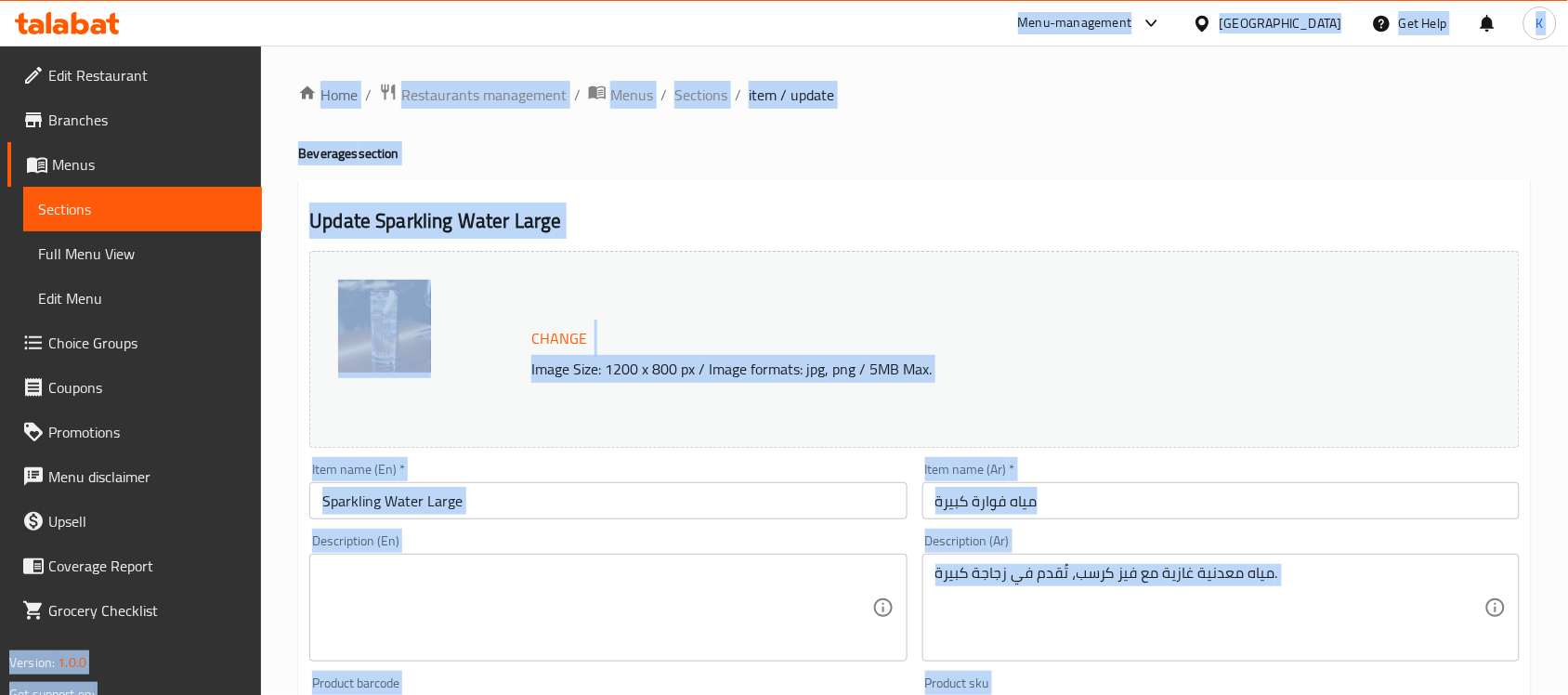
click at [814, 506] on input "Sparkling Water Large" at bounding box center [609, 500] width 598 height 37
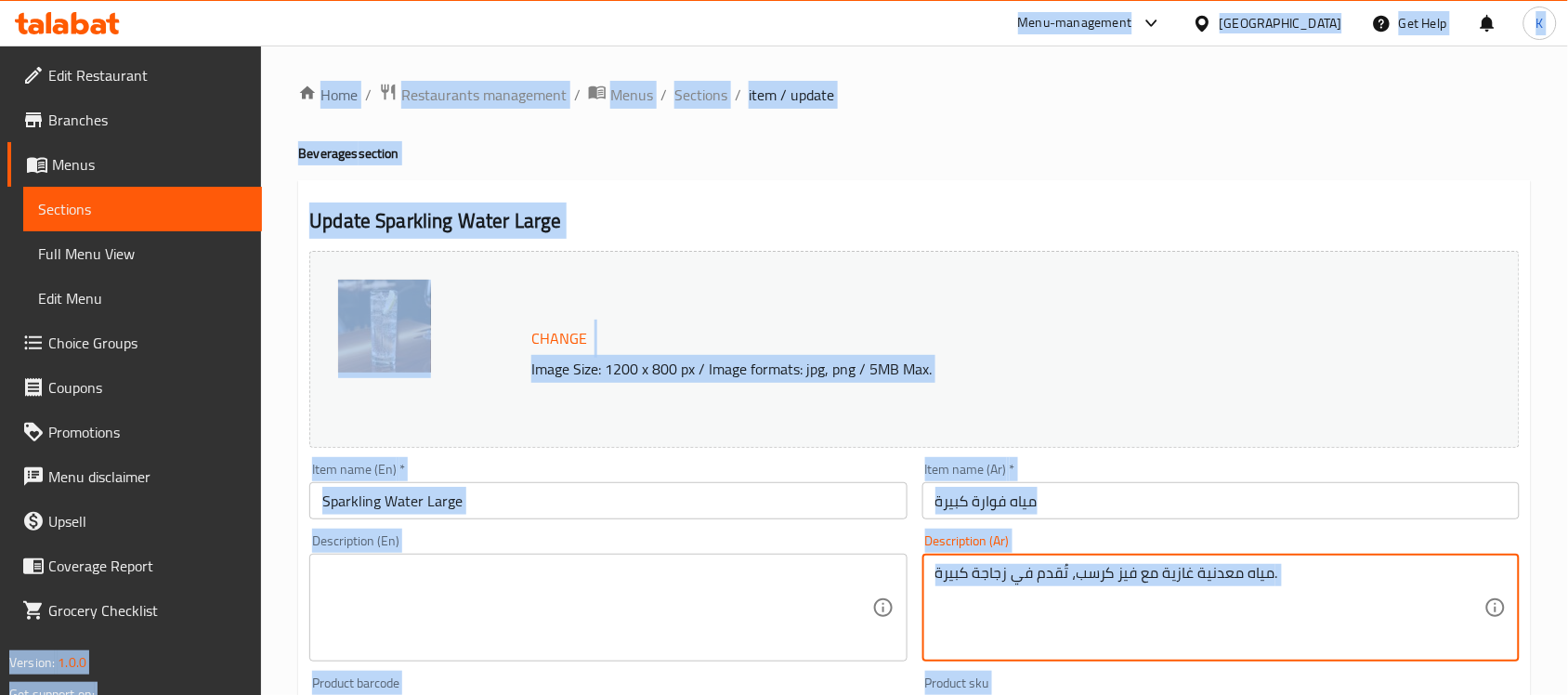
click at [736, 583] on textarea at bounding box center [597, 608] width 549 height 88
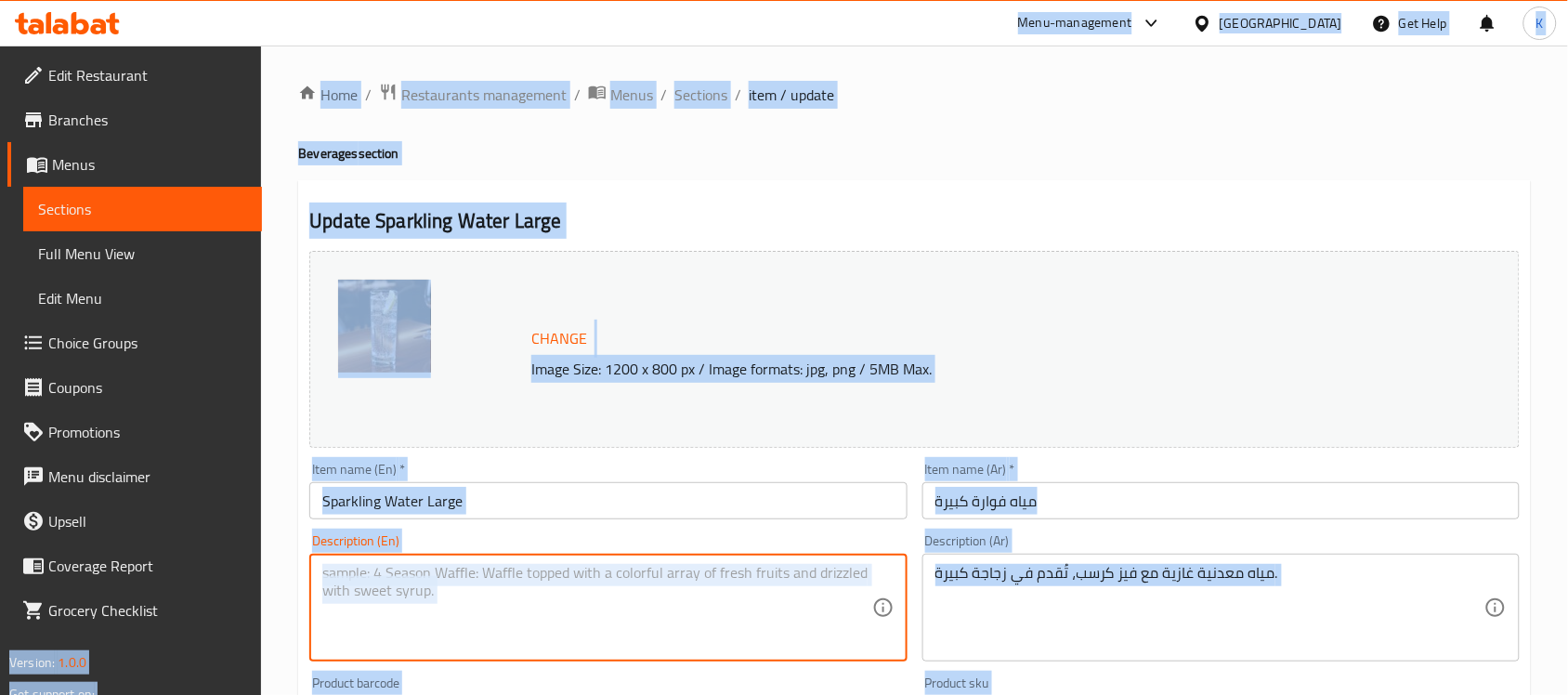
click at [736, 501] on input "Sparkling Water Large" at bounding box center [609, 500] width 598 height 37
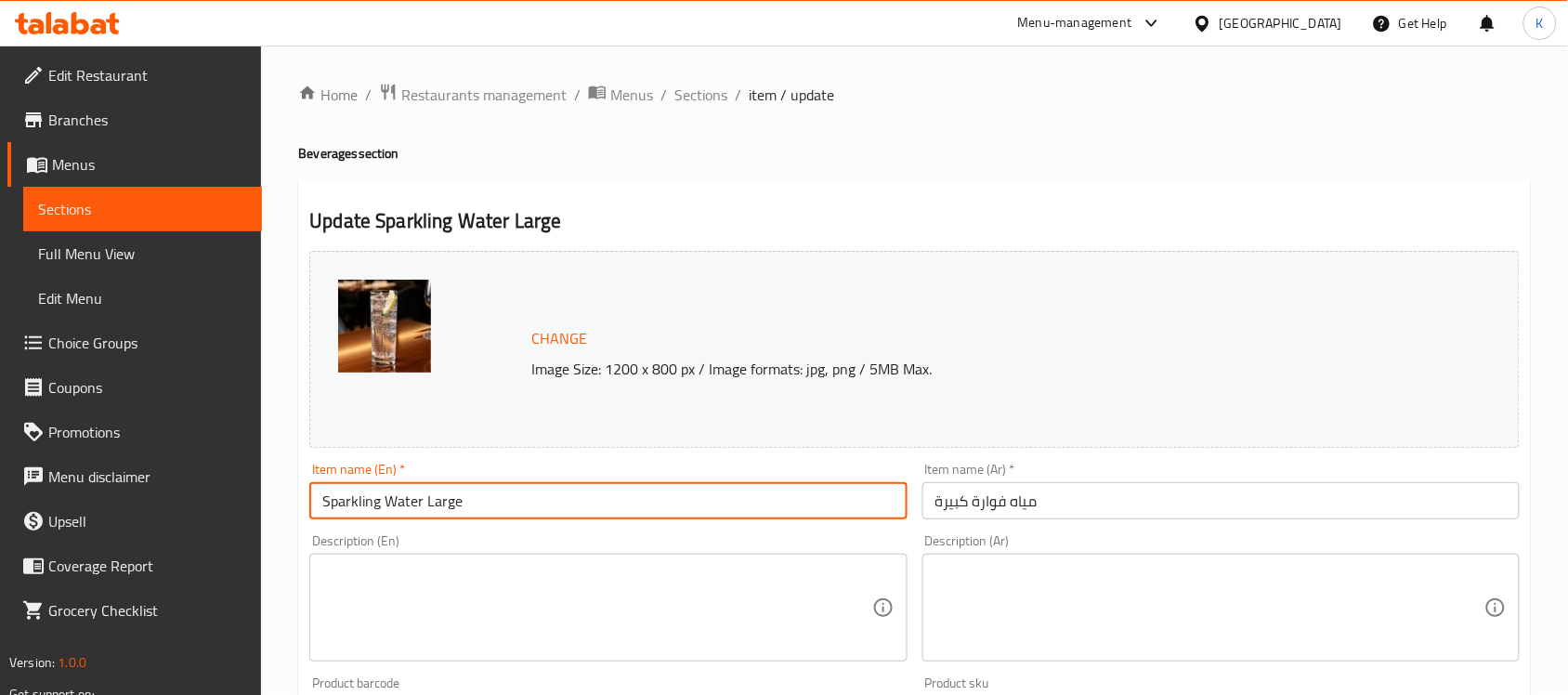
click at [644, 498] on input "Sparkling Water Large" at bounding box center [609, 500] width 598 height 37
type input "Sparkling Water Large"
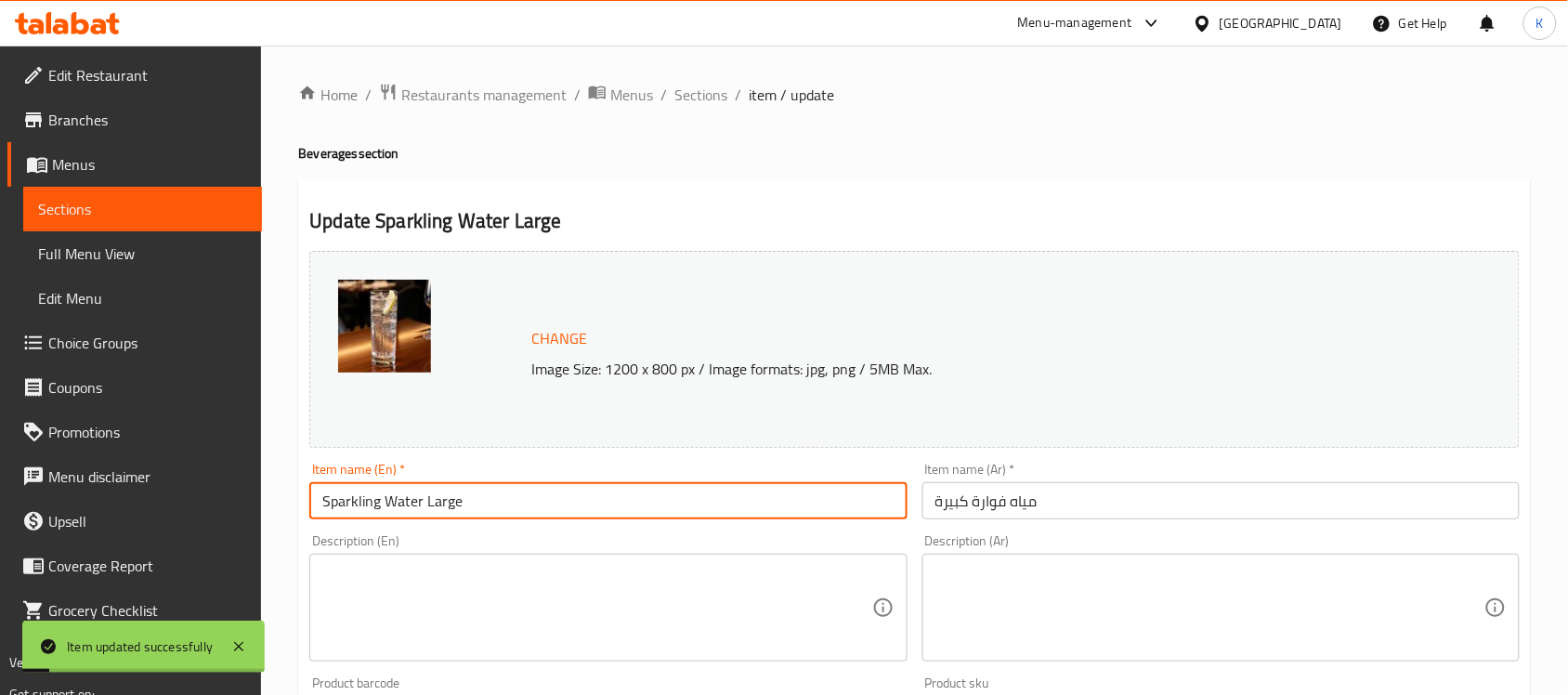
click at [684, 53] on div "Home / Restaurants management / Menus / Sections / item / update Beverages sect…" at bounding box center [915, 692] width 1307 height 1294
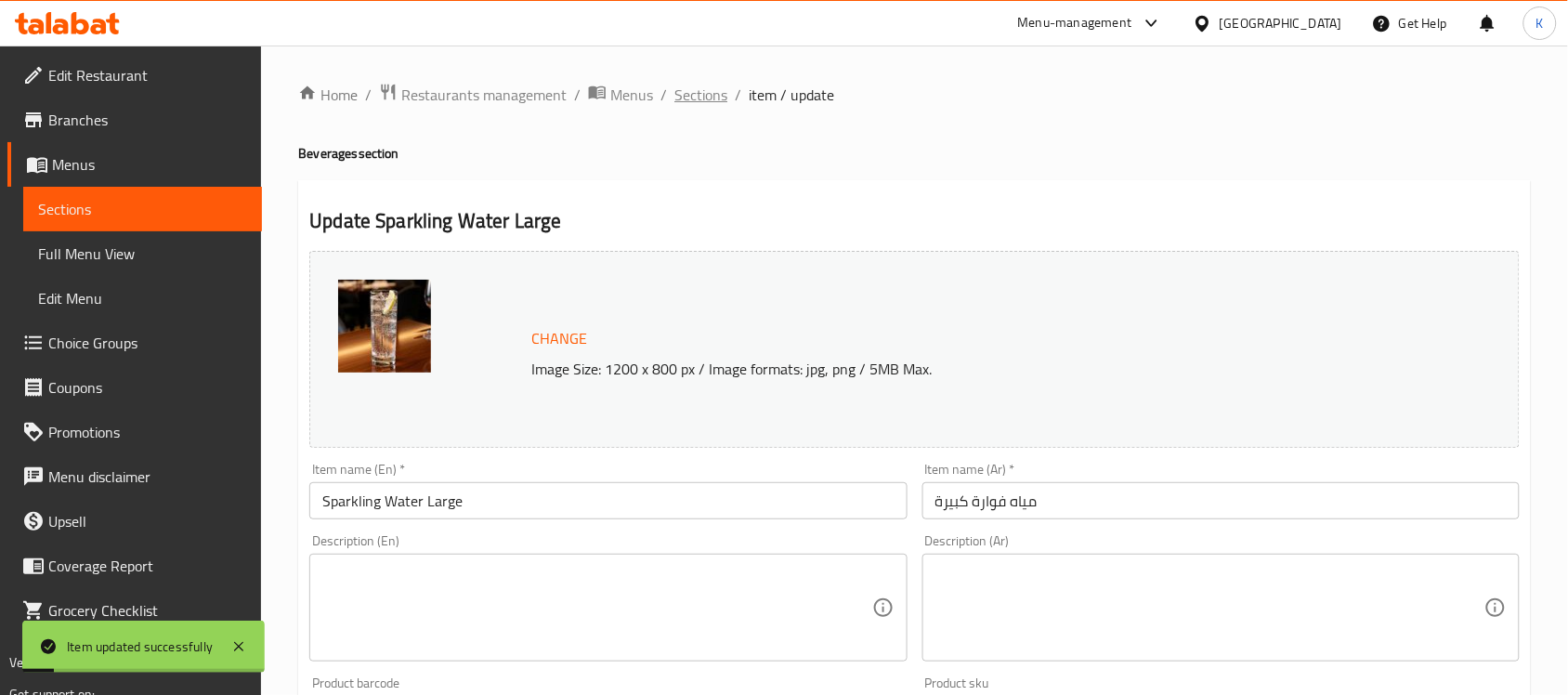
click at [706, 90] on span "Sections" at bounding box center [701, 94] width 53 height 23
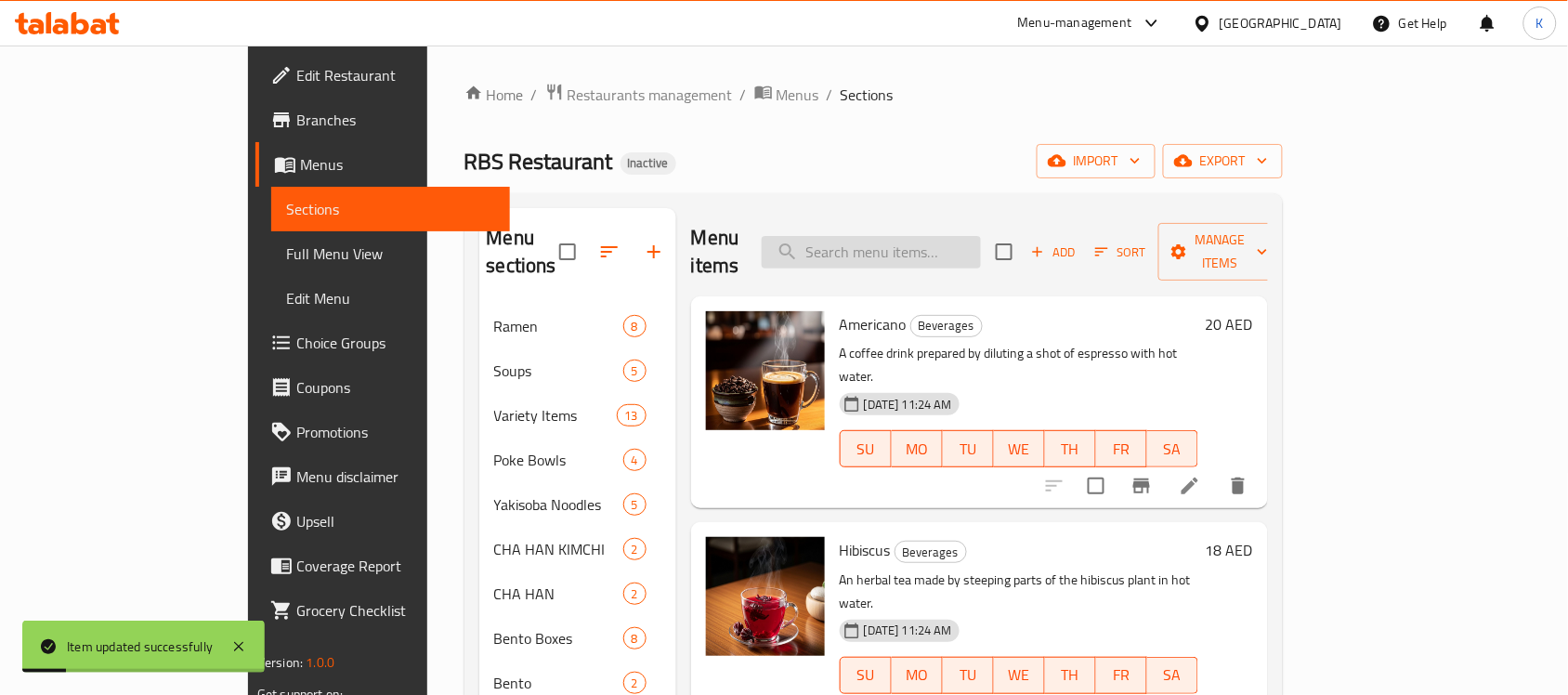
click at [981, 236] on input "search" at bounding box center [871, 252] width 219 height 32
paste input "Sparkling Water Small"
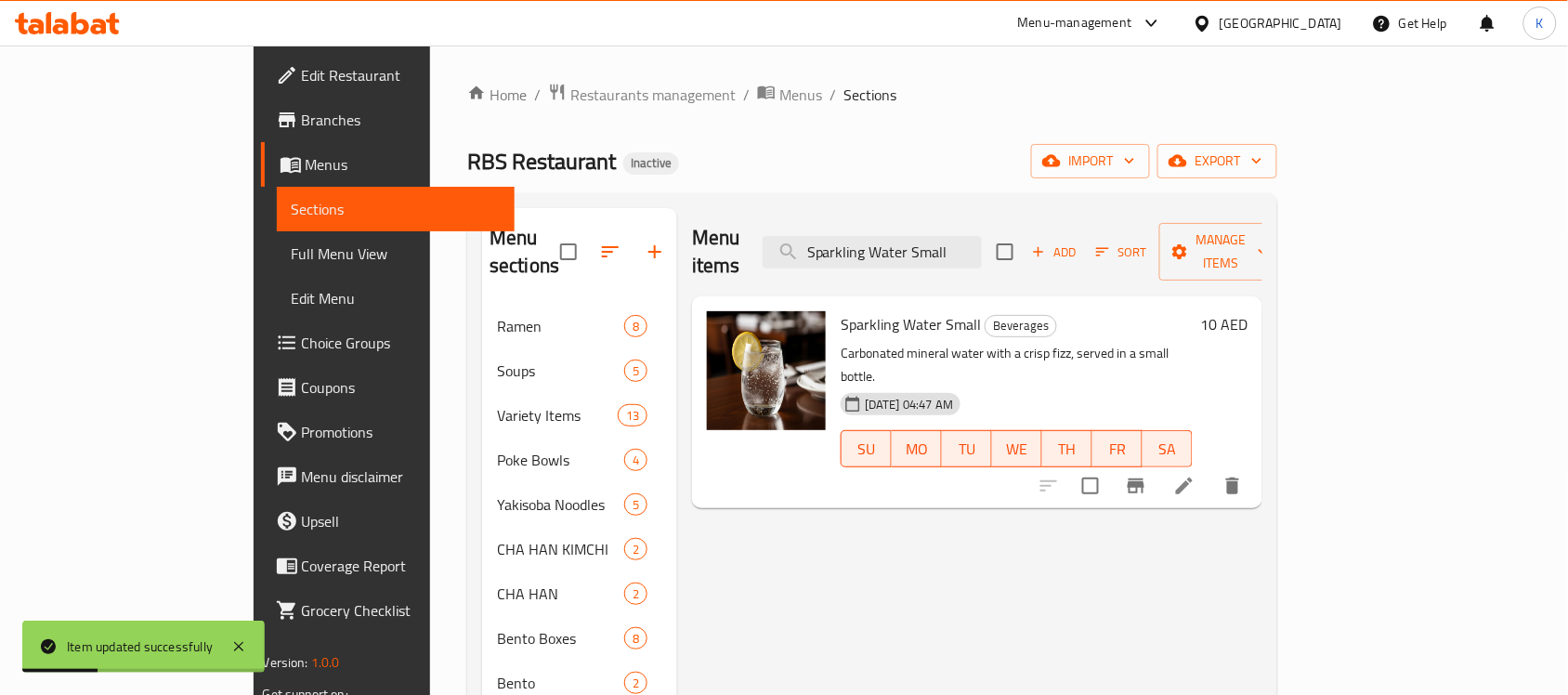
type input "Sparkling Water Small"
click at [1195, 475] on icon at bounding box center [1185, 486] width 23 height 23
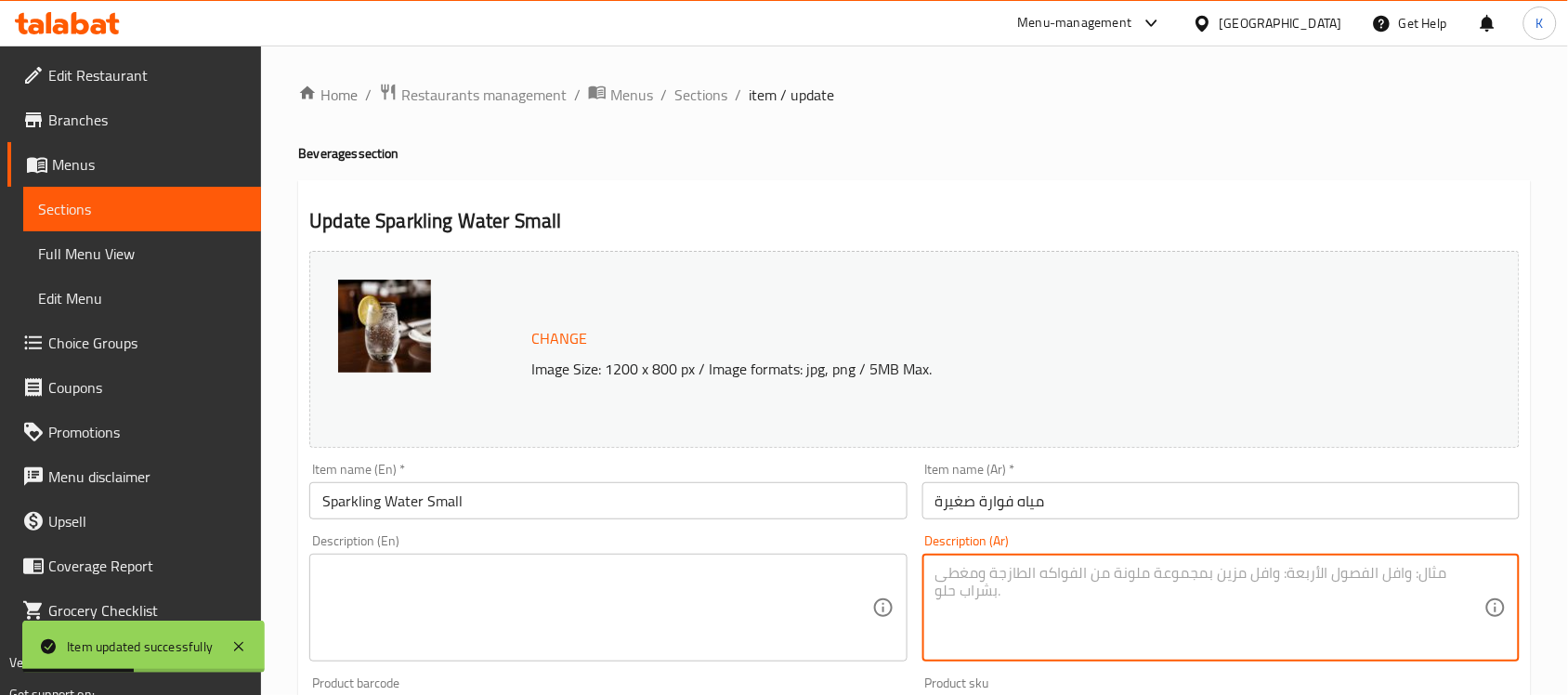
click at [680, 493] on input "Sparkling Water Small" at bounding box center [609, 500] width 598 height 37
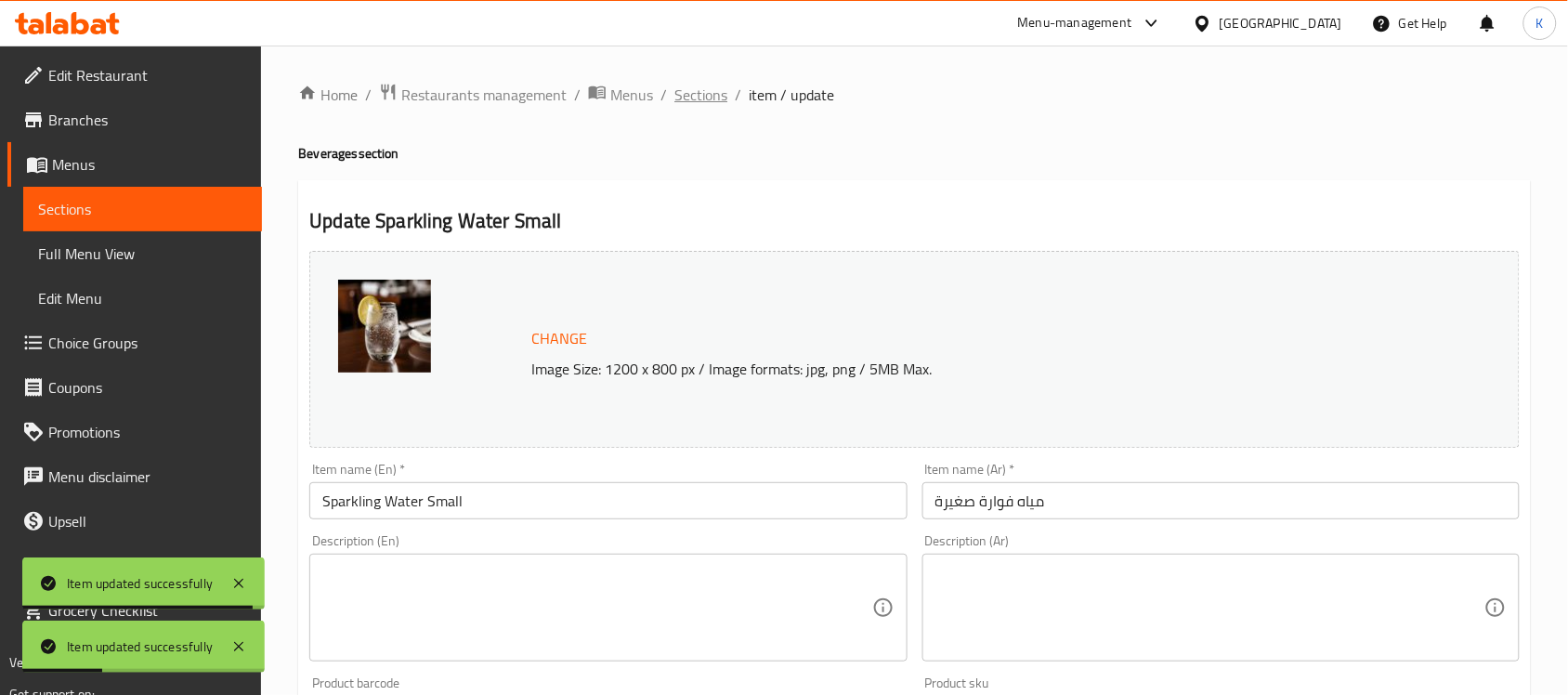
click at [712, 88] on span "Sections" at bounding box center [701, 94] width 53 height 23
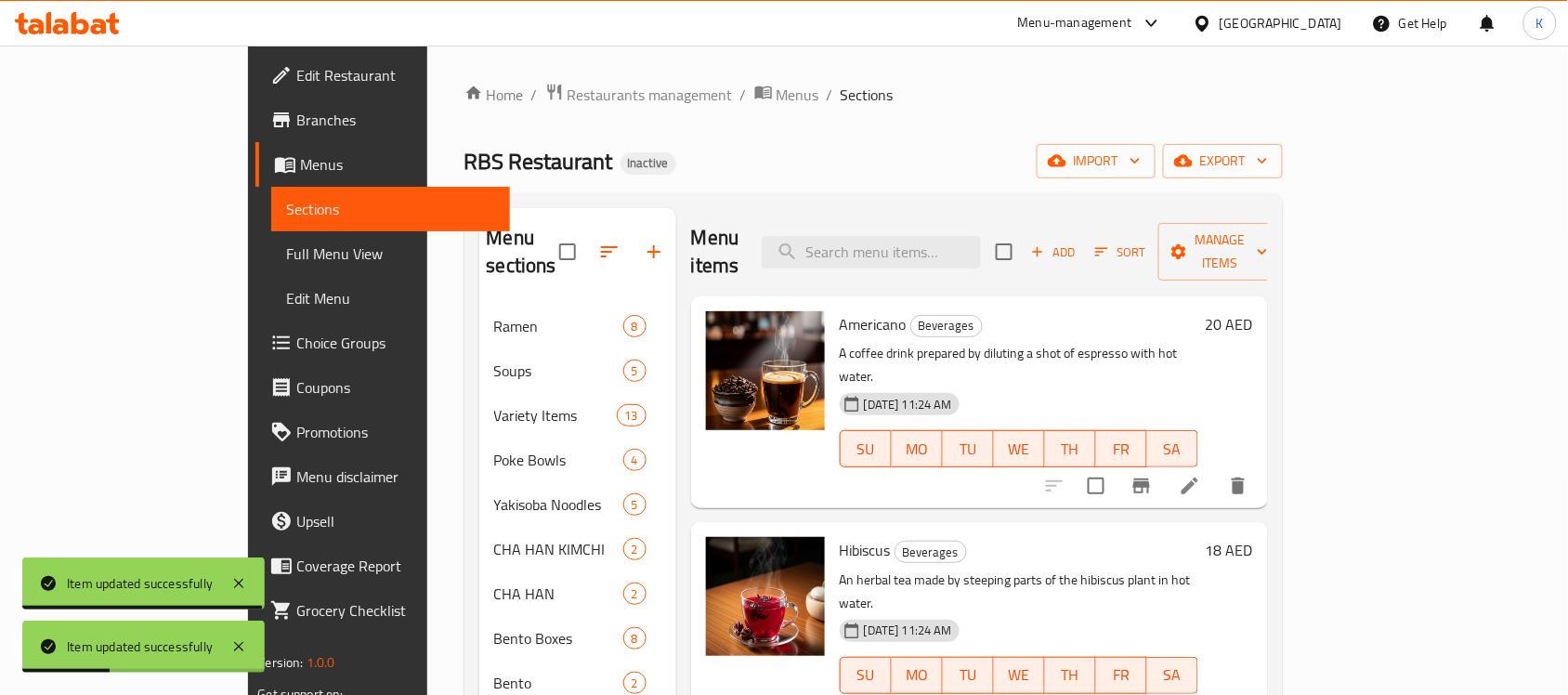
click at [966, 265] on div "Menu items Add Sort Manage items" at bounding box center [979, 253] width 577 height 88
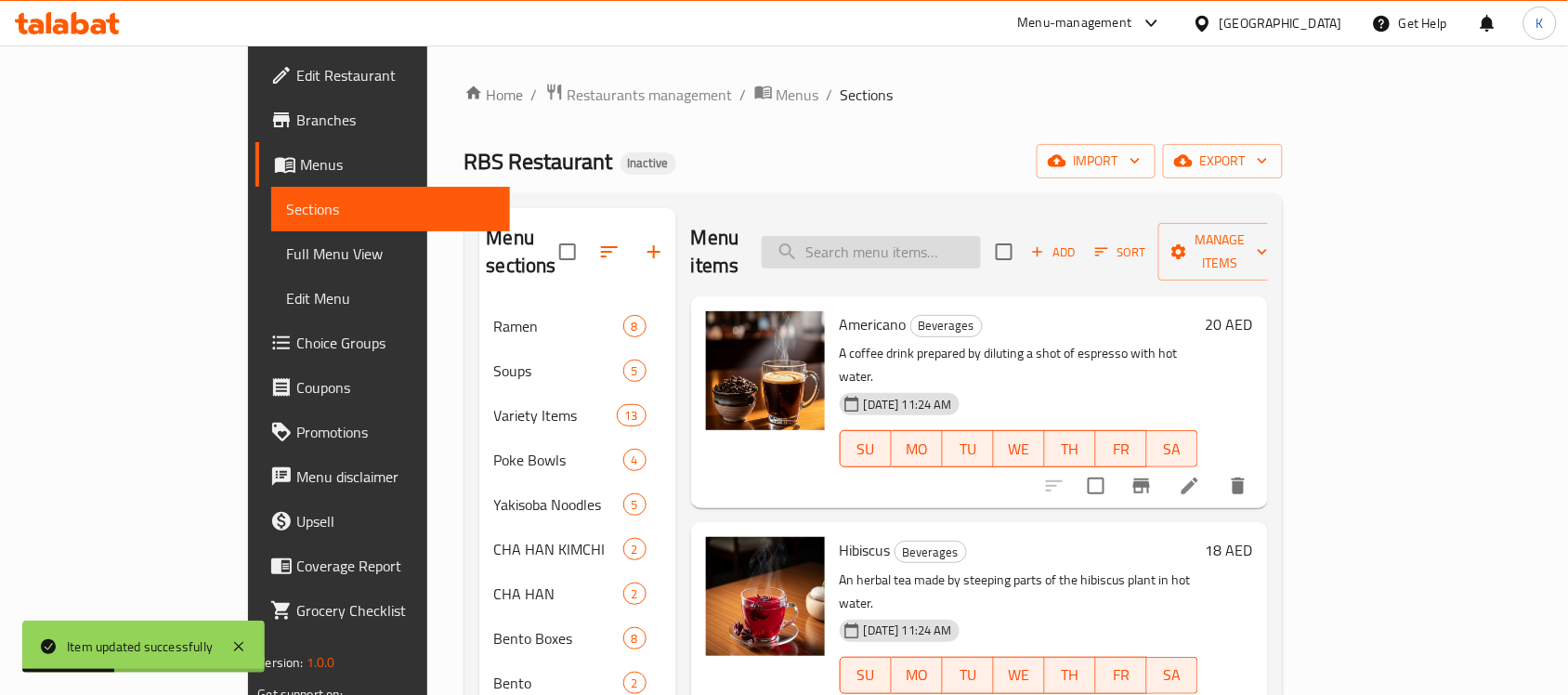
click at [966, 236] on input "search" at bounding box center [871, 252] width 219 height 32
paste input "Sprite"
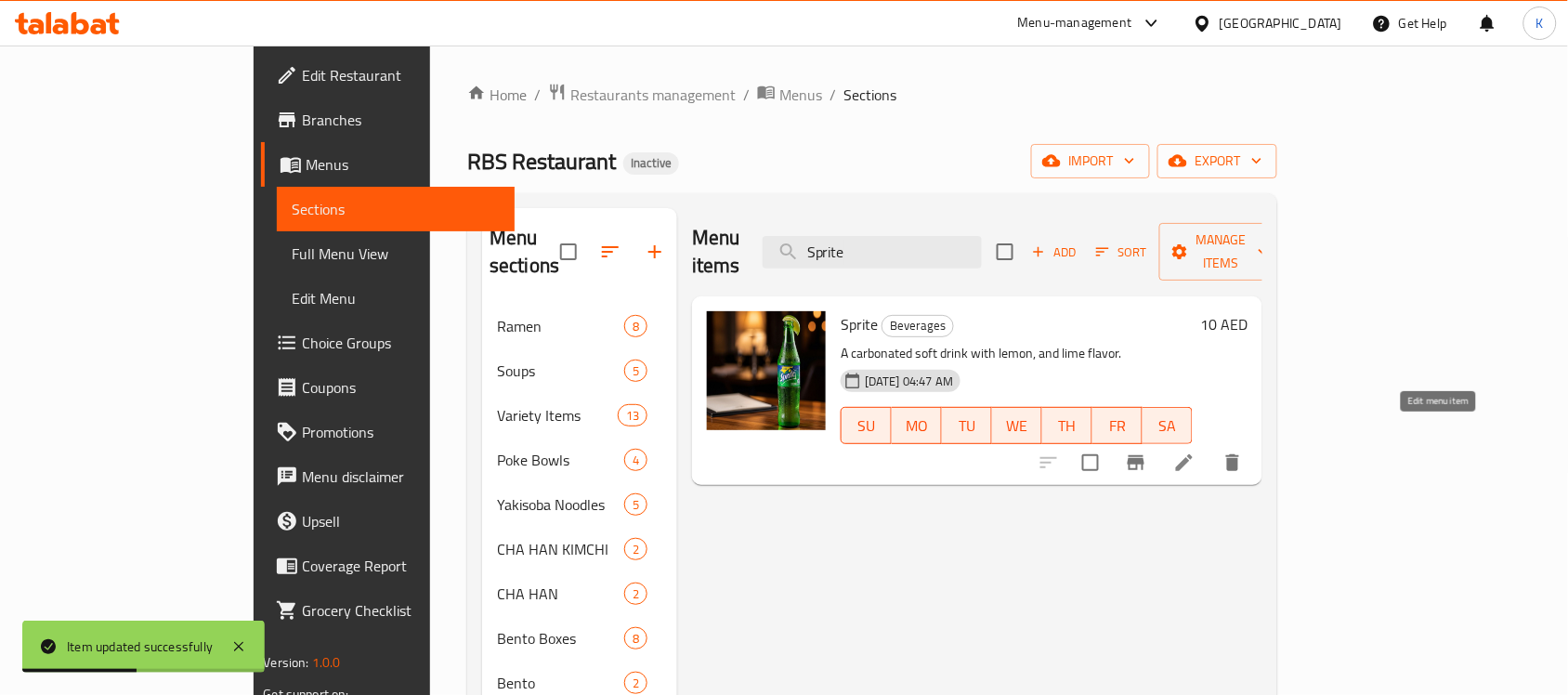
type input "Sprite"
click at [1195, 451] on icon at bounding box center [1185, 462] width 23 height 23
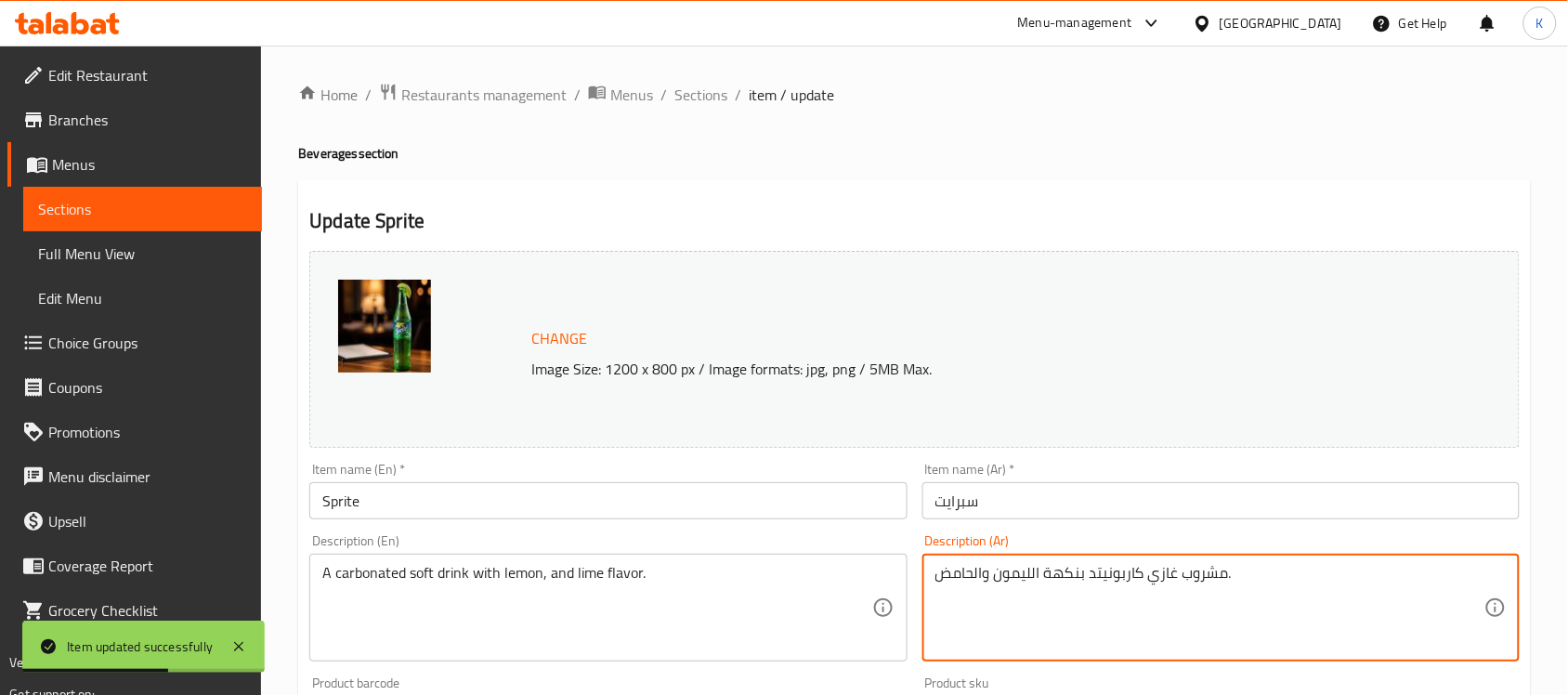
click at [1120, 590] on textarea "مشروب غازي كاربونيتد بنكهة الليمون والحامض." at bounding box center [1210, 608] width 549 height 88
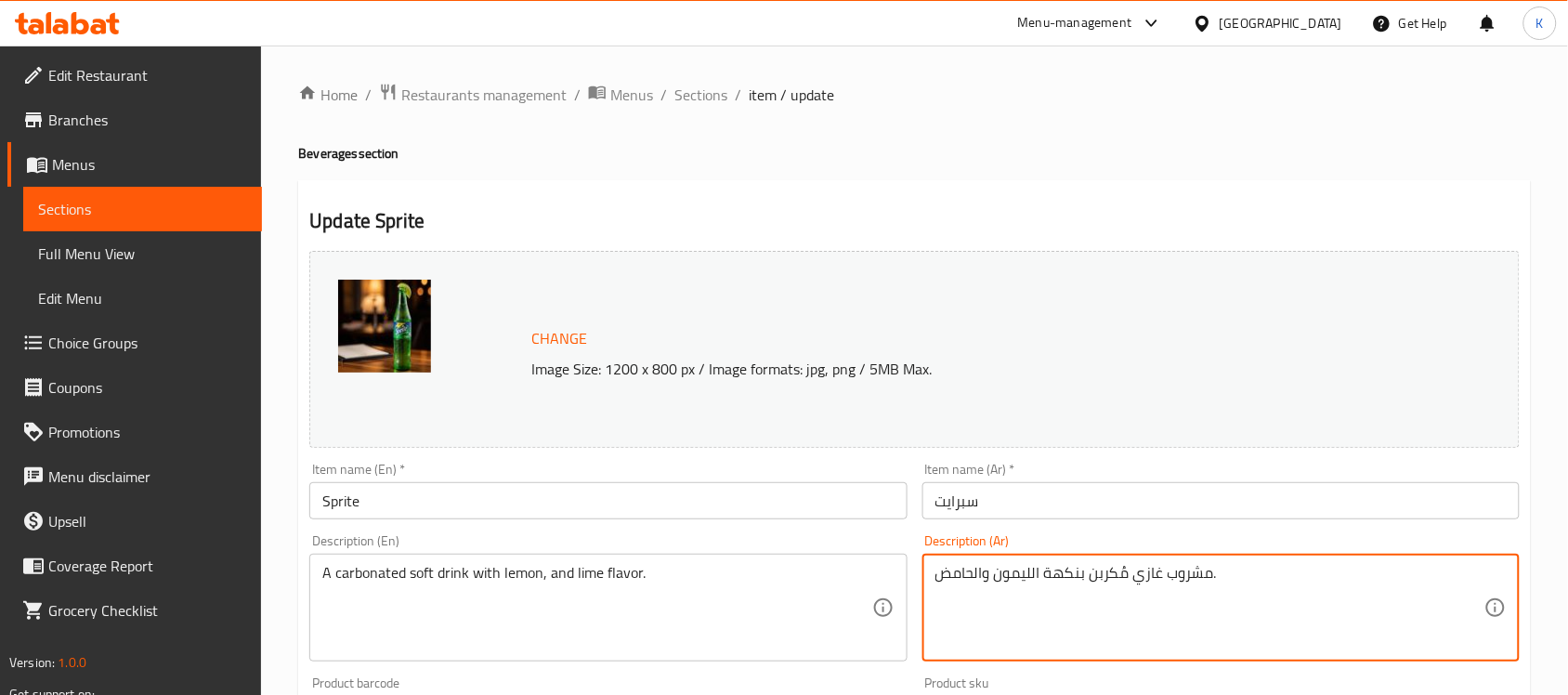
type textarea "مشروب غازي مُكربن بنكهة الليمون والحامض."
click at [843, 479] on div "Item name (En)   * Sprite Item name (En) *" at bounding box center [609, 492] width 598 height 57
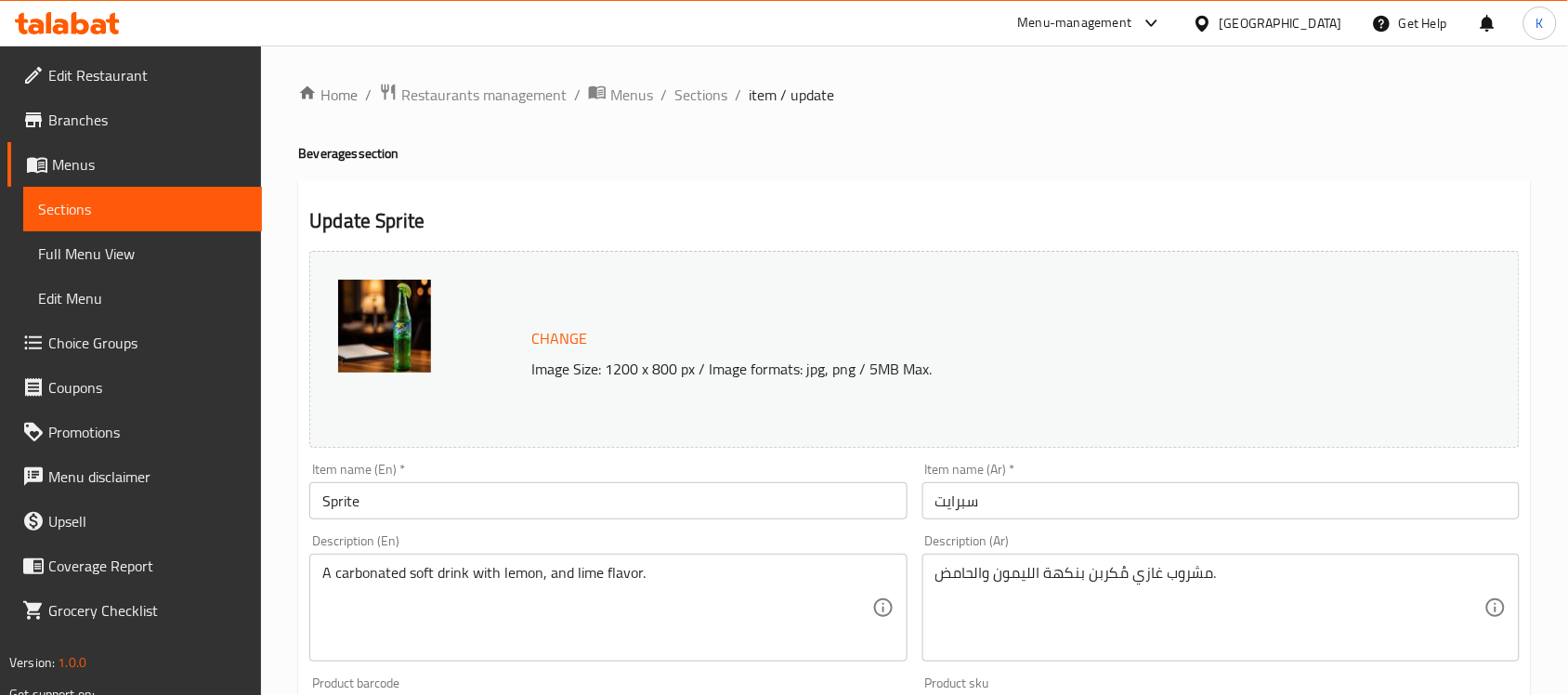
click at [829, 491] on input "Sprite" at bounding box center [609, 500] width 598 height 37
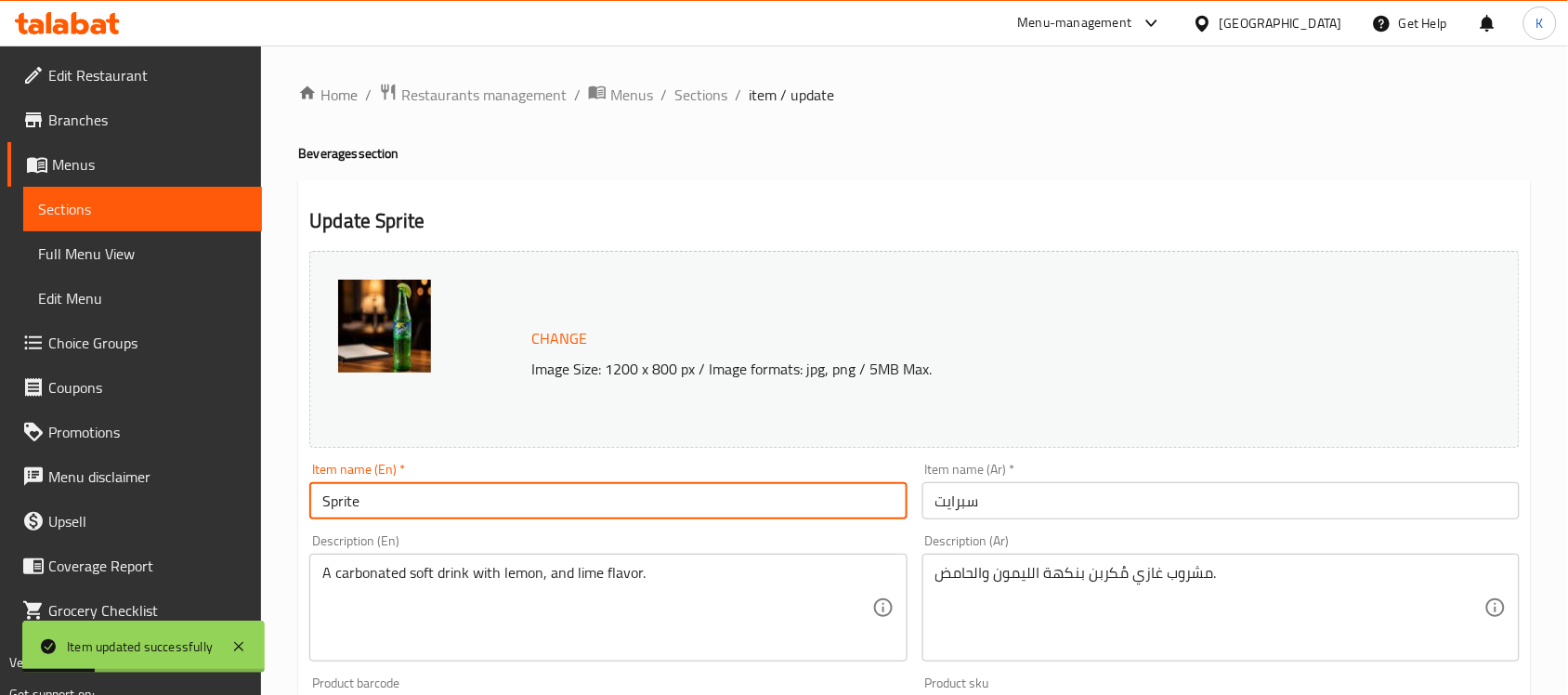
click at [684, 99] on span "Sections" at bounding box center [701, 94] width 53 height 23
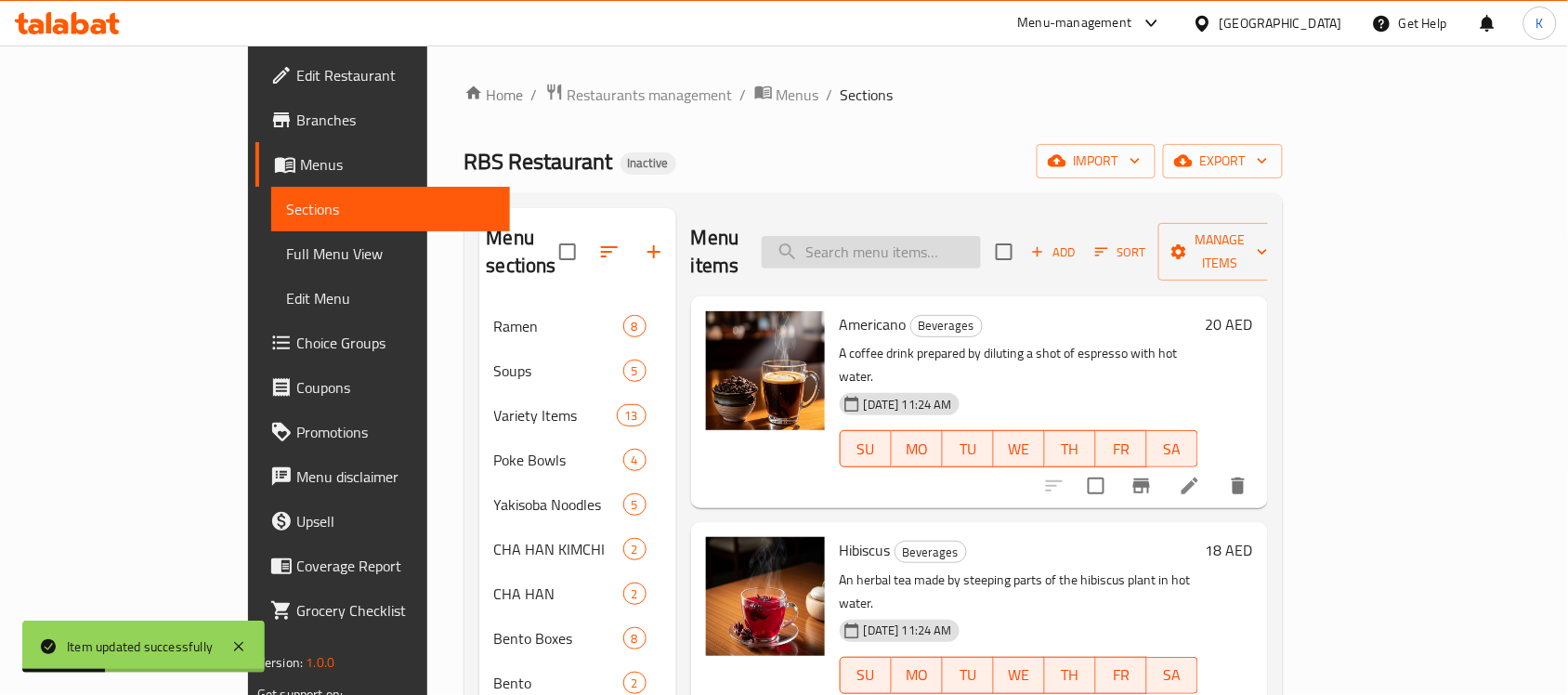
click at [981, 243] on input "search" at bounding box center [871, 252] width 219 height 32
paste input "A carbonated soft drink with a bright, sweet orange flavor."
type input "A carbonated soft drink with a bright, sweet orange flavor."
paste input "A carbonated soft drink with a bright, sweet orange flavor."
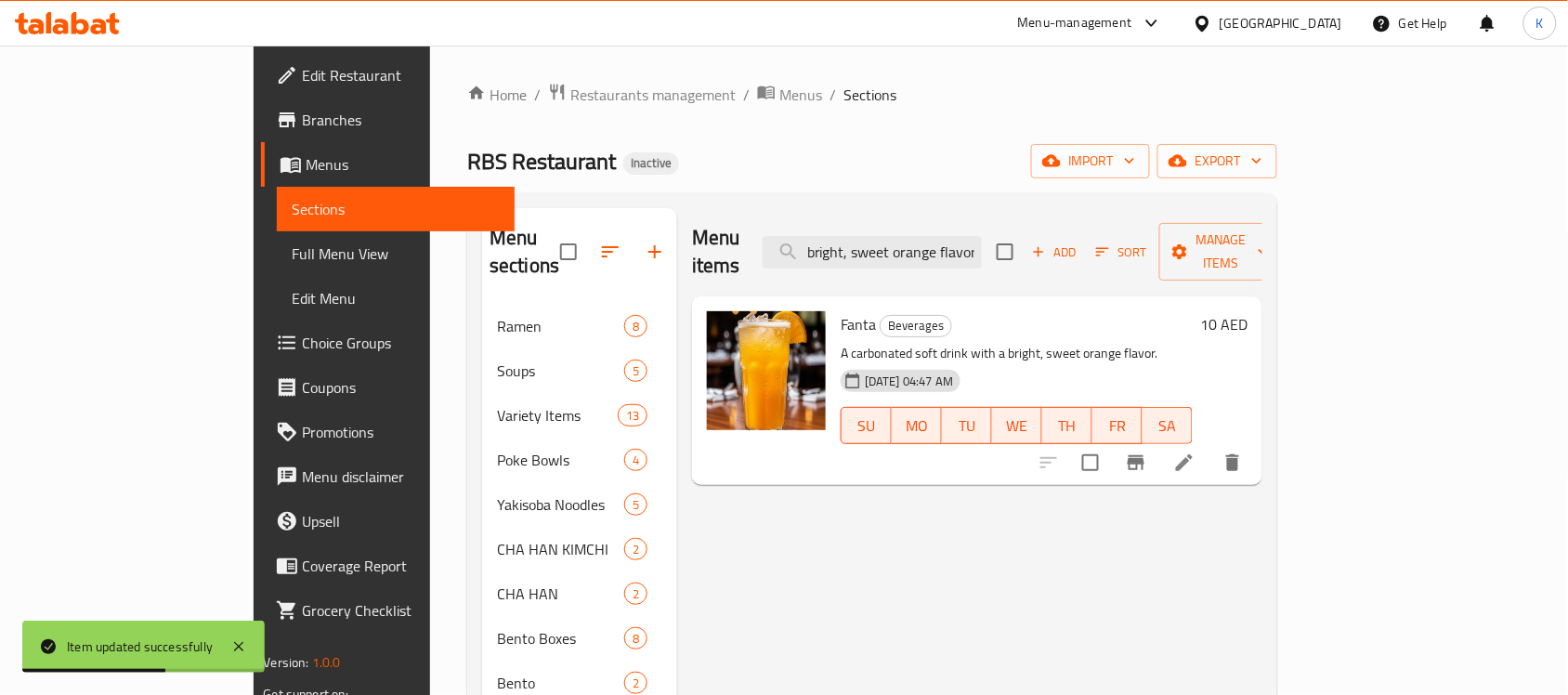
type input "A carbonated soft drink with a bright, sweet orange flavor."
click at [1195, 451] on icon at bounding box center [1185, 462] width 23 height 23
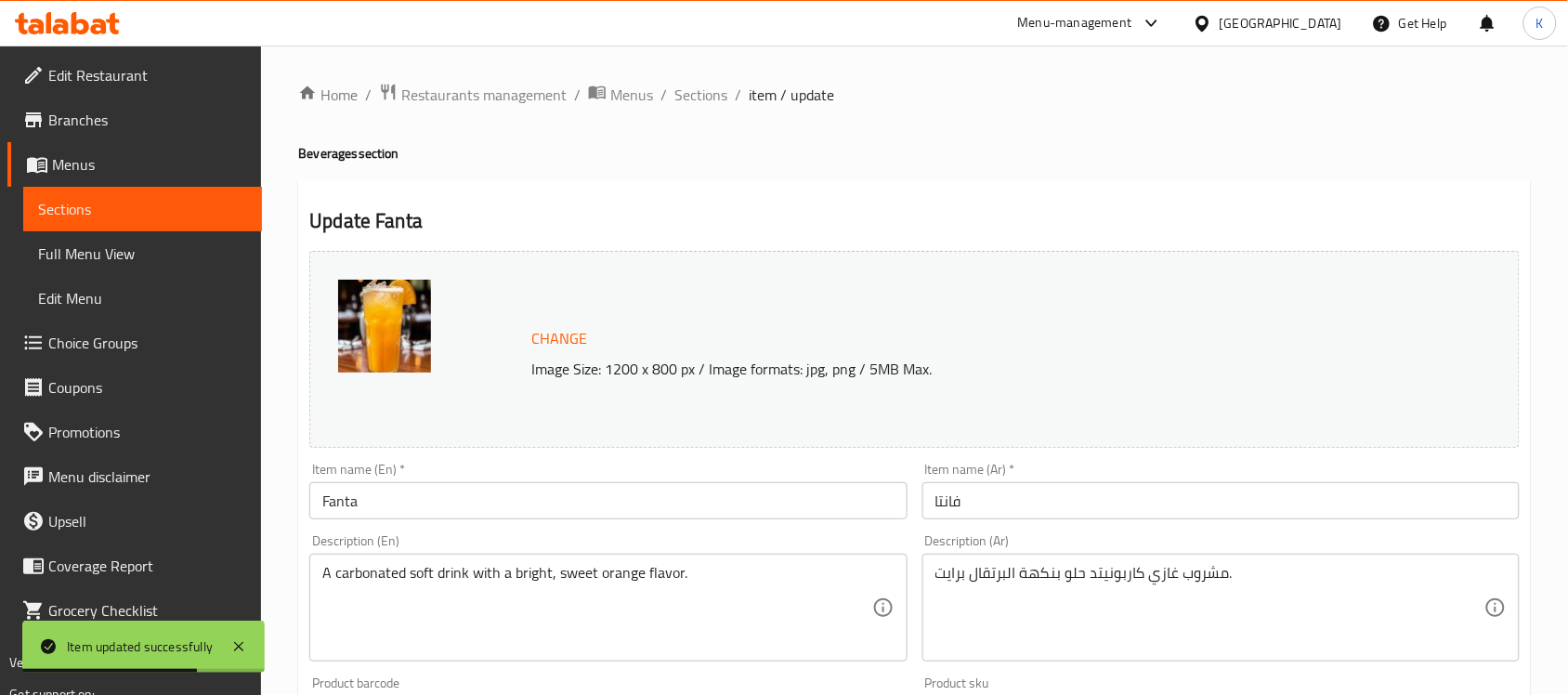
click at [1124, 572] on textarea "مشروب غازي كاربونيتد حلو بنكهة البرتقال برايت." at bounding box center [1210, 608] width 549 height 88
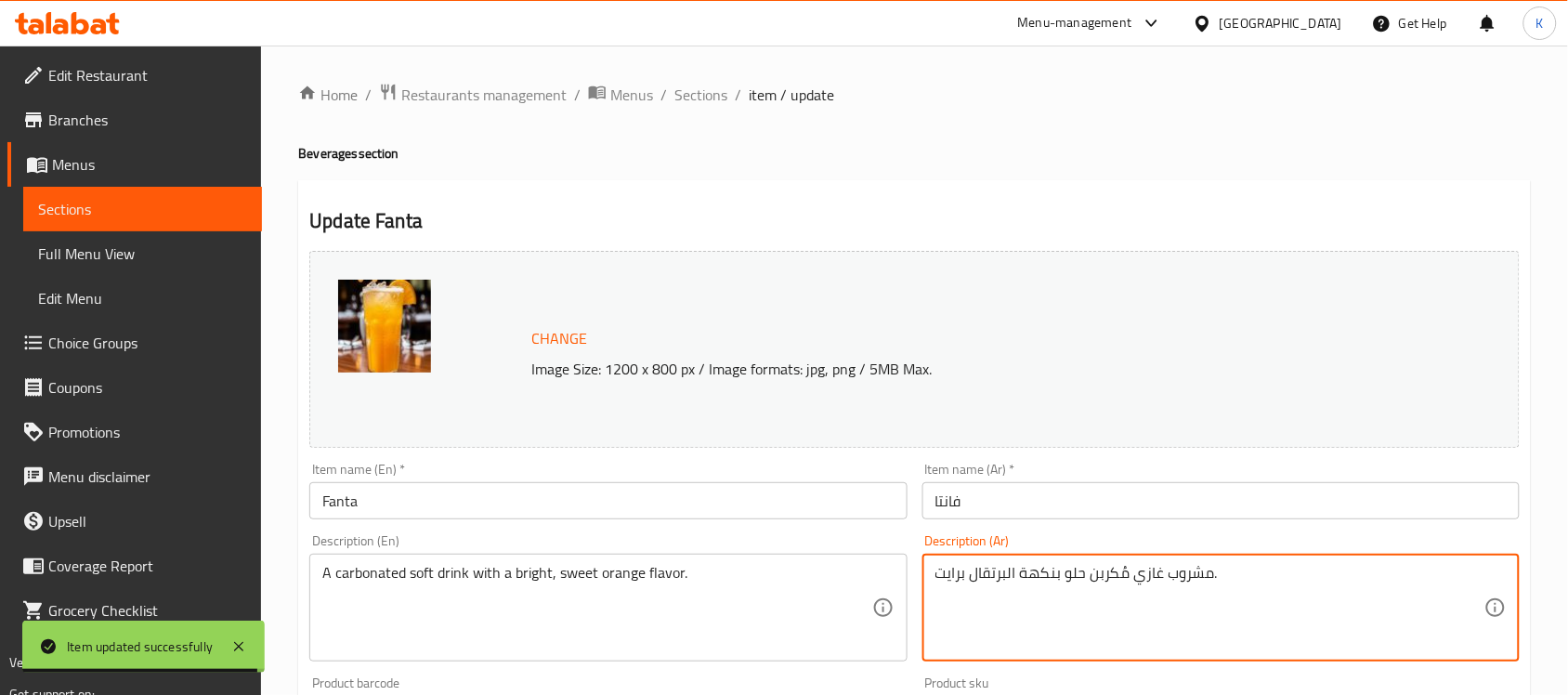
type textarea "مشروب غازي مُكربن حلو بنكهة البرتقال برايت."
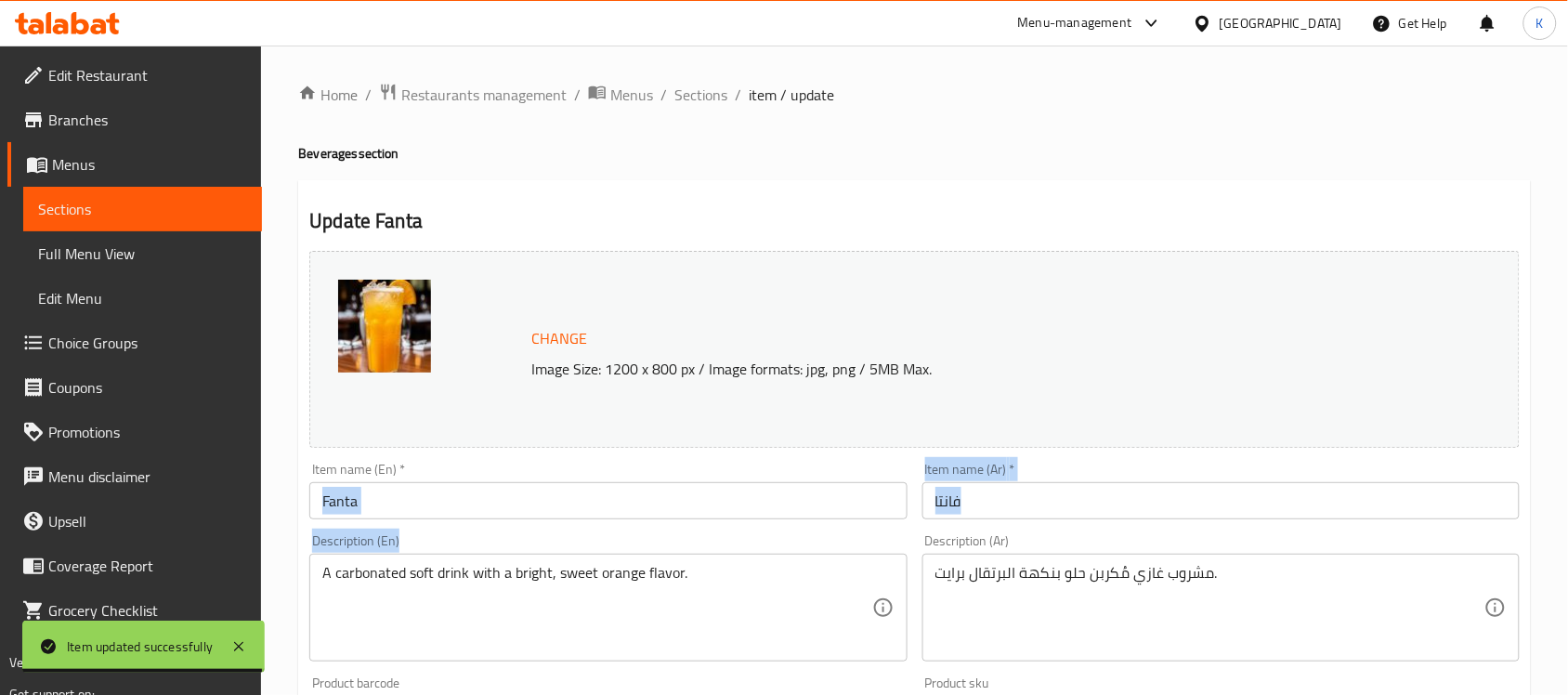
click at [535, 517] on div "Change Image Size: 1200 x 800 px / Image formats: jpg, png / 5MB Max. Item name…" at bounding box center [914, 658] width 1225 height 828
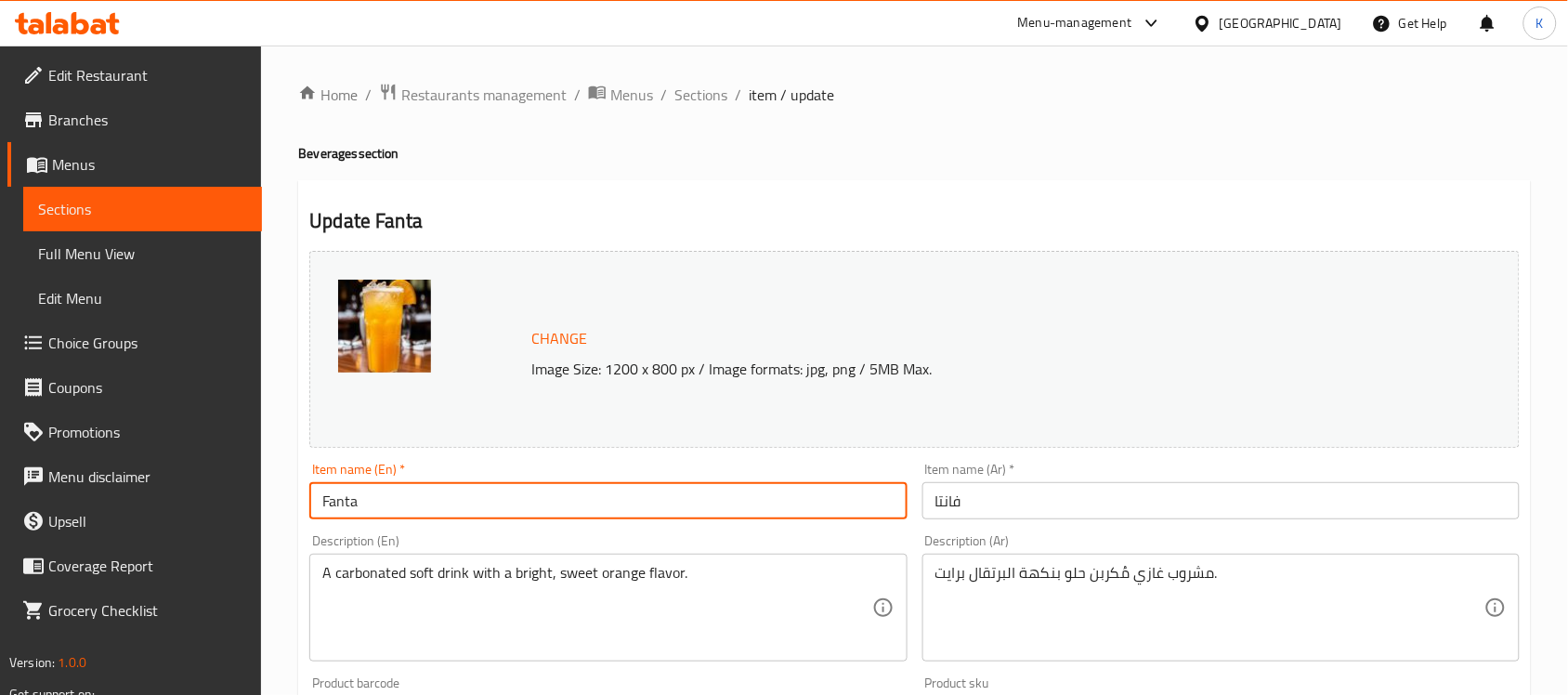
click at [535, 517] on input "Fanta" at bounding box center [609, 500] width 598 height 37
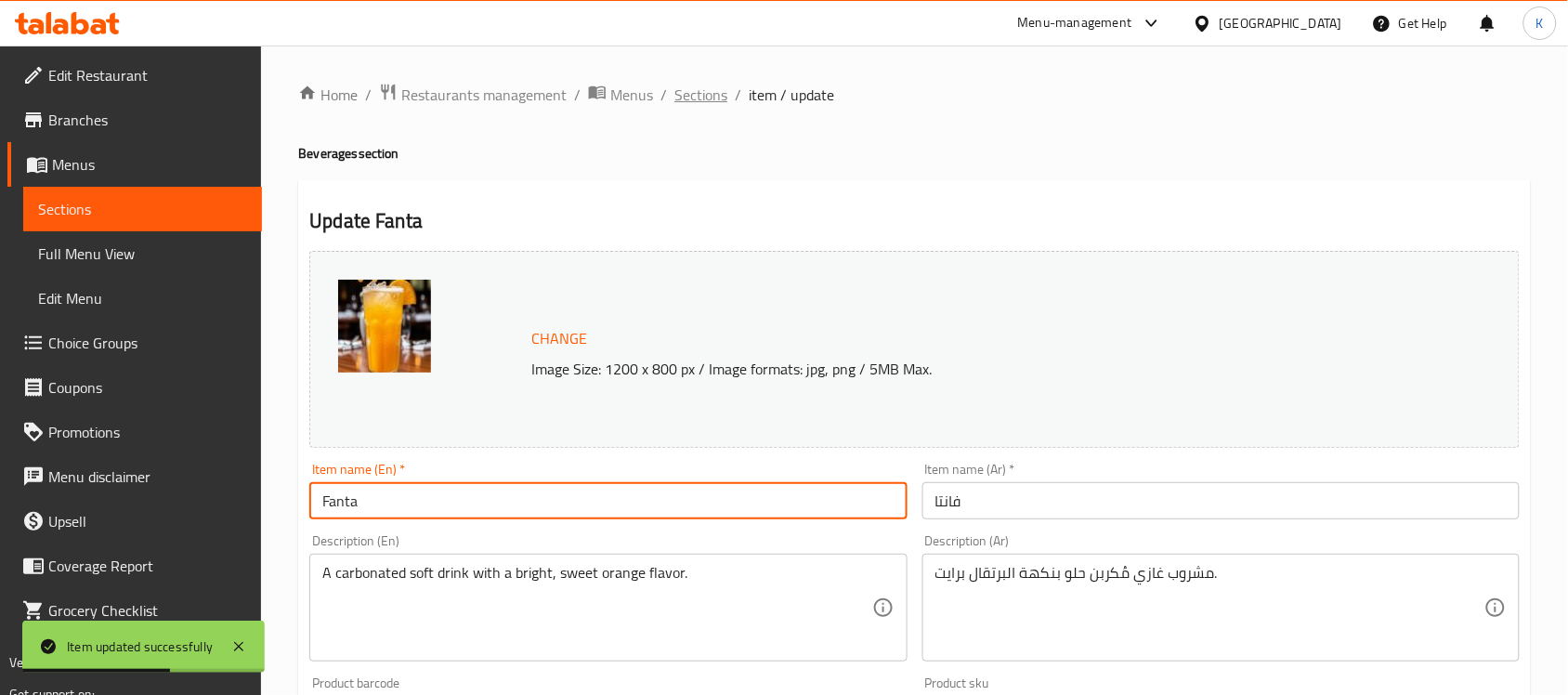
click at [709, 89] on span "Sections" at bounding box center [701, 94] width 53 height 23
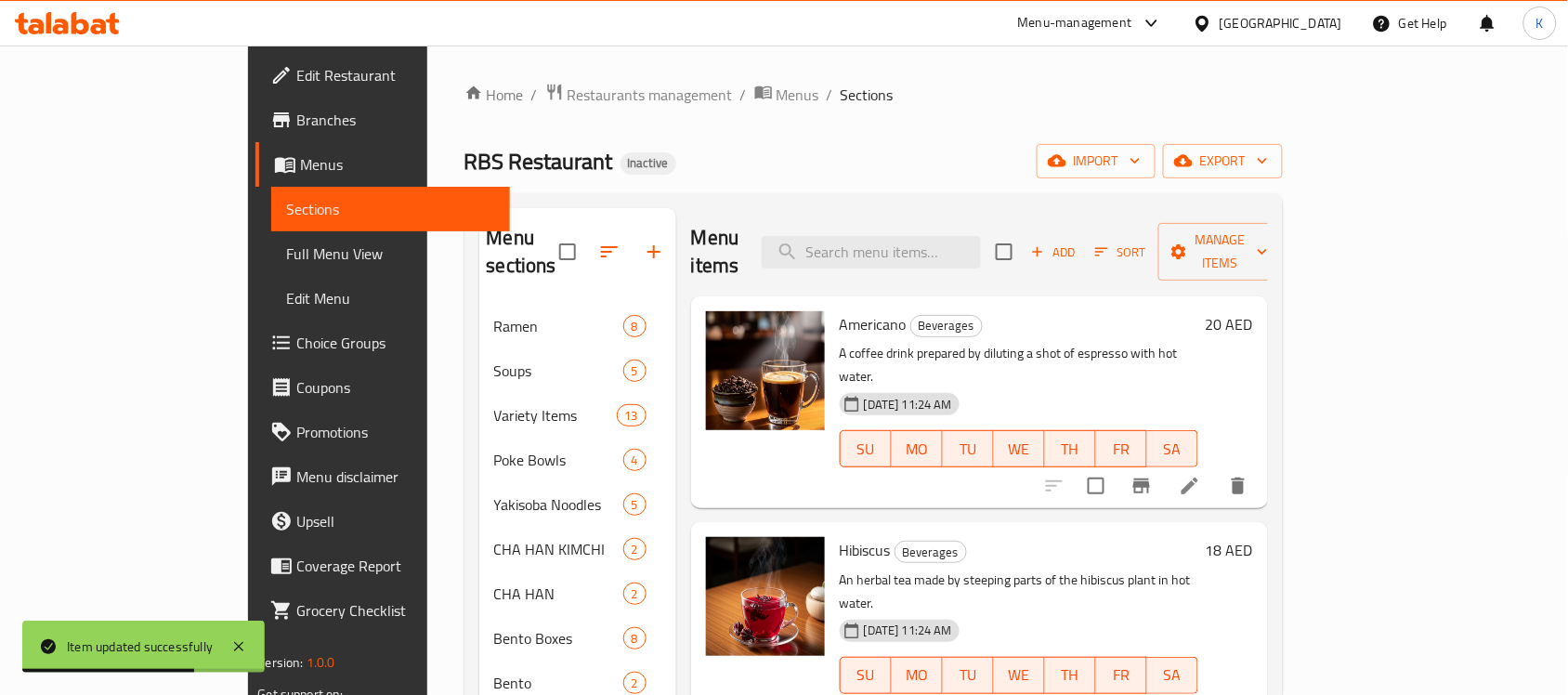
click at [955, 258] on div "Menu items Add Sort Manage items" at bounding box center [979, 253] width 577 height 88
click at [954, 252] on input "search" at bounding box center [871, 252] width 219 height 32
paste input "A muddled beverage with mixed berries, fresh orange, lemon, and mint."
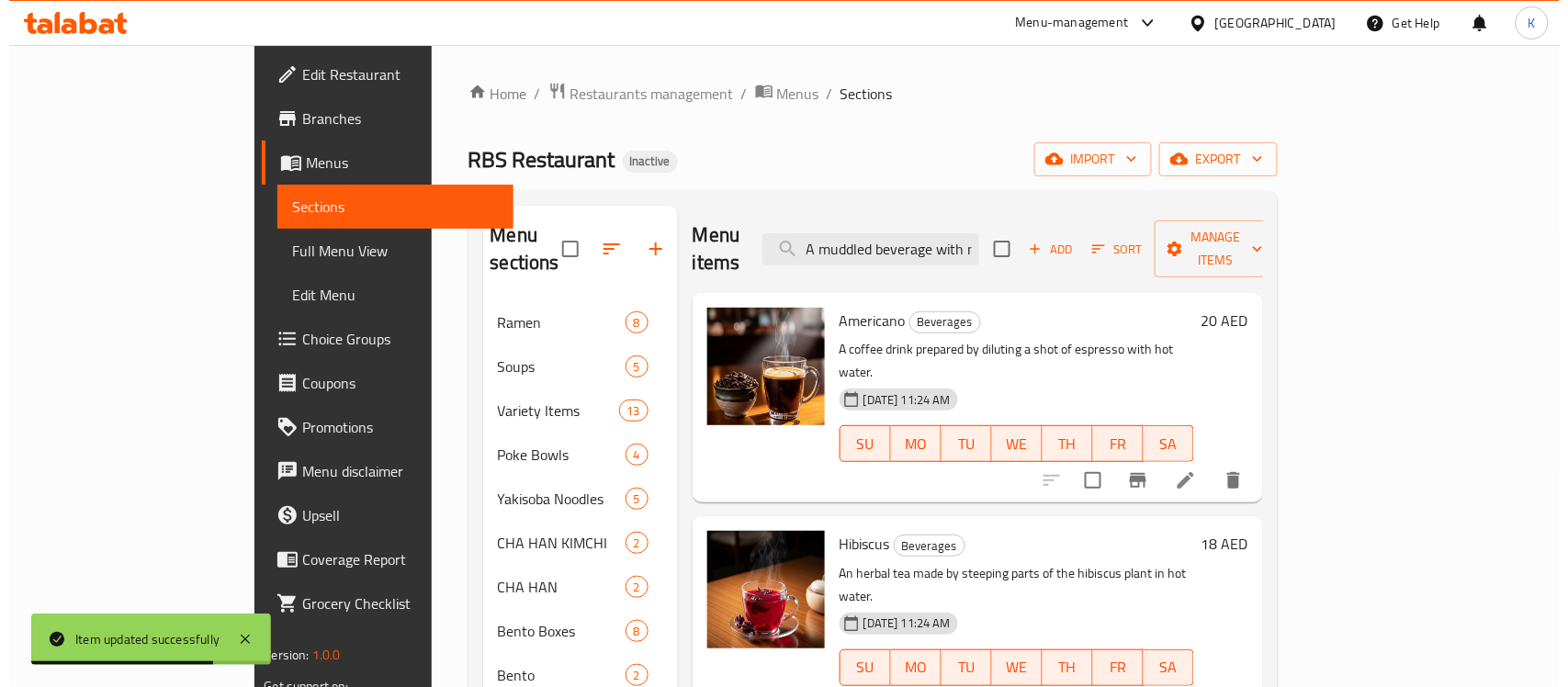
scroll to position [0, 272]
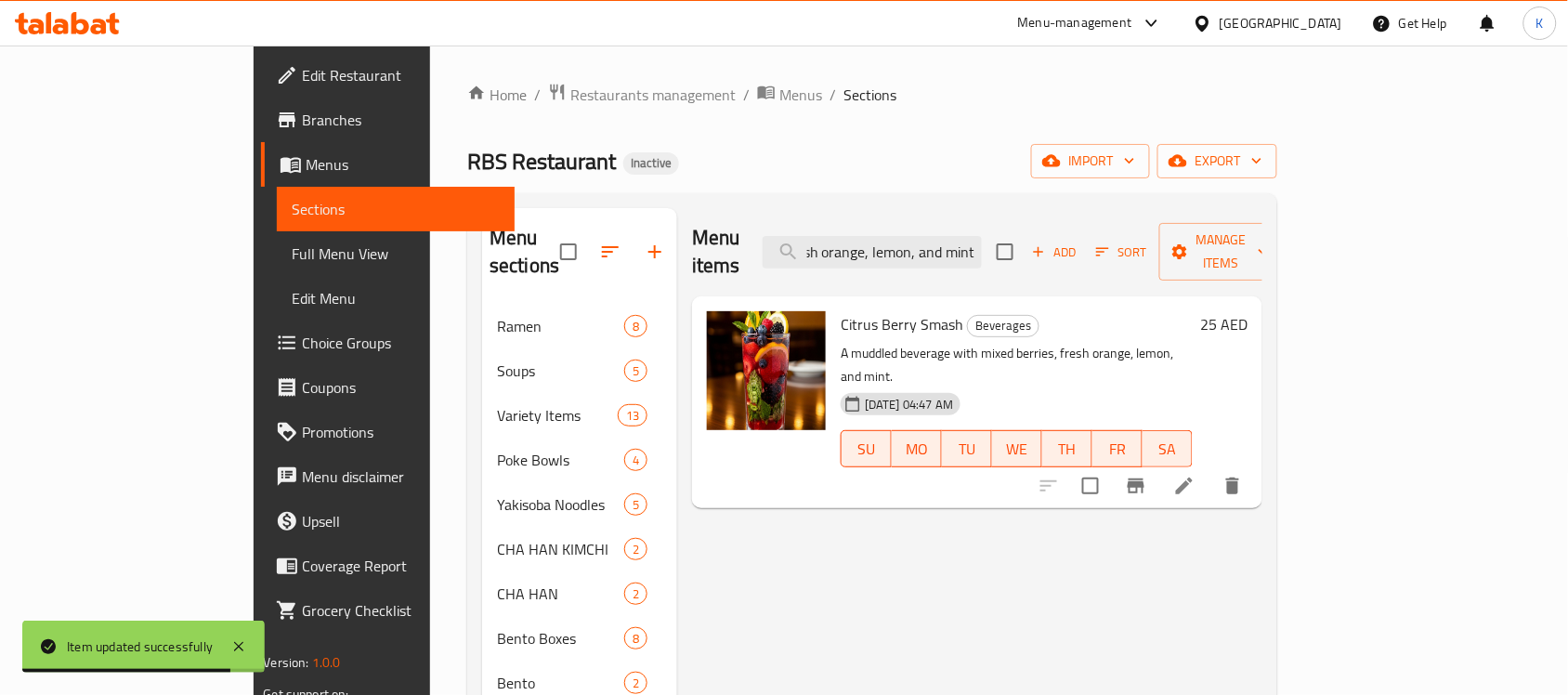
type input "A muddled beverage with mixed berries, fresh orange, lemon, and mint."
click at [1195, 475] on icon at bounding box center [1185, 486] width 23 height 23
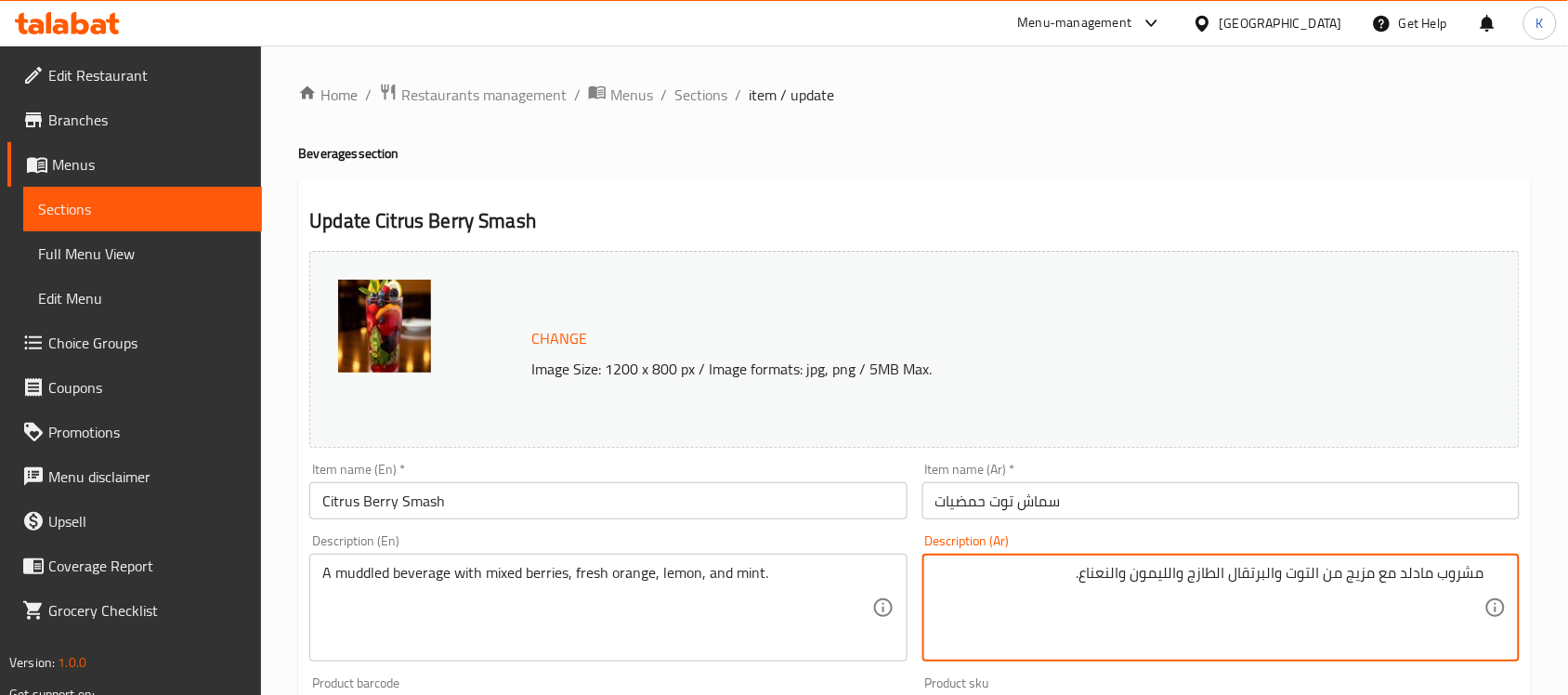
click at [1418, 571] on textarea "مشروب مادلد مع مزيج من التوت والبرتقال الطازج والليمون والنعناع." at bounding box center [1210, 608] width 549 height 88
click at [1418, 569] on textarea "مشروب مادلد مع مزيج من التوت والبرتقال الطازج والليمون والنعناع." at bounding box center [1210, 608] width 549 height 88
click at [1435, 569] on textarea "مشروب مع مزيج من التوت والبرتقال الطازج والليمون والنعناع." at bounding box center [1210, 608] width 549 height 88
click at [1436, 571] on textarea "مشروب مع مزيج من التوت والبرتقال الطازج والليمون والنعناع." at bounding box center [1210, 608] width 549 height 88
click at [1343, 573] on textarea "مشروب مزيج من التوت والبرتقال الطازج والليمون والنعناع." at bounding box center [1210, 608] width 549 height 88
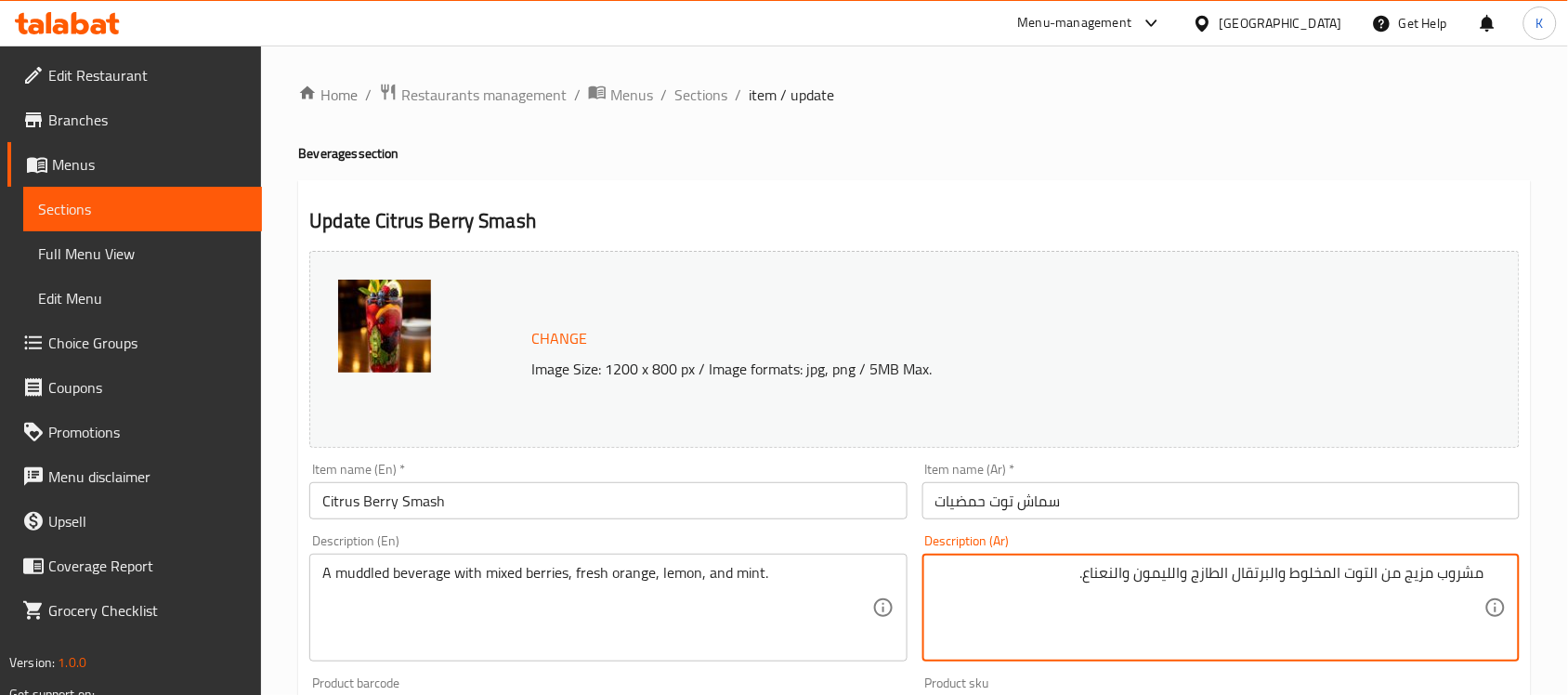
type textarea "مشروب مزيج من التوت المخلوط والبرتقال الطازج والليمون والنعناع."
click at [652, 493] on input "Citrus Berry Smash" at bounding box center [609, 500] width 598 height 37
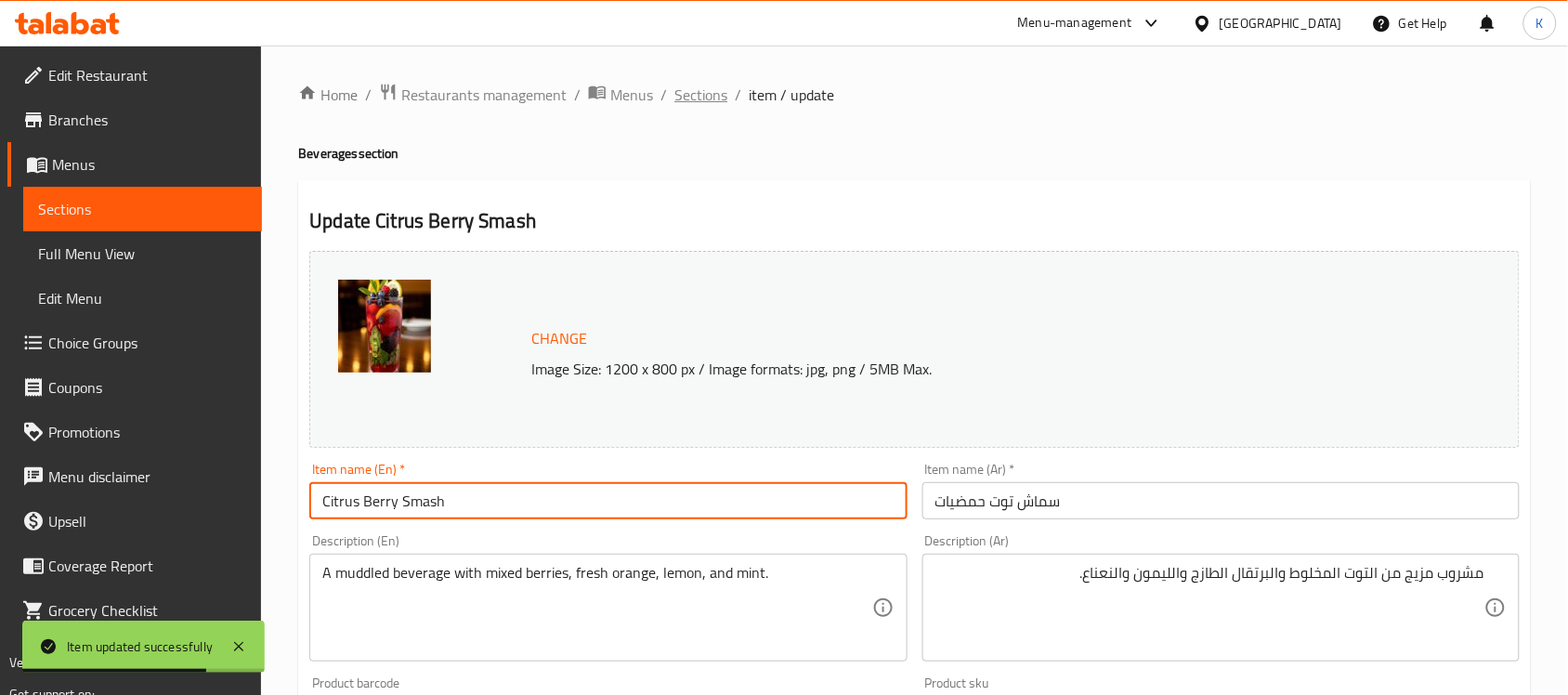
click at [722, 100] on span "Sections" at bounding box center [701, 94] width 53 height 23
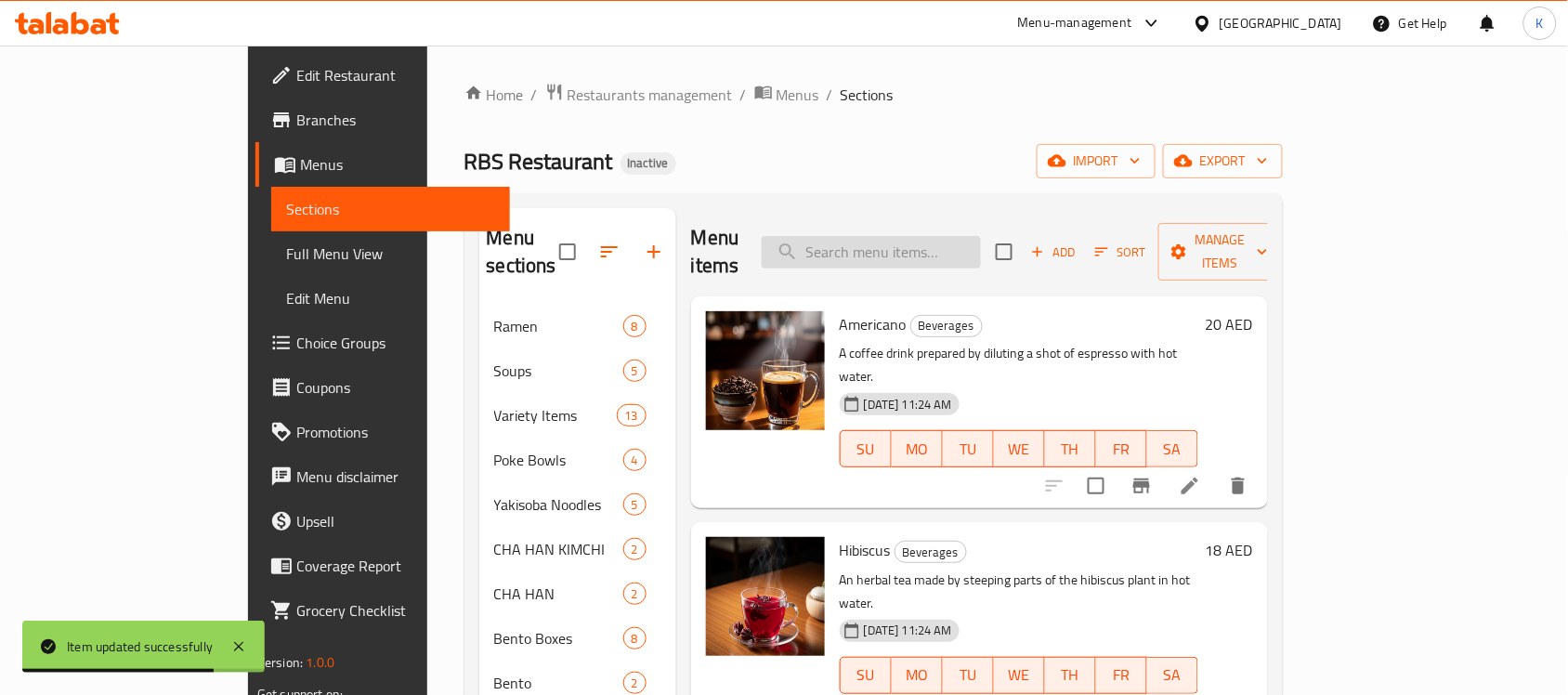
click at [926, 236] on input "search" at bounding box center [871, 252] width 219 height 32
paste input "Espresso"
type input "Espresso"
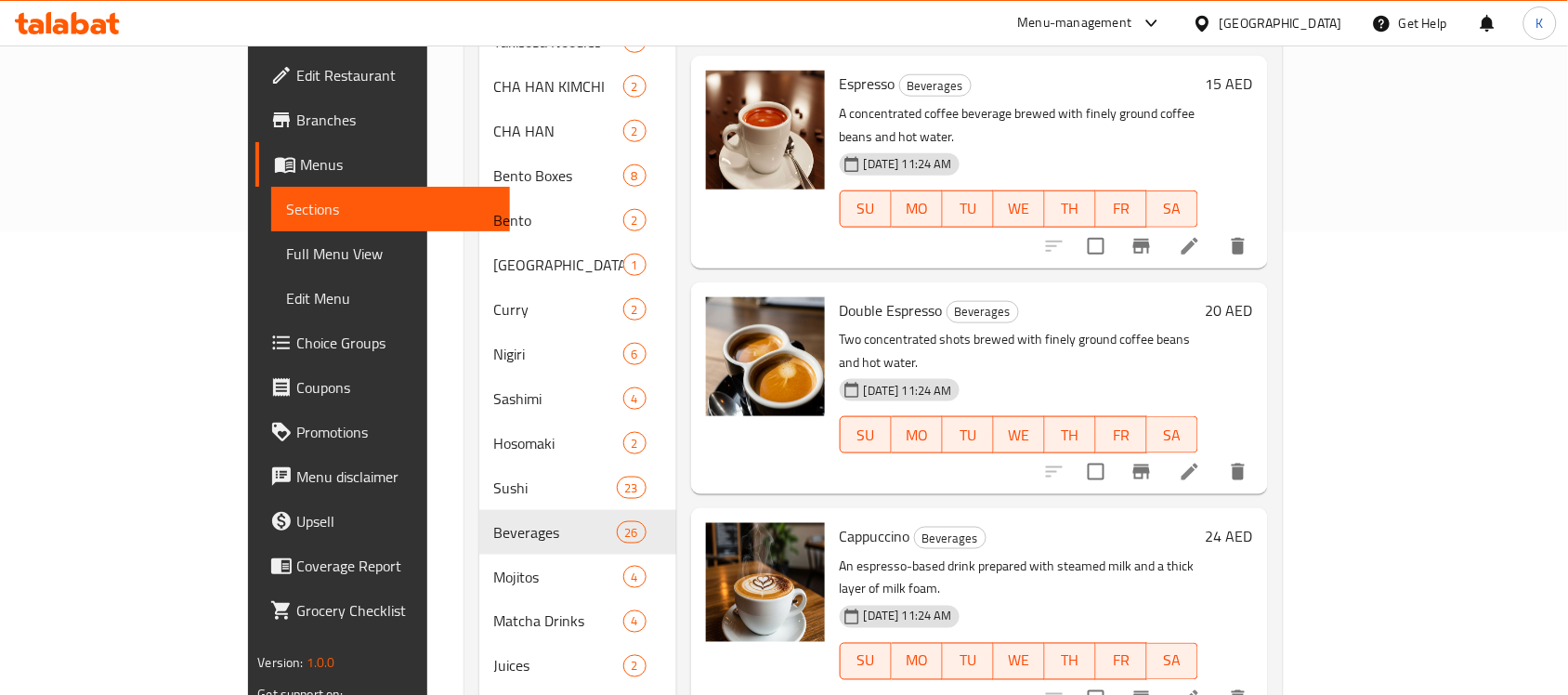
scroll to position [542, 0]
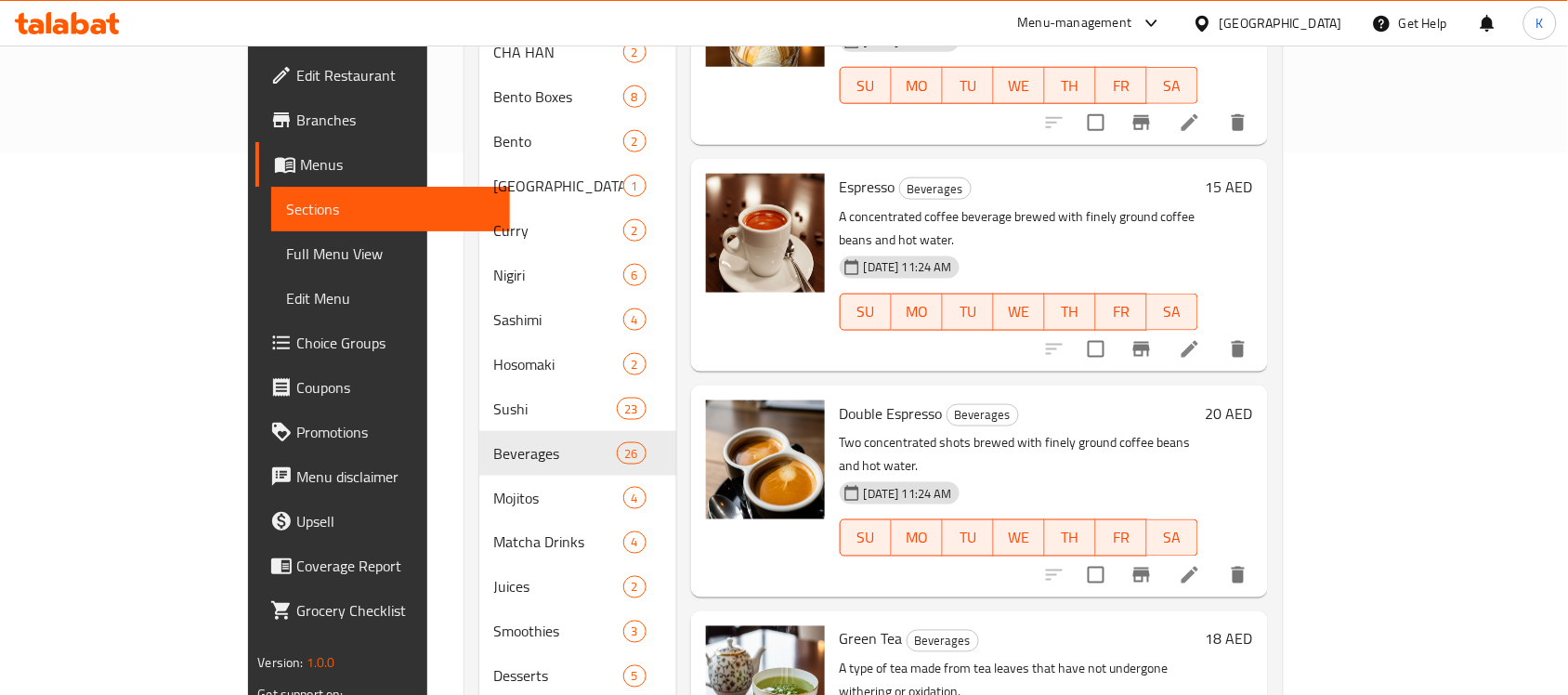
paste input "Espresso"
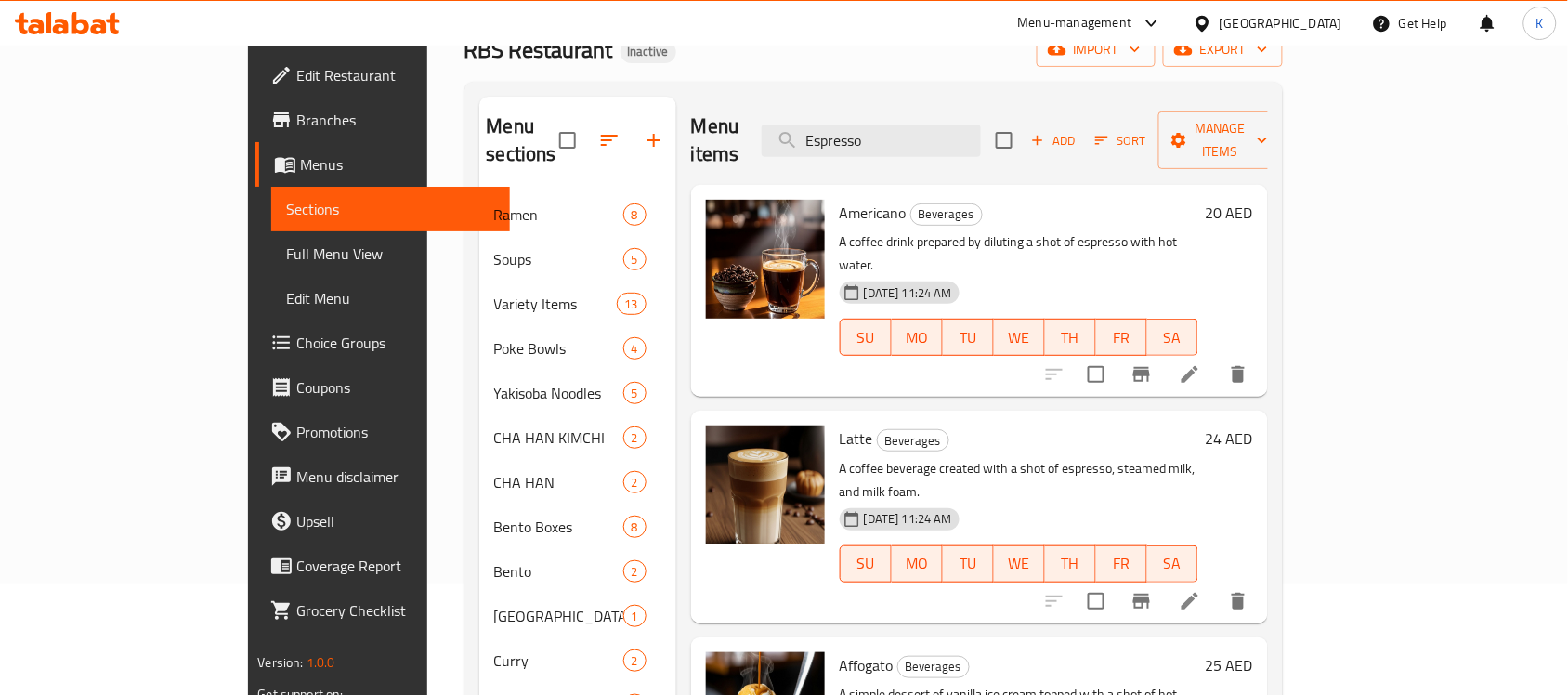
scroll to position [0, 0]
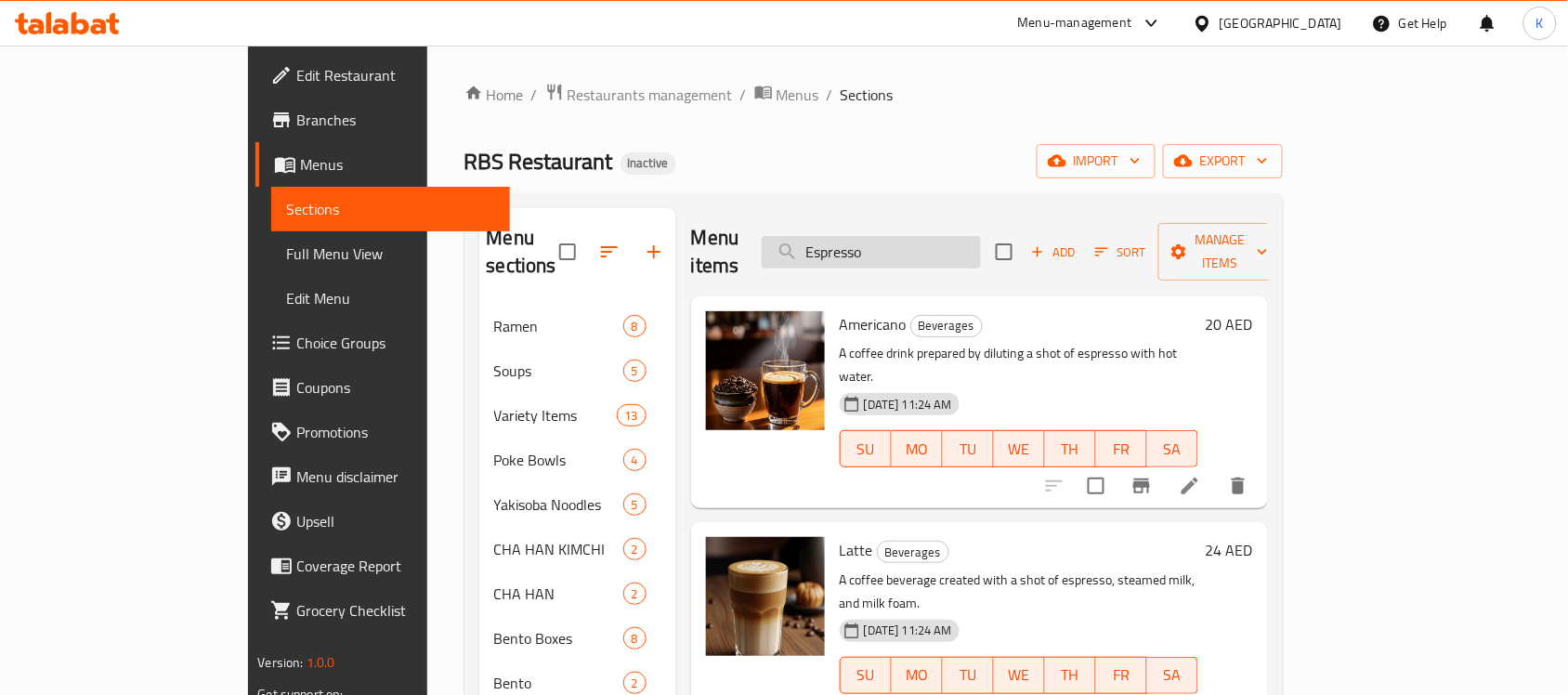
click at [981, 244] on input "Espresso" at bounding box center [871, 252] width 219 height 32
paste input "A refreshing mix of passion fruit pulp, muddled mint, lime juice, and sparkling…"
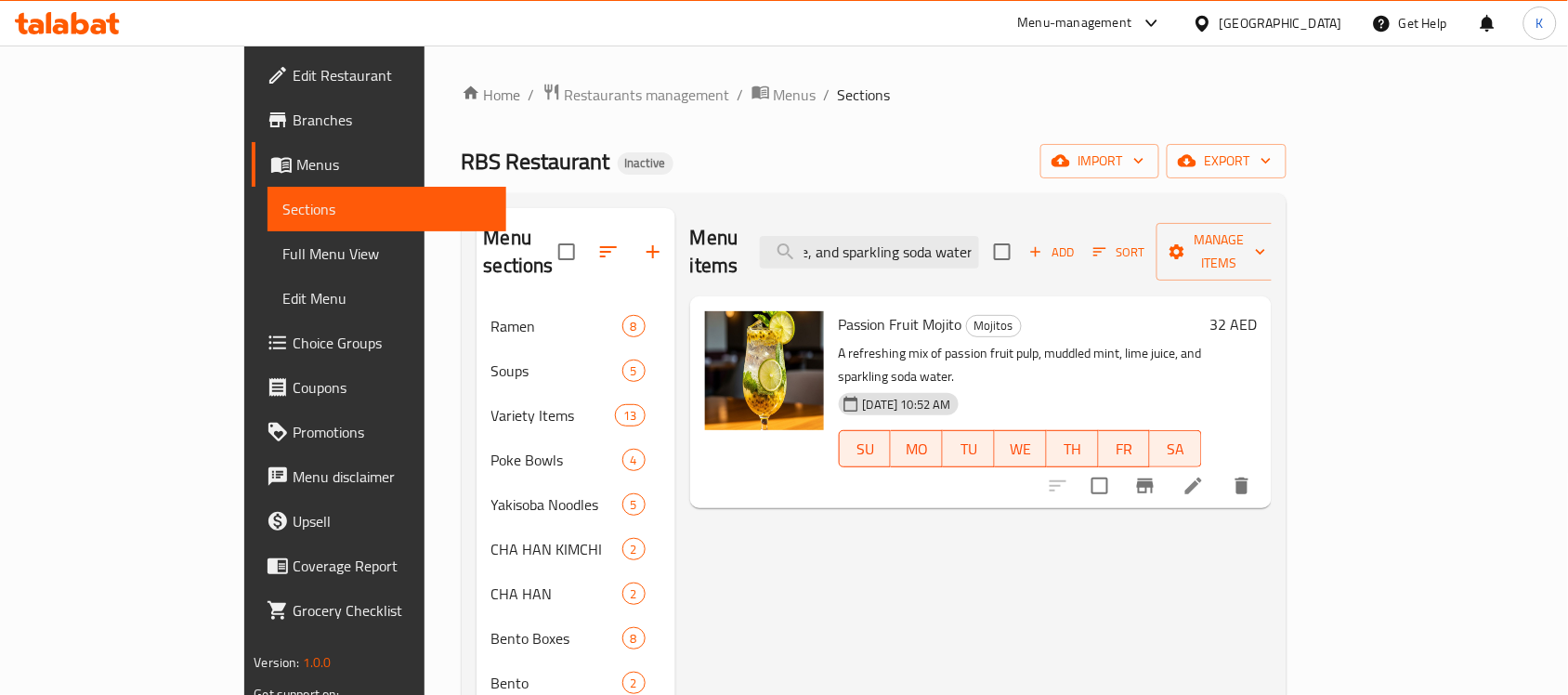
type input "A refreshing mix of passion fruit pulp, muddled mint, lime juice, and sparkling…"
click at [1220, 469] on li at bounding box center [1193, 486] width 52 height 33
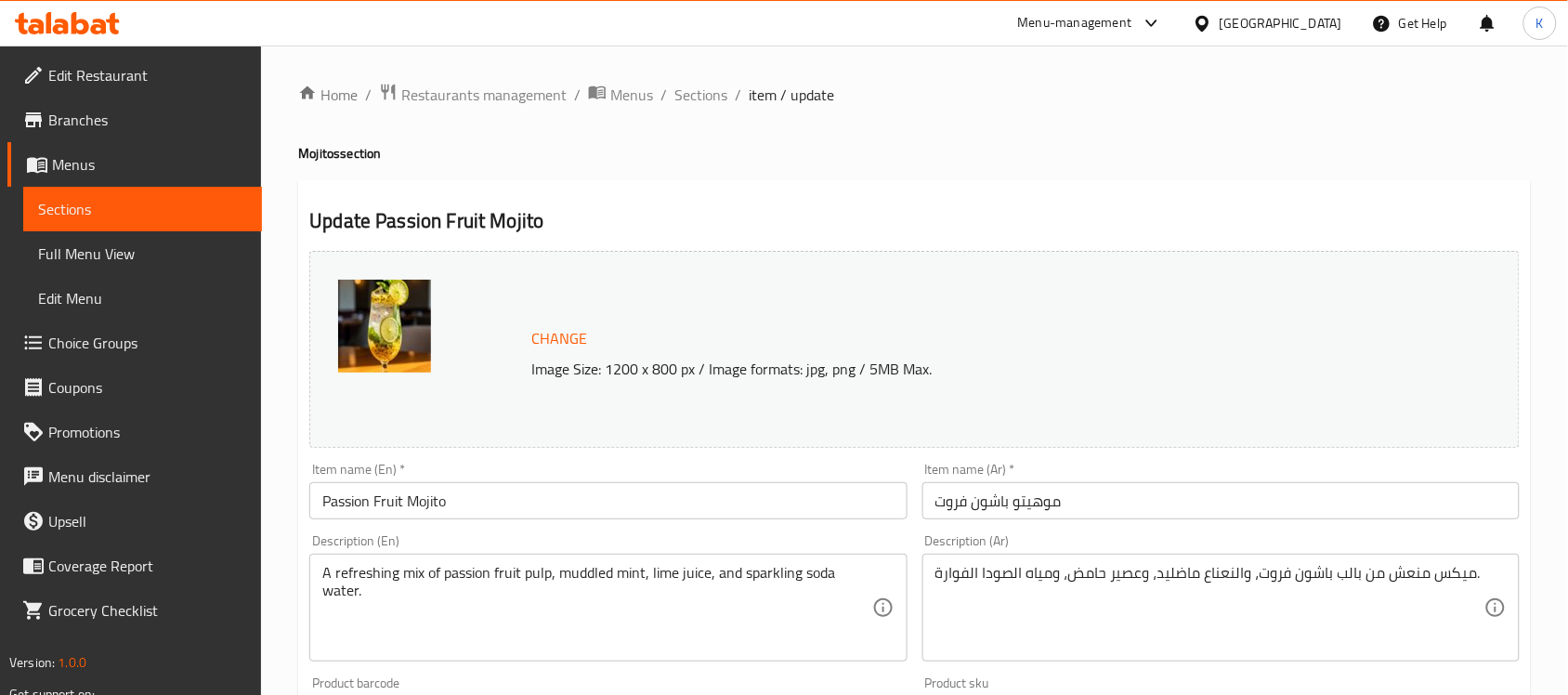
click at [1347, 562] on div "ميكس منعش من بالب باشون فروت، والنعناع ماضليد، وعصير حامض، ومياه الصودا الفوارة…" at bounding box center [1221, 608] width 598 height 108
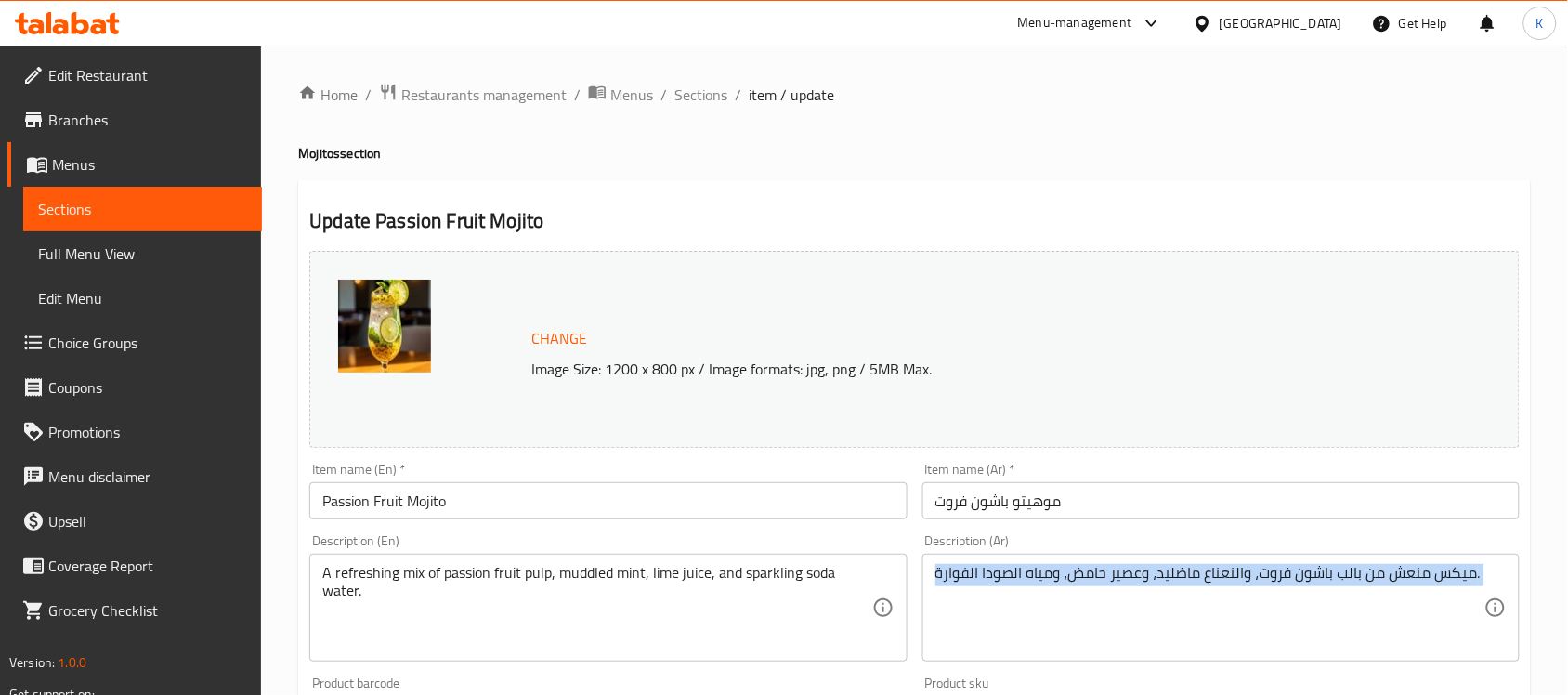
click at [1347, 562] on div "ميكس منعش من بالب باشون فروت، والنعناع ماضليد، وعصير حامض، ومياه الصودا الفوارة…" at bounding box center [1221, 608] width 598 height 108
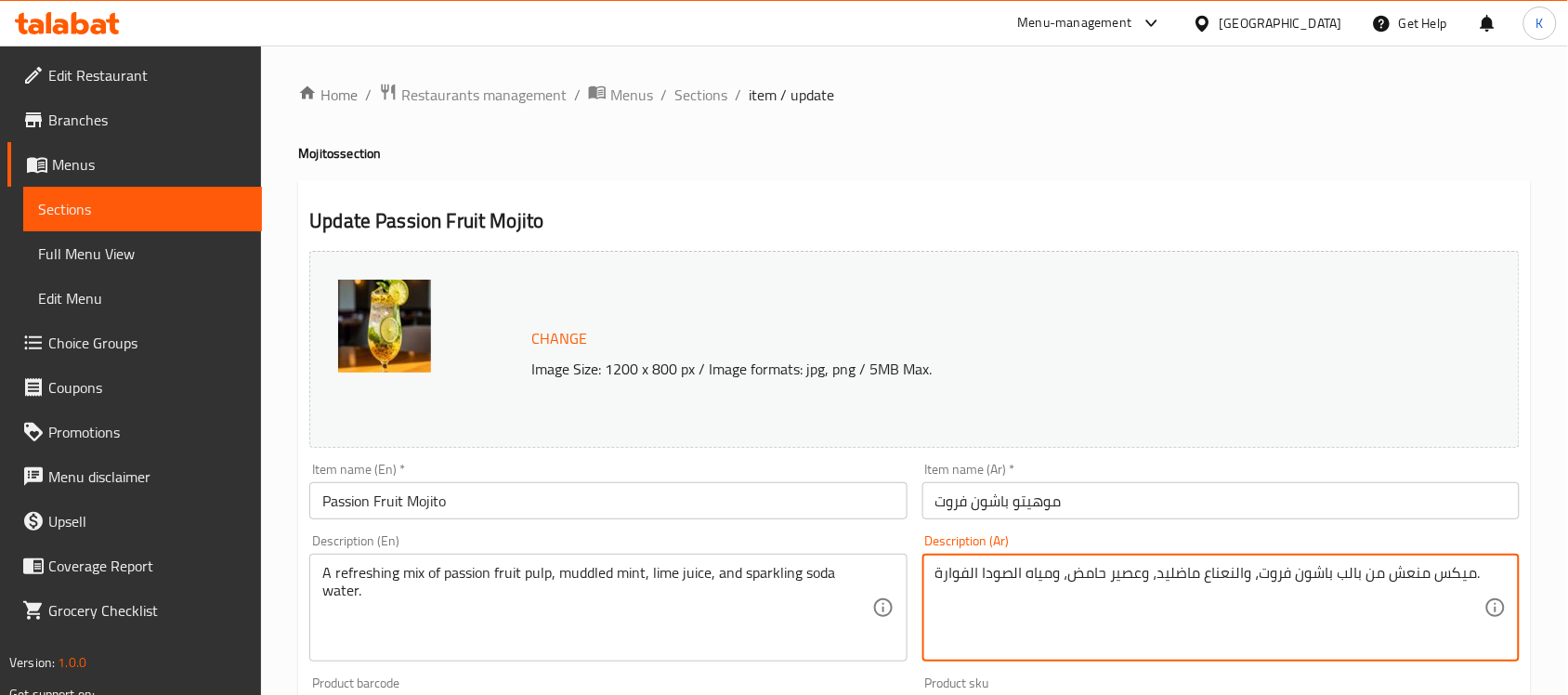
click at [1347, 583] on textarea "ميكس منعش من بالب باشون فروت، والنعناع ماضليد، وعصير حامض، ومياه الصودا الفوارة." at bounding box center [1210, 608] width 549 height 88
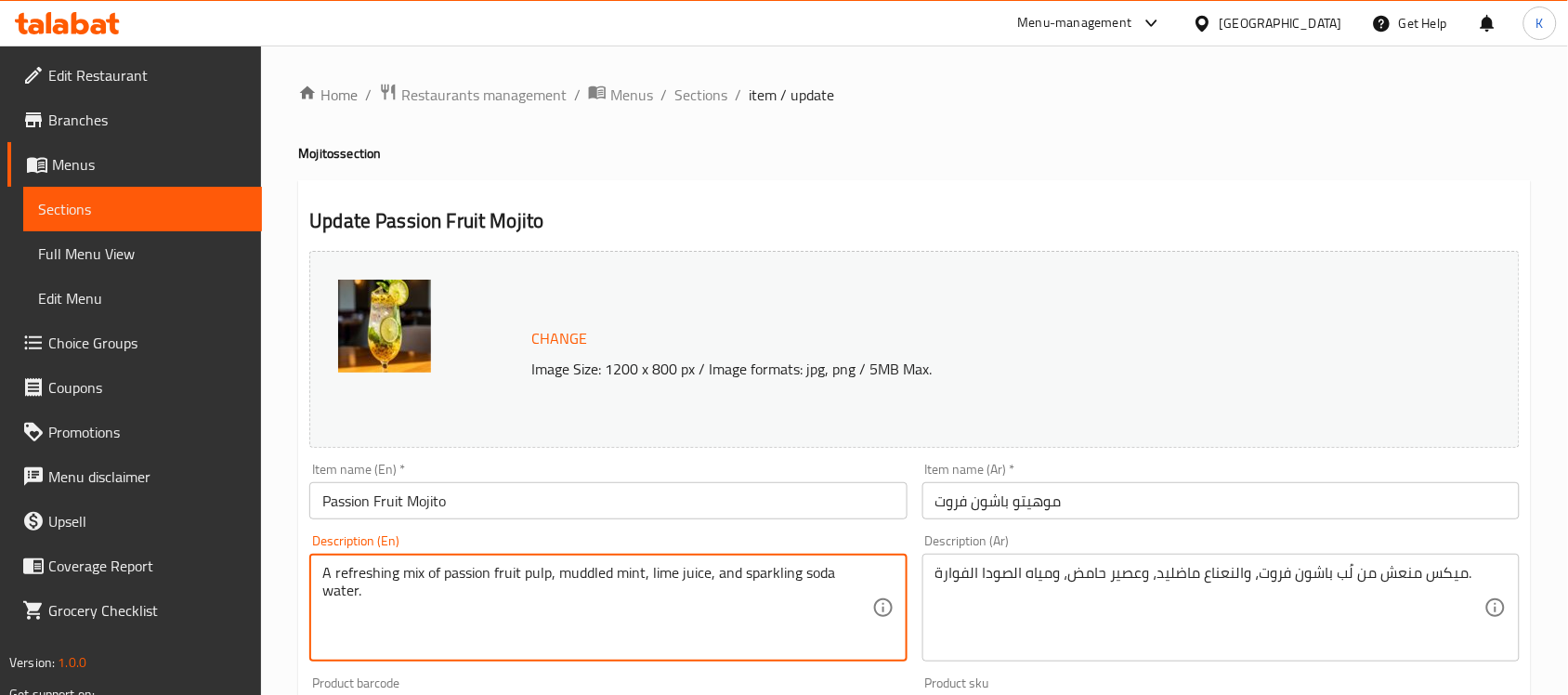
drag, startPoint x: 551, startPoint y: 579, endPoint x: 447, endPoint y: 574, distance: 104.1
click at [651, 488] on input "Passion Fruit Mojito" at bounding box center [609, 500] width 598 height 37
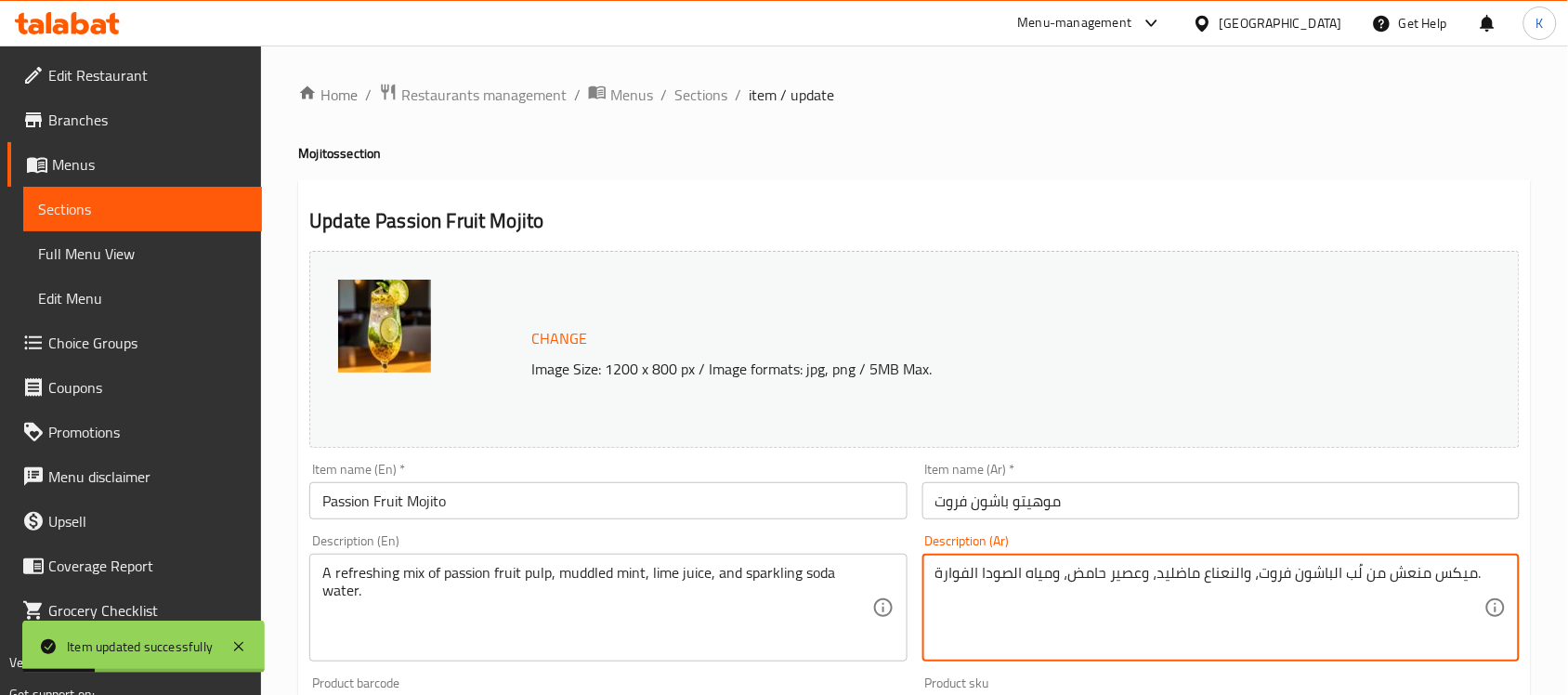
click at [1307, 577] on textarea "ميكس منعش من لُب الباشون فروت، والنعناع ماضليد، وعصير حامض، ومياه الصودا الفوار…" at bounding box center [1210, 608] width 549 height 88
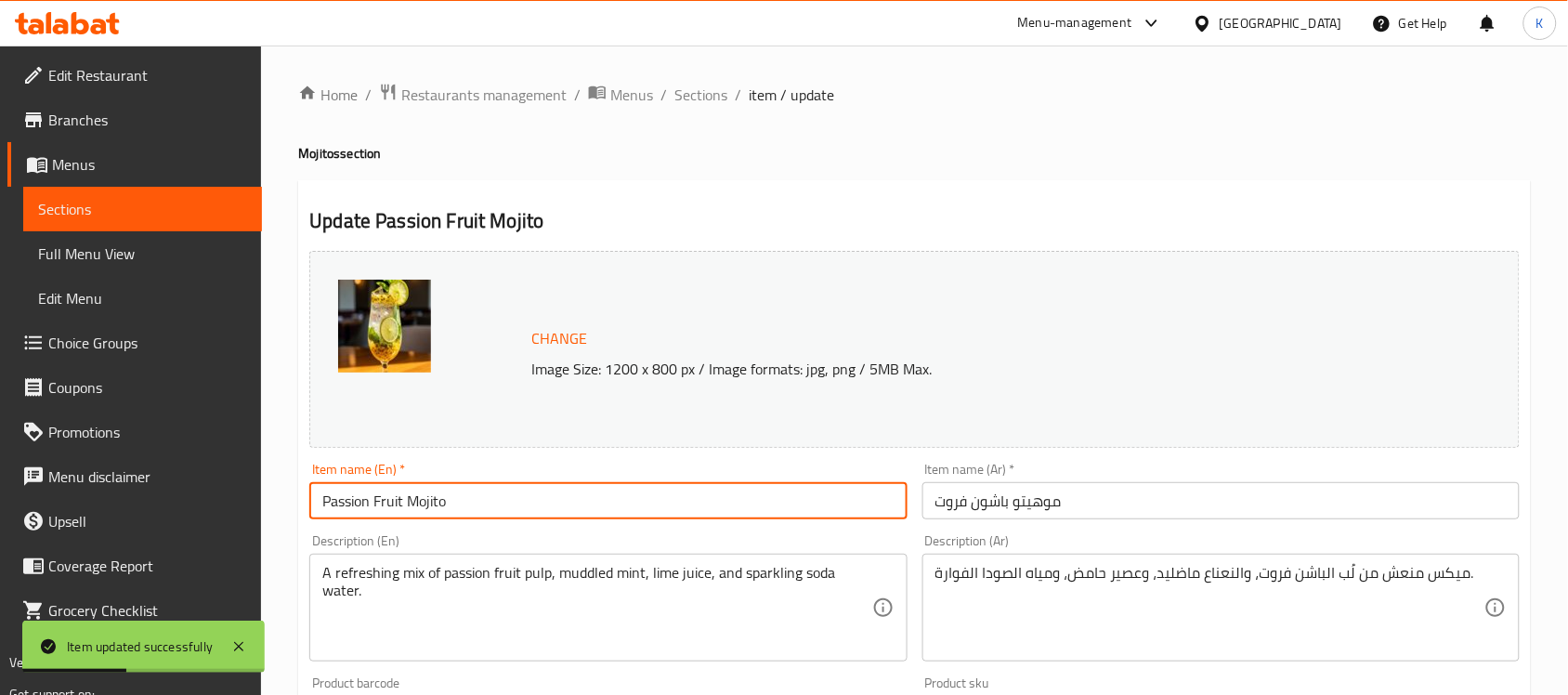
click at [541, 483] on input "Passion Fruit Mojito" at bounding box center [609, 500] width 598 height 37
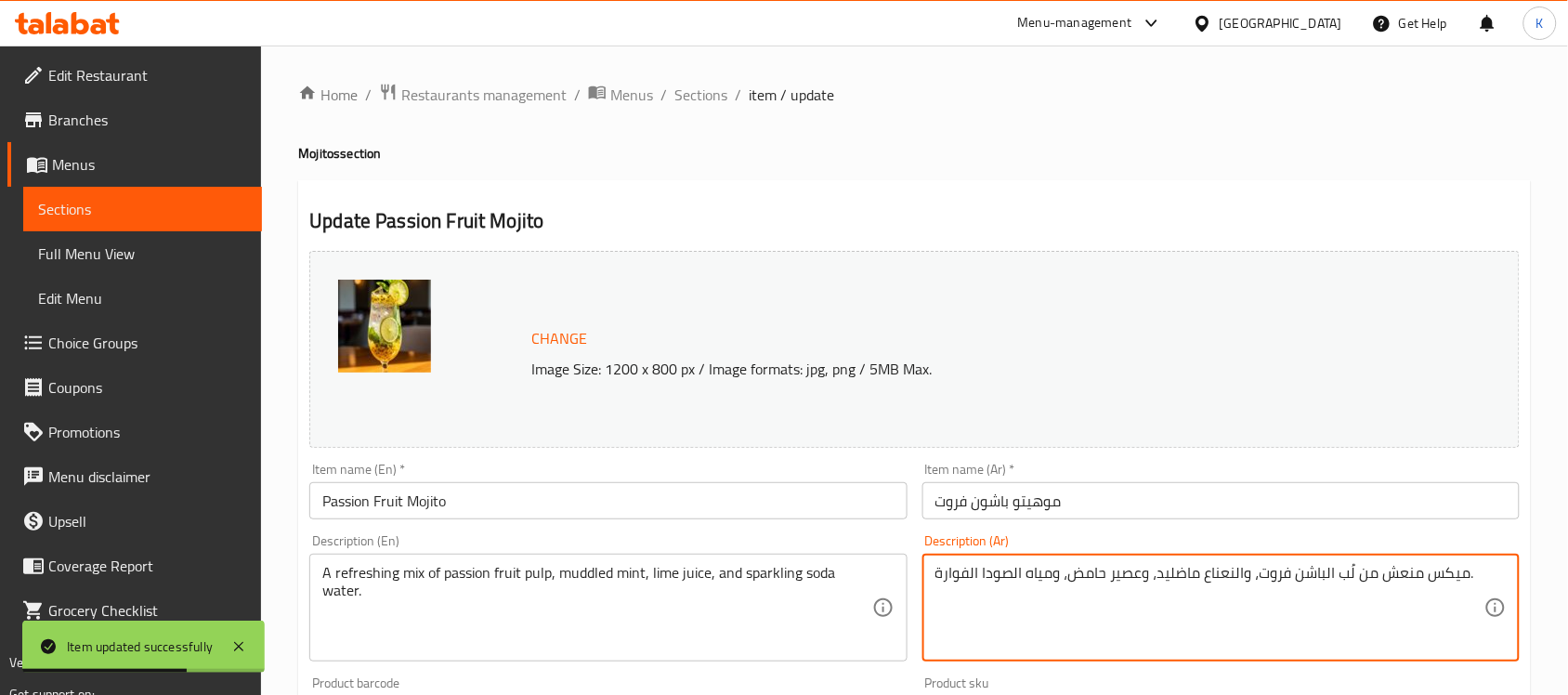
click at [1191, 573] on textarea "ميكس منعش من لُب الباشن فروت، والنعناع ماضليد، وعصير حامض، ومياه الصودا الفوارة." at bounding box center [1210, 608] width 549 height 88
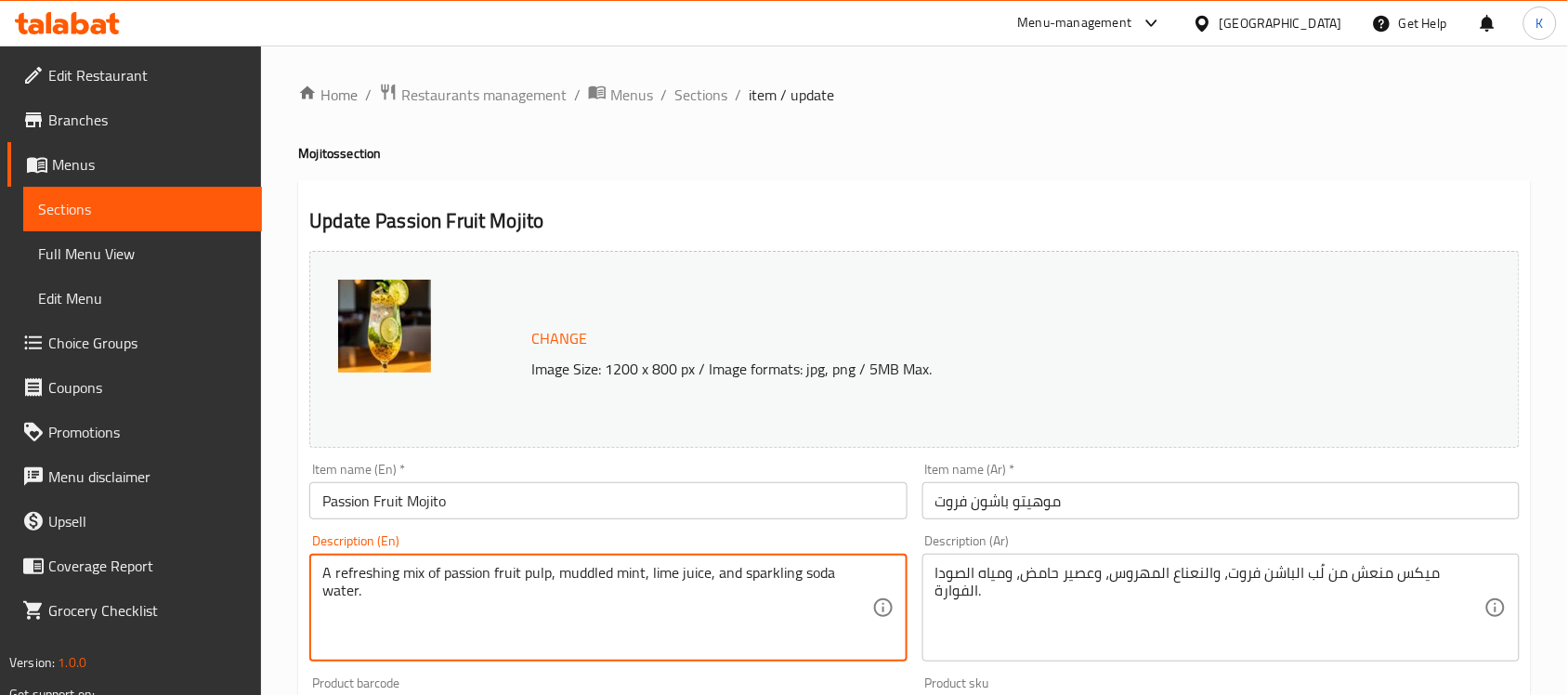
drag, startPoint x: 558, startPoint y: 572, endPoint x: 646, endPoint y: 572, distance: 88.0
click at [674, 577] on textarea "A refreshing mix of passion fruit pulp, muddled mint, lime juice, and sparkling…" at bounding box center [597, 608] width 549 height 88
click at [830, 509] on input "Passion Fruit Mojito" at bounding box center [609, 500] width 598 height 37
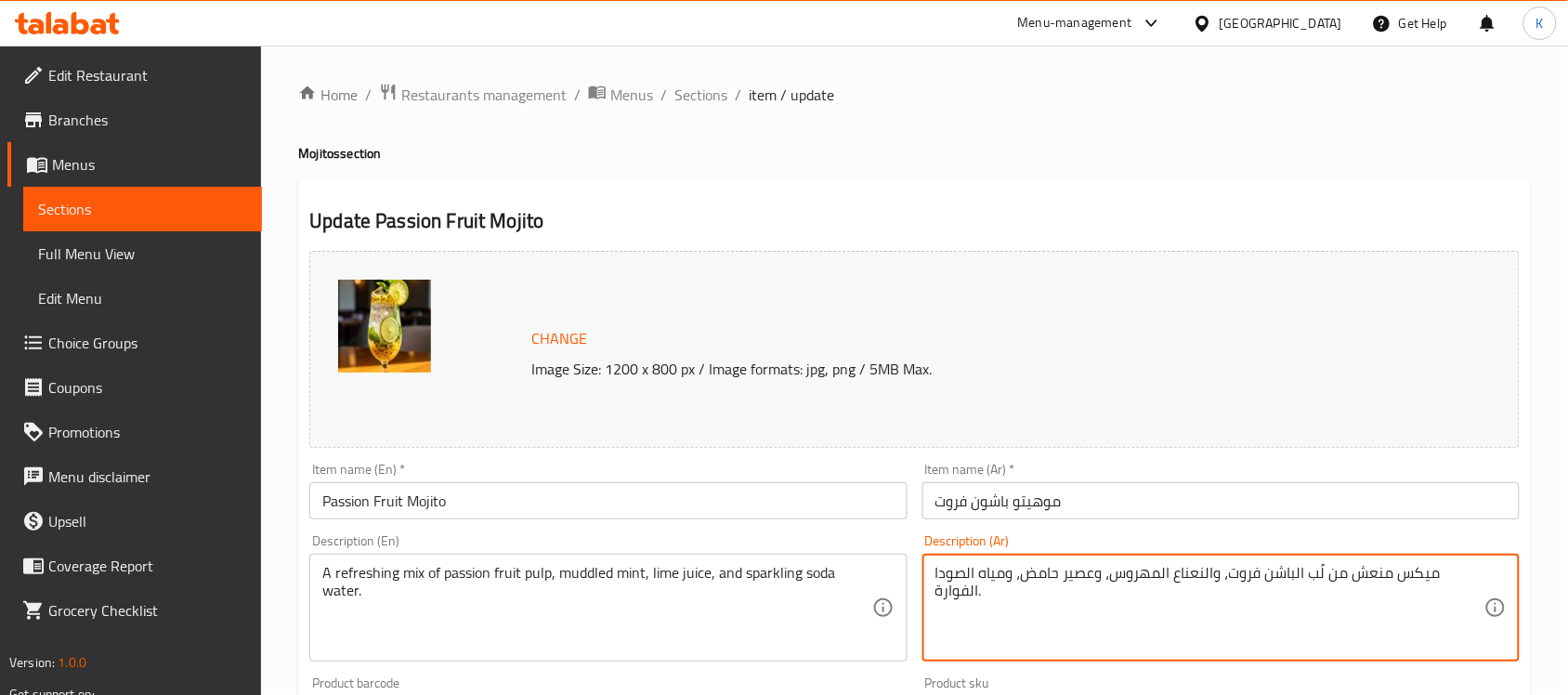
click at [1059, 579] on textarea "ميكس منعش من لُب الباشن فروت، والنعناع المهروس، وعصير حامض، ومياه الصودا الفوار…" at bounding box center [1210, 608] width 549 height 88
click at [752, 532] on div "Description (En) A refreshing mix of passion fruit pulp, muddled mint, lime jui…" at bounding box center [608, 598] width 612 height 143
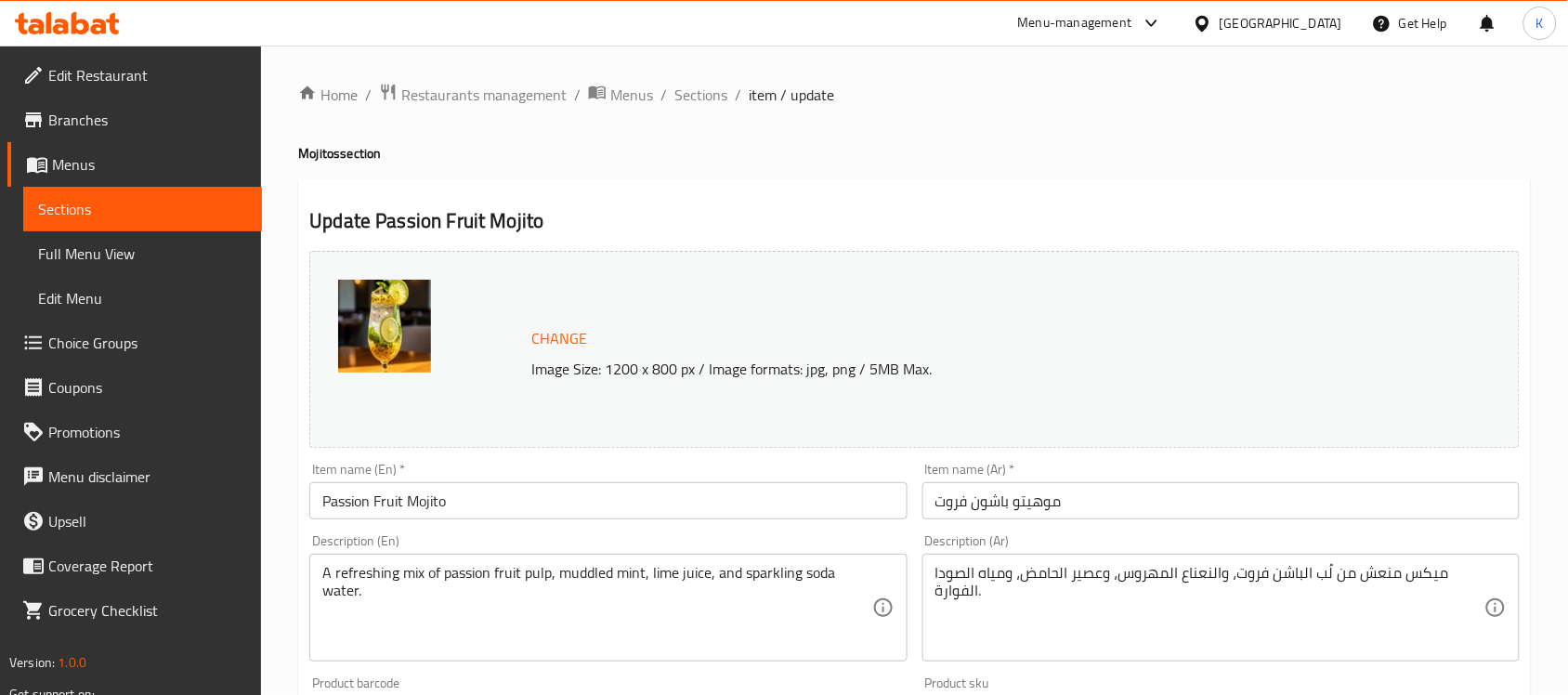
click at [745, 514] on input "Passion Fruit Mojito" at bounding box center [609, 500] width 598 height 37
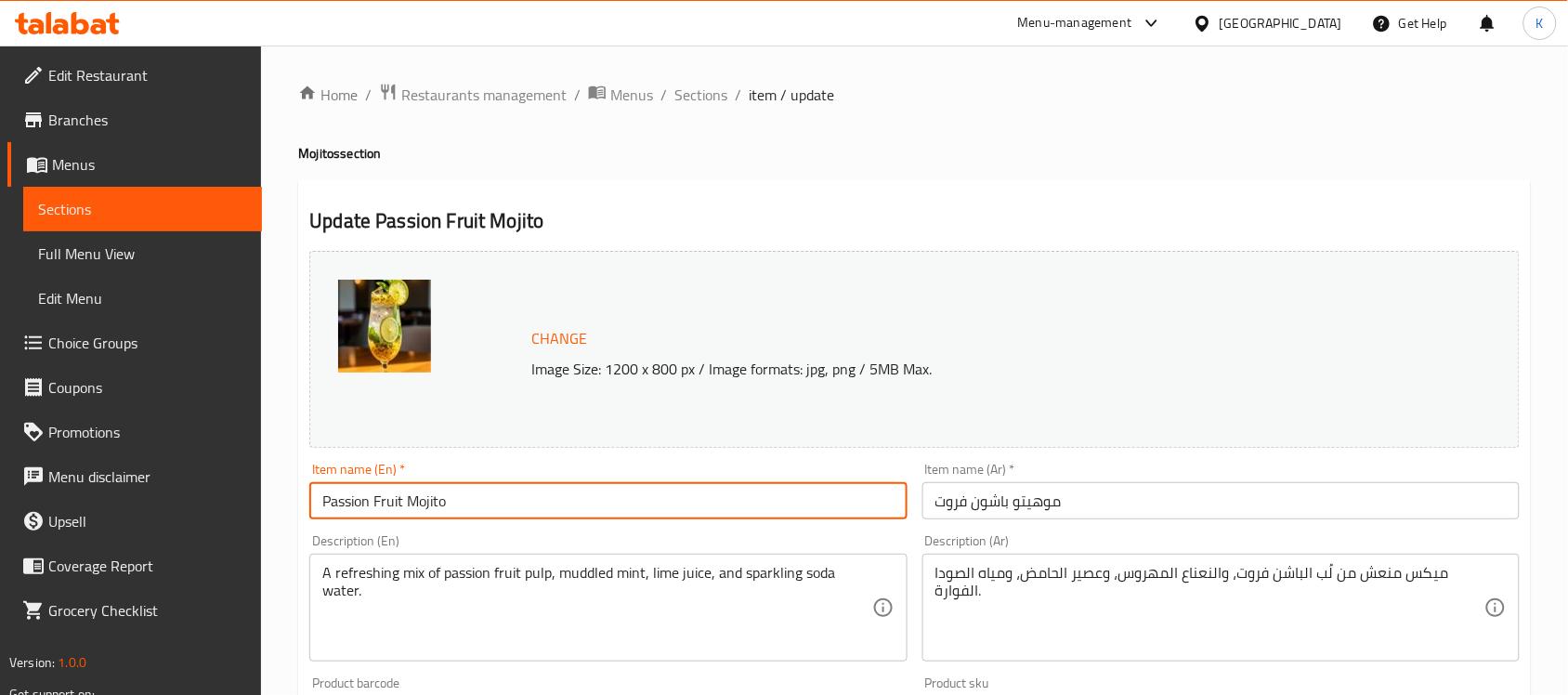
click at [751, 509] on input "Passion Fruit Mojito" at bounding box center [609, 500] width 598 height 37
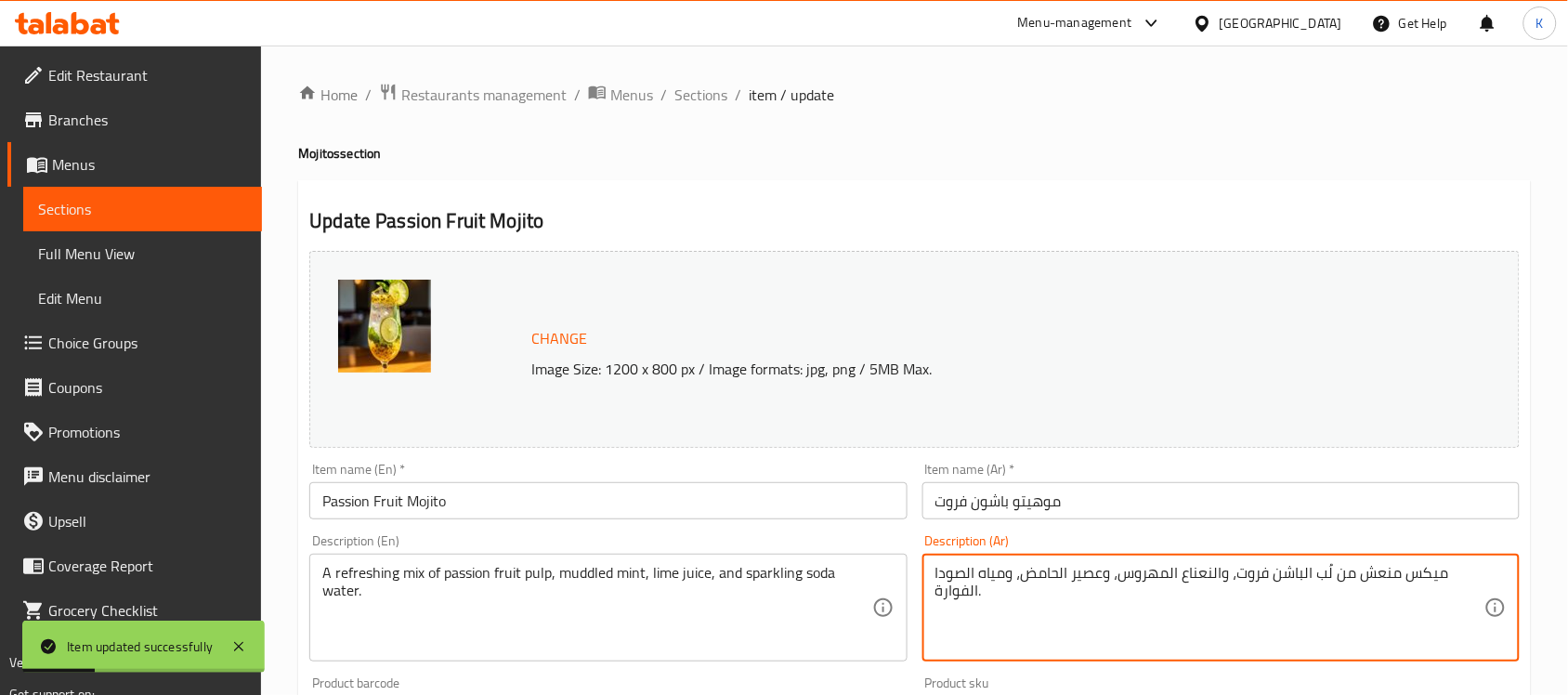
click at [1423, 574] on textarea "ميكس منعش من لُب الباشن فروت، والنعناع المهروس، وعصير الحامض، ومياه الصودا الفو…" at bounding box center [1210, 608] width 549 height 88
type textarea "مزيج منعش من لُب الباشن فروت، والنعناع المهروس، وعصير الحامض، ومياه الصودا الفو…"
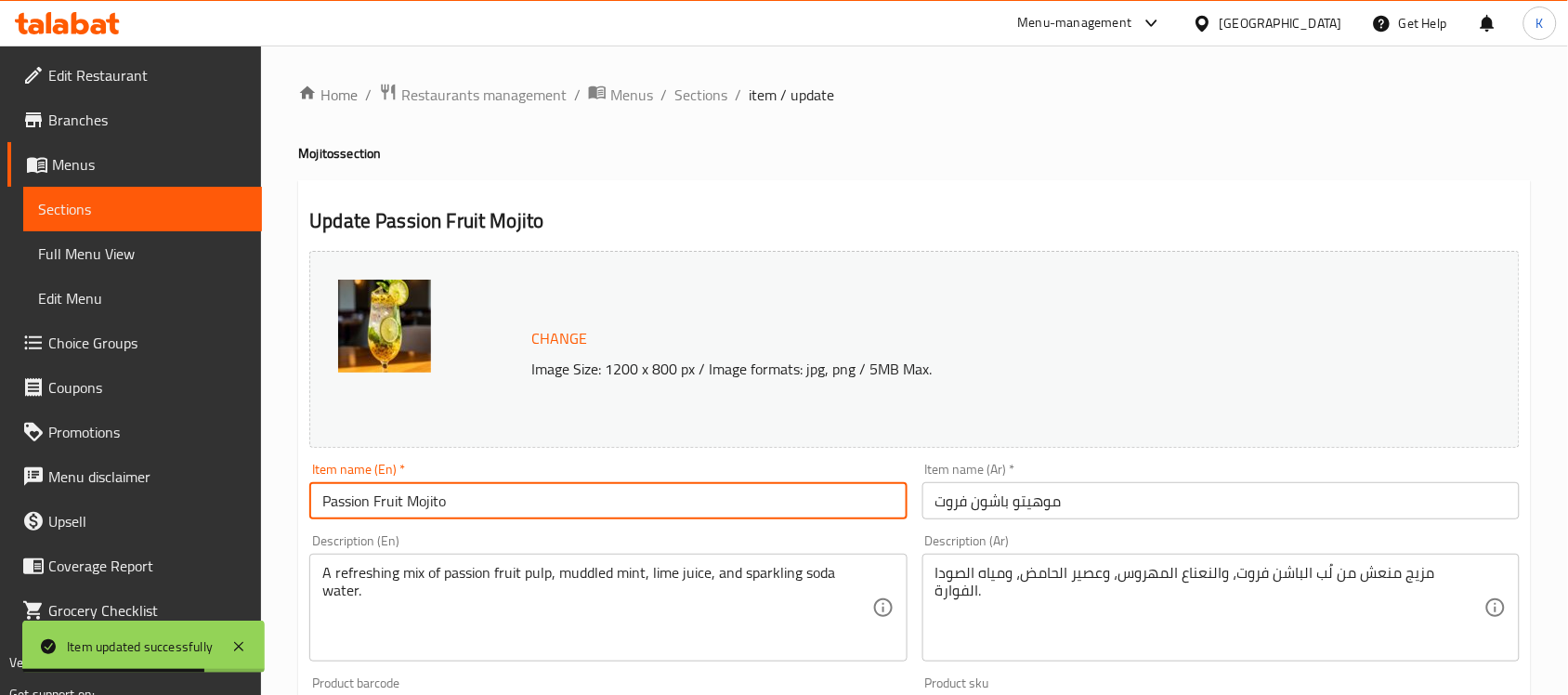
click at [588, 504] on input "Passion Fruit Mojito" at bounding box center [609, 500] width 598 height 37
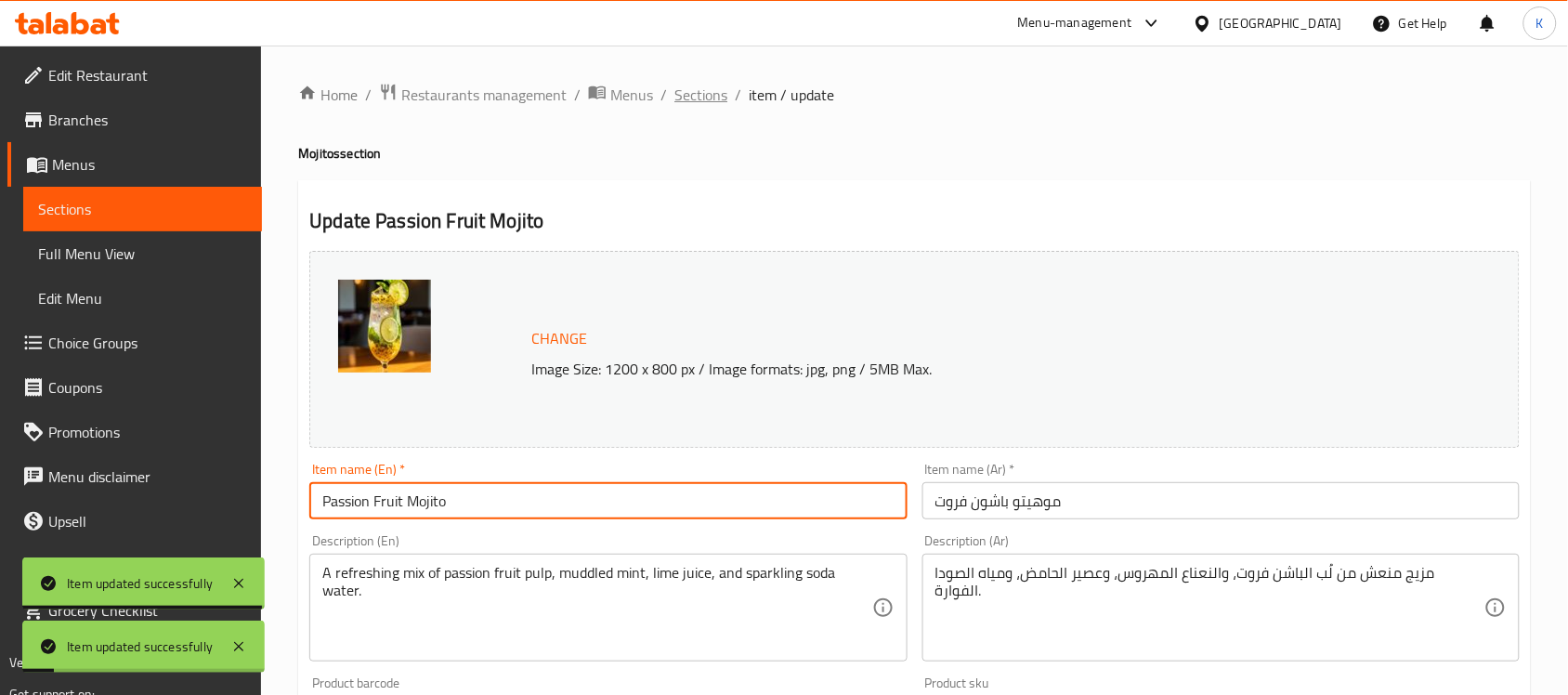
click at [703, 99] on span "Sections" at bounding box center [701, 94] width 53 height 23
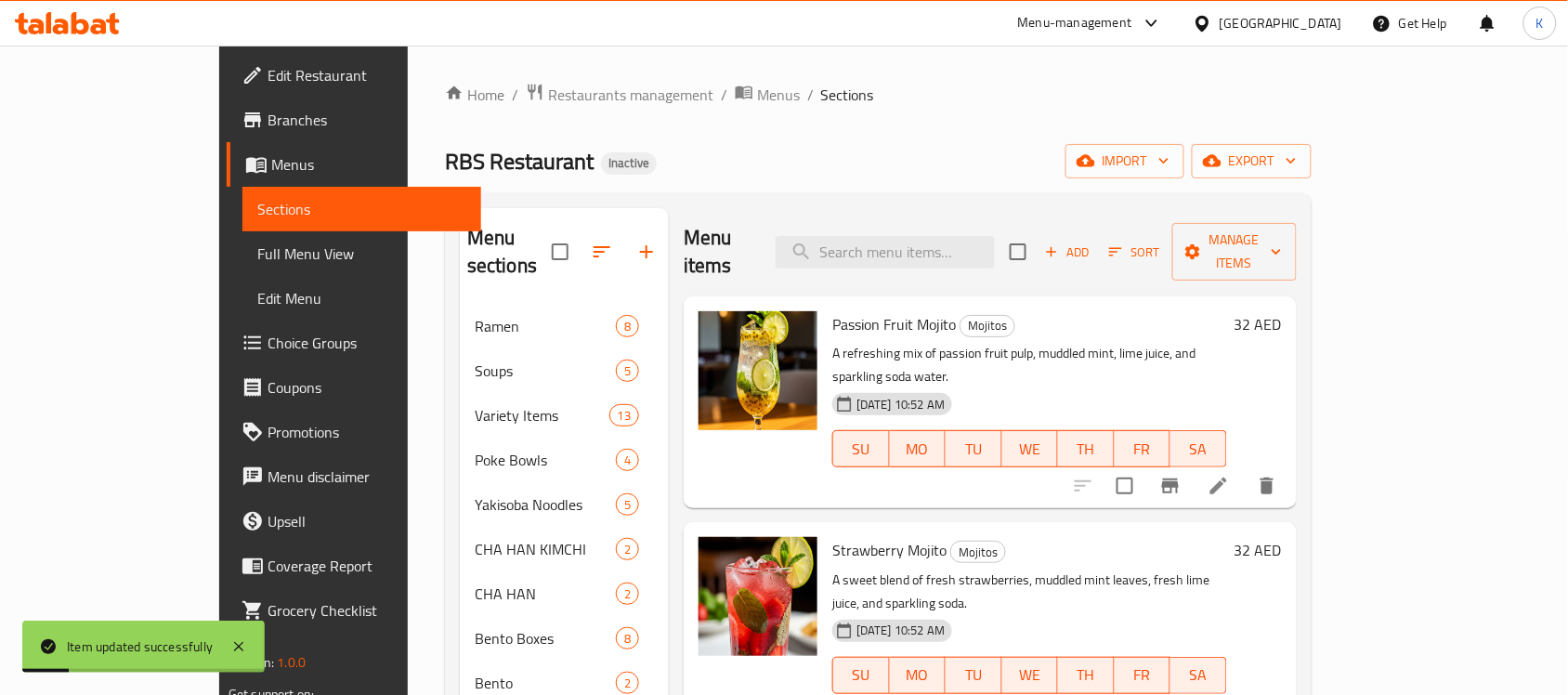
click at [982, 312] on h6 "Passion Fruit [PERSON_NAME]" at bounding box center [1030, 324] width 395 height 26
click at [989, 237] on input "search" at bounding box center [885, 252] width 219 height 32
paste input "Strawberry Mojito"
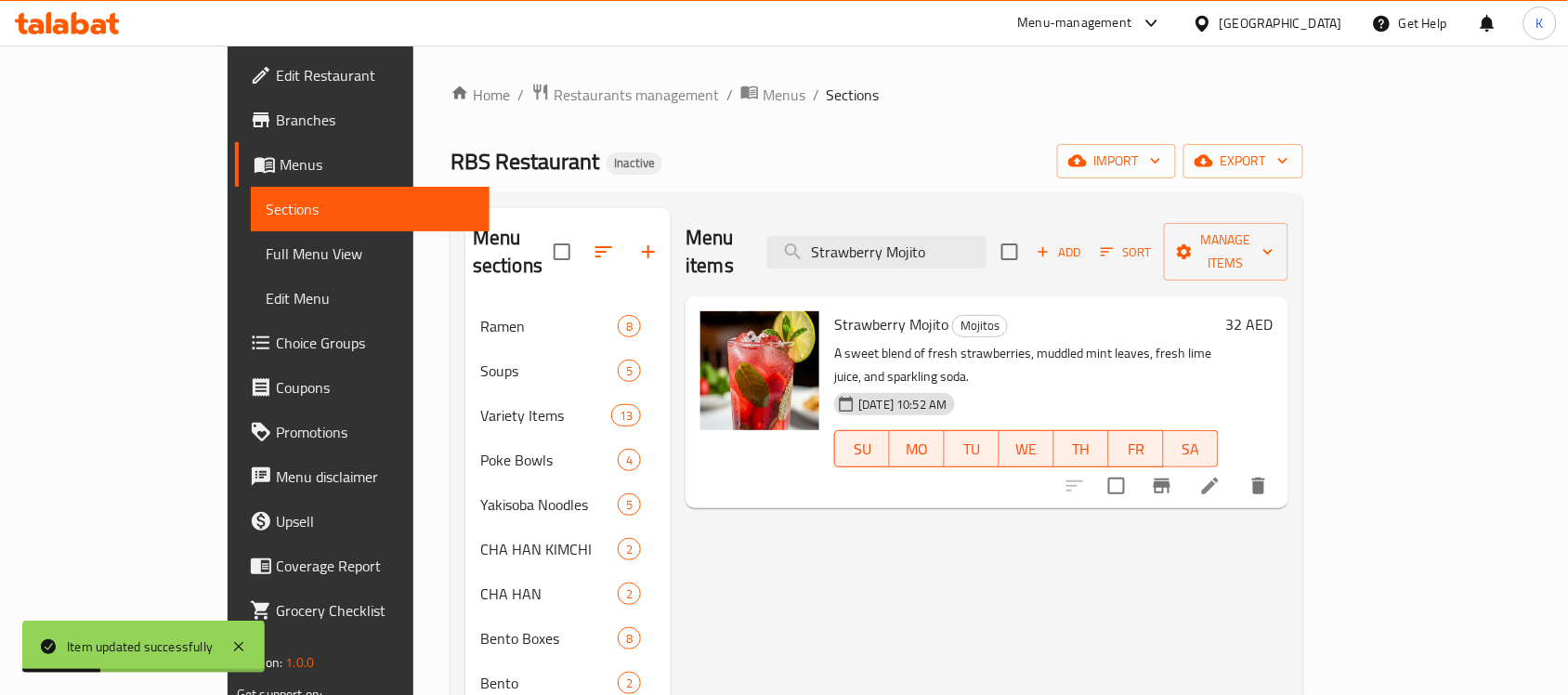
type input "Strawberry Mojito"
click at [1237, 469] on li at bounding box center [1210, 486] width 52 height 33
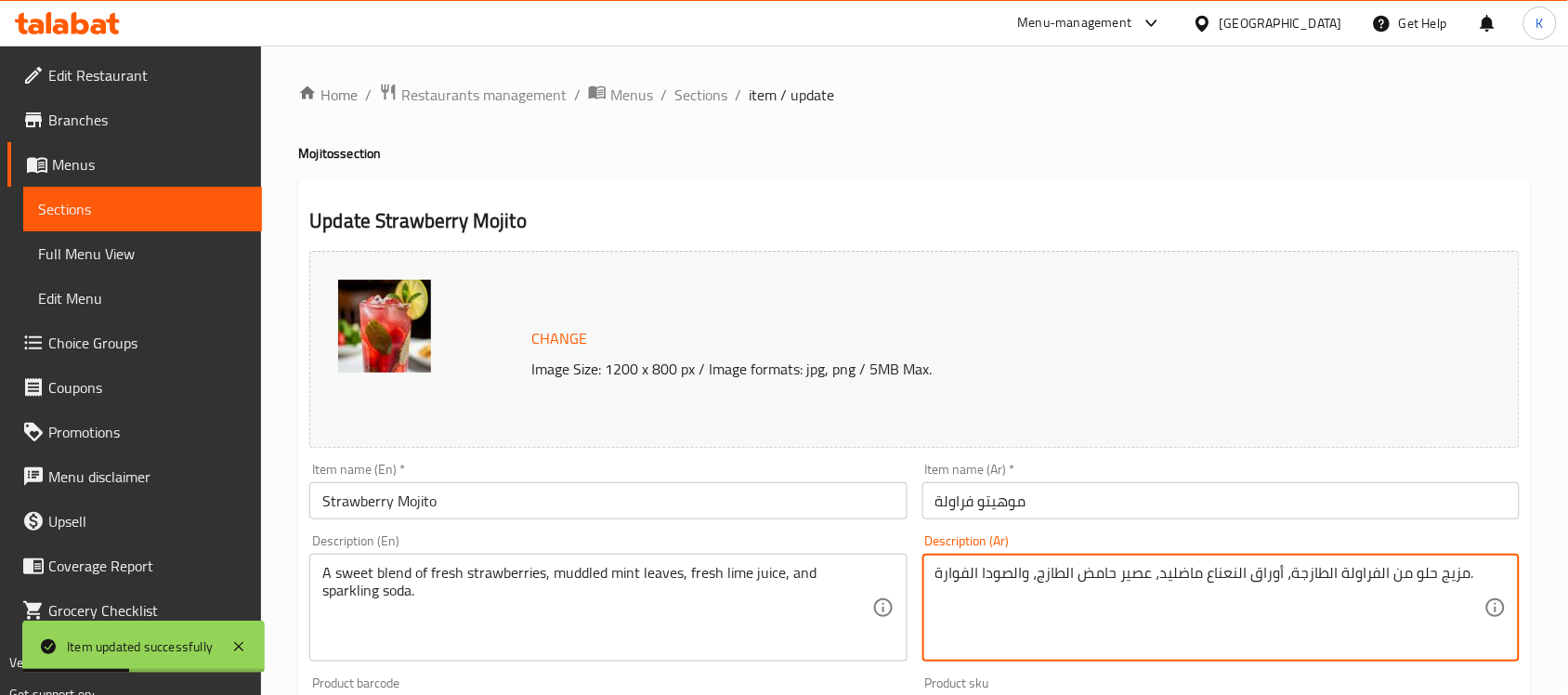
click at [1331, 568] on textarea "مزيج حلو من الفراولة الطازجة، أوراق النعناع ماضليد، عصير حامض الطازج، والصودا ا…" at bounding box center [1210, 608] width 549 height 88
click at [1204, 568] on textarea "مزيج حلو من الفراولة الطازجة، أوراق النعناع ماضليد، عصير حامض الطازج، والصودا ا…" at bounding box center [1210, 608] width 549 height 88
click at [1168, 571] on textarea "مزيج حلو من الفراولة الطازجة، أوراق النعناع ماضليد، عصير حامض الطازج، والصودا ا…" at bounding box center [1210, 608] width 549 height 88
click at [1069, 581] on textarea "مزيج حلو من الفراولة الطازجة، أوراق النعناع المهروسة، عصير حامض الطازج، والصودا…" at bounding box center [1210, 608] width 549 height 88
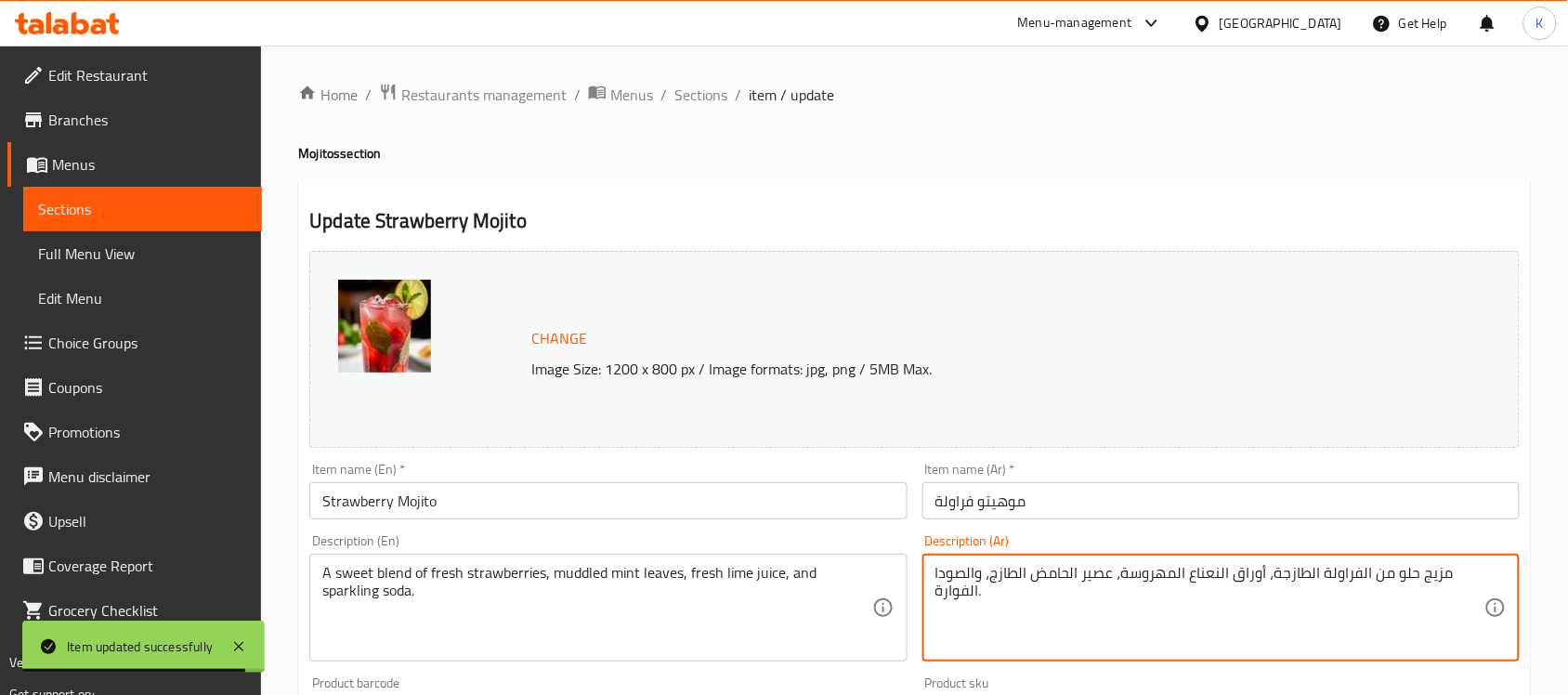
type textarea "مزيج حلو من الفراولة الطازجة، أوراق النعناع المهروسة، عصير الحامض الطازج، والصو…"
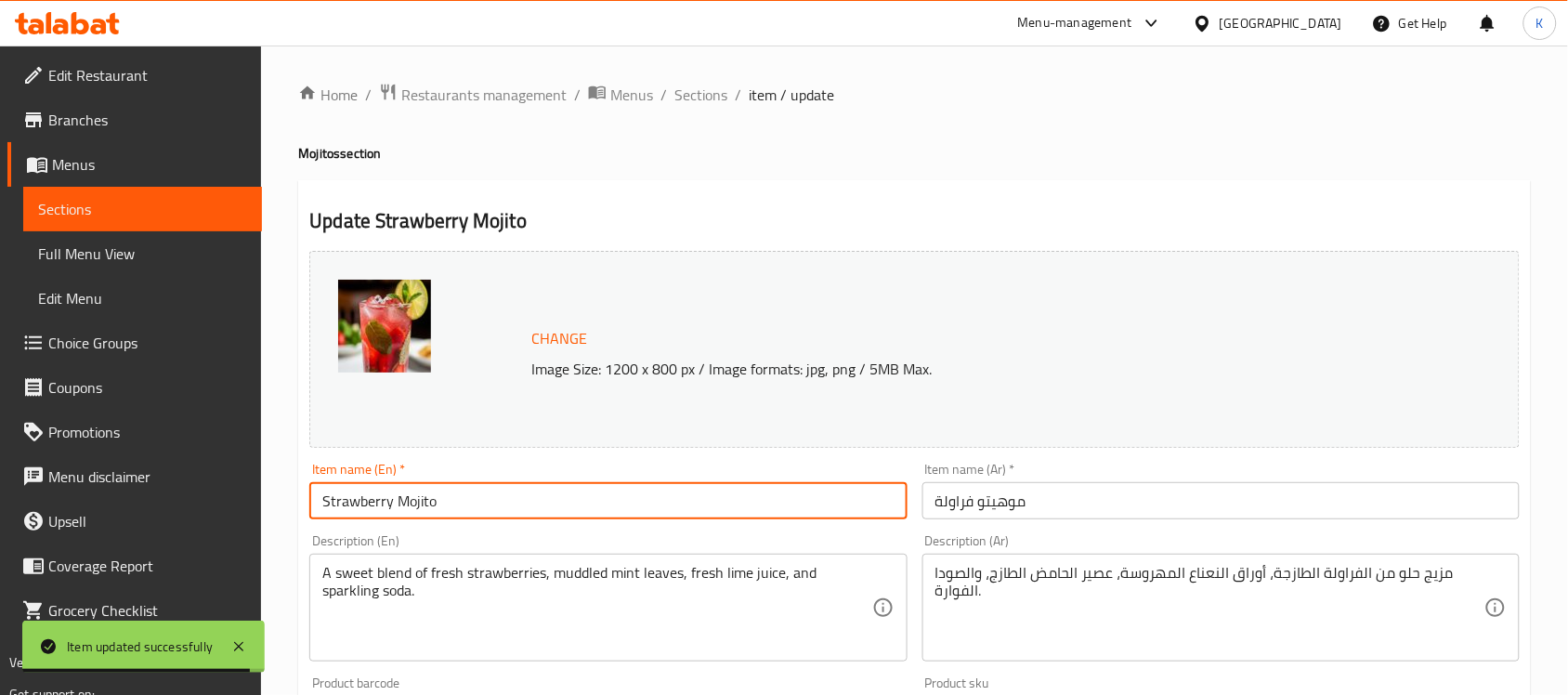
click at [740, 512] on input "Strawberry Mojito" at bounding box center [609, 500] width 598 height 37
click at [718, 85] on span "Sections" at bounding box center [701, 94] width 53 height 23
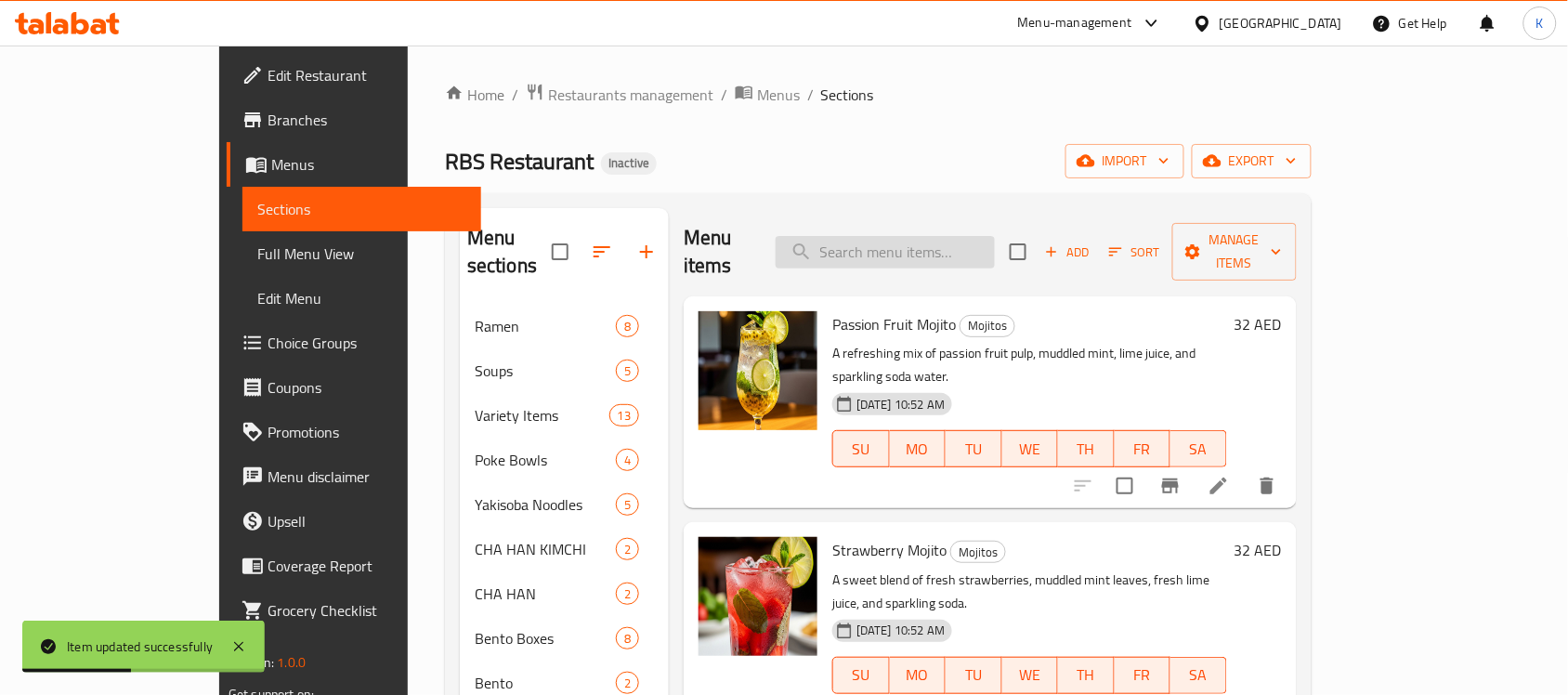
click at [995, 248] on input "search" at bounding box center [885, 252] width 219 height 32
paste input "A tart mixture of red raspberries, fresh mint leaves, zesty lime juice, and spa…"
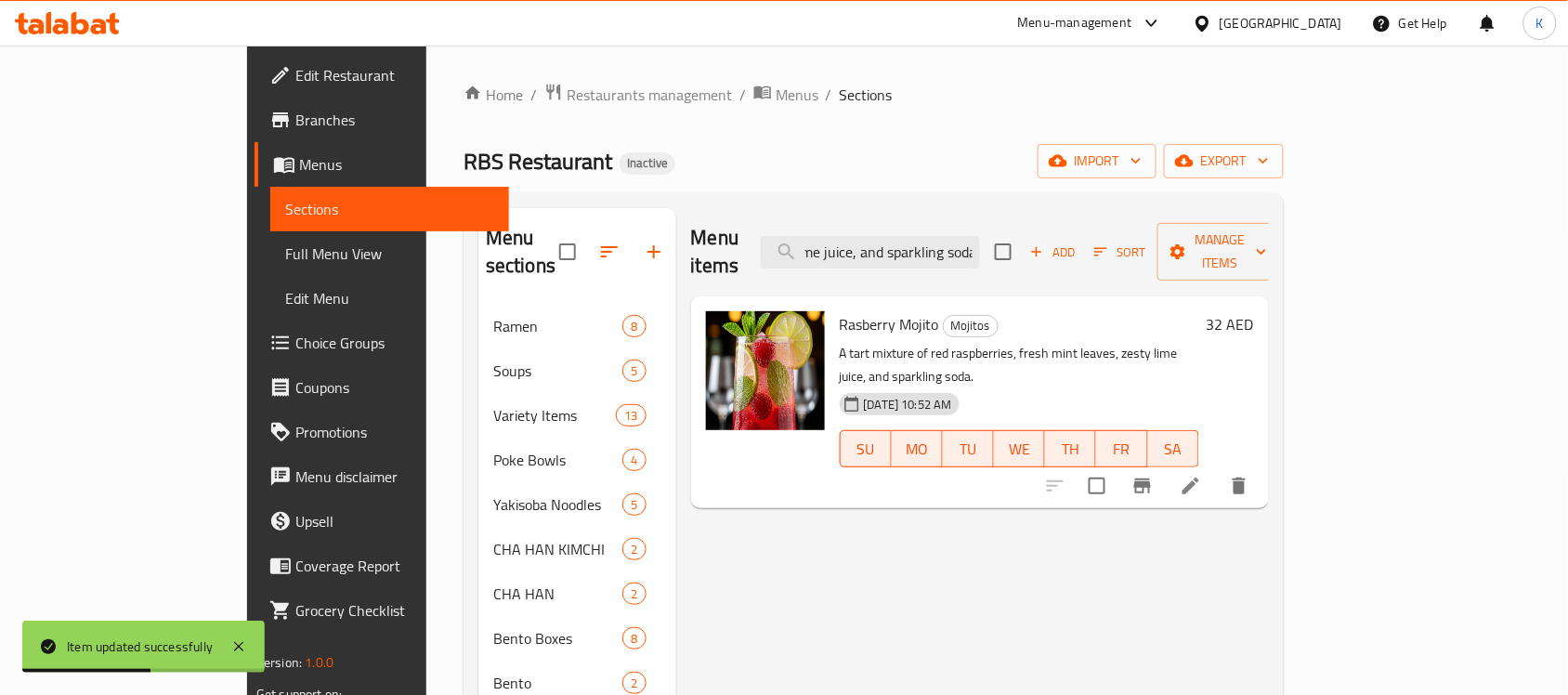
type input "A tart mixture of red raspberries, fresh mint leaves, zesty lime juice, and spa…"
click at [1202, 475] on icon at bounding box center [1191, 486] width 23 height 23
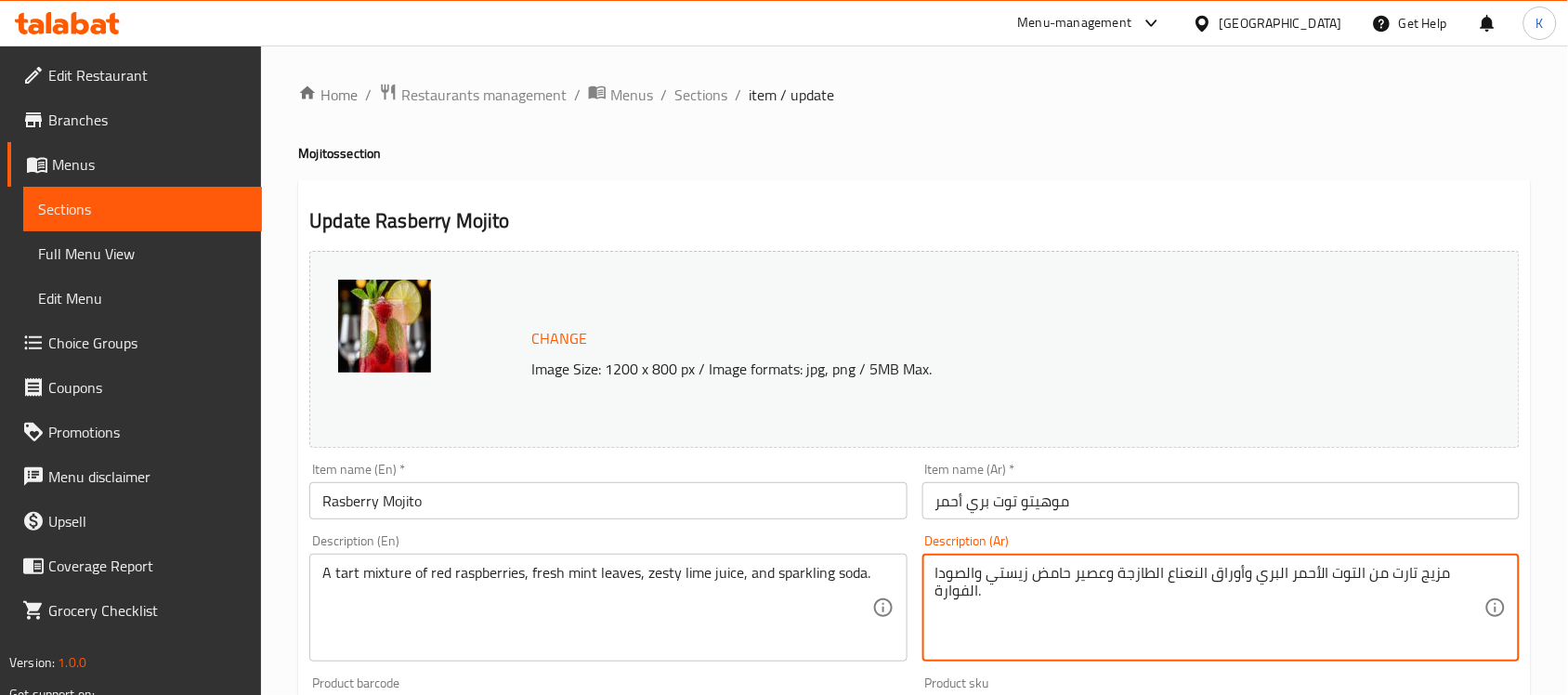
click at [1409, 579] on textarea "مزيج تارت من التوت الأحمر البري وأوراق النعناع الطازجة وعصير حامض زيستي والصودا…" at bounding box center [1210, 608] width 549 height 88
type textarea "مزيج لاذع من التوت الأحمر البري وأوراق النعناع الطازجة وعصير حامض زيستي والصودا…"
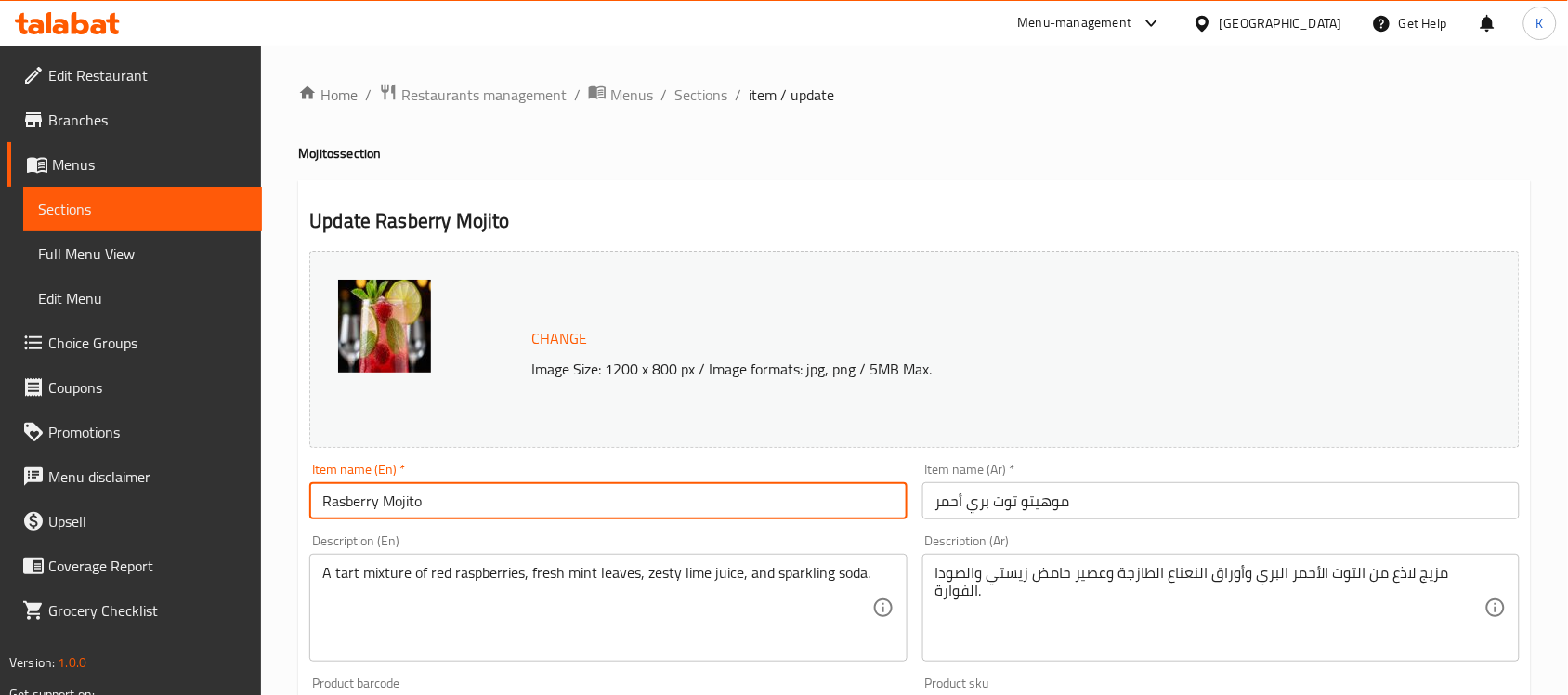
click at [876, 501] on input "Rasberry Mojito" at bounding box center [609, 500] width 598 height 37
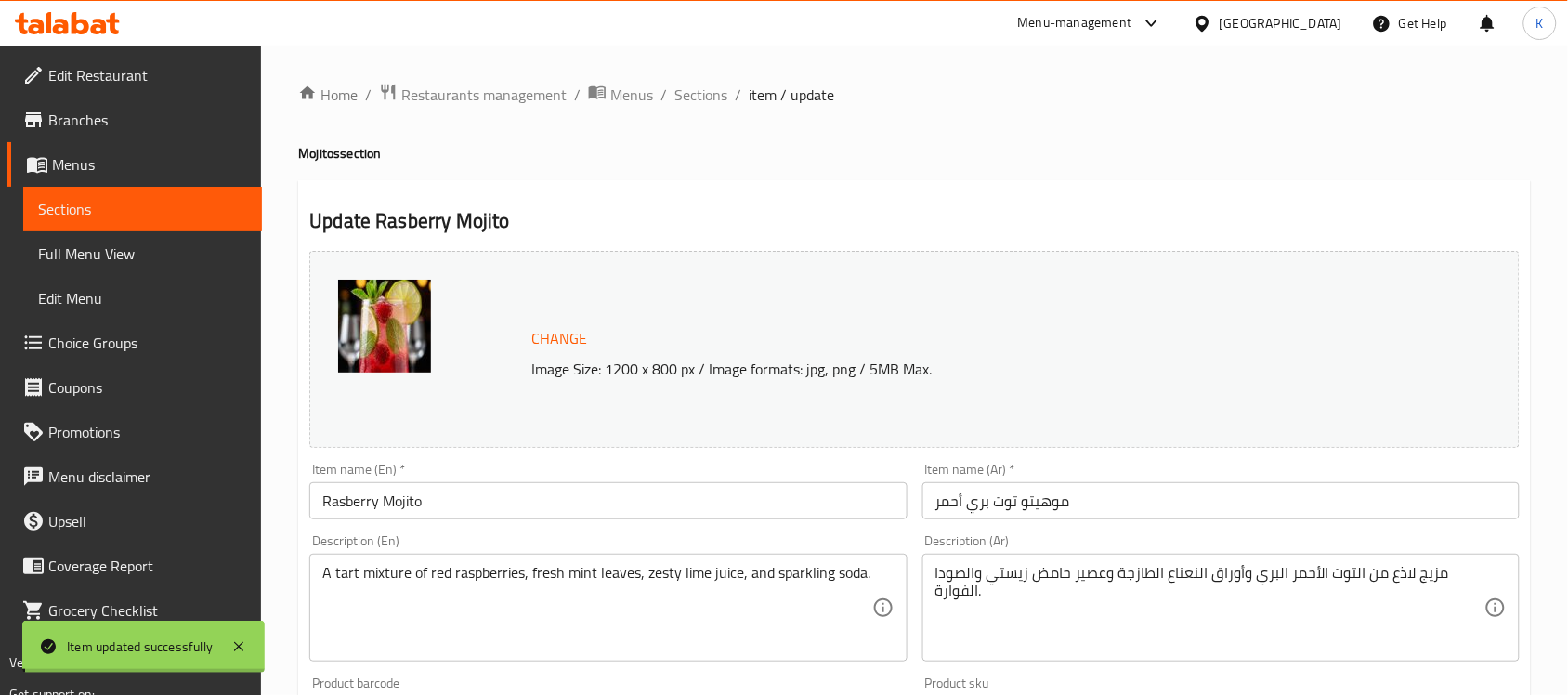
click at [367, 495] on div "Home / Restaurants management / Menus / Sections / item / update Mojitos sectio…" at bounding box center [914, 692] width 1233 height 1220
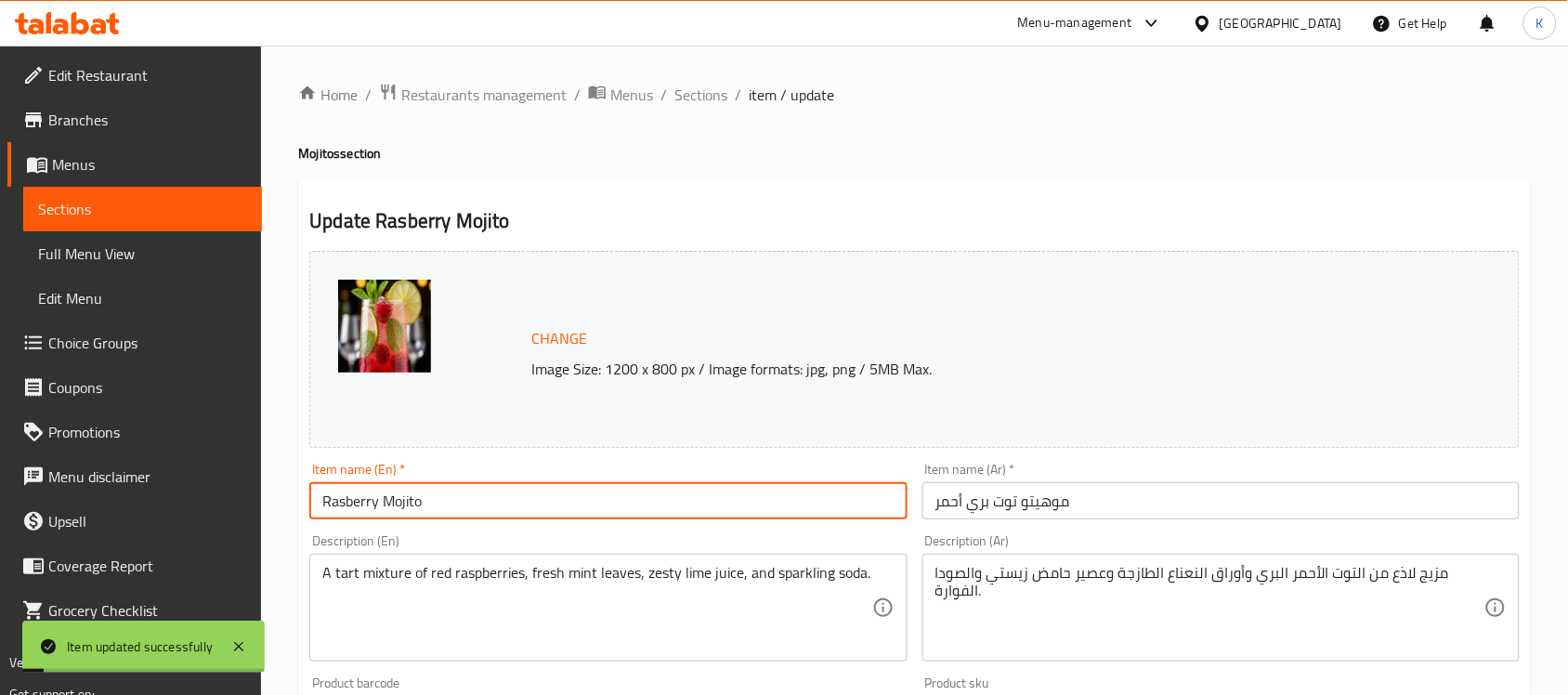
drag, startPoint x: 377, startPoint y: 499, endPoint x: 350, endPoint y: 501, distance: 27.1
click at [350, 501] on input "Rasberry Mojito" at bounding box center [609, 500] width 598 height 37
click at [350, 499] on input "Rasberry Mojito" at bounding box center [609, 500] width 598 height 37
type input "Raspberry Mojito"
